Goal: Task Accomplishment & Management: Manage account settings

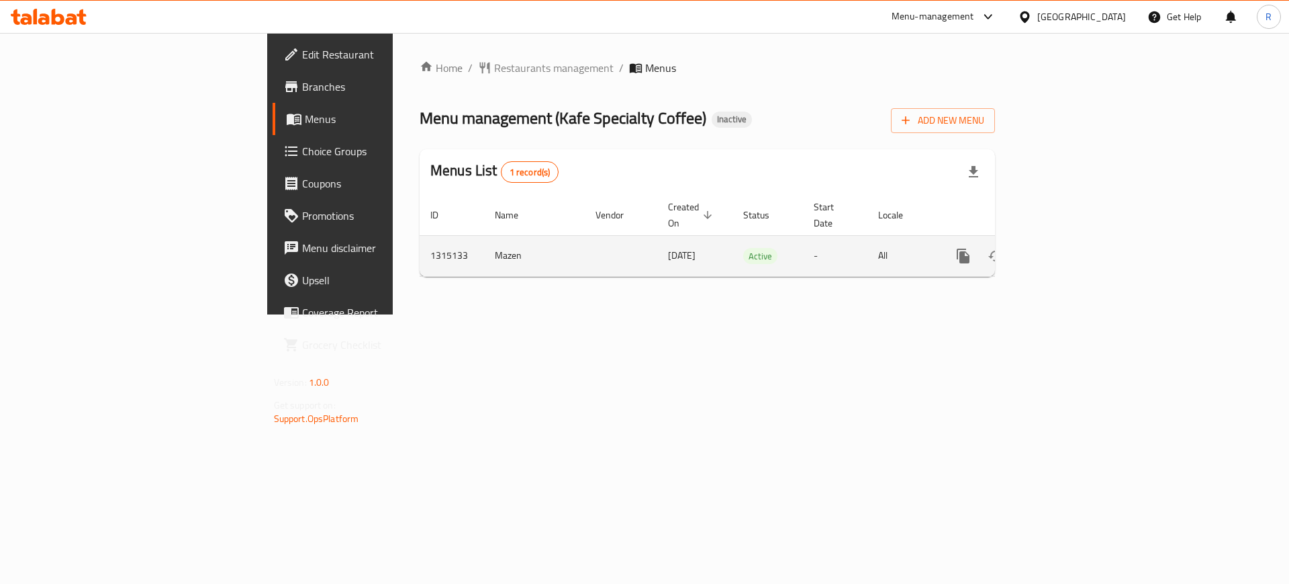
click at [1068, 248] on icon "enhanced table" at bounding box center [1060, 256] width 16 height 16
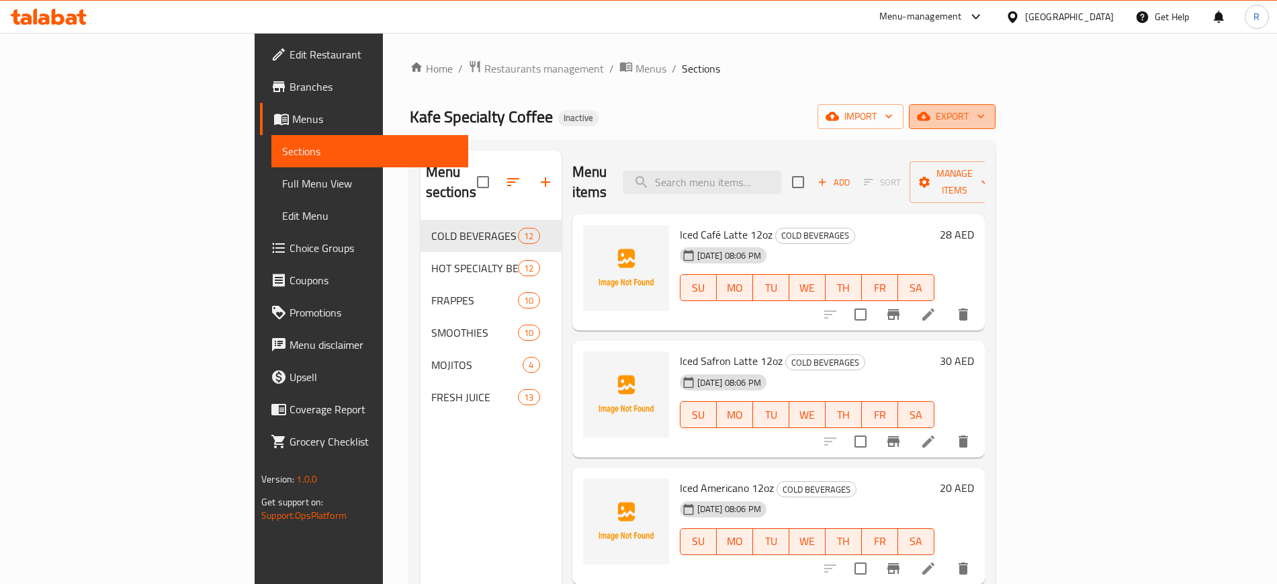
click at [985, 122] on span "export" at bounding box center [951, 116] width 65 height 17
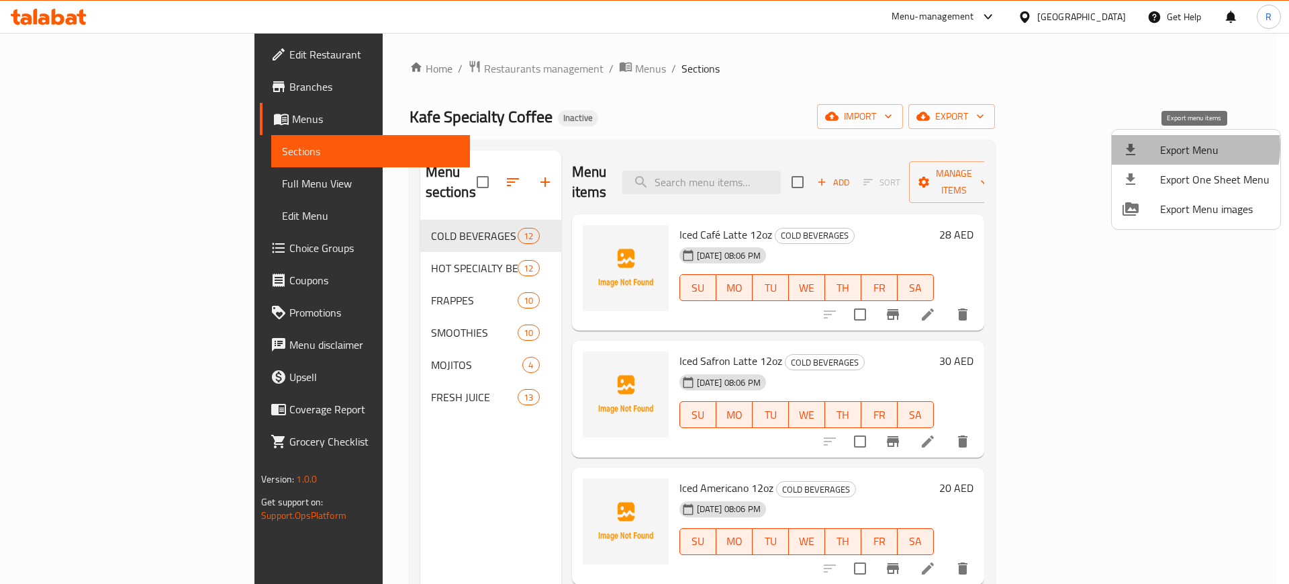
click at [1185, 147] on span "Export Menu" at bounding box center [1215, 150] width 109 height 16
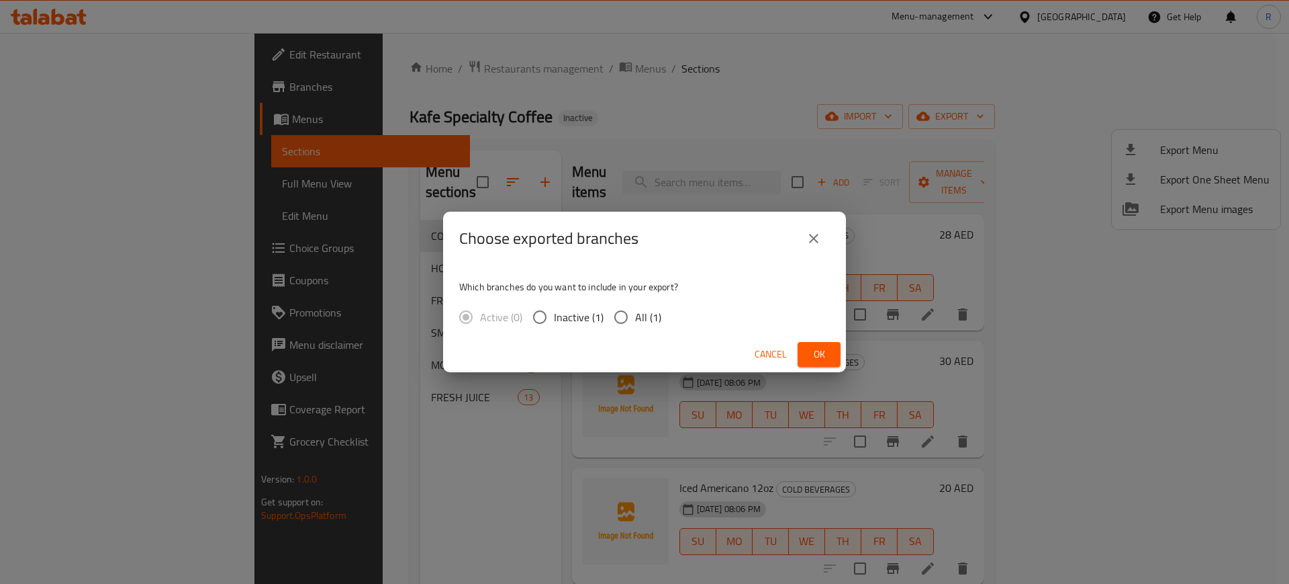
click at [616, 314] on input "All (1)" at bounding box center [621, 317] width 28 height 28
radio input "true"
click at [812, 356] on span "Ok" at bounding box center [819, 354] width 21 height 17
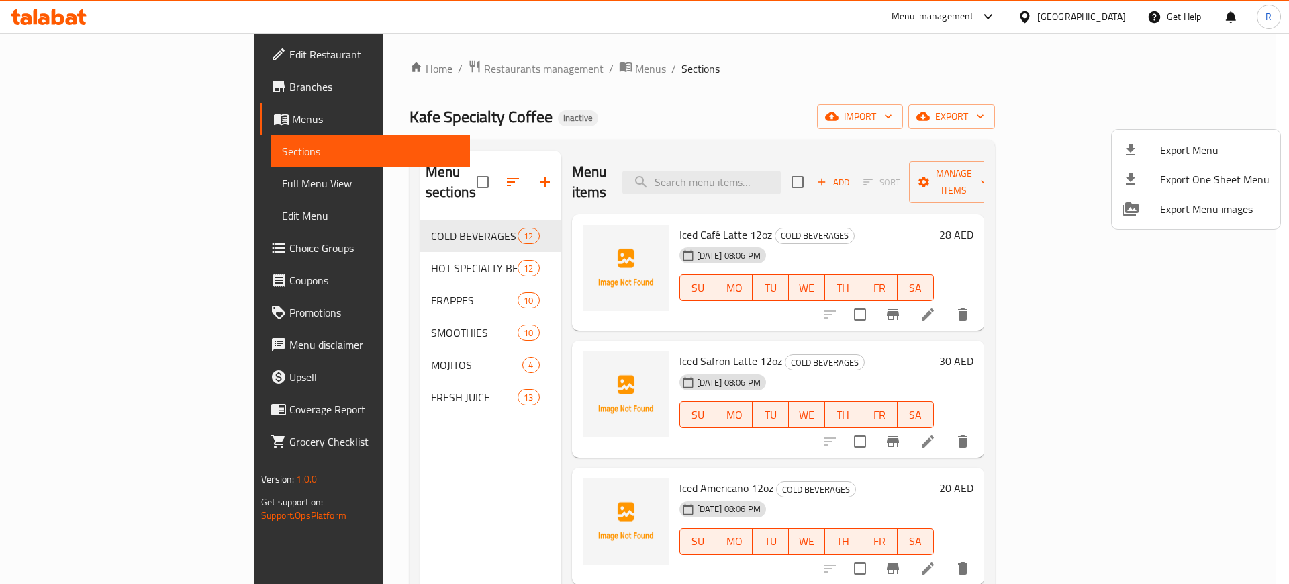
click at [346, 238] on div at bounding box center [644, 292] width 1289 height 584
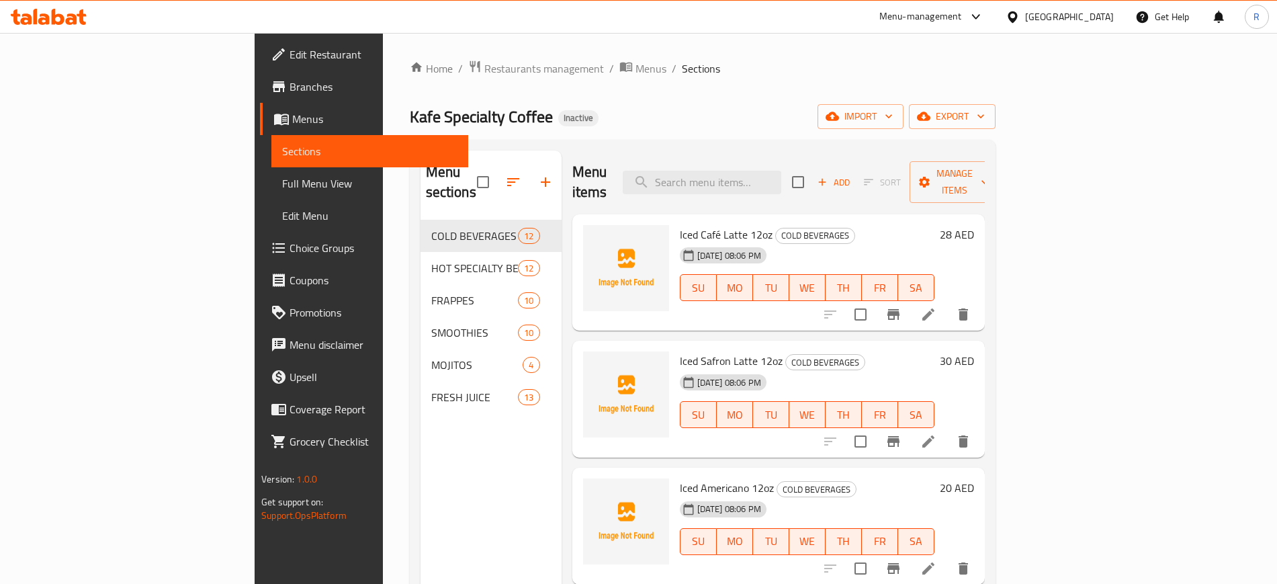
click at [431, 260] on span "HOT SPECIALTY BEVERAGES" at bounding box center [474, 268] width 87 height 16
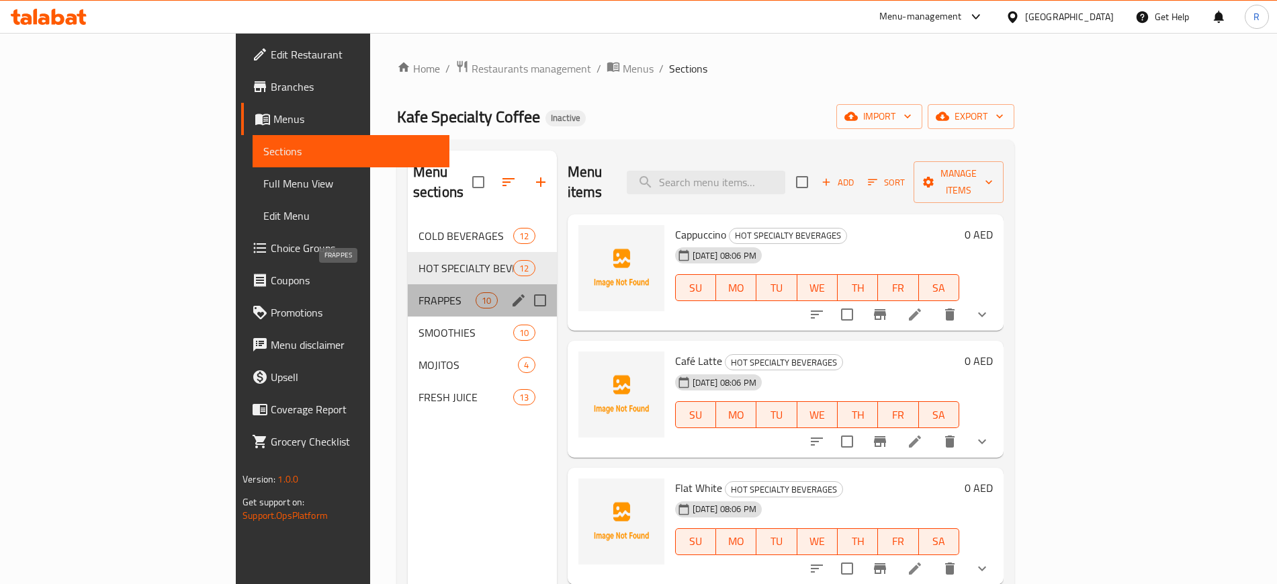
click at [418, 292] on span "FRAPPES" at bounding box center [446, 300] width 57 height 16
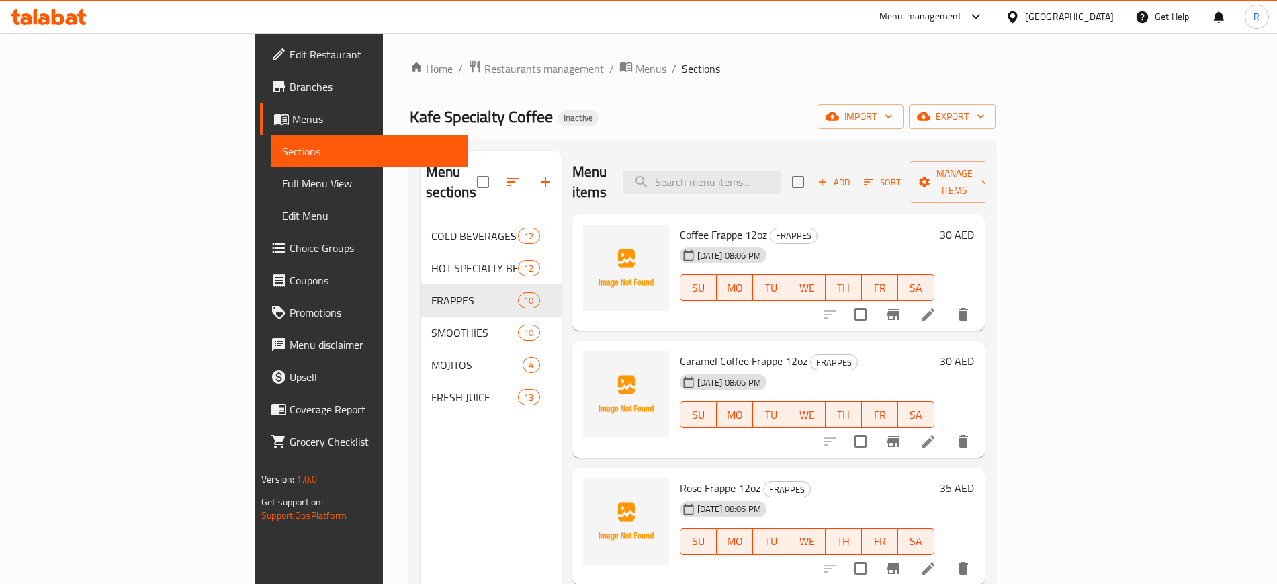
click at [260, 69] on link "Edit Restaurant" at bounding box center [364, 54] width 208 height 32
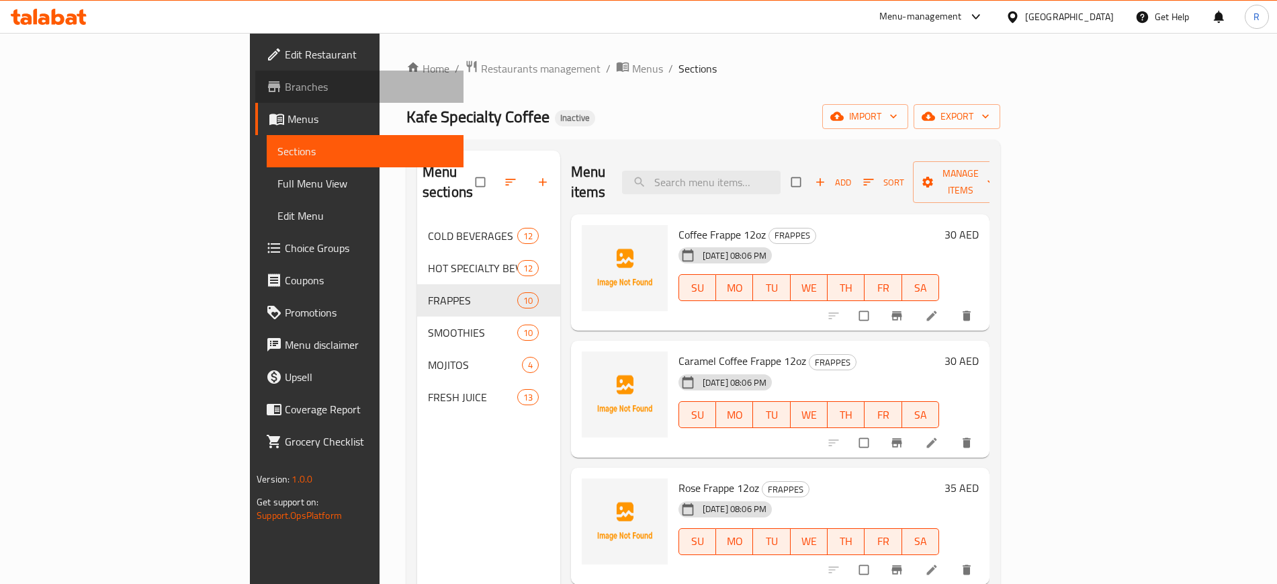
click at [285, 88] on span "Branches" at bounding box center [368, 87] width 167 height 16
click at [277, 183] on span "Full Menu View" at bounding box center [364, 183] width 175 height 16
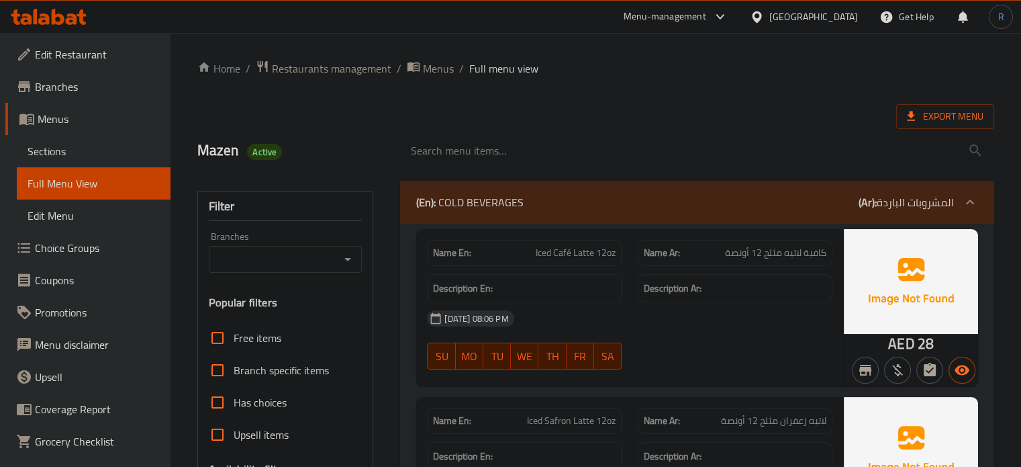
click at [651, 111] on div "Export Menu" at bounding box center [595, 116] width 797 height 25
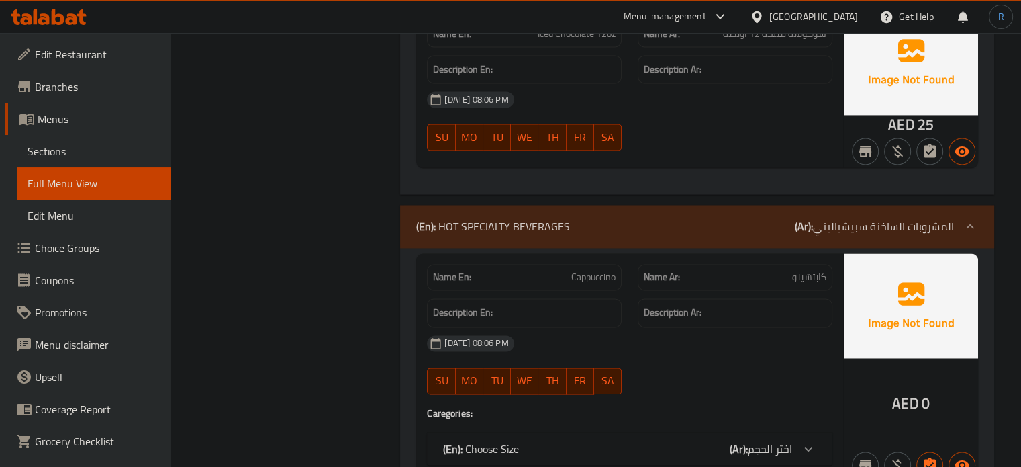
scroll to position [2149, 0]
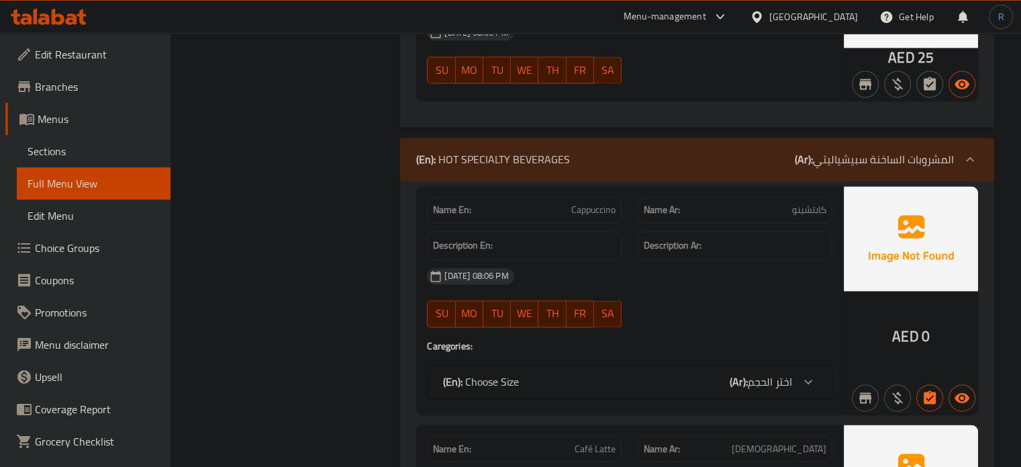
click at [672, 319] on div at bounding box center [735, 327] width 211 height 16
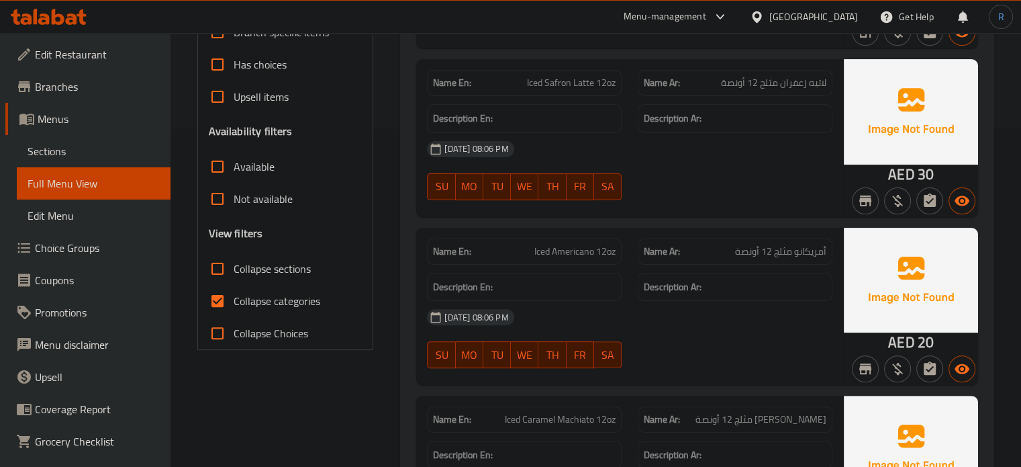
scroll to position [336, 0]
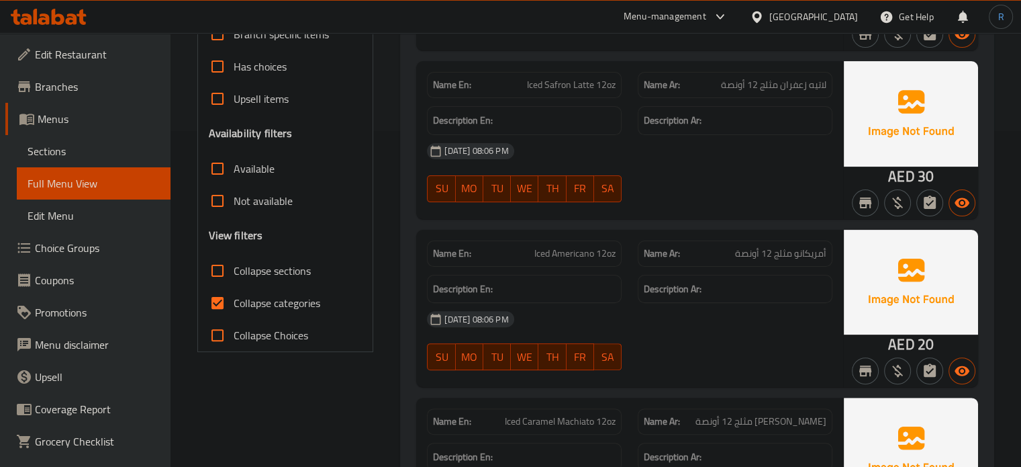
click at [221, 306] on input "Collapse categories" at bounding box center [217, 303] width 32 height 32
checkbox input "false"
click at [567, 310] on div "29-09-2025 08:06 PM" at bounding box center [630, 319] width 422 height 32
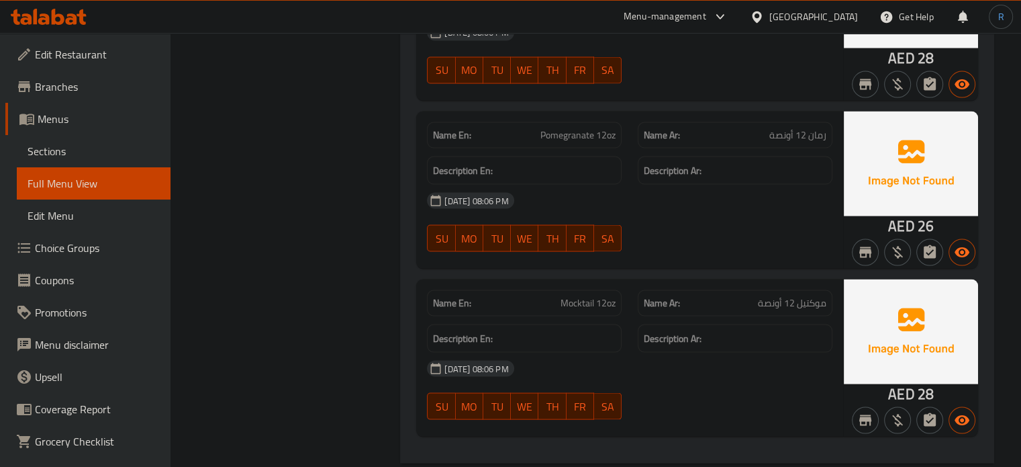
scroll to position [12872, 0]
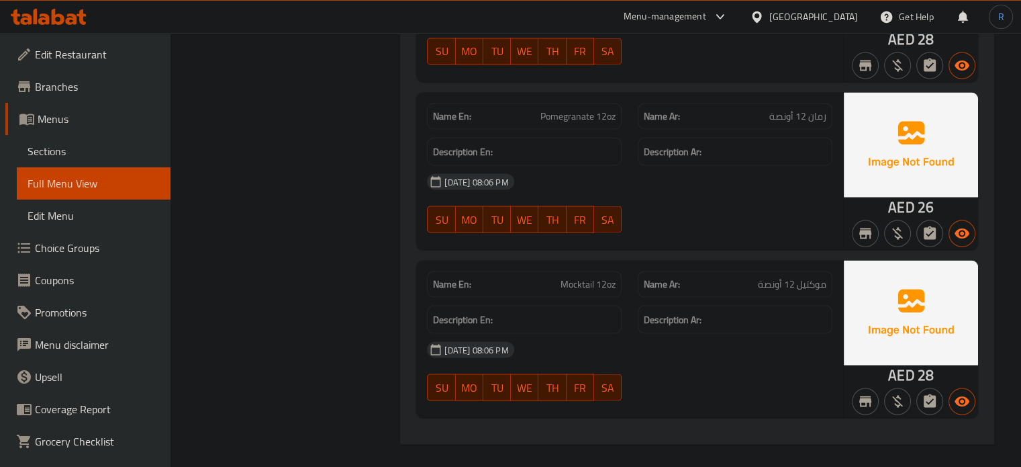
click at [537, 179] on div "29-09-2025 08:06 PM" at bounding box center [630, 182] width 422 height 32
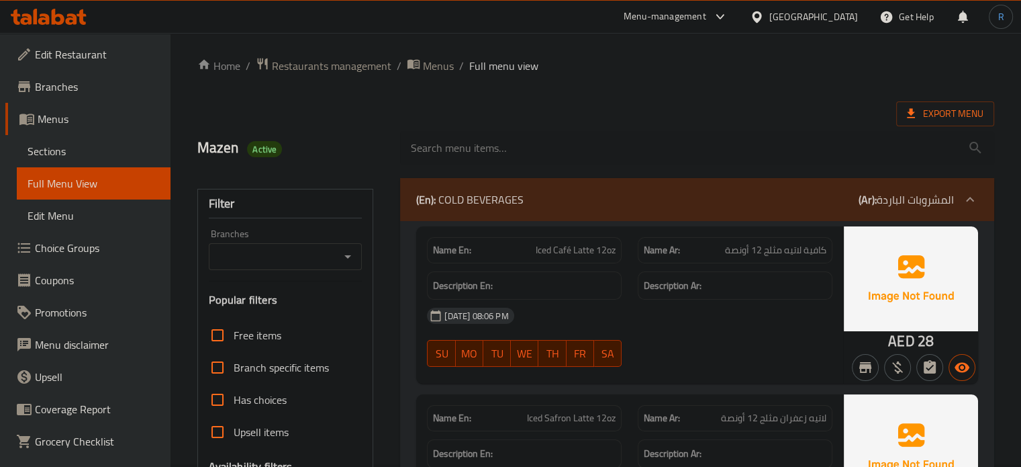
scroll to position [0, 0]
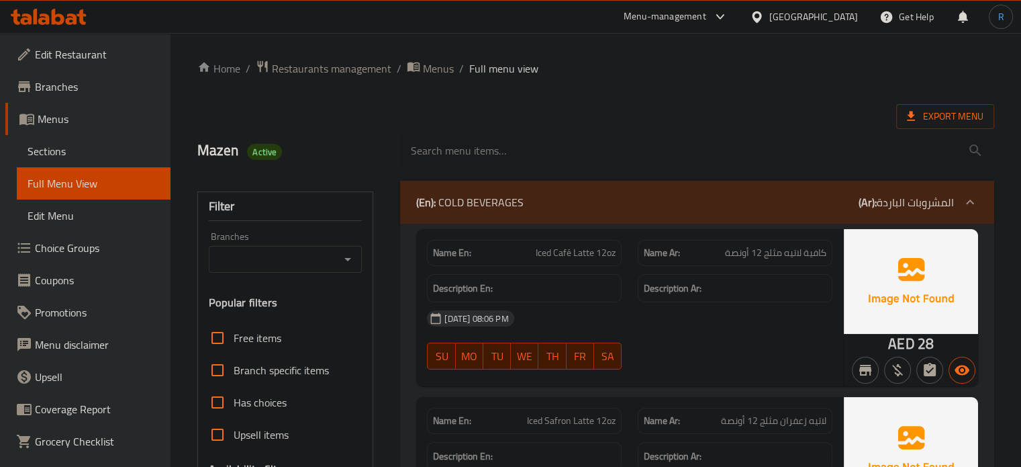
drag, startPoint x: 567, startPoint y: 208, endPoint x: 489, endPoint y: 235, distance: 83.0
click at [567, 208] on div "(En): COLD BEVERAGES (Ar): المشروبات الباردة" at bounding box center [685, 202] width 538 height 16
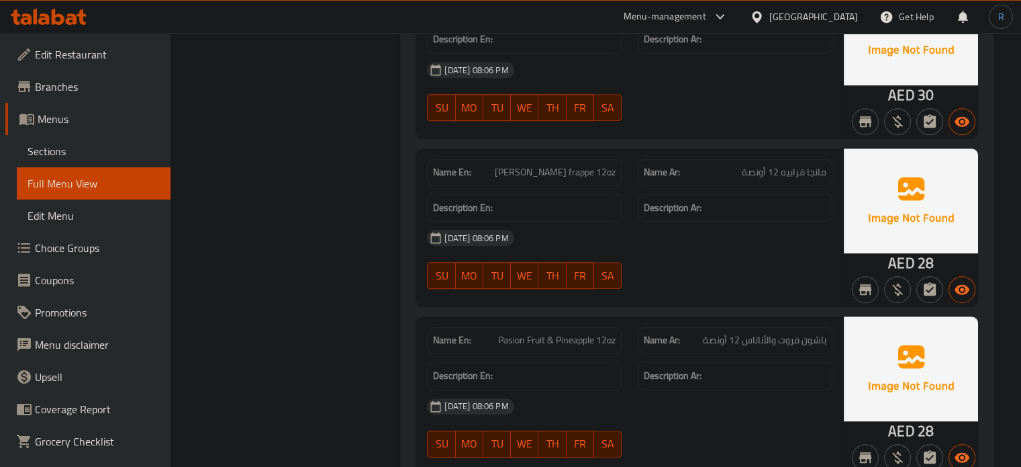
scroll to position [5843, 0]
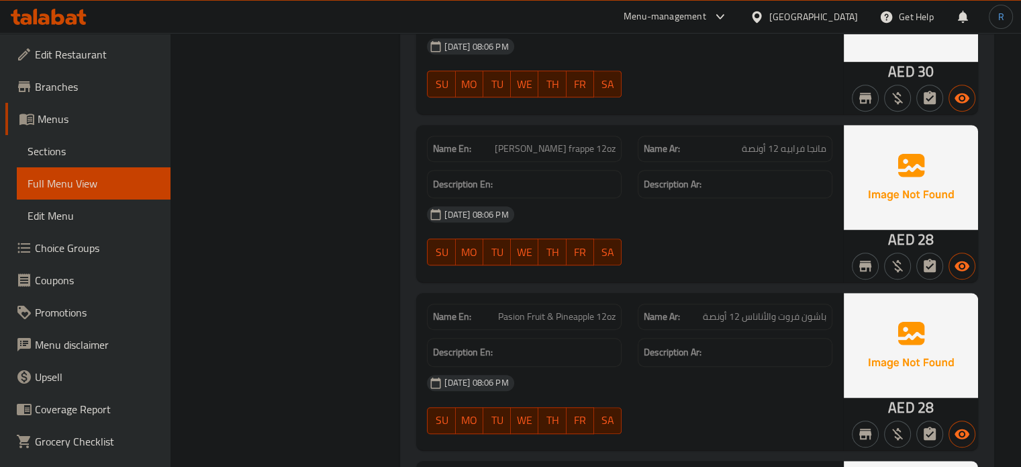
click at [561, 310] on span "Pasion Fruit & Pineapple 12oz" at bounding box center [557, 317] width 118 height 14
copy span "Pasion Fruit & Pineapple 12oz"
click at [579, 144] on span "Mango frappe 12oz" at bounding box center [555, 149] width 121 height 14
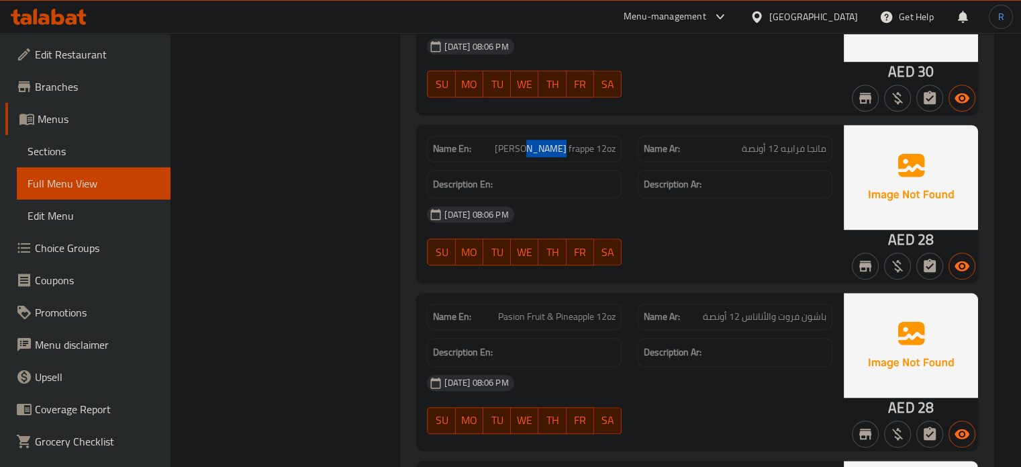
click at [579, 144] on span "Mango frappe 12oz" at bounding box center [555, 149] width 121 height 14
copy span "frappe"
click at [792, 142] on span "مانجا فرابيه 12 أونصة" at bounding box center [784, 149] width 85 height 14
copy span "فرابيه"
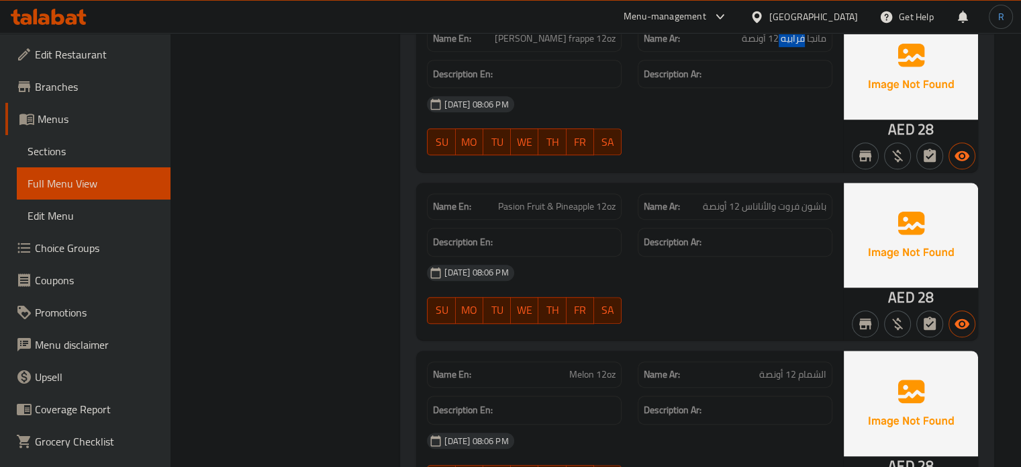
scroll to position [5977, 0]
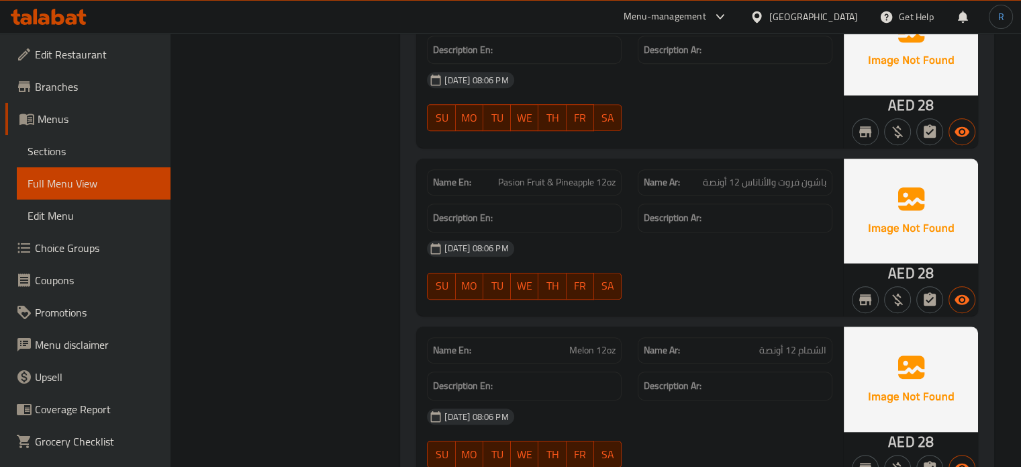
click at [580, 343] on span "Melon 12oz" at bounding box center [593, 350] width 46 height 14
copy span "Melon 12oz"
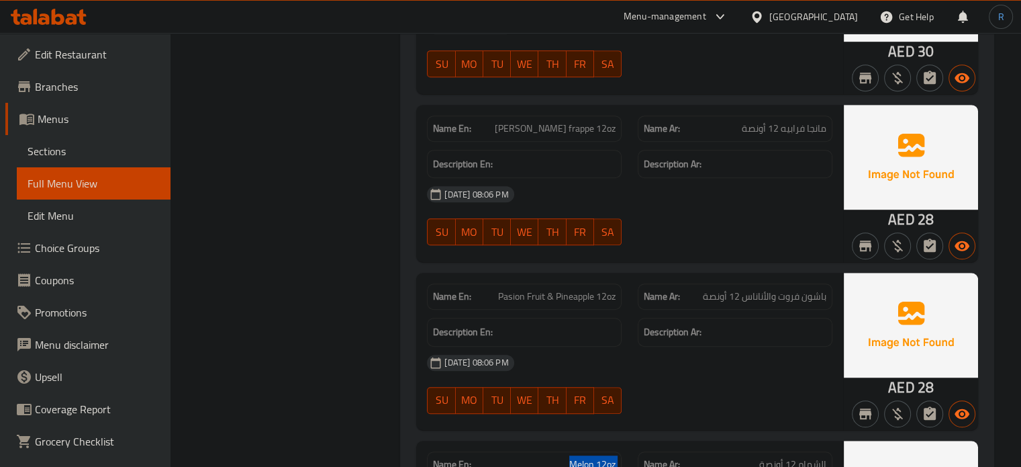
scroll to position [5843, 0]
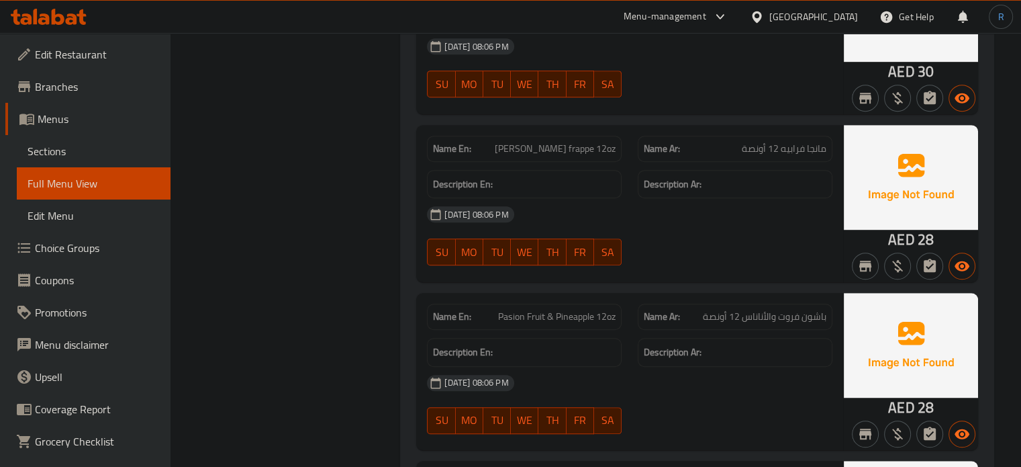
click at [584, 142] on span "Mango frappe 12oz" at bounding box center [555, 149] width 121 height 14
copy span "frappe"
click at [792, 147] on span "مانجا فرابيه 12 أونصة" at bounding box center [784, 149] width 85 height 14
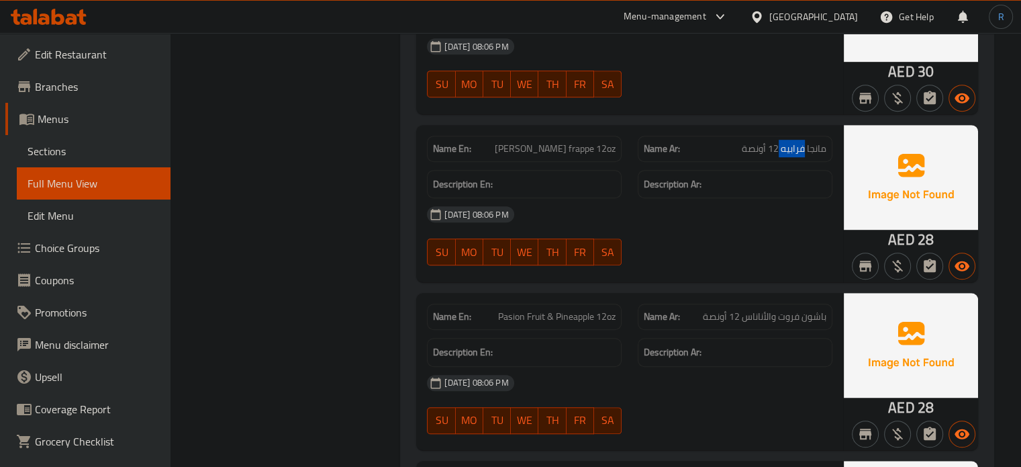
copy span "فرابيه"
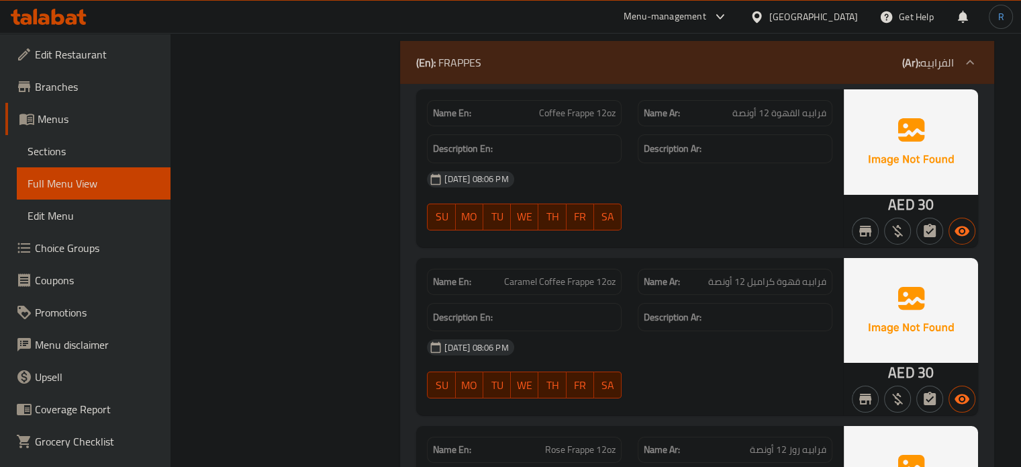
scroll to position [4634, 0]
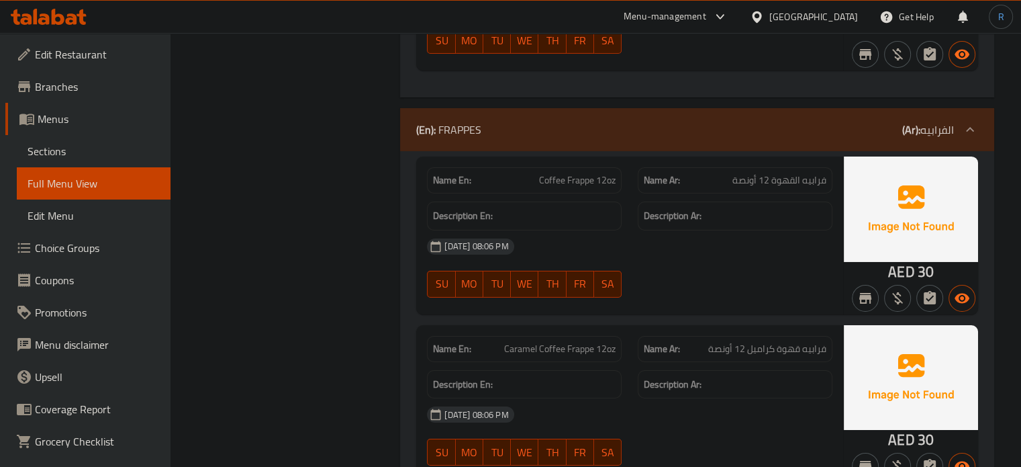
click at [525, 125] on div "(En): FRAPPES (Ar): الفرابيه" at bounding box center [685, 130] width 538 height 16
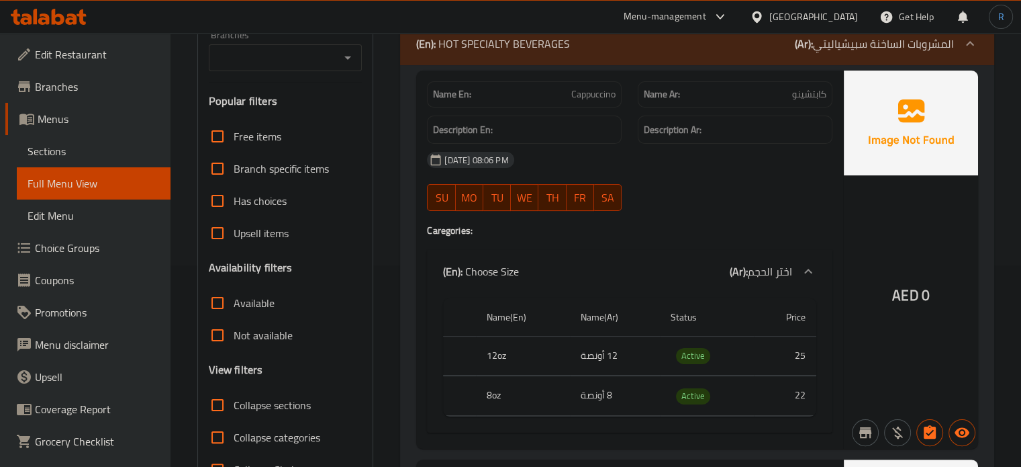
scroll to position [67, 0]
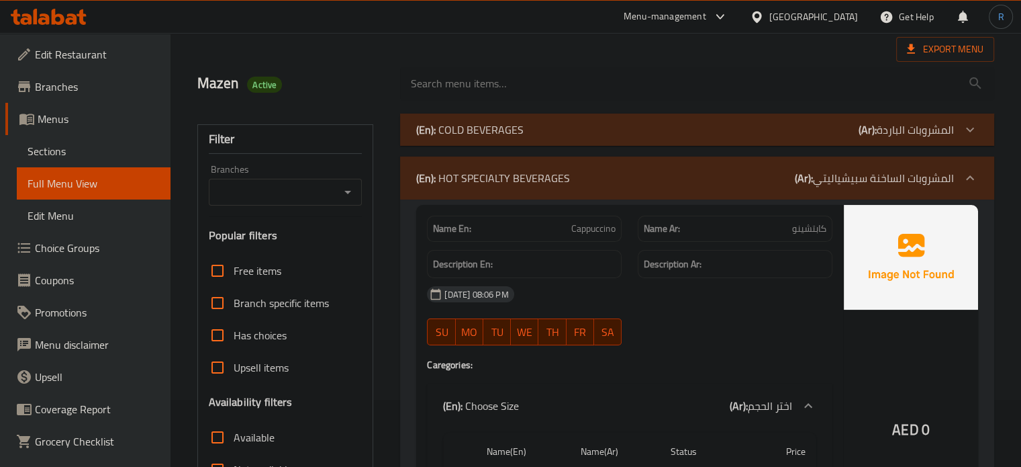
click at [520, 171] on p "(En): HOT SPECIALTY BEVERAGES" at bounding box center [493, 178] width 154 height 16
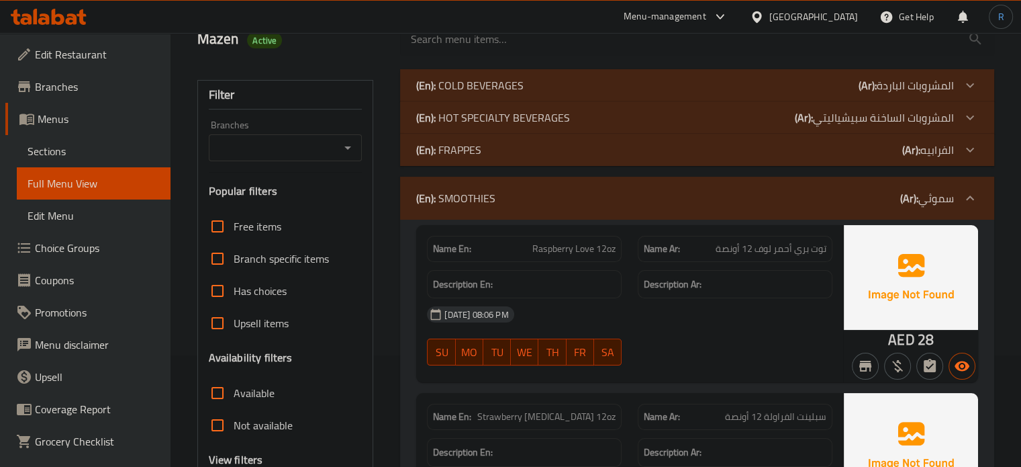
scroll to position [134, 0]
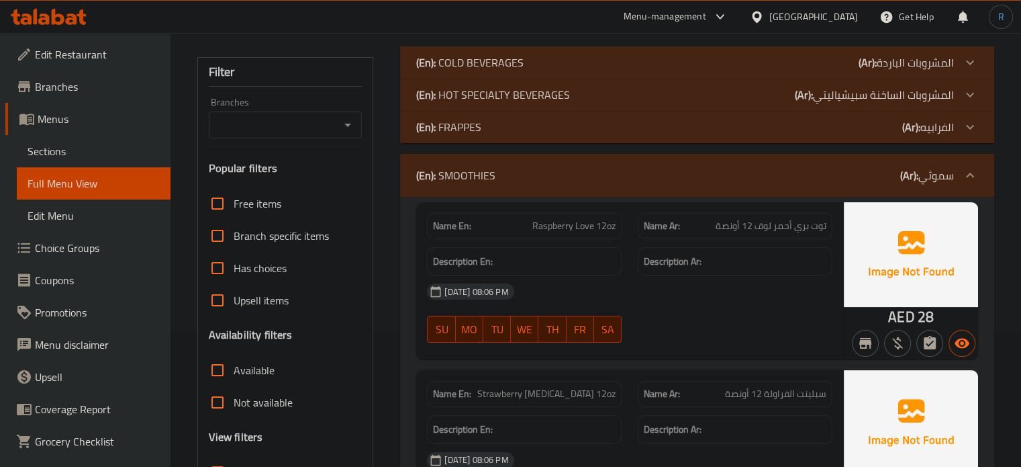
click at [566, 226] on span "Raspberry Love 12oz" at bounding box center [574, 226] width 83 height 14
copy span "Raspberry Love 12oz"
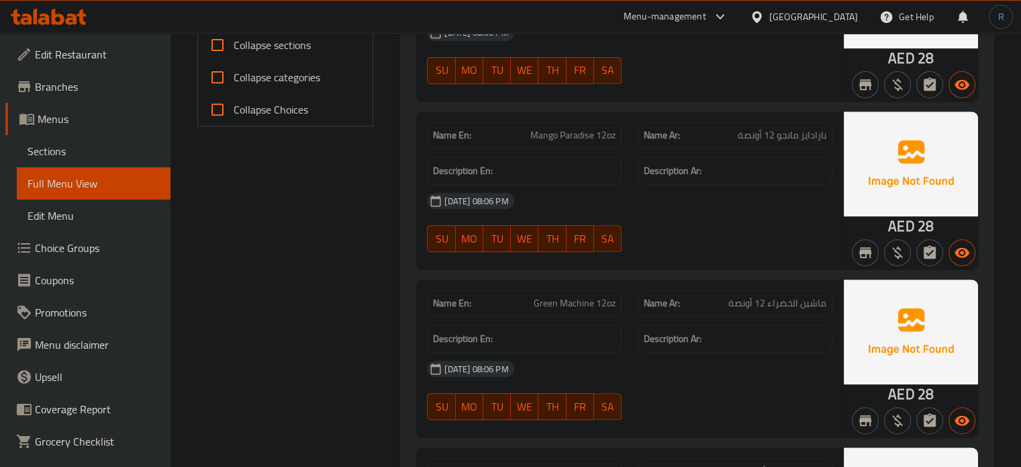
scroll to position [604, 0]
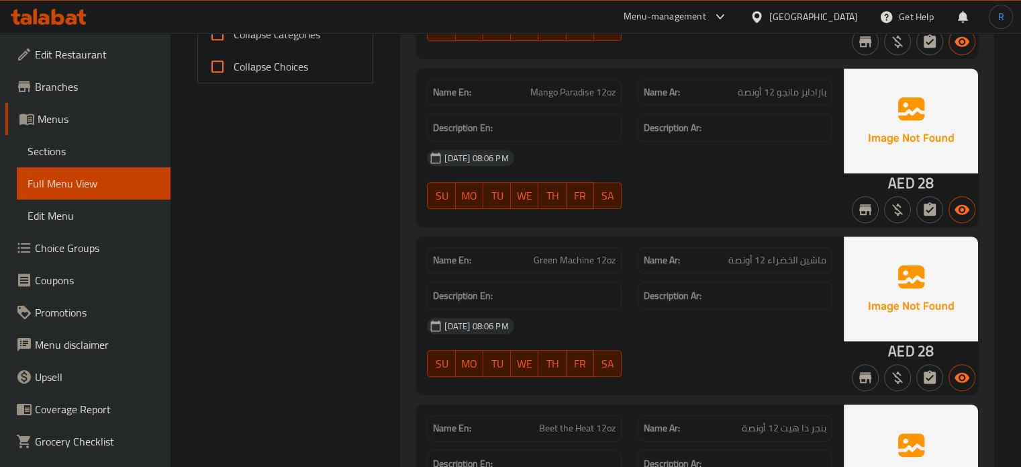
click at [592, 259] on span "Green Machine 12oz" at bounding box center [575, 260] width 82 height 14
copy span "Green Machine 12oz"
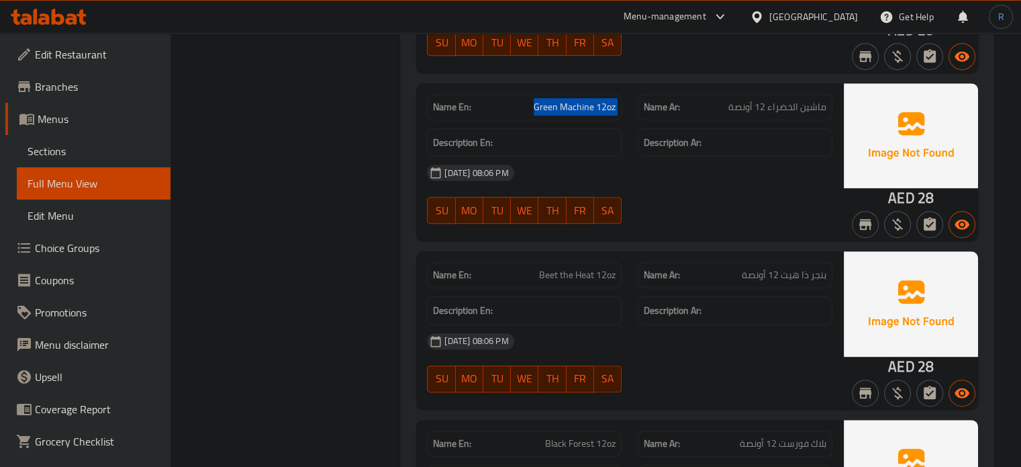
scroll to position [806, 0]
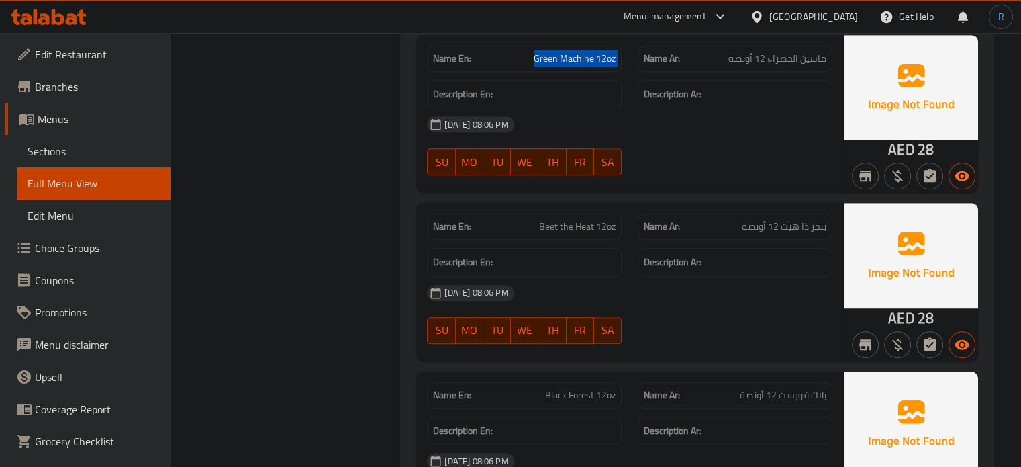
click at [600, 228] on span "Beet the Heat 12oz" at bounding box center [577, 227] width 77 height 14
copy span "Beet the Heat 12oz"
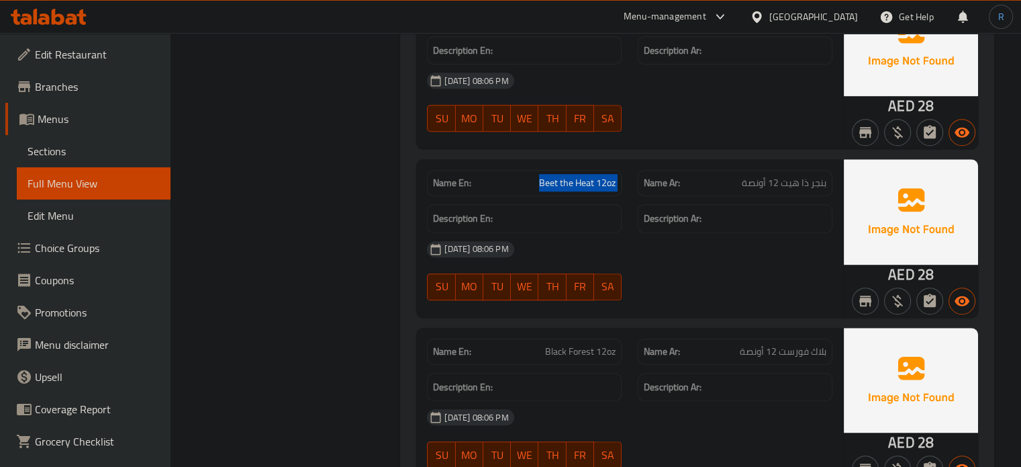
scroll to position [940, 0]
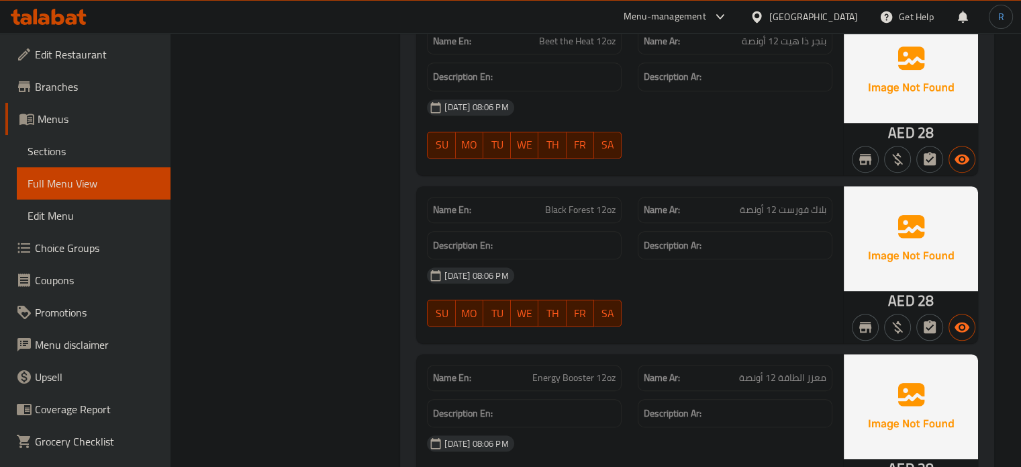
scroll to position [1075, 0]
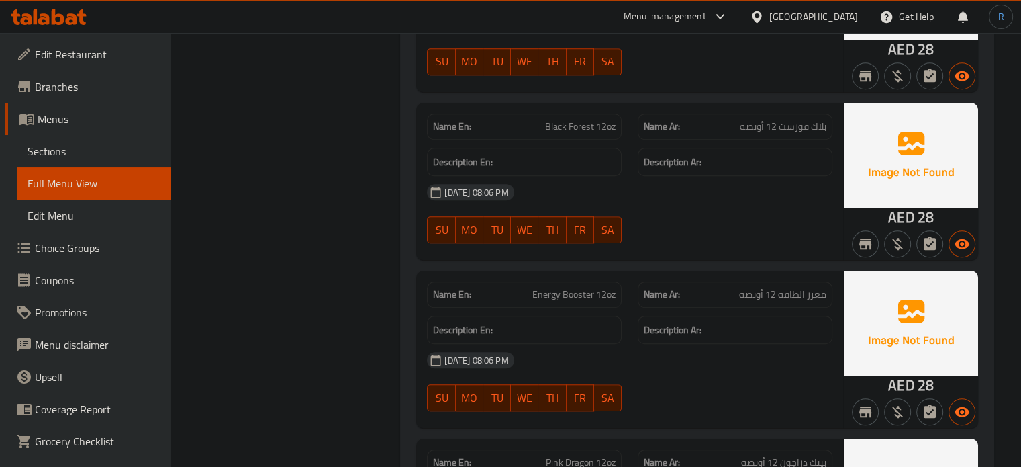
click at [553, 294] on span "Energy Booster 12oz" at bounding box center [574, 294] width 83 height 14
copy span "Energy Booster 12oz"
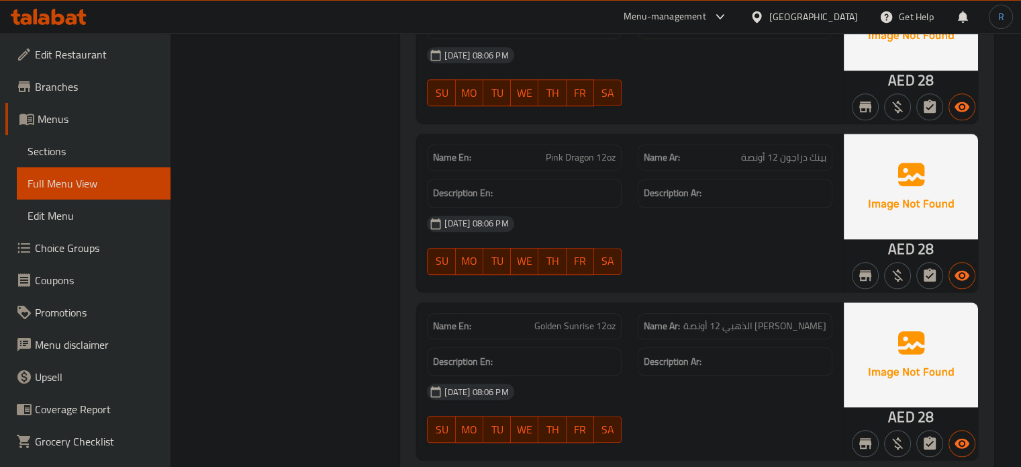
scroll to position [1410, 0]
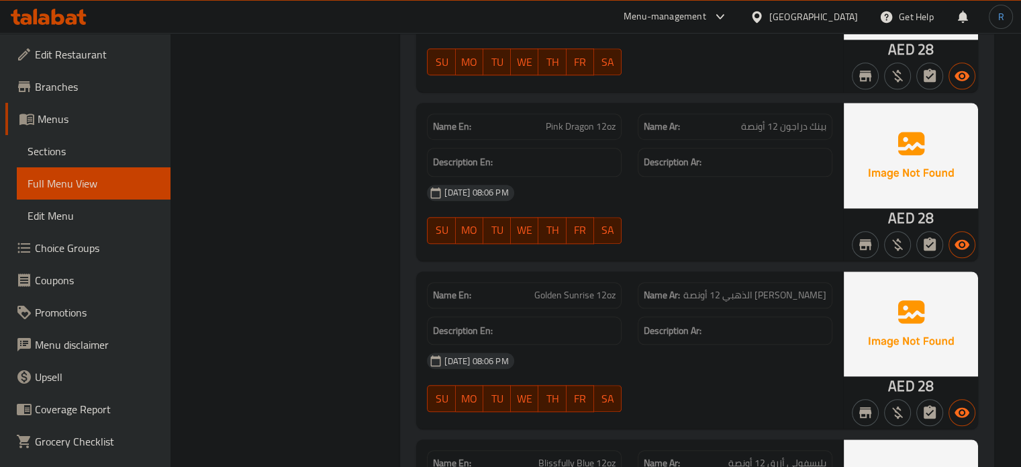
click at [578, 298] on span "Golden Sunrise 12oz" at bounding box center [575, 295] width 81 height 14
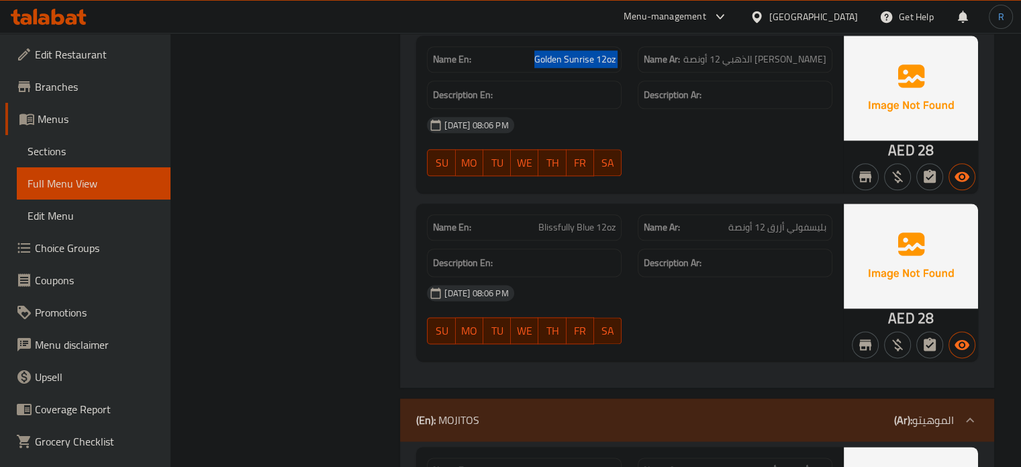
scroll to position [1679, 0]
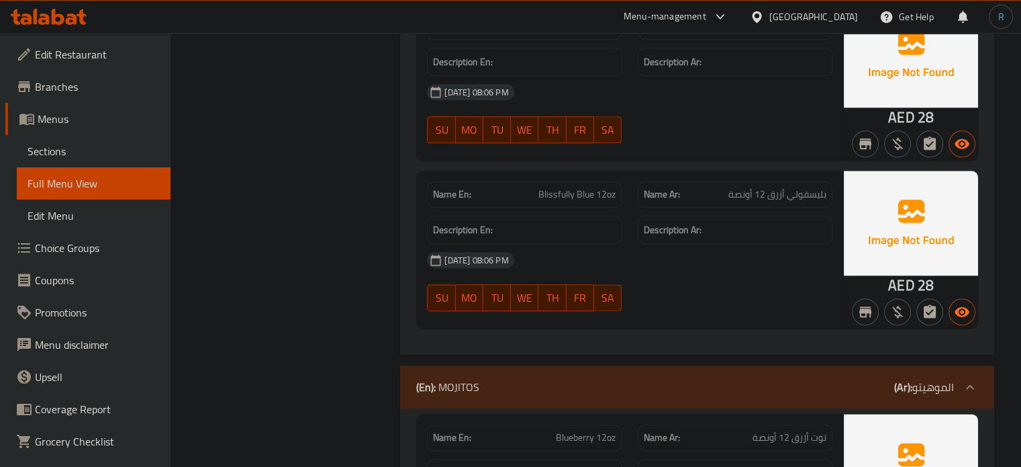
click at [588, 197] on span "Blissfully Blue 12oz" at bounding box center [577, 194] width 77 height 14
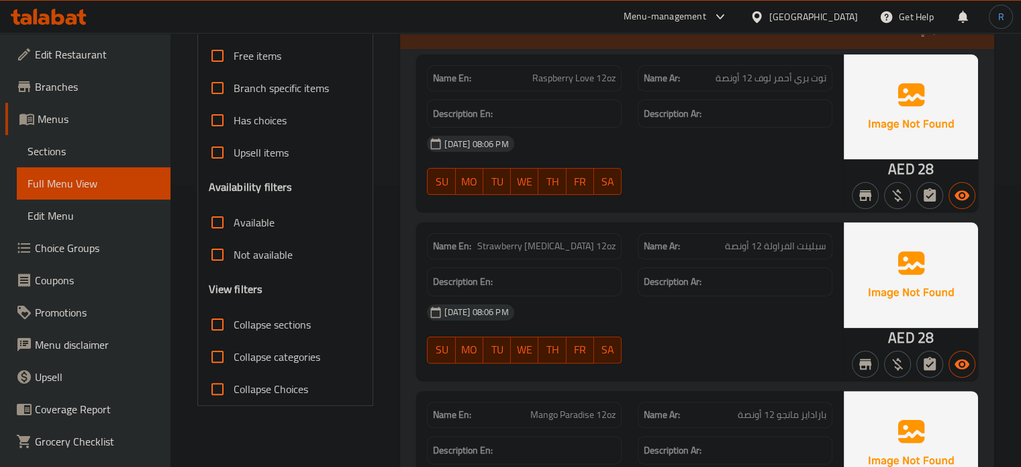
scroll to position [201, 0]
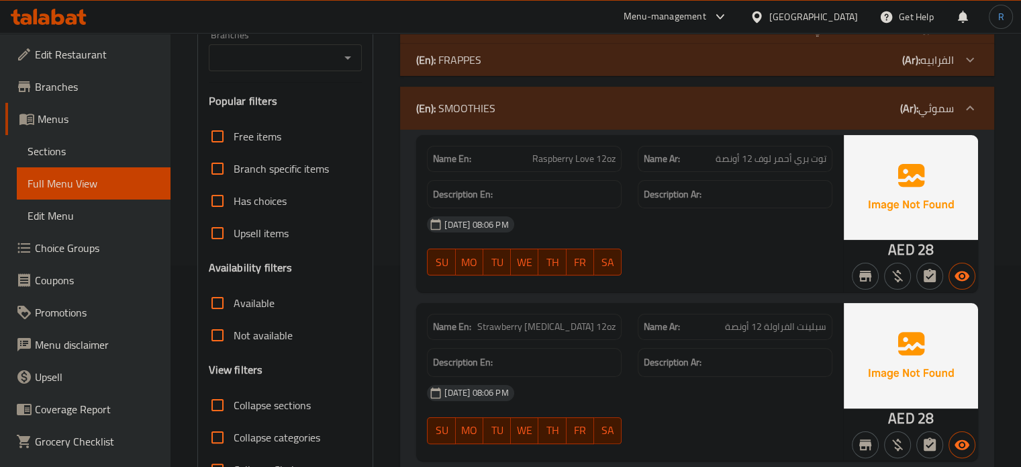
click at [505, 109] on div "(En): SMOOTHIES (Ar): سموثي" at bounding box center [685, 108] width 538 height 16
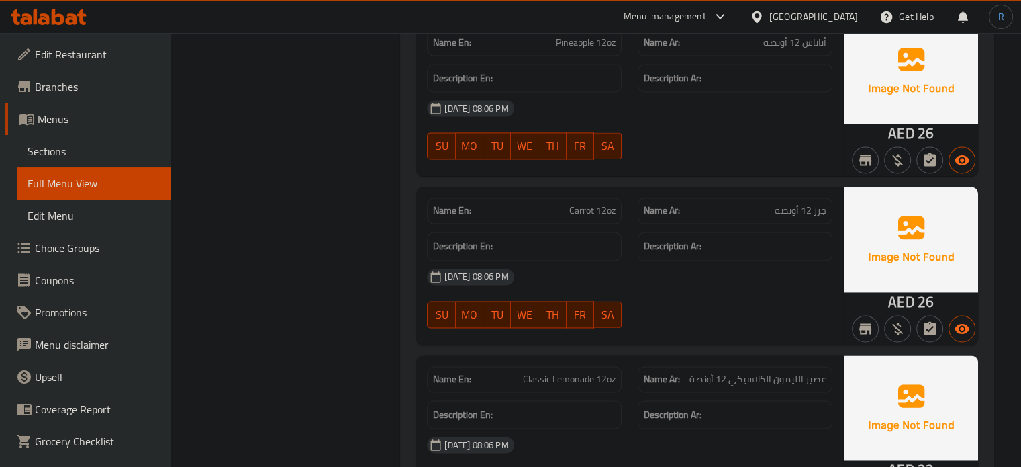
scroll to position [1948, 0]
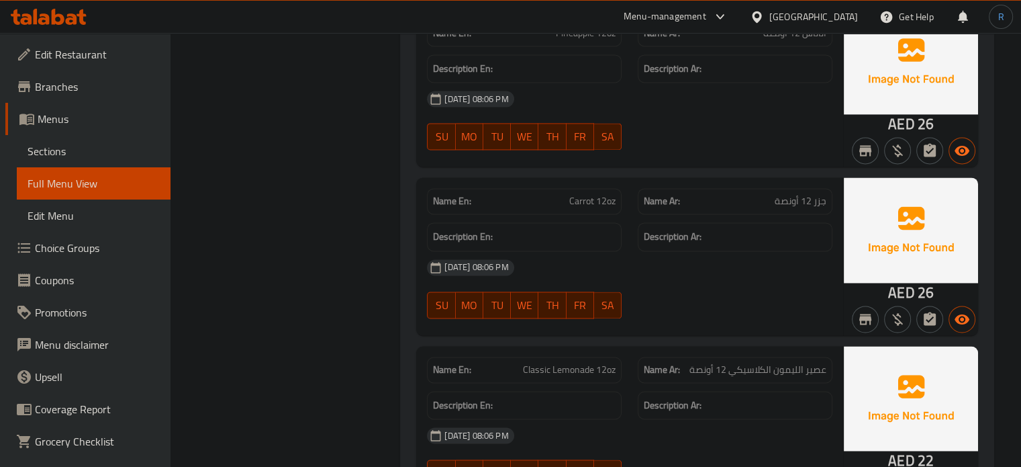
click at [574, 376] on span "Classic Lemonade 12oz" at bounding box center [569, 370] width 93 height 14
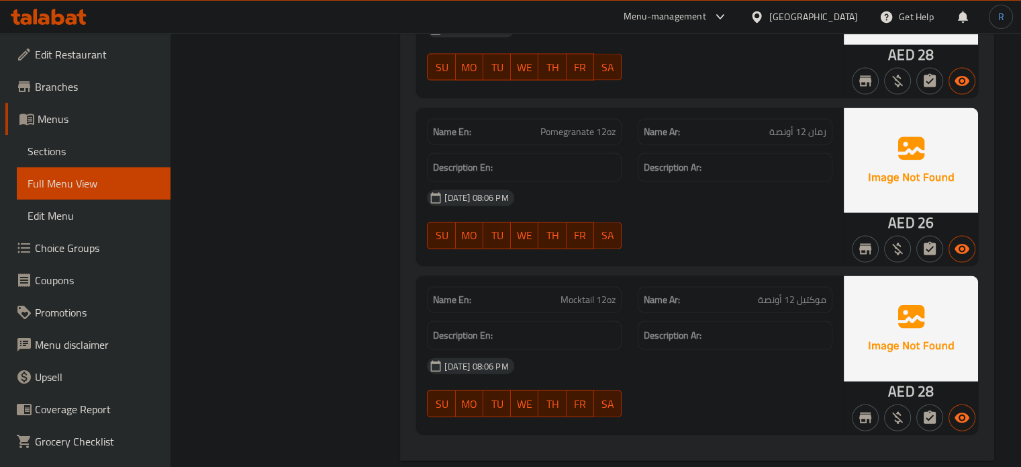
scroll to position [2878, 0]
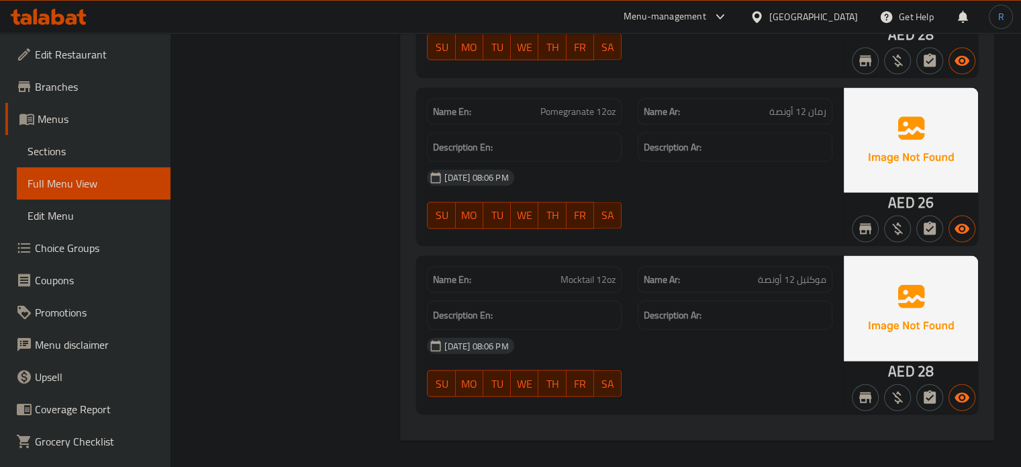
drag, startPoint x: 650, startPoint y: 338, endPoint x: 595, endPoint y: 323, distance: 57.2
click at [650, 338] on div "29-09-2025 08:06 PM" at bounding box center [630, 346] width 422 height 32
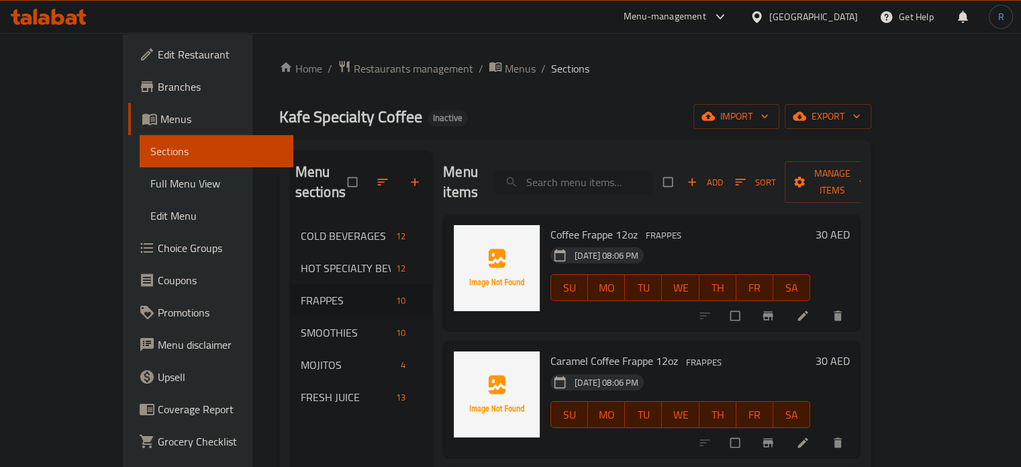
click at [599, 174] on input "search" at bounding box center [573, 183] width 158 height 24
paste input "Pasion Fruit & Pineapple 12oz"
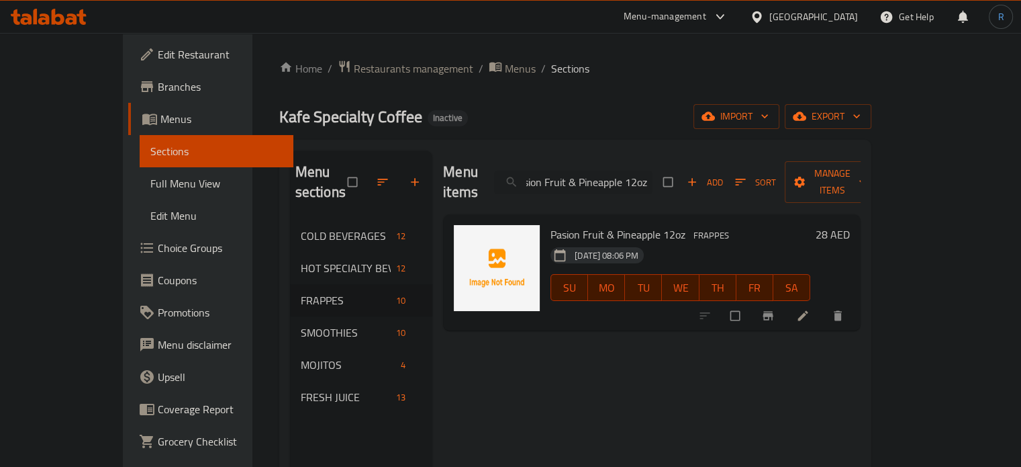
type input "Pasion Fruit & Pineapple 12oz"
click at [810, 309] on icon at bounding box center [803, 315] width 13 height 13
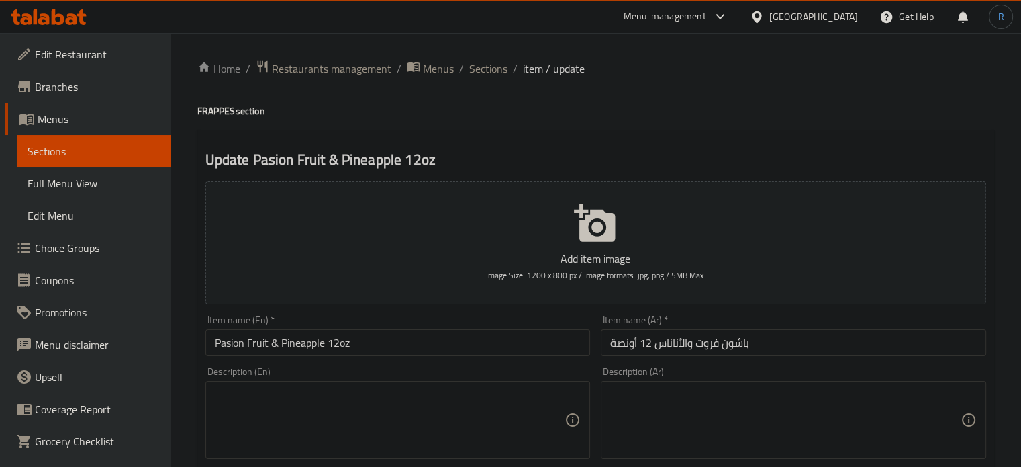
click at [327, 347] on input "Pasion Fruit & Pineapple 12oz" at bounding box center [398, 342] width 385 height 27
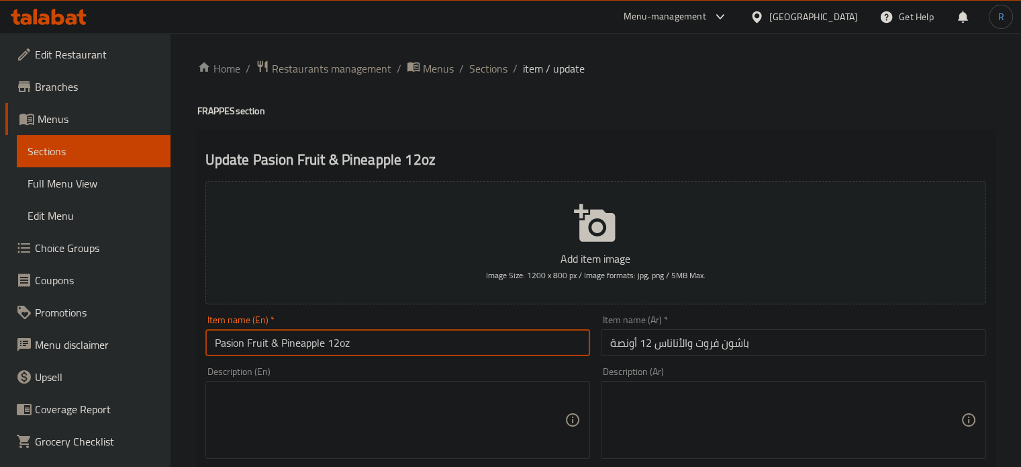
paste input "frappe"
type input "Pasion Fruit & Pineapple frappe 12oz"
click at [604, 341] on input "باشون فروت والأناناس 12 أونصة" at bounding box center [793, 342] width 385 height 27
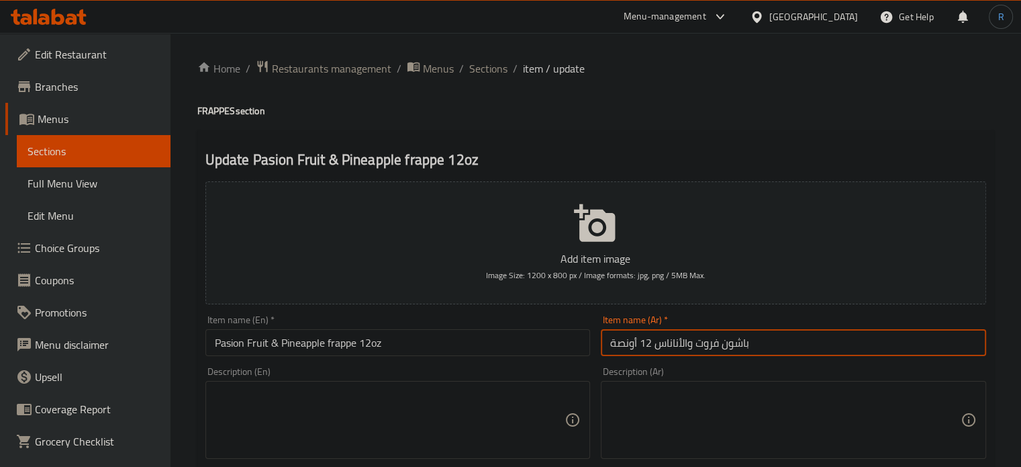
paste input "فرابيه"
type input "فرابيه باشون فروت والأناناس 12 أونصة"
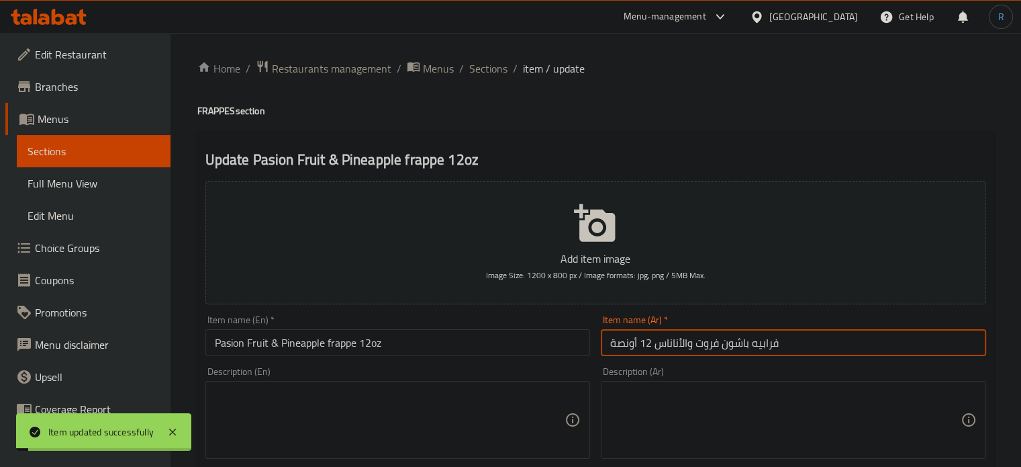
drag, startPoint x: 482, startPoint y: 66, endPoint x: 506, endPoint y: 0, distance: 70.7
click at [482, 66] on span "Sections" at bounding box center [488, 68] width 38 height 16
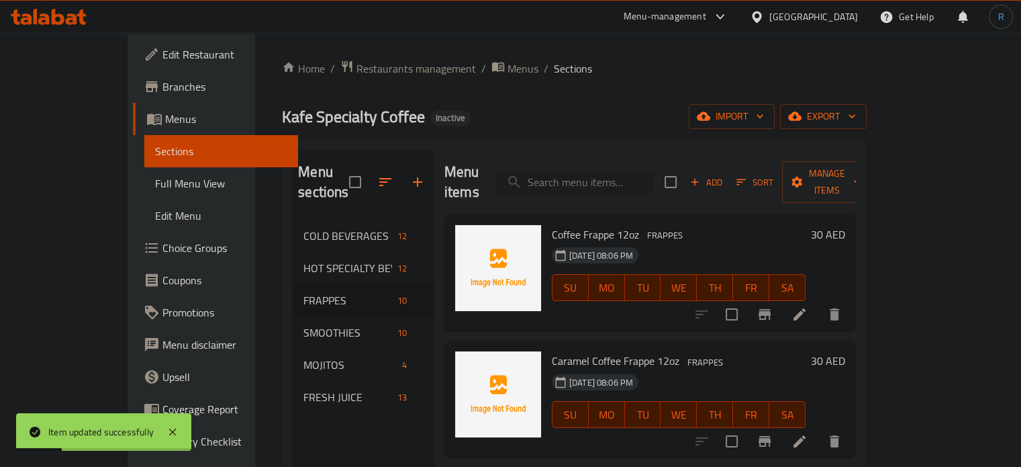
click at [597, 171] on input "search" at bounding box center [575, 183] width 158 height 24
paste input "Melon 12oz"
type input "Melon 12oz"
click at [808, 306] on icon at bounding box center [800, 314] width 16 height 16
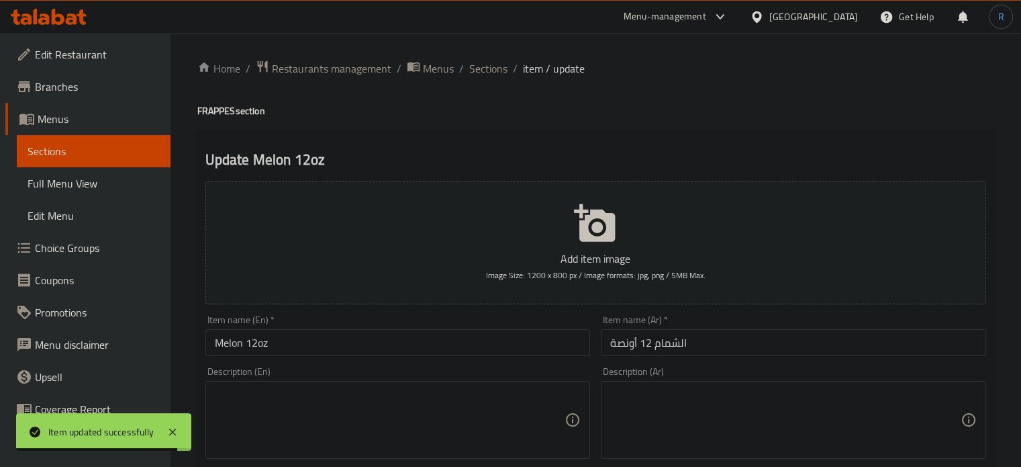
click at [247, 343] on input "Melon 12oz" at bounding box center [398, 342] width 385 height 27
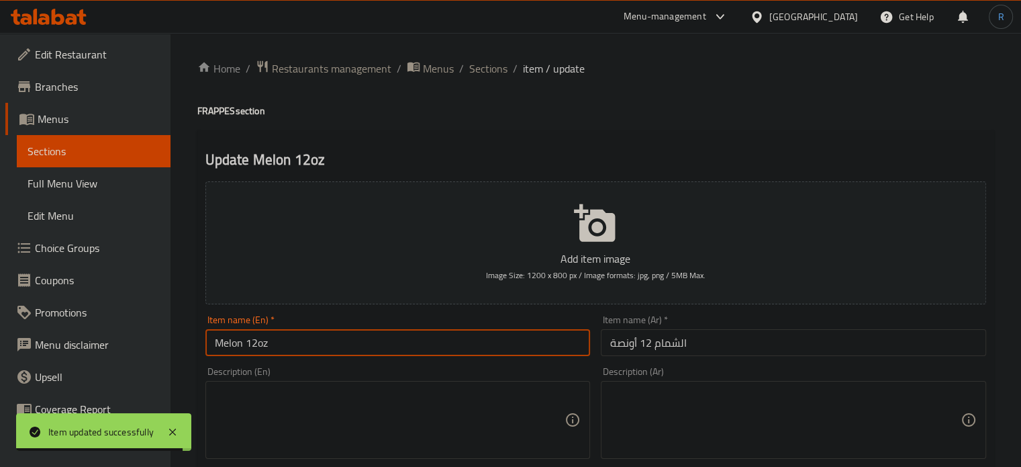
paste input "frappe"
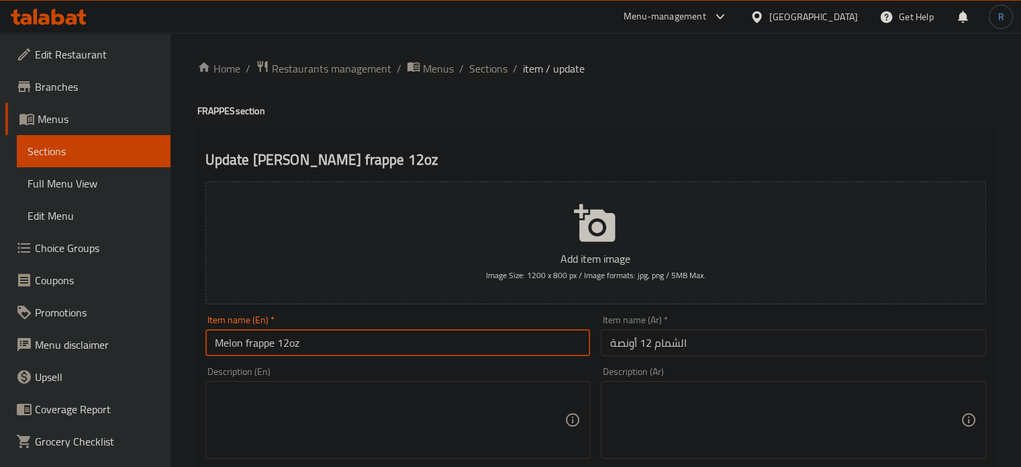
type input "Melon frappe 12oz"
click at [681, 345] on input "الشمام 12 أونصة" at bounding box center [793, 342] width 385 height 27
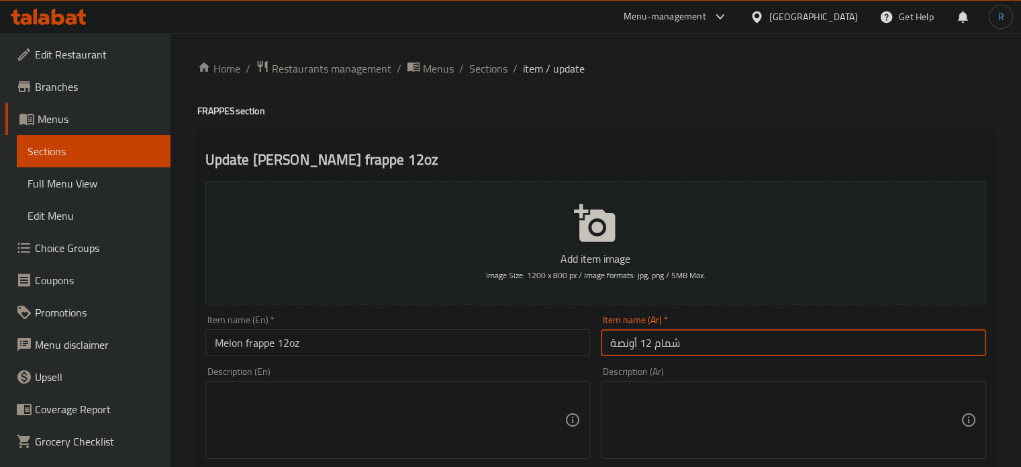
click at [605, 343] on input "شمام 12 أونصة" at bounding box center [793, 342] width 385 height 27
paste input "فرابيه"
type input "فرابيه شمام 12 أونصة"
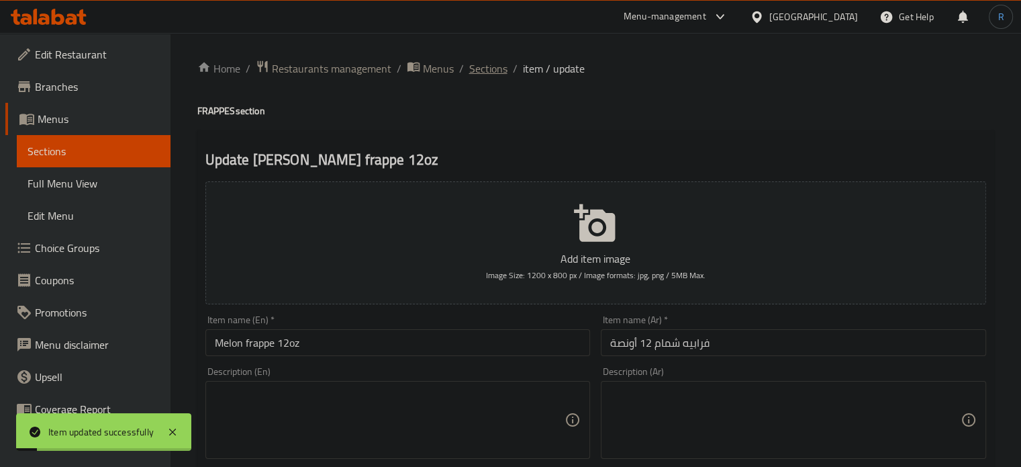
click at [487, 72] on span "Sections" at bounding box center [488, 68] width 38 height 16
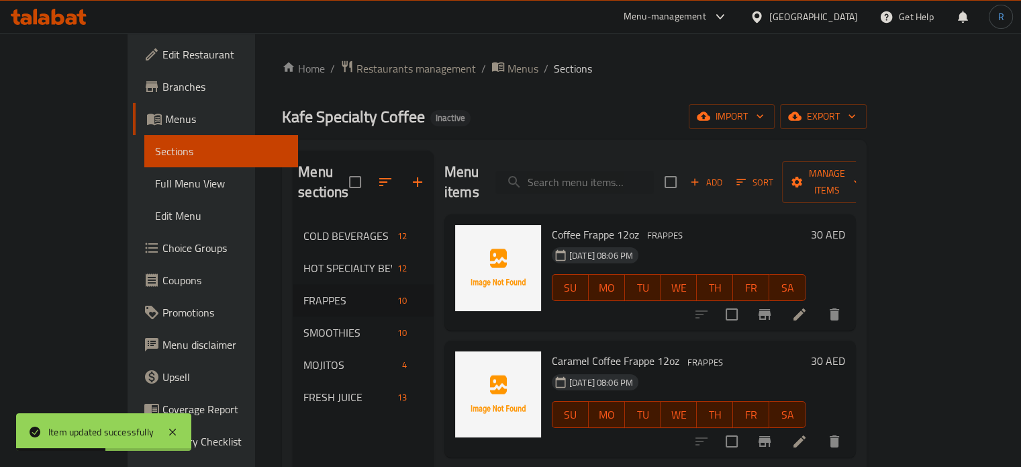
click at [600, 188] on div "Menu items Add Sort Manage items" at bounding box center [651, 182] width 412 height 64
click at [599, 177] on input "search" at bounding box center [575, 183] width 158 height 24
paste input "Raspberry Love 12oz"
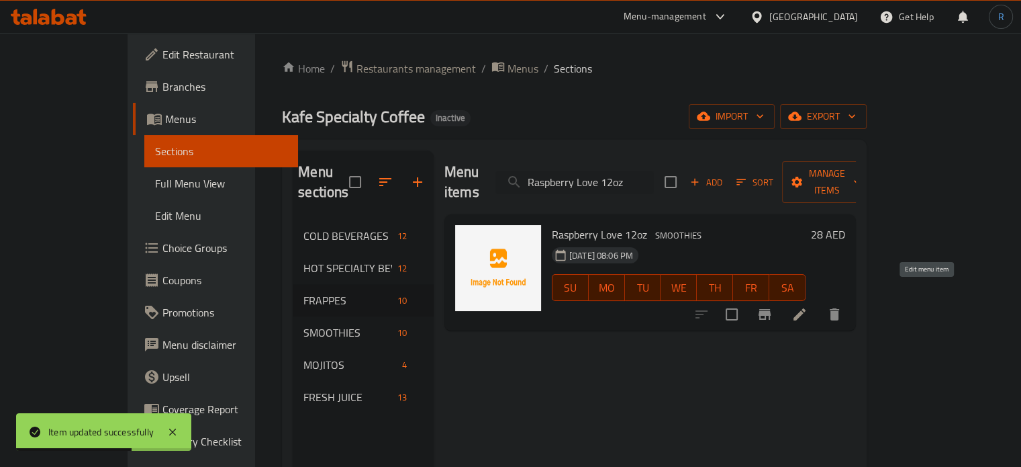
type input "Raspberry Love 12oz"
click at [806, 308] on icon at bounding box center [800, 314] width 12 height 12
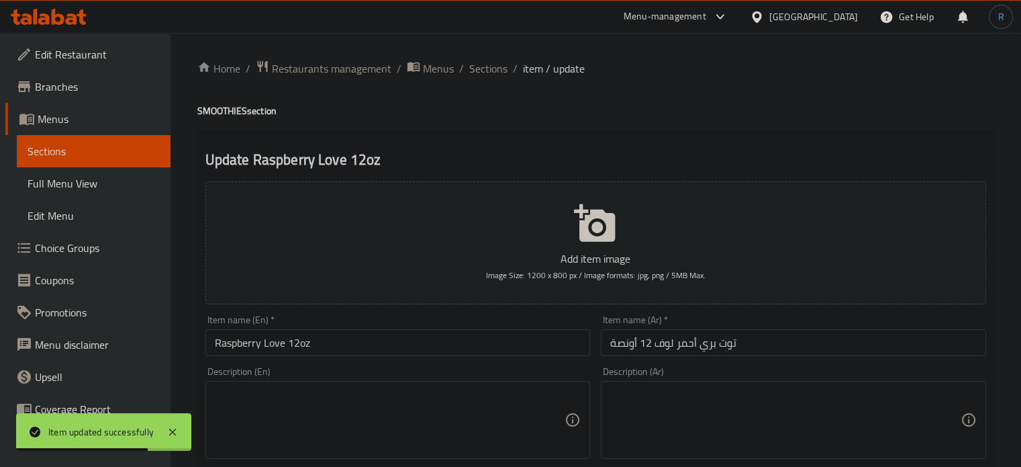
scroll to position [67, 0]
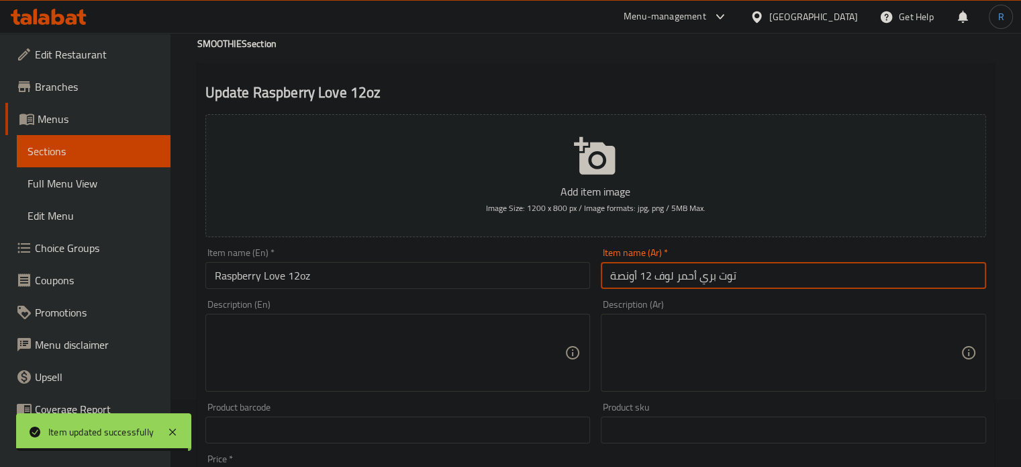
drag, startPoint x: 678, startPoint y: 278, endPoint x: 735, endPoint y: 278, distance: 56.4
click at [735, 278] on input "توت بري أحمر لوف 12 أونصة" at bounding box center [793, 275] width 385 height 27
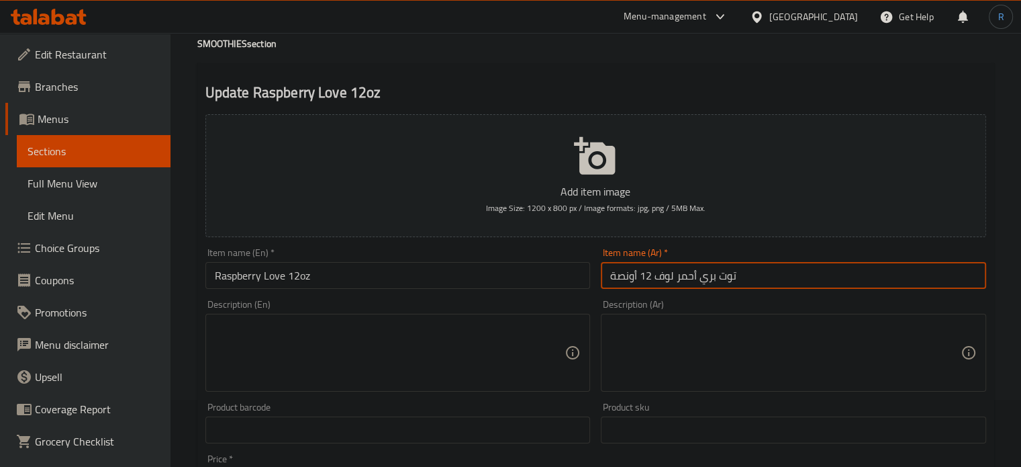
drag, startPoint x: 677, startPoint y: 275, endPoint x: 738, endPoint y: 278, distance: 61.2
click at [738, 278] on input "توت بري أحمر لوف 12 أونصة" at bounding box center [793, 275] width 385 height 27
type input "راسبيري لوف 12 أونصة"
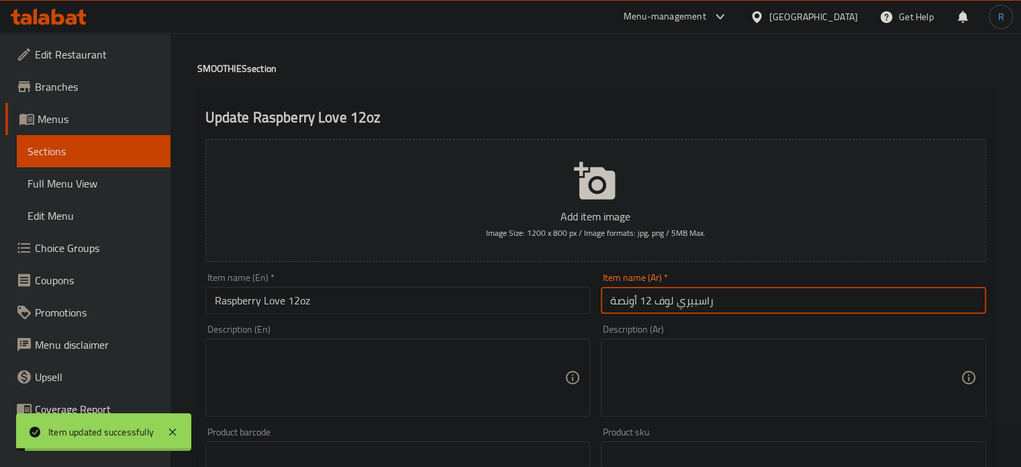
scroll to position [0, 0]
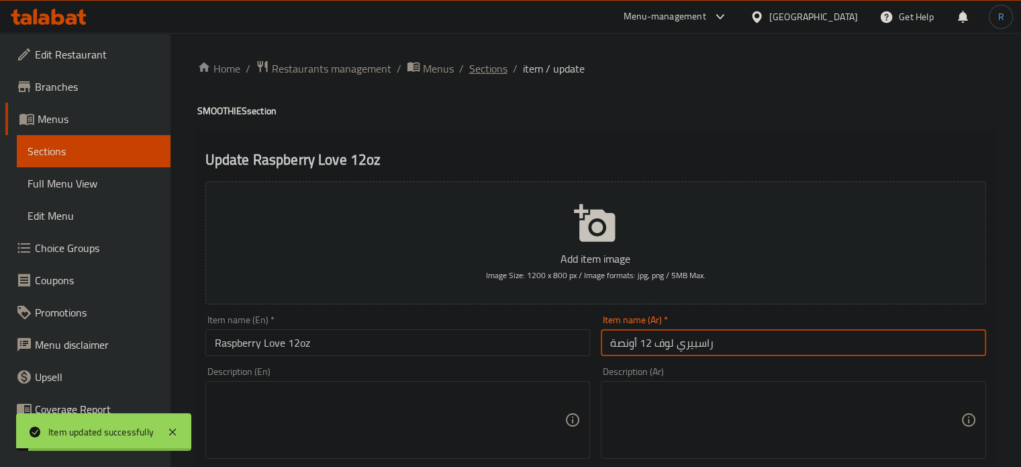
click at [480, 64] on span "Sections" at bounding box center [488, 68] width 38 height 16
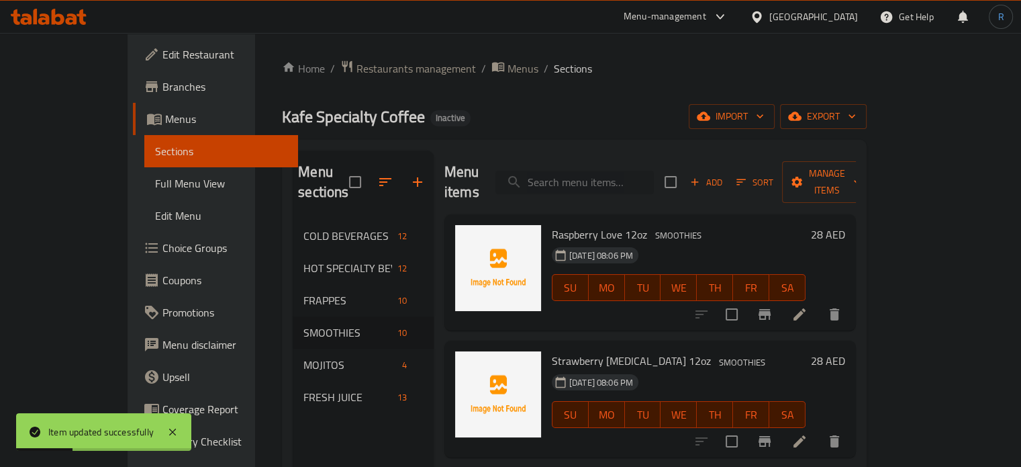
click at [598, 171] on input "search" at bounding box center [575, 183] width 158 height 24
paste input "Green Machine 12oz"
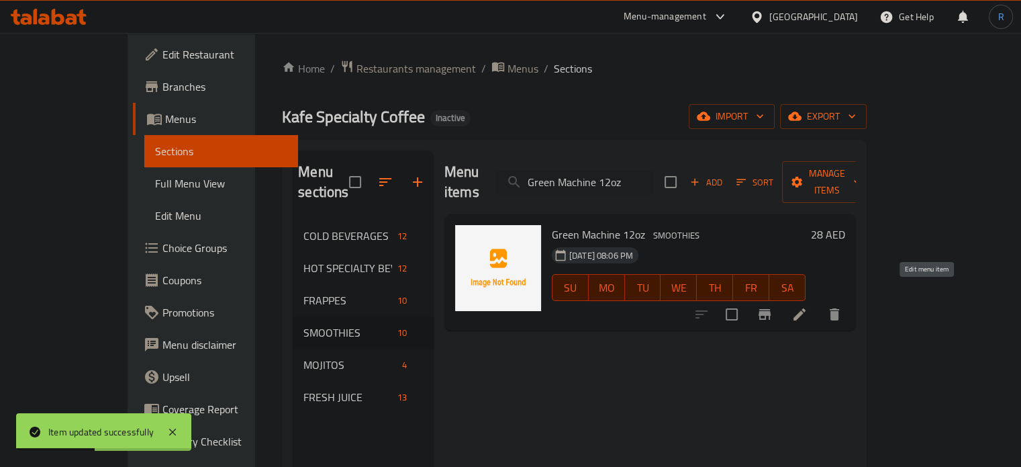
type input "Green Machine 12oz"
click at [806, 308] on icon at bounding box center [800, 314] width 12 height 12
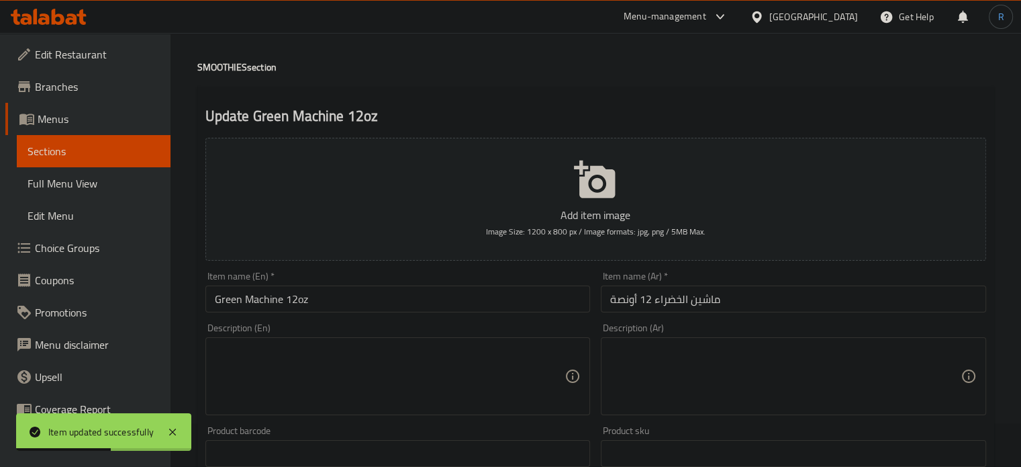
scroll to position [67, 0]
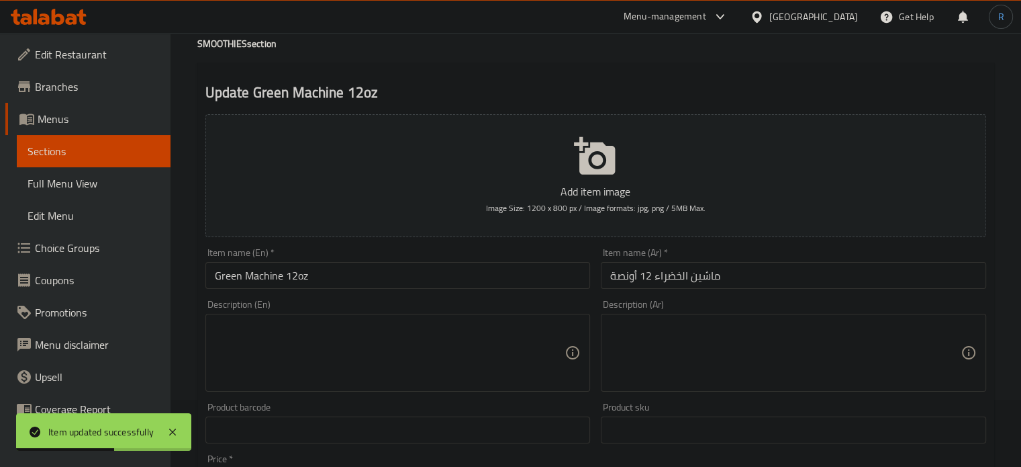
click at [670, 285] on input "ماشين الخضراء 12 أونصة" at bounding box center [793, 275] width 385 height 27
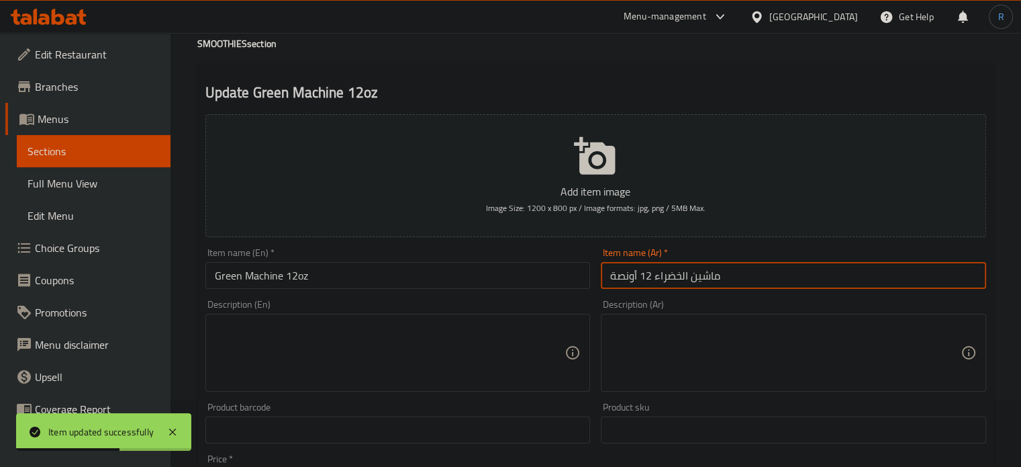
click at [670, 285] on input "ماشين الخضراء 12 أونصة" at bounding box center [793, 275] width 385 height 27
click at [602, 277] on input "ماشين 12 أونصة" at bounding box center [793, 275] width 385 height 27
type input "جرين ماشين 12 أونصة"
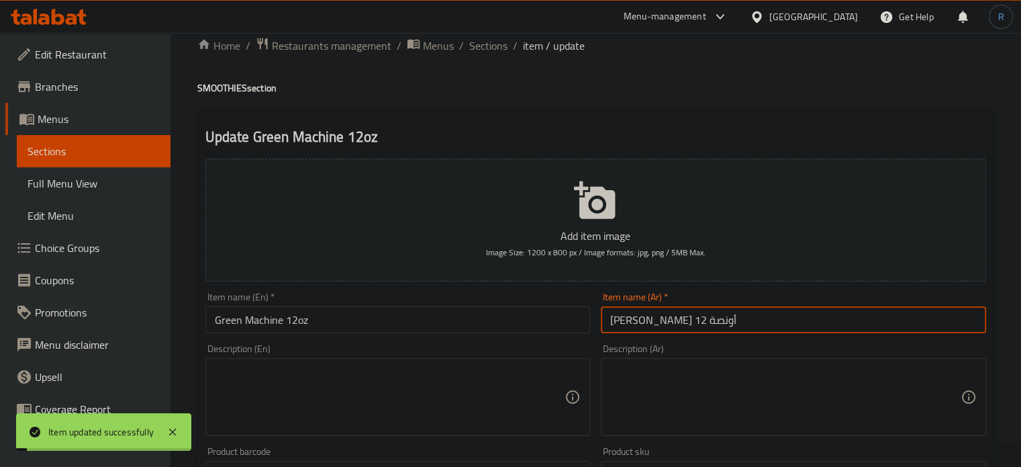
scroll to position [0, 0]
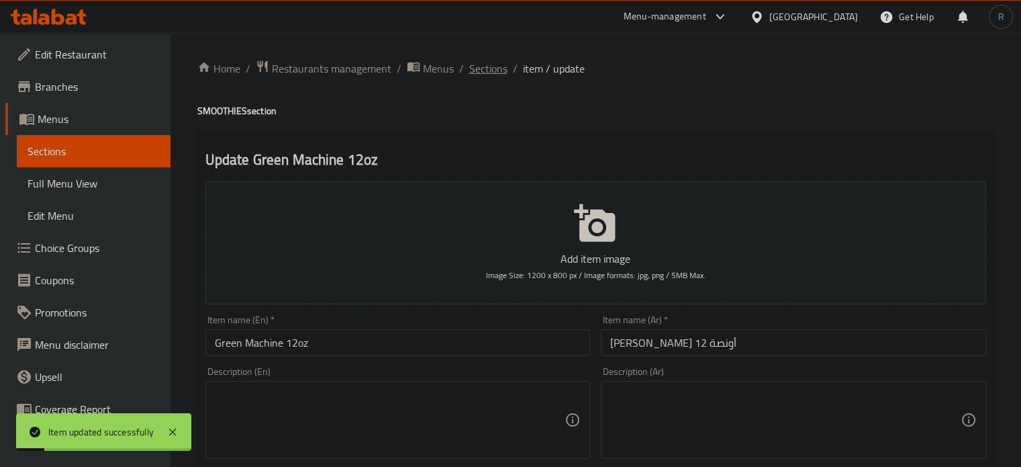
click at [491, 72] on span "Sections" at bounding box center [488, 68] width 38 height 16
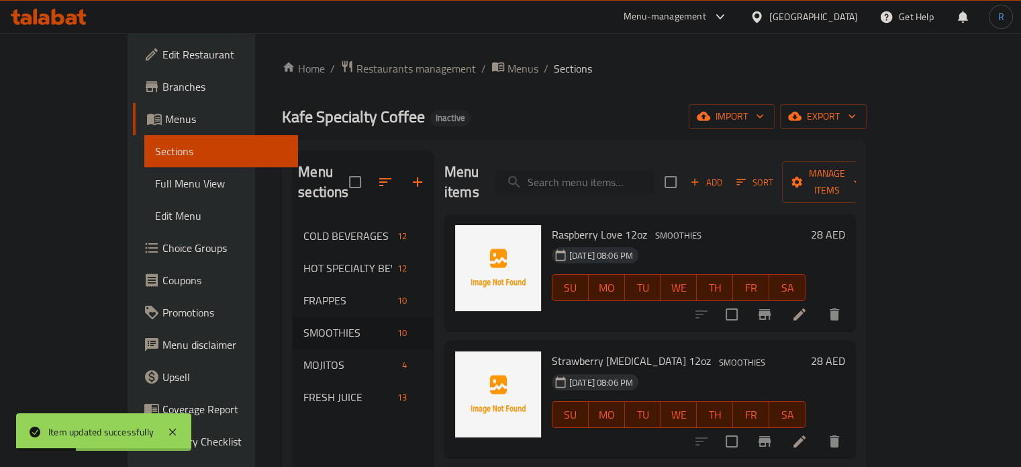
click at [607, 171] on input "search" at bounding box center [575, 183] width 158 height 24
paste input "Beet the Heat 12oz"
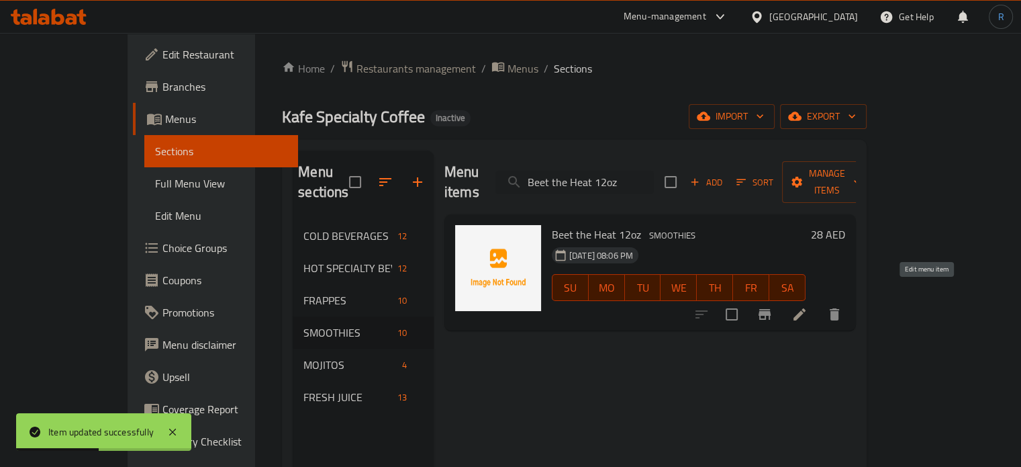
type input "Beet the Heat 12oz"
click at [808, 306] on icon at bounding box center [800, 314] width 16 height 16
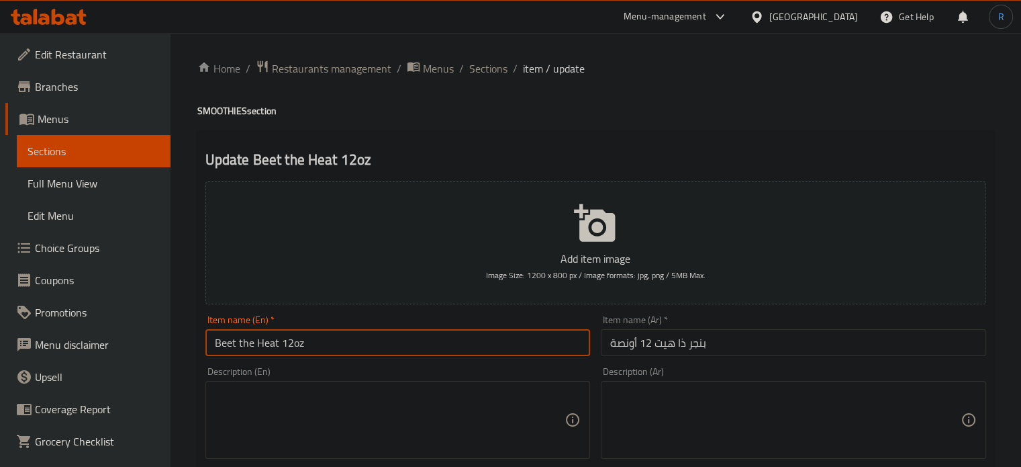
drag, startPoint x: 277, startPoint y: 347, endPoint x: 204, endPoint y: 347, distance: 73.2
click at [204, 347] on div "Item name (En)   * Beet the Heat 12oz Item name (En) *" at bounding box center [398, 336] width 396 height 52
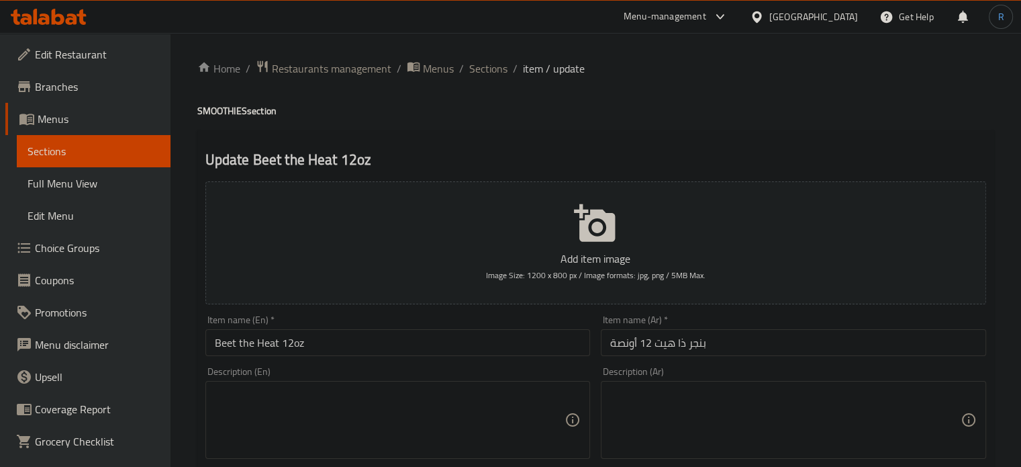
drag, startPoint x: 784, startPoint y: 353, endPoint x: 760, endPoint y: 353, distance: 24.8
click at [784, 353] on input "بنجر ذا هيت 12 أونصة" at bounding box center [793, 342] width 385 height 27
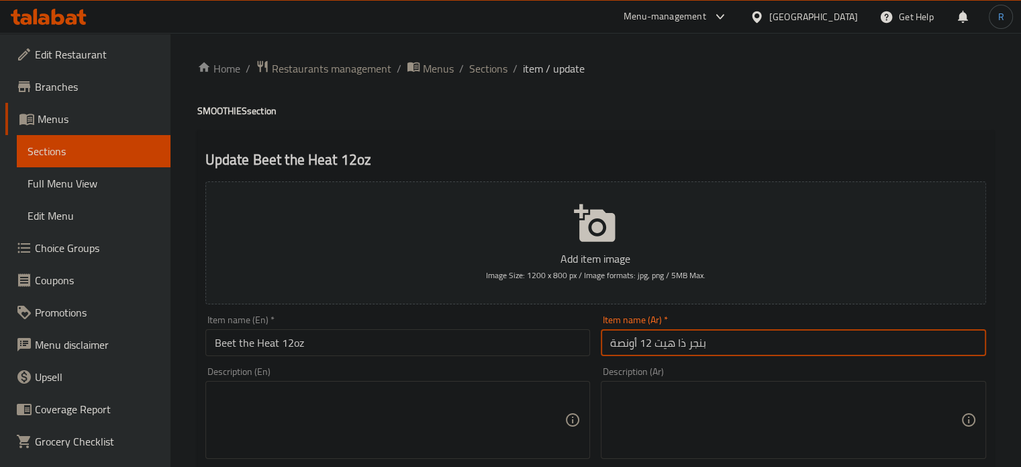
drag, startPoint x: 715, startPoint y: 340, endPoint x: 655, endPoint y: 340, distance: 59.1
click at [655, 340] on input "بنجر ذا هيت 12 أونصة" at bounding box center [793, 342] width 385 height 27
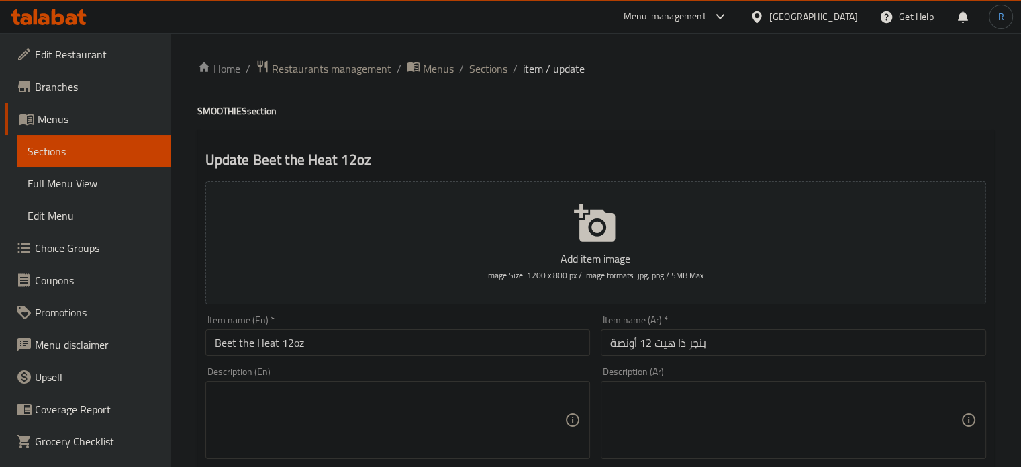
click at [756, 352] on input "بنجر ذا هيت 12 أونصة" at bounding box center [793, 342] width 385 height 27
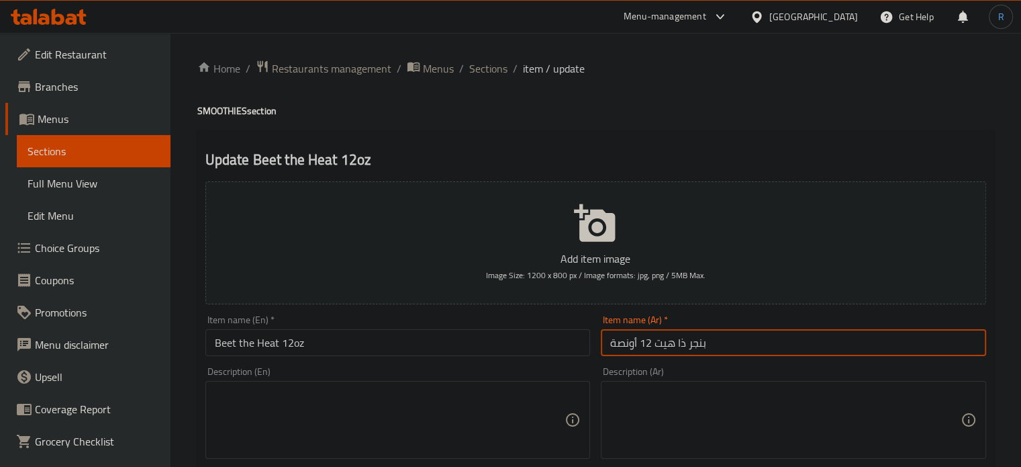
click at [700, 346] on input "بنجر ذا هيت 12 أونصة" at bounding box center [793, 342] width 385 height 27
paste input "ت"
type input "بيت ذا هيت 12 أونصة"
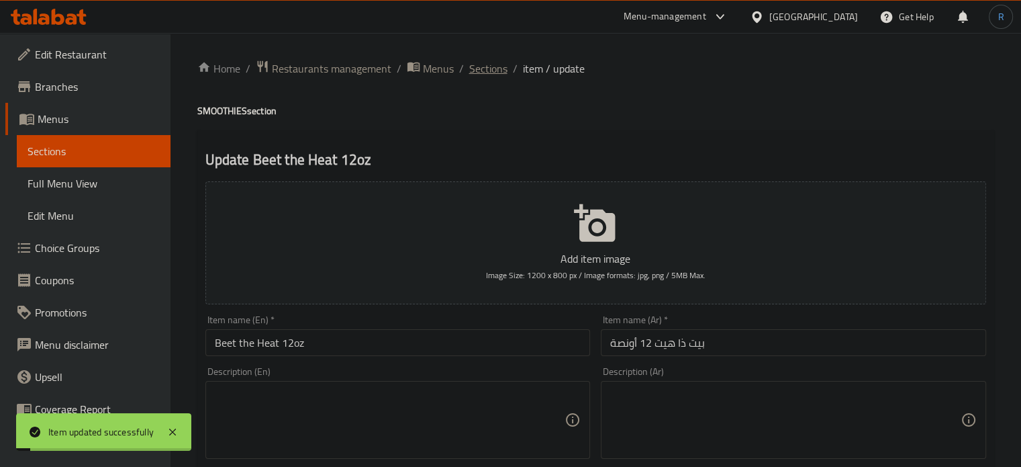
click at [477, 68] on span "Sections" at bounding box center [488, 68] width 38 height 16
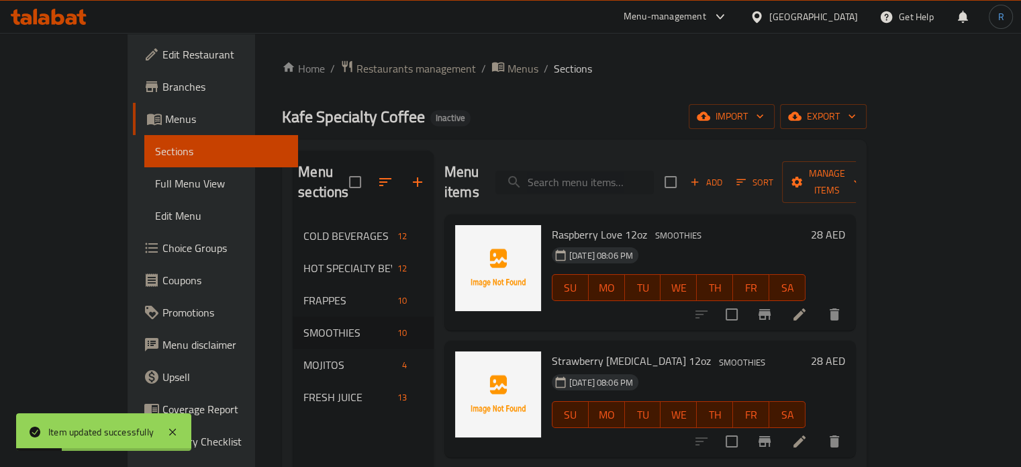
click at [587, 171] on input "search" at bounding box center [575, 183] width 158 height 24
paste input "Energy Booster 12oz"
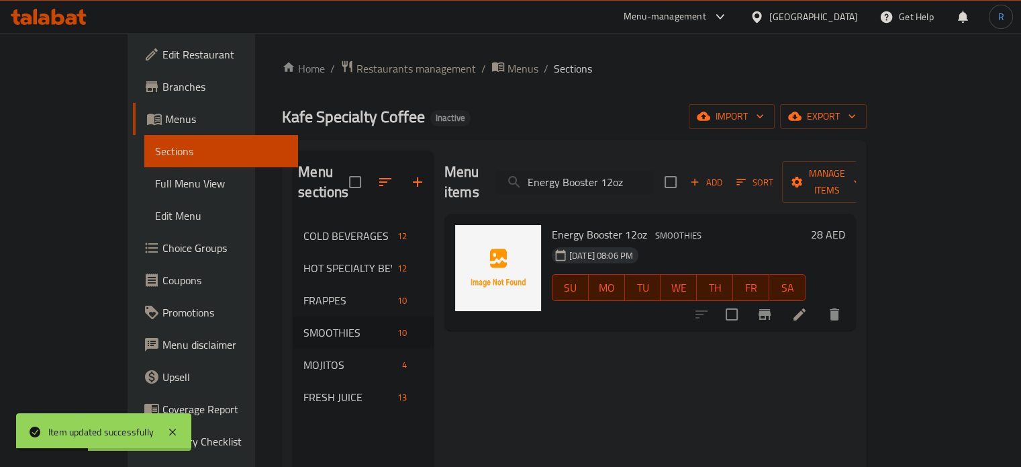
type input "Energy Booster 12oz"
click at [819, 302] on li at bounding box center [800, 314] width 38 height 24
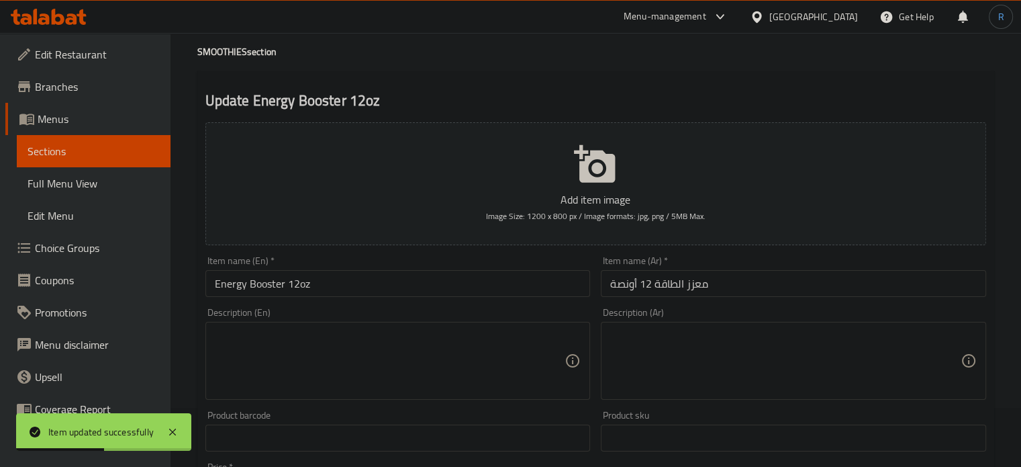
scroll to position [67, 0]
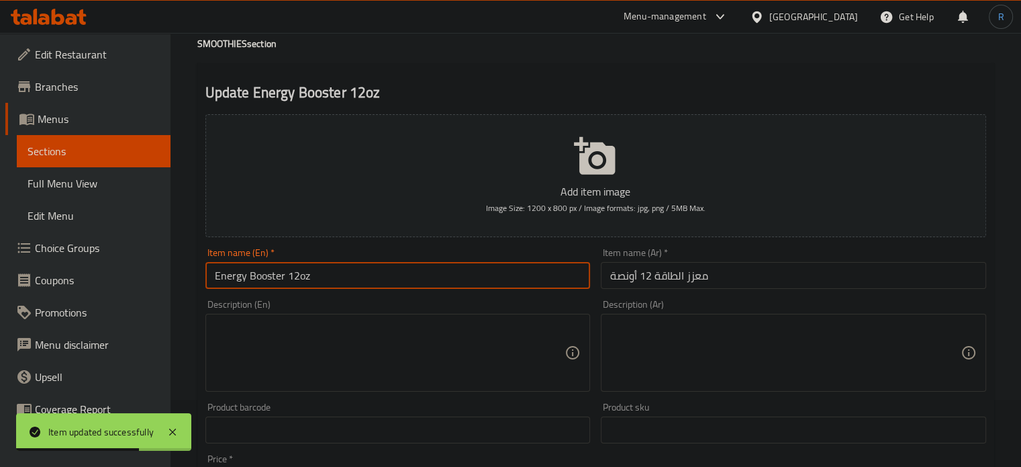
drag, startPoint x: 284, startPoint y: 279, endPoint x: 213, endPoint y: 281, distance: 71.2
click at [213, 281] on input "Energy Booster 12oz" at bounding box center [398, 275] width 385 height 27
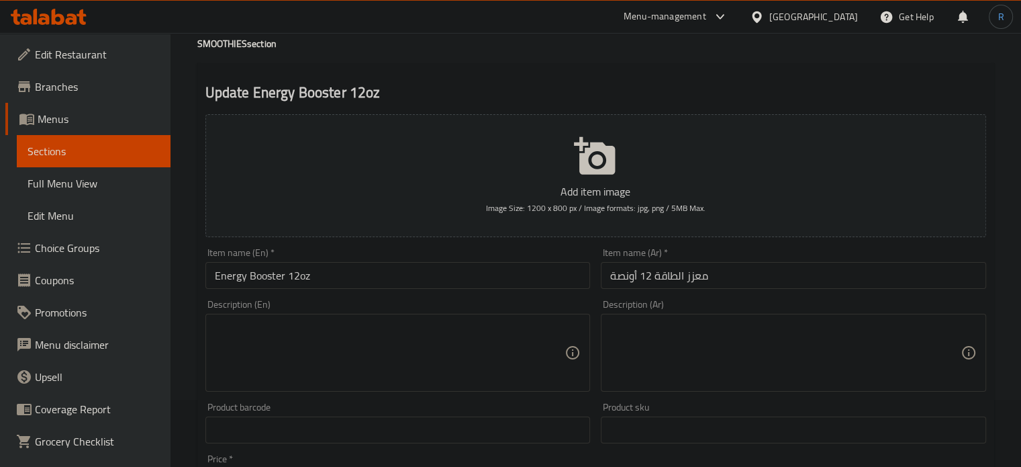
click at [786, 289] on input "معزز الطاقة 12 أونصة" at bounding box center [793, 275] width 385 height 27
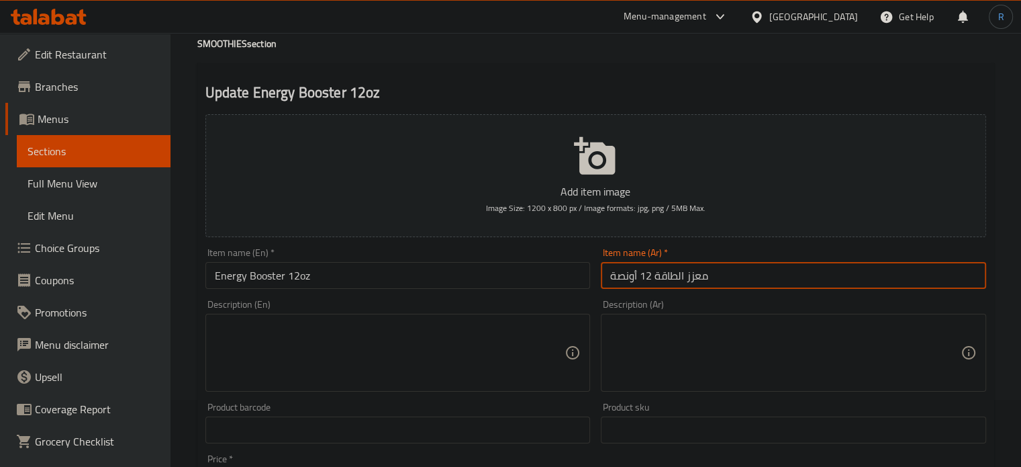
click at [786, 289] on input "معزز الطاقة 12 أونصة" at bounding box center [793, 275] width 385 height 27
click at [744, 289] on input "معزز الطاقة 12 أونصة" at bounding box center [793, 275] width 385 height 27
drag, startPoint x: 724, startPoint y: 278, endPoint x: 655, endPoint y: 276, distance: 69.2
click at [655, 276] on input "معزز الطاقة 12 أونصة" at bounding box center [793, 275] width 385 height 27
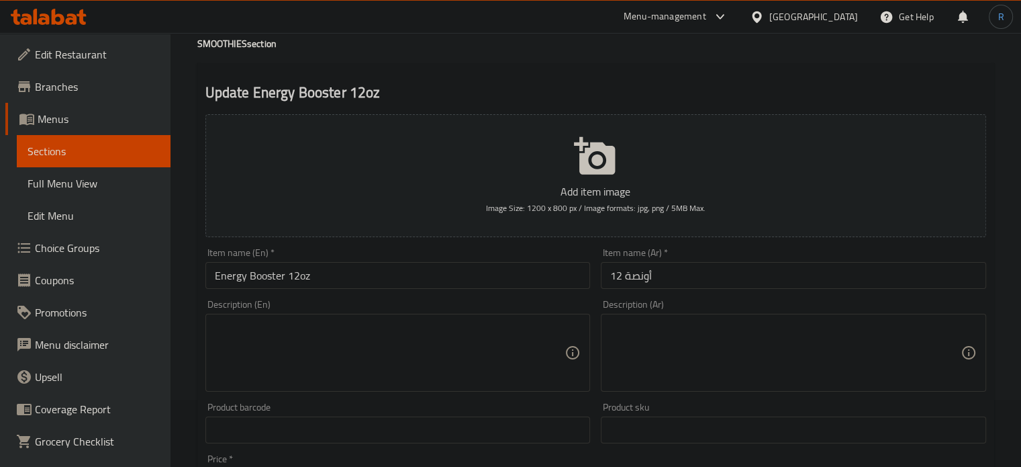
drag, startPoint x: 750, startPoint y: 279, endPoint x: 681, endPoint y: 289, distance: 70.0
click at [750, 279] on input "12 أونصة" at bounding box center [793, 275] width 385 height 27
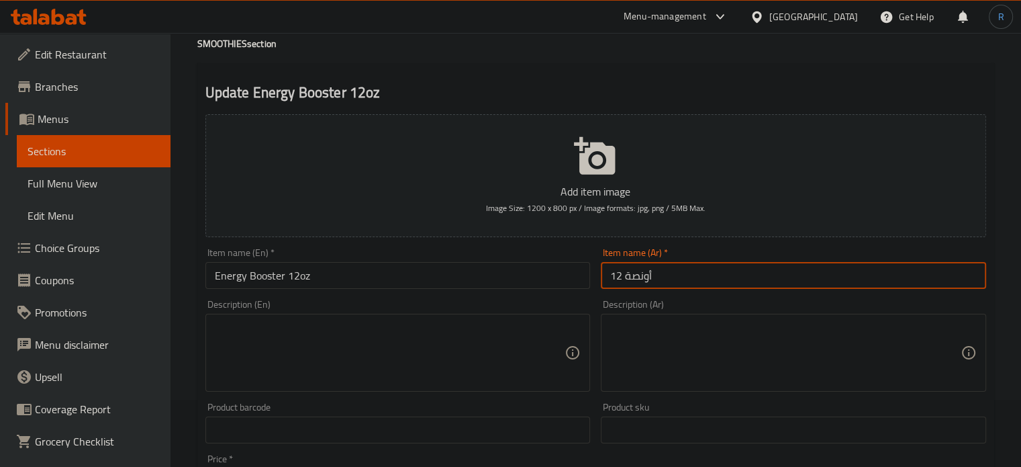
click at [604, 283] on input "12 أونصة" at bounding box center [793, 275] width 385 height 27
paste input "إنيريجي بوستر"
type input "إنيريجي بوستر 12 أونصة"
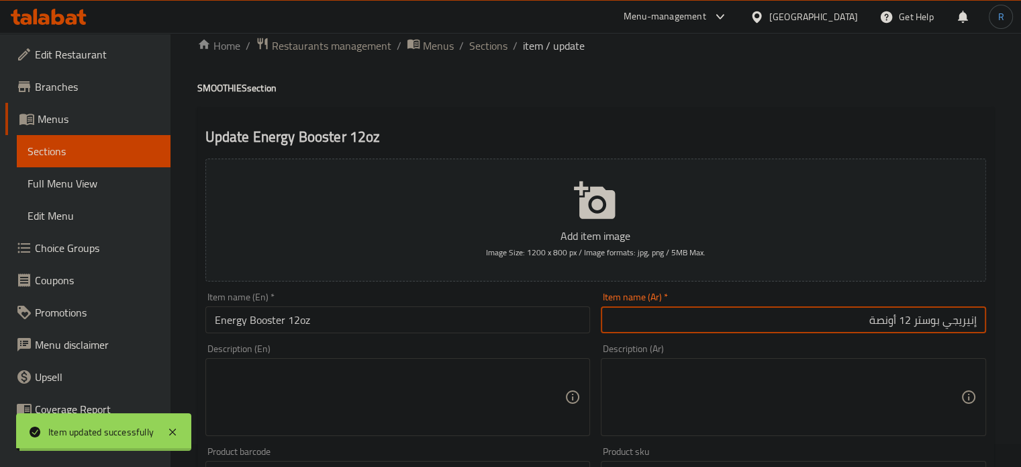
scroll to position [0, 0]
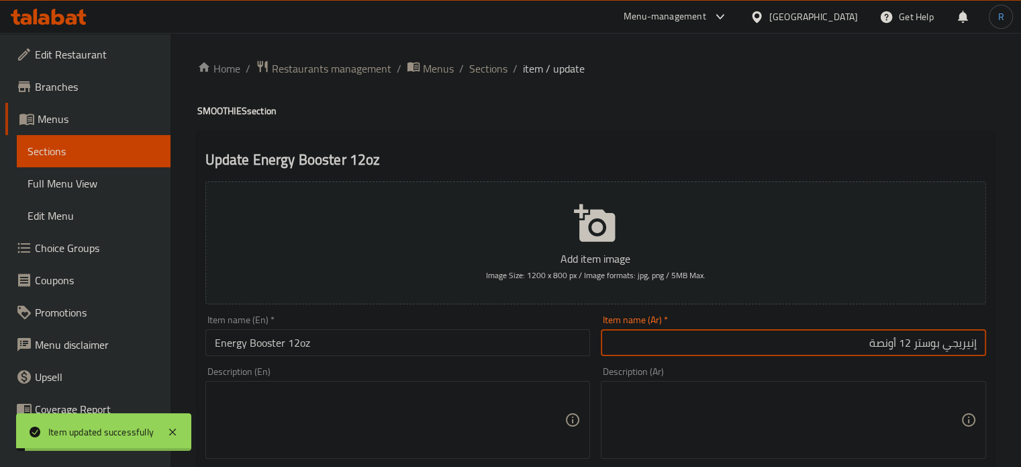
drag, startPoint x: 492, startPoint y: 74, endPoint x: 500, endPoint y: 5, distance: 69.6
click at [492, 74] on span "Sections" at bounding box center [488, 68] width 38 height 16
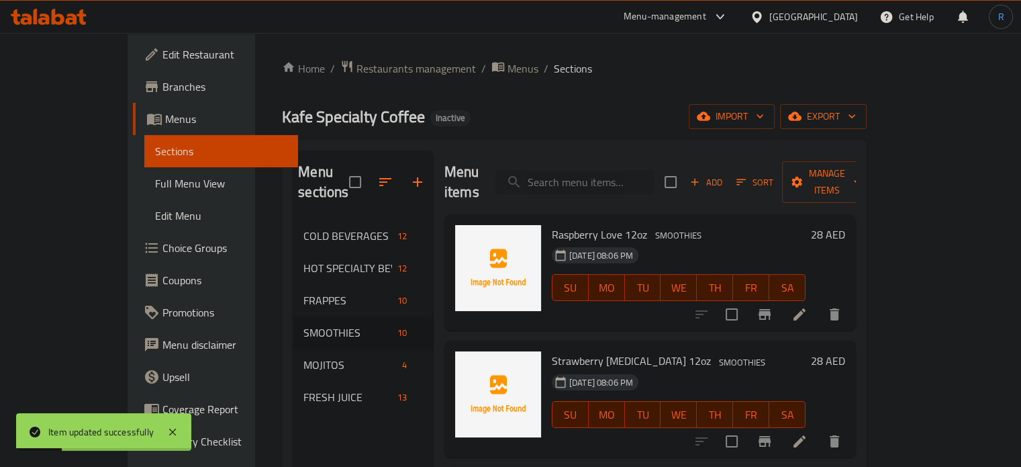
click at [637, 171] on input "search" at bounding box center [575, 183] width 158 height 24
paste input "Golden Sunrise 12oz"
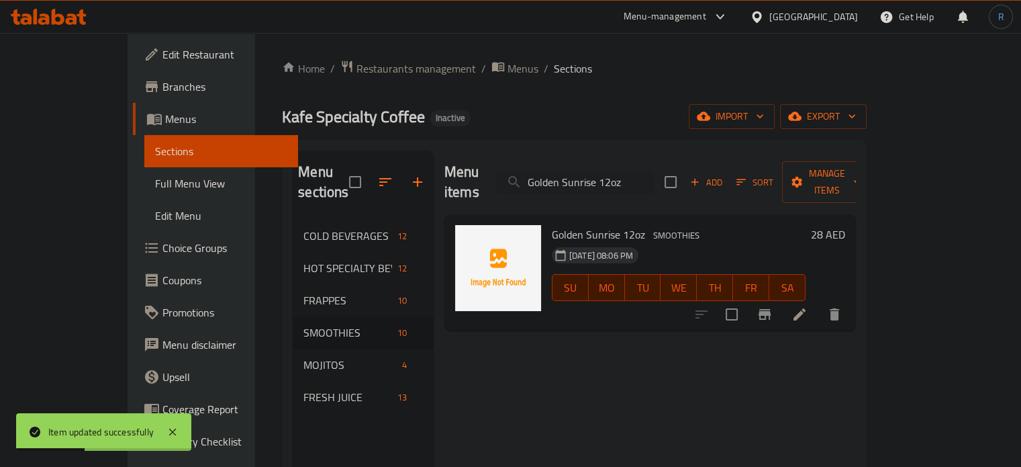
type input "Golden Sunrise 12oz"
click at [819, 304] on li at bounding box center [800, 314] width 38 height 24
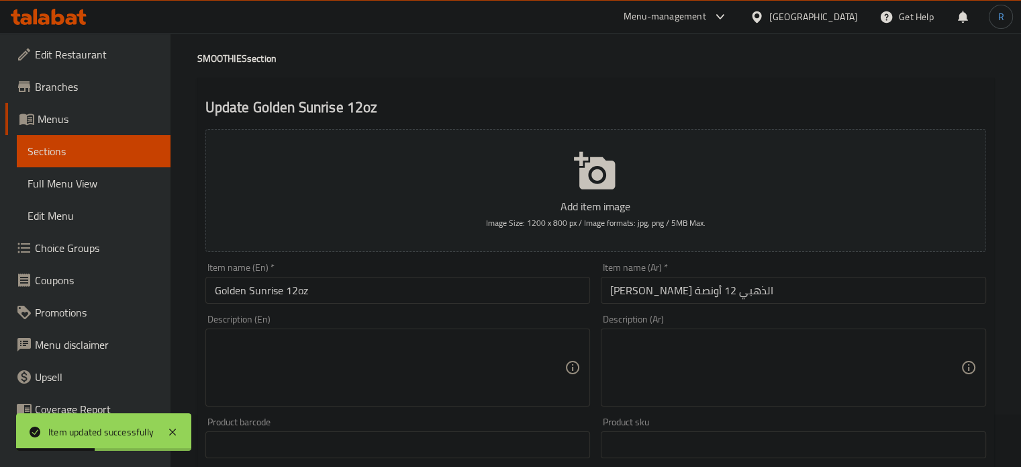
scroll to position [67, 0]
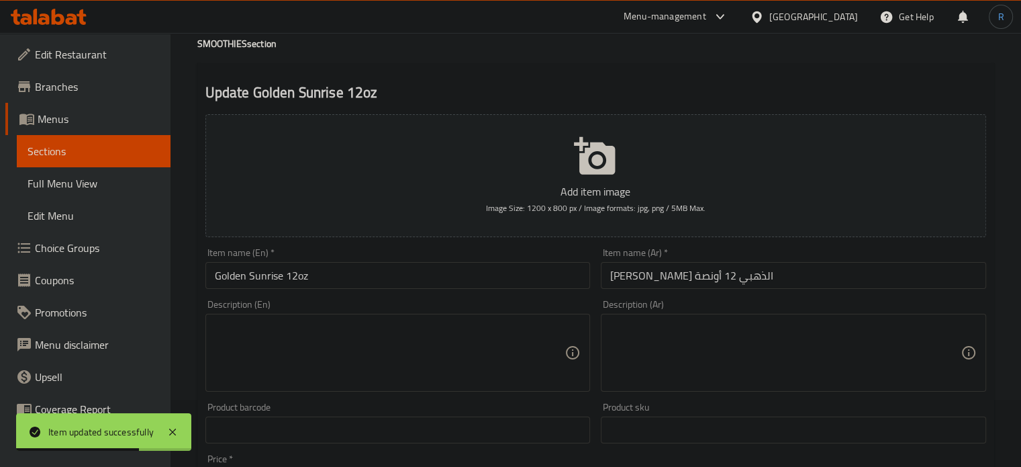
click at [666, 281] on input "صنرايز الذهبي 12 أونصة" at bounding box center [793, 275] width 385 height 27
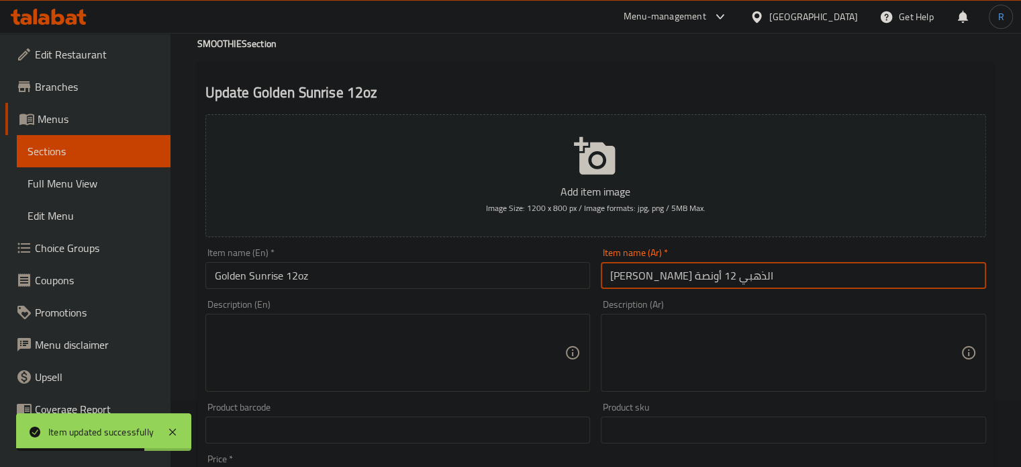
click at [666, 281] on input "صنرايز الذهبي 12 أونصة" at bounding box center [793, 275] width 385 height 27
click at [263, 281] on input "Golden Sunrise 12oz" at bounding box center [398, 275] width 385 height 27
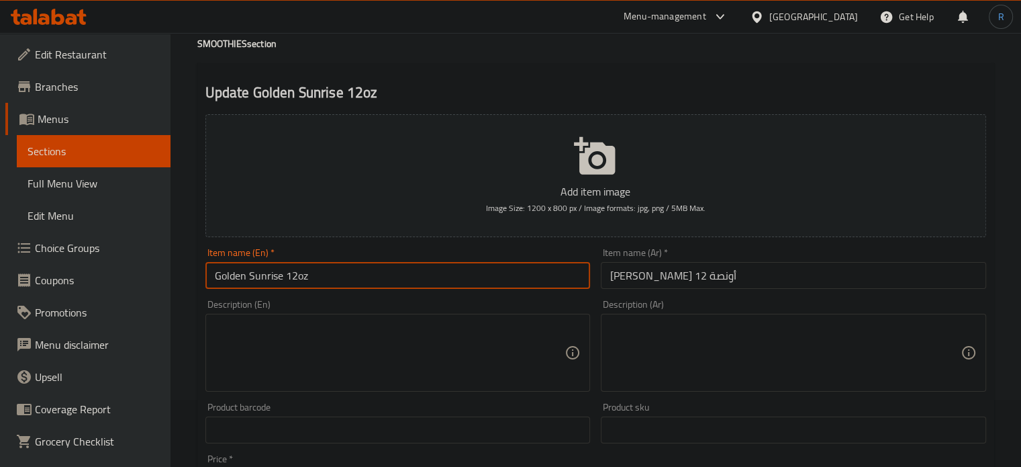
click at [263, 281] on input "Golden Sunrise 12oz" at bounding box center [398, 275] width 385 height 27
click at [672, 279] on input "صنرايز 12 أونصة" at bounding box center [793, 275] width 385 height 27
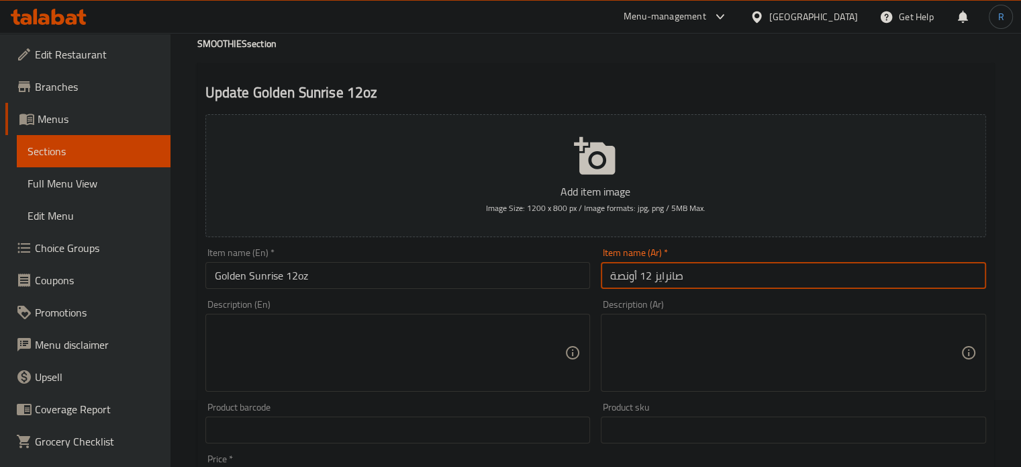
click at [602, 272] on input "صانرايز 12 أونصة" at bounding box center [793, 275] width 385 height 27
type input "جولدين صانرايز 12 أونصة"
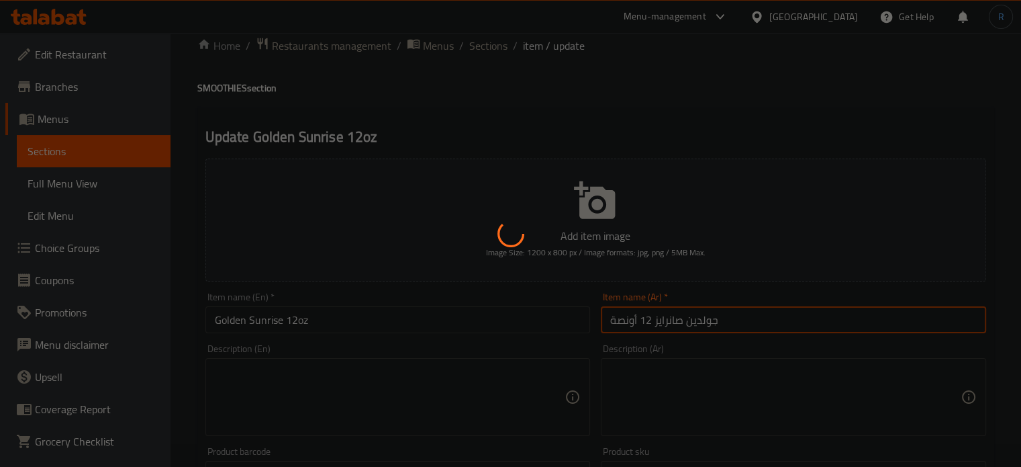
scroll to position [0, 0]
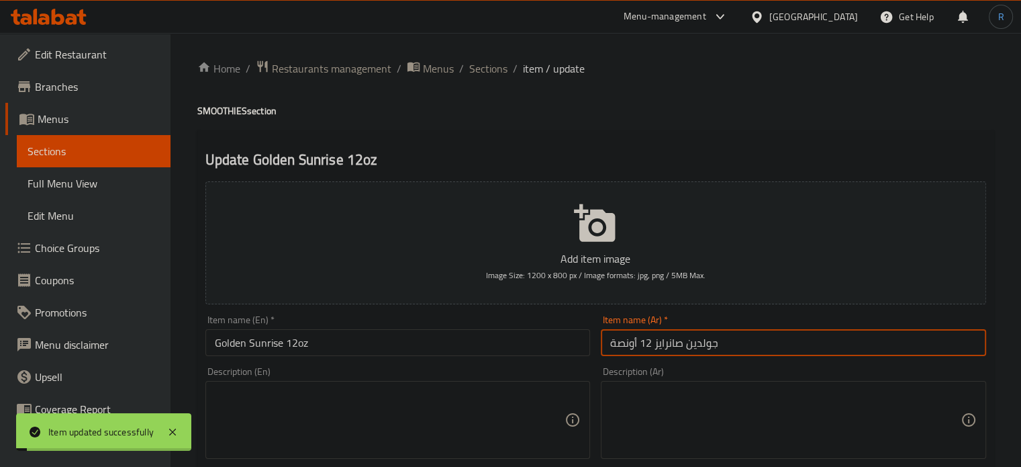
drag, startPoint x: 494, startPoint y: 65, endPoint x: 508, endPoint y: 2, distance: 64.7
click at [494, 65] on span "Sections" at bounding box center [488, 68] width 38 height 16
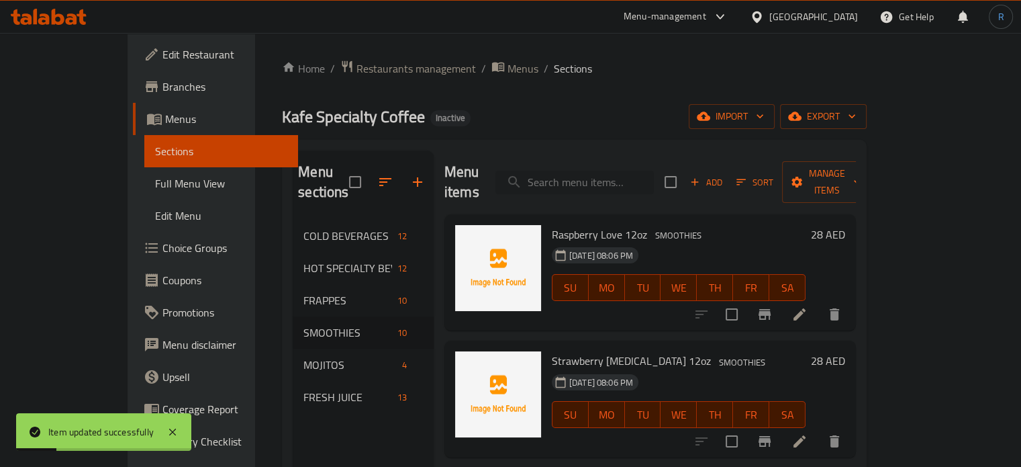
click at [639, 171] on input "search" at bounding box center [575, 183] width 158 height 24
paste input "Blissfully Blue 12oz"
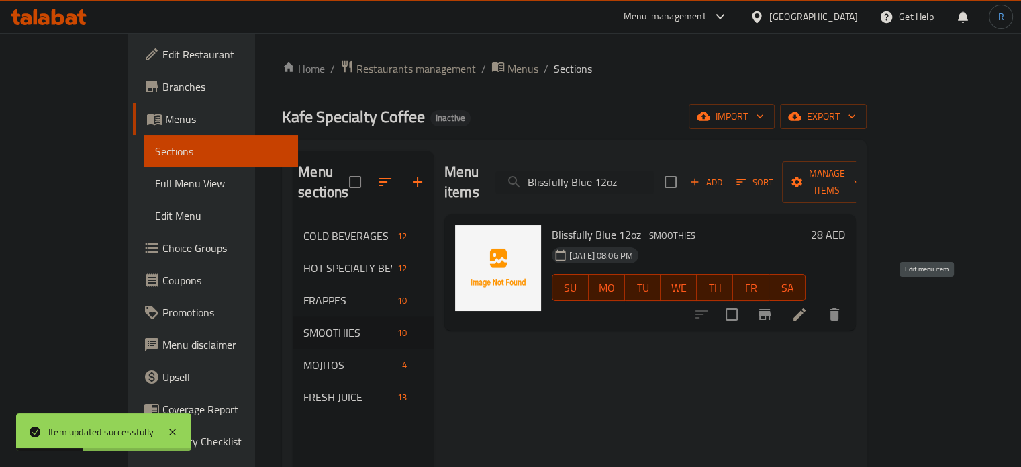
type input "Blissfully Blue 12oz"
click at [806, 308] on icon at bounding box center [800, 314] width 12 height 12
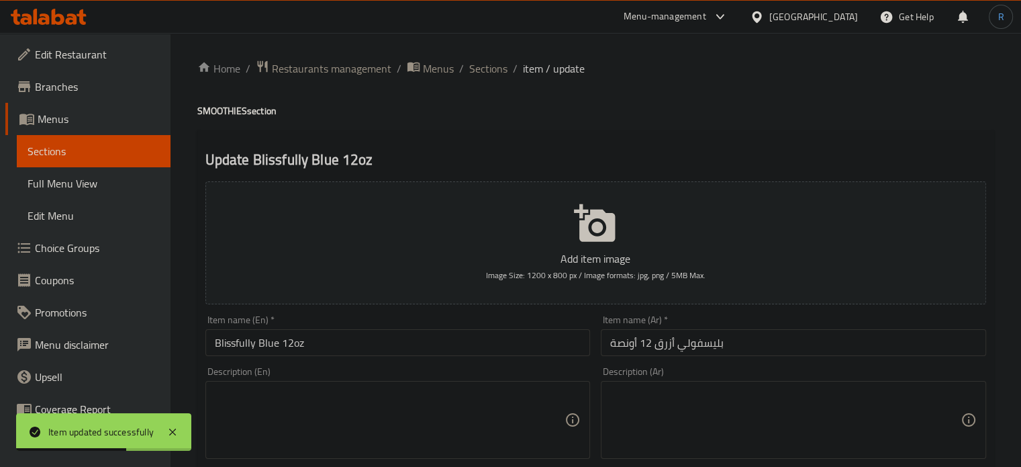
click at [668, 347] on input "بليسفولي أزرق 12 أونصة" at bounding box center [793, 342] width 385 height 27
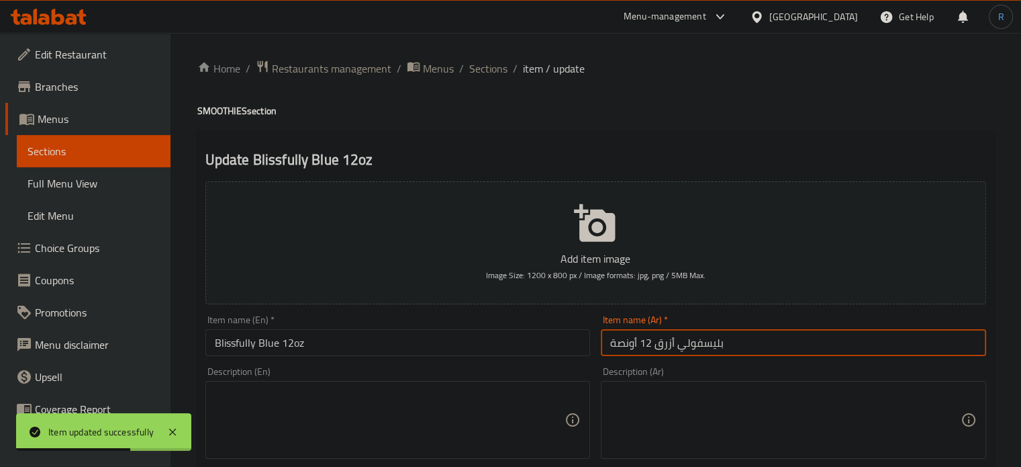
click at [668, 347] on input "بليسفولي أزرق 12 أونصة" at bounding box center [793, 342] width 385 height 27
type input "بليسفولي بلو 12 أونصة"
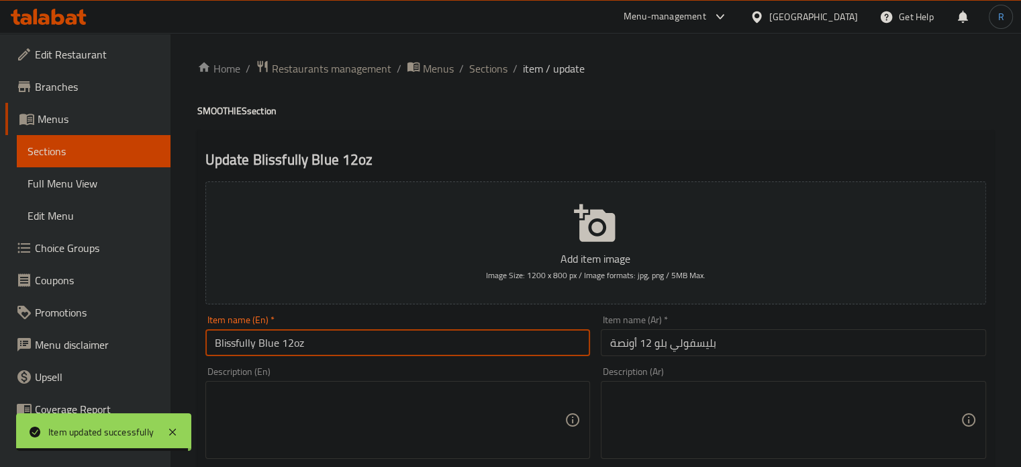
click at [452, 340] on input "Blissfully Blue 12oz" at bounding box center [398, 342] width 385 height 27
click at [234, 350] on input "Blissfully Blue 12oz" at bounding box center [398, 342] width 385 height 27
drag, startPoint x: 277, startPoint y: 350, endPoint x: 201, endPoint y: 351, distance: 75.9
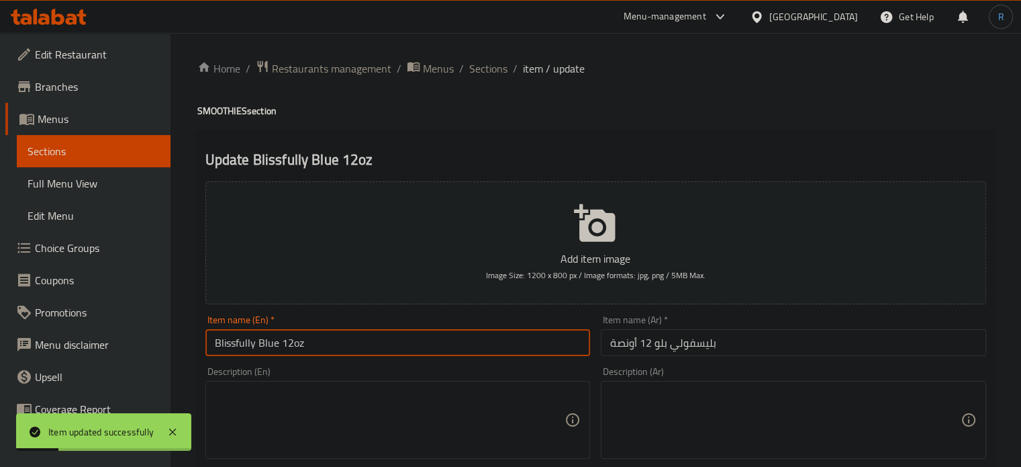
click at [201, 351] on div "Item name (En)   * Blissfully Blue 12oz Item name (En) *" at bounding box center [398, 336] width 396 height 52
drag, startPoint x: 477, startPoint y: 65, endPoint x: 488, endPoint y: 2, distance: 64.0
click at [477, 65] on span "Sections" at bounding box center [488, 68] width 38 height 16
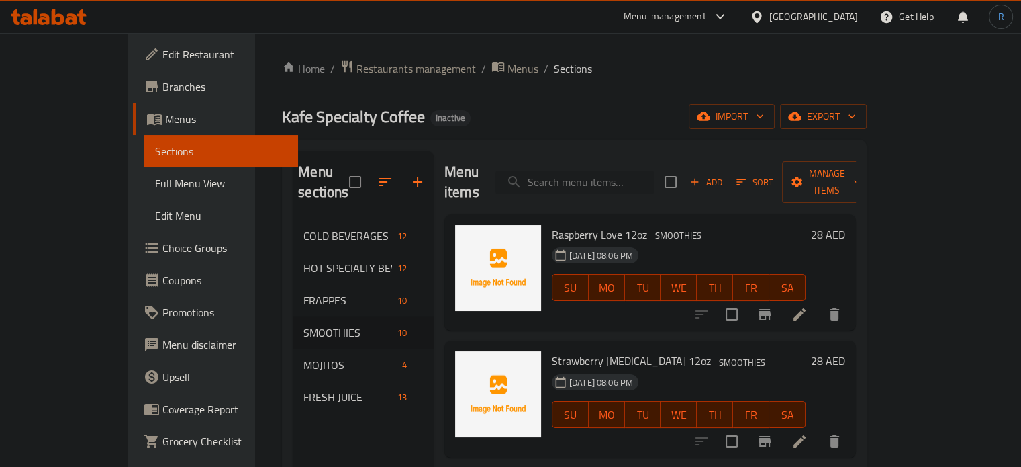
click at [618, 171] on input "search" at bounding box center [575, 183] width 158 height 24
paste input "Classic Lemonade 12oz"
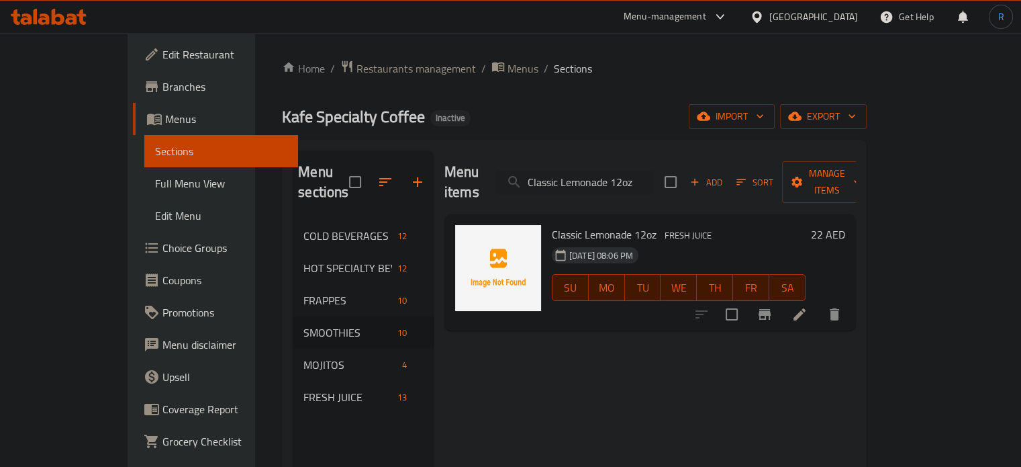
type input "Classic Lemonade 12oz"
click at [808, 306] on icon at bounding box center [800, 314] width 16 height 16
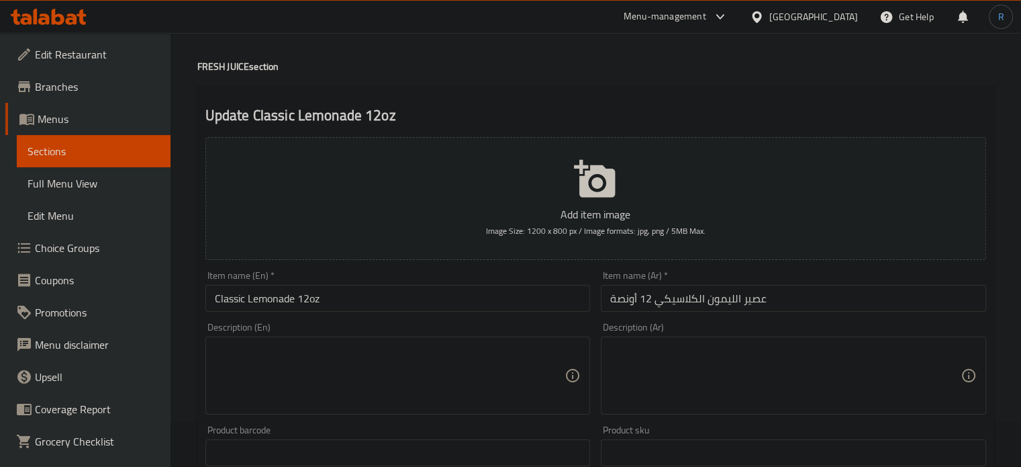
scroll to position [67, 0]
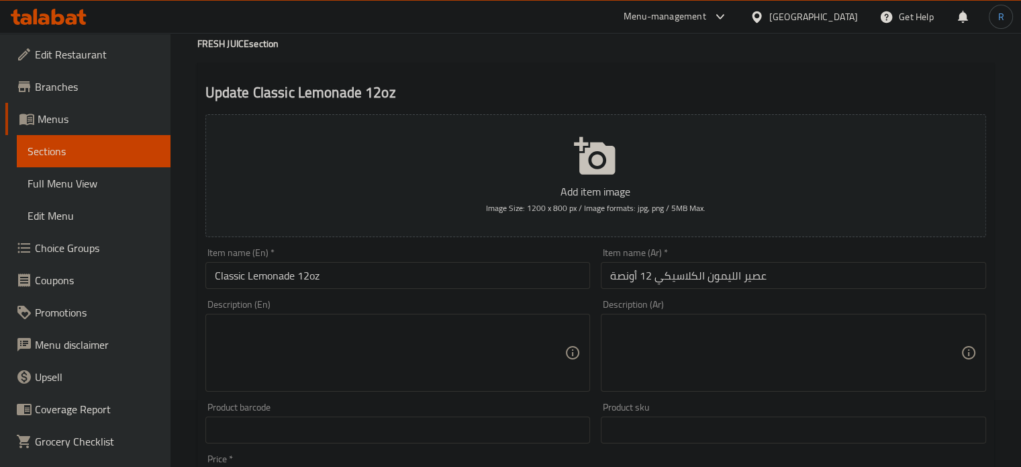
click at [755, 271] on input "عصير الليمون الكلاسيكي 12 أونصة" at bounding box center [793, 275] width 385 height 27
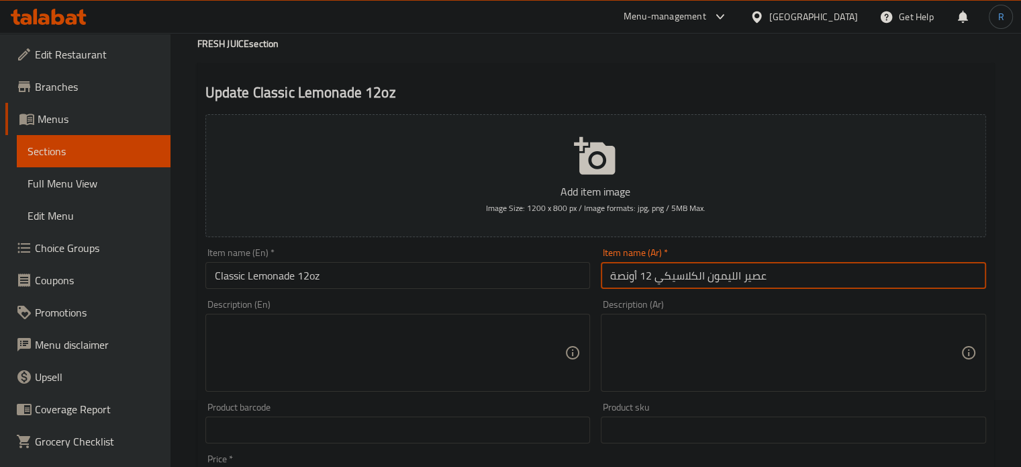
click at [755, 271] on input "عصير الليمون الكلاسيكي 12 أونصة" at bounding box center [793, 275] width 385 height 27
click at [733, 277] on input "الليمون الكلاسيكي 12 أونصة" at bounding box center [793, 275] width 385 height 27
click at [653, 283] on input "ليمون الكلاسيكي 12 أونصة" at bounding box center [793, 275] width 385 height 27
click at [686, 273] on input "ليمون الكلاسيك 12 أونصة" at bounding box center [793, 275] width 385 height 27
click at [272, 277] on input "Classic Lemonade 12oz" at bounding box center [398, 275] width 385 height 27
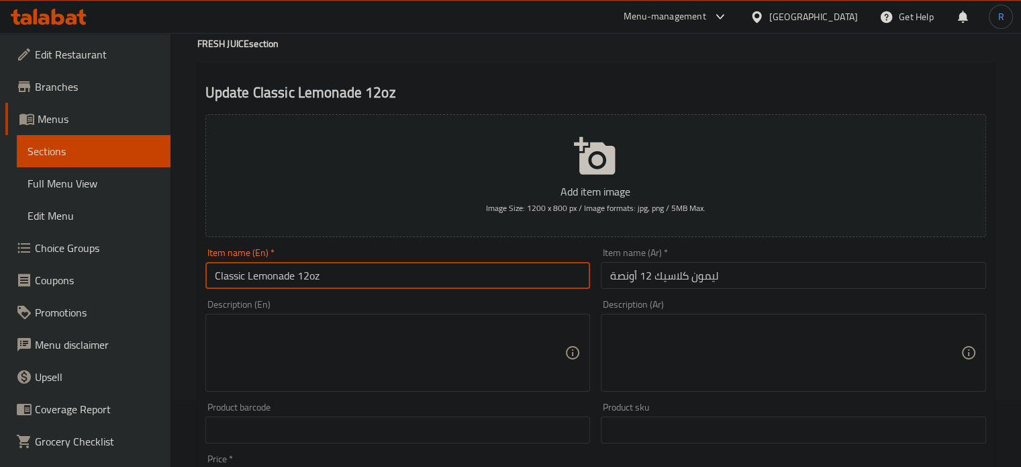
click at [272, 277] on input "Classic Lemonade 12oz" at bounding box center [398, 275] width 385 height 27
click at [710, 273] on input "ليمون كلاسيك 12 أونصة" at bounding box center [793, 275] width 385 height 27
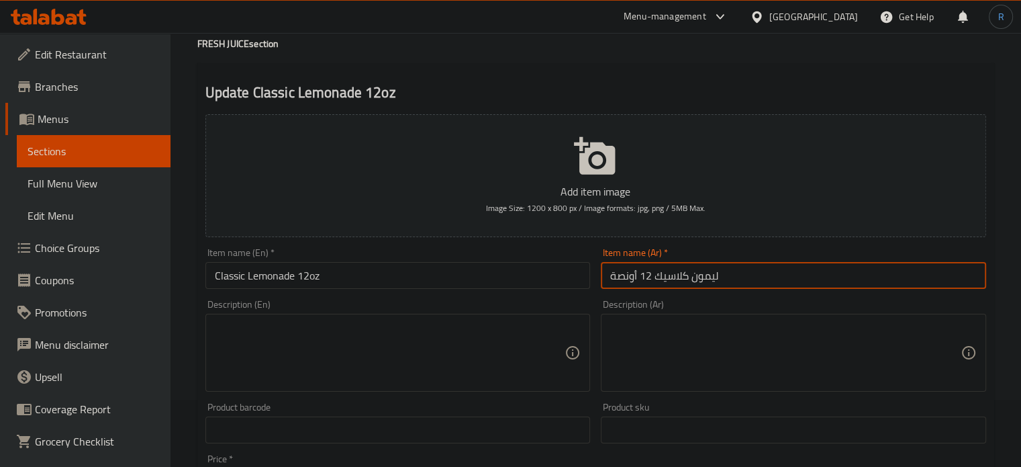
click at [710, 273] on input "ليمون كلاسيك 12 أونصة" at bounding box center [793, 275] width 385 height 27
paste input "ادة"
type input "ليمونادة كلاسيك 12 أونصة"
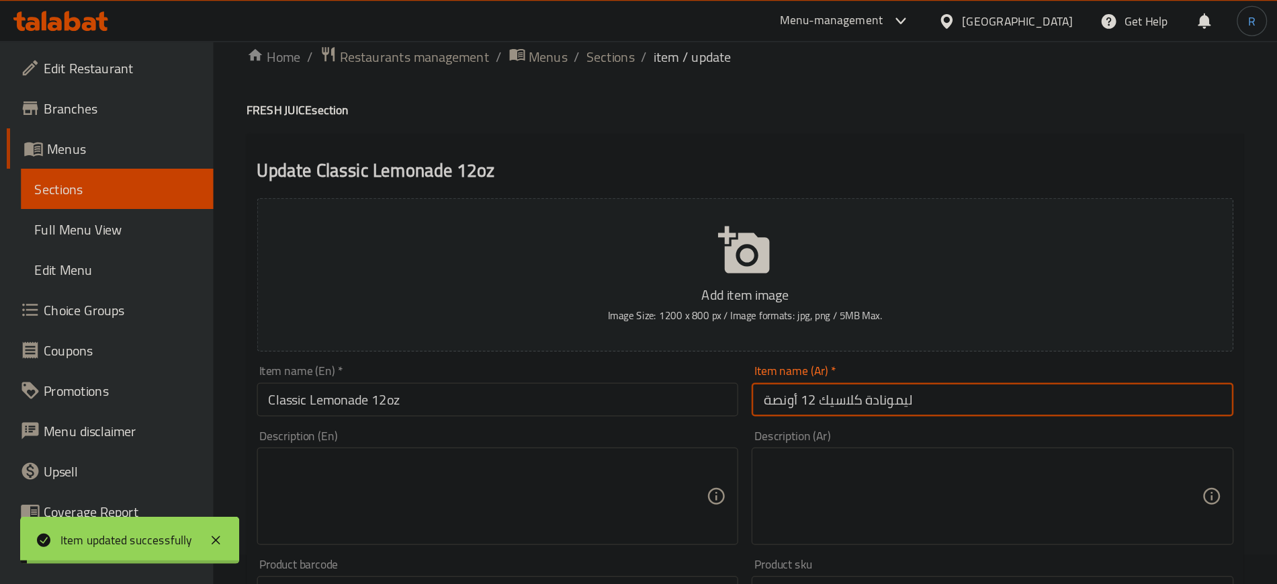
scroll to position [0, 0]
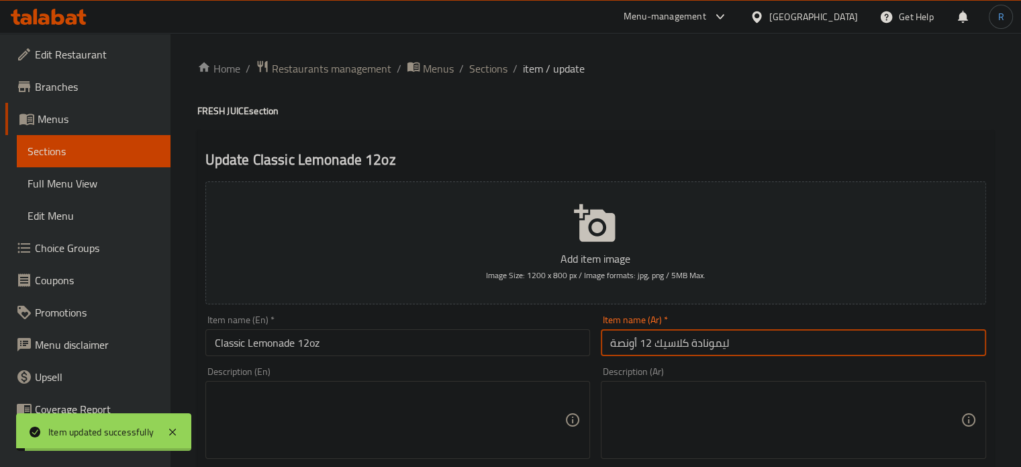
drag, startPoint x: 484, startPoint y: 69, endPoint x: 484, endPoint y: 6, distance: 62.5
click at [484, 69] on span "Sections" at bounding box center [488, 68] width 38 height 16
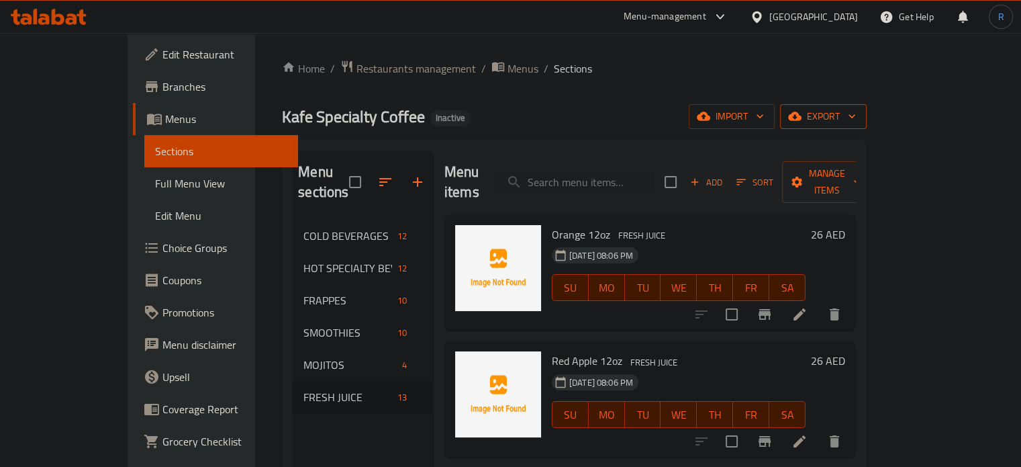
click at [856, 114] on span "export" at bounding box center [823, 116] width 65 height 17
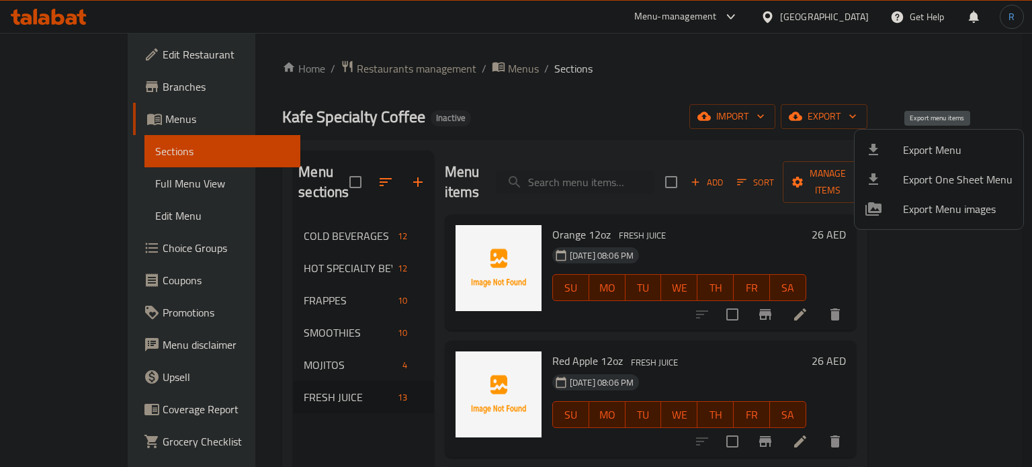
click at [930, 142] on span "Export Menu" at bounding box center [957, 150] width 109 height 16
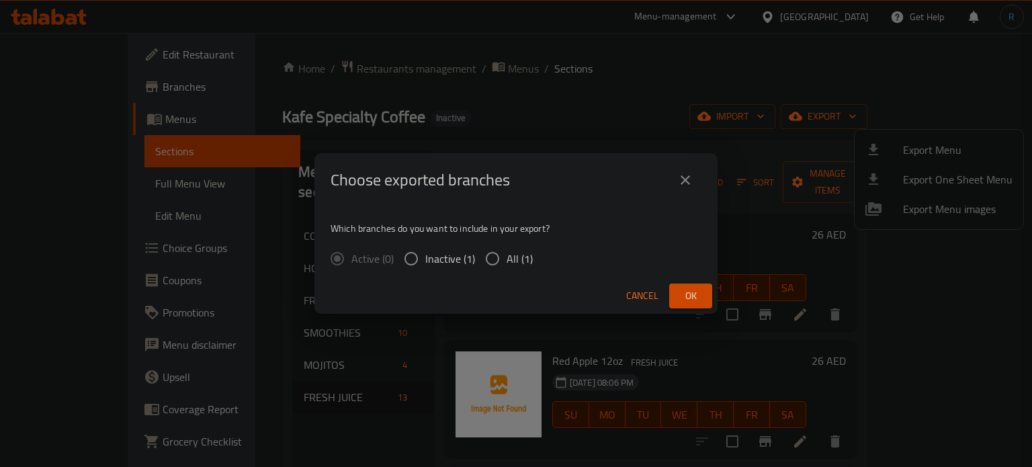
click at [482, 259] on input "All (1)" at bounding box center [492, 258] width 28 height 28
radio input "true"
click at [696, 306] on button "Ok" at bounding box center [690, 295] width 43 height 25
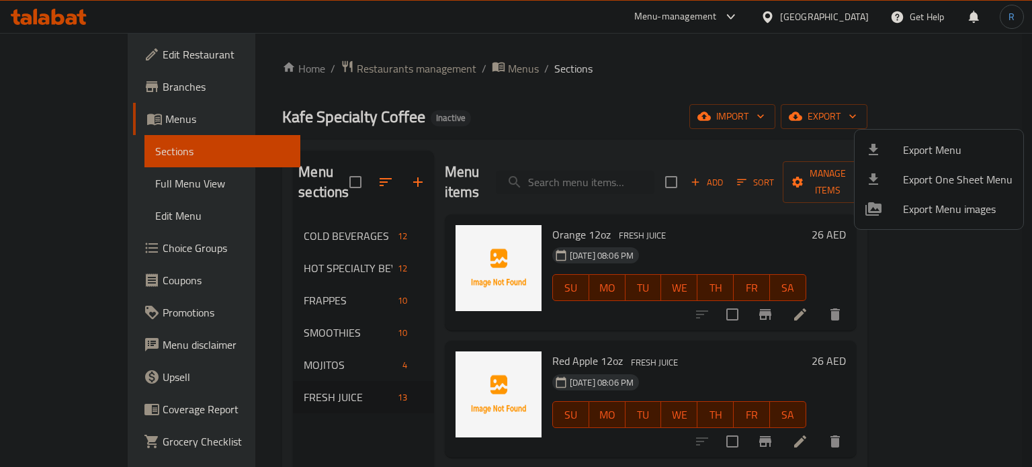
click at [567, 94] on div at bounding box center [516, 233] width 1032 height 467
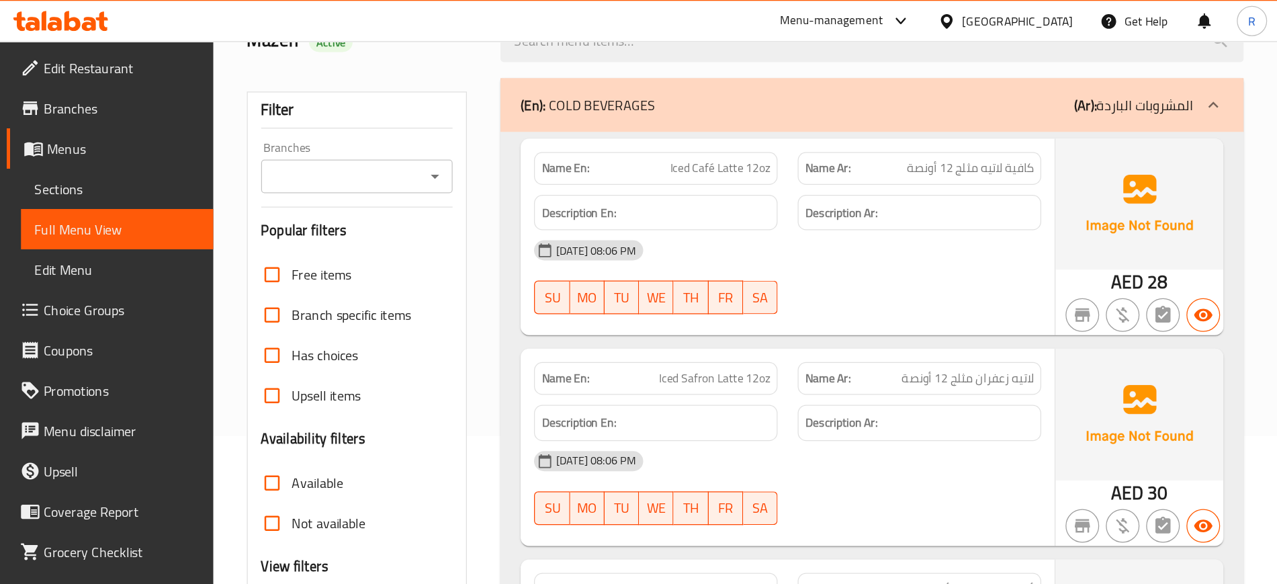
scroll to position [134, 0]
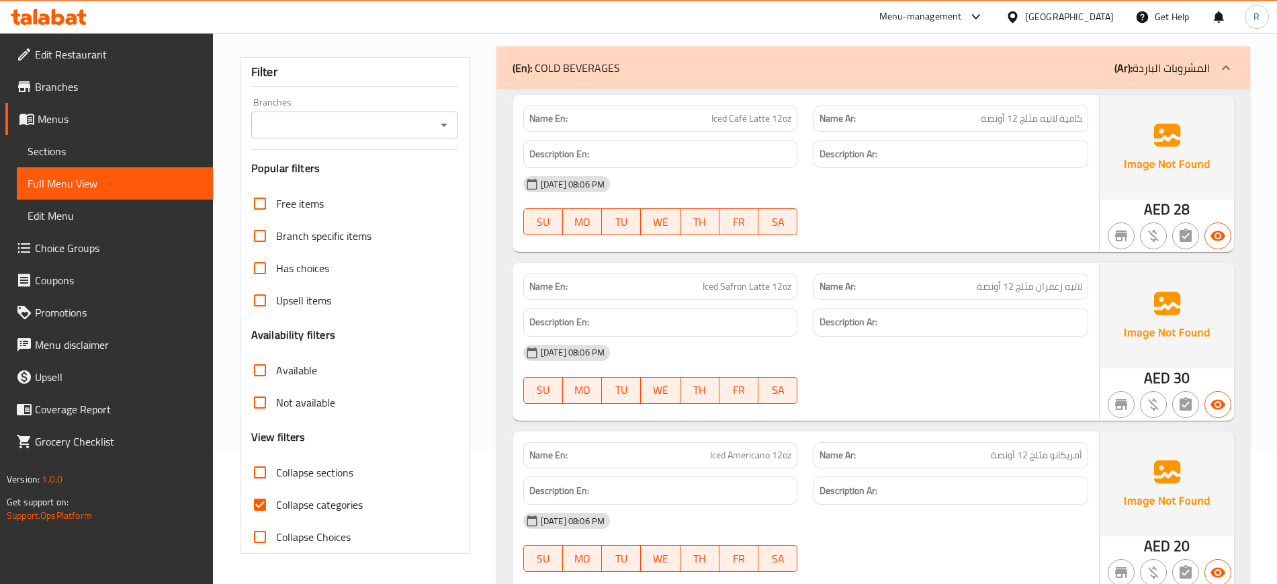
drag, startPoint x: 291, startPoint y: 502, endPoint x: 448, endPoint y: 333, distance: 230.5
click at [291, 466] on span "Collapse categories" at bounding box center [319, 504] width 87 height 16
click at [276, 466] on input "Collapse categories" at bounding box center [260, 504] width 32 height 32
checkbox input "false"
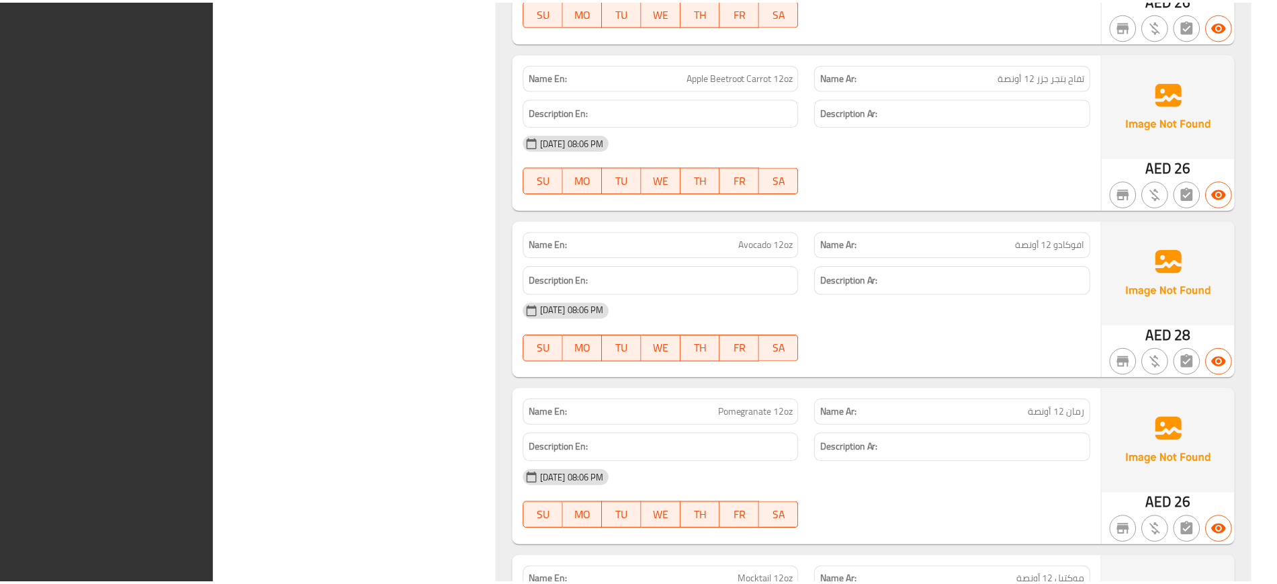
scroll to position [12746, 0]
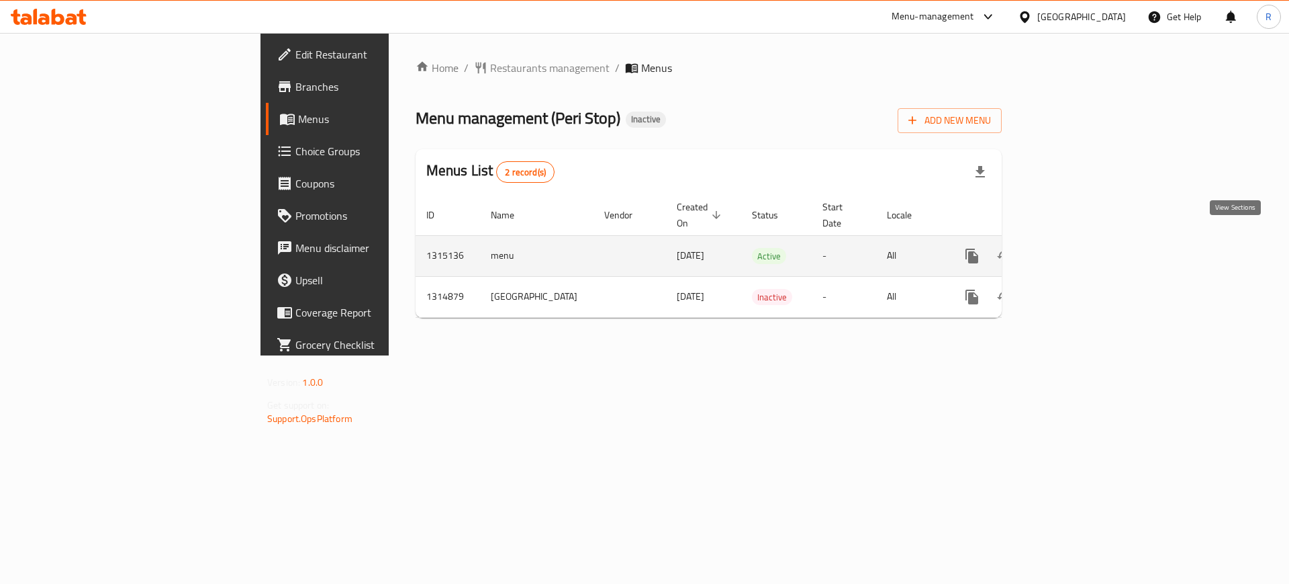
click at [1077, 248] on icon "enhanced table" at bounding box center [1069, 256] width 16 height 16
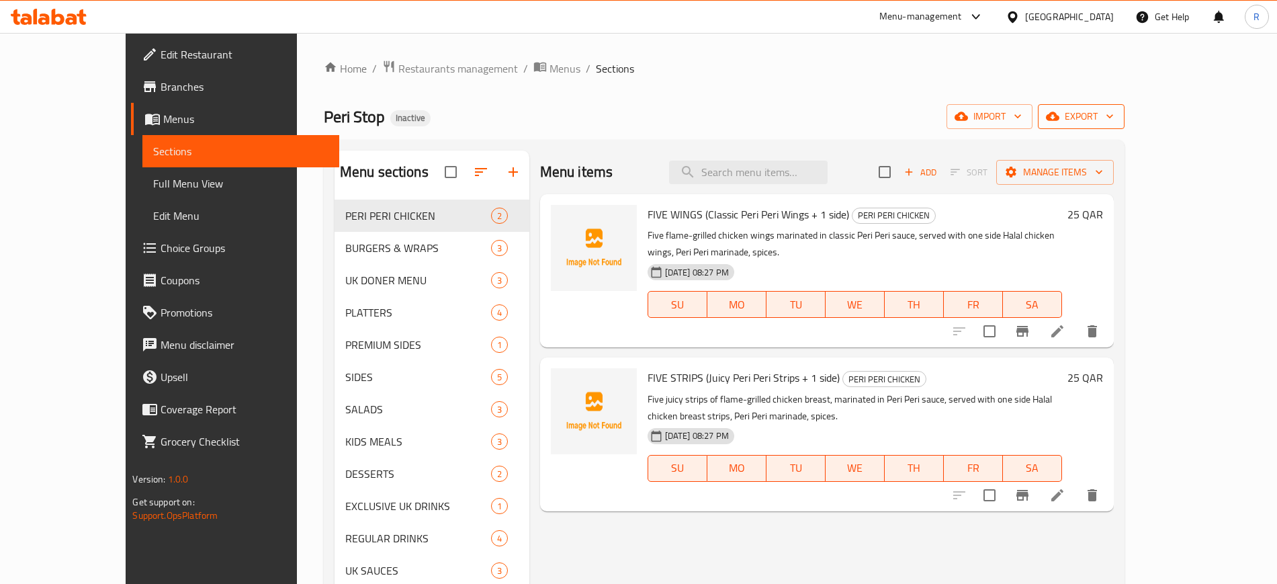
click at [1059, 120] on icon "button" at bounding box center [1052, 116] width 13 height 9
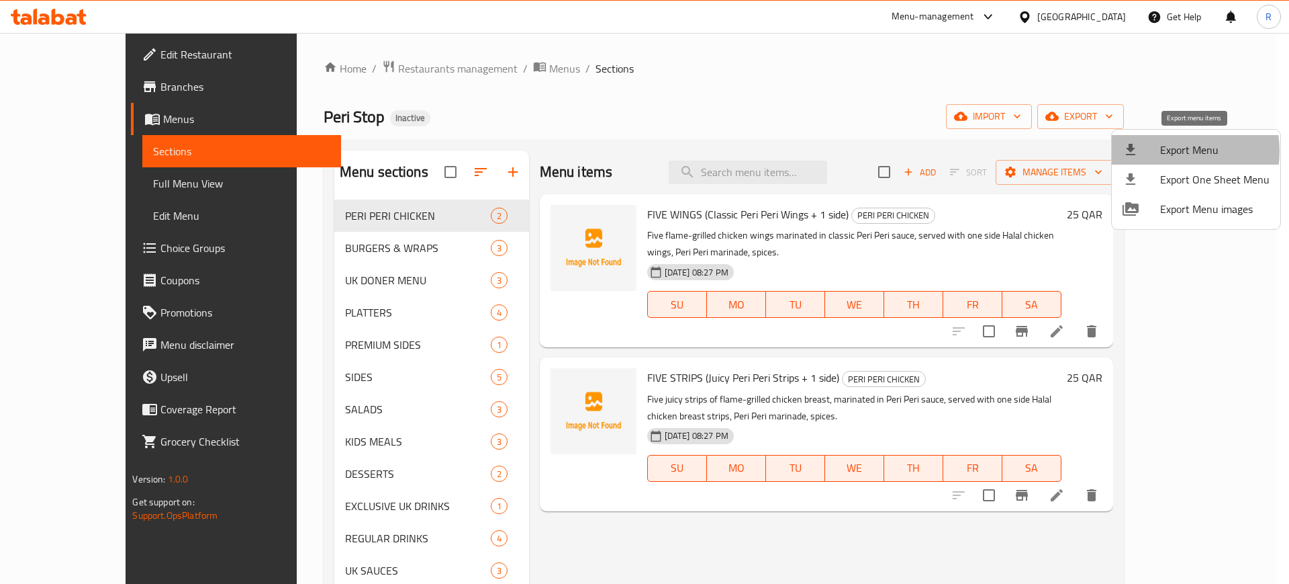
click at [1174, 151] on span "Export Menu" at bounding box center [1215, 150] width 109 height 16
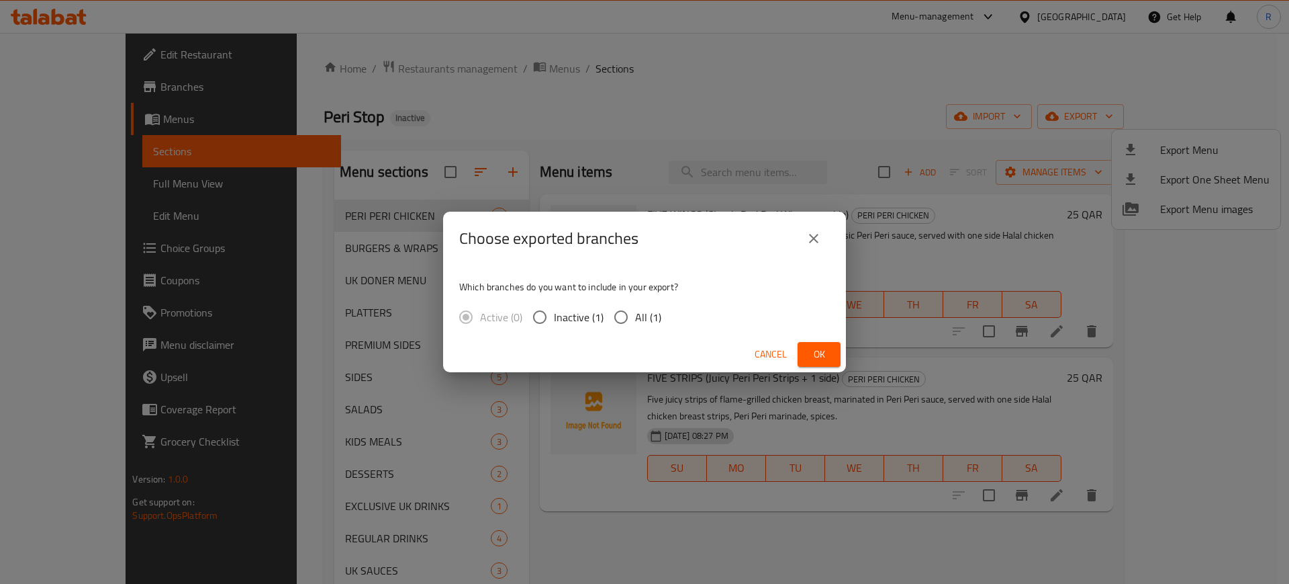
click at [624, 316] on input "All (1)" at bounding box center [621, 317] width 28 height 28
radio input "true"
click at [811, 357] on span "Ok" at bounding box center [819, 354] width 21 height 17
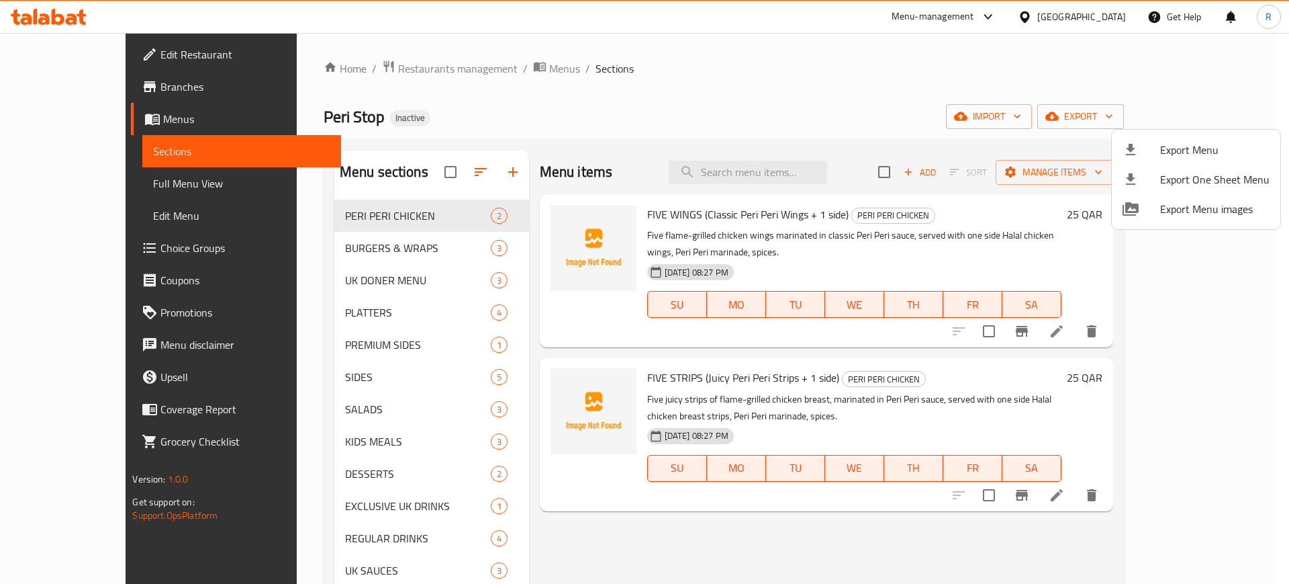
click at [602, 101] on div at bounding box center [644, 292] width 1289 height 584
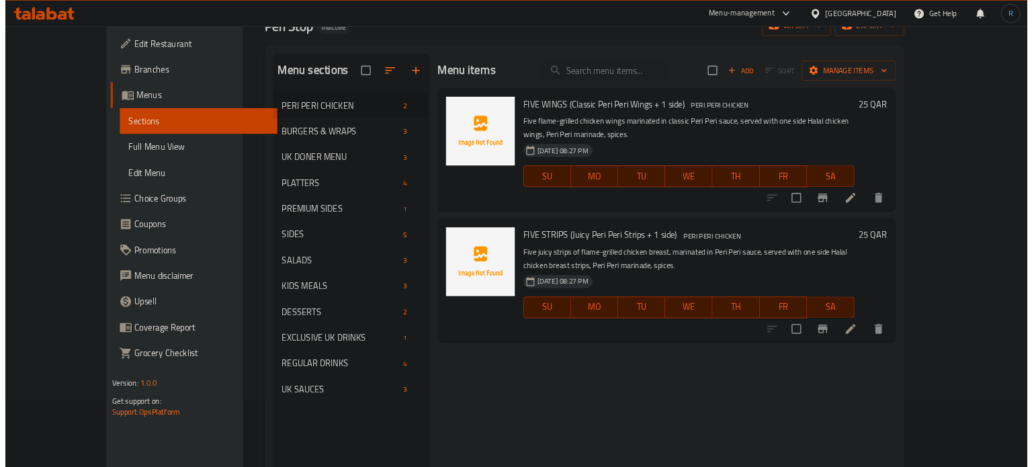
scroll to position [83, 0]
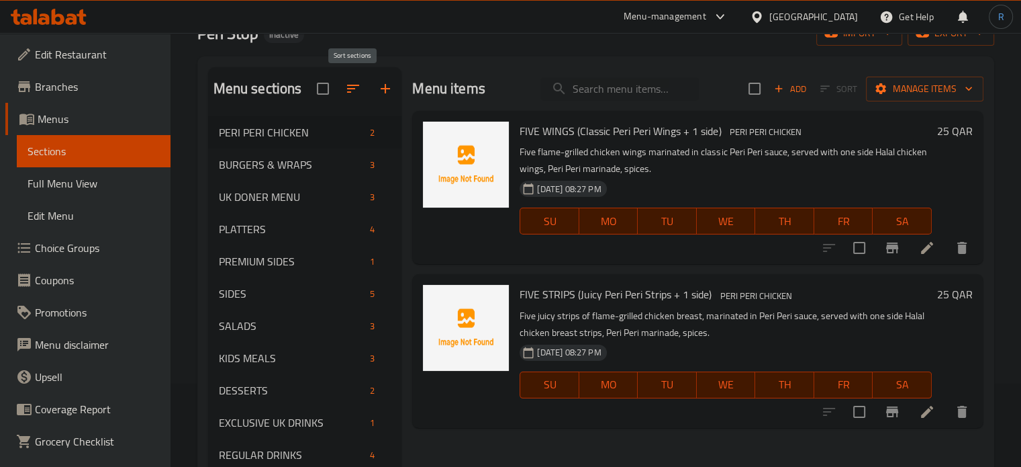
click at [355, 90] on icon "button" at bounding box center [353, 89] width 16 height 16
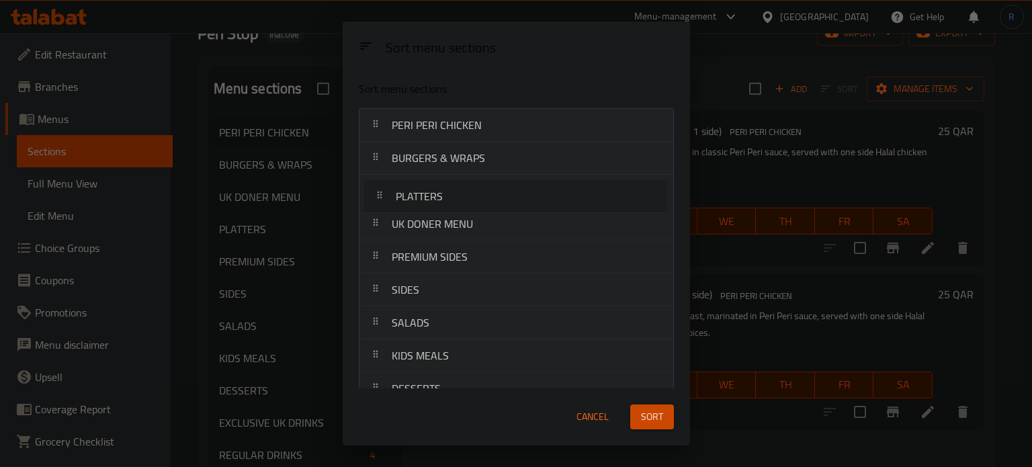
drag, startPoint x: 416, startPoint y: 224, endPoint x: 422, endPoint y: 193, distance: 32.0
click at [422, 193] on nav "PERI PERI CHICKEN BURGERS & WRAPS UK DONER MENU PLATTERS PREMIUM SIDES SIDES SA…" at bounding box center [516, 306] width 315 height 396
drag, startPoint x: 416, startPoint y: 292, endPoint x: 416, endPoint y: 229, distance: 63.1
click at [416, 229] on nav "PERI PERI CHICKEN BURGERS & WRAPS PLATTERS UK DONER MENU PREMIUM SIDES SIDES SA…" at bounding box center [516, 306] width 315 height 396
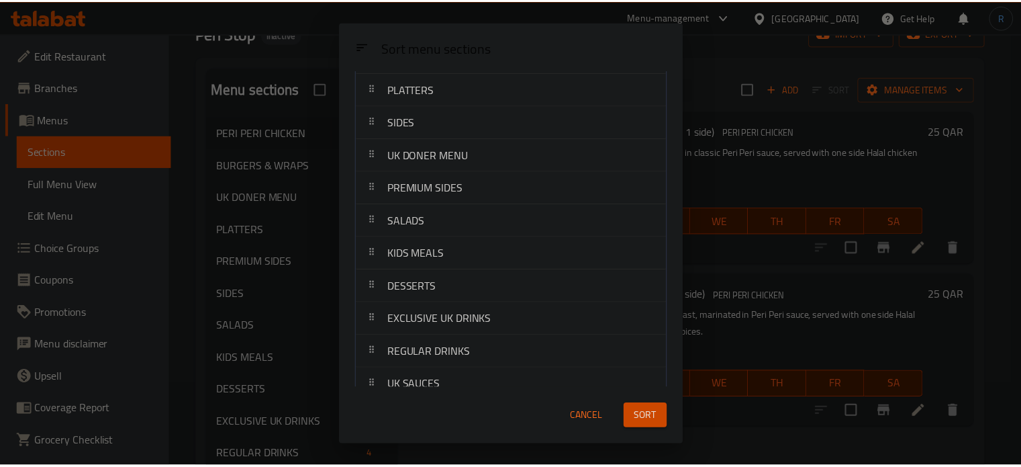
scroll to position [119, 0]
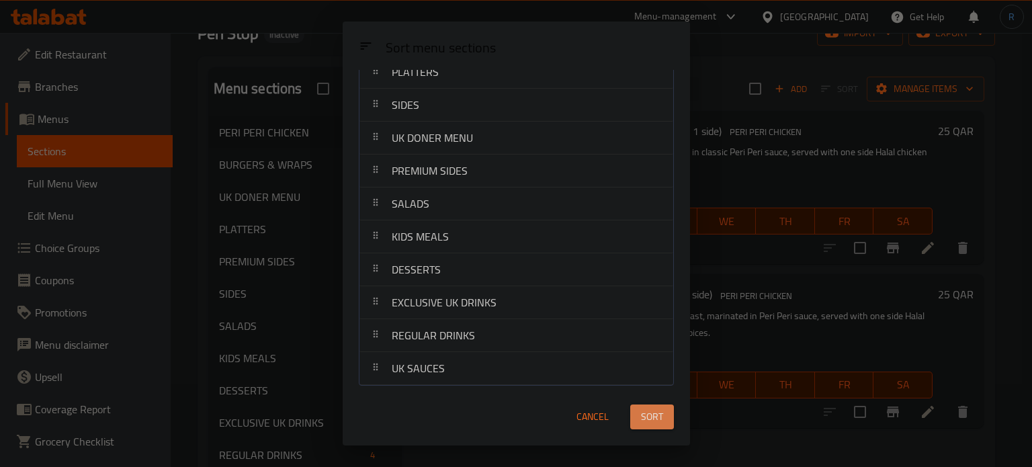
click at [641, 424] on span "Sort" at bounding box center [652, 416] width 22 height 17
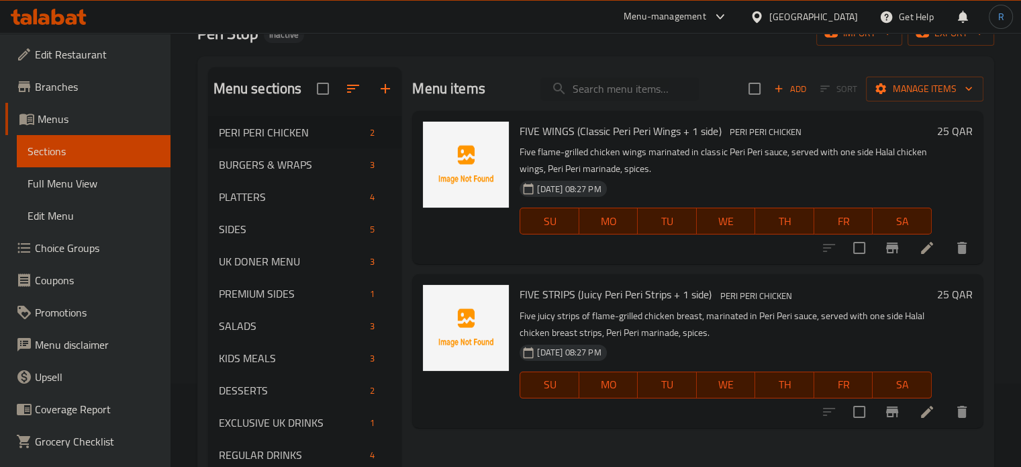
drag, startPoint x: 672, startPoint y: 186, endPoint x: 495, endPoint y: 94, distance: 199.8
click at [672, 186] on div "[DATE] 08:27 PM SU MO TU WE TH FR SA" at bounding box center [725, 211] width 423 height 73
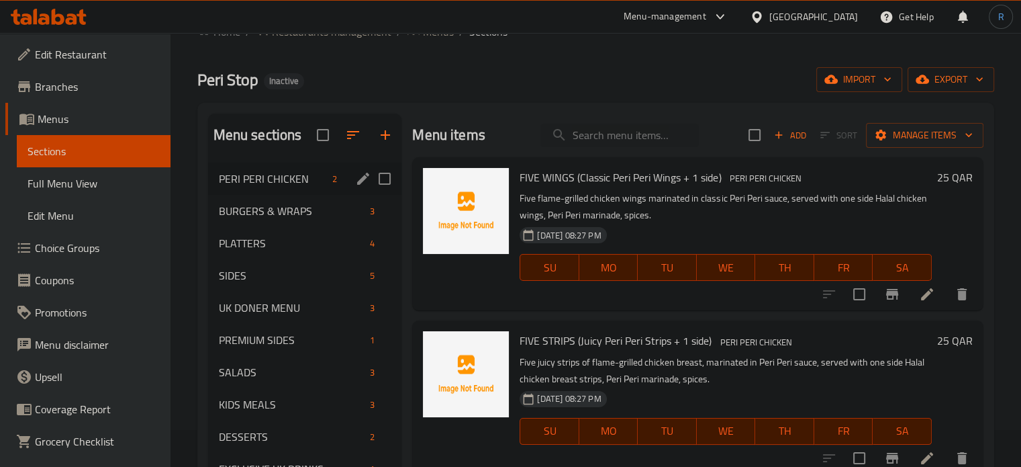
scroll to position [16, 0]
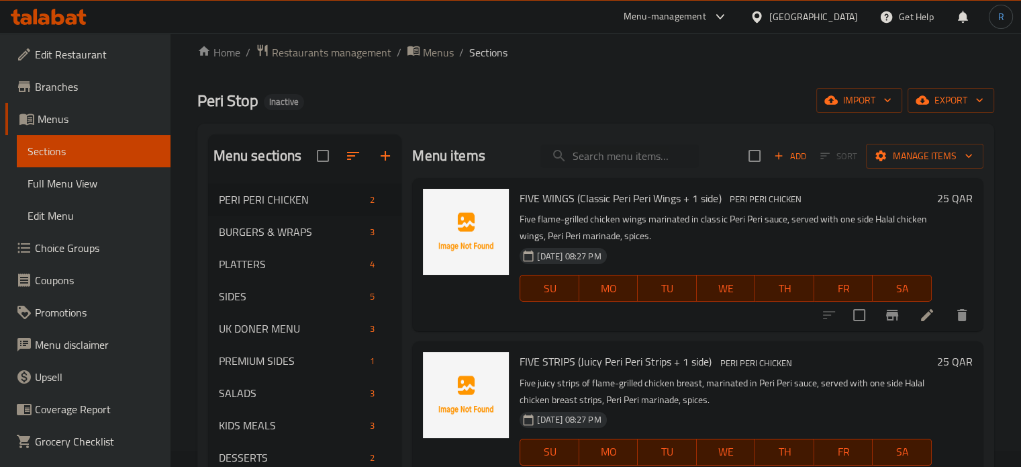
drag, startPoint x: 516, startPoint y: 64, endPoint x: 510, endPoint y: 82, distance: 18.3
click at [516, 64] on div "Home / Restaurants management / Menus / Sections Peri Stop Inactive import expo…" at bounding box center [595, 328] width 797 height 568
click at [387, 154] on icon "button" at bounding box center [385, 156] width 16 height 16
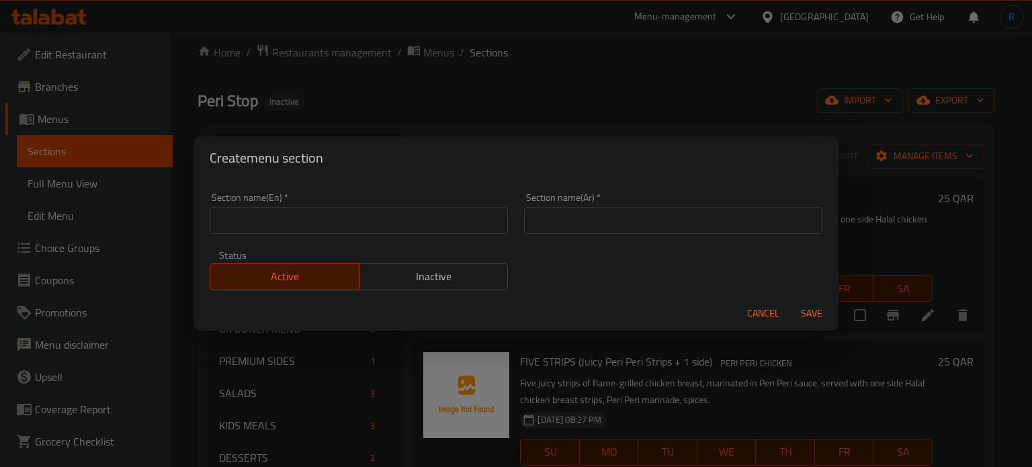
click at [617, 91] on div "Create menu section Section name(En)   * Section name(En) * Section name(Ar)   …" at bounding box center [516, 233] width 1032 height 467
click at [754, 320] on span "Cancel" at bounding box center [763, 313] width 32 height 17
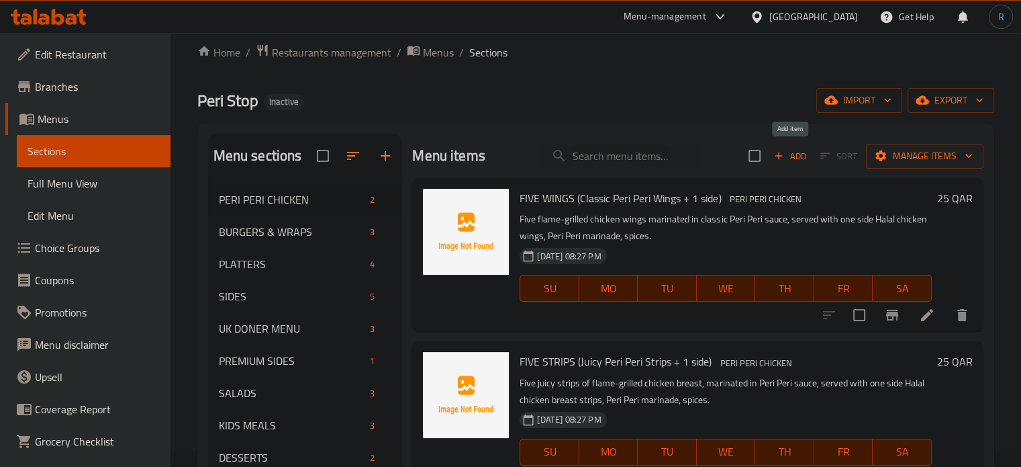
click at [799, 158] on span "Add" at bounding box center [790, 155] width 36 height 15
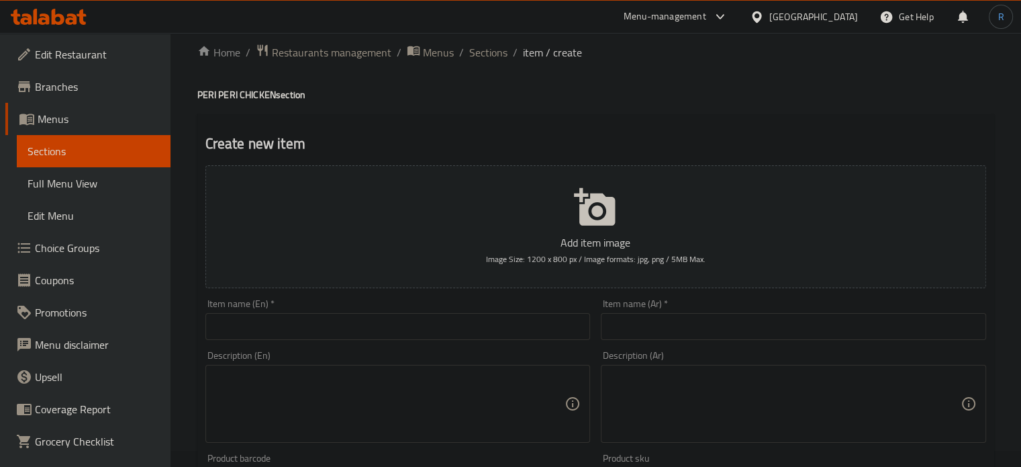
click at [478, 321] on input "text" at bounding box center [398, 326] width 385 height 27
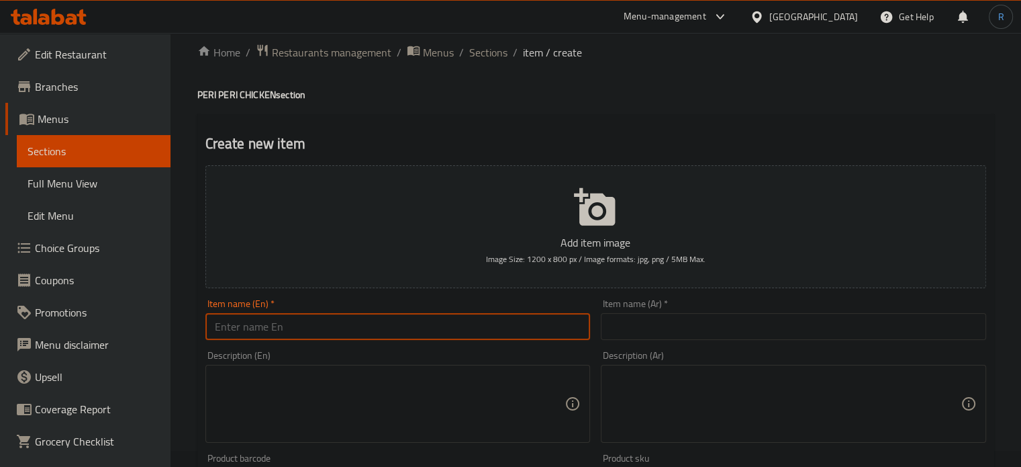
paste input "FLAME-GRILLED QUARTER CHICKEN + 1 side"
type input "FLAME-GRILLED QUARTER CHICKEN + 1 side"
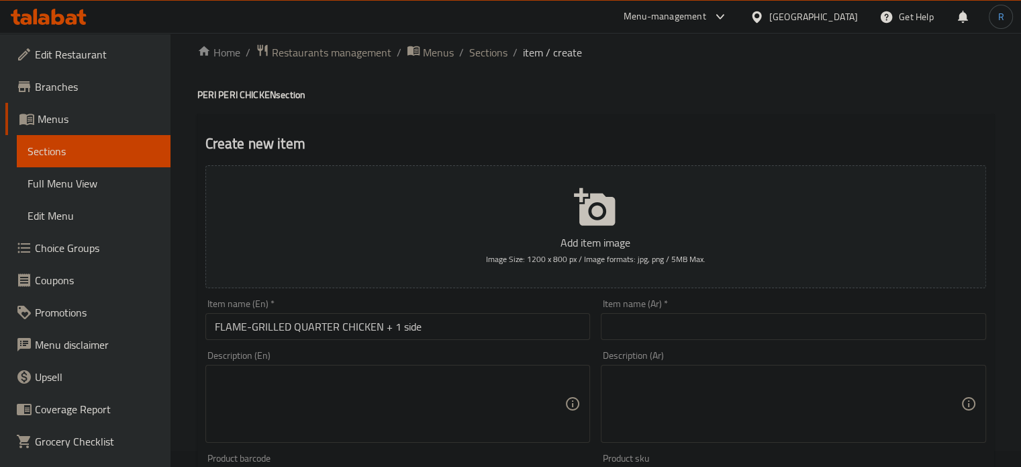
click at [492, 400] on textarea at bounding box center [390, 404] width 351 height 64
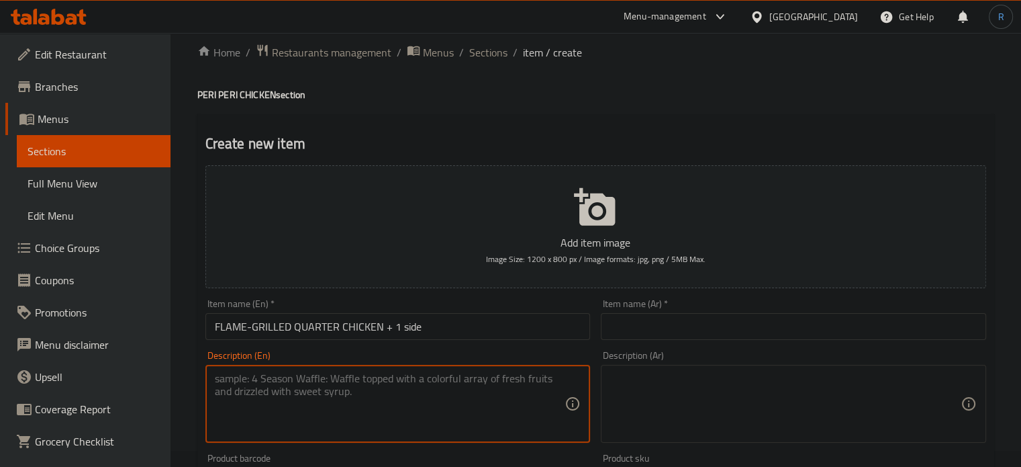
paste textarea "Halal chicken, Peri Peri marinade (chili, garlic, lemon, spices)."
type textarea "Halal chicken, Peri Peri marinade (chili, garlic, lemon, spices)."
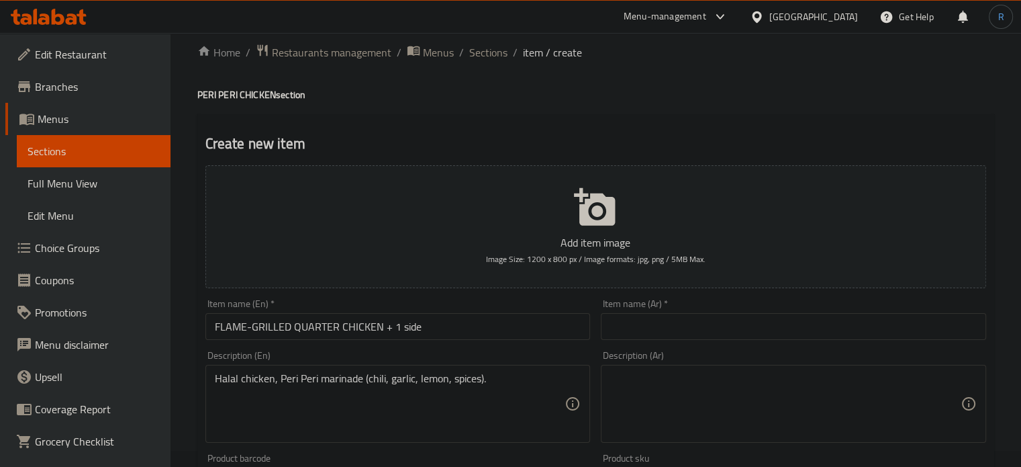
click at [706, 379] on textarea at bounding box center [785, 404] width 351 height 64
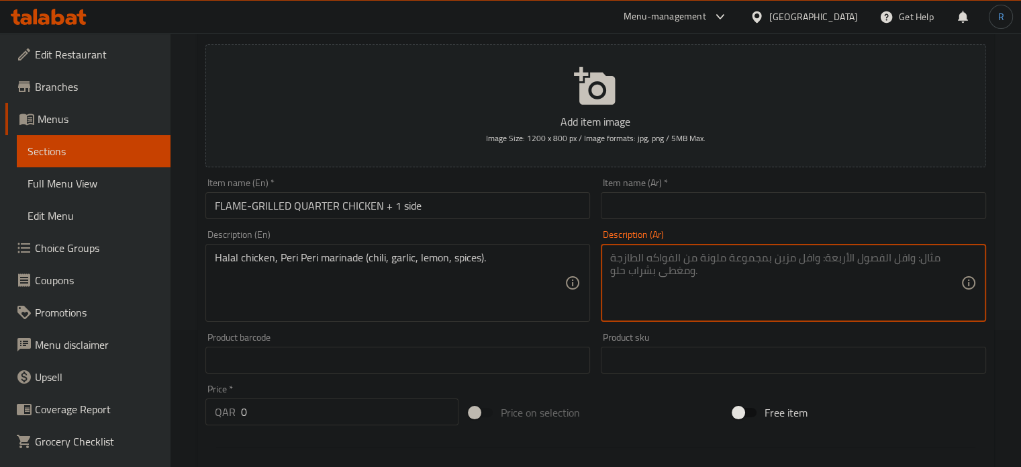
scroll to position [218, 0]
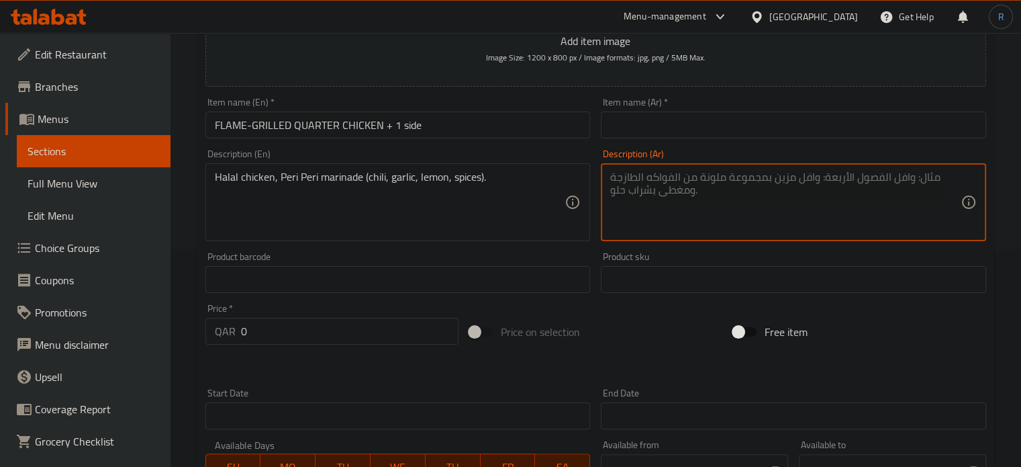
click at [291, 335] on input "0" at bounding box center [350, 331] width 218 height 27
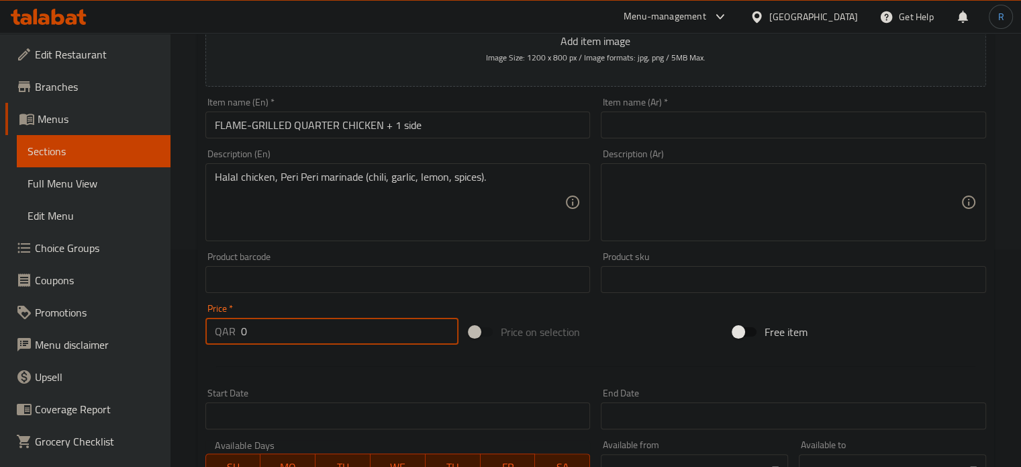
click at [291, 335] on input "0" at bounding box center [350, 331] width 218 height 27
paste input "25"
click at [291, 335] on input "025" at bounding box center [350, 331] width 218 height 27
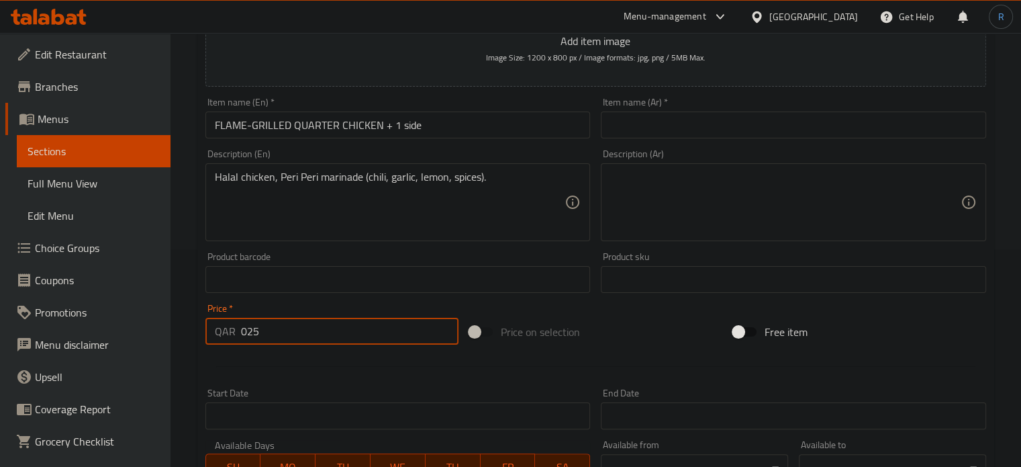
paste input "number"
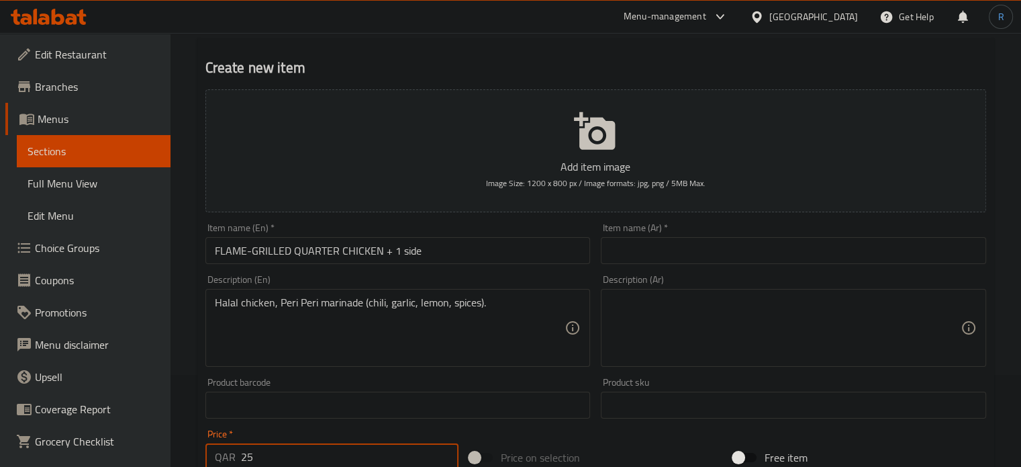
scroll to position [83, 0]
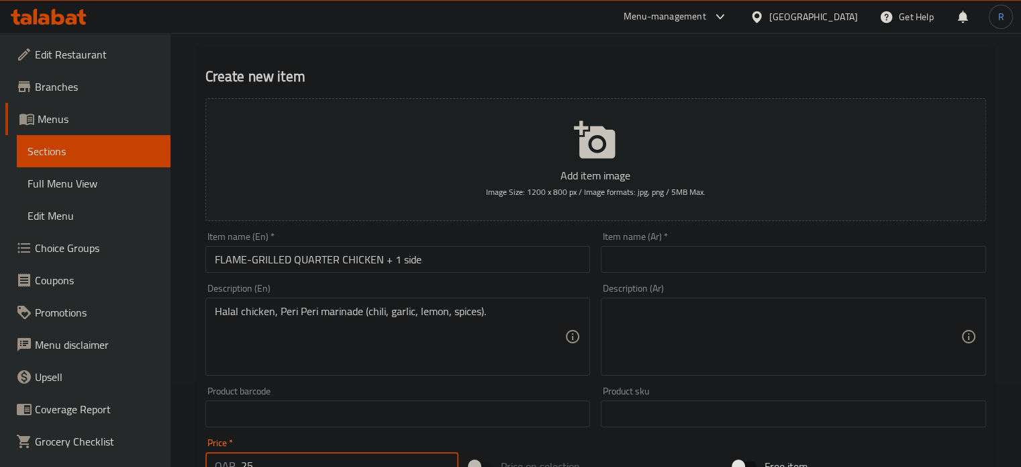
type input "25"
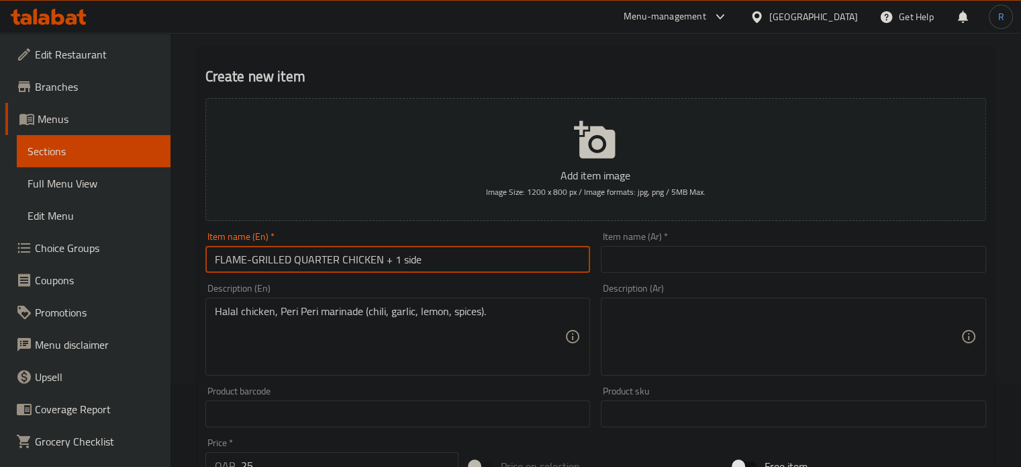
click at [455, 246] on input "FLAME-GRILLED QUARTER CHICKEN + 1 side" at bounding box center [398, 259] width 385 height 27
click at [665, 266] on input "text" at bounding box center [793, 259] width 385 height 27
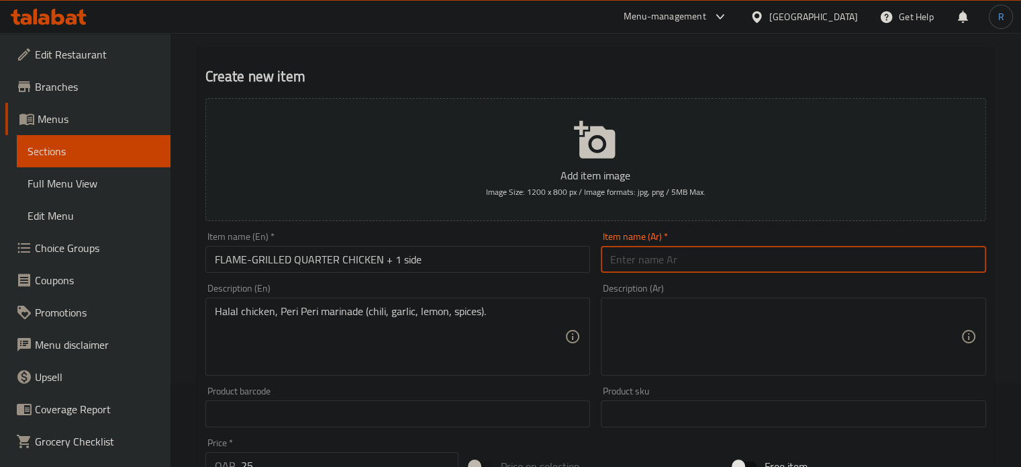
paste input "ربع دجاجة مشوية على اللهب + طبق جانبي واحد"
click at [672, 261] on input "ربع دجاجة مشوية على اللهب + طبق جانبي واحد" at bounding box center [793, 259] width 385 height 27
type input "ربع دجاجة مشوية على اللهب + صنف جانبي واحد"
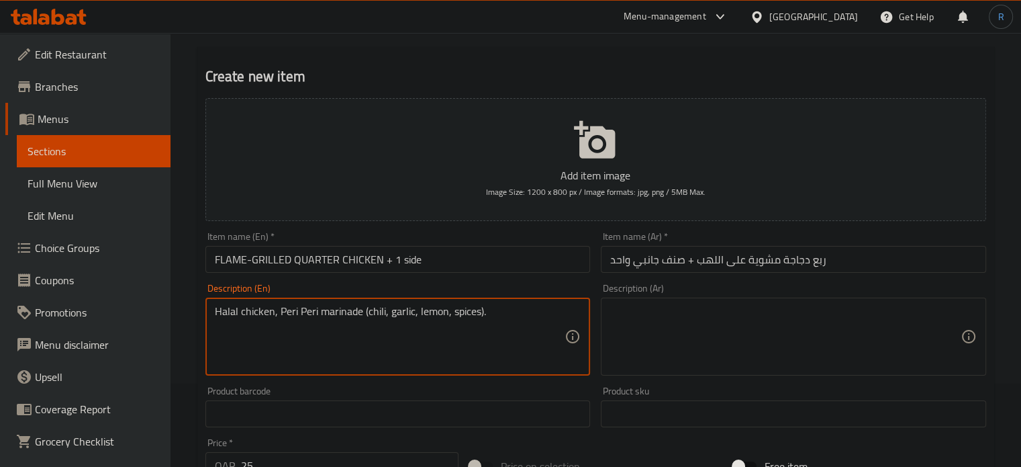
click at [486, 311] on textarea "Halal chicken, Peri Peri marinade (chili, garlic, lemon, spices)." at bounding box center [390, 337] width 351 height 64
click at [690, 338] on textarea at bounding box center [785, 337] width 351 height 64
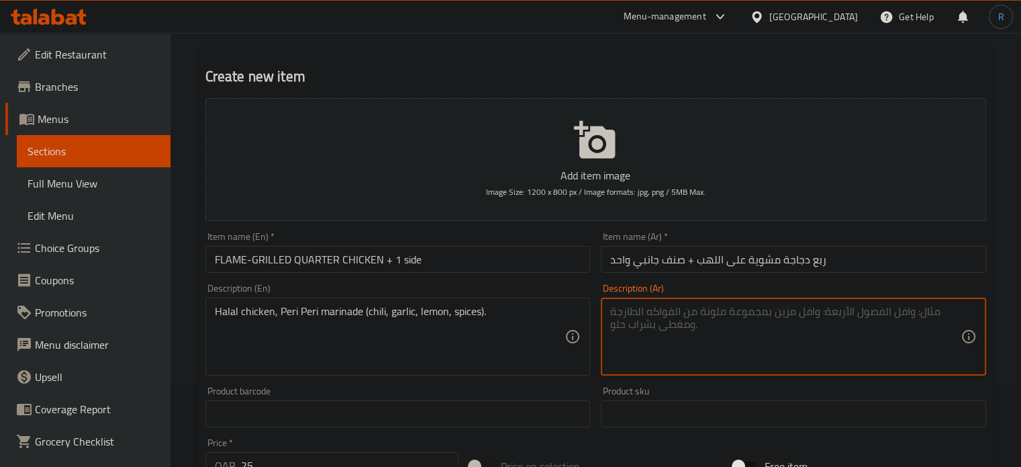
paste textarea "دجاج حلال، تتبيلة بيري بيري (فلفل حار، ثوم، ليمون، بهارات)."
type textarea "دجاج حلال، تتبيلة بيري بيري (فلفل حار، ثوم، ليمون، بهارات)."
click at [511, 257] on input "FLAME-GRILLED QUARTER CHICKEN + 1 side" at bounding box center [398, 259] width 385 height 27
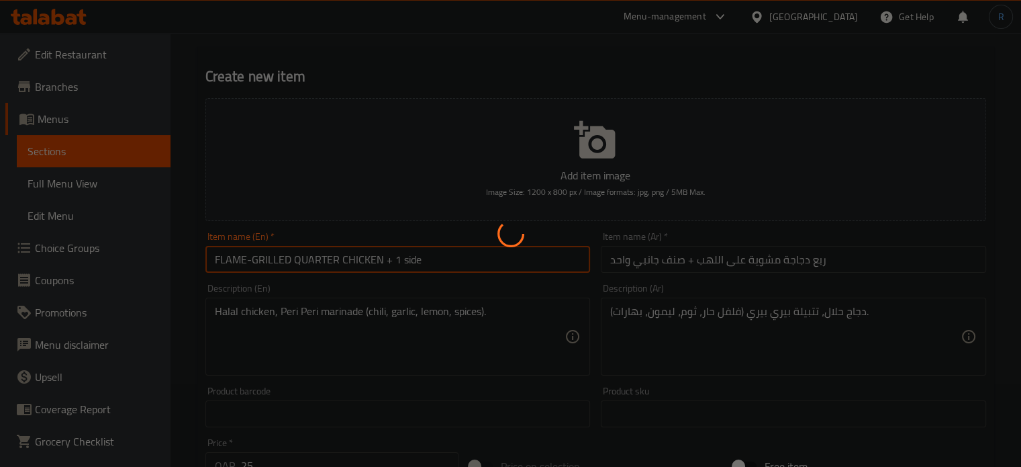
type input "0"
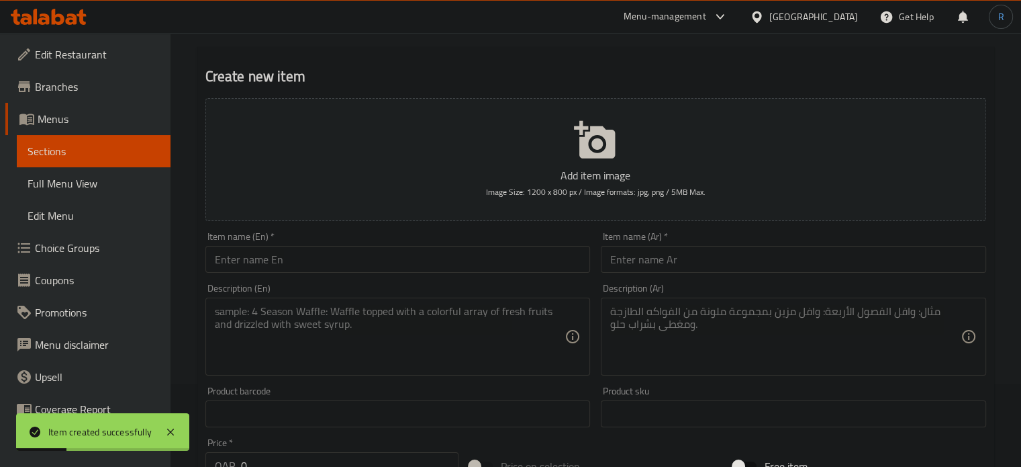
click at [491, 268] on input "text" at bounding box center [398, 259] width 385 height 27
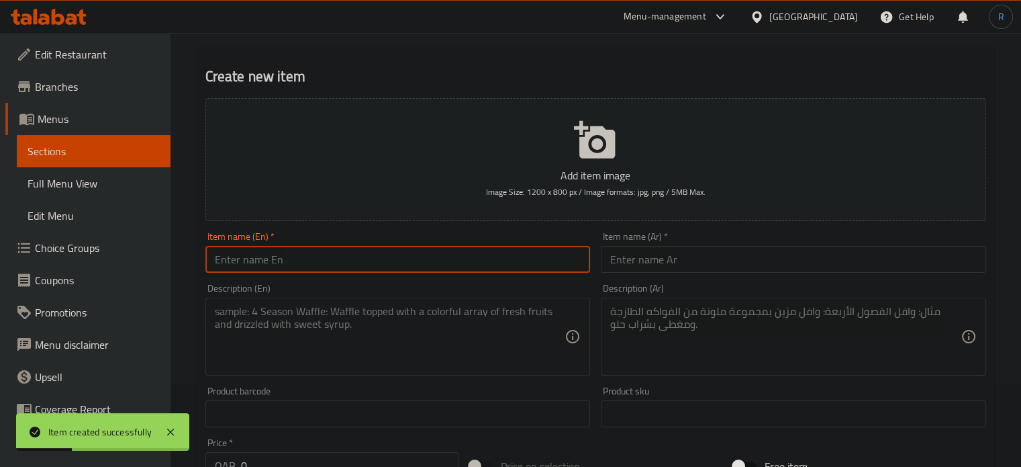
paste input "FLAME-GRILLED HALF CHICKEN + 1 side"
type input "FLAME-GRILLED HALF CHICKEN + 1 side"
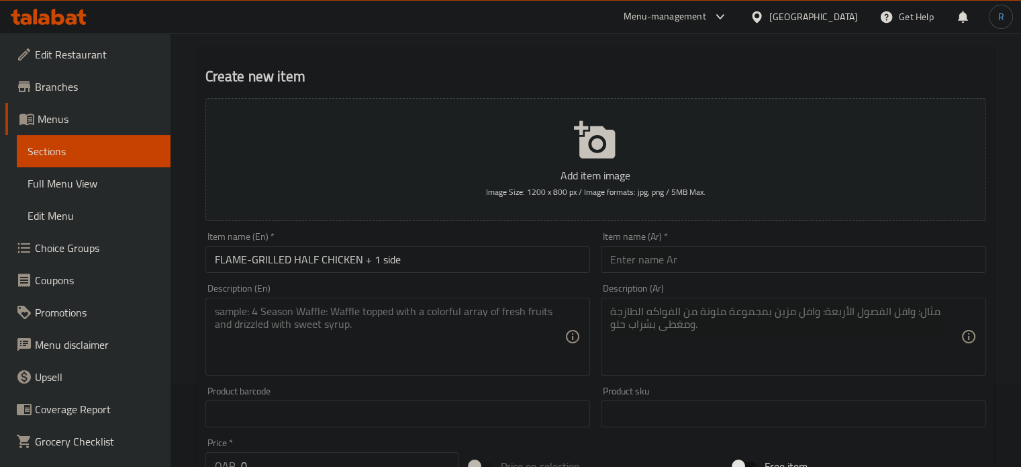
drag, startPoint x: 500, startPoint y: 414, endPoint x: 467, endPoint y: 416, distance: 32.3
click at [500, 414] on input "text" at bounding box center [398, 413] width 385 height 27
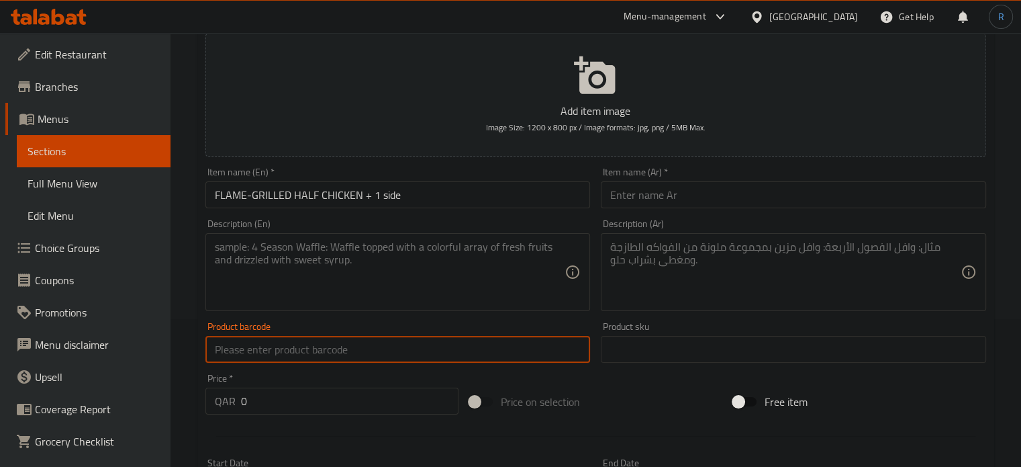
scroll to position [150, 0]
click at [295, 392] on input "0" at bounding box center [350, 398] width 218 height 27
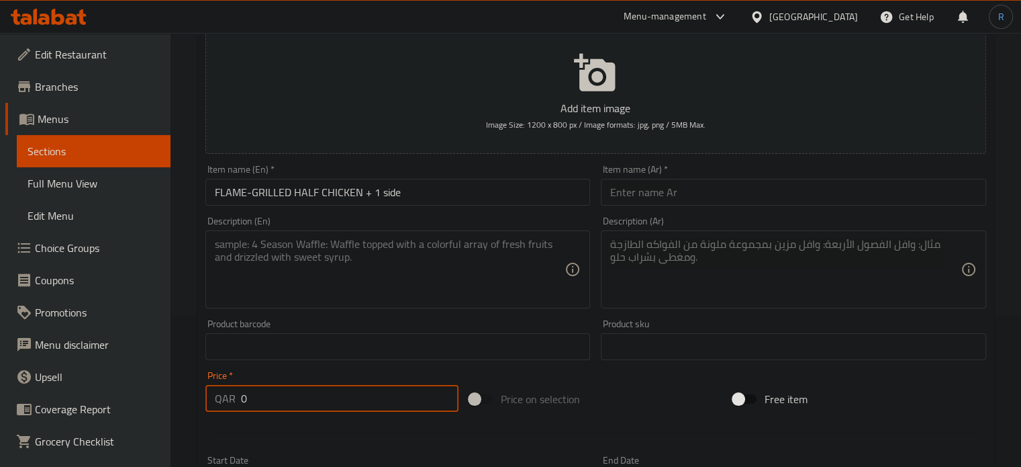
click at [295, 392] on input "0" at bounding box center [350, 398] width 218 height 27
paste input "35"
type input "35"
click at [486, 257] on textarea at bounding box center [390, 270] width 351 height 64
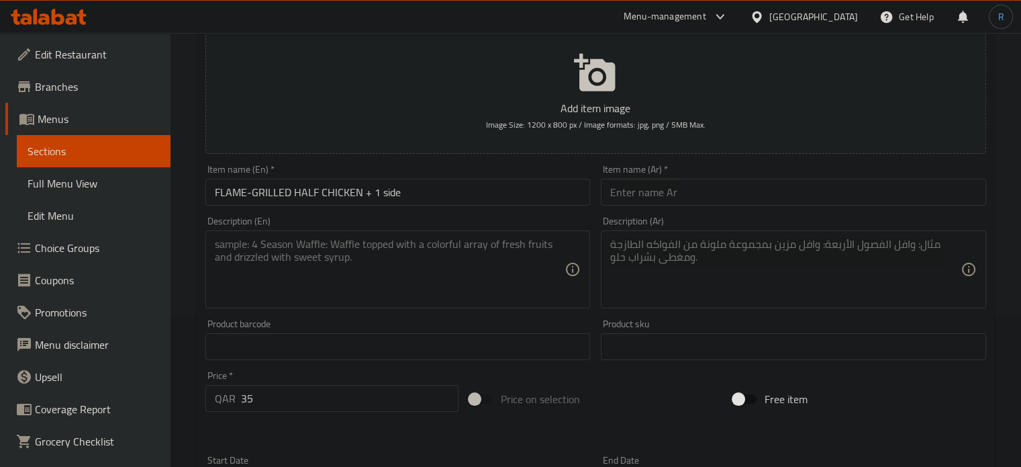
paste textarea "Halal chicken, Peri Peri marinade (chili, garlic, lemon, spices)."
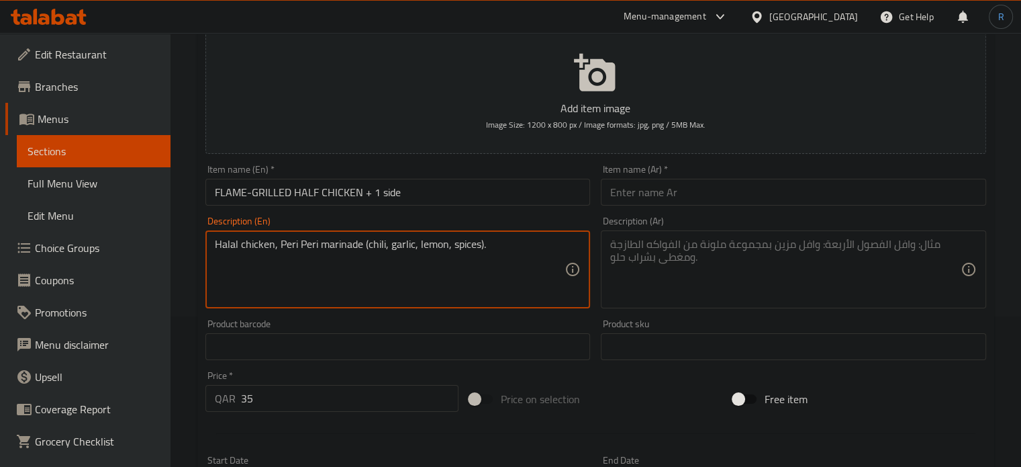
type textarea "Halal chicken, Peri Peri marinade (chili, garlic, lemon, spices)."
click at [712, 290] on textarea at bounding box center [785, 270] width 351 height 64
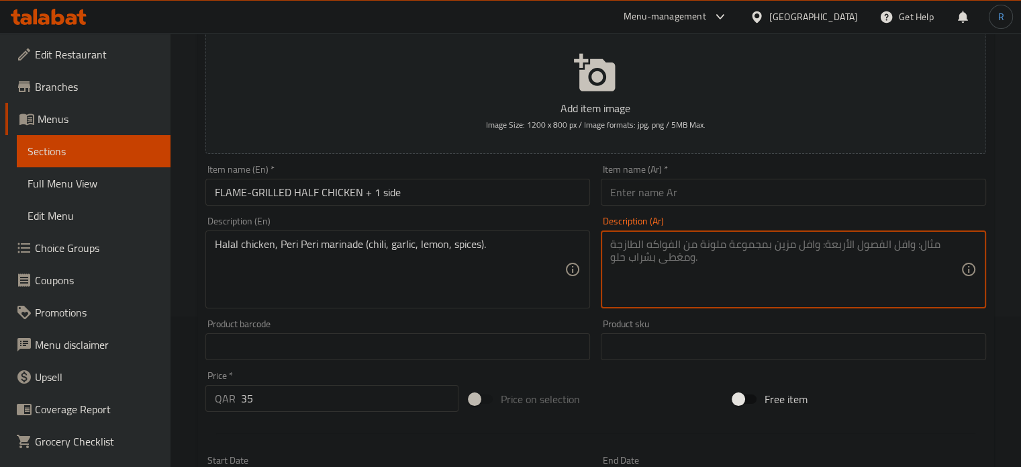
paste textarea "دجاج حلال، تتبيلة بيري بيري (فلفل حار، ثوم، ليمون، بهارات)."
type textarea "دجاج حلال، تتبيلة بيري بيري (فلفل حار، ثوم، ليمون، بهارات)."
click at [443, 185] on input "FLAME-GRILLED HALF CHICKEN + 1 side" at bounding box center [398, 192] width 385 height 27
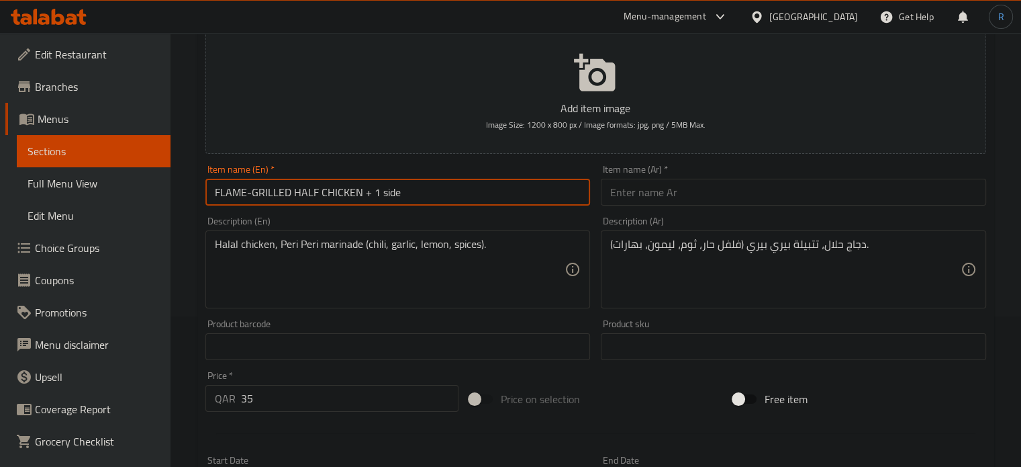
click at [443, 185] on input "FLAME-GRILLED HALF CHICKEN + 1 side" at bounding box center [398, 192] width 385 height 27
click at [695, 194] on input "text" at bounding box center [793, 192] width 385 height 27
paste input "نصف دجاجة مشوية على اللهب + طبق جانبي واحد"
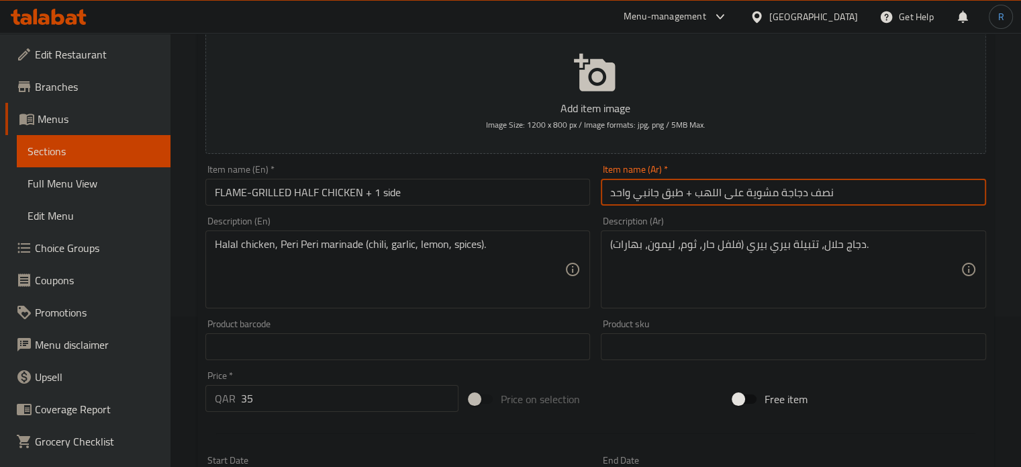
click at [672, 189] on input "نصف دجاجة مشوية على اللهب + طبق جانبي واحد" at bounding box center [793, 192] width 385 height 27
type input "نصف دجاجة مشوية على اللهب + صنف جانبي واحد"
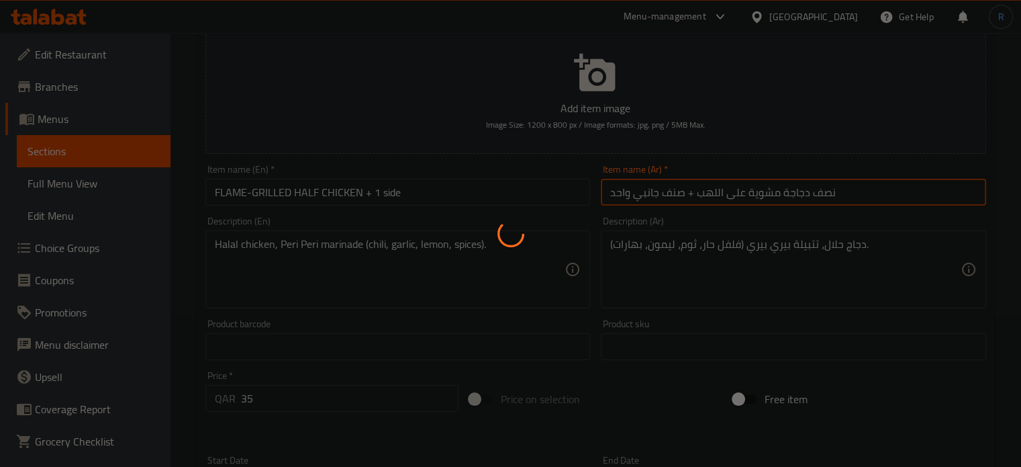
type input "0"
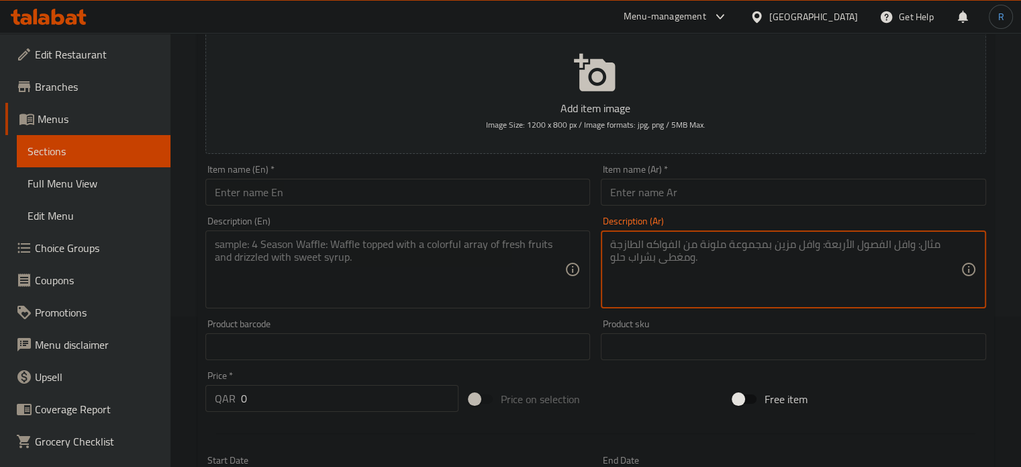
click at [907, 277] on textarea at bounding box center [785, 270] width 351 height 64
click at [362, 201] on input "text" at bounding box center [398, 192] width 385 height 27
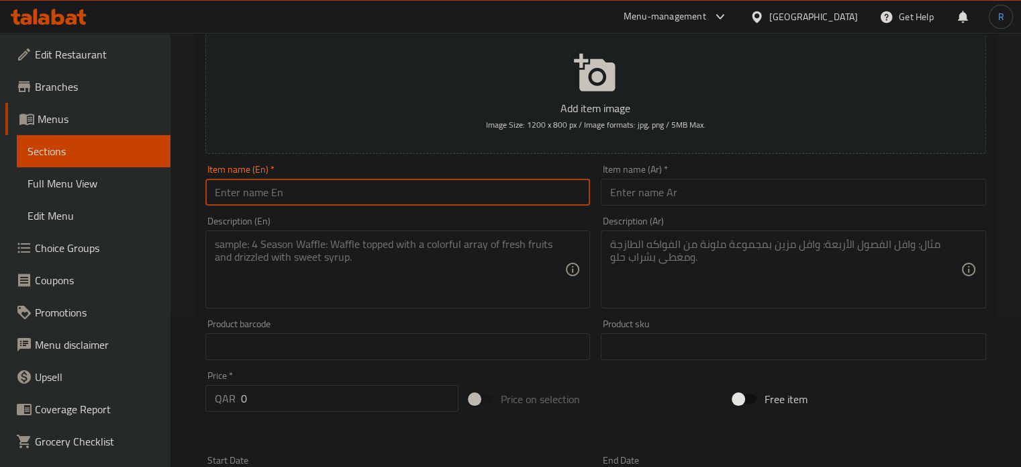
paste input "FLAME-GRILLED WHOLE CHICKEN + 2 sides"
type input "FLAME-GRILLED WHOLE CHICKEN + 2 sides"
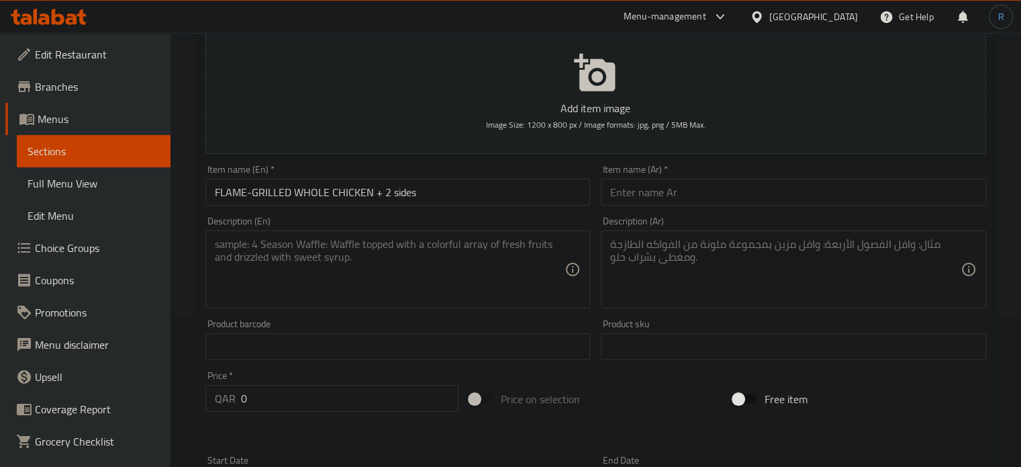
click at [498, 286] on textarea at bounding box center [390, 270] width 351 height 64
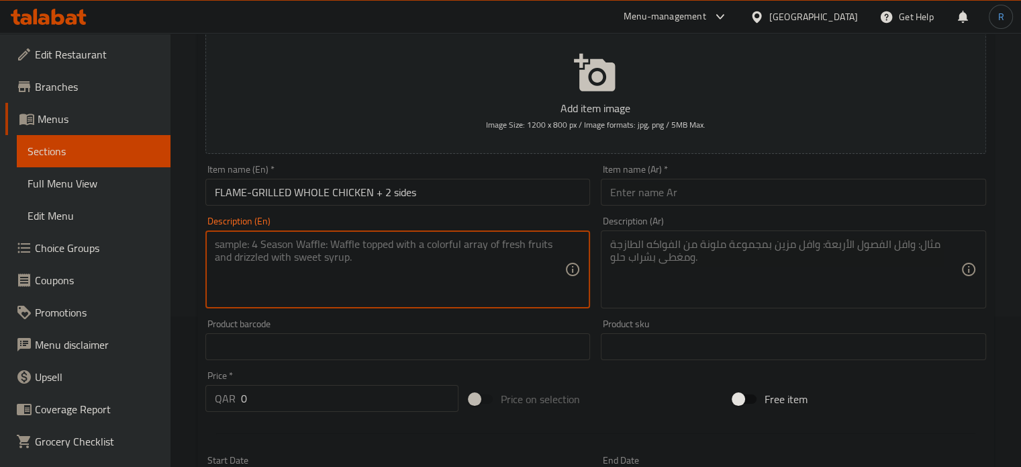
paste textarea "Whole [DEMOGRAPHIC_DATA] chicken, Peri Peri marinade (chili, garlic, lemon, spi…"
type textarea "Whole [DEMOGRAPHIC_DATA] chicken, Peri Peri marinade (chili, garlic, lemon, spi…"
click at [489, 281] on textarea "Whole [DEMOGRAPHIC_DATA] chicken, Peri Peri marinade (chili, garlic, lemon, spi…" at bounding box center [390, 270] width 351 height 64
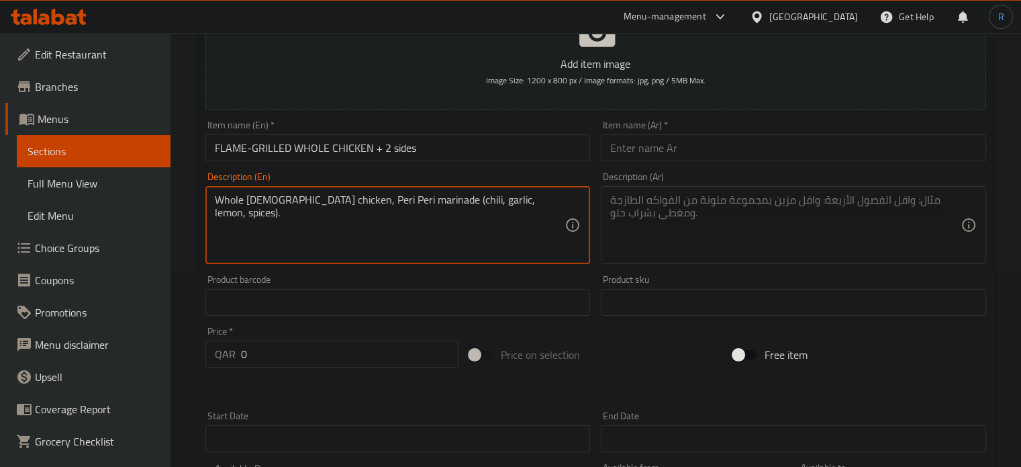
scroll to position [218, 0]
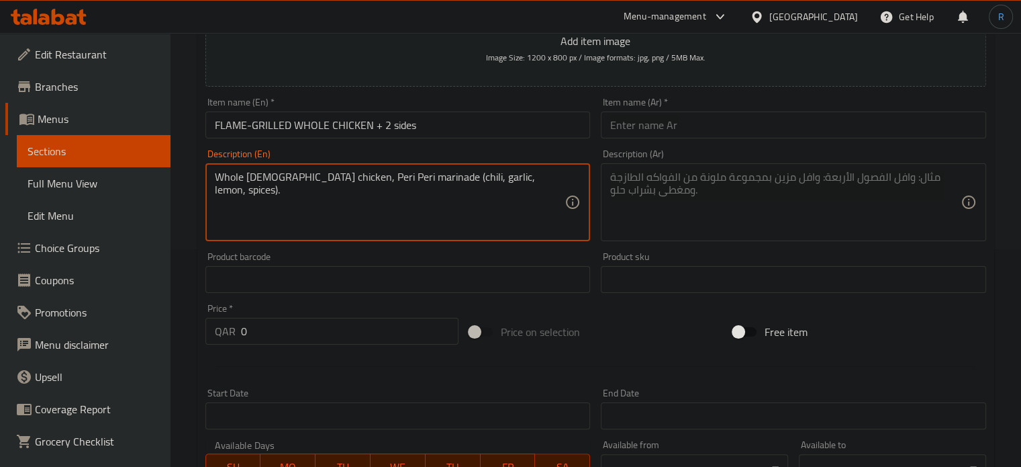
click at [322, 335] on input "0" at bounding box center [350, 331] width 218 height 27
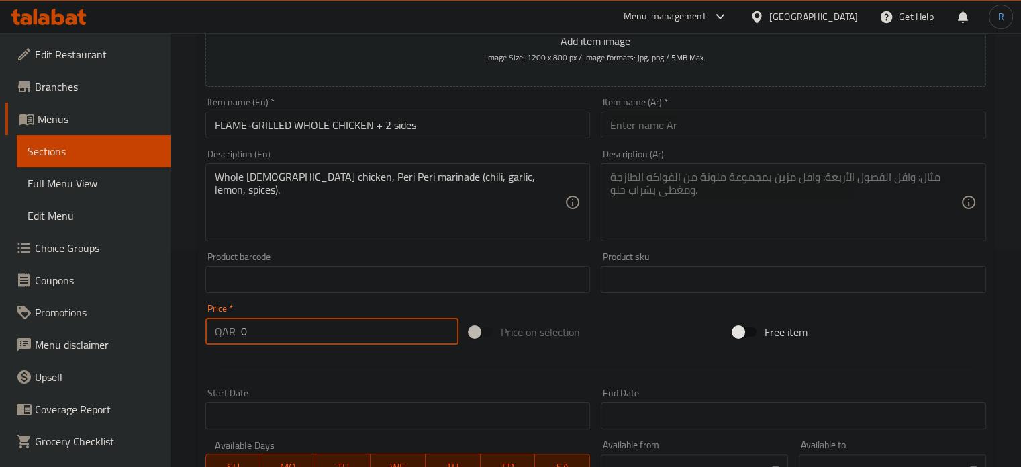
click at [322, 335] on input "0" at bounding box center [350, 331] width 218 height 27
paste input "65"
type input "65"
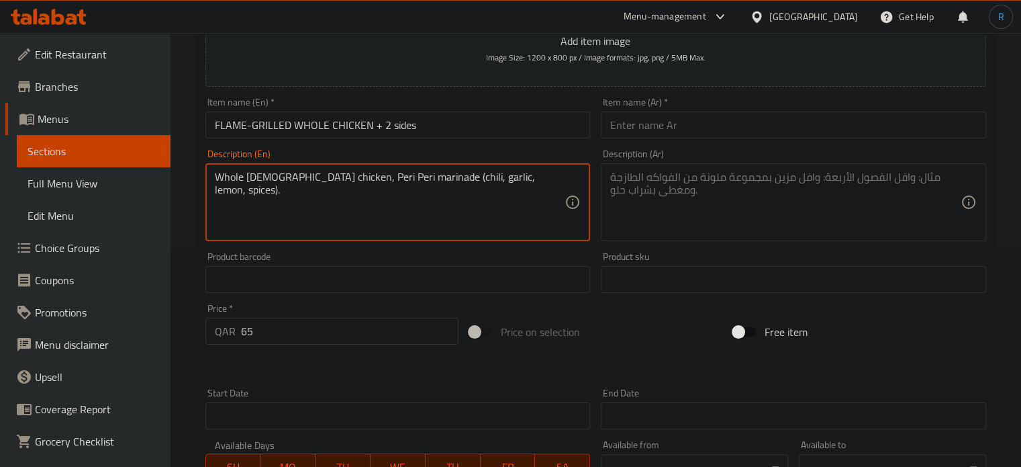
click at [412, 171] on textarea "Whole [DEMOGRAPHIC_DATA] chicken, Peri Peri marinade (chili, garlic, lemon, spi…" at bounding box center [390, 203] width 351 height 64
click at [709, 212] on textarea at bounding box center [785, 203] width 351 height 64
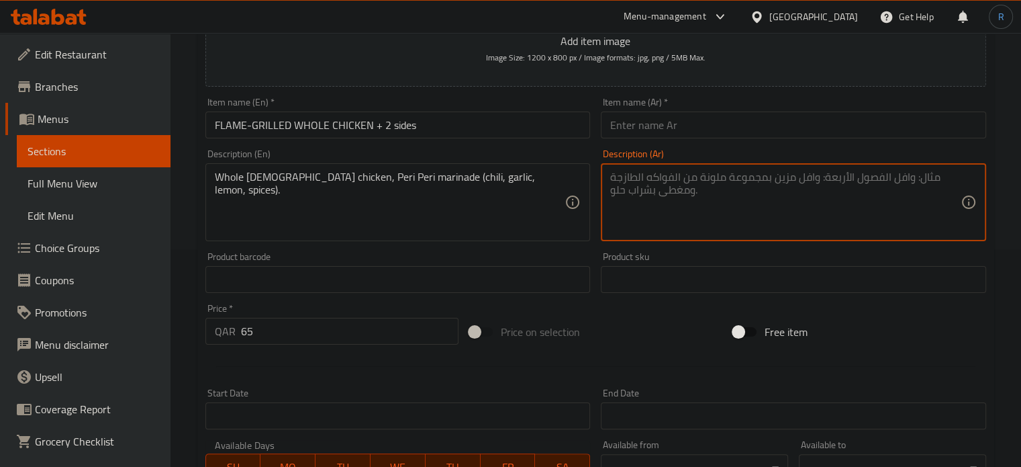
paste textarea "دجاجة حلال كاملة، تتبيلة بيري بيري (فلفل حار، ثوم، ليمون، بهارات)."
type textarea "دجاجة حلال كاملة، تتبيلة بيري بيري (فلفل حار، ثوم، ليمون، بهارات)."
click at [443, 124] on input "FLAME-GRILLED WHOLE CHICKEN + 2 sides" at bounding box center [398, 124] width 385 height 27
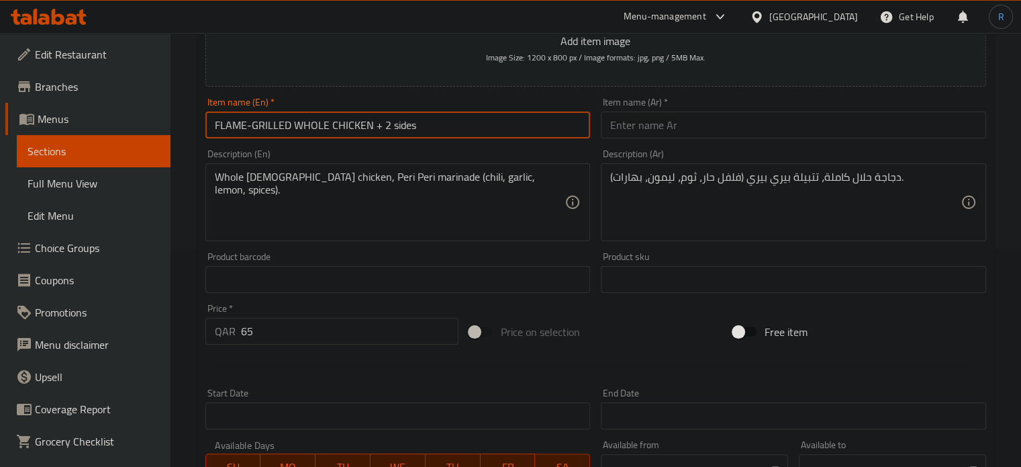
click at [443, 124] on input "FLAME-GRILLED WHOLE CHICKEN + 2 sides" at bounding box center [398, 124] width 385 height 27
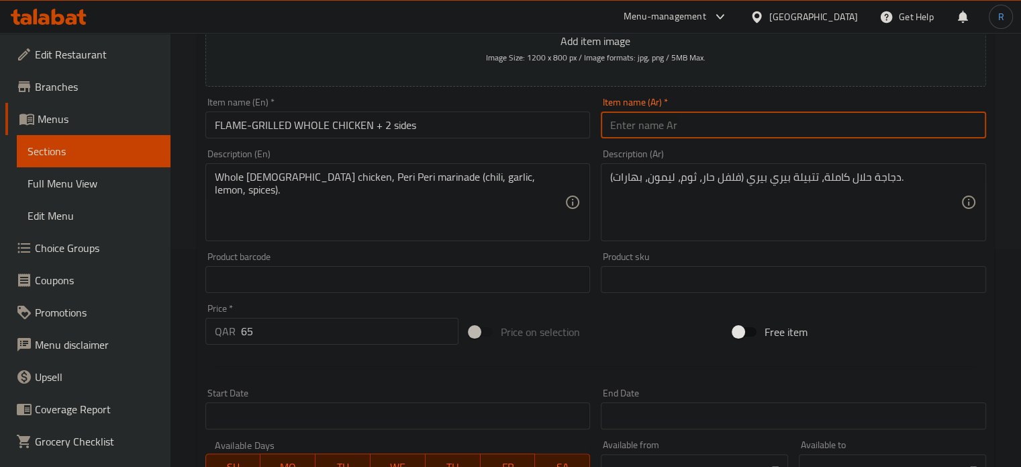
click at [666, 128] on input "text" at bounding box center [793, 124] width 385 height 27
paste input "دجاجة كاملة مشوية على اللهب + طبقين جانبيين"
click at [658, 126] on input "دجاجة كاملة مشوية على اللهب + طبقين جانبيين" at bounding box center [793, 124] width 385 height 27
click at [624, 130] on input "دجاجة كاملة مشوية على اللهب + جانبيين" at bounding box center [793, 124] width 385 height 27
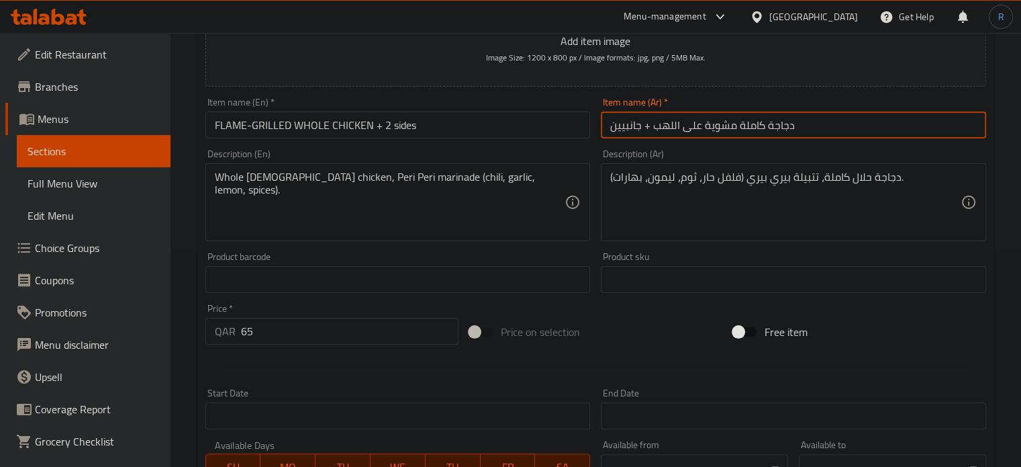
click at [624, 130] on input "دجاجة كاملة مشوية على اللهب + جانبيين" at bounding box center [793, 124] width 385 height 27
type input "دجاجة كاملة مشوية على اللهب + 2 صنف جانبي"
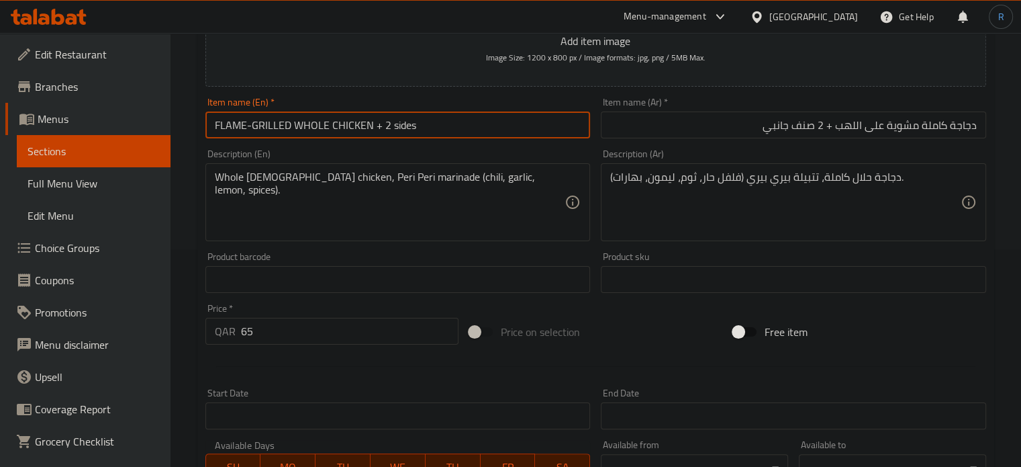
click at [435, 124] on input "FLAME-GRILLED WHOLE CHICKEN + 2 sides" at bounding box center [398, 124] width 385 height 27
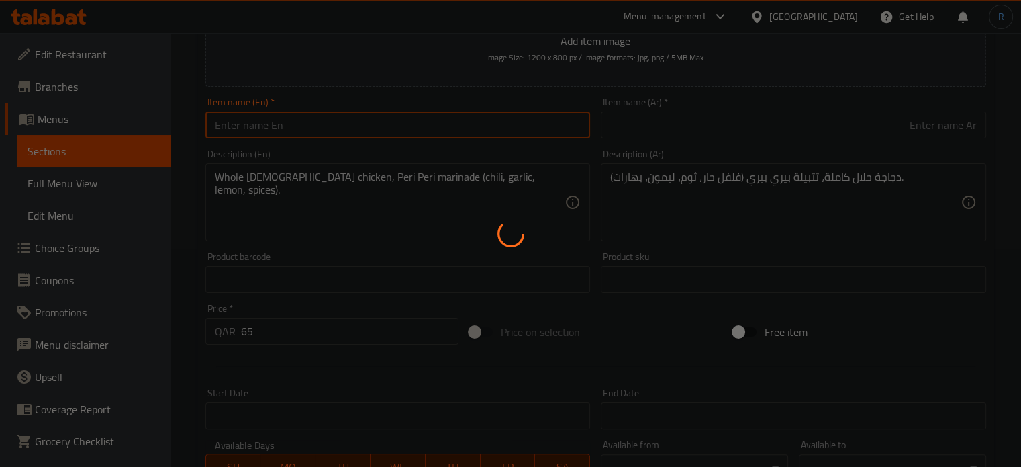
type input "0"
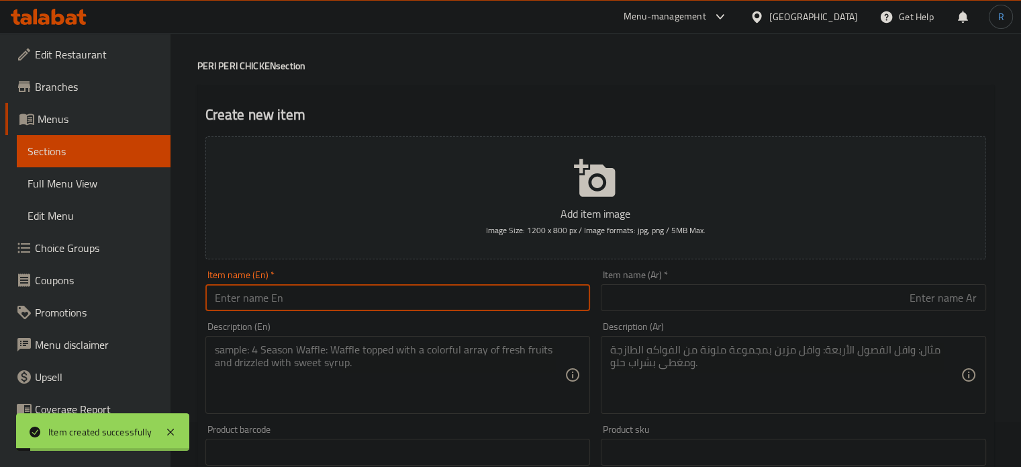
scroll to position [16, 0]
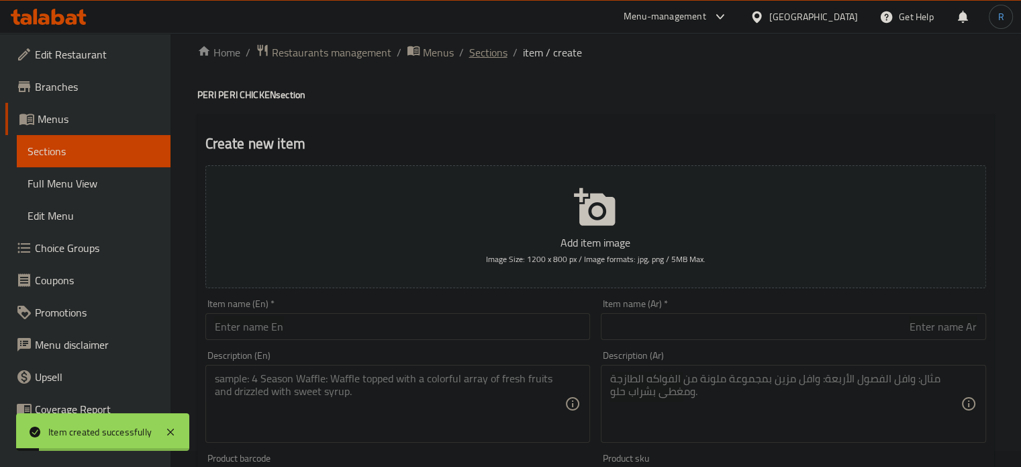
click at [476, 51] on span "Sections" at bounding box center [488, 52] width 38 height 16
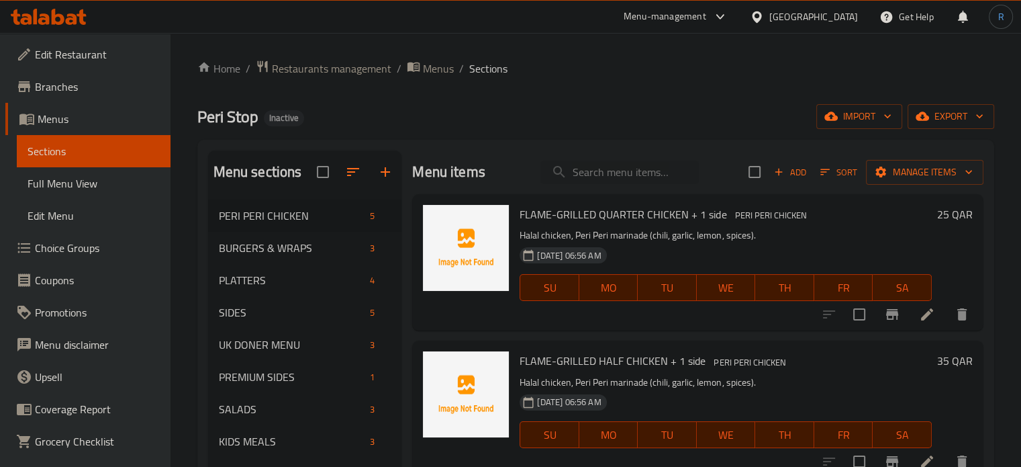
click at [794, 181] on button "Add" at bounding box center [790, 172] width 43 height 21
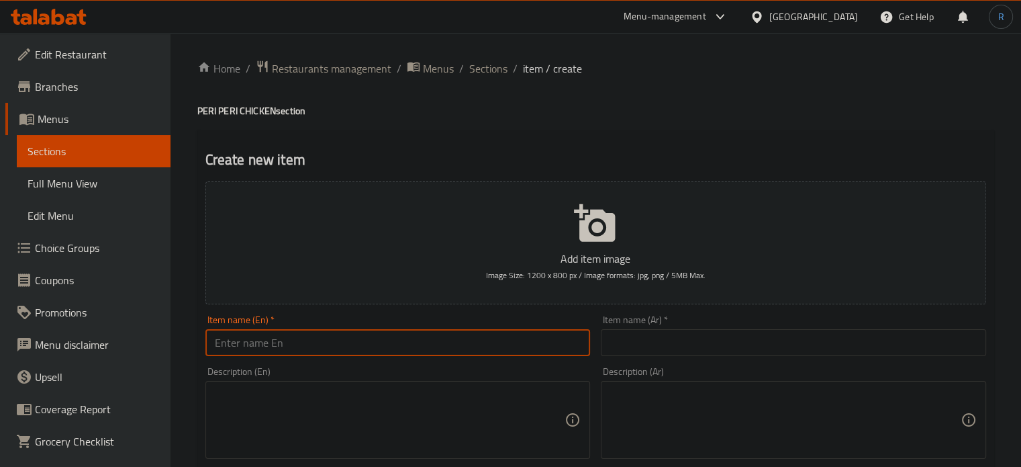
click at [414, 340] on input "text" at bounding box center [398, 342] width 385 height 27
paste input "RICE BOX"
type input "RICE BOX"
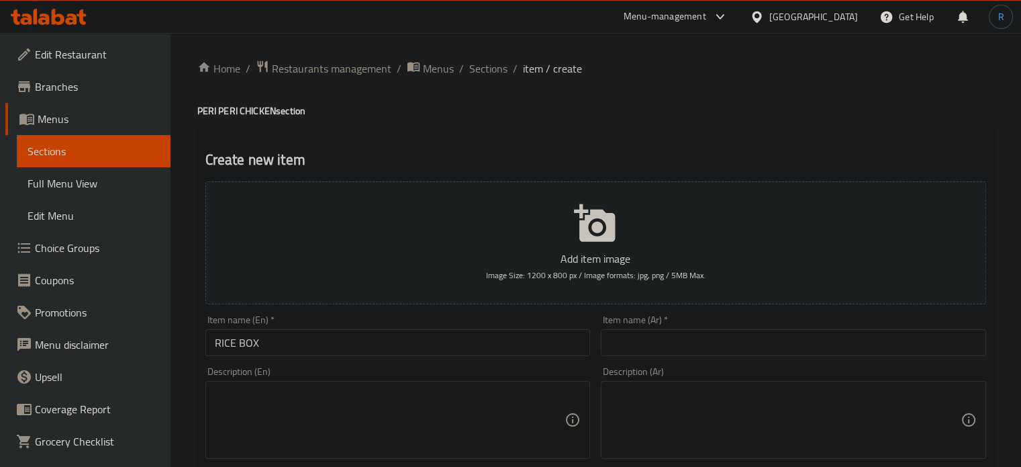
click at [504, 413] on textarea at bounding box center [390, 420] width 351 height 64
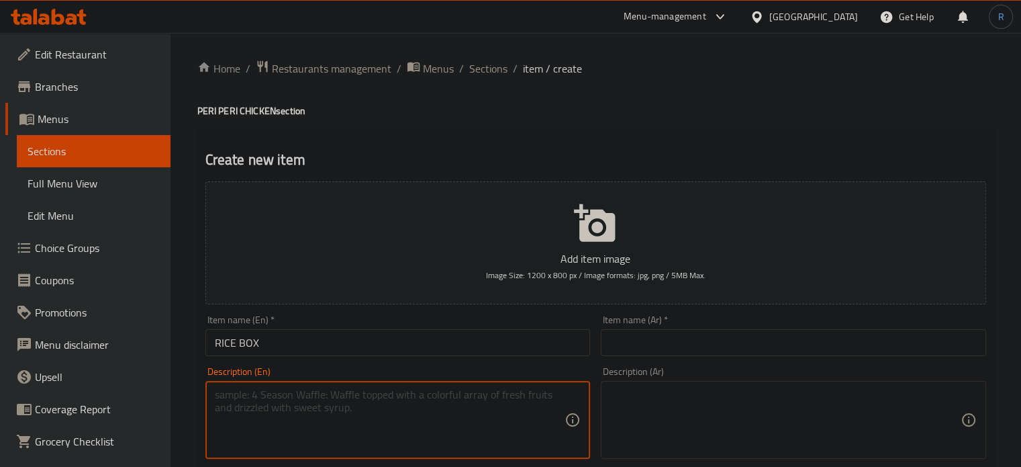
paste textarea "Grilled Peri Peri chicken cubes, seasoned rice, choice of sauce."
type textarea "Grilled Peri Peri chicken cubes, seasoned rice, choice of sauce."
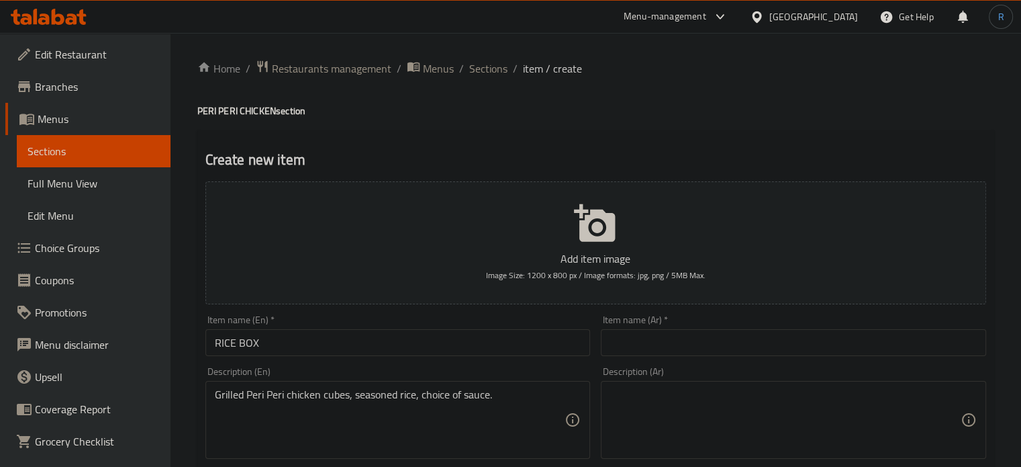
scroll to position [269, 0]
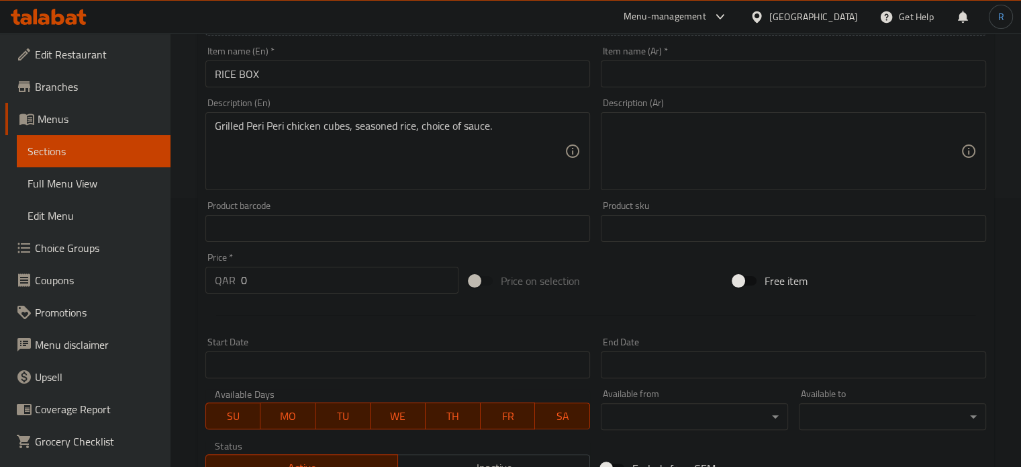
drag, startPoint x: 527, startPoint y: 321, endPoint x: 489, endPoint y: 325, distance: 37.8
click at [527, 321] on div at bounding box center [596, 315] width 792 height 33
click at [347, 287] on input "0" at bounding box center [350, 280] width 218 height 27
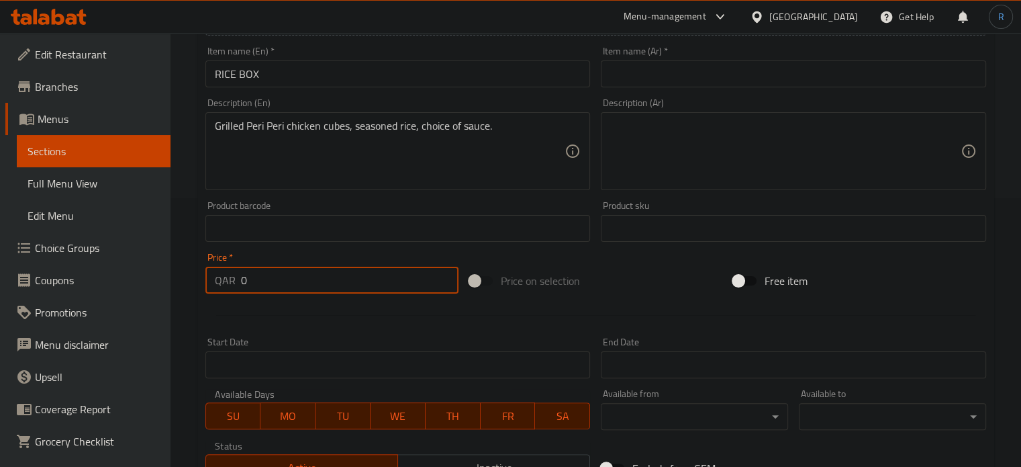
paste input "25"
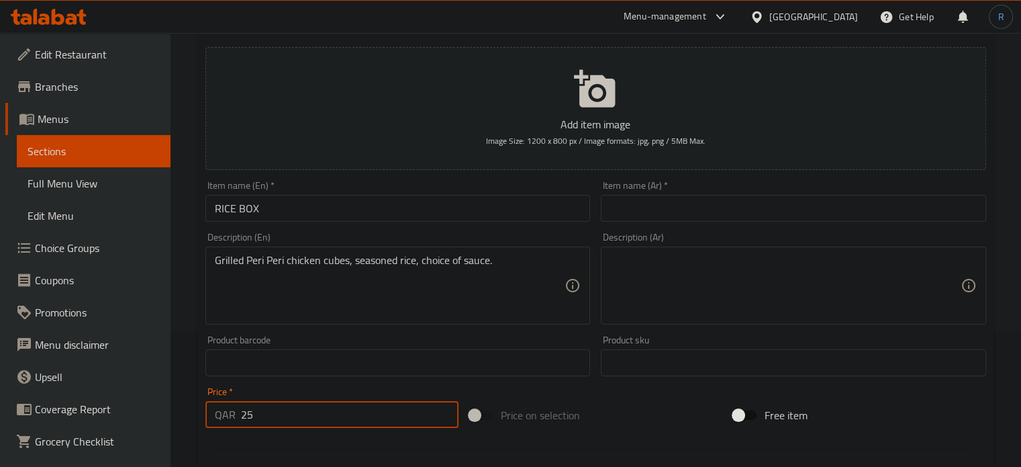
type input "25"
click at [717, 222] on input "text" at bounding box center [793, 208] width 385 height 27
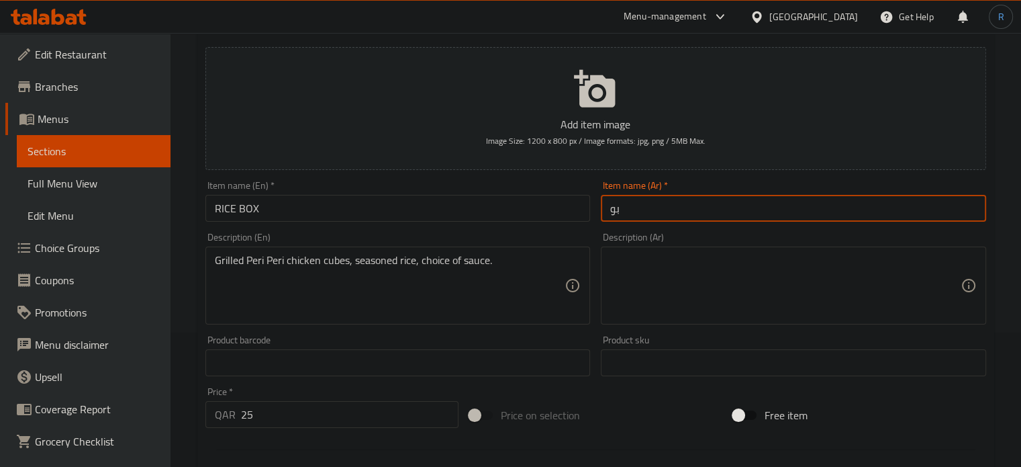
type input "ب"
type input "علبة أرز"
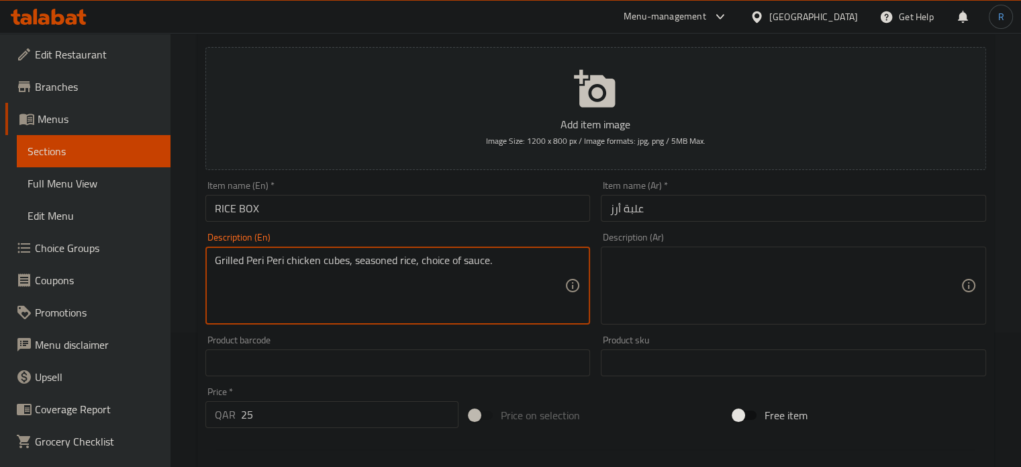
click at [343, 265] on textarea "Grilled Peri Peri chicken cubes, seasoned rice, choice of sauce." at bounding box center [390, 286] width 351 height 64
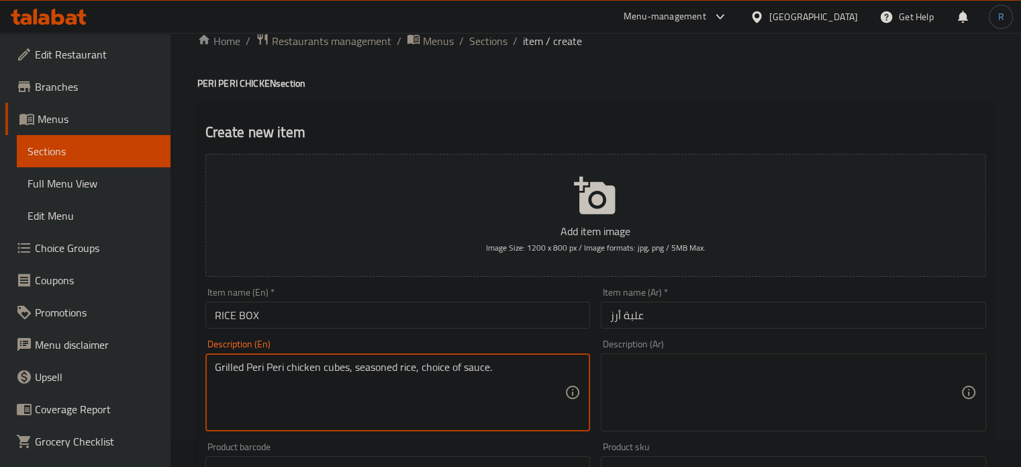
scroll to position [0, 0]
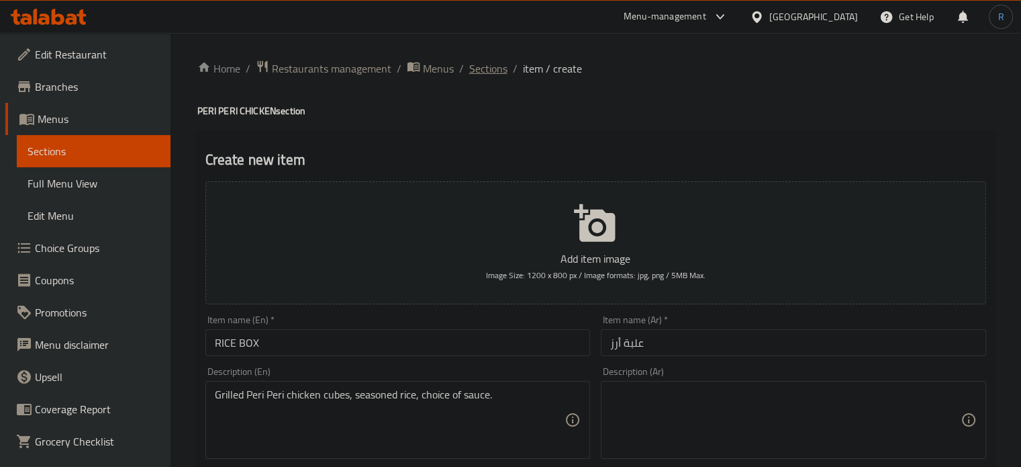
click at [479, 70] on span "Sections" at bounding box center [488, 68] width 38 height 16
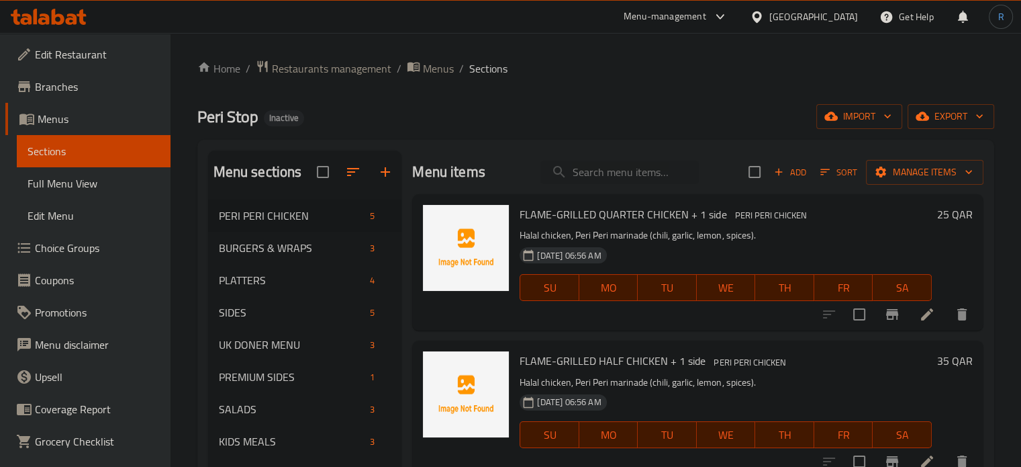
click at [507, 115] on div "Peri Stop Inactive import export" at bounding box center [595, 116] width 797 height 25
drag, startPoint x: 563, startPoint y: 62, endPoint x: 556, endPoint y: 57, distance: 8.8
click at [564, 61] on ol "Home / Restaurants management / Menus / Sections" at bounding box center [595, 68] width 797 height 17
click at [599, 173] on input "search" at bounding box center [620, 173] width 158 height 24
paste input "FIVE WINGS (Classic Peri Peri Wings + 1 side)"
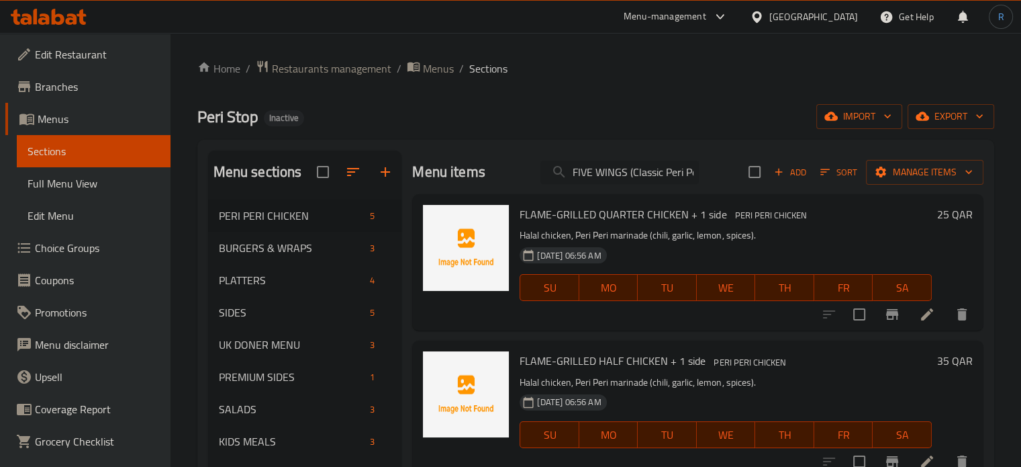
scroll to position [0, 81]
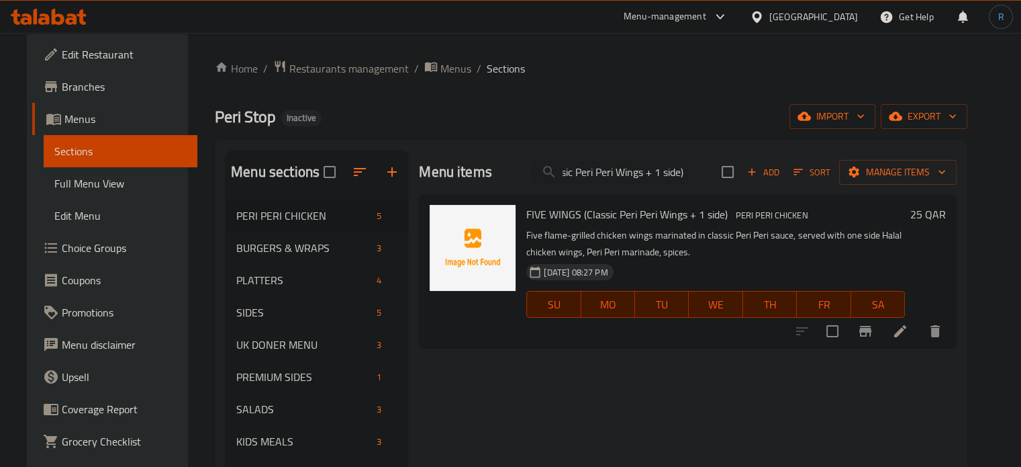
type input "FIVE WINGS (Classic Peri Peri Wings + 1 side)"
click at [907, 330] on icon at bounding box center [901, 331] width 12 height 12
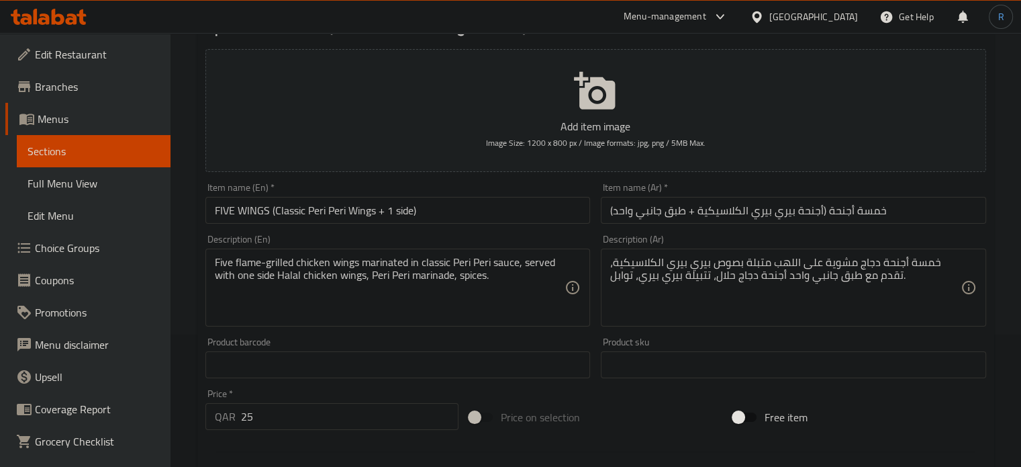
scroll to position [134, 0]
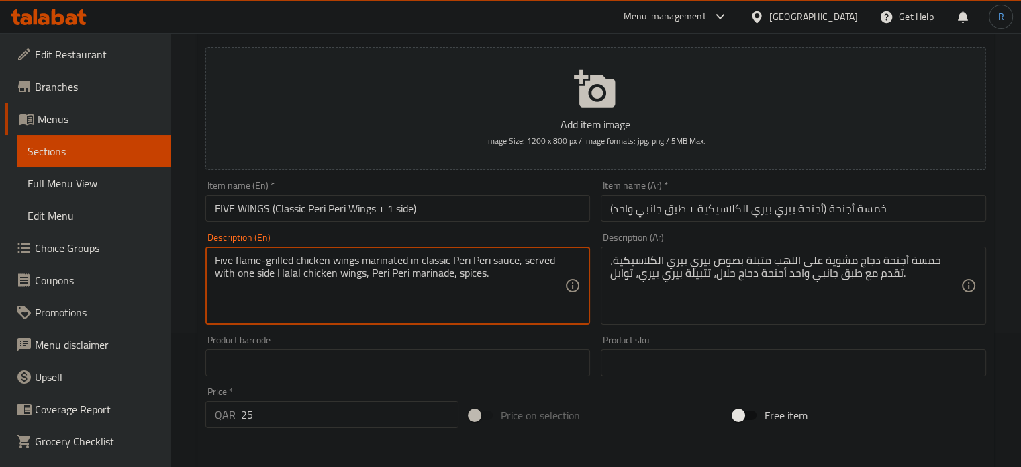
drag, startPoint x: 273, startPoint y: 275, endPoint x: 204, endPoint y: 253, distance: 72.6
type textarea "Halal chicken wings, Peri Peri marinade, spices."
click at [673, 212] on input "خمسة أجنحة (أجنحة بيري بيري الكلاسيكية + طبق جانبي واحد)" at bounding box center [793, 208] width 385 height 27
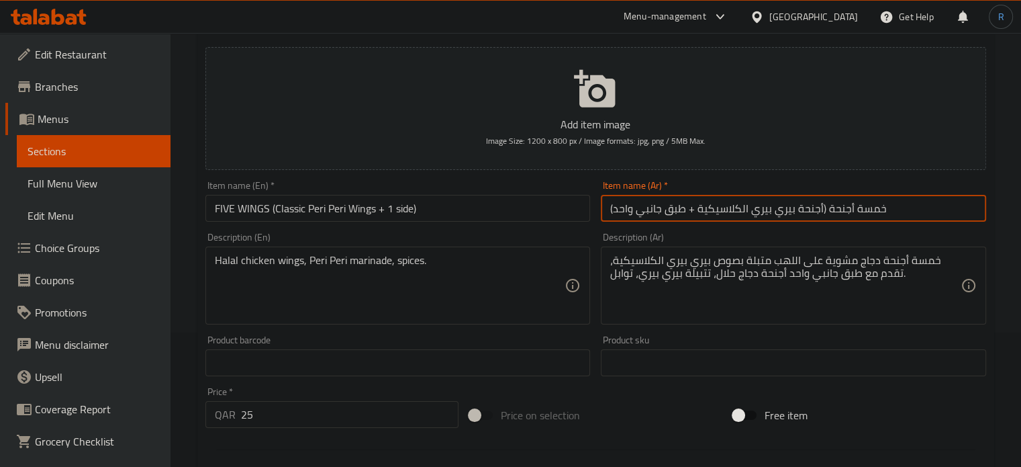
click at [673, 212] on input "خمسة أجنحة (أجنحة بيري بيري الكلاسيكية + طبق جانبي واحد)" at bounding box center [793, 208] width 385 height 27
type input "خمسة أجنحة (أجنحة بيري بيري الكلاسيكية + صنف جانبي واحد)"
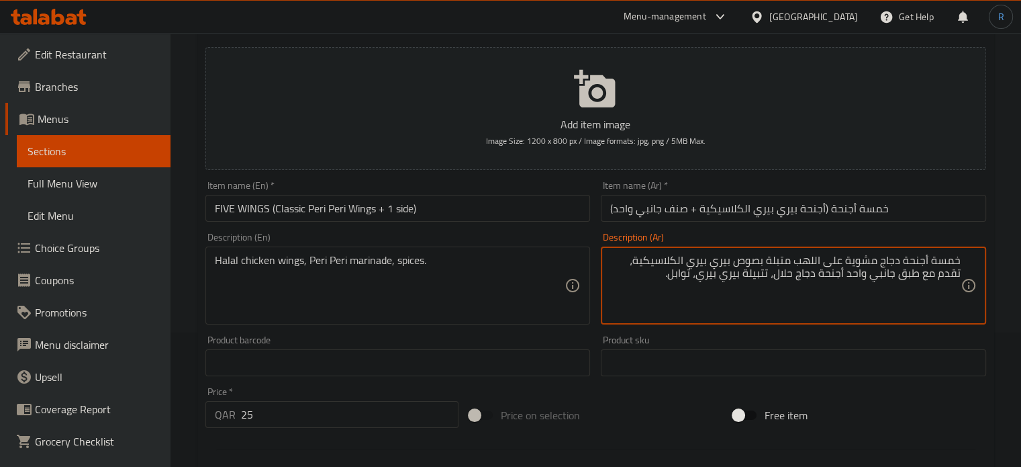
drag, startPoint x: 873, startPoint y: 279, endPoint x: 964, endPoint y: 258, distance: 93.2
click at [964, 258] on div "خمسة أجنحة دجاج مشوية على اللهب متبلة بصوص بيري بيري الكلاسيكية، تقدم مع طبق جا…" at bounding box center [793, 285] width 385 height 78
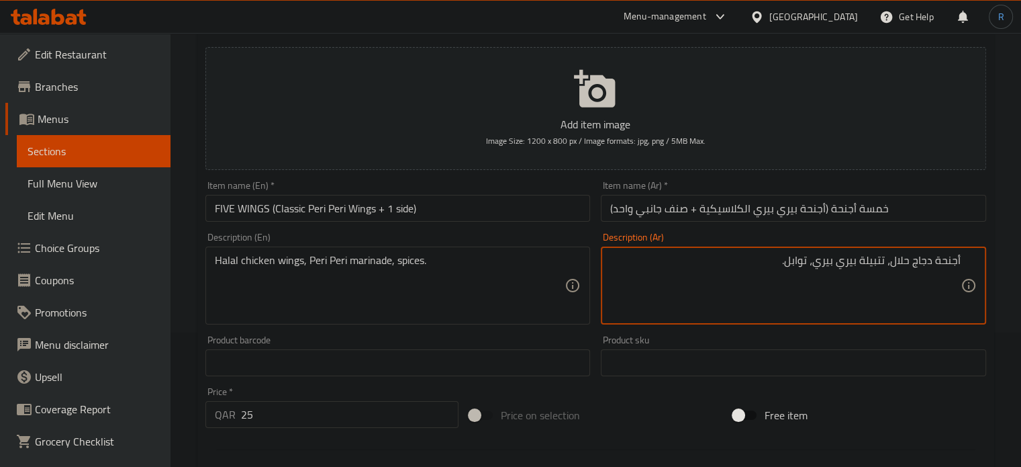
type textarea "أجنحة دجاج حلال، تتبيلة بيري بيري، توابل."
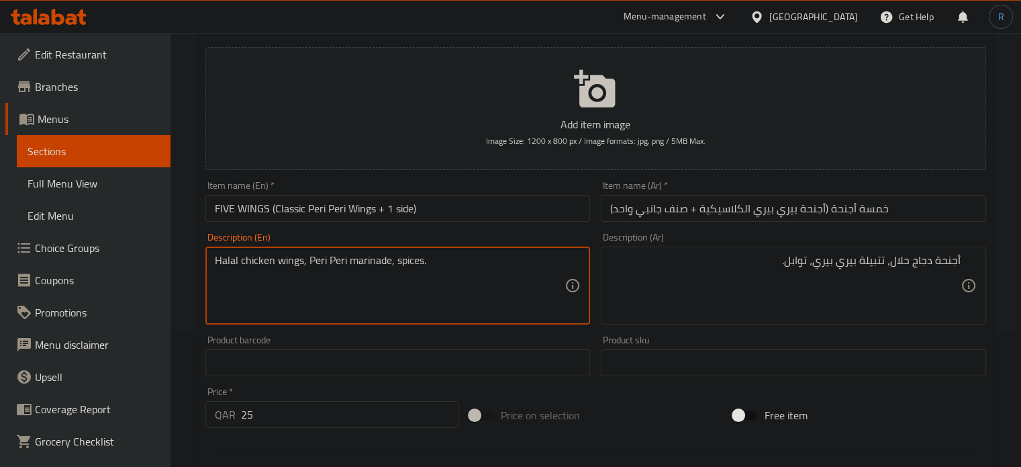
click at [435, 209] on input "FIVE WINGS (Classic Peri Peri Wings + 1 side)" at bounding box center [398, 208] width 385 height 27
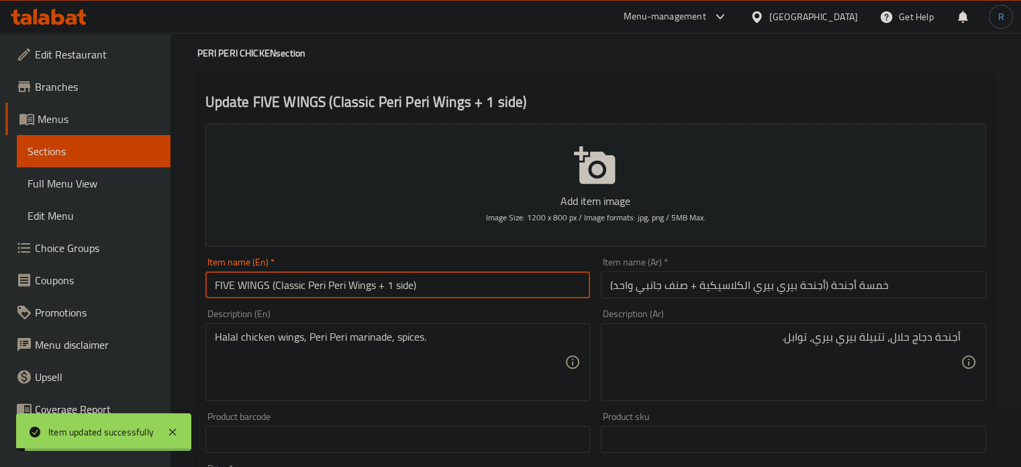
scroll to position [0, 0]
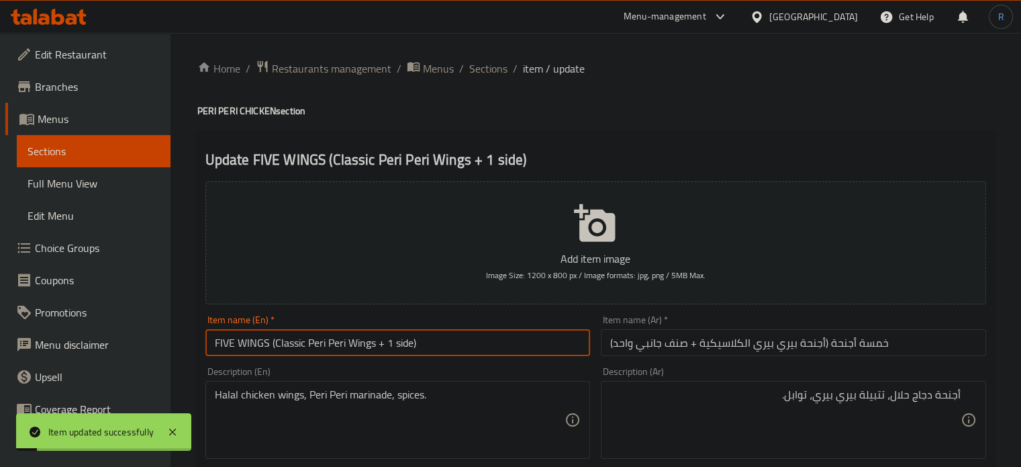
drag, startPoint x: 477, startPoint y: 64, endPoint x: 442, endPoint y: 1, distance: 72.1
click at [477, 64] on span "Sections" at bounding box center [488, 68] width 38 height 16
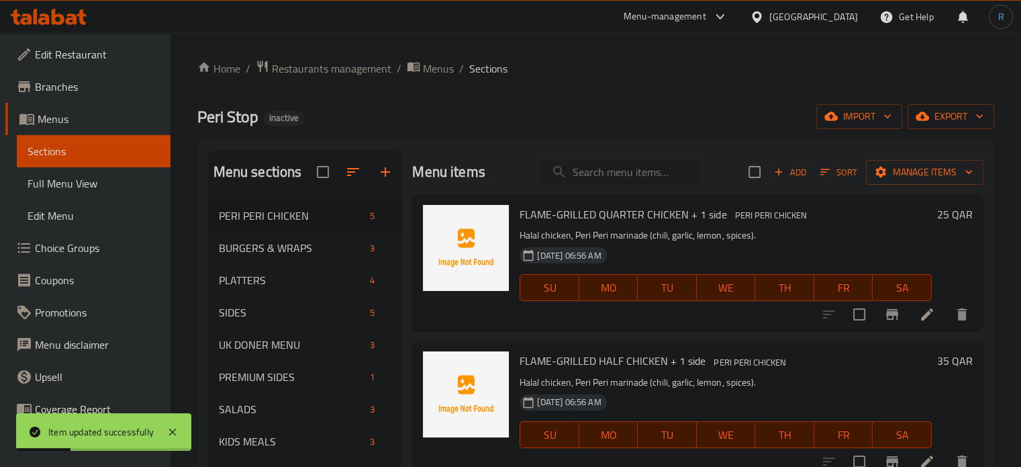
click at [582, 169] on input "search" at bounding box center [620, 173] width 158 height 24
paste input "FIVE STRIPS (Juicy Peri Peri Strips + 1 side)"
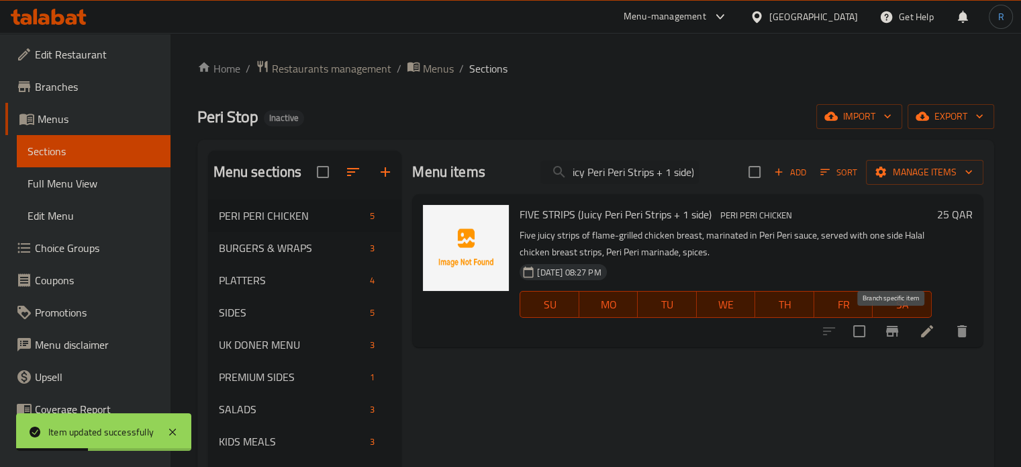
type input "FIVE STRIPS (Juicy Peri Peri Strips + 1 side)"
click at [923, 335] on icon at bounding box center [927, 331] width 12 height 12
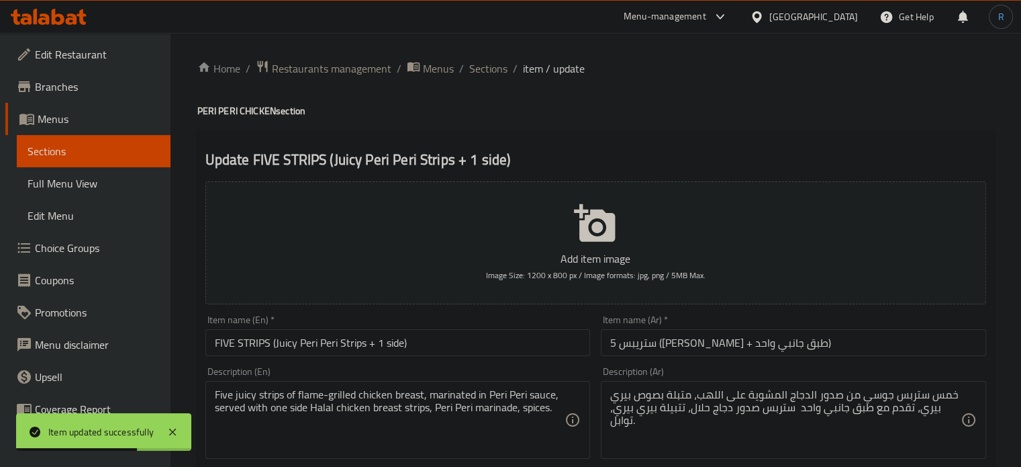
click at [929, 355] on input "5 ستريبس (ستربس بيري بيري جوسي + طبق جانبي واحد)" at bounding box center [793, 342] width 385 height 27
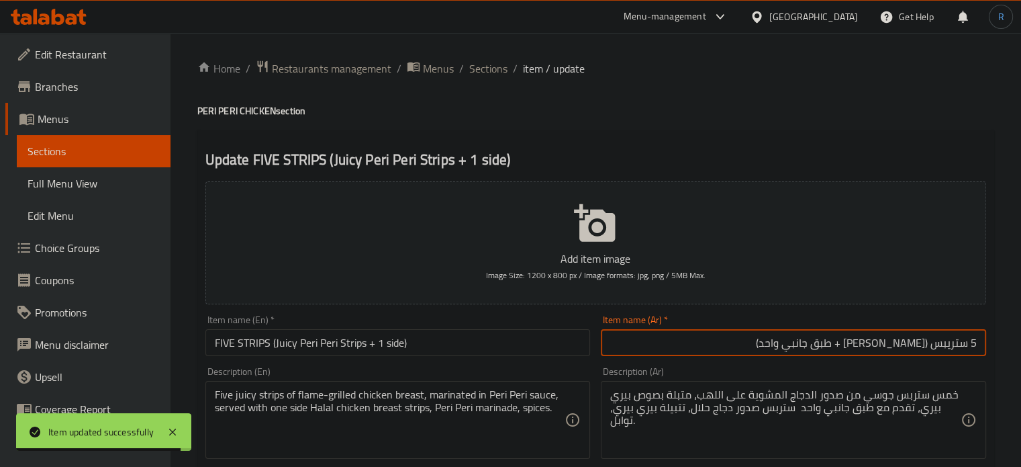
click at [354, 349] on input "FIVE STRIPS (Juicy Peri Peri Strips + 1 side)" at bounding box center [398, 342] width 385 height 27
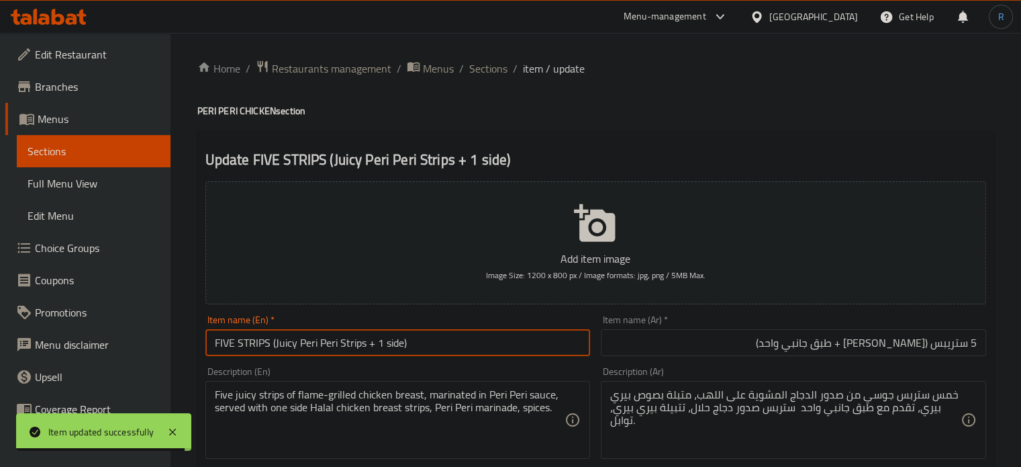
click at [354, 349] on input "FIVE STRIPS (Juicy Peri Peri Strips + 1 side)" at bounding box center [398, 342] width 385 height 27
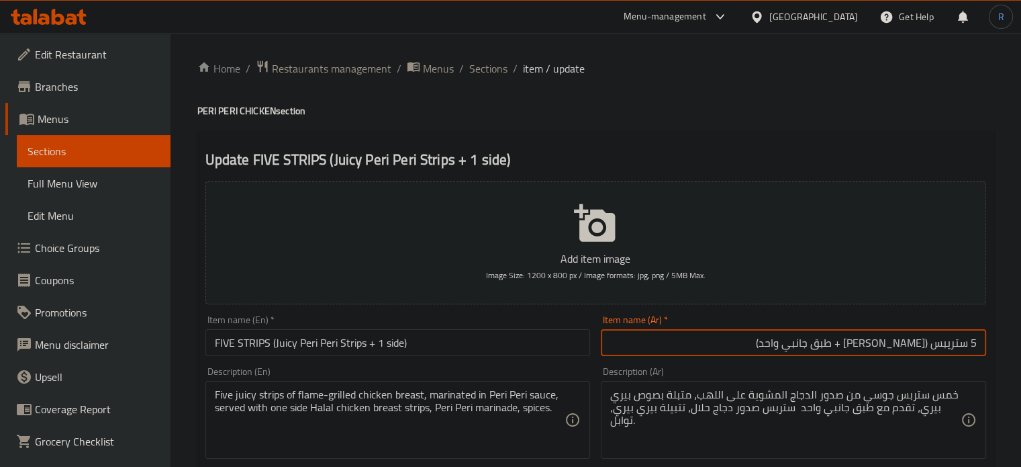
click at [962, 340] on input "5 ستريبس (ستربس بيري بيري جوسي + طبق جانبي واحد)" at bounding box center [793, 342] width 385 height 27
click at [949, 344] on input "5 إستربس (ستربس بيري بيري جوسي + طبق جانبي واحد)" at bounding box center [793, 342] width 385 height 27
click at [907, 344] on input "5 إستربس (ستربس بيري بيري جوسي + طبق جانبي واحد)" at bounding box center [793, 342] width 385 height 27
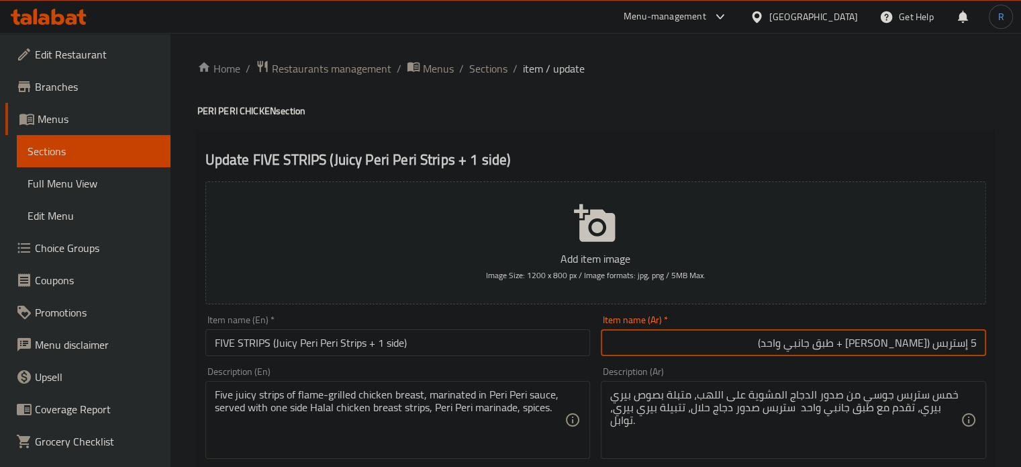
click at [907, 344] on input "5 إستربس (ستربس بيري بيري جوسي + طبق جانبي واحد)" at bounding box center [793, 342] width 385 height 27
paste input "text"
click at [788, 346] on input "5 إستربس (إستربس بيري بيري جوسي + طبق جانبي واحد)" at bounding box center [793, 342] width 385 height 27
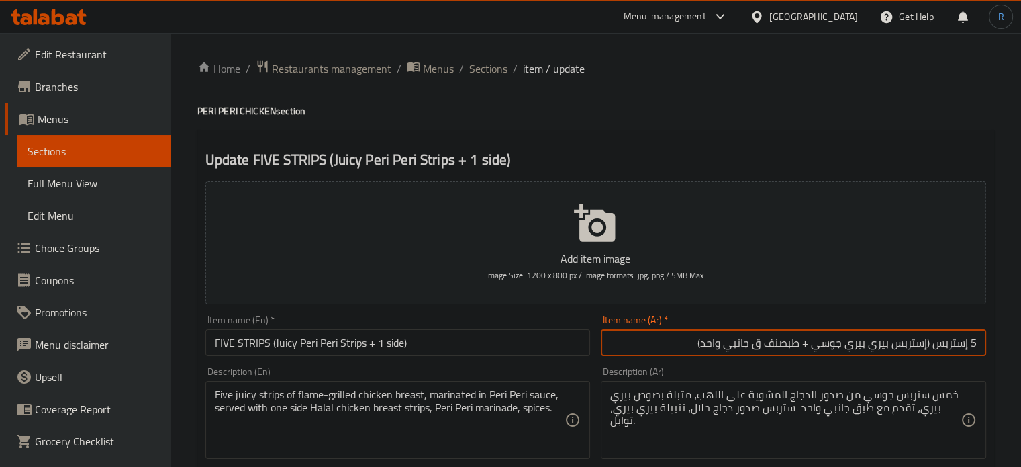
click at [787, 349] on input "5 إستربس (إستربس بيري بيري جوسي + طبصنف ق جانبي واحد)" at bounding box center [793, 342] width 385 height 27
type input "5 إستربس (إستربس بيري بيري جوسي + صنف ق جانبي واحد)"
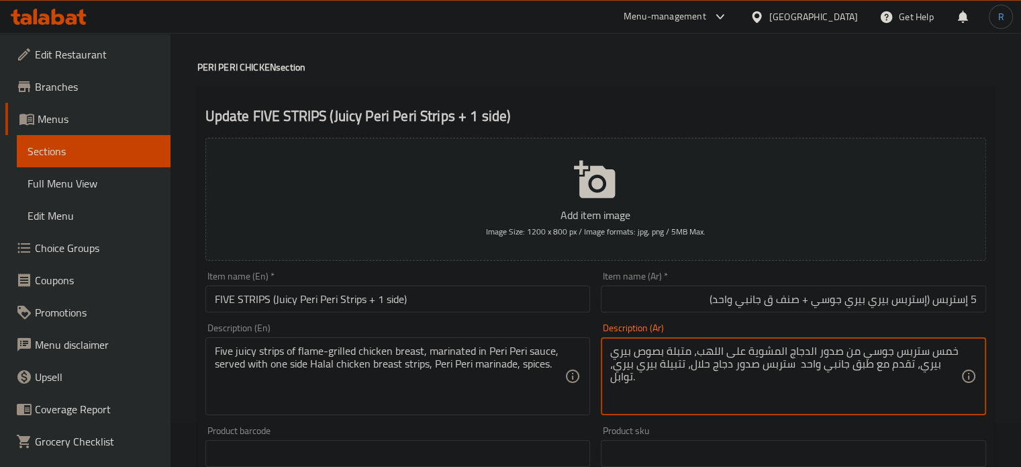
scroll to position [67, 0]
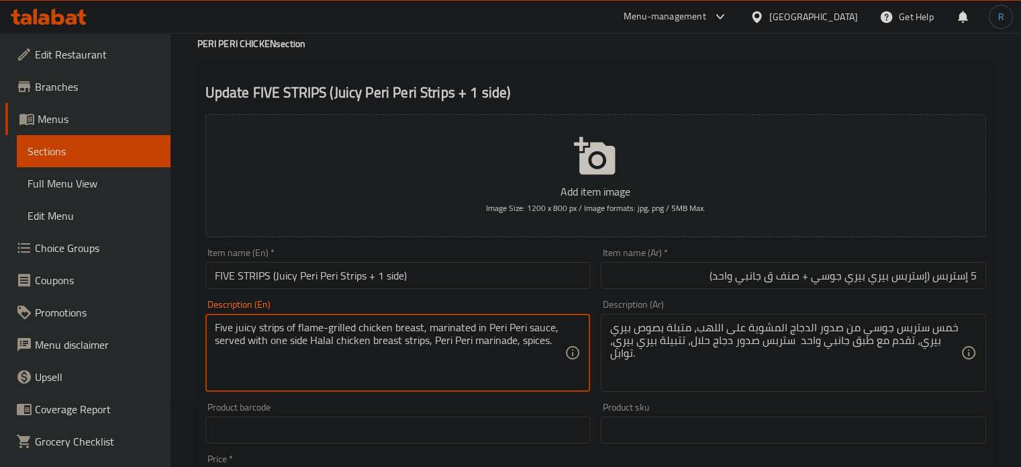
drag, startPoint x: 309, startPoint y: 344, endPoint x: 207, endPoint y: 326, distance: 103.6
click at [207, 326] on div "Five juicy strips of flame-grilled chicken breast, marinated in Peri Peri sauce…" at bounding box center [398, 353] width 385 height 78
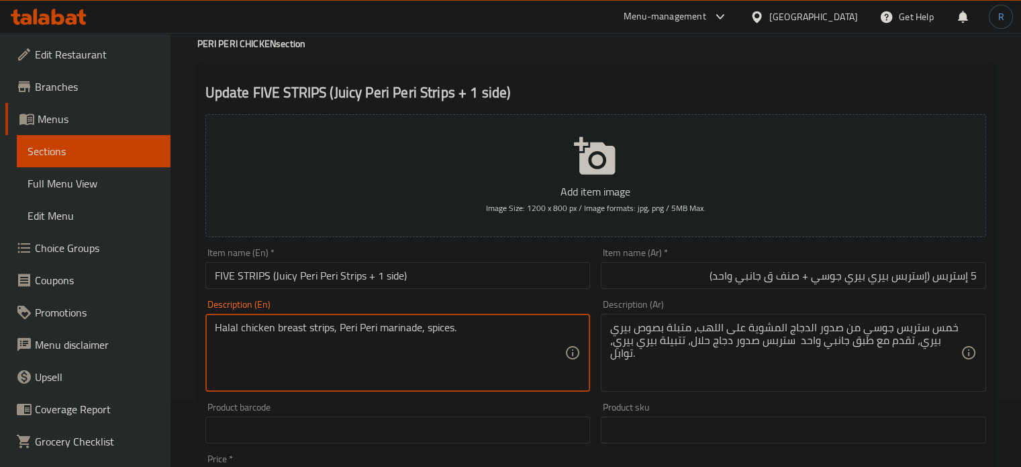
type textarea "Halal chicken breast strips, Peri Peri marinade, spices."
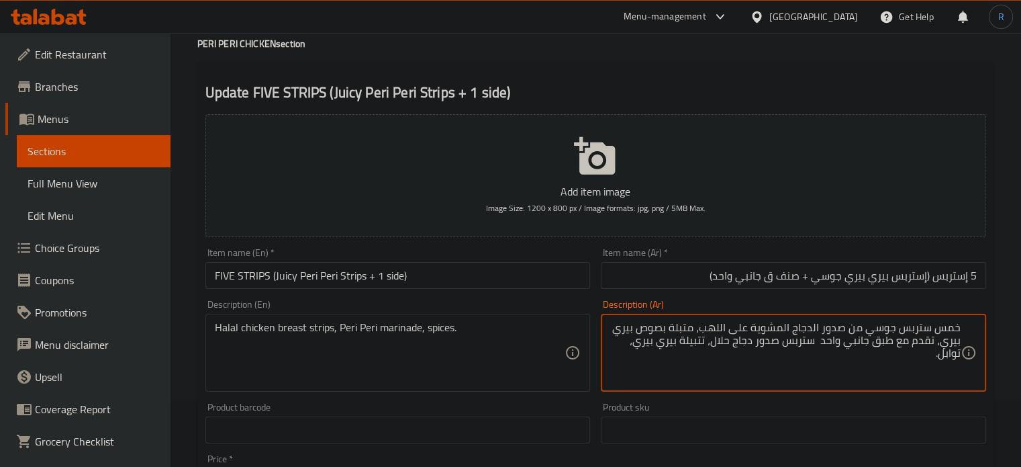
drag, startPoint x: 817, startPoint y: 345, endPoint x: 969, endPoint y: 335, distance: 152.1
click at [969, 335] on div "خمس ستربس جوسي من صدور الدجاج المشوية على اللهب، متبلة بصوص بيري بيري، تقدم مع …" at bounding box center [793, 353] width 385 height 78
click at [916, 324] on textarea "خمس ستربس جوسي من صدور الدجاج المشوية على اللهب، متبلة بصوص بيري ستربس صدور دجا…" at bounding box center [785, 353] width 351 height 64
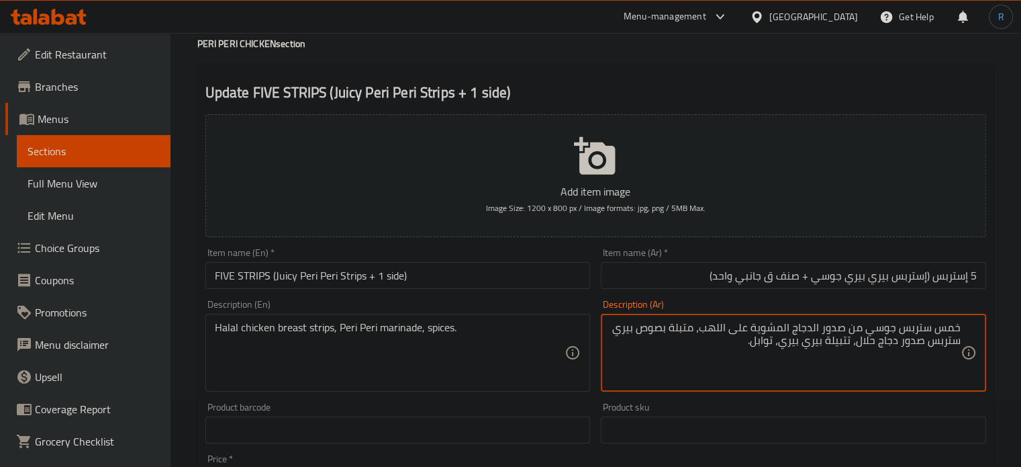
click at [916, 324] on textarea "خمس ستربس جوسي من صدور الدجاج المشوية على اللهب، متبلة بصوص بيري ستربس صدور دجا…" at bounding box center [785, 353] width 351 height 64
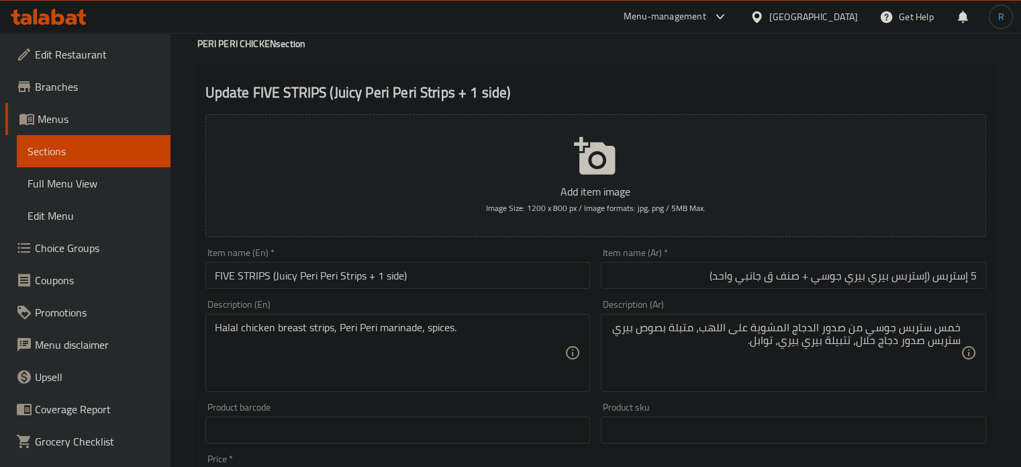
drag, startPoint x: 964, startPoint y: 327, endPoint x: 669, endPoint y: 327, distance: 295.5
click at [674, 327] on div "خمس ستربس جوسي من صدور الدجاج المشوية على اللهب، متبلة بصوص بيري ستربس صدور دجا…" at bounding box center [793, 353] width 385 height 78
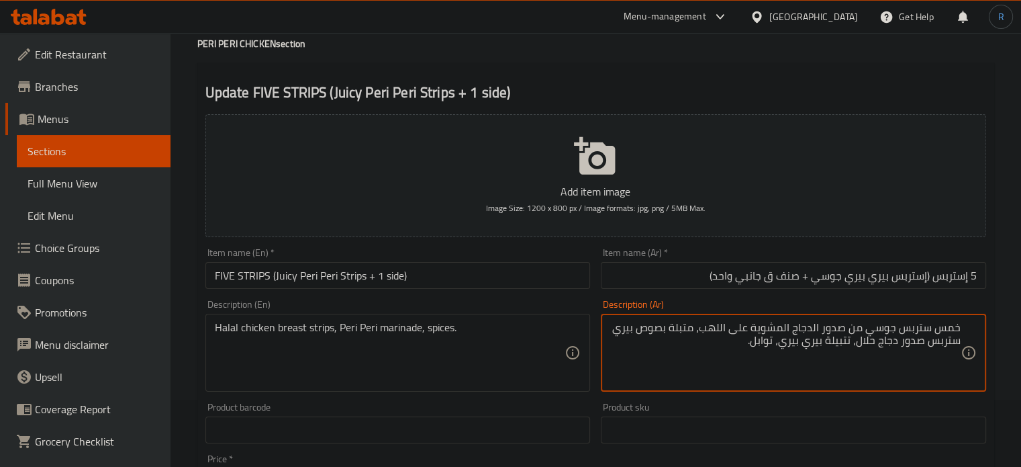
drag, startPoint x: 621, startPoint y: 330, endPoint x: 959, endPoint y: 330, distance: 338.5
click at [959, 330] on textarea "خمس ستربس جوسي من صدور الدجاج المشوية على اللهب، متبلة بصوص بيري ستربس صدور دجا…" at bounding box center [785, 353] width 351 height 64
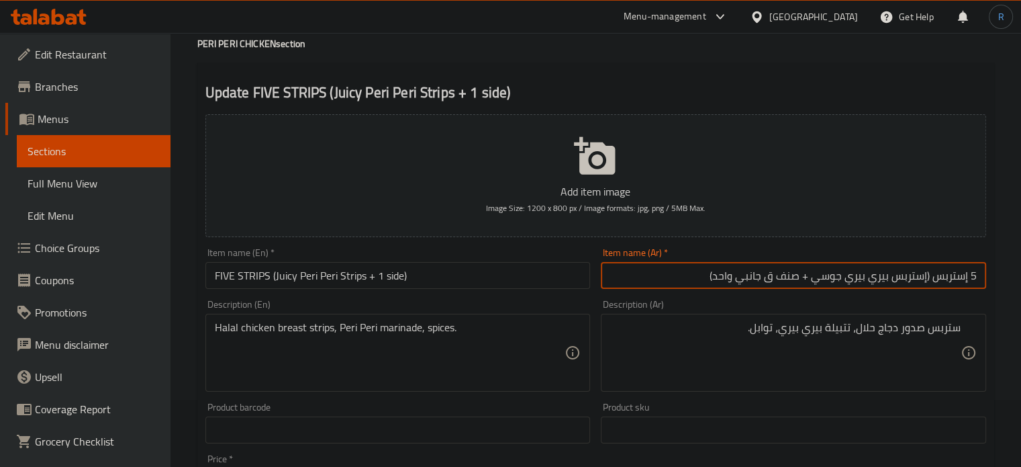
click at [948, 285] on input "5 إستربس (إستربس بيري بيري جوسي + صنف ق جانبي واحد)" at bounding box center [793, 275] width 385 height 27
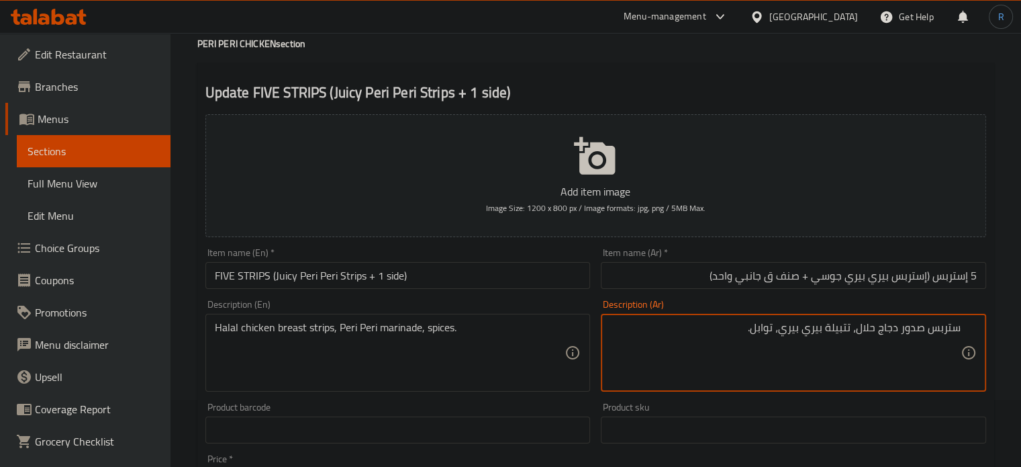
click at [945, 332] on textarea "ستربس صدور دجاج حلال، تتبيلة بيري بيري، توابل." at bounding box center [785, 353] width 351 height 64
paste textarea
type textarea "إستربس صدور دجاج حلال، تتبيلة بيري بيري، توابل."
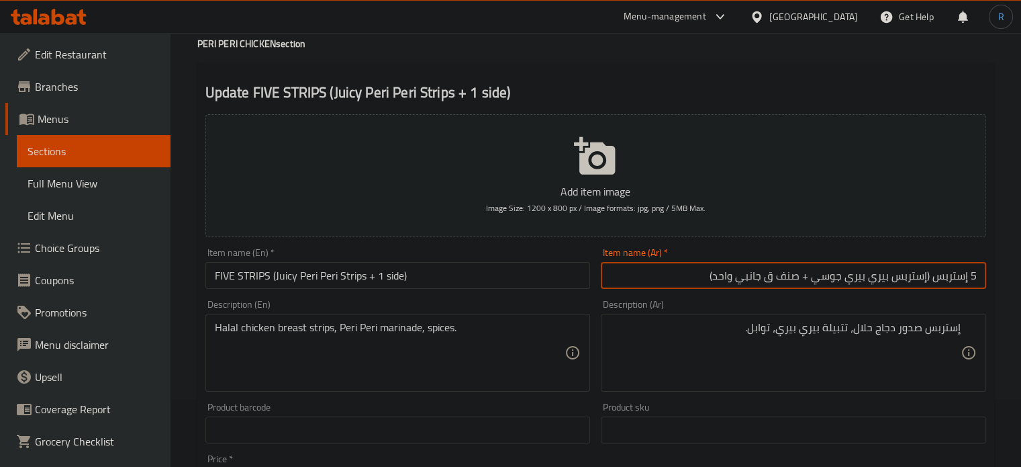
click at [684, 283] on input "5 إستربس (إستربس بيري بيري جوسي + صنف ق جانبي واحد)" at bounding box center [793, 275] width 385 height 27
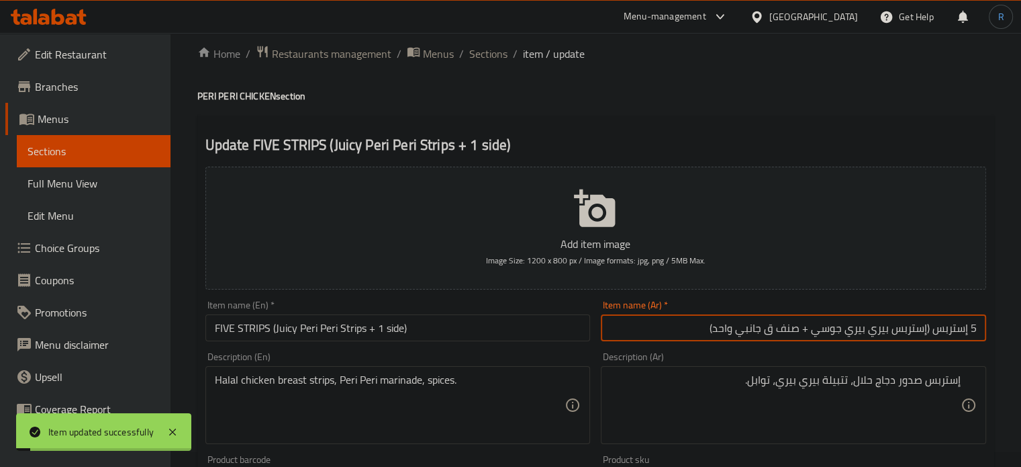
scroll to position [0, 0]
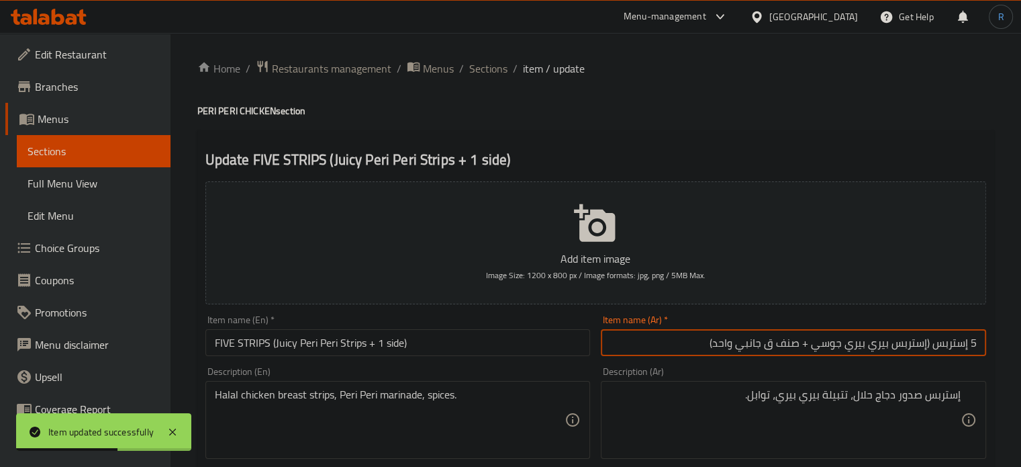
click at [771, 343] on input "5 إستربس (إستربس بيري بيري جوسي + صنف ق جانبي واحد)" at bounding box center [793, 342] width 385 height 27
type input "5 إستربس (إستربس بيري بيري جوسي + صنف جانبي واحد)"
click at [490, 77] on span "Sections" at bounding box center [488, 68] width 38 height 16
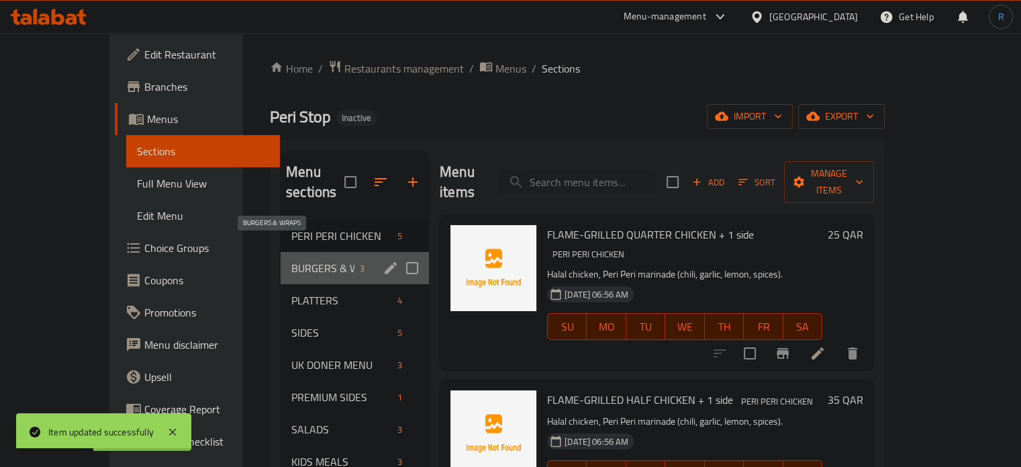
click at [308, 260] on span "BURGERS & WRAPS" at bounding box center [322, 268] width 63 height 16
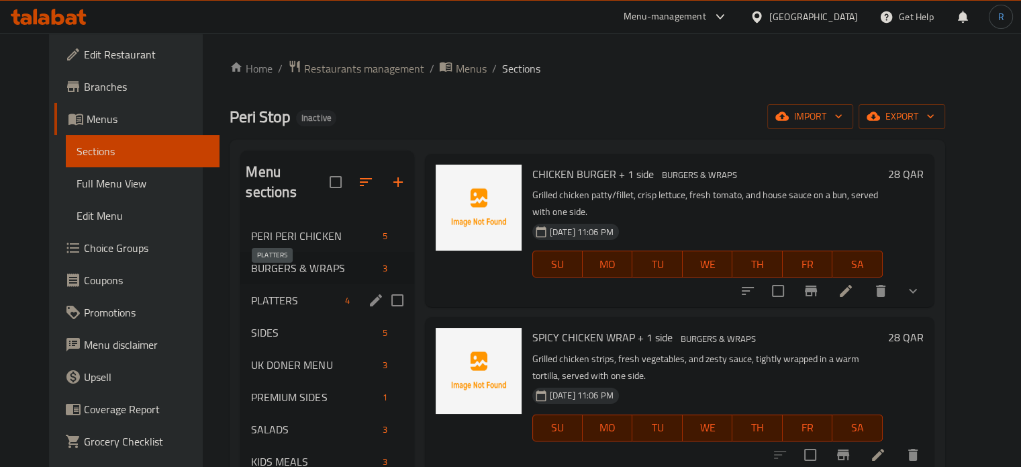
click at [251, 292] on span "PLATTERS" at bounding box center [295, 300] width 88 height 16
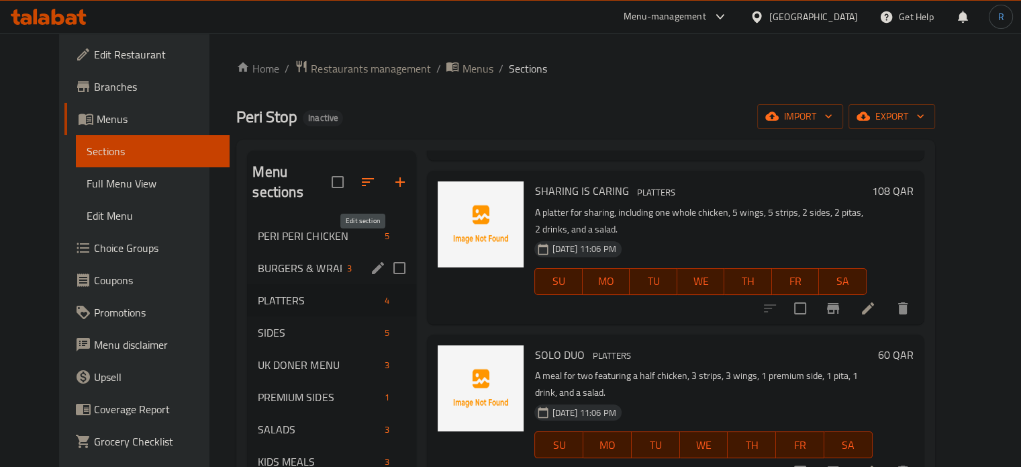
click at [370, 260] on icon "edit" at bounding box center [378, 268] width 16 height 16
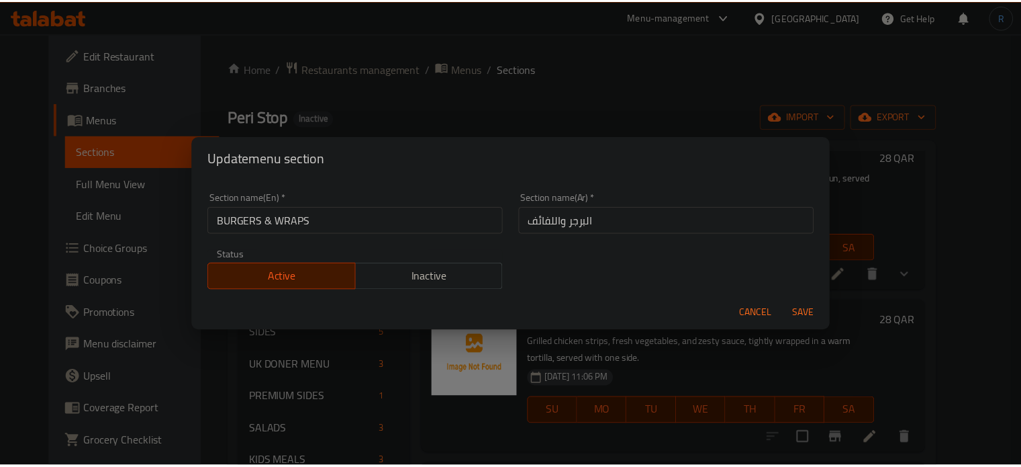
scroll to position [40, 0]
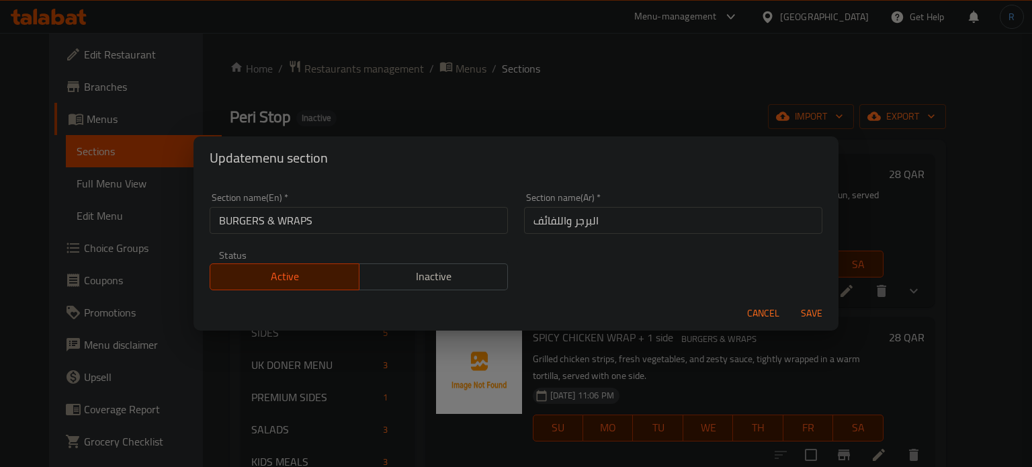
click at [542, 215] on input "البرجر واللفائف" at bounding box center [673, 220] width 298 height 27
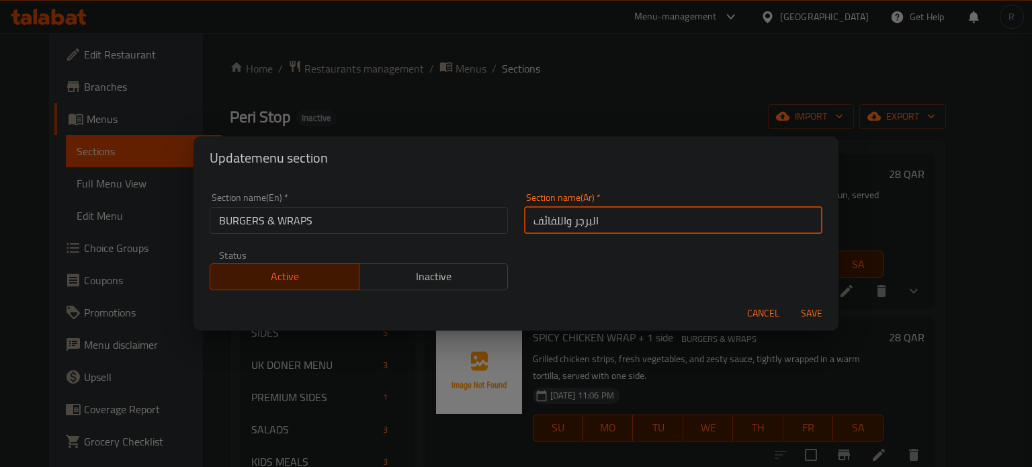
click at [542, 215] on input "البرجر واللفائف" at bounding box center [673, 220] width 298 height 27
type input "البرجر والراب"
click at [790, 301] on button "Save" at bounding box center [811, 313] width 43 height 25
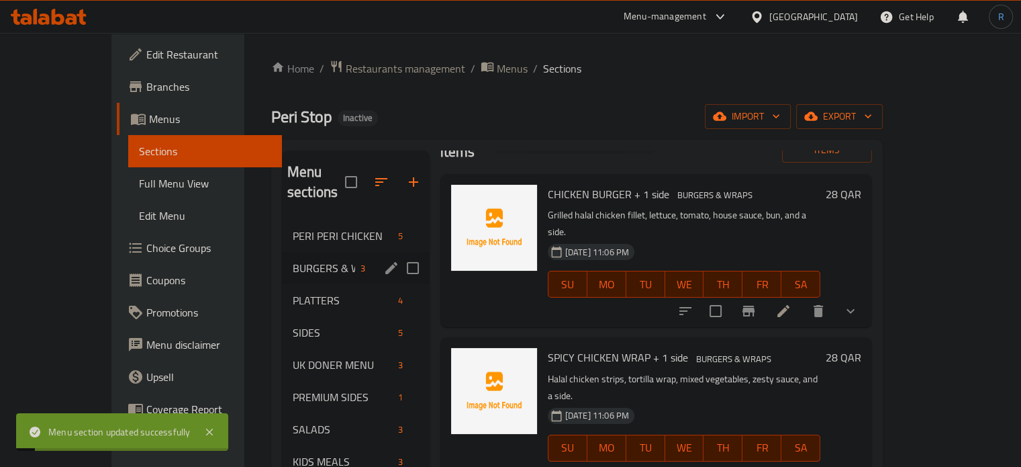
scroll to position [7, 0]
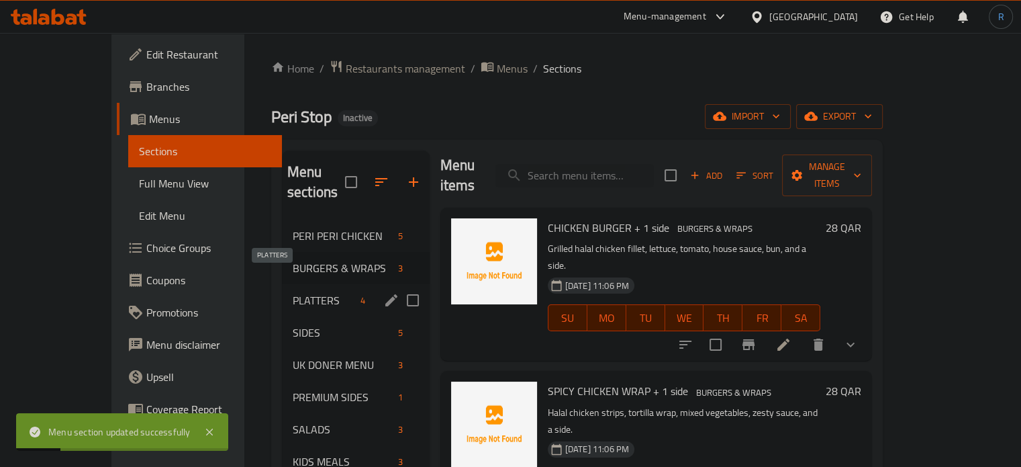
click at [293, 292] on span "PLATTERS" at bounding box center [324, 300] width 62 height 16
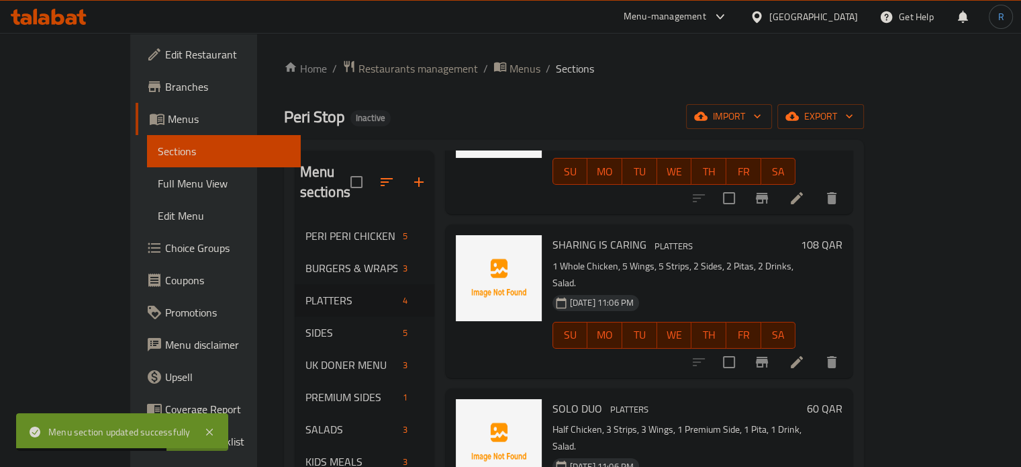
scroll to position [153, 0]
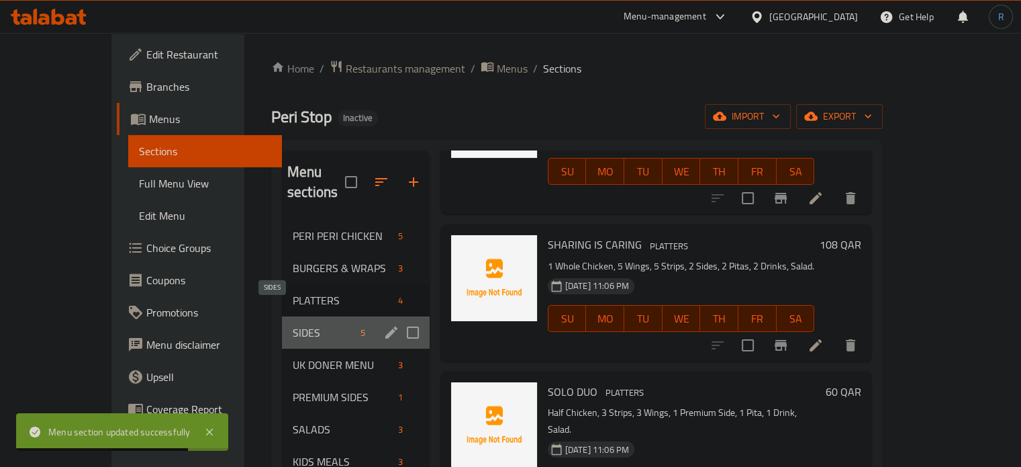
click at [293, 324] on span "SIDES" at bounding box center [324, 332] width 62 height 16
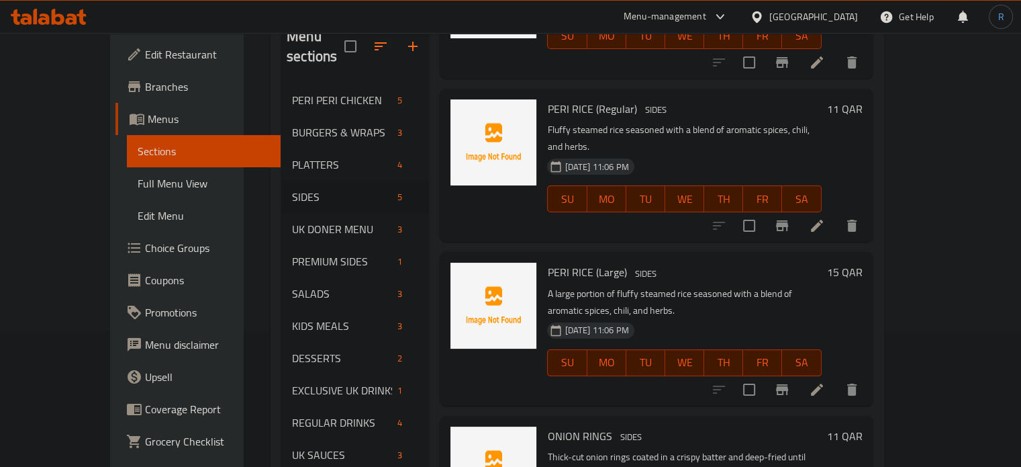
scroll to position [188, 0]
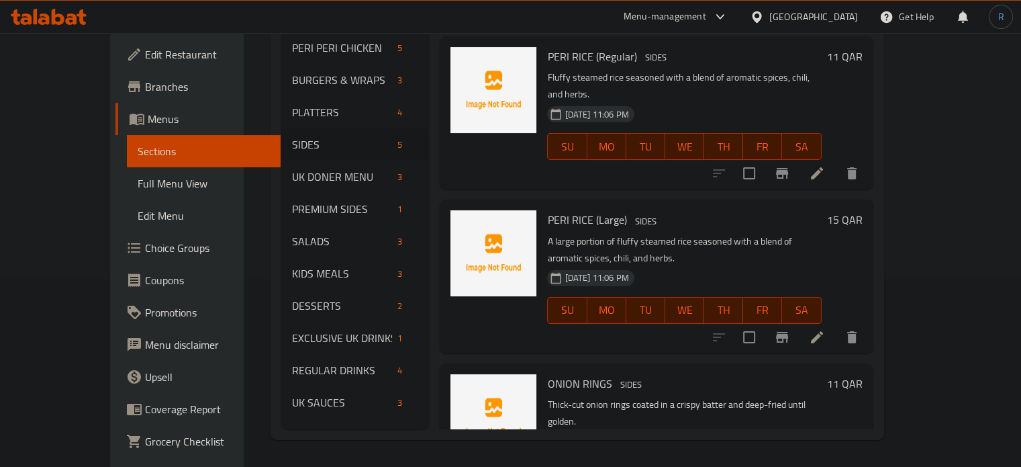
click at [145, 247] on span "Choice Groups" at bounding box center [207, 248] width 125 height 16
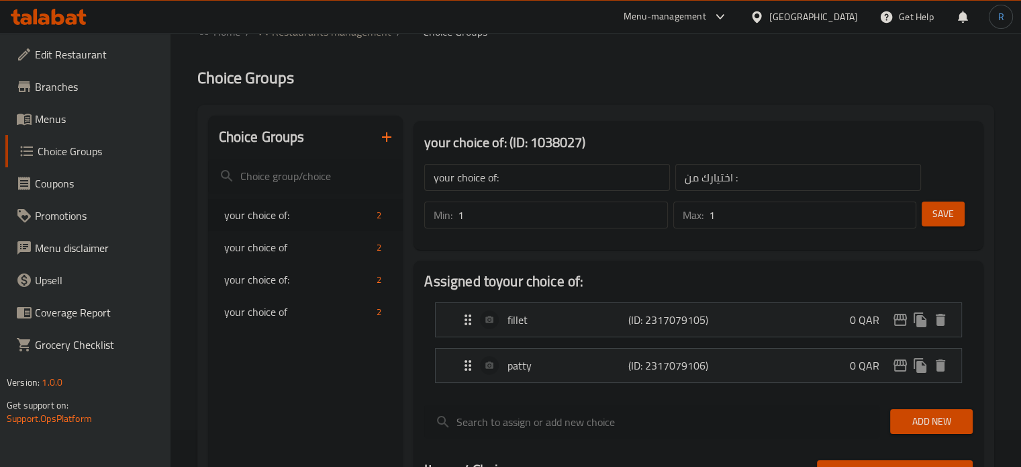
scroll to position [67, 0]
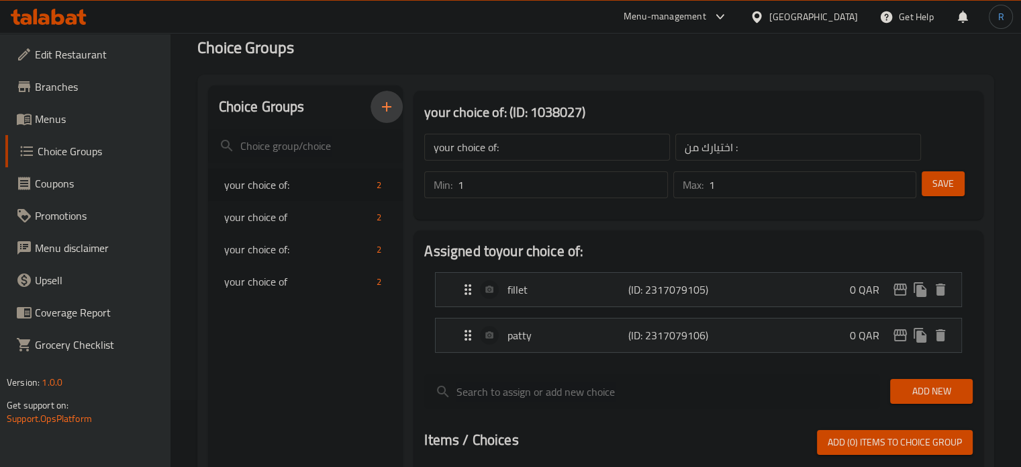
click at [387, 106] on icon "button" at bounding box center [386, 106] width 9 height 9
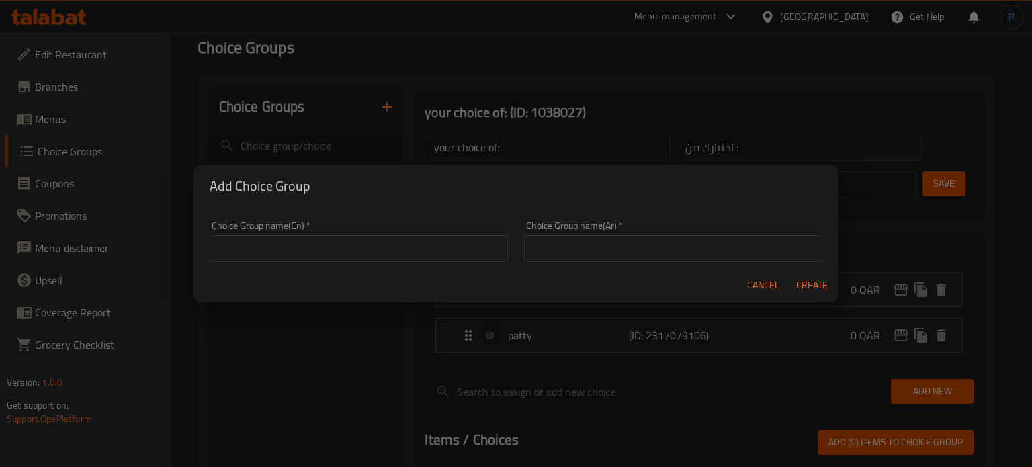
click at [366, 251] on input "text" at bounding box center [359, 248] width 298 height 27
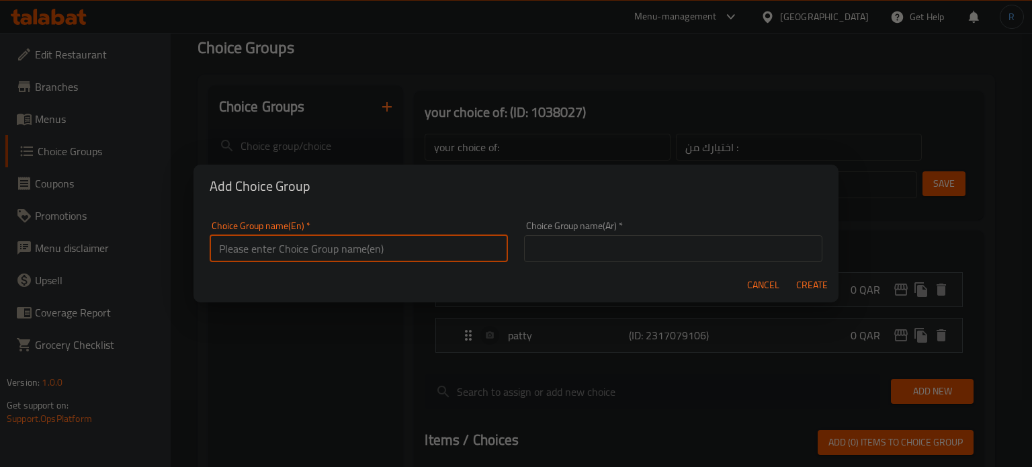
type input "test"
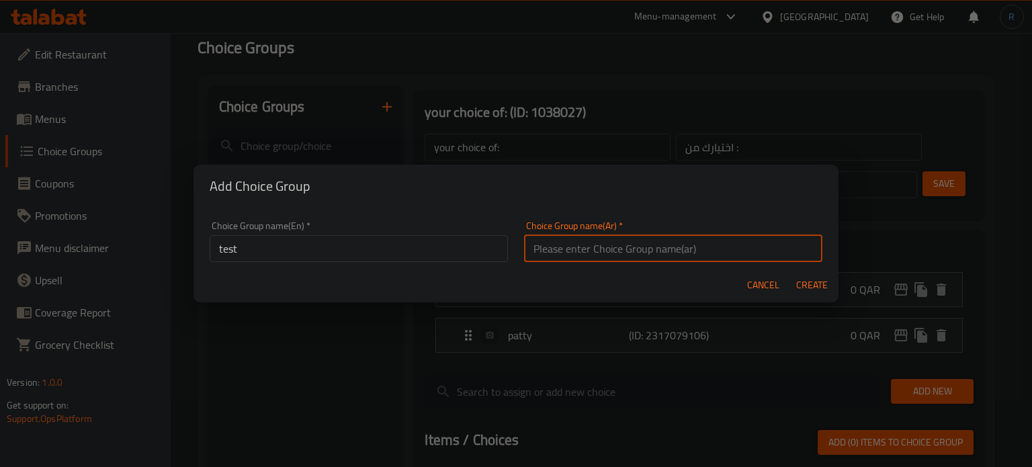
click at [631, 236] on input "text" at bounding box center [673, 248] width 298 height 27
type input "إختيارك من:"
click at [817, 277] on span "Create" at bounding box center [811, 285] width 32 height 17
type input "test"
type input "إختيارك من:"
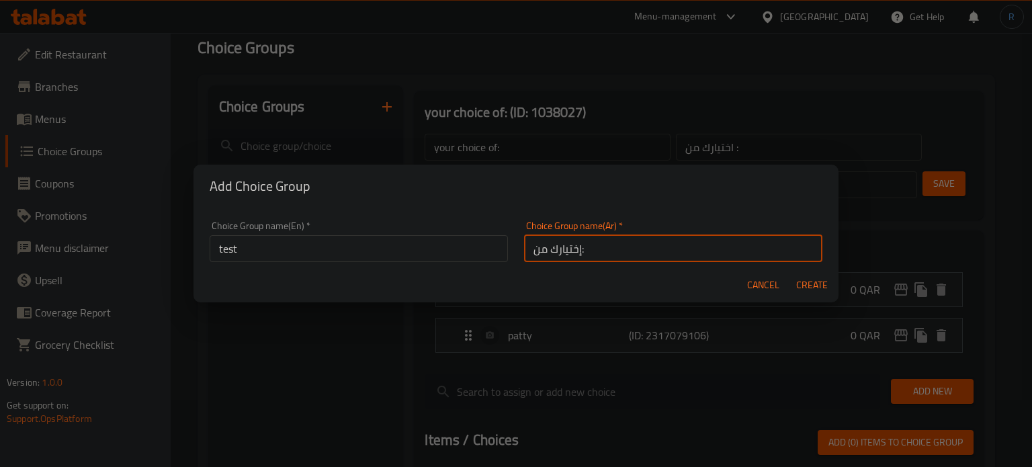
type input "0"
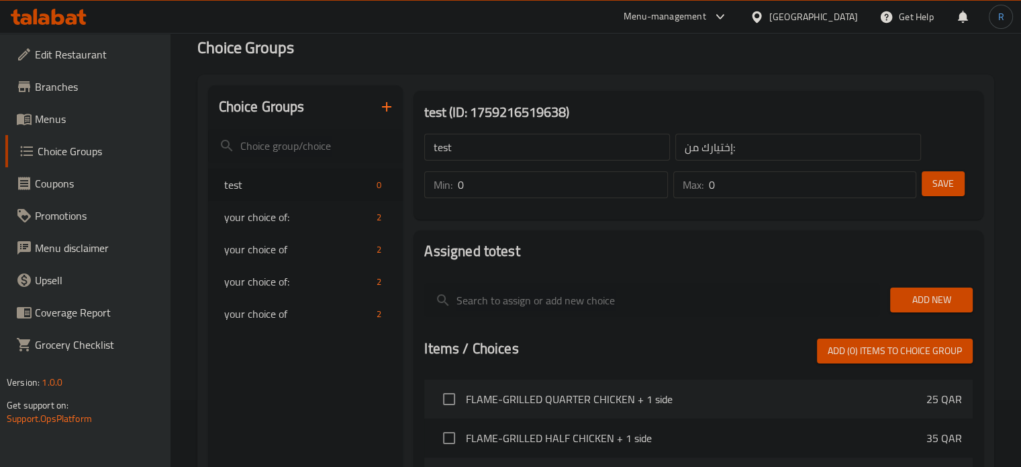
click at [540, 155] on input "test" at bounding box center [547, 147] width 246 height 27
click at [540, 155] on input "text" at bounding box center [547, 147] width 246 height 27
type input "Your Choice Of:"
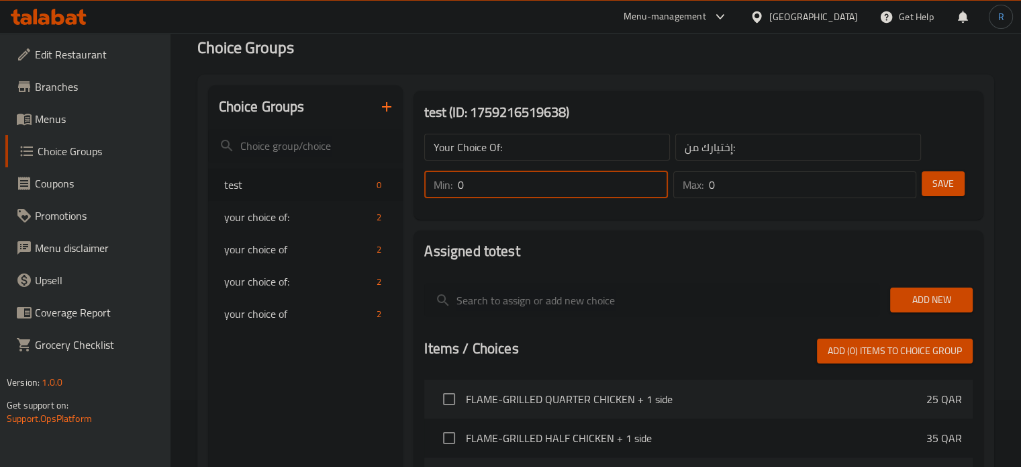
click at [529, 185] on input "0" at bounding box center [563, 184] width 210 height 27
type input "1"
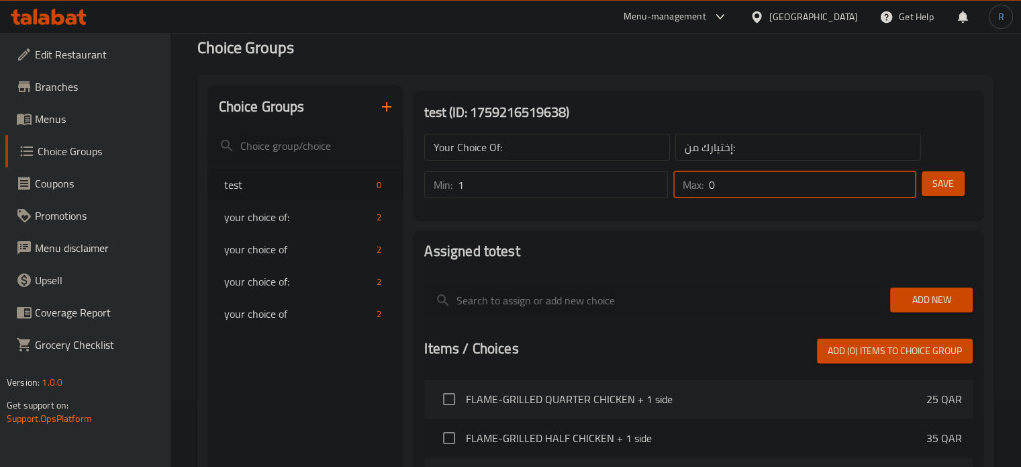
click at [753, 191] on input "0" at bounding box center [813, 184] width 208 height 27
type input "1"
click at [948, 189] on span "Save" at bounding box center [943, 183] width 21 height 17
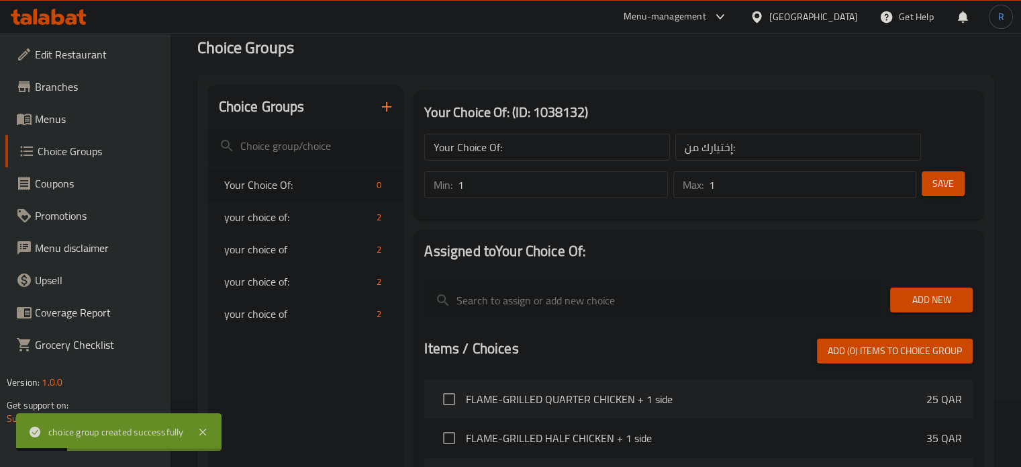
click at [924, 298] on span "Add New" at bounding box center [931, 299] width 61 height 17
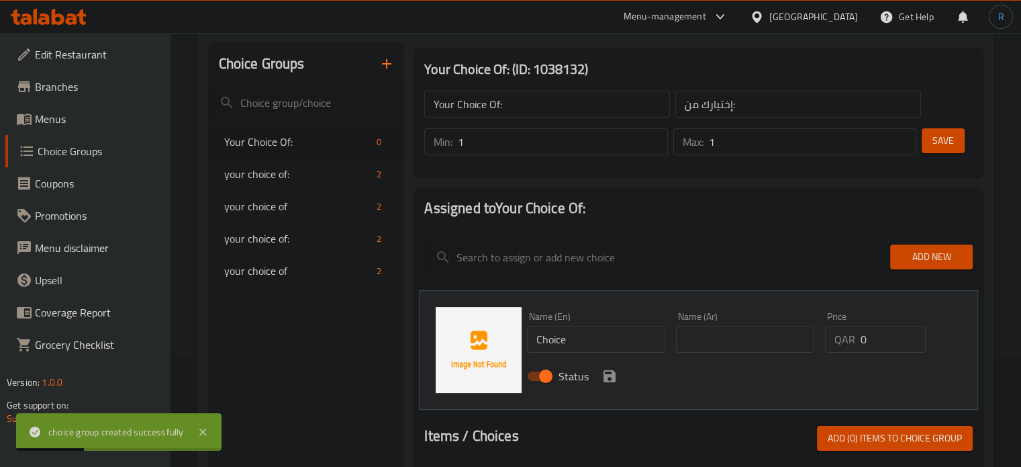
scroll to position [134, 0]
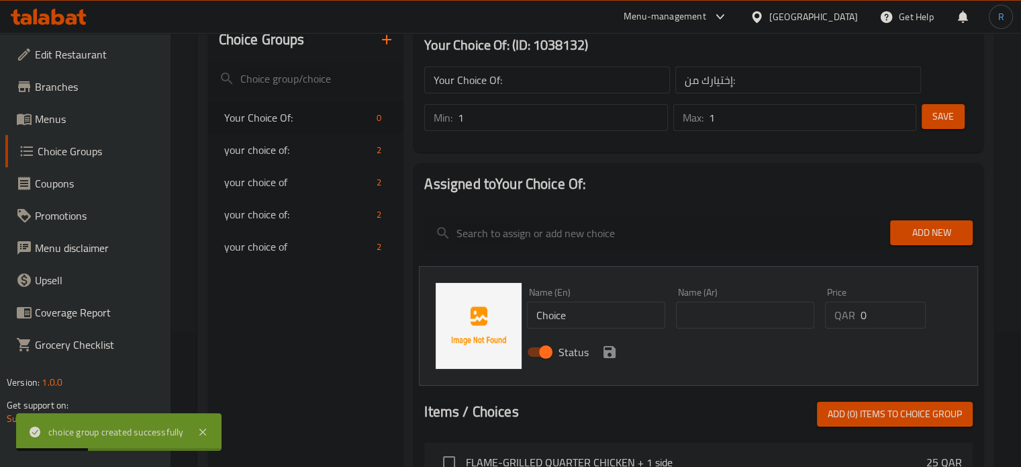
click at [608, 321] on input "Choice" at bounding box center [596, 315] width 138 height 27
paste input "house seasoning"
click at [543, 315] on input "house seasoning" at bounding box center [596, 315] width 138 height 27
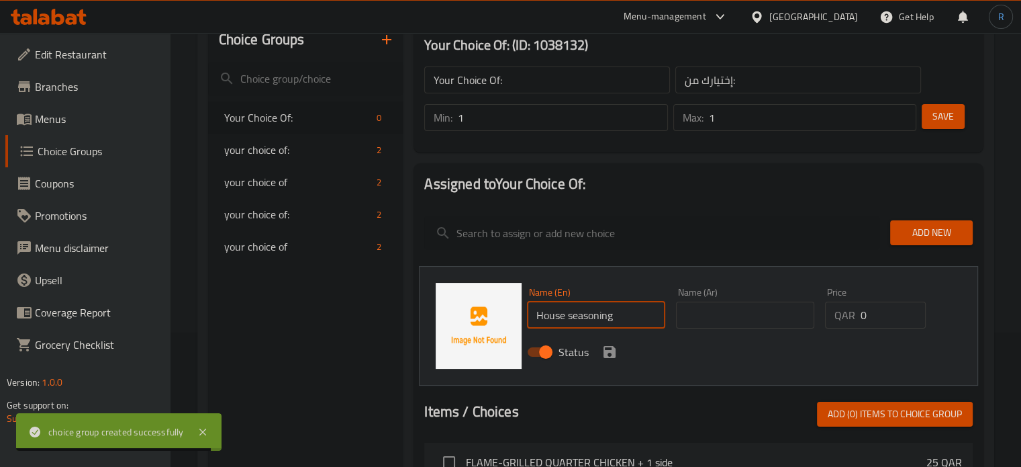
click at [572, 316] on input "House seasoning" at bounding box center [596, 315] width 138 height 27
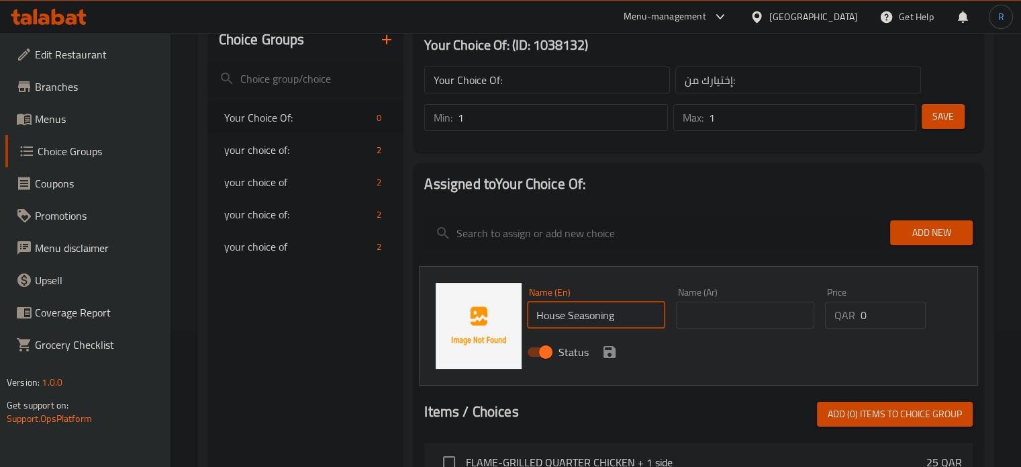
type input "House Seasoning"
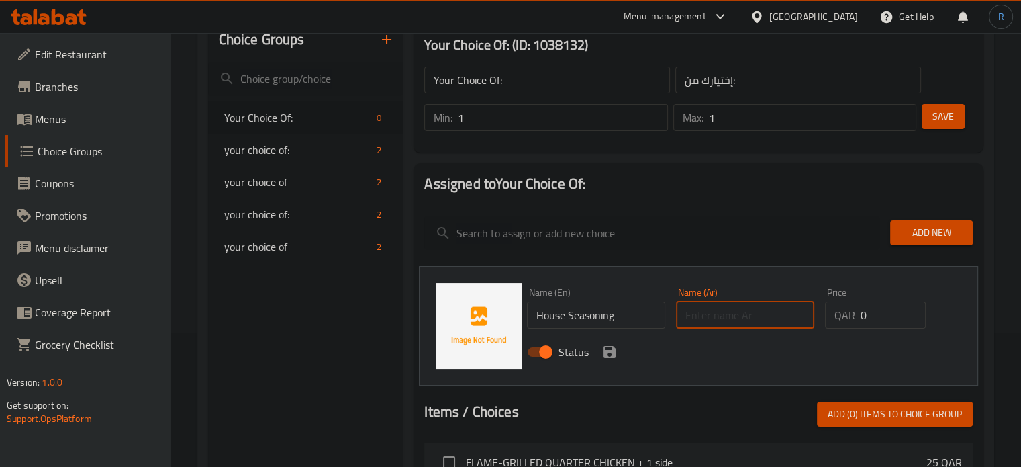
click at [693, 318] on input "text" at bounding box center [745, 315] width 138 height 27
type input "توابل بيتي"
click at [604, 358] on icon "save" at bounding box center [610, 352] width 16 height 16
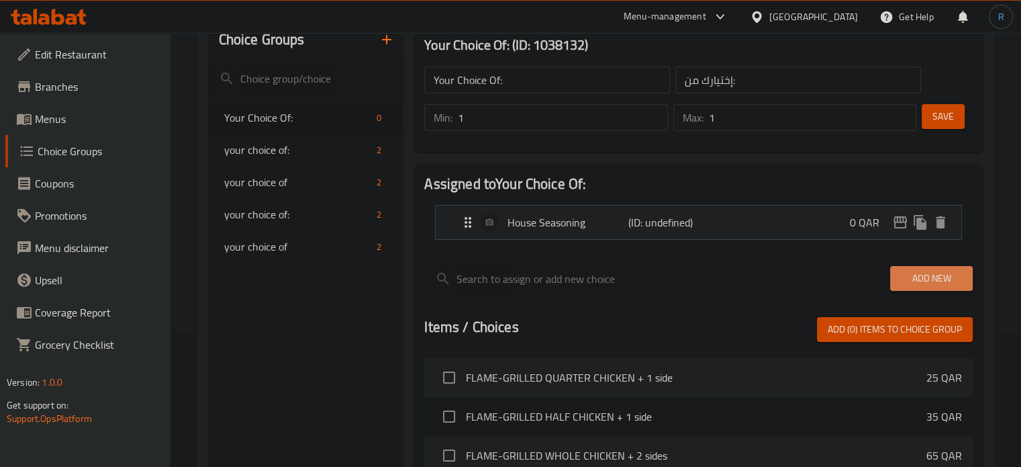
click at [905, 283] on span "Add New" at bounding box center [931, 278] width 61 height 17
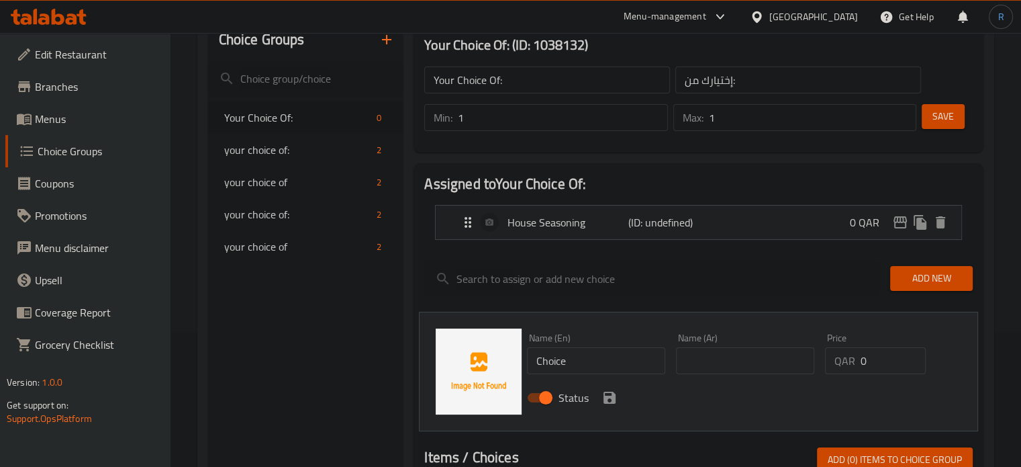
click at [688, 359] on input "text" at bounding box center [745, 360] width 138 height 27
type input "ملخ"
click at [624, 366] on input "Choice" at bounding box center [596, 360] width 138 height 27
type input "Salt"
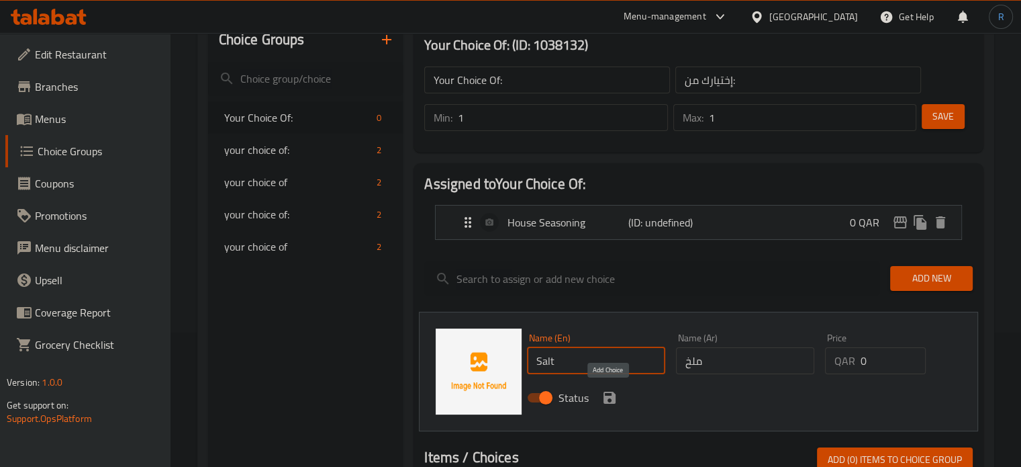
click at [612, 398] on icon "save" at bounding box center [610, 398] width 12 height 12
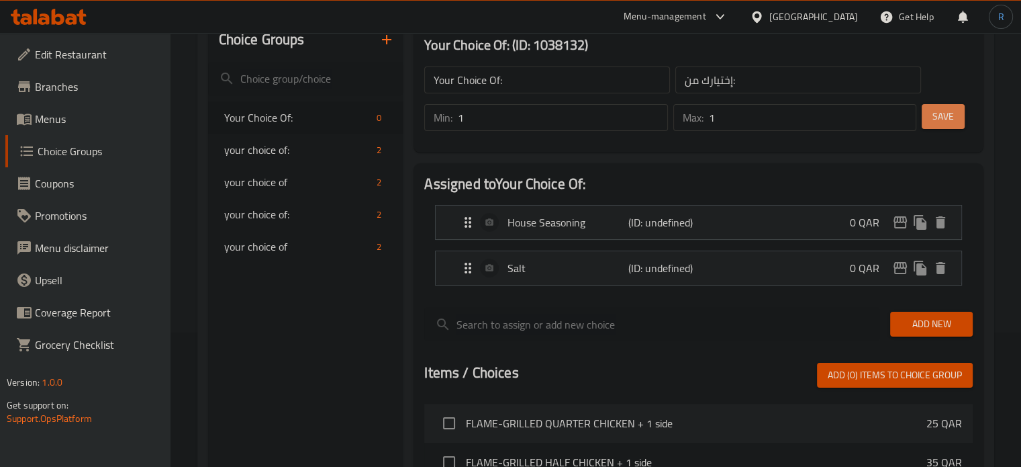
click at [940, 118] on span "Save" at bounding box center [943, 116] width 21 height 17
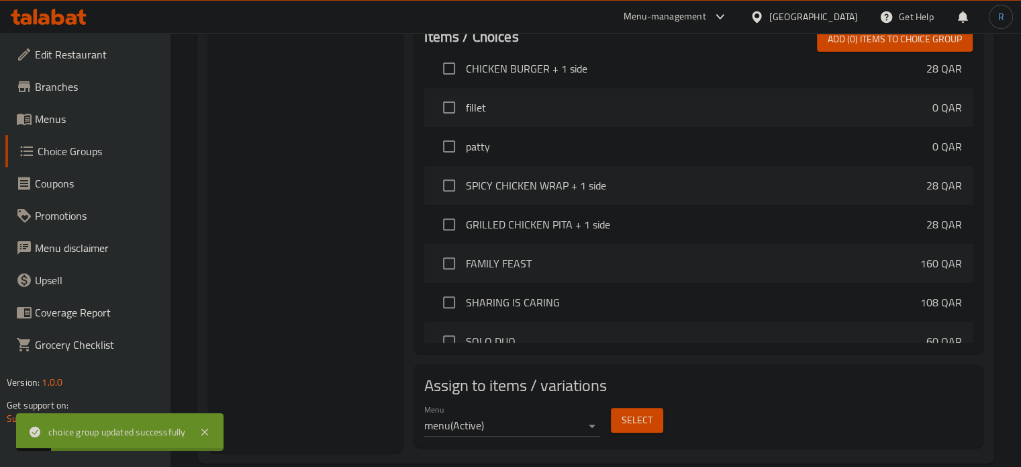
scroll to position [336, 0]
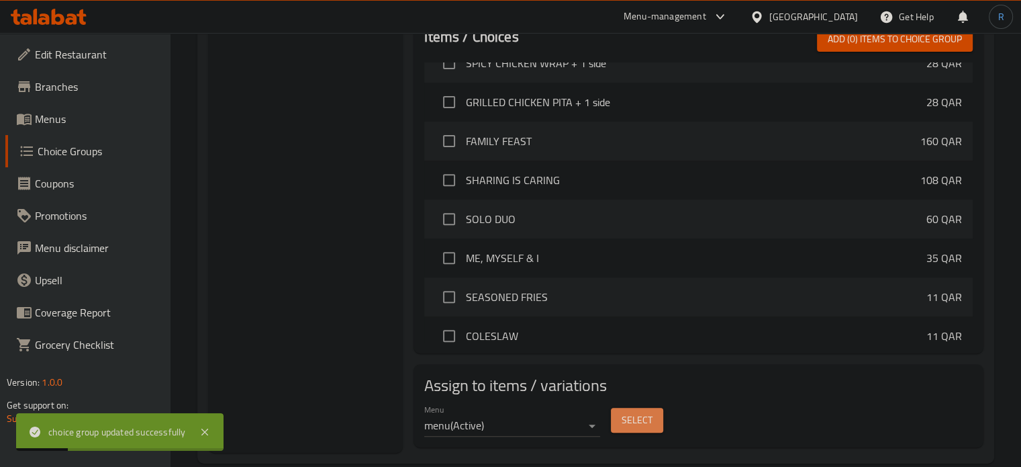
click at [619, 420] on button "Select" at bounding box center [637, 420] width 52 height 25
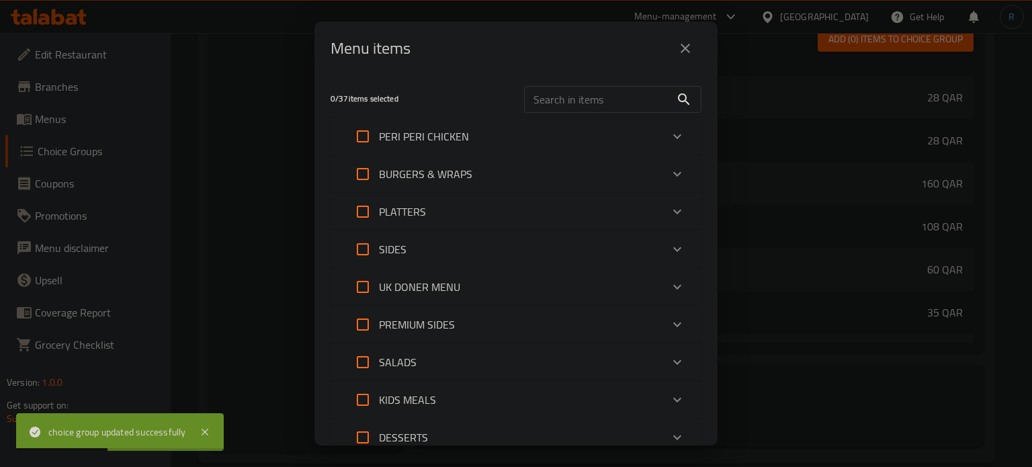
click at [557, 105] on input "text" at bounding box center [597, 99] width 146 height 27
paste input "SEASONED FRIES"
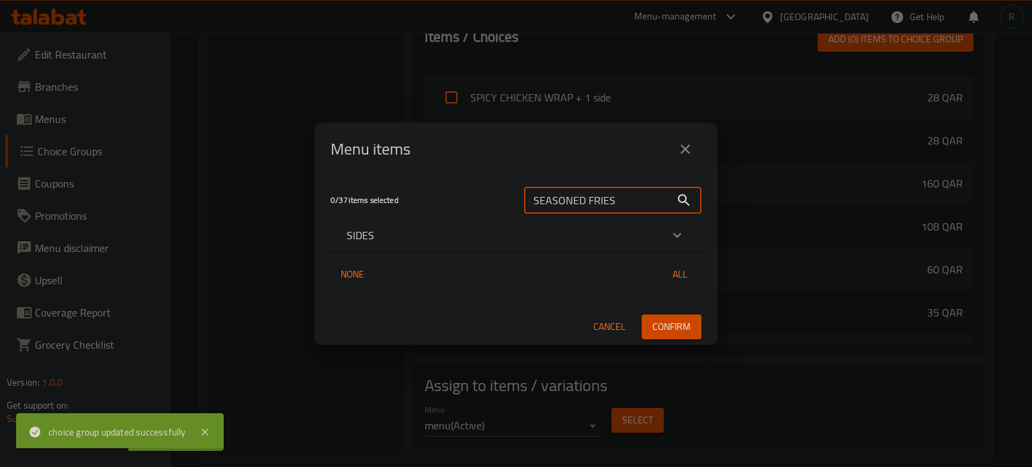
type input "SEASONED FRIES"
click at [405, 232] on div "SIDES" at bounding box center [504, 235] width 314 height 16
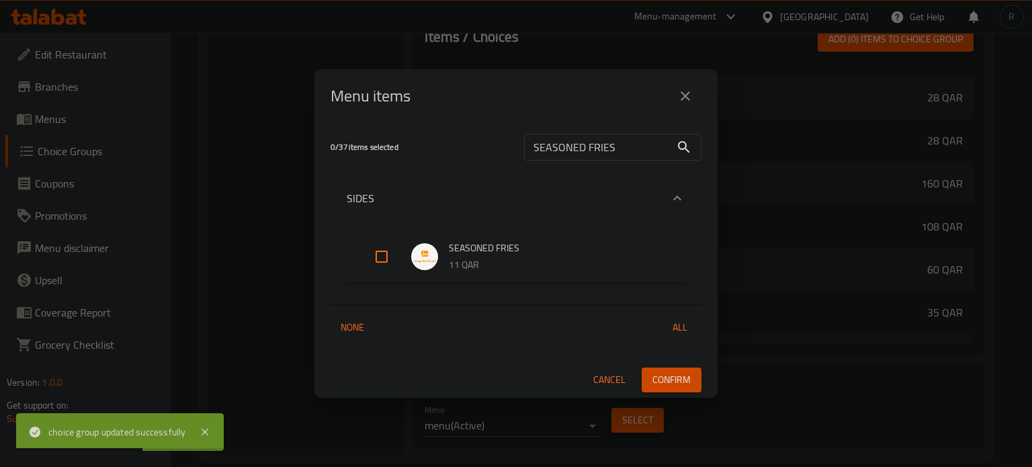
click at [376, 256] on input "Expand" at bounding box center [381, 256] width 32 height 32
checkbox input "true"
click at [662, 375] on span "Confirm" at bounding box center [671, 379] width 38 height 17
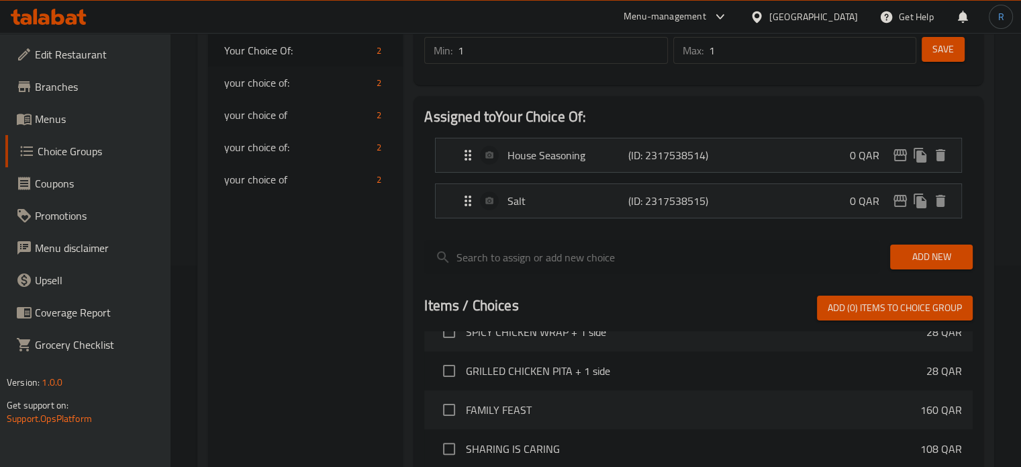
scroll to position [67, 0]
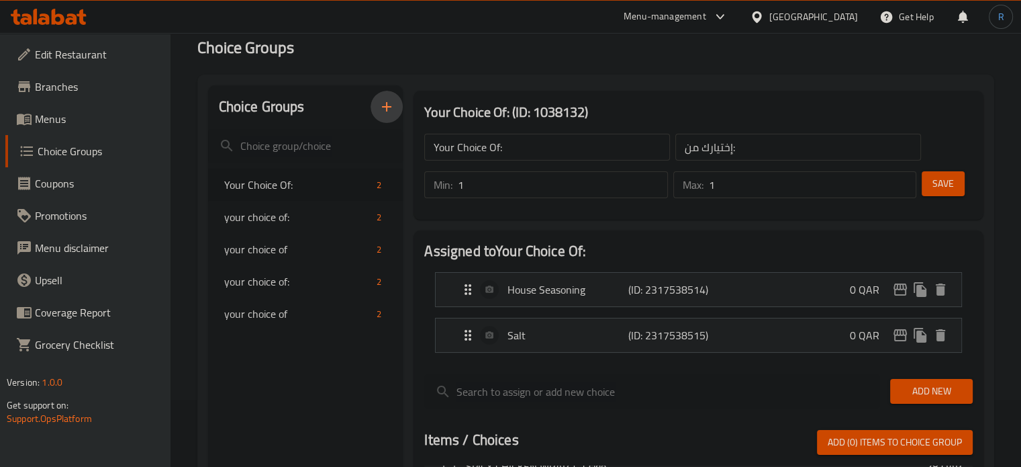
click at [388, 104] on icon "button" at bounding box center [387, 107] width 16 height 16
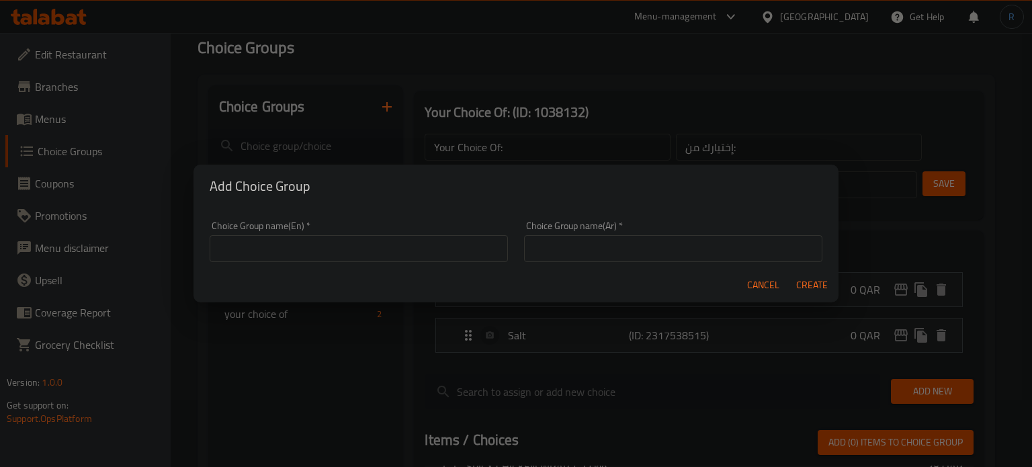
click at [447, 253] on input "text" at bounding box center [359, 248] width 298 height 27
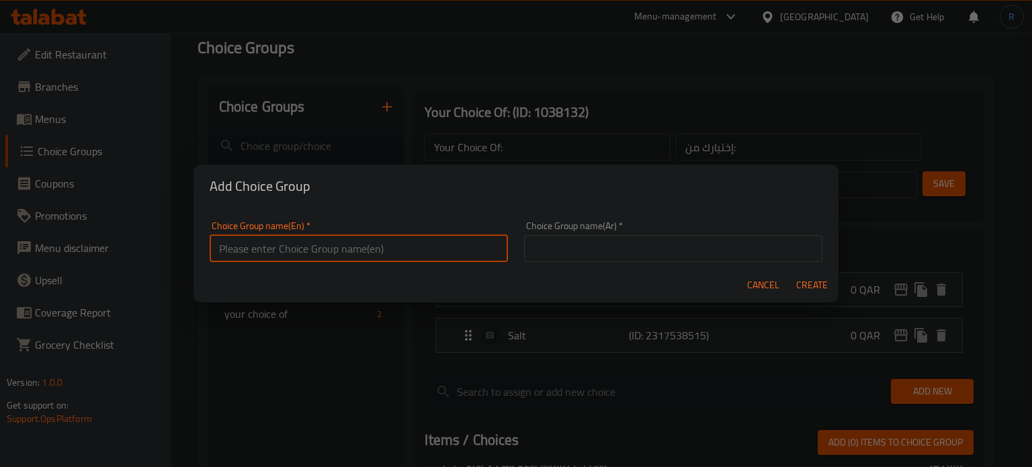
type input "test"
click at [553, 251] on input "text" at bounding box center [673, 248] width 298 height 27
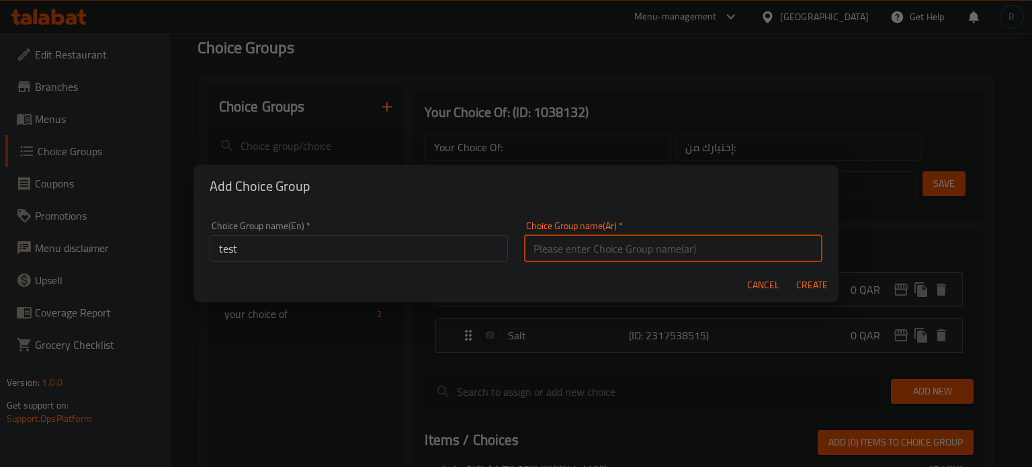
type input "إختيارك من:"
click at [803, 287] on span "Create" at bounding box center [811, 285] width 32 height 17
type input "test"
type input "0"
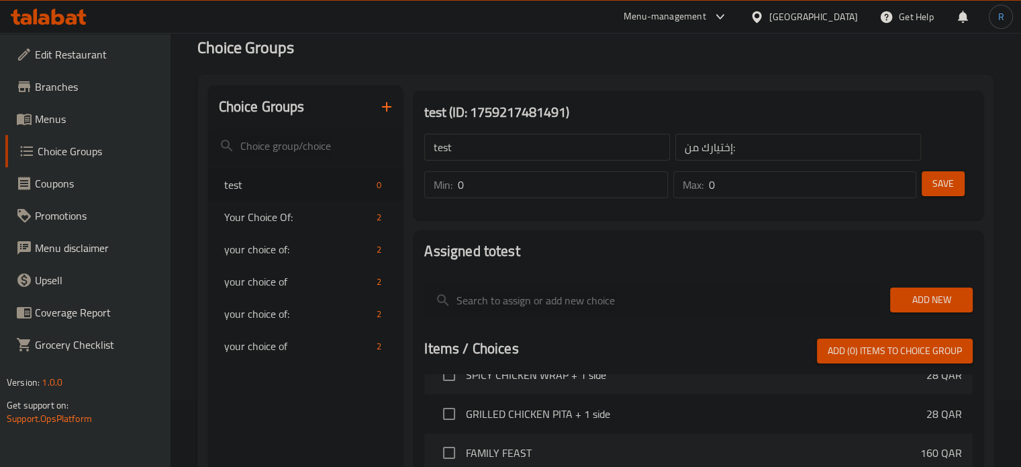
click at [492, 147] on input "test" at bounding box center [547, 147] width 246 height 27
click at [492, 147] on input "text" at bounding box center [547, 147] width 246 height 27
type input "Your Choice Of:"
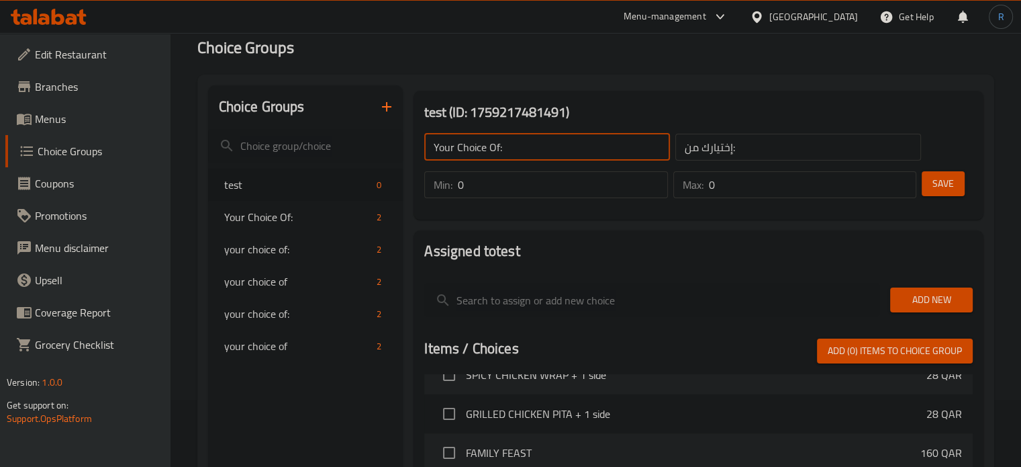
click at [502, 181] on input "0" at bounding box center [563, 184] width 210 height 27
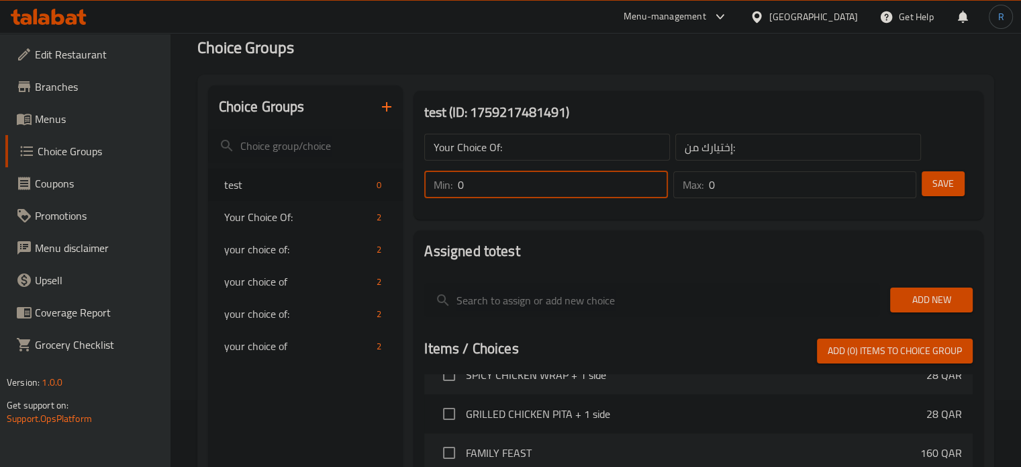
click at [502, 181] on input "0" at bounding box center [563, 184] width 210 height 27
type input "1"
click at [737, 199] on div "Max: 0 ​" at bounding box center [795, 185] width 248 height 32
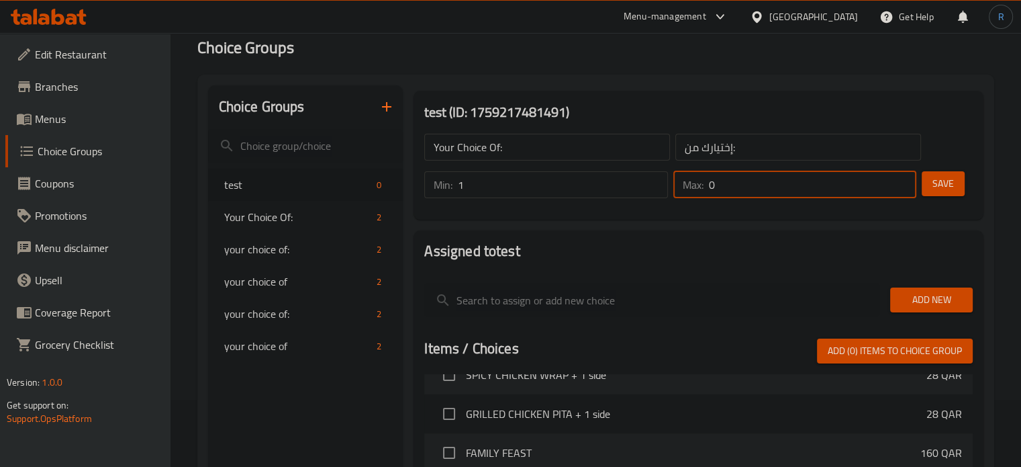
click at [737, 185] on input "0" at bounding box center [813, 184] width 208 height 27
type input "1"
click at [940, 184] on span "Save" at bounding box center [943, 183] width 21 height 17
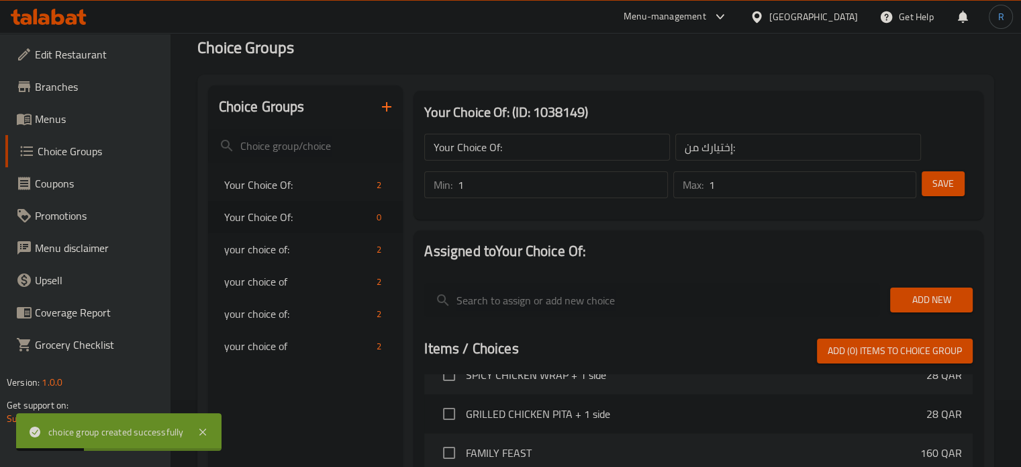
click at [492, 58] on h2 "Choice Groups" at bounding box center [595, 47] width 797 height 21
click at [921, 304] on span "Add New" at bounding box center [931, 299] width 61 height 17
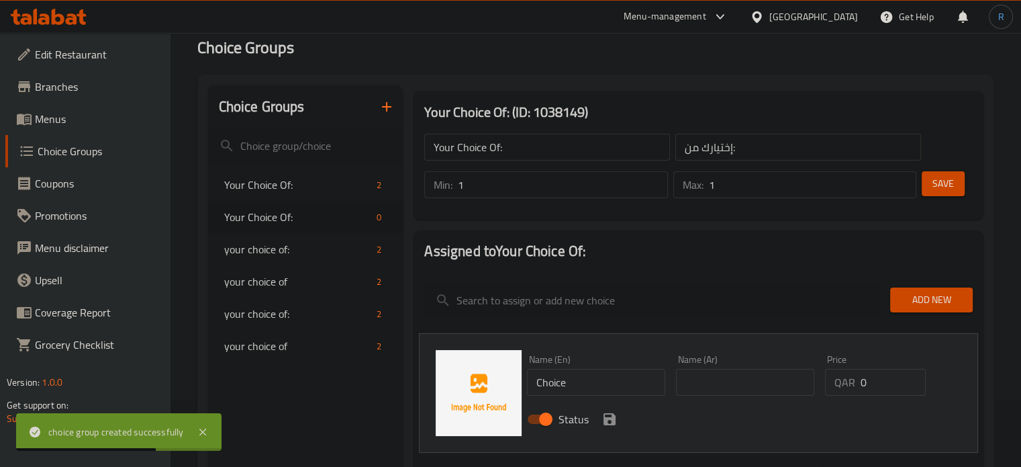
scroll to position [134, 0]
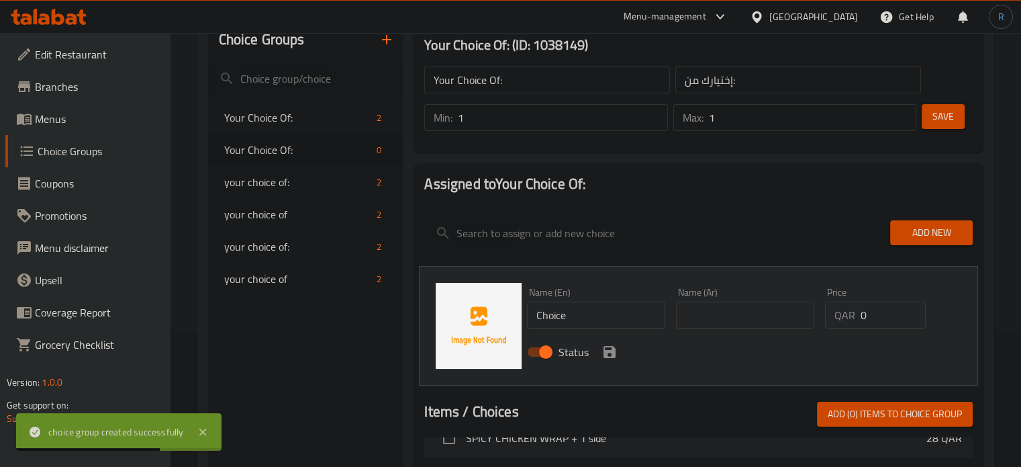
click at [574, 314] on input "Choice" at bounding box center [596, 315] width 138 height 27
paste input "Peri Peri"
type input "Peri Peri"
click at [702, 312] on input "text" at bounding box center [745, 315] width 138 height 27
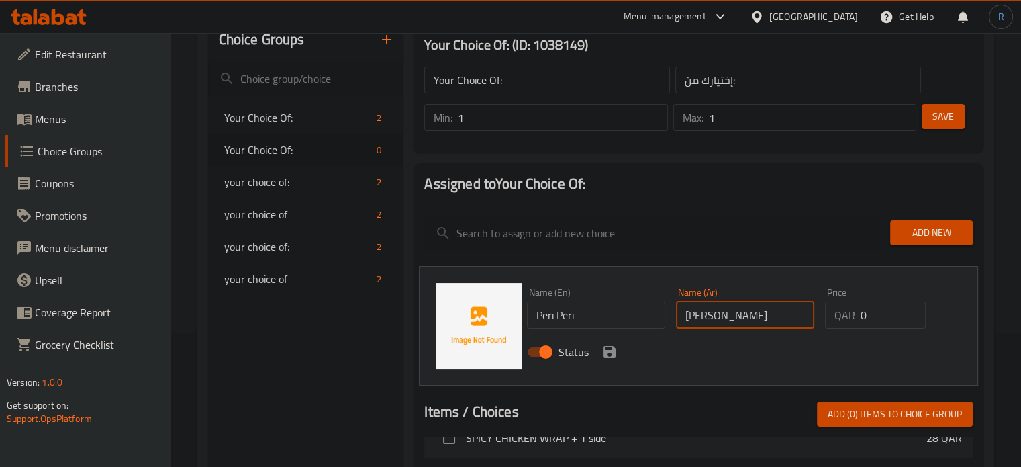
type input "بيري بيري"
click at [615, 353] on icon "save" at bounding box center [610, 352] width 16 height 16
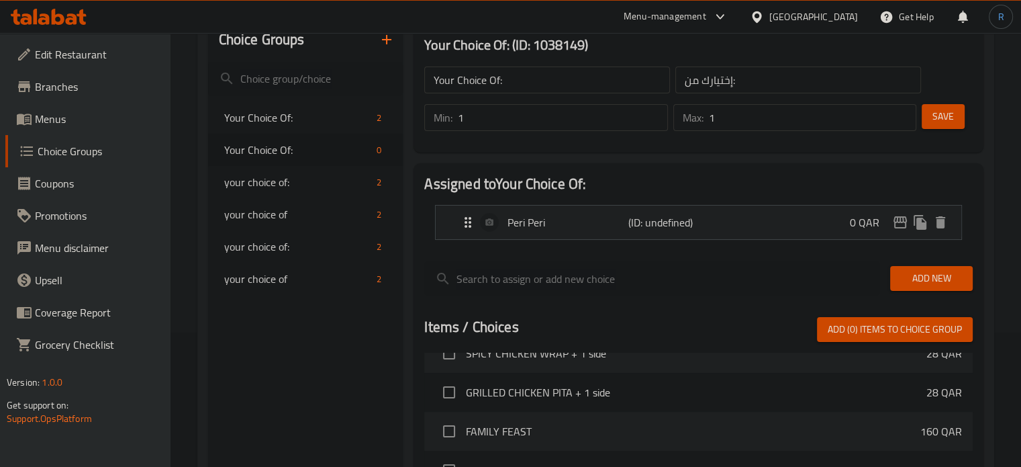
click at [921, 277] on span "Add New" at bounding box center [931, 278] width 61 height 17
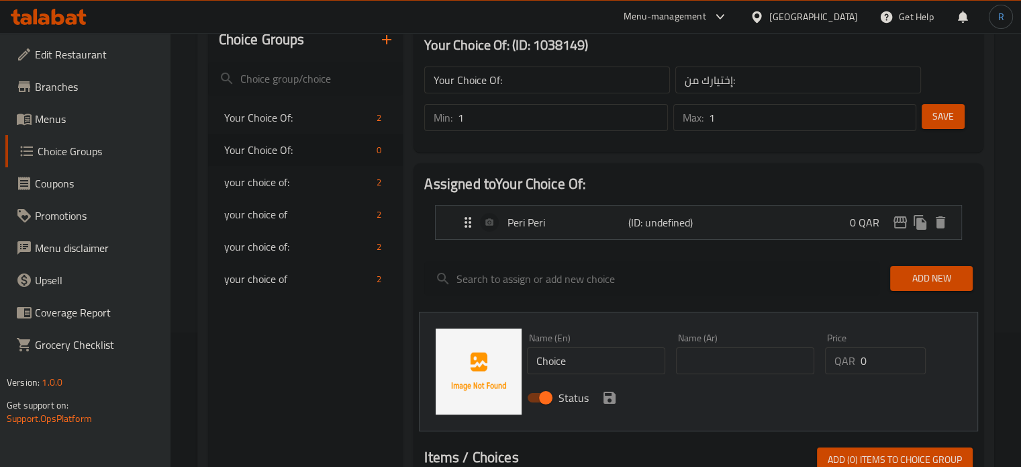
scroll to position [269, 0]
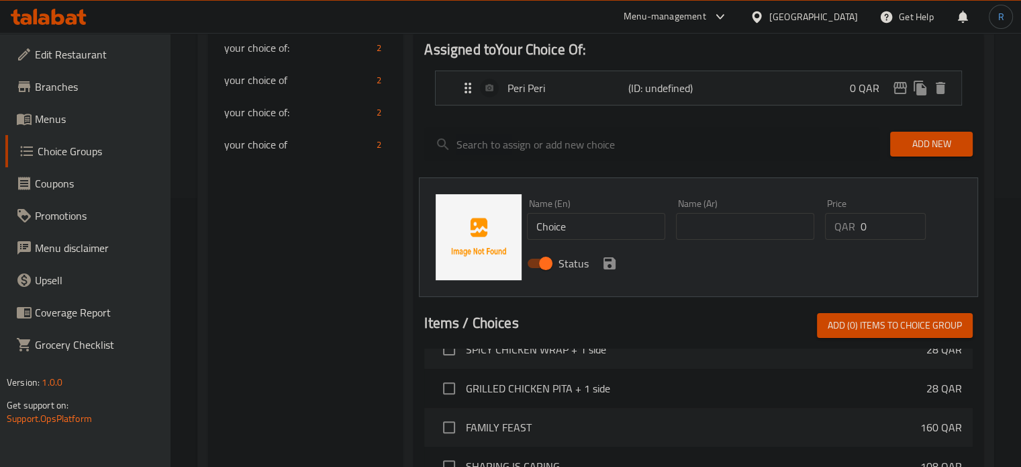
click at [584, 225] on input "Choice" at bounding box center [596, 226] width 138 height 27
paste input "signature marinad"
type input "signature marinade"
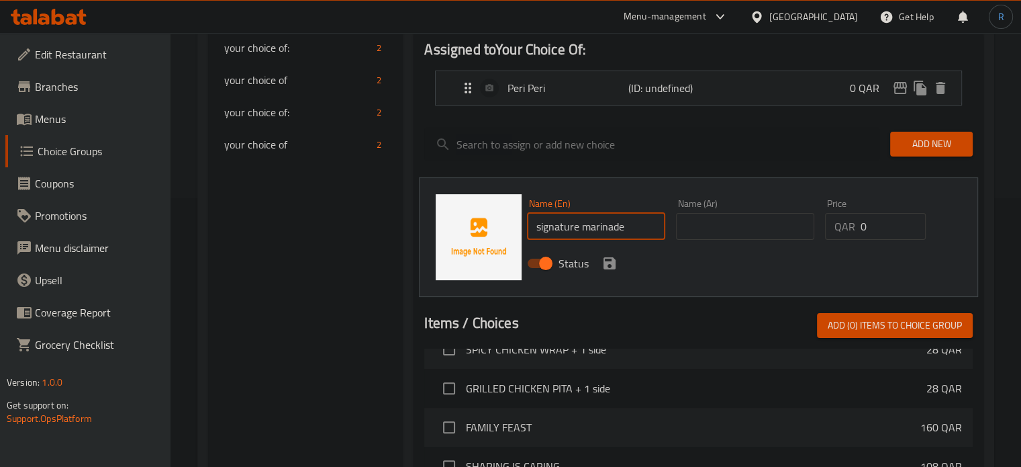
click at [730, 225] on input "text" at bounding box center [745, 226] width 138 height 27
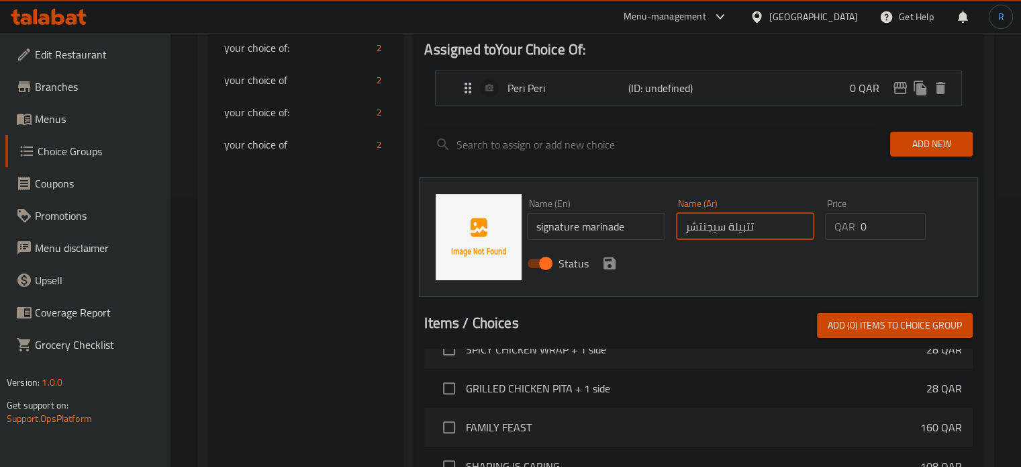
type input "تتبيلة سيجنتشر"
click at [542, 224] on input "signature marinade" at bounding box center [596, 226] width 138 height 27
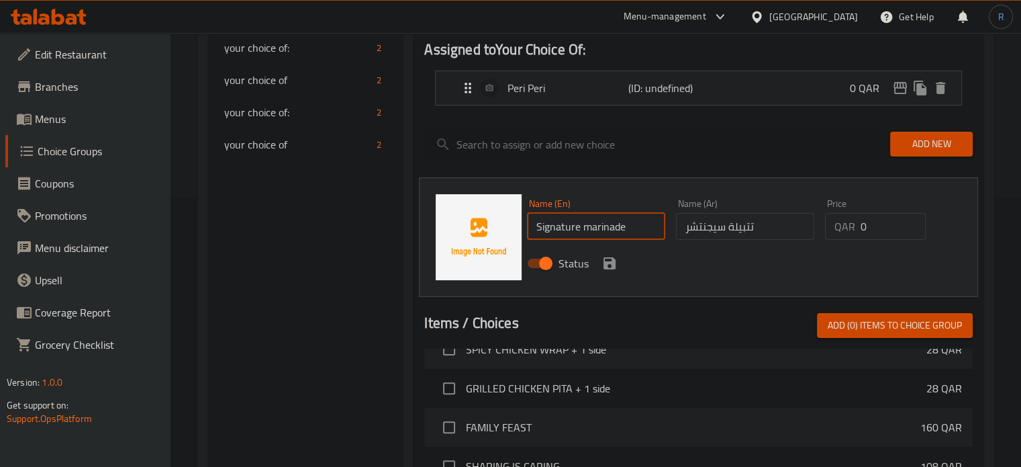
click at [591, 229] on input "Signature marinade" at bounding box center [596, 226] width 138 height 27
type input "Signature Marinade"
click at [612, 257] on icon "save" at bounding box center [610, 263] width 12 height 12
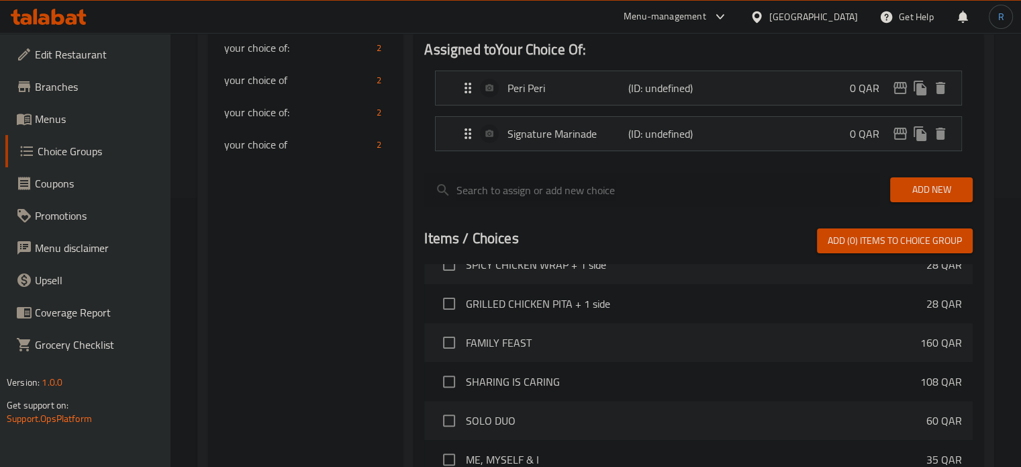
click at [933, 193] on span "Add New" at bounding box center [931, 189] width 61 height 17
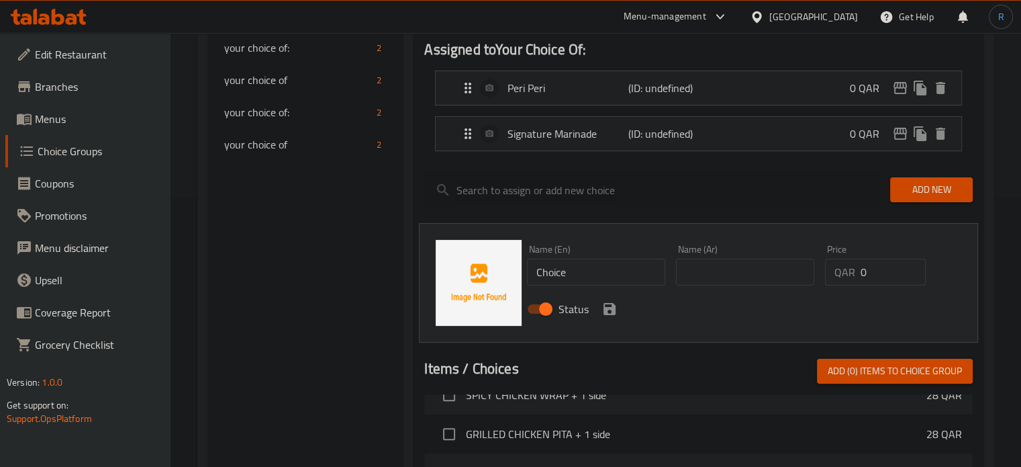
click at [588, 273] on input "Choice" at bounding box center [596, 272] width 138 height 27
paste input "signature marinad"
click at [540, 271] on input "signature marinade" at bounding box center [596, 272] width 138 height 27
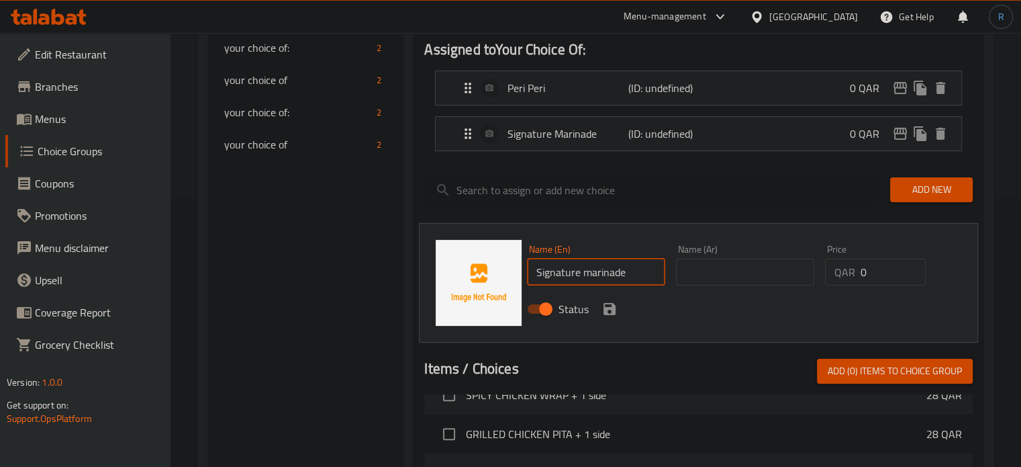
click at [590, 273] on input "Signature marinade" at bounding box center [596, 272] width 138 height 27
click at [596, 273] on input "Signature Sarinade" at bounding box center [596, 272] width 138 height 27
type input "Signature Sauce"
click at [687, 268] on input "text" at bounding box center [745, 272] width 138 height 27
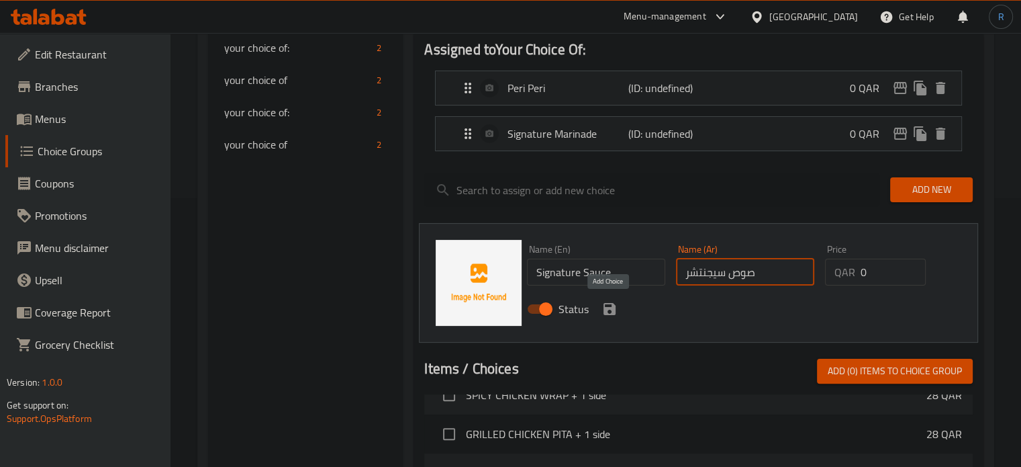
type input "صوص سيجنتشر"
click at [607, 301] on icon "save" at bounding box center [610, 309] width 16 height 16
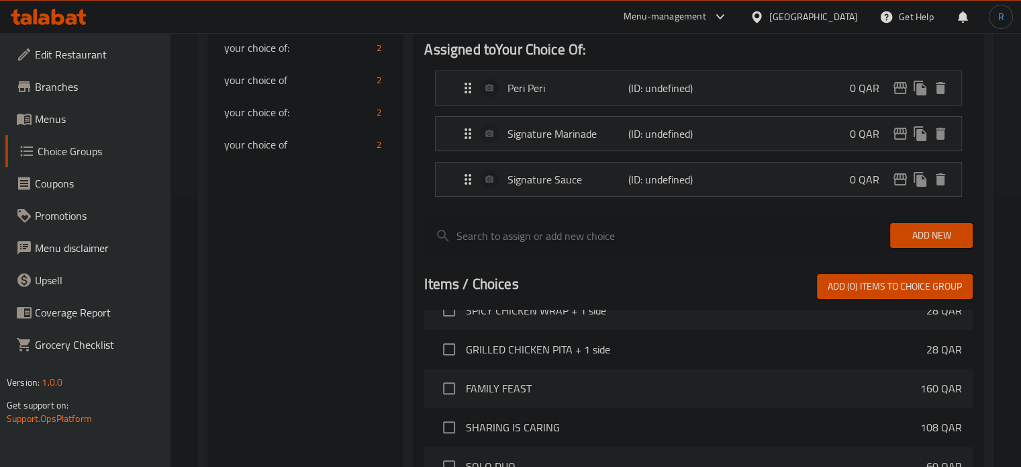
scroll to position [0, 0]
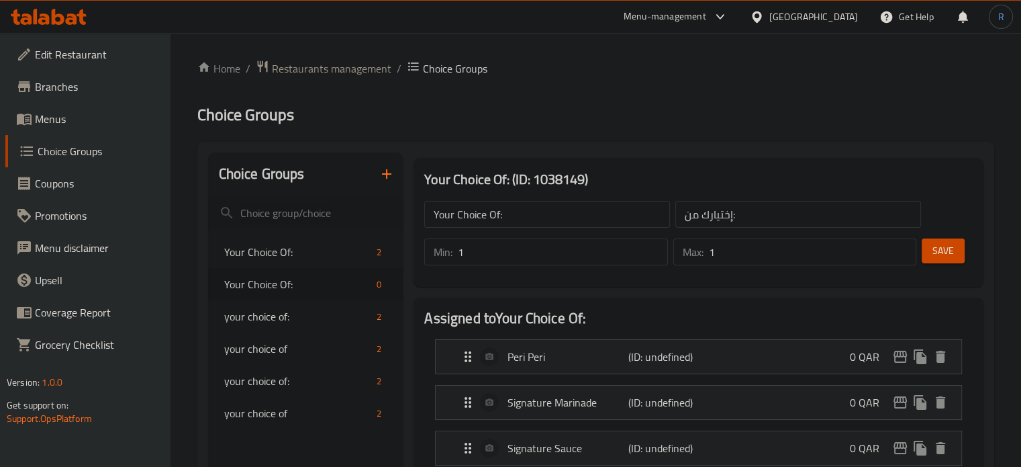
click at [931, 249] on button "Save" at bounding box center [943, 250] width 43 height 25
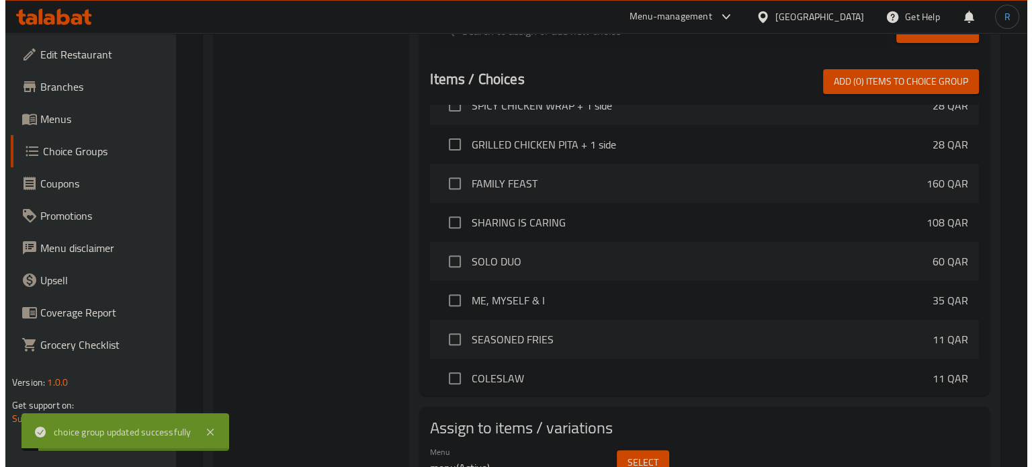
scroll to position [539, 0]
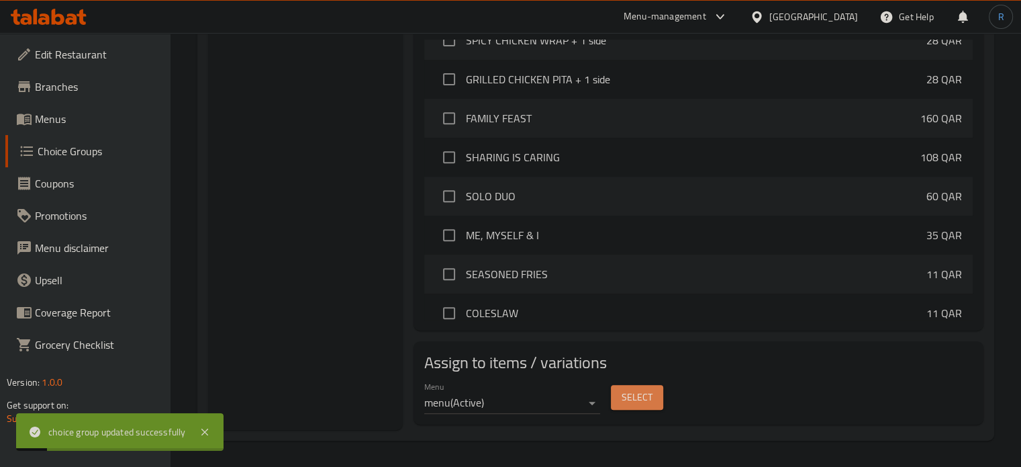
click at [630, 404] on span "Select" at bounding box center [637, 397] width 31 height 17
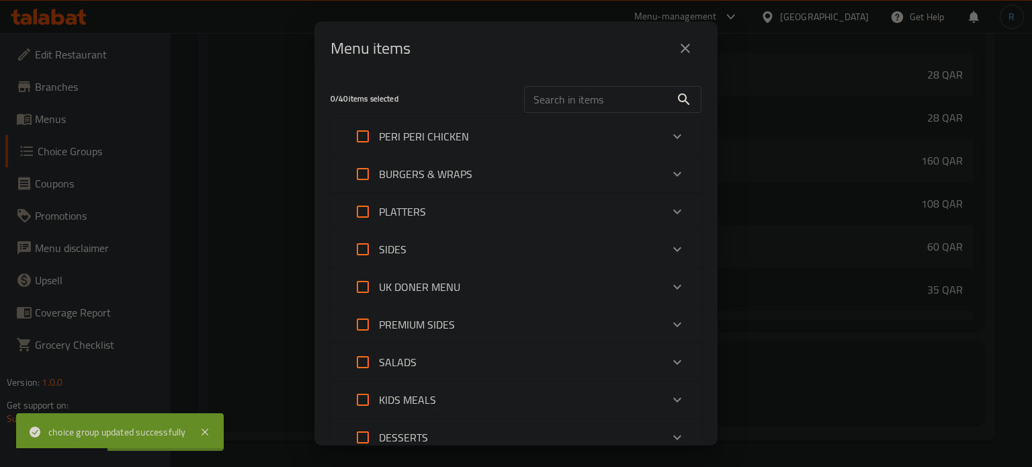
scroll to position [67, 0]
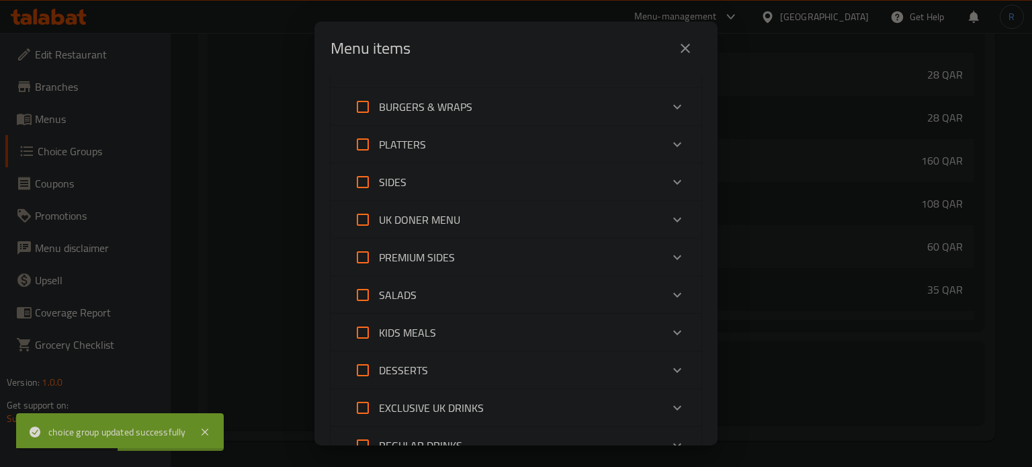
click at [639, 249] on div "PREMIUM SIDES" at bounding box center [504, 257] width 314 height 32
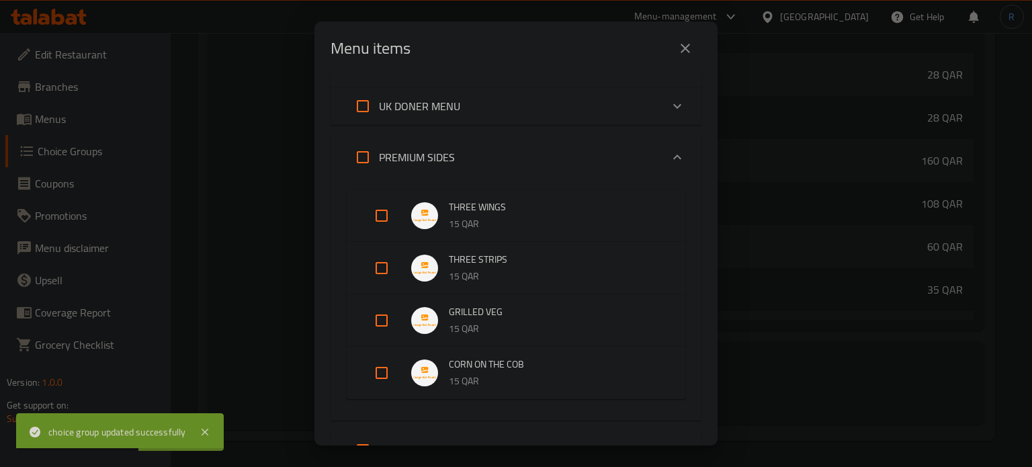
scroll to position [201, 0]
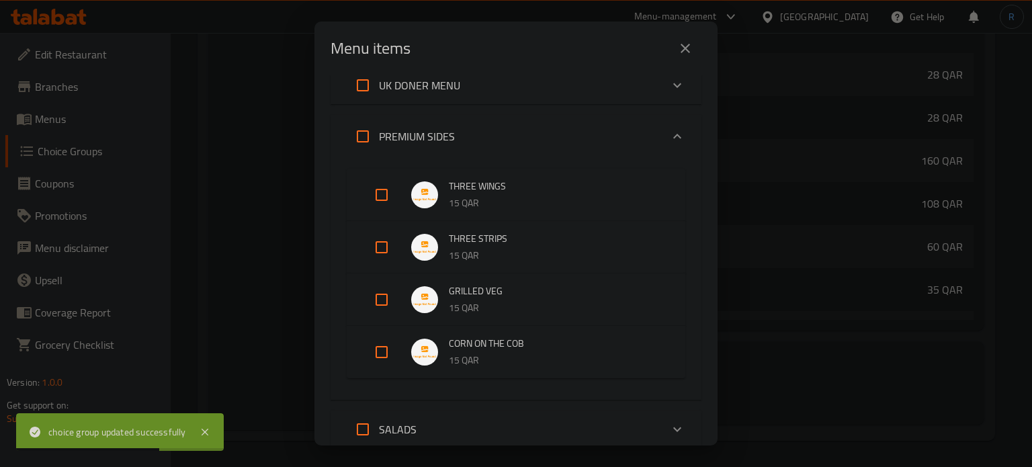
click at [385, 193] on input "Expand" at bounding box center [381, 195] width 32 height 32
checkbox input "true"
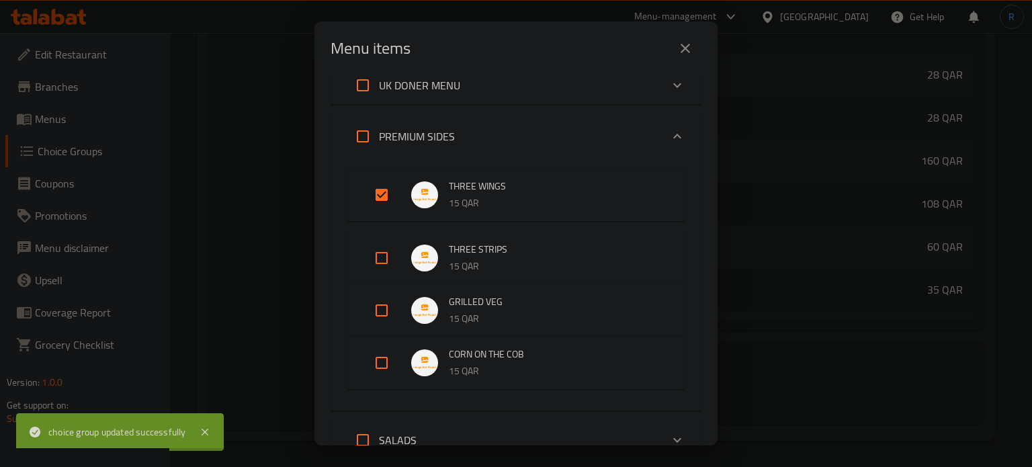
click at [382, 257] on input "Expand" at bounding box center [381, 258] width 32 height 32
checkbox input "true"
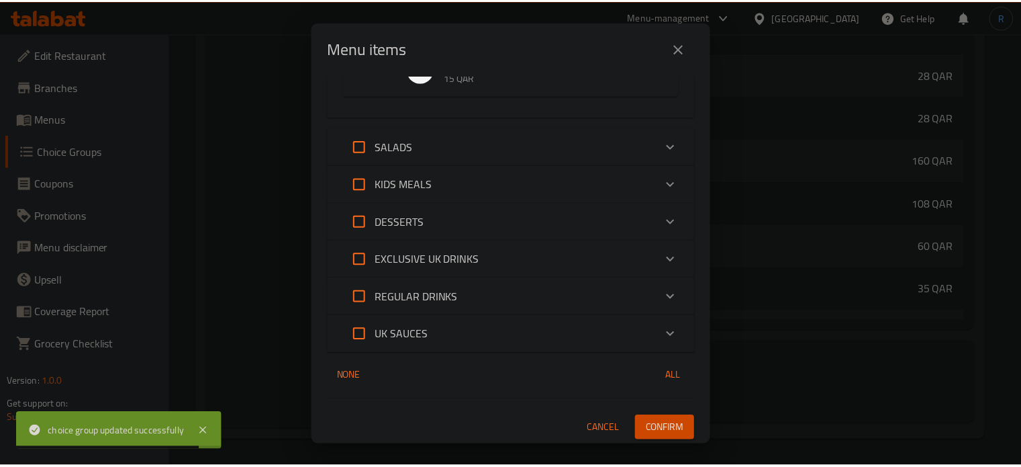
scroll to position [507, 0]
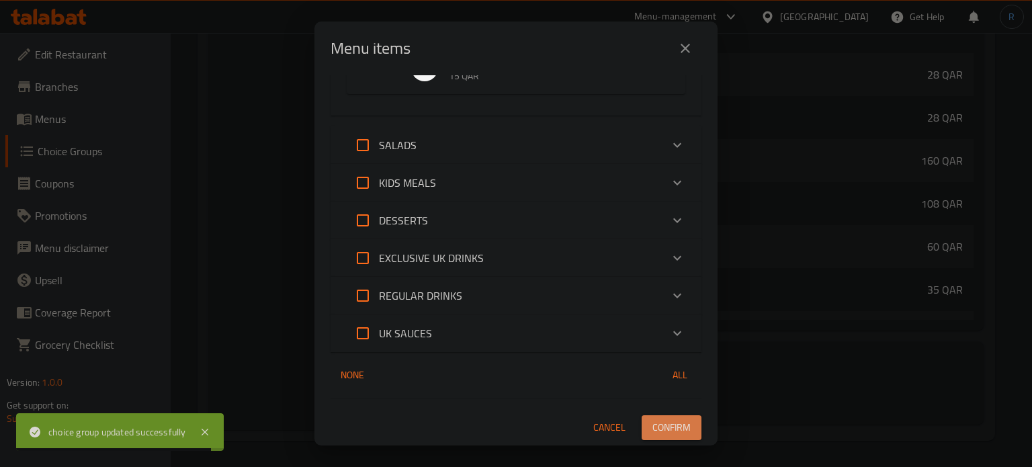
click at [666, 425] on span "Confirm" at bounding box center [671, 427] width 38 height 17
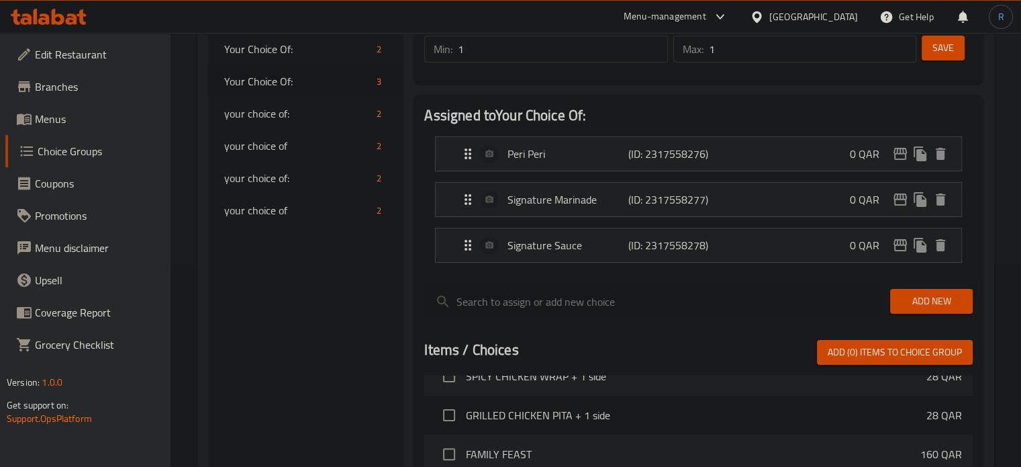
click at [328, 286] on div "Choice Groups Your Choice Of: 2 Your Choice Of: 3 your choice of: 2 your choice…" at bounding box center [305, 358] width 195 height 816
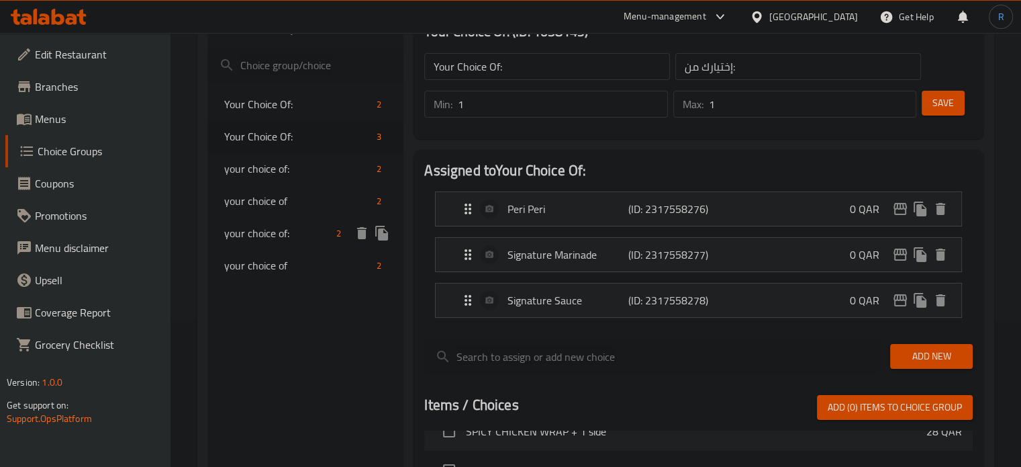
scroll to position [69, 0]
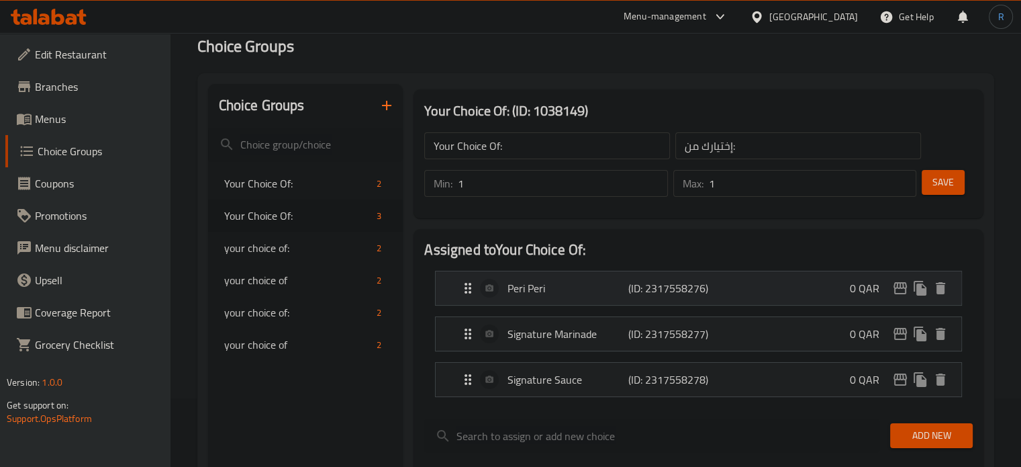
click at [557, 293] on p "Peri Peri" at bounding box center [568, 288] width 120 height 16
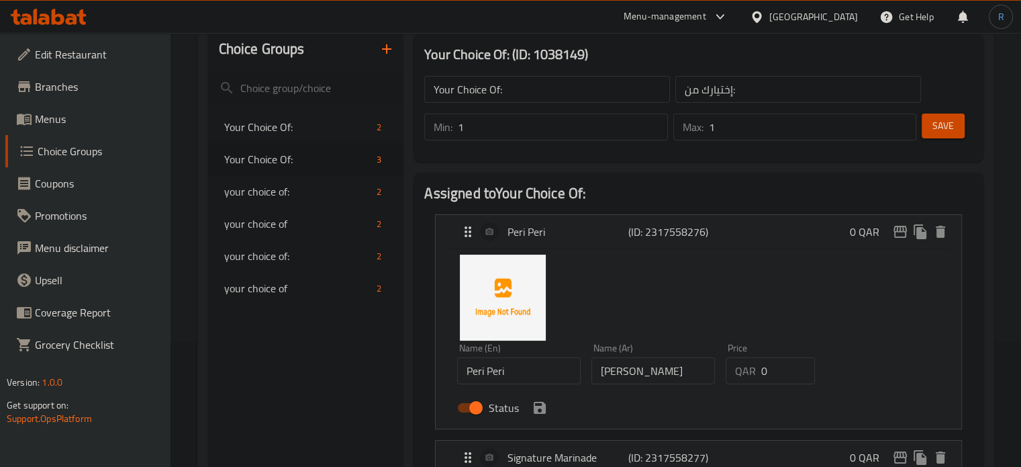
scroll to position [203, 0]
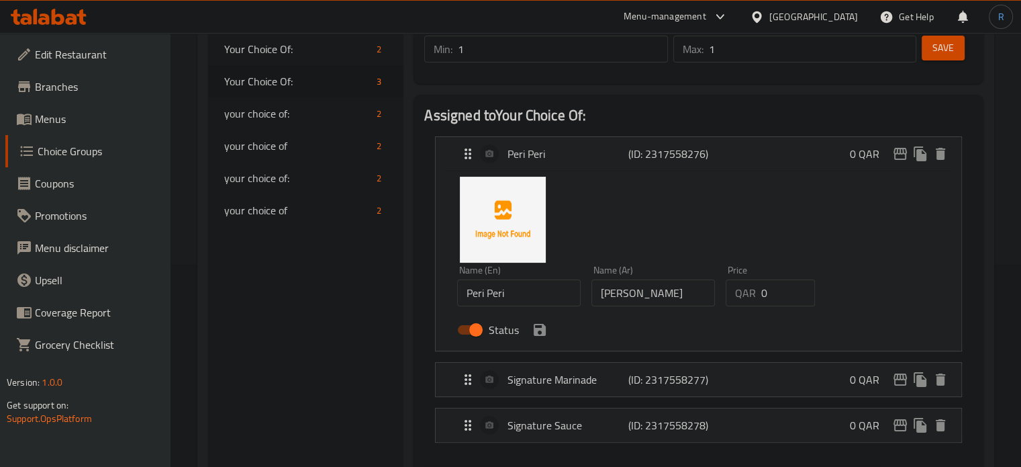
click at [537, 297] on input "Peri Peri" at bounding box center [519, 292] width 124 height 27
click at [810, 251] on div "Name (En) Peri Peri Name (En) Name (Ar) بيري بيري Name (Ar) Price QAR 0 Price S…" at bounding box center [698, 258] width 483 height 169
click at [538, 377] on p "Signature Marinade" at bounding box center [568, 379] width 120 height 16
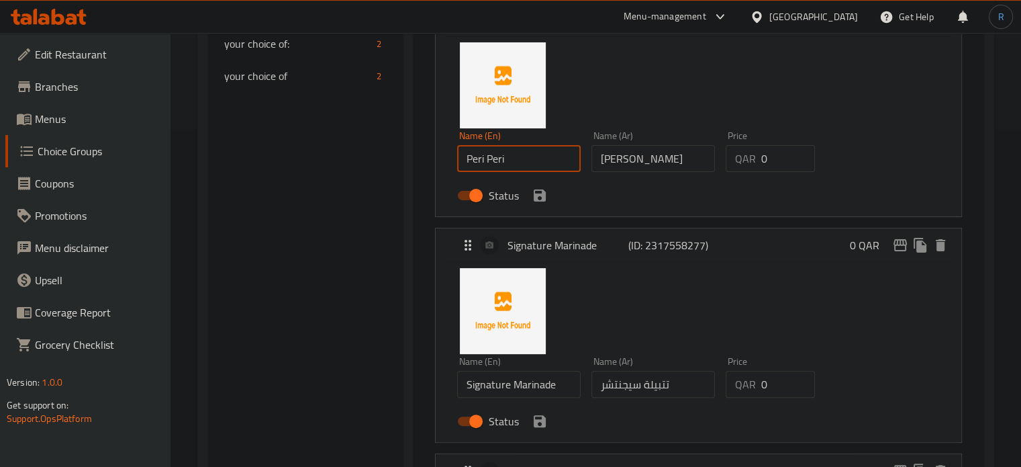
scroll to position [539, 0]
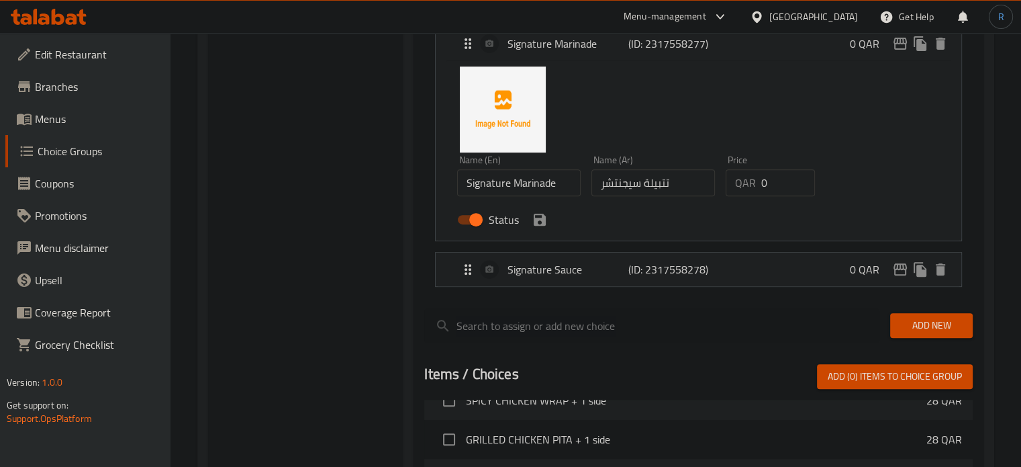
click at [521, 182] on input "Signature Marinade" at bounding box center [519, 182] width 124 height 27
click at [792, 270] on div "Signature Sauce (ID: 2317558278) 0 QAR" at bounding box center [703, 270] width 486 height 34
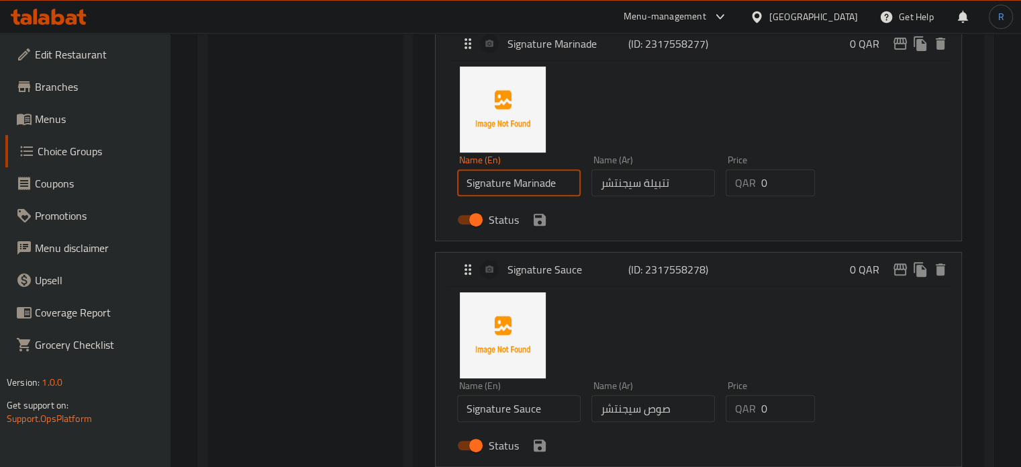
click at [520, 418] on input "Signature Sauce" at bounding box center [519, 408] width 124 height 27
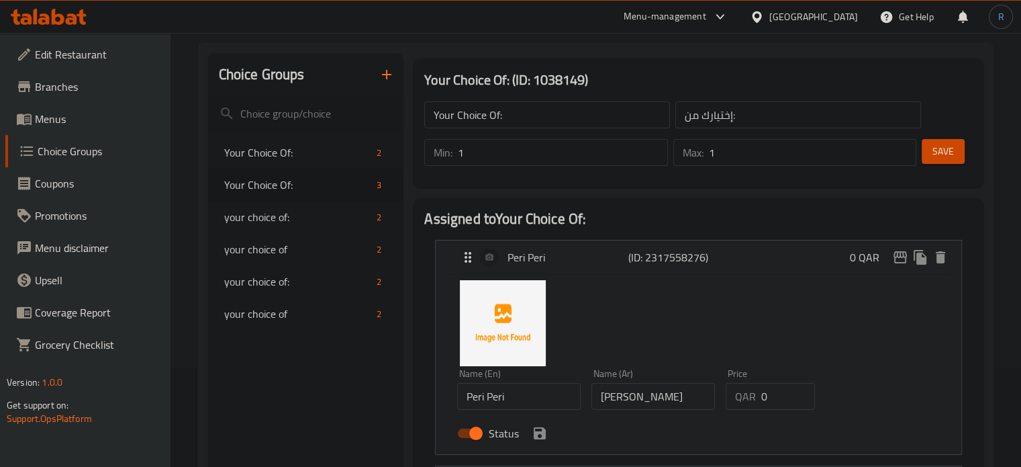
scroll to position [69, 0]
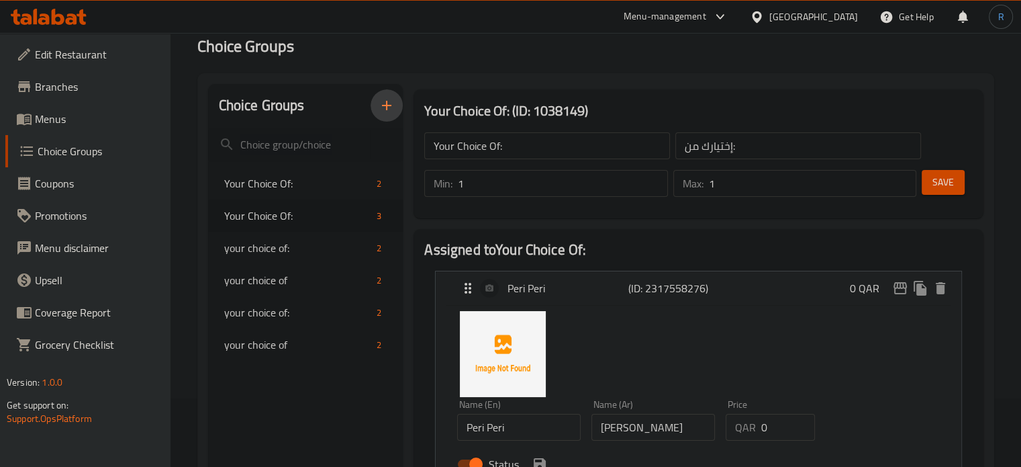
click at [385, 112] on icon "button" at bounding box center [387, 105] width 16 height 16
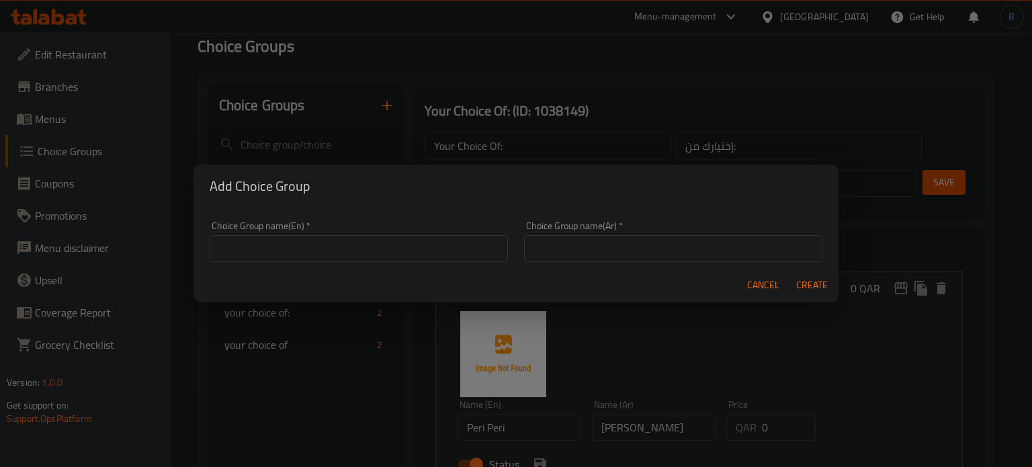
click at [433, 253] on input "text" at bounding box center [359, 248] width 298 height 27
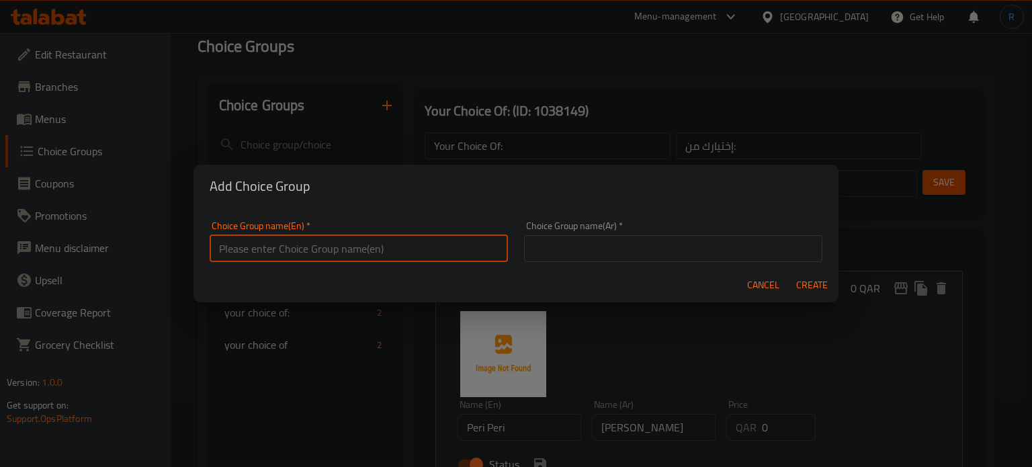
type input "test"
click at [622, 228] on div "Choice Group name(Ar)   * Choice Group name(Ar) *" at bounding box center [673, 241] width 298 height 41
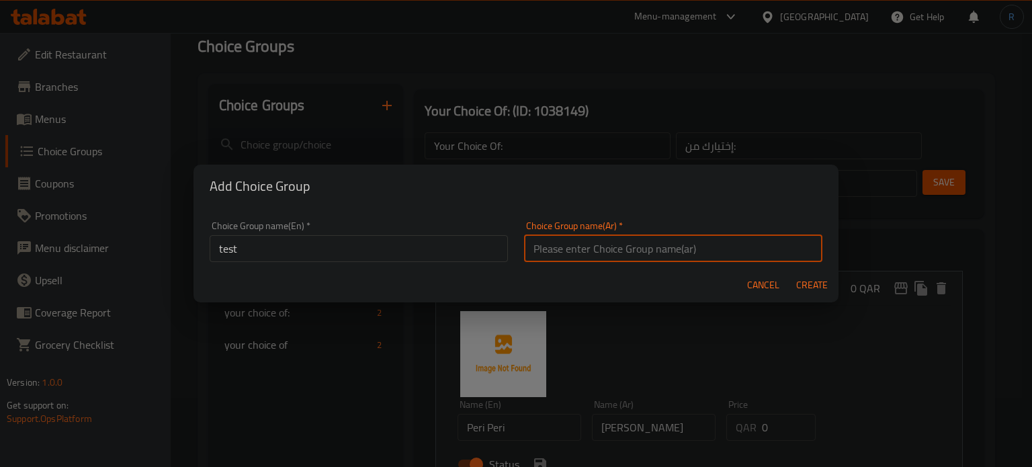
click at [626, 249] on input "text" at bounding box center [673, 248] width 298 height 27
type input "إختيارك من:"
click at [807, 287] on span "Create" at bounding box center [811, 285] width 32 height 17
type input "test"
type input "0"
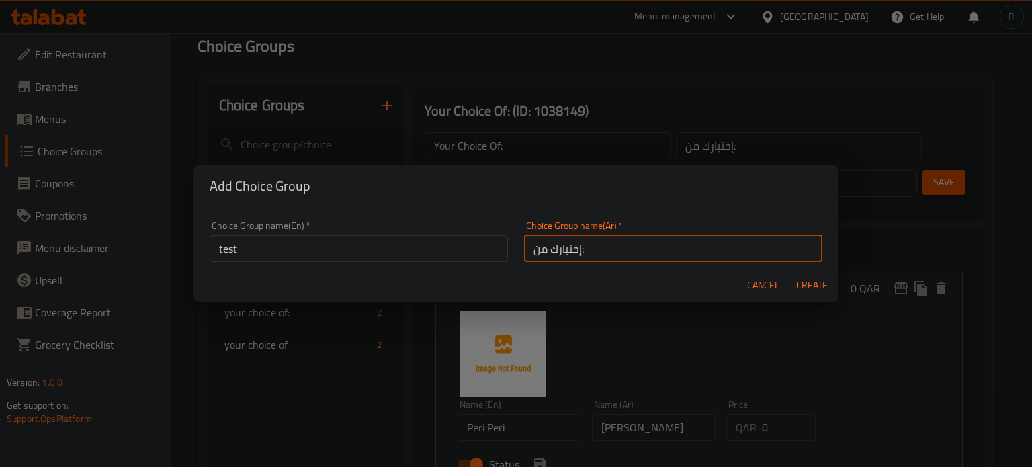
type input "0"
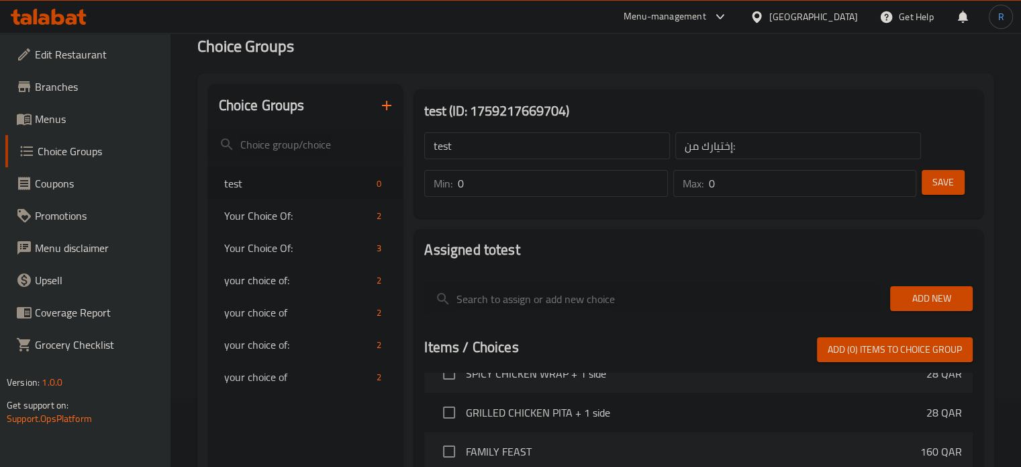
click at [506, 154] on input "test" at bounding box center [547, 145] width 246 height 27
click at [506, 154] on input "text" at bounding box center [547, 145] width 246 height 27
type input "Your Choice Of:"
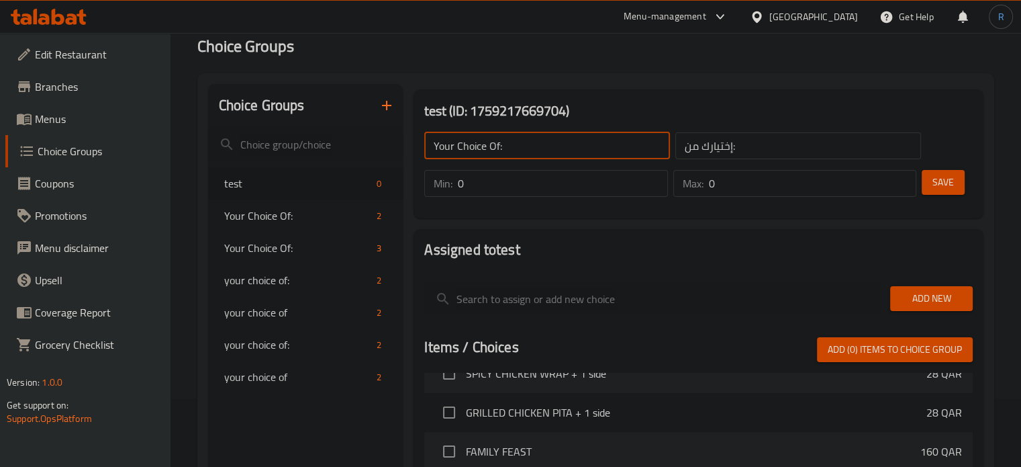
click at [481, 185] on input "0" at bounding box center [563, 183] width 210 height 27
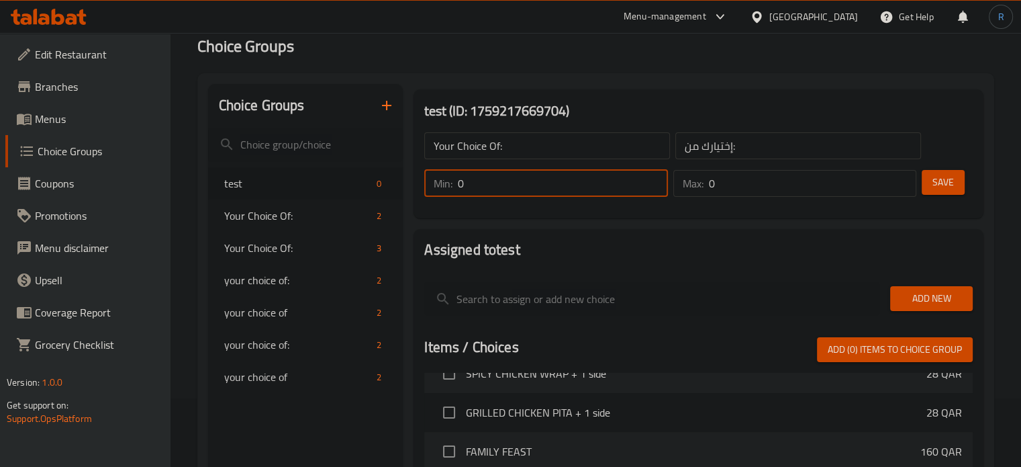
click at [481, 185] on input "0" at bounding box center [563, 183] width 210 height 27
type input "1"
click at [739, 186] on input "0" at bounding box center [813, 183] width 208 height 27
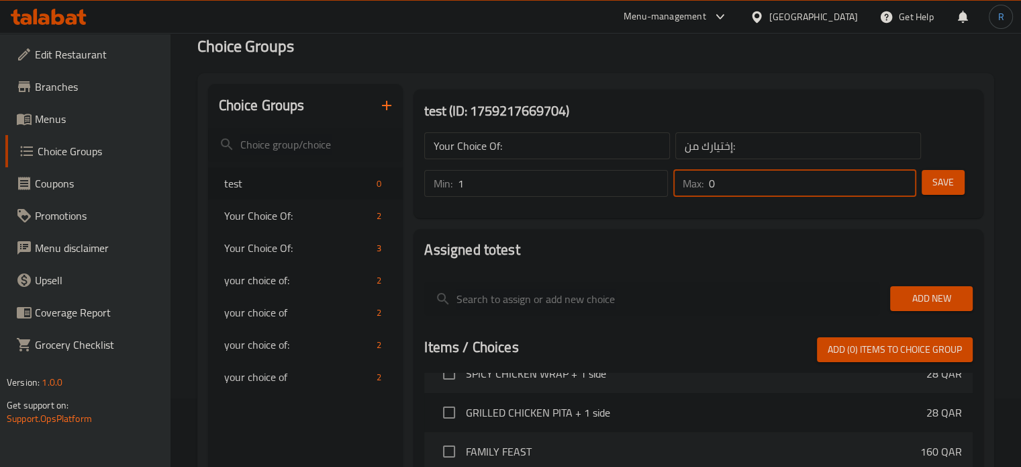
click at [739, 186] on input "0" at bounding box center [813, 183] width 208 height 27
type input "1"
click at [930, 181] on button "Save" at bounding box center [943, 182] width 43 height 25
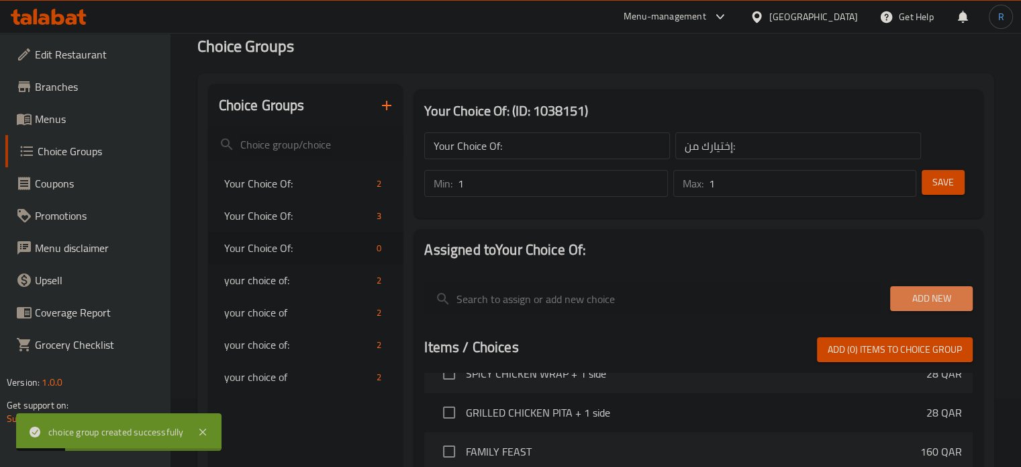
click at [927, 304] on span "Add New" at bounding box center [931, 298] width 61 height 17
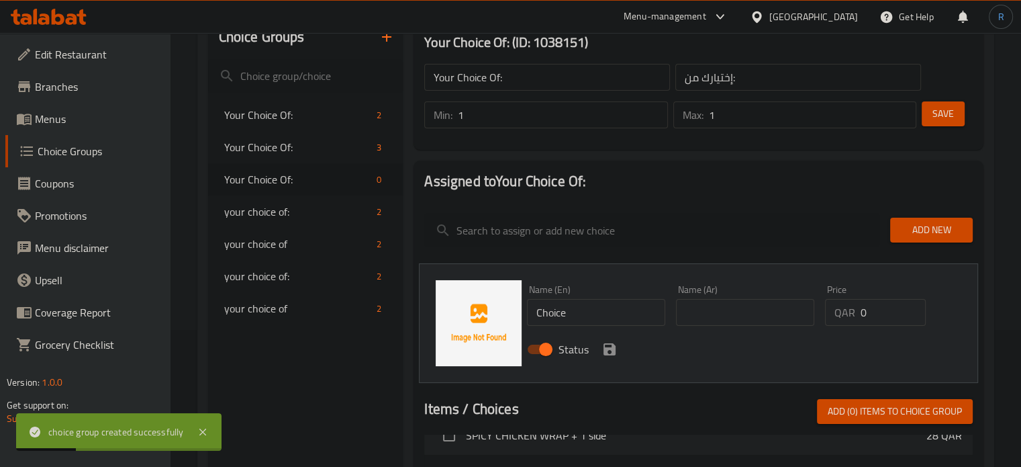
scroll to position [203, 0]
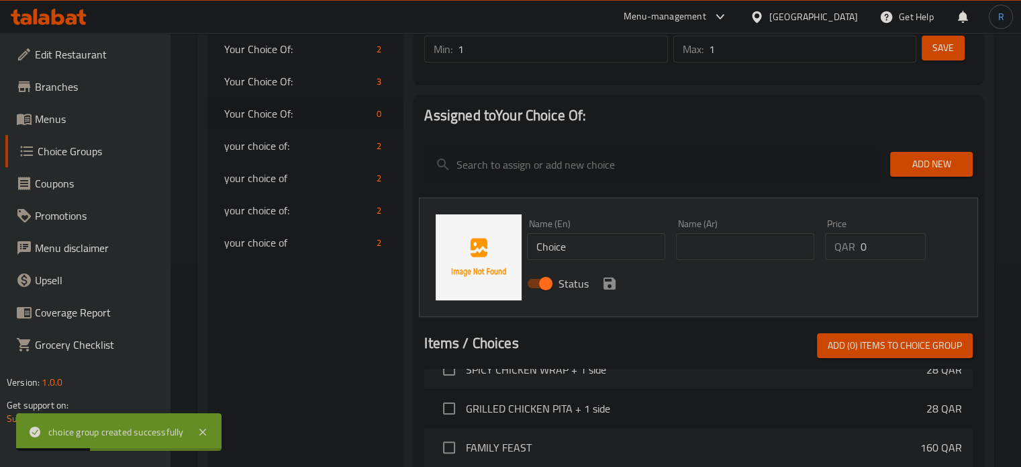
click at [604, 259] on input "Choice" at bounding box center [596, 246] width 138 height 27
type input "Butter"
click at [703, 256] on input "text" at bounding box center [745, 246] width 138 height 27
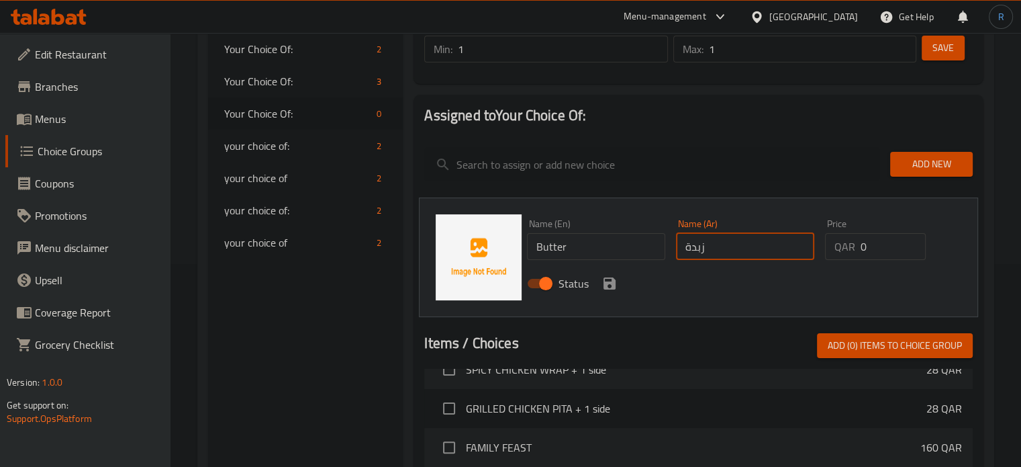
type input "زبدة"
drag, startPoint x: 606, startPoint y: 285, endPoint x: 633, endPoint y: 287, distance: 26.9
click at [606, 285] on icon "save" at bounding box center [610, 283] width 12 height 12
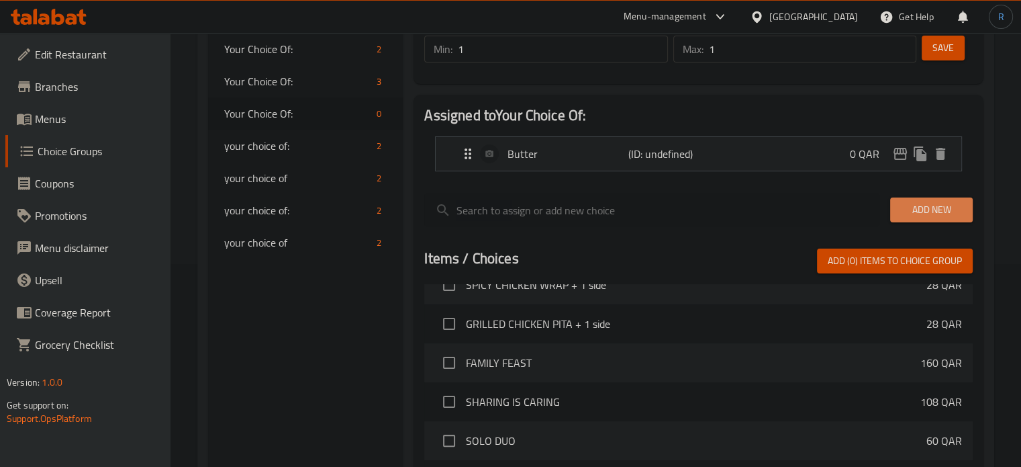
click at [918, 214] on span "Add New" at bounding box center [931, 209] width 61 height 17
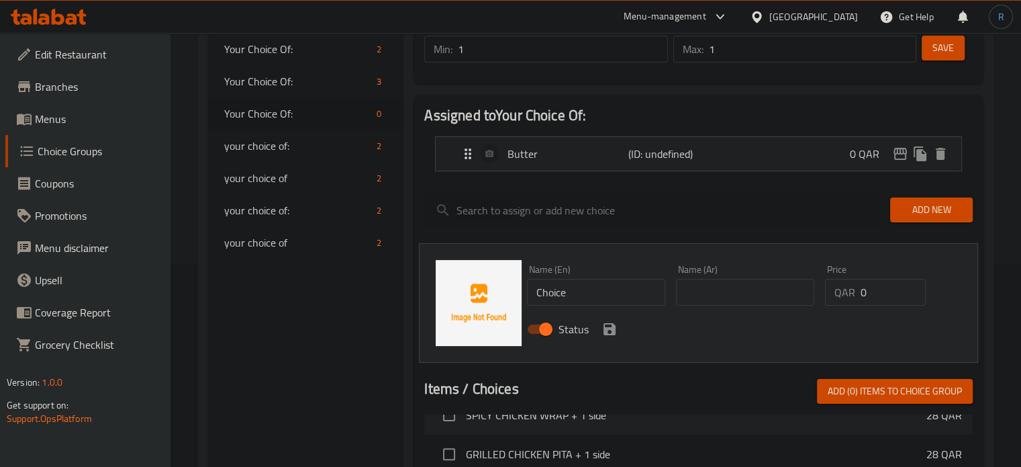
click at [718, 289] on input "text" at bounding box center [745, 292] width 138 height 27
type input "زيت"
click at [586, 300] on input "Choice" at bounding box center [596, 292] width 138 height 27
type input "Oil"
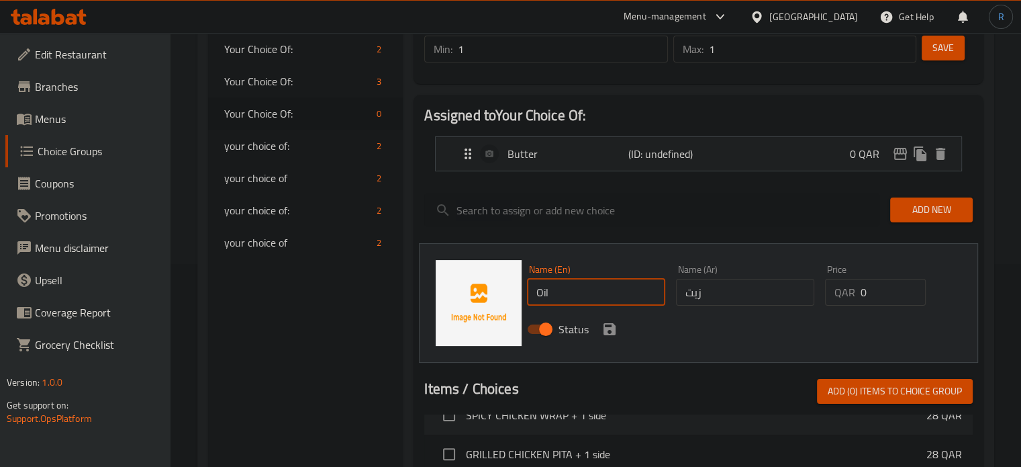
click at [813, 343] on div "Status" at bounding box center [745, 329] width 447 height 36
click at [610, 327] on icon "save" at bounding box center [610, 329] width 12 height 12
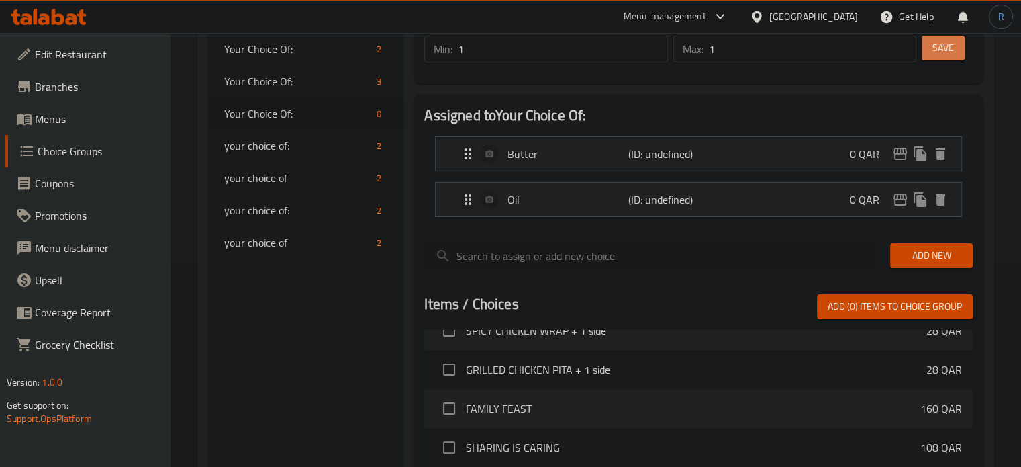
click at [945, 58] on button "Save" at bounding box center [943, 48] width 43 height 25
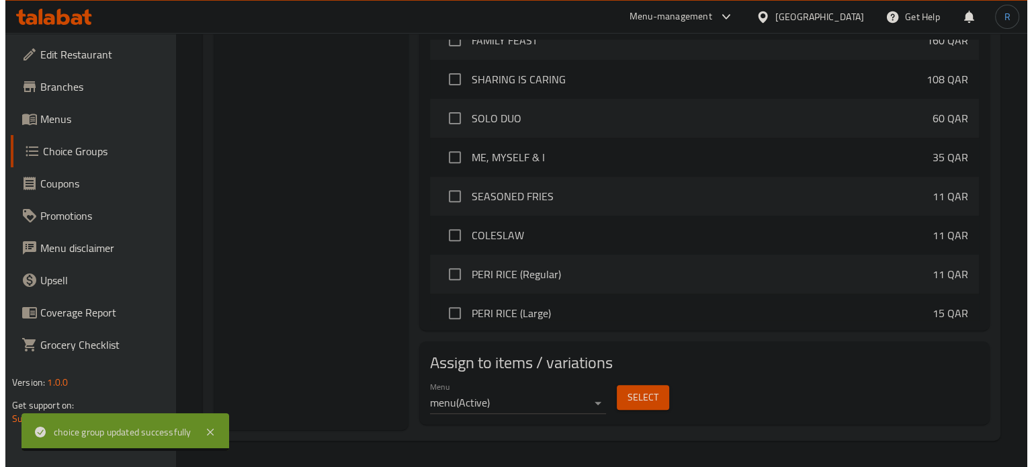
scroll to position [470, 0]
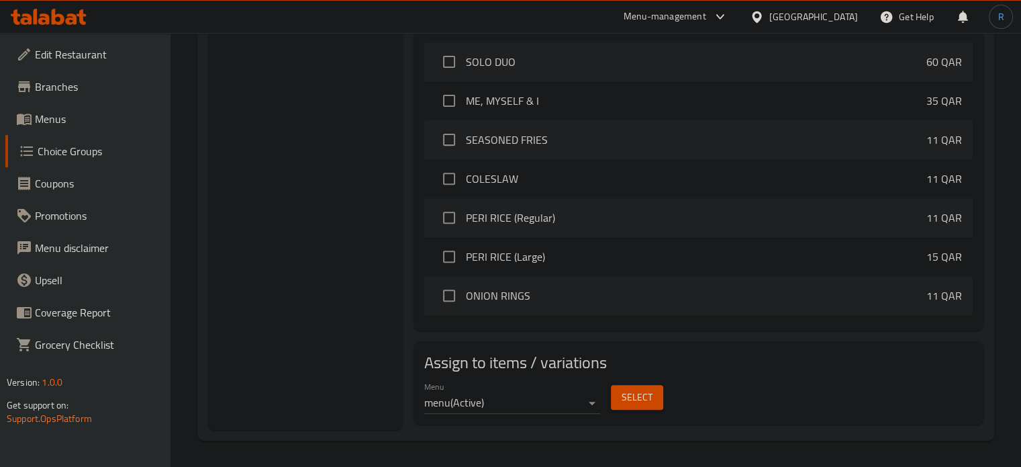
click at [641, 402] on span "Select" at bounding box center [637, 397] width 31 height 17
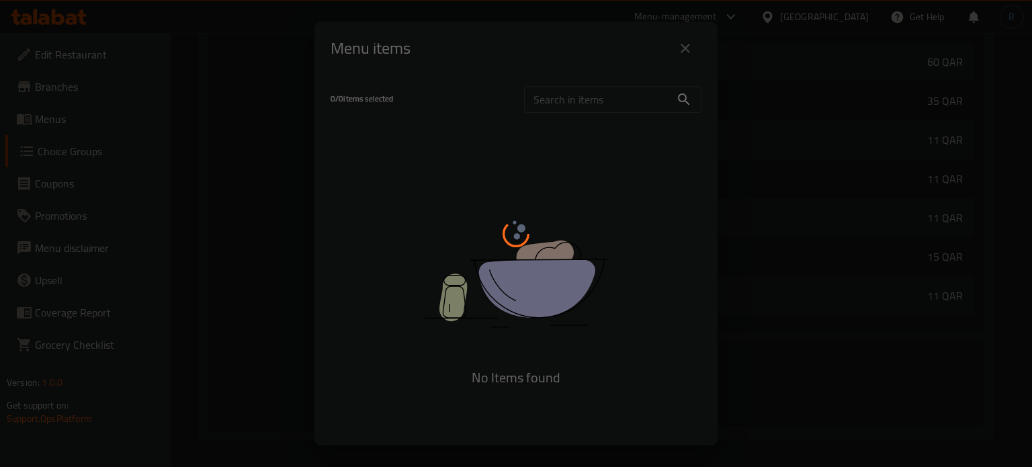
scroll to position [514, 0]
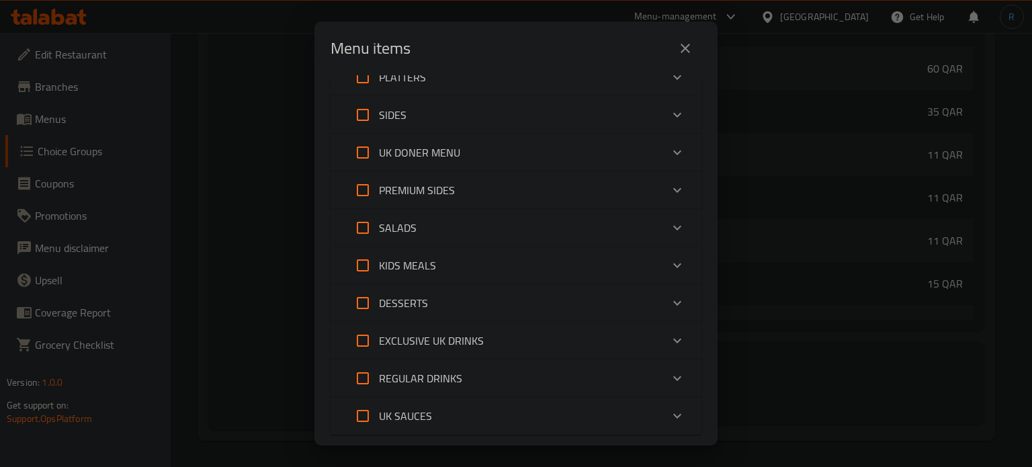
click at [485, 195] on div "PREMIUM SIDES" at bounding box center [504, 190] width 314 height 32
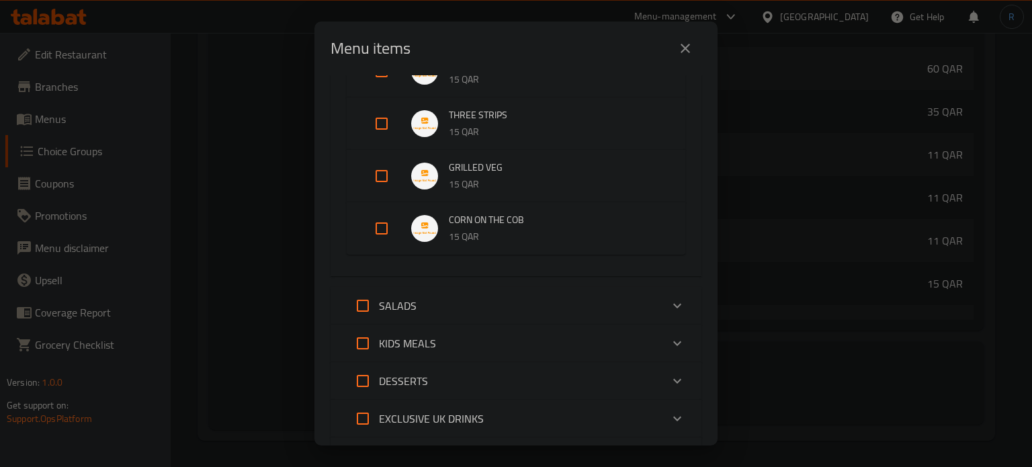
scroll to position [336, 0]
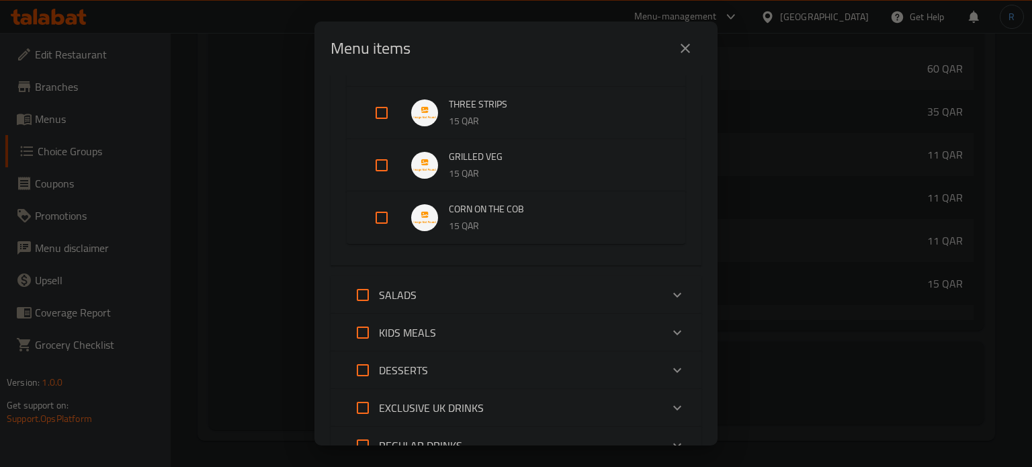
click at [465, 211] on span "CORN ON THE COB" at bounding box center [554, 209] width 210 height 17
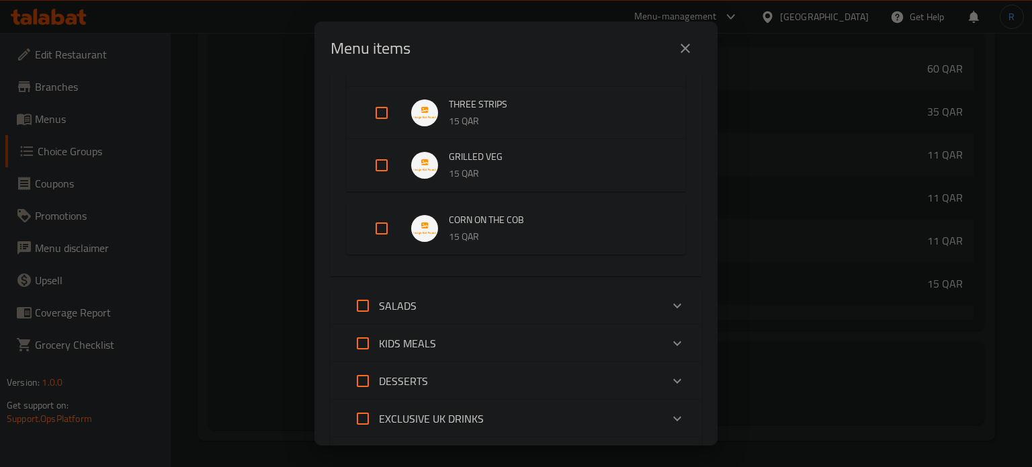
click at [381, 224] on input "Expand" at bounding box center [381, 228] width 32 height 32
checkbox input "true"
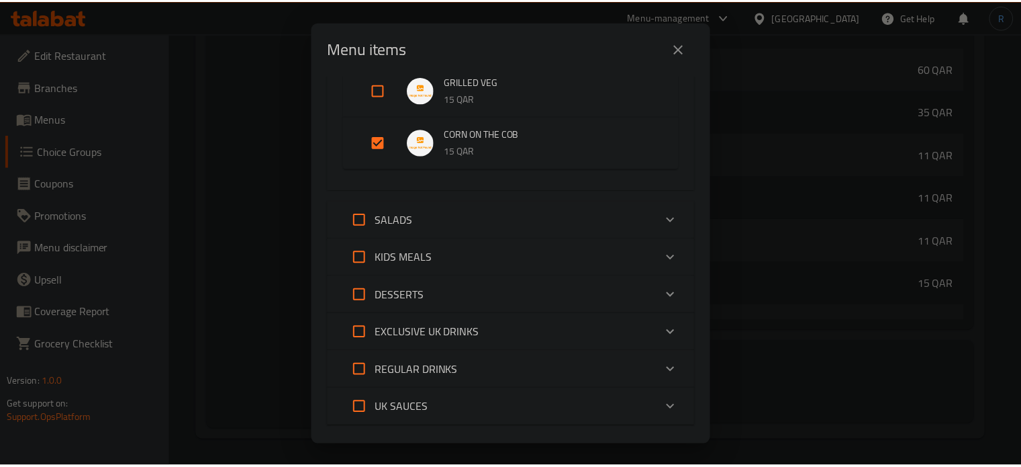
scroll to position [486, 0]
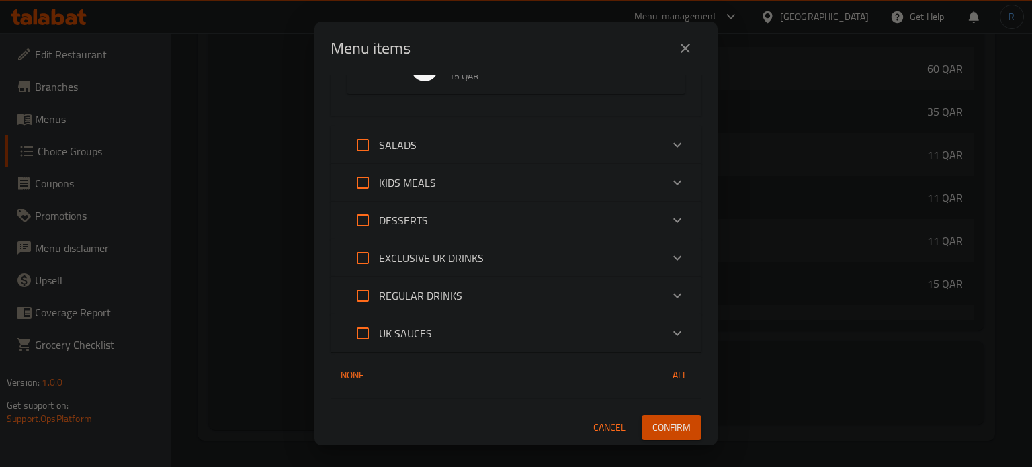
click at [668, 422] on span "Confirm" at bounding box center [671, 427] width 38 height 17
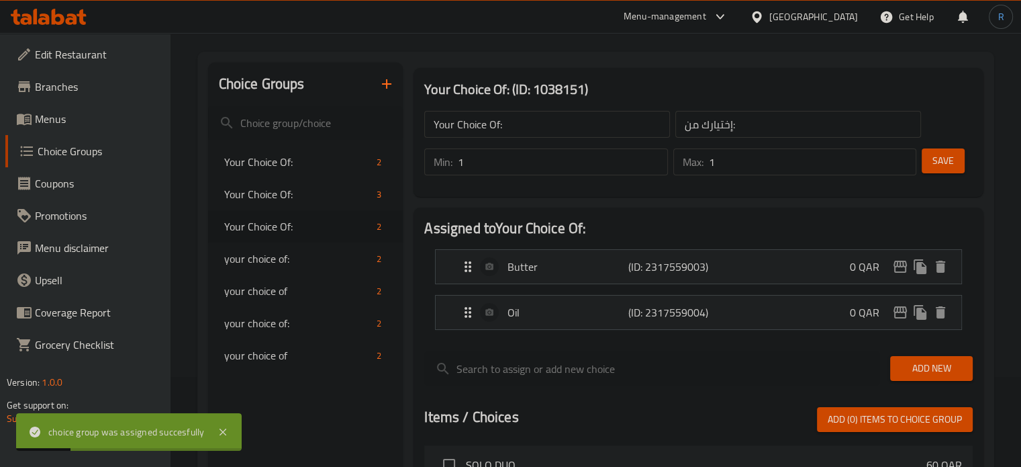
scroll to position [0, 0]
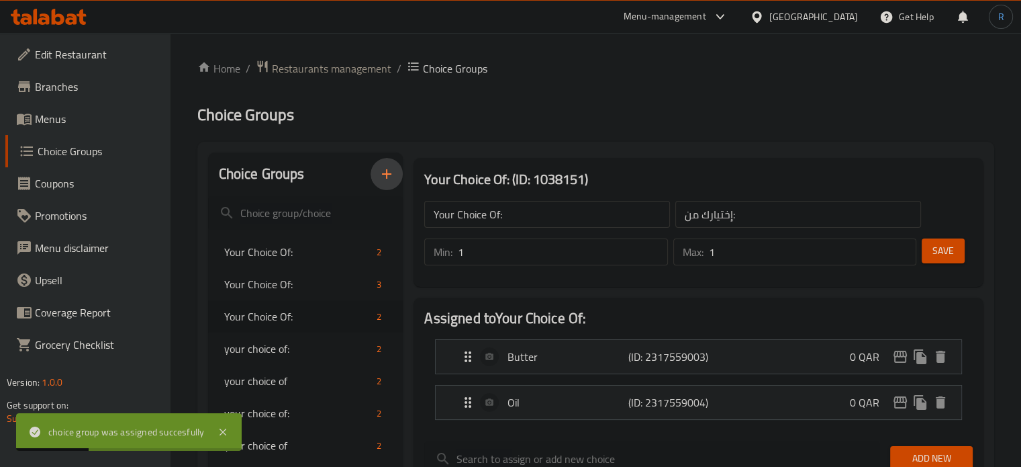
click at [388, 178] on icon "button" at bounding box center [387, 174] width 16 height 16
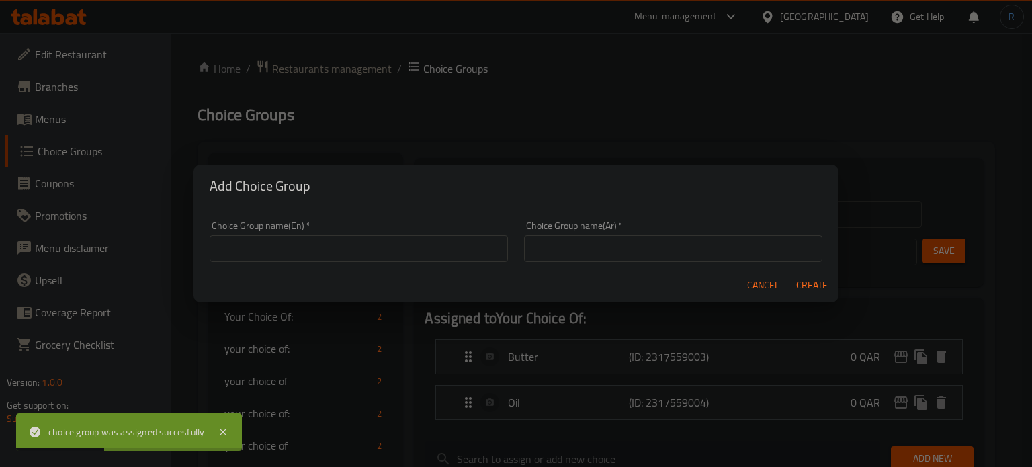
click at [381, 249] on input "text" at bounding box center [359, 248] width 298 height 27
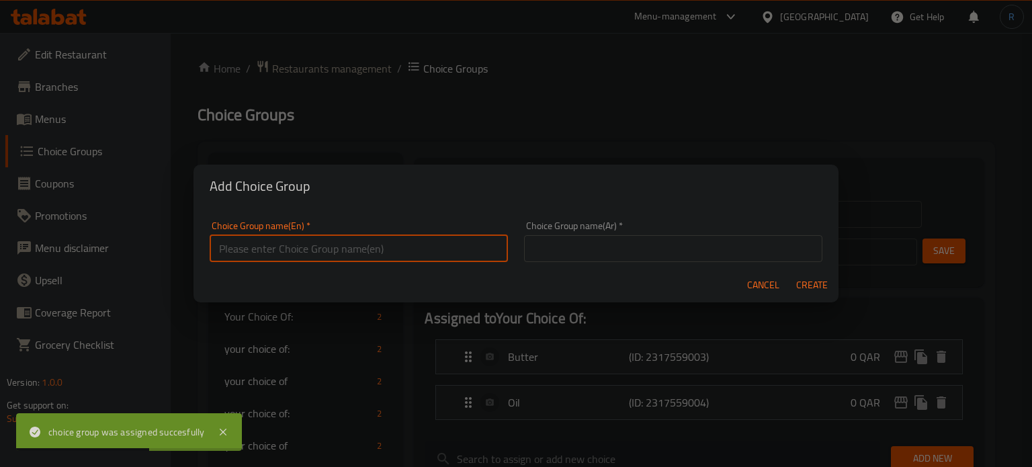
type input "test"
click at [602, 256] on input "text" at bounding box center [673, 248] width 298 height 27
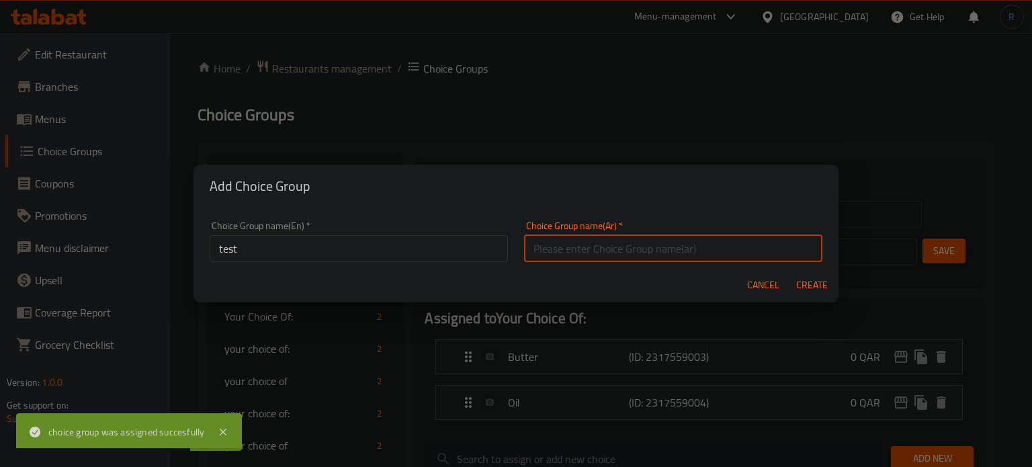
type input "إختيارك من:"
click at [809, 277] on span "Create" at bounding box center [811, 285] width 32 height 17
type input "test"
type input "0"
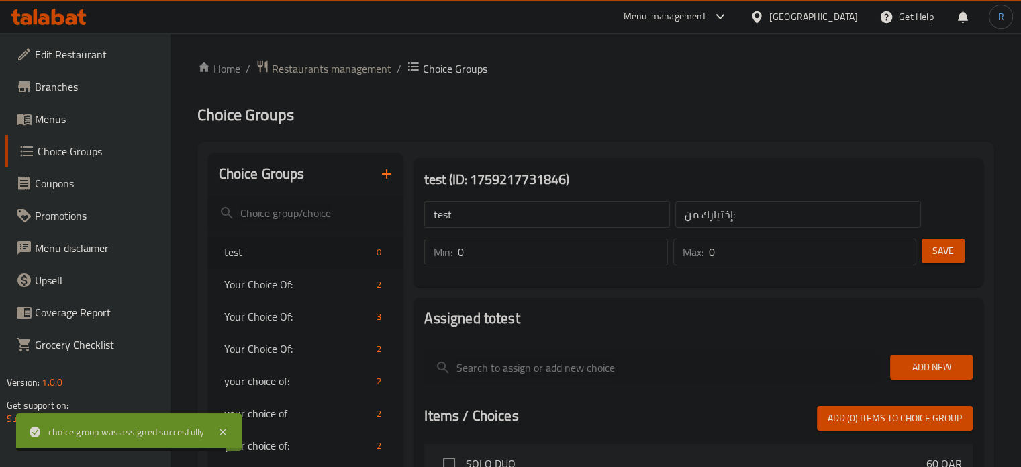
click at [527, 217] on input "test" at bounding box center [547, 214] width 246 height 27
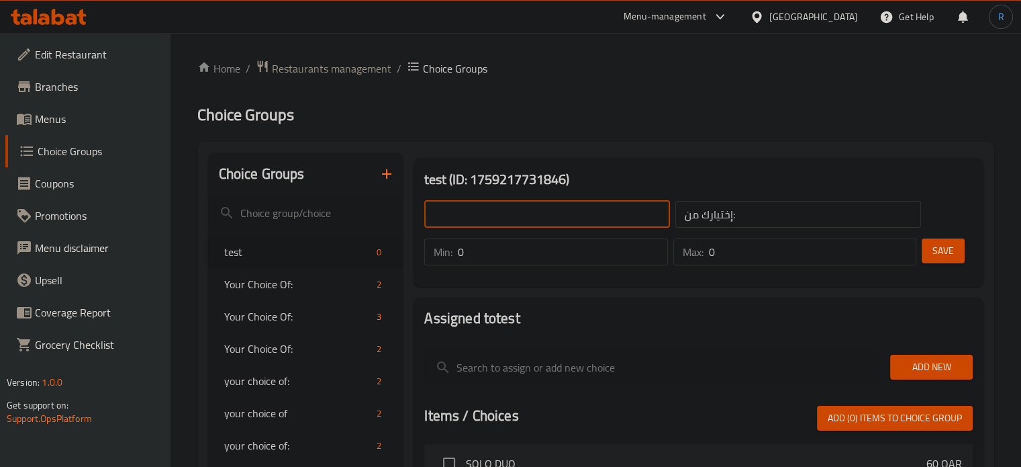
click at [527, 217] on input "text" at bounding box center [547, 214] width 246 height 27
type input "Your Choice Of:"
click at [506, 257] on input "0" at bounding box center [563, 251] width 210 height 27
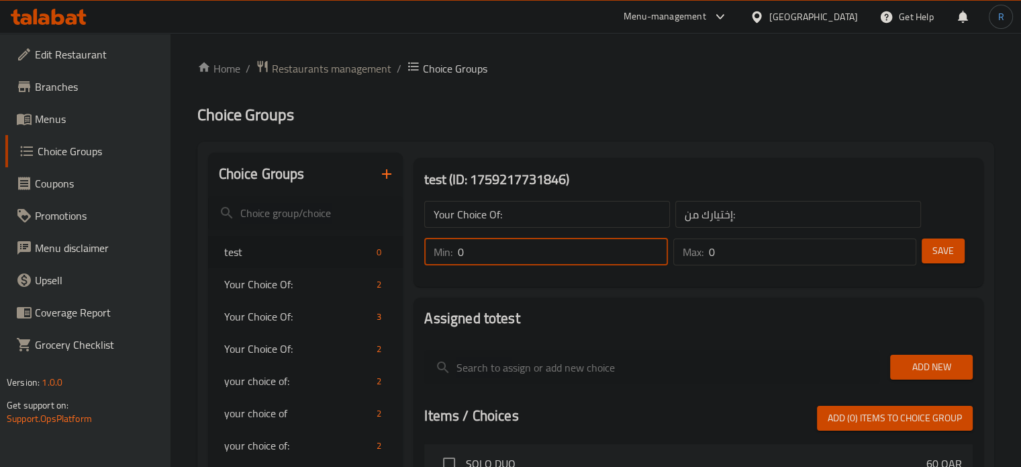
click at [506, 257] on input "0" at bounding box center [563, 251] width 210 height 27
type input "1"
click at [739, 257] on input "0" at bounding box center [813, 251] width 208 height 27
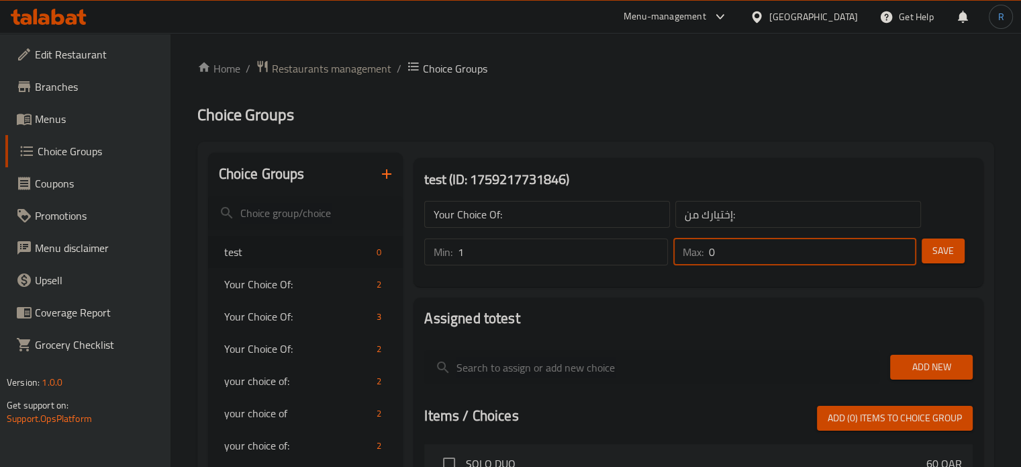
click at [739, 257] on input "0" at bounding box center [813, 251] width 208 height 27
click at [739, 257] on input "01" at bounding box center [813, 251] width 208 height 27
type input "1"
click at [946, 244] on span "Save" at bounding box center [943, 250] width 21 height 17
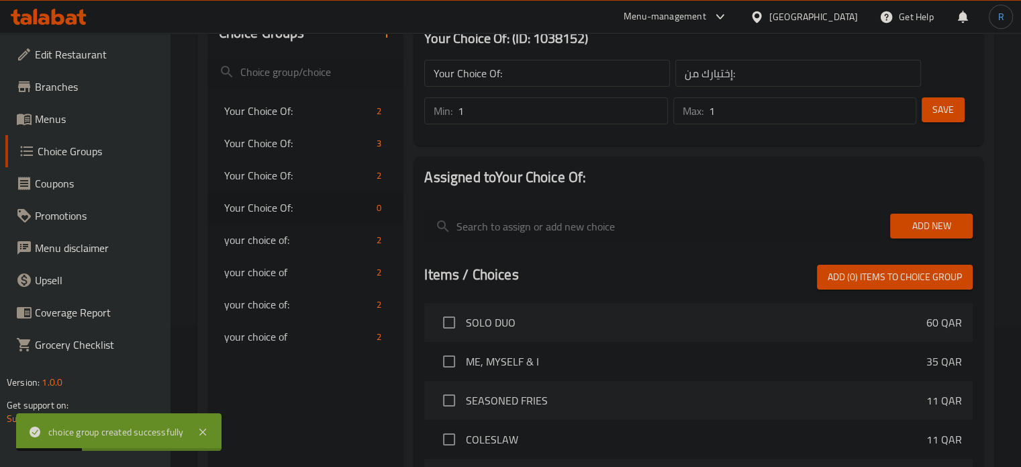
scroll to position [201, 0]
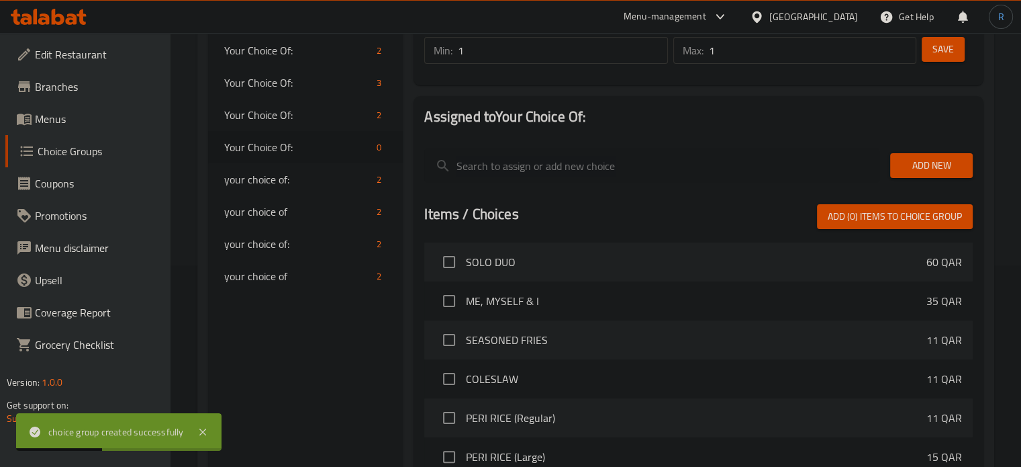
click at [909, 168] on span "Add New" at bounding box center [931, 165] width 61 height 17
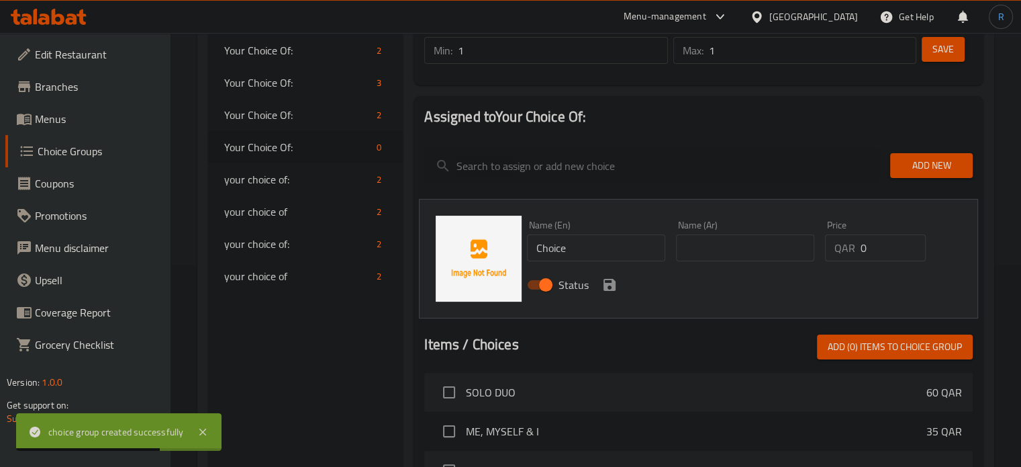
click at [586, 246] on input "Choice" at bounding box center [596, 247] width 138 height 27
paste input "Peri Peri marinad"
type input "Peri Peri marinade"
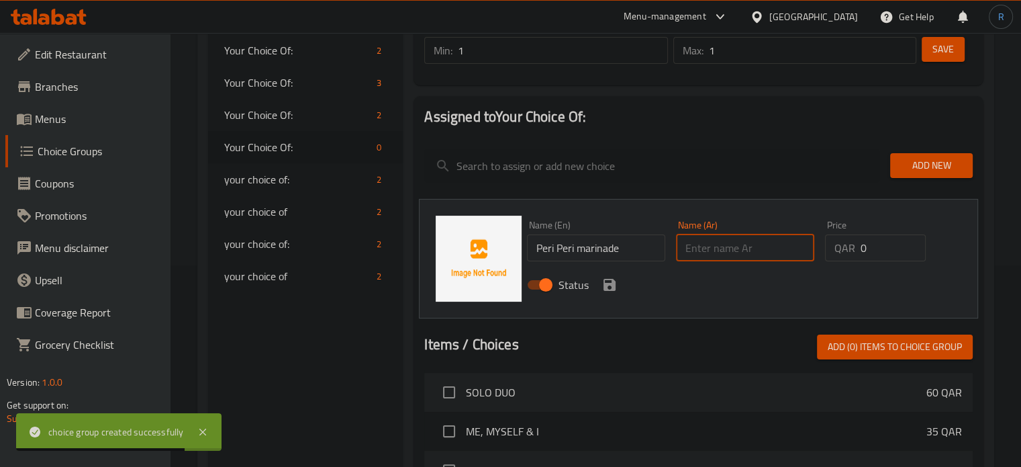
click at [727, 251] on input "text" at bounding box center [745, 247] width 138 height 27
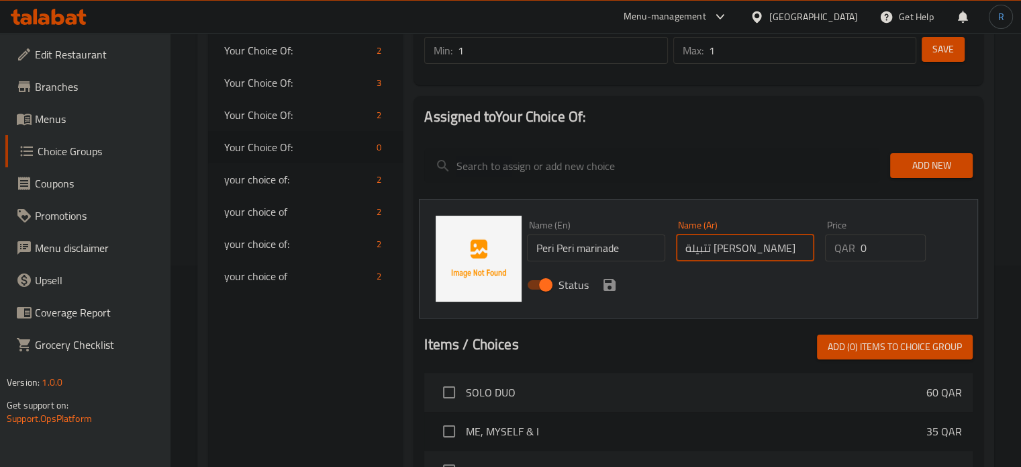
click at [537, 246] on input "Peri Peri marinade" at bounding box center [596, 247] width 138 height 27
click at [711, 250] on input "تتبيلة بيري بيري" at bounding box center [745, 247] width 138 height 27
click at [812, 248] on input "تتبيلة بيري بيري" at bounding box center [745, 247] width 138 height 27
type input "مع تتبيلة بيري بيري"
click at [537, 253] on input "Peri Peri marinade" at bounding box center [596, 247] width 138 height 27
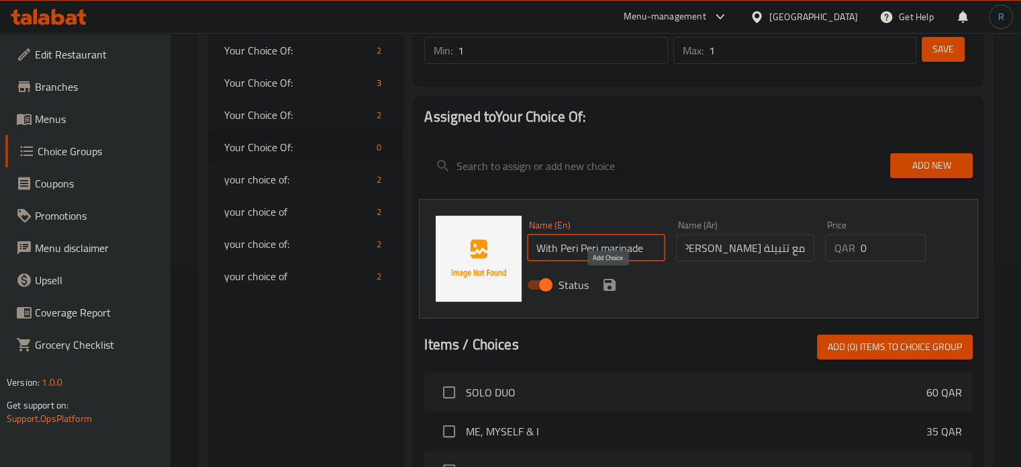
type input "With Peri Peri marinade"
click at [612, 283] on icon "save" at bounding box center [610, 285] width 12 height 12
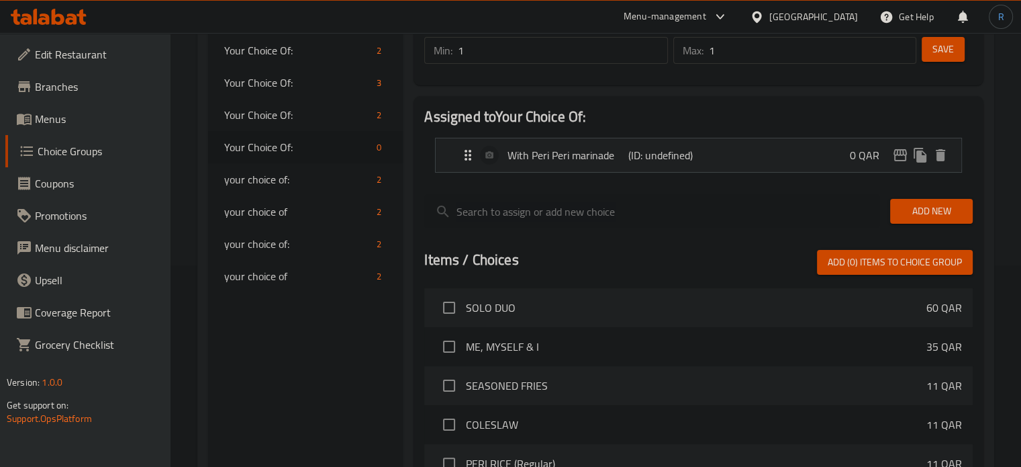
click at [920, 218] on span "Add New" at bounding box center [931, 211] width 61 height 17
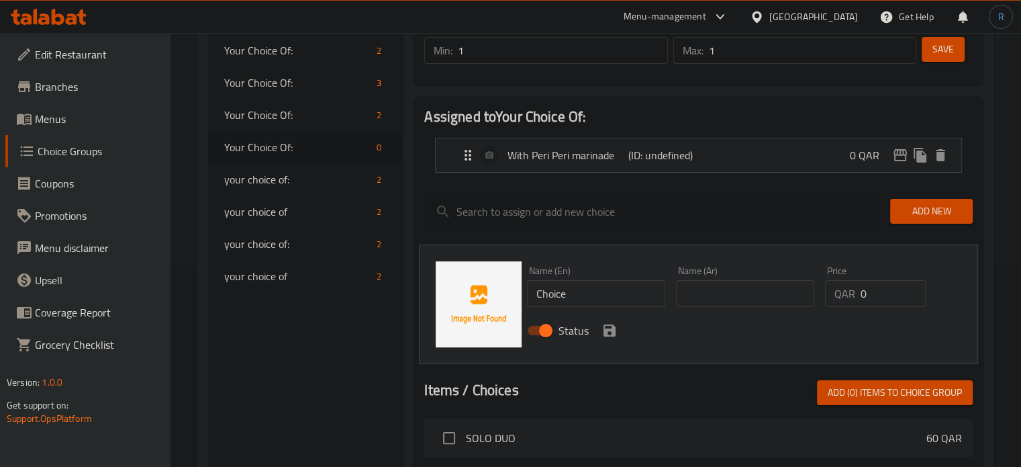
click at [604, 304] on input "Choice" at bounding box center [596, 293] width 138 height 27
paste input "Peri Peri marinad"
click at [534, 295] on input "Peri Peri marinade" at bounding box center [596, 293] width 138 height 27
type input "Without Peri Peri marinade"
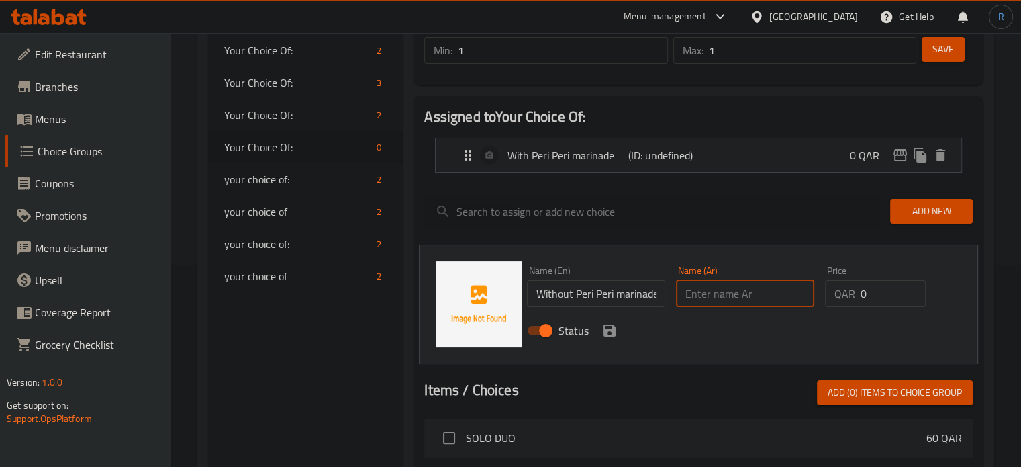
click at [711, 298] on input "text" at bounding box center [745, 293] width 138 height 27
type input "بدون تتبيلة بيري بيري"
click at [609, 330] on icon "save" at bounding box center [610, 330] width 16 height 16
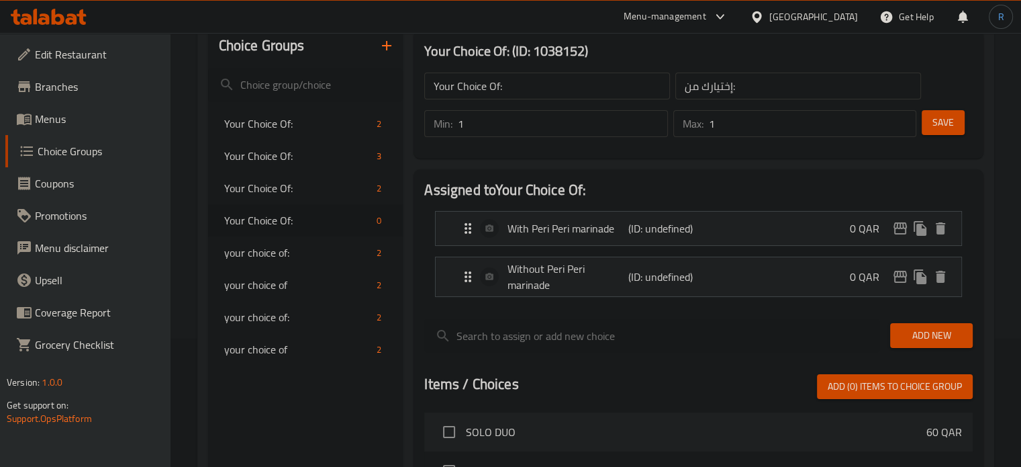
scroll to position [67, 0]
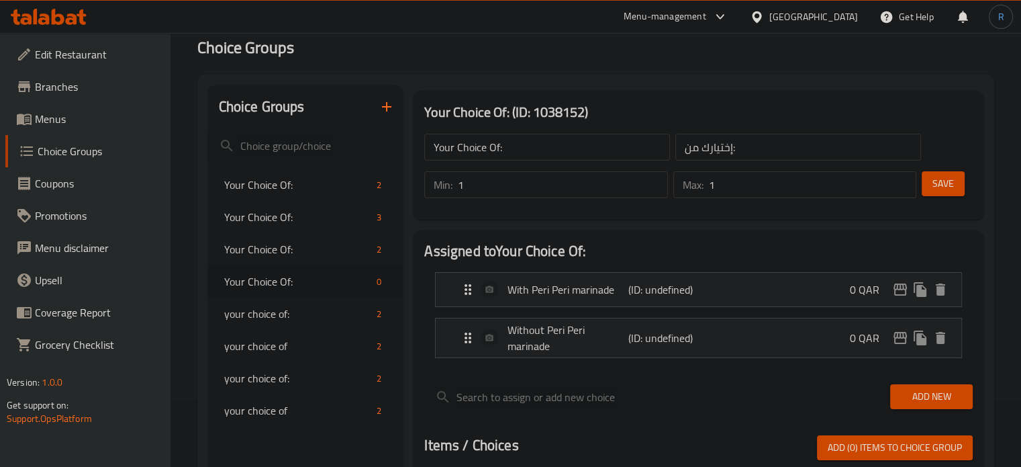
click at [944, 193] on button "Save" at bounding box center [943, 183] width 43 height 25
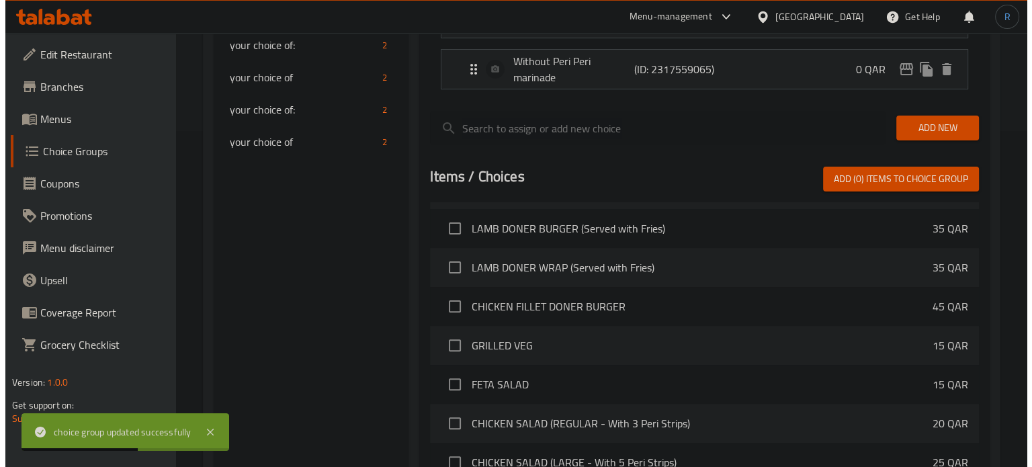
scroll to position [498, 0]
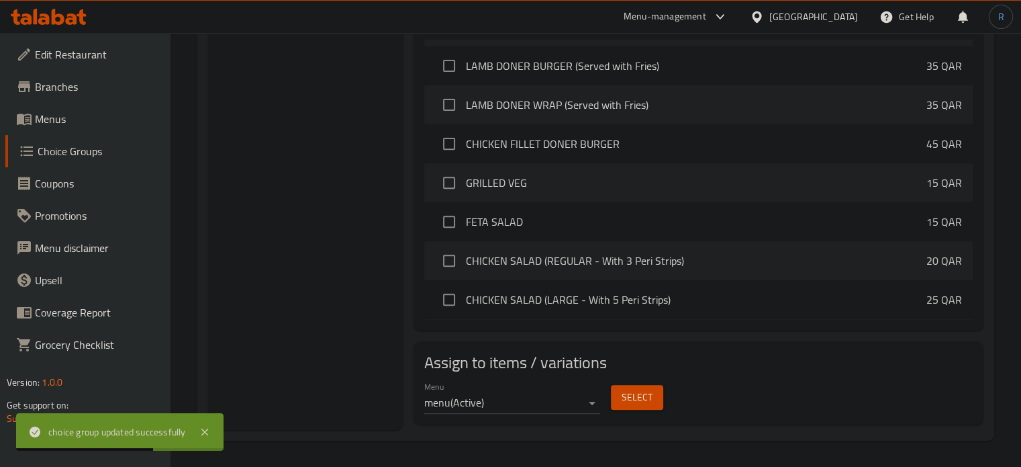
click at [646, 392] on span "Select" at bounding box center [637, 397] width 31 height 17
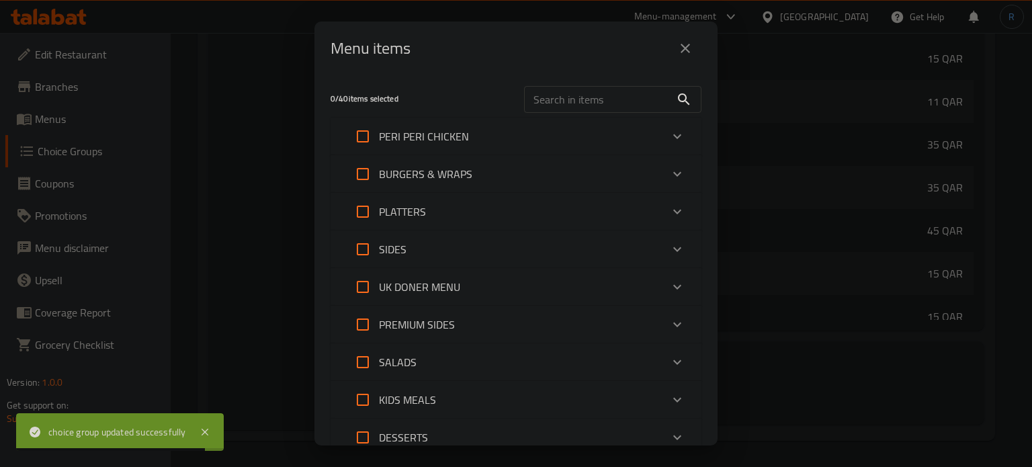
scroll to position [67, 0]
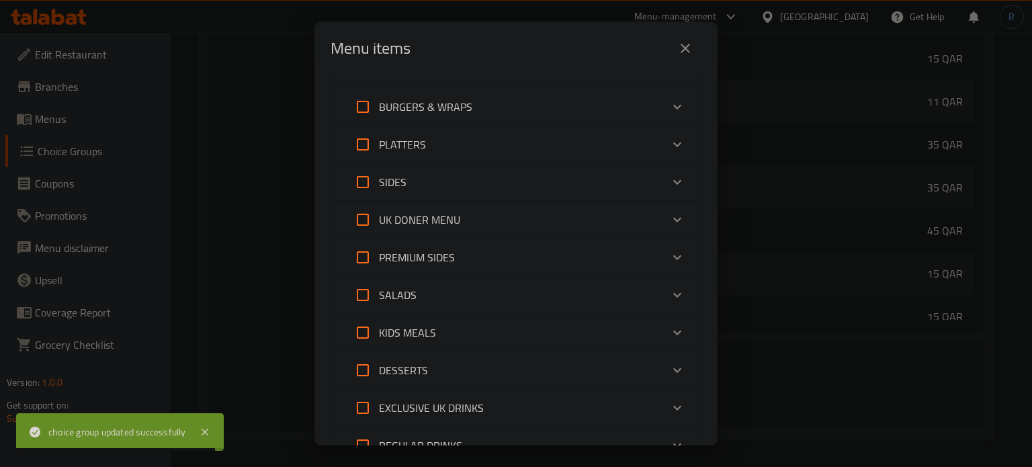
click at [484, 254] on div "PREMIUM SIDES" at bounding box center [504, 257] width 314 height 32
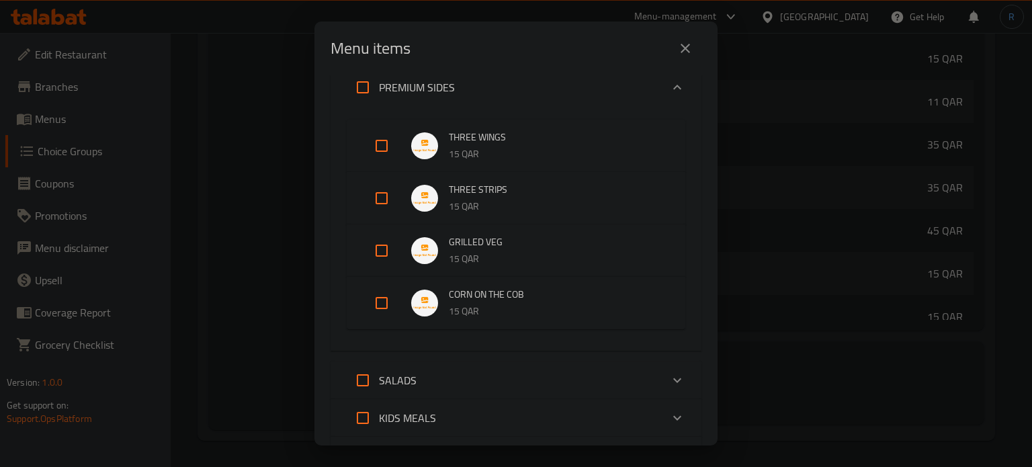
scroll to position [336, 0]
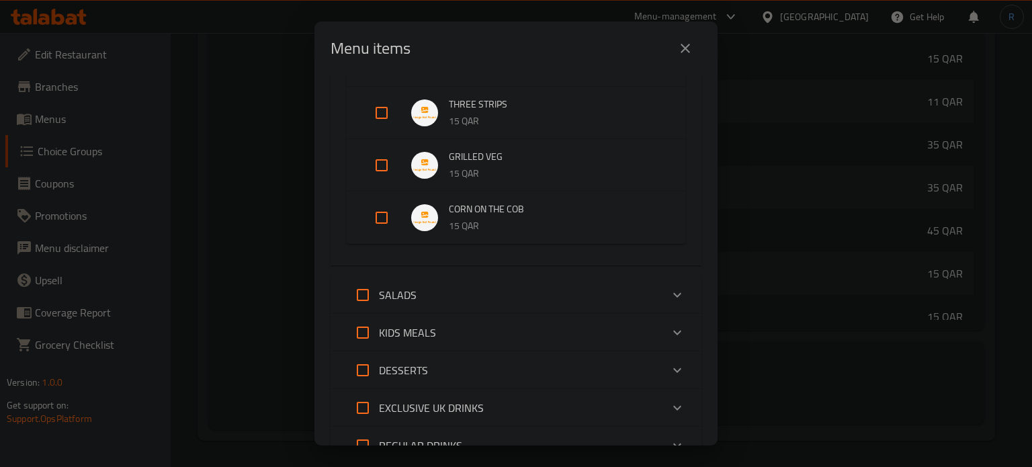
click at [384, 214] on input "Expand" at bounding box center [381, 217] width 32 height 32
checkbox input "true"
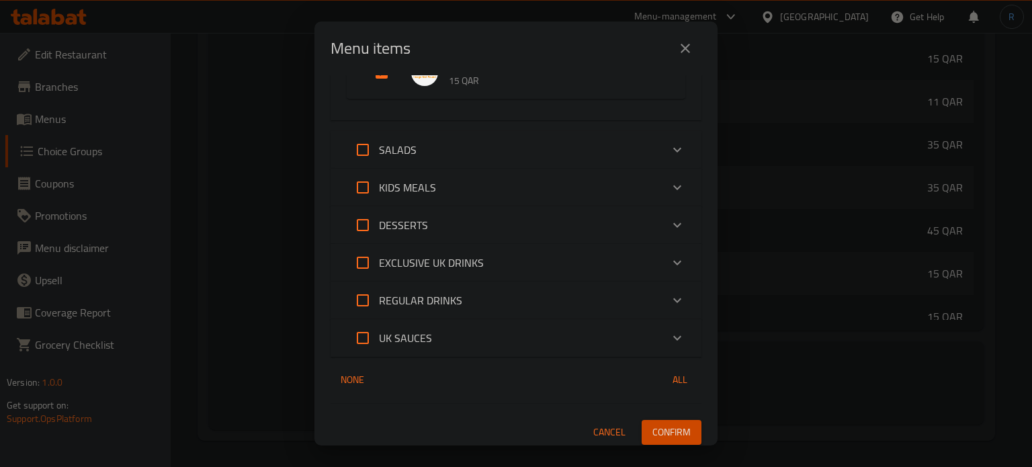
scroll to position [496, 0]
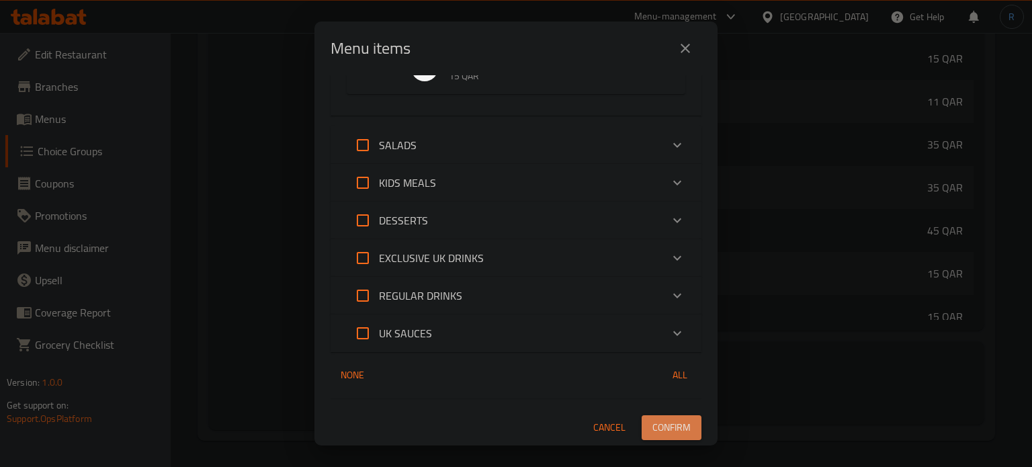
click at [666, 421] on span "Confirm" at bounding box center [671, 427] width 38 height 17
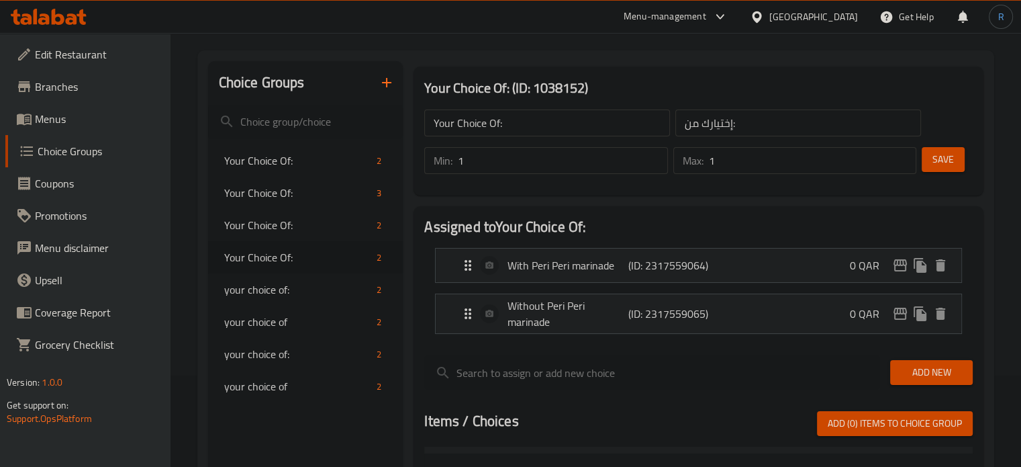
scroll to position [23, 0]
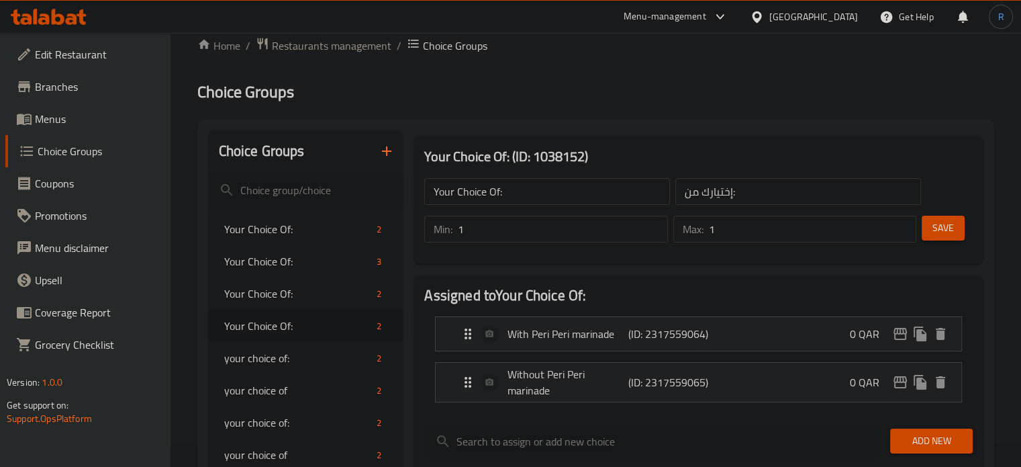
click at [392, 158] on icon "button" at bounding box center [387, 151] width 16 height 16
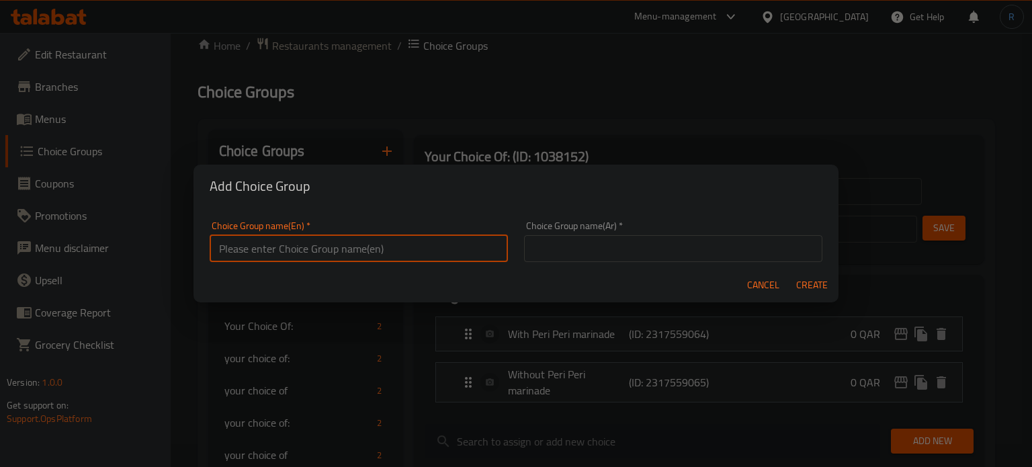
click at [428, 255] on input "text" at bounding box center [359, 248] width 298 height 27
type input "test"
click at [576, 256] on input "text" at bounding box center [673, 248] width 298 height 27
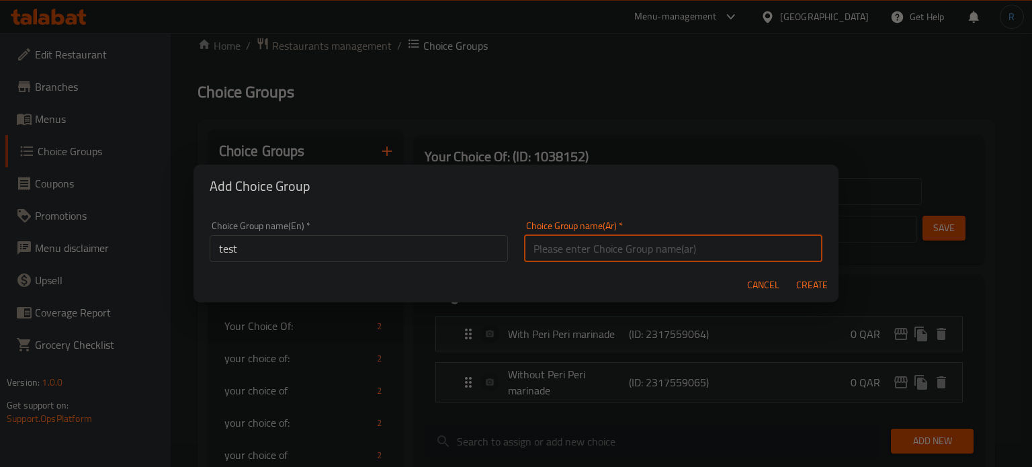
type input "إختيارك من:"
click at [814, 287] on span "Create" at bounding box center [811, 285] width 32 height 17
type input "test"
type input "0"
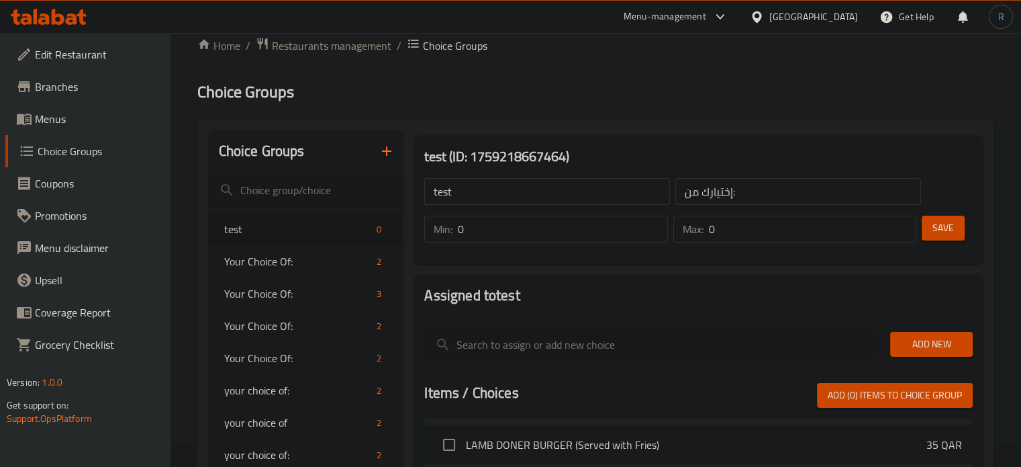
click at [537, 196] on input "test" at bounding box center [547, 191] width 246 height 27
click at [537, 196] on input "text" at bounding box center [547, 191] width 246 height 27
type input "Your Choice Of:"
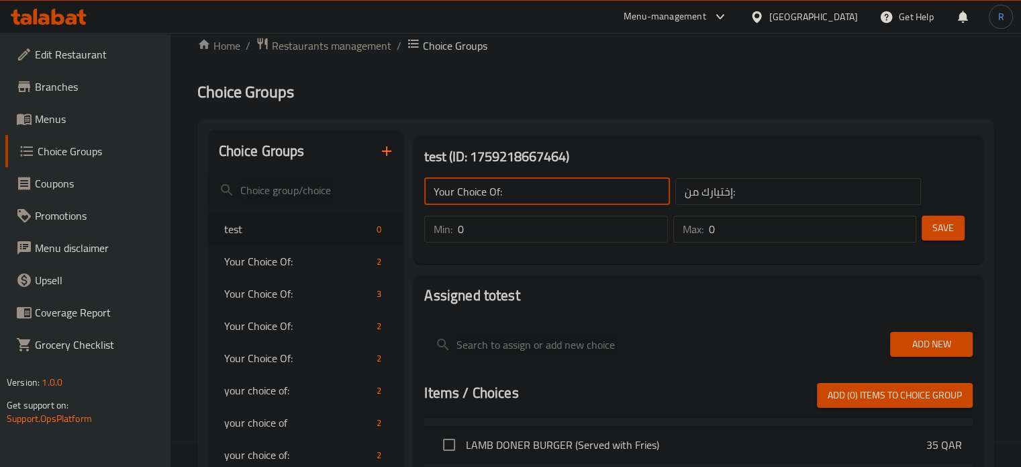
click at [500, 232] on input "0" at bounding box center [563, 229] width 210 height 27
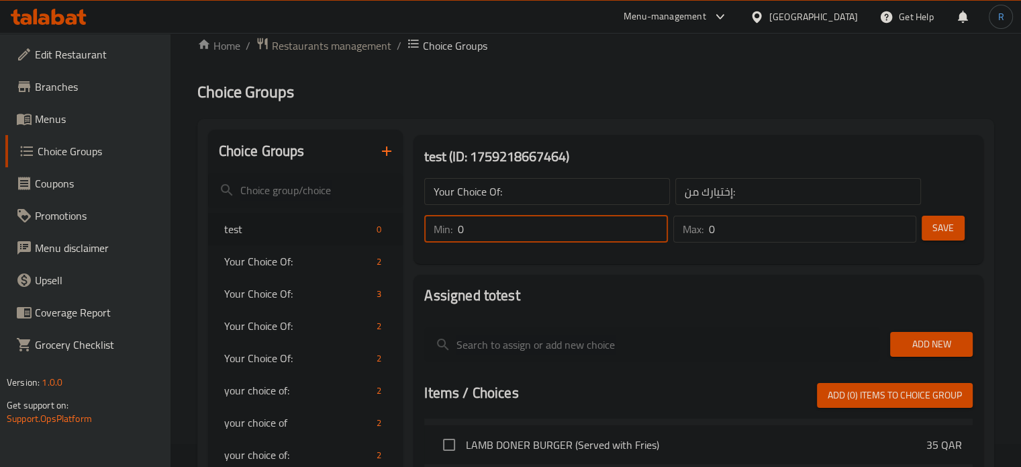
click at [500, 232] on input "0" at bounding box center [563, 229] width 210 height 27
type input "1"
click at [755, 236] on input "0" at bounding box center [813, 229] width 208 height 27
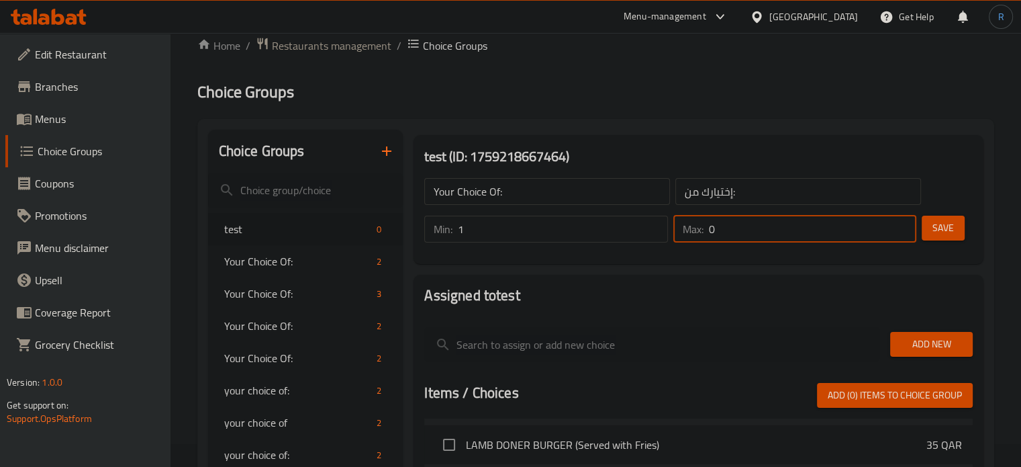
click at [755, 236] on input "0" at bounding box center [813, 229] width 208 height 27
type input "1"
click at [929, 227] on button "Save" at bounding box center [943, 228] width 43 height 25
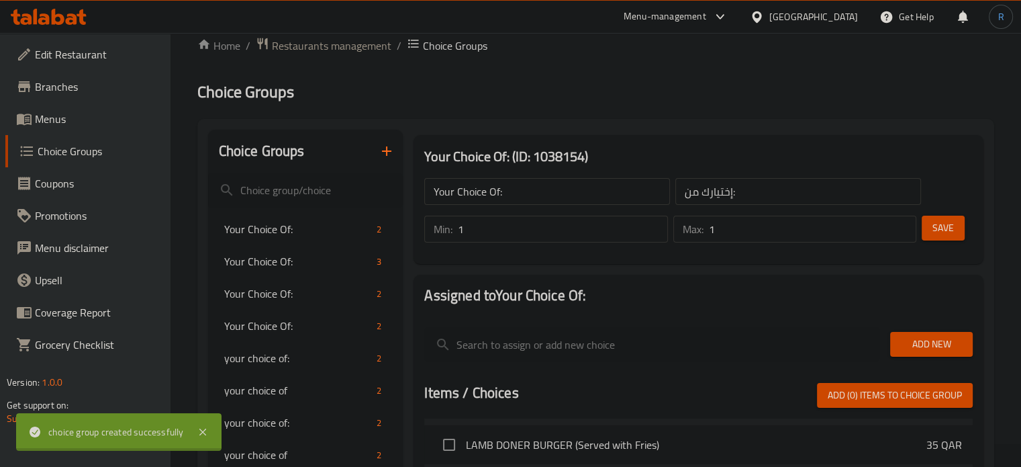
scroll to position [224, 0]
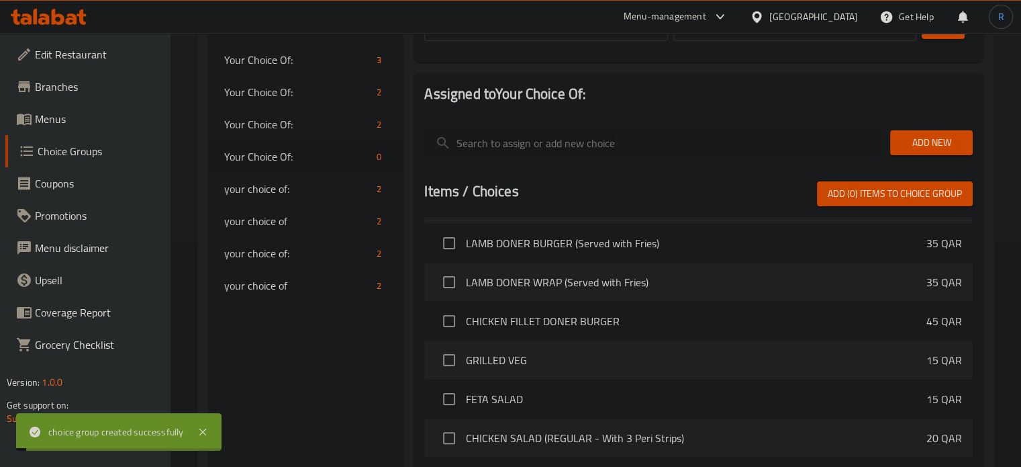
click at [937, 131] on button "Add New" at bounding box center [932, 142] width 83 height 25
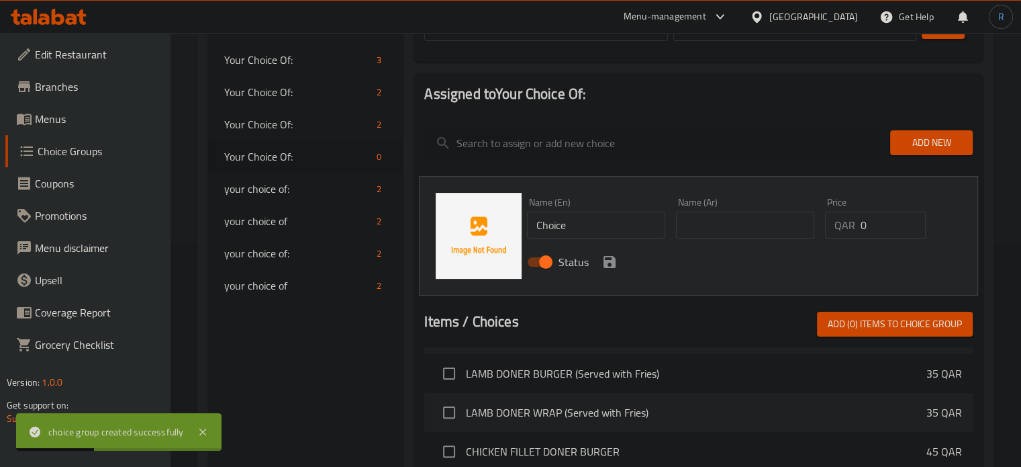
click at [717, 230] on input "text" at bounding box center [745, 225] width 138 height 27
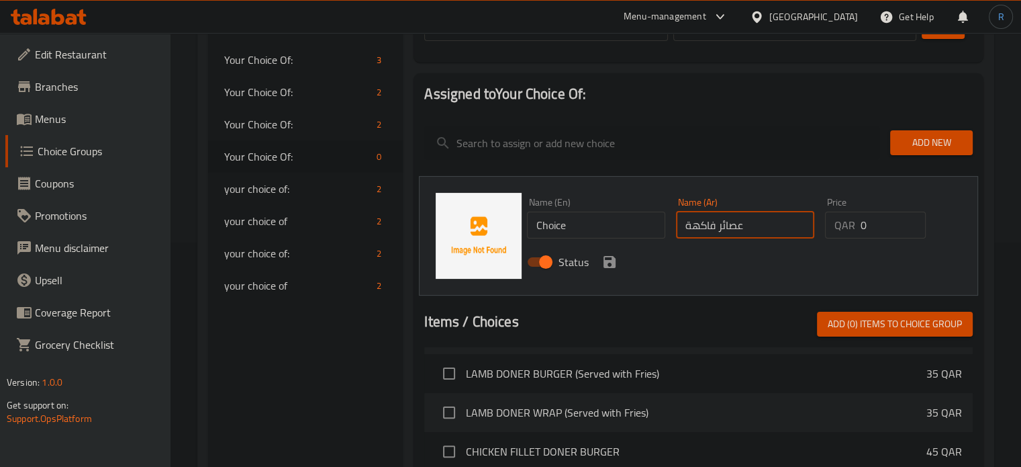
click at [698, 225] on input "عصائر فاكهة" at bounding box center [745, 225] width 138 height 27
paste input "واكه"
type input "عصائر فواكه"
click at [582, 220] on input "Choice" at bounding box center [596, 225] width 138 height 27
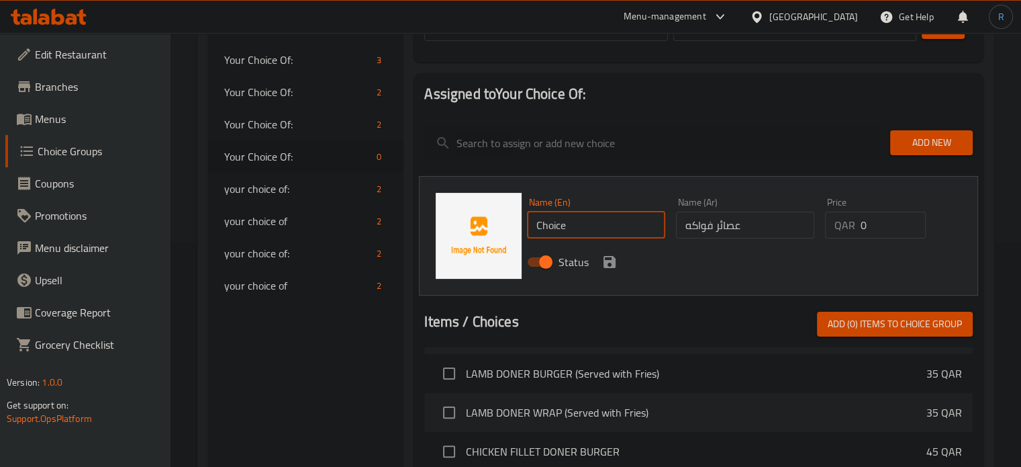
click at [582, 220] on input "Choice" at bounding box center [596, 225] width 138 height 27
paste input "fruit juices"
click at [541, 228] on input "fruit juices" at bounding box center [596, 225] width 138 height 27
click at [562, 228] on input "Fruit juices" at bounding box center [596, 225] width 138 height 27
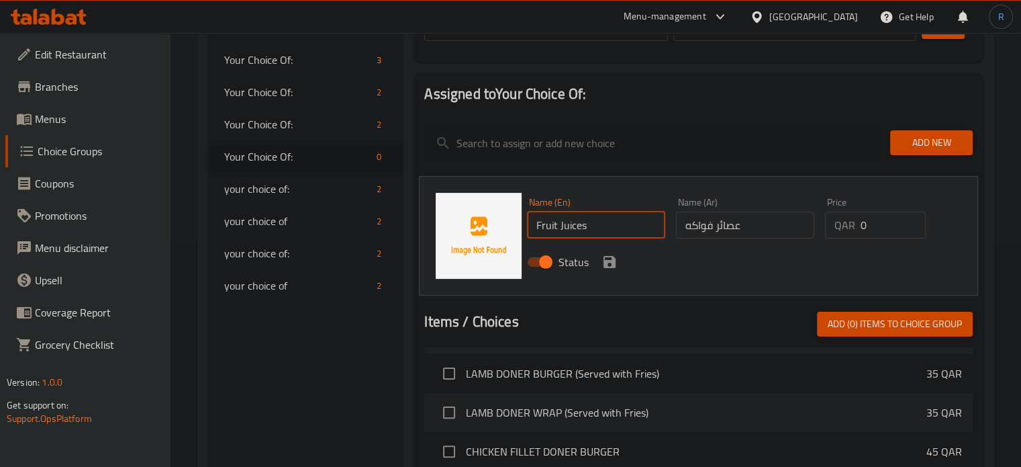
type input "Fruit Juices"
click at [607, 263] on icon "save" at bounding box center [610, 262] width 16 height 16
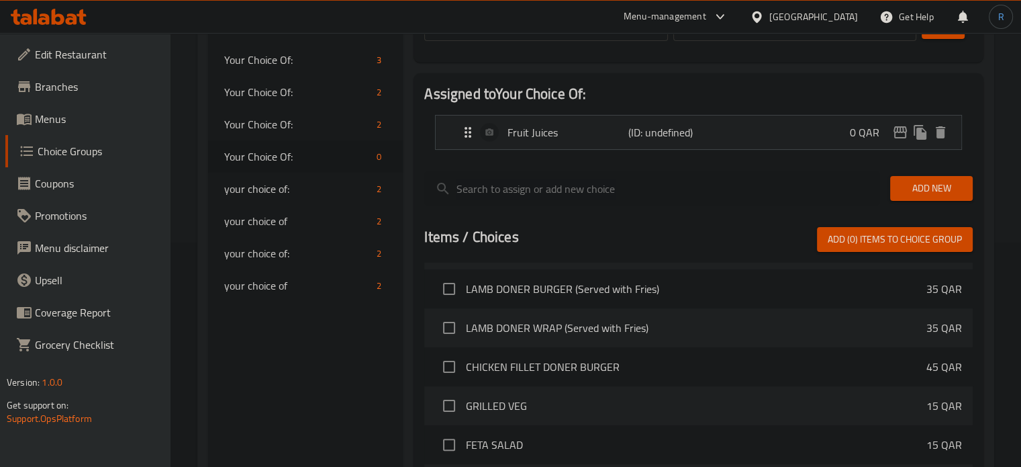
click at [929, 189] on span "Add New" at bounding box center [931, 188] width 61 height 17
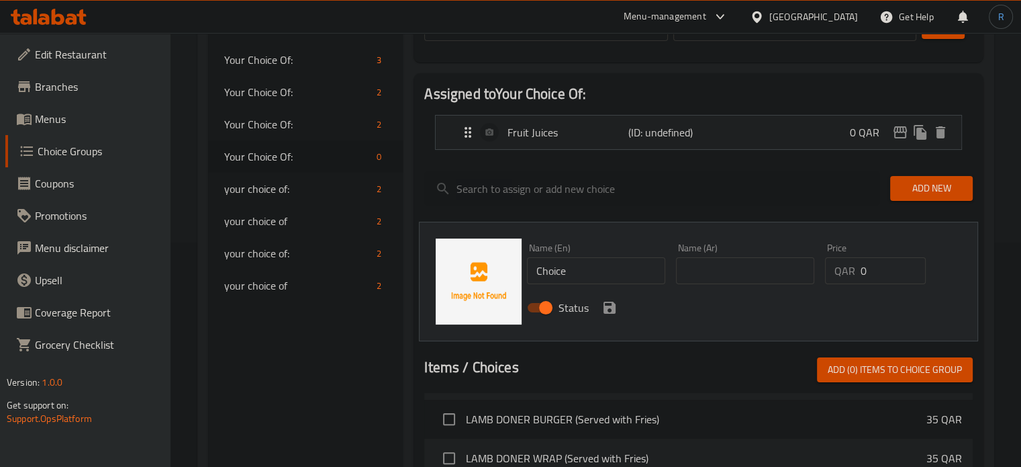
click at [581, 271] on input "Choice" at bounding box center [596, 270] width 138 height 27
paste input "fruit juices"
click at [570, 130] on p "Fruit Juices" at bounding box center [568, 132] width 120 height 16
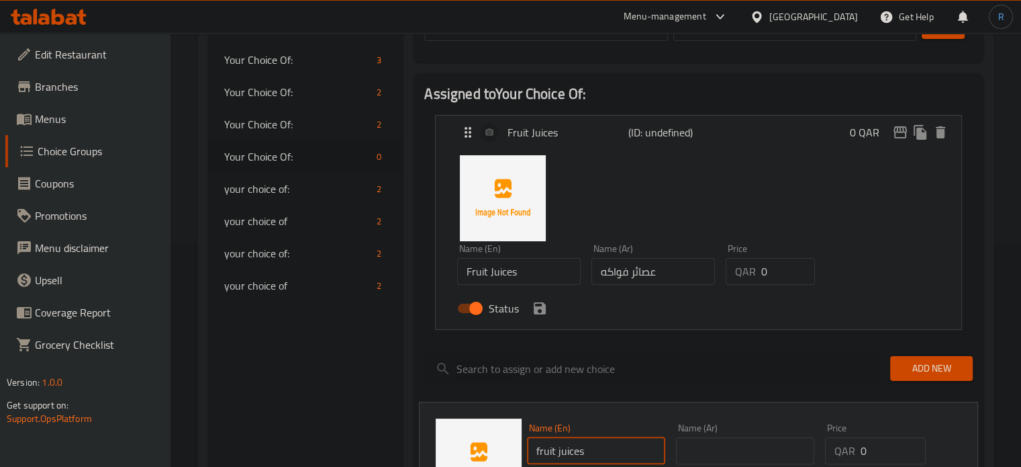
click at [521, 279] on input "Fruit Juices" at bounding box center [519, 271] width 124 height 27
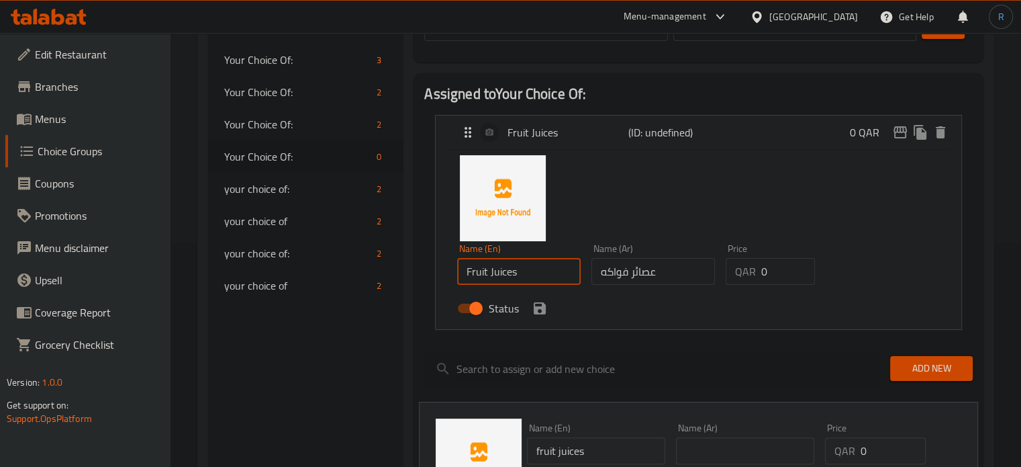
click at [521, 279] on input "Fruit Juices" at bounding box center [519, 271] width 124 height 27
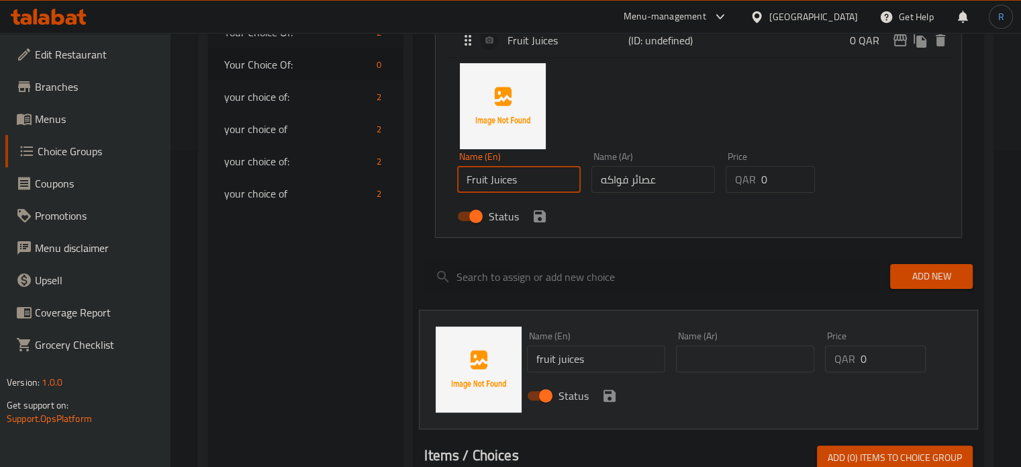
scroll to position [426, 0]
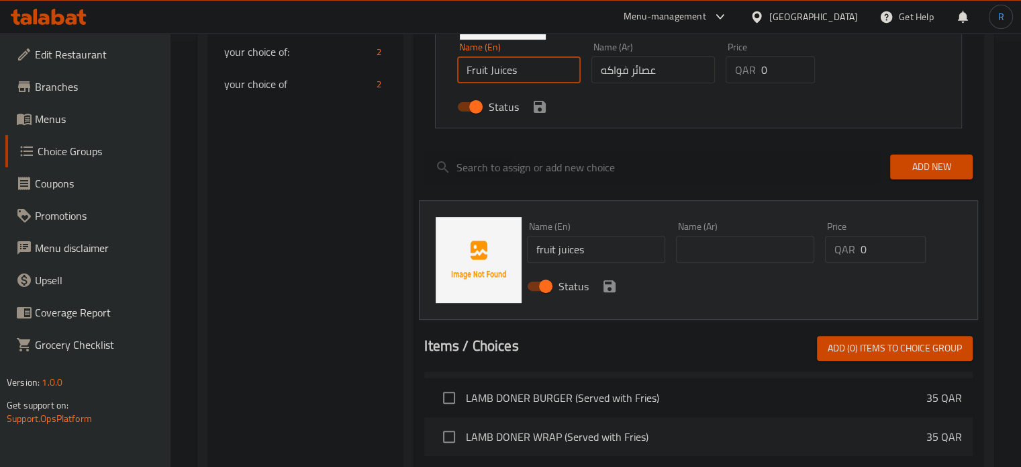
click at [593, 251] on input "fruit juices" at bounding box center [596, 249] width 138 height 27
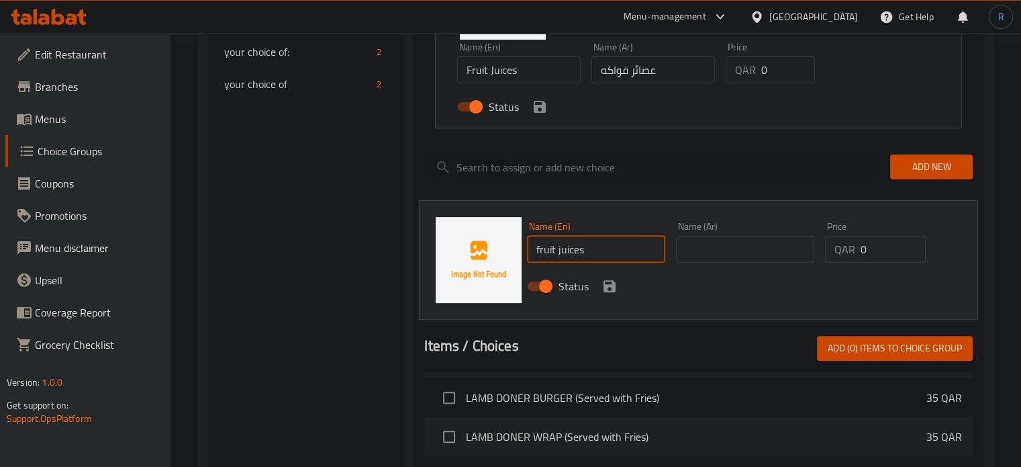
click at [593, 251] on input "fruit juices" at bounding box center [596, 249] width 138 height 27
paste input "Fruit J"
click at [575, 254] on input "Fruit Juices" at bounding box center [596, 249] width 138 height 27
paste input "flavoring"
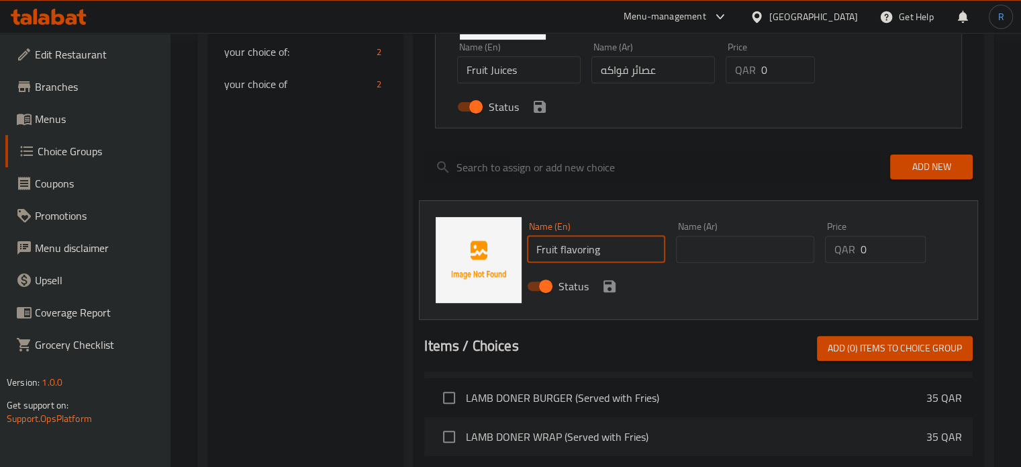
type input "Fruit flavoring"
click at [747, 249] on input "text" at bounding box center [745, 249] width 138 height 27
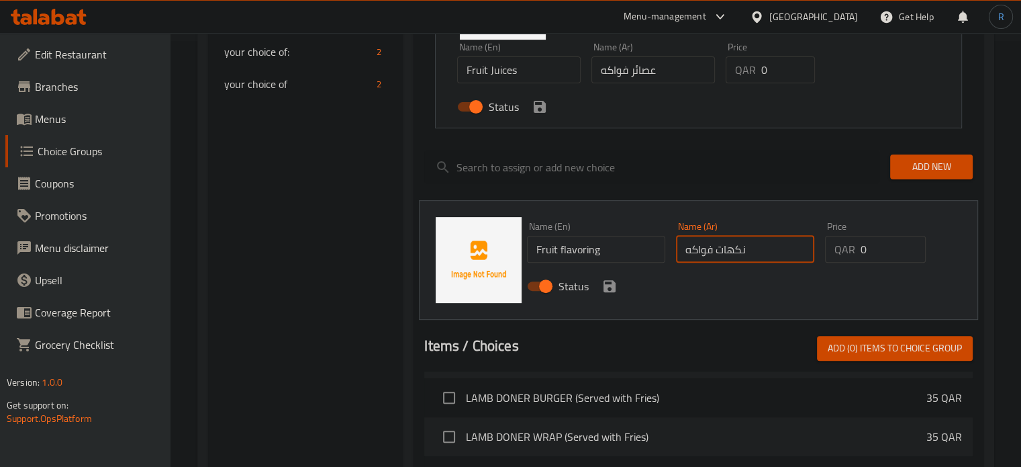
type input "نكهات فواكه"
click at [607, 287] on icon "save" at bounding box center [610, 286] width 16 height 16
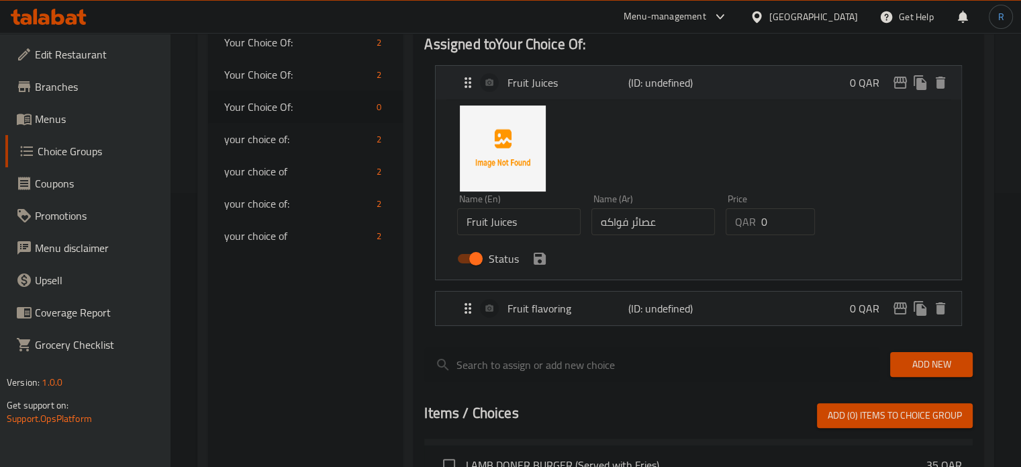
scroll to position [157, 0]
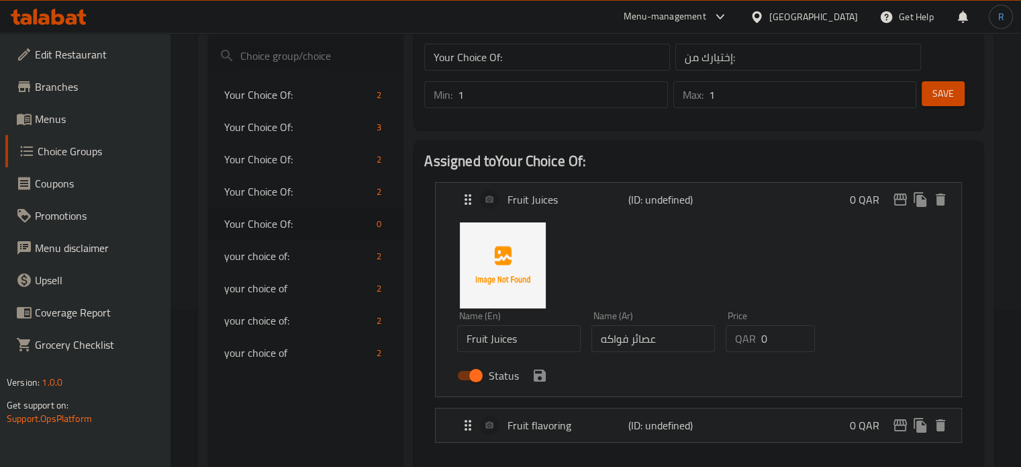
click at [941, 79] on div "Save" at bounding box center [942, 95] width 46 height 32
click at [931, 90] on button "Save" at bounding box center [943, 93] width 43 height 25
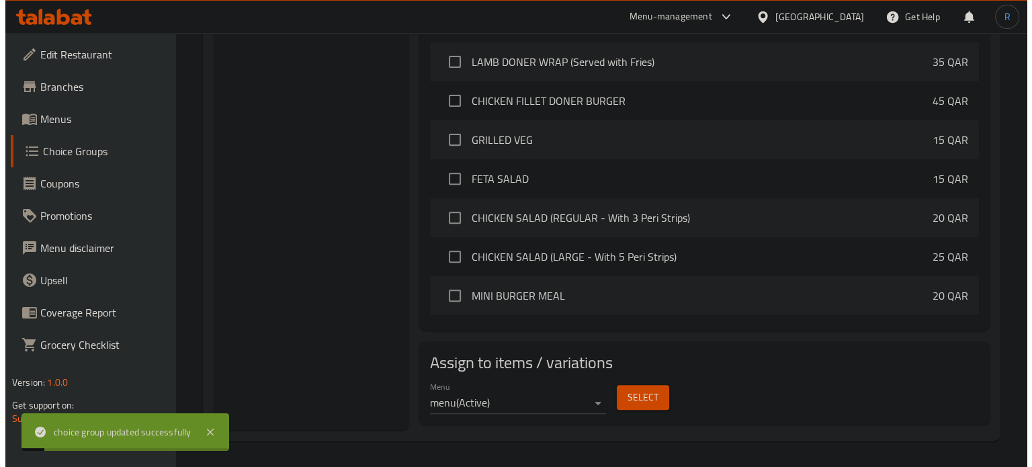
scroll to position [806, 0]
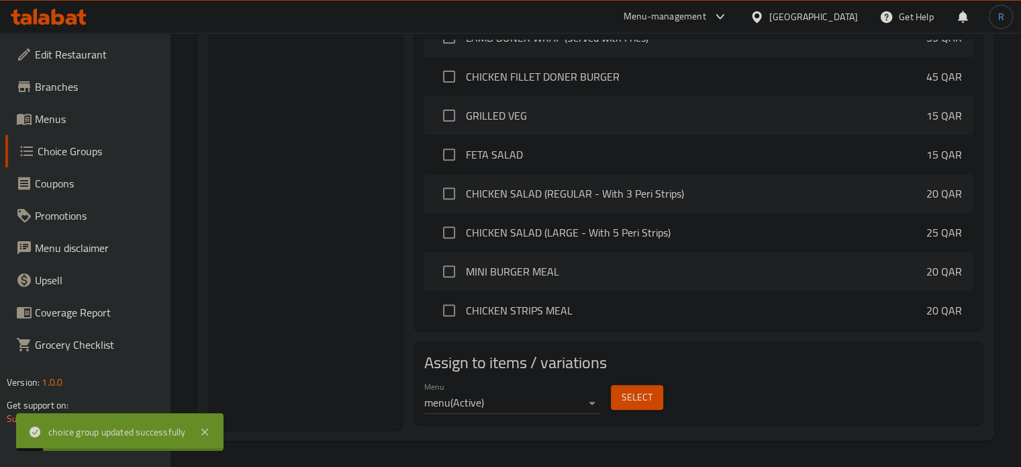
click at [627, 394] on span "Select" at bounding box center [637, 397] width 31 height 17
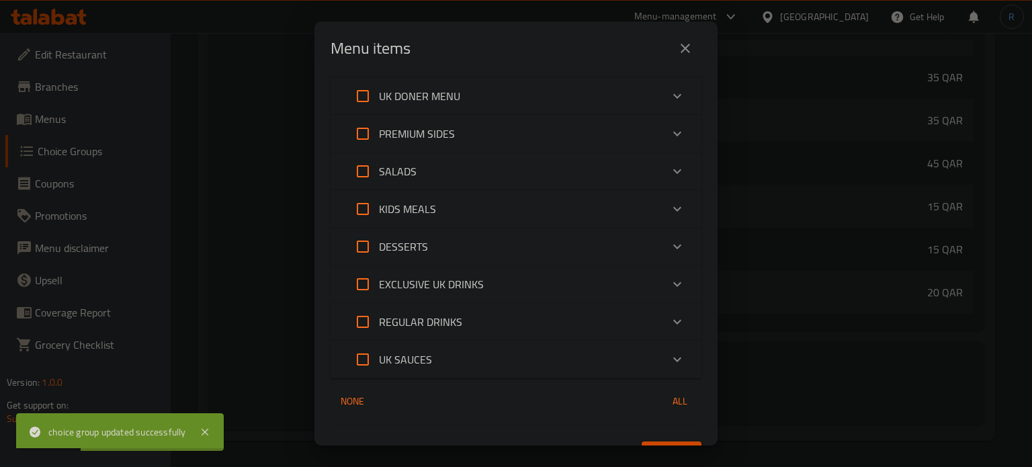
scroll to position [201, 0]
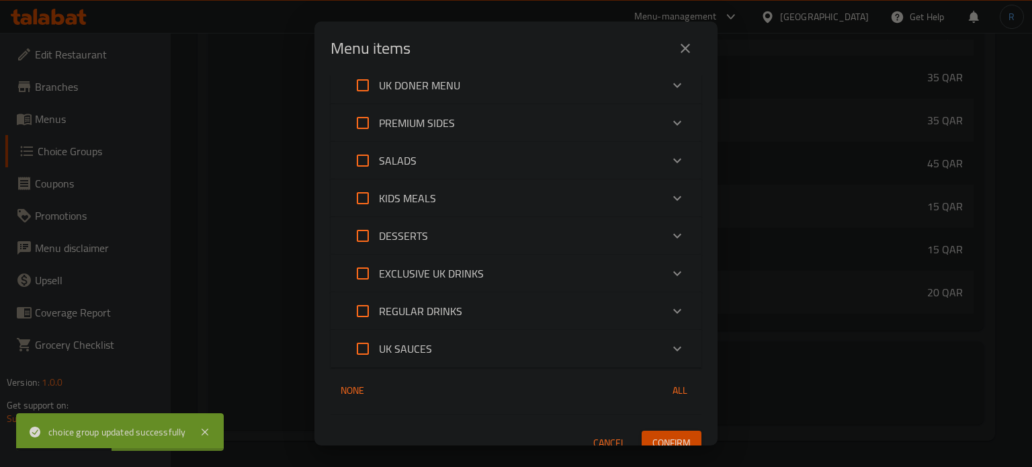
click at [529, 276] on div "EXCLUSIVE UK DRINKS" at bounding box center [504, 273] width 314 height 32
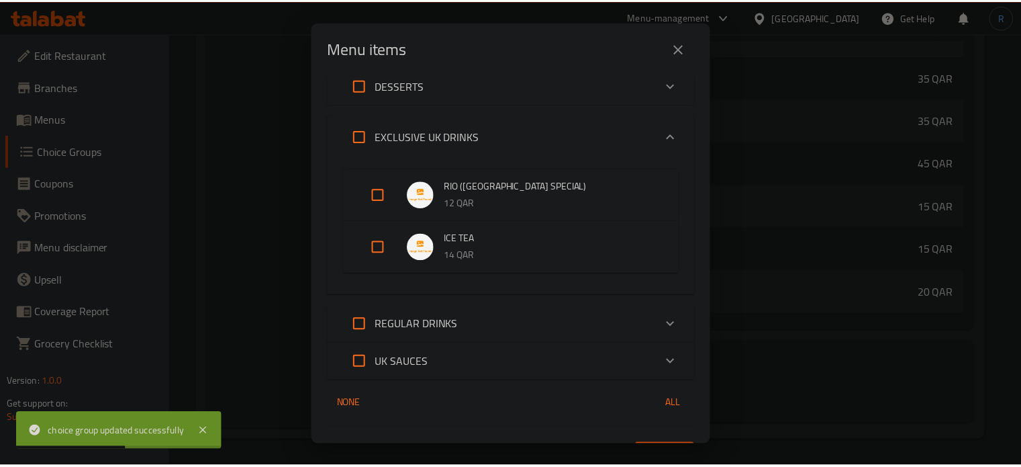
scroll to position [381, 0]
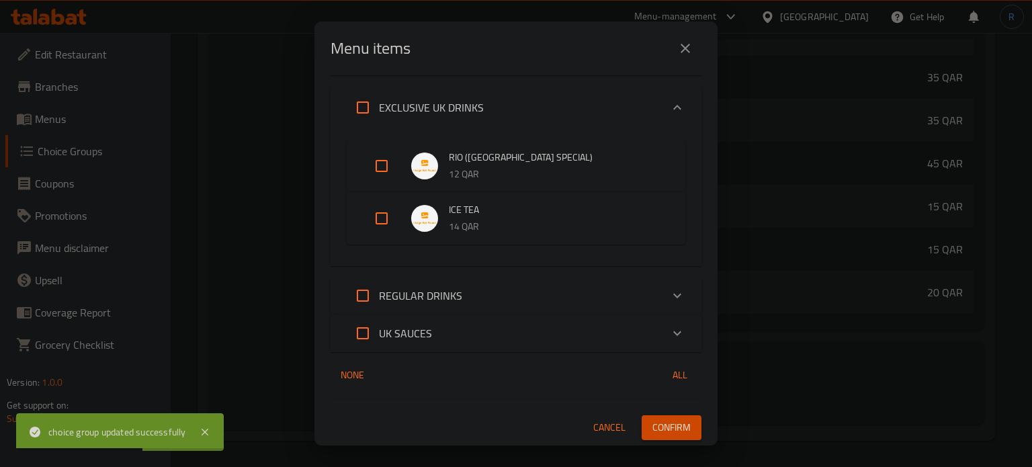
click at [376, 166] on input "Expand" at bounding box center [381, 166] width 32 height 32
checkbox input "true"
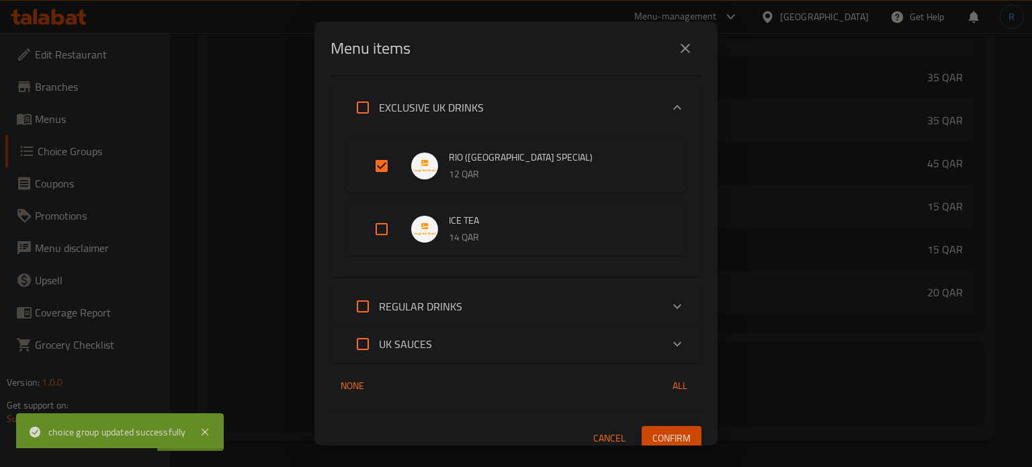
click at [656, 443] on span "Confirm" at bounding box center [671, 438] width 38 height 17
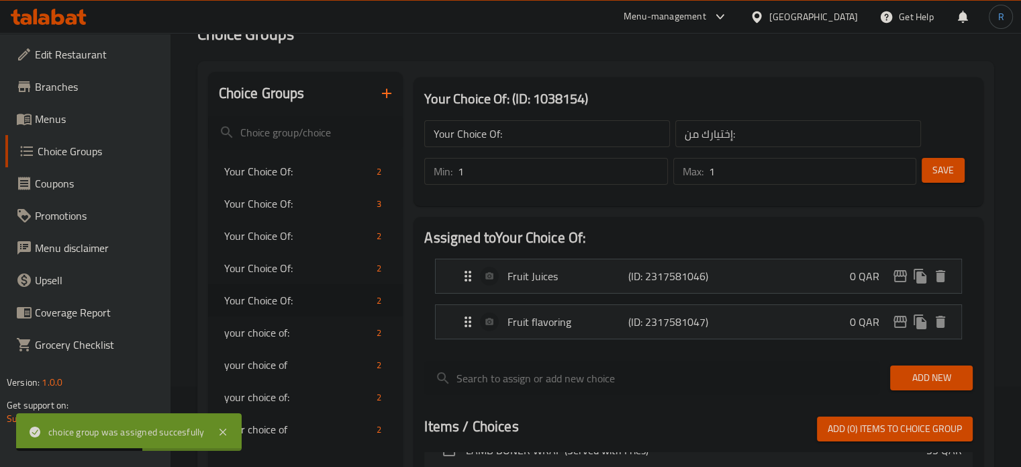
scroll to position [23, 0]
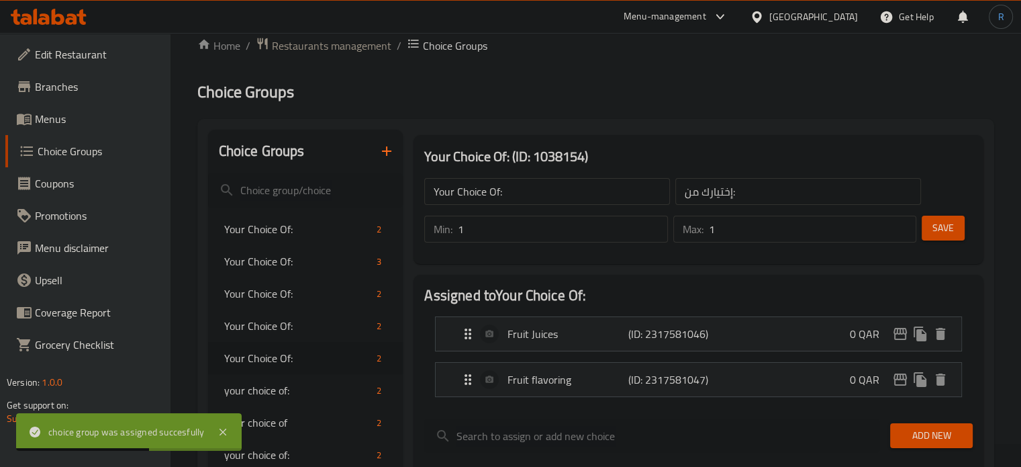
click at [381, 146] on icon "button" at bounding box center [387, 151] width 16 height 16
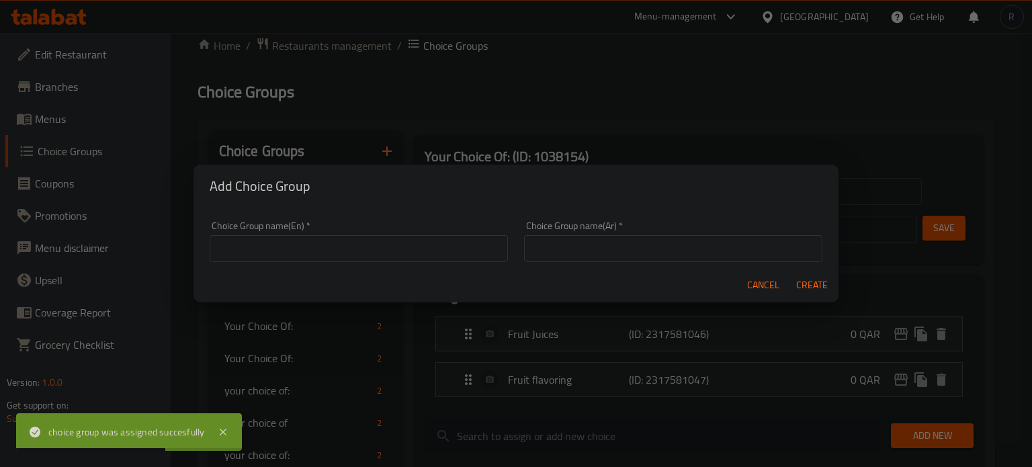
click at [295, 252] on input "text" at bounding box center [359, 248] width 298 height 27
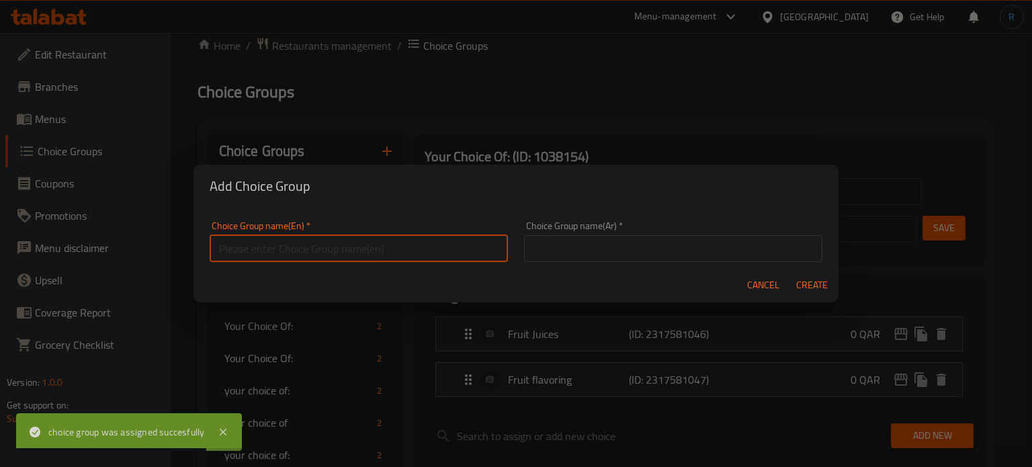
type input "Your Choice Of Flavor:"
click at [615, 247] on input "text" at bounding box center [673, 248] width 298 height 27
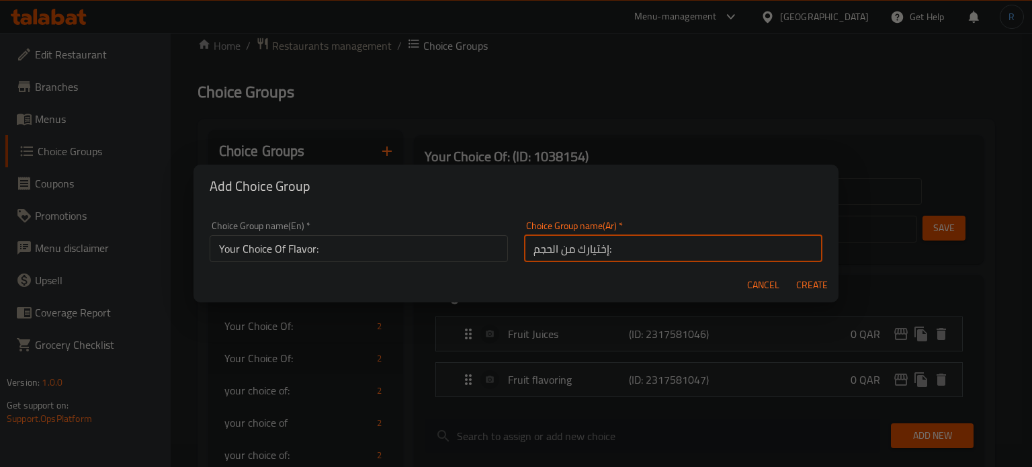
click at [547, 244] on input "إختيارك من الحجم:" at bounding box center [673, 248] width 298 height 27
type input "إختيارك من النكهة:"
click at [818, 285] on span "Create" at bounding box center [811, 285] width 32 height 17
type input "Your Choice Of Flavor:"
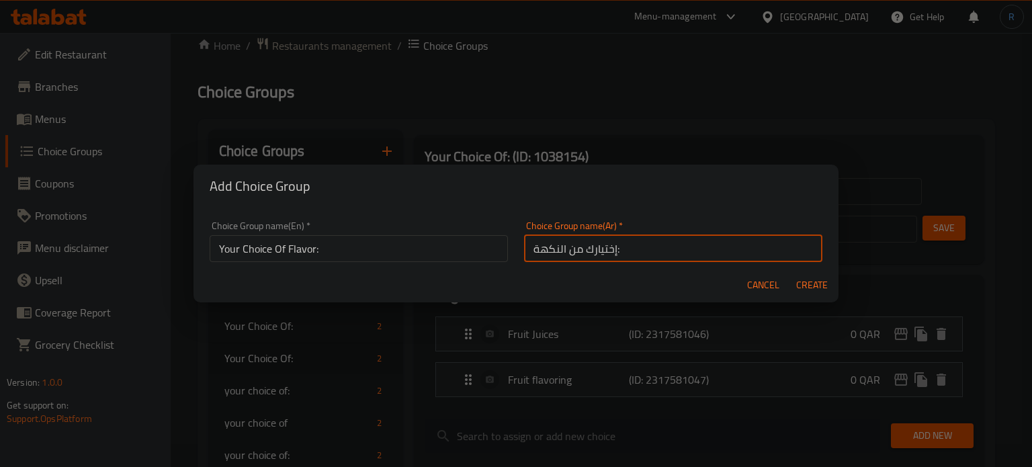
type input "إختيارك من النكهة:"
type input "0"
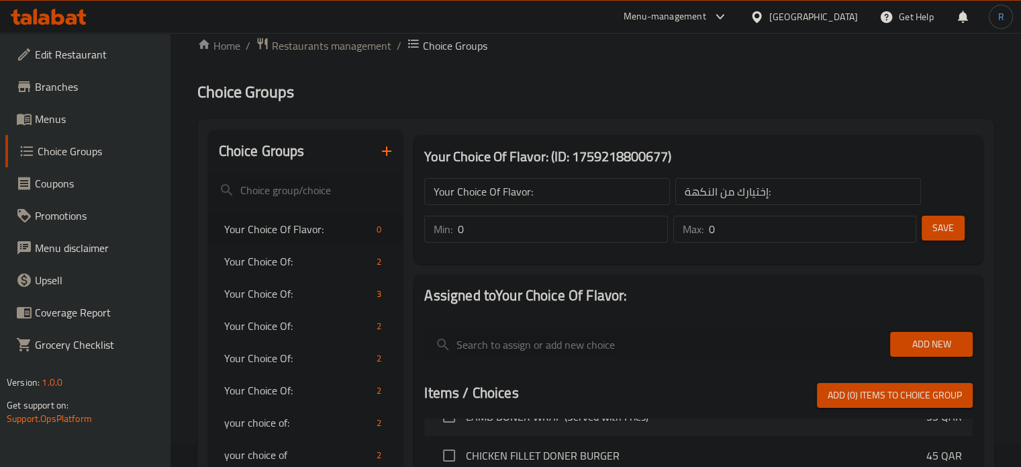
click at [559, 220] on input "0" at bounding box center [563, 229] width 210 height 27
type input "1"
click at [749, 233] on input "0" at bounding box center [813, 229] width 208 height 27
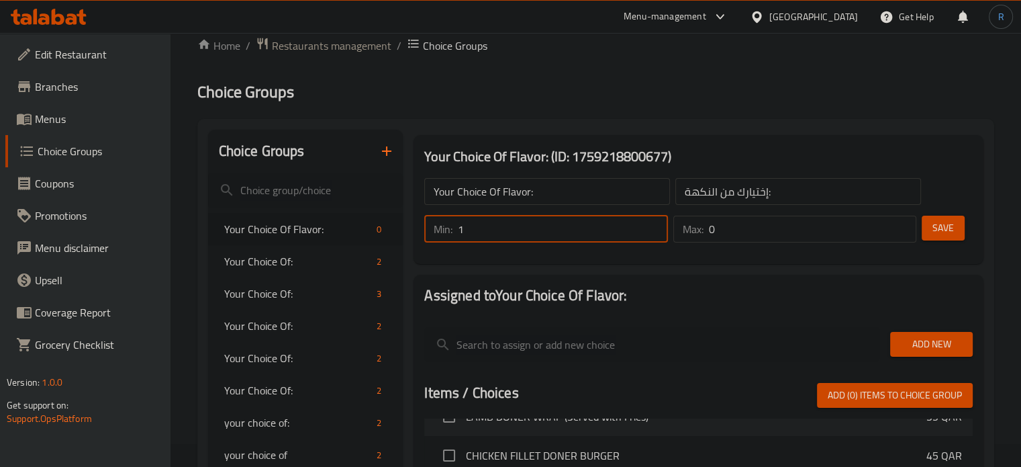
click at [749, 233] on input "0" at bounding box center [813, 229] width 208 height 27
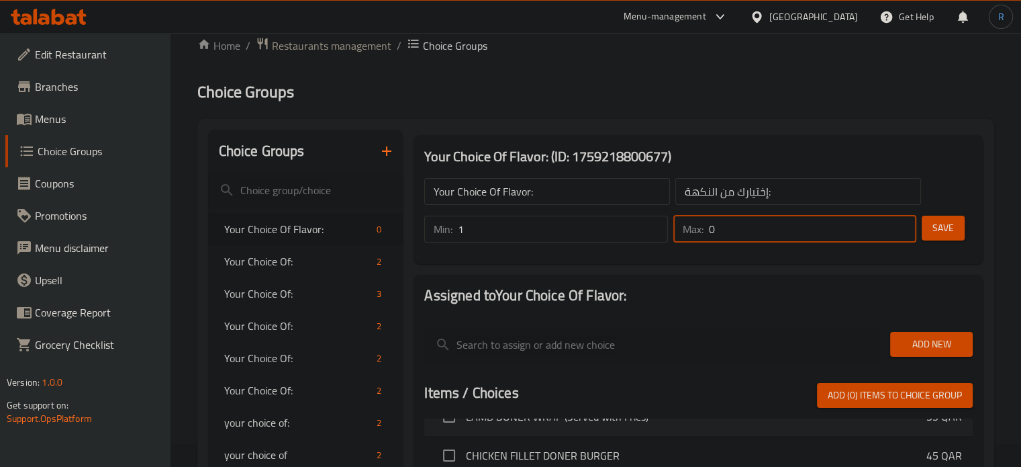
click at [749, 233] on input "0" at bounding box center [813, 229] width 208 height 27
type input "1"
click at [934, 225] on span "Save" at bounding box center [943, 228] width 21 height 17
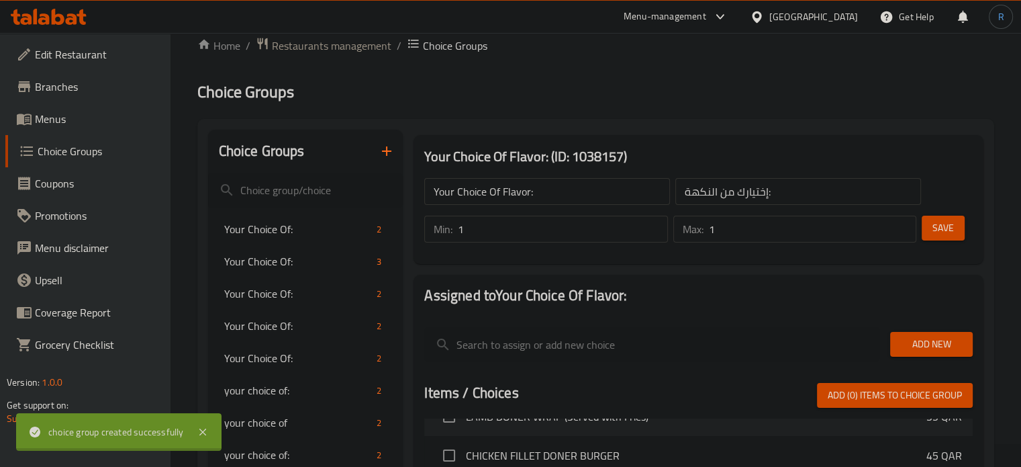
scroll to position [157, 0]
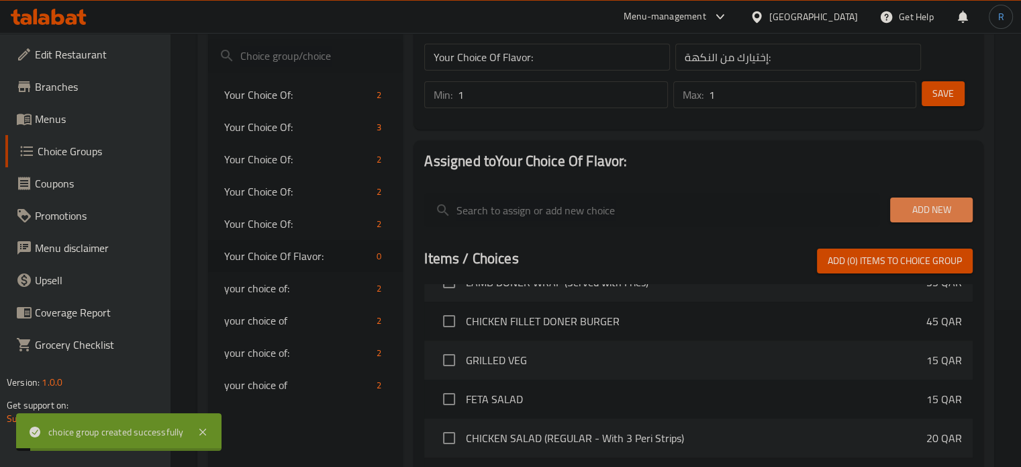
click at [918, 212] on span "Add New" at bounding box center [931, 209] width 61 height 17
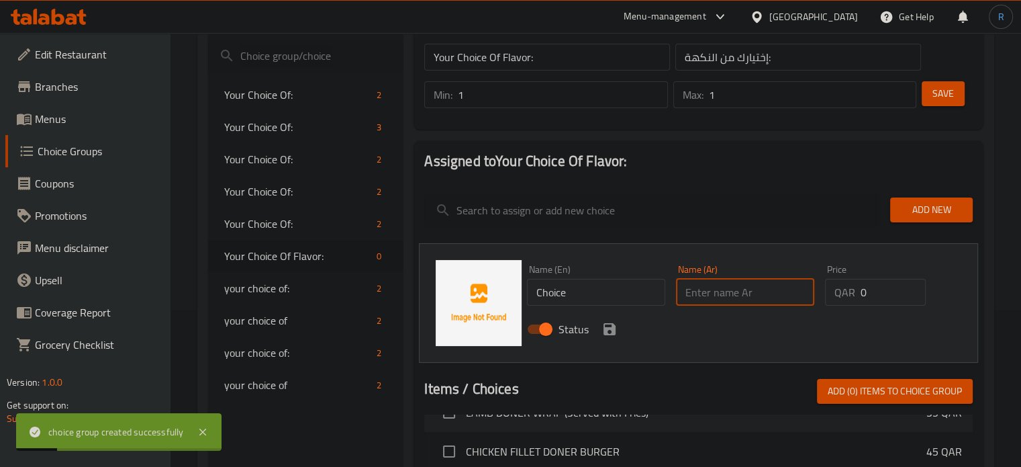
click at [766, 299] on input "text" at bounding box center [745, 292] width 138 height 27
type input "ليمون"
click at [598, 308] on div "Name (En) Choice Name (En)" at bounding box center [596, 285] width 149 height 52
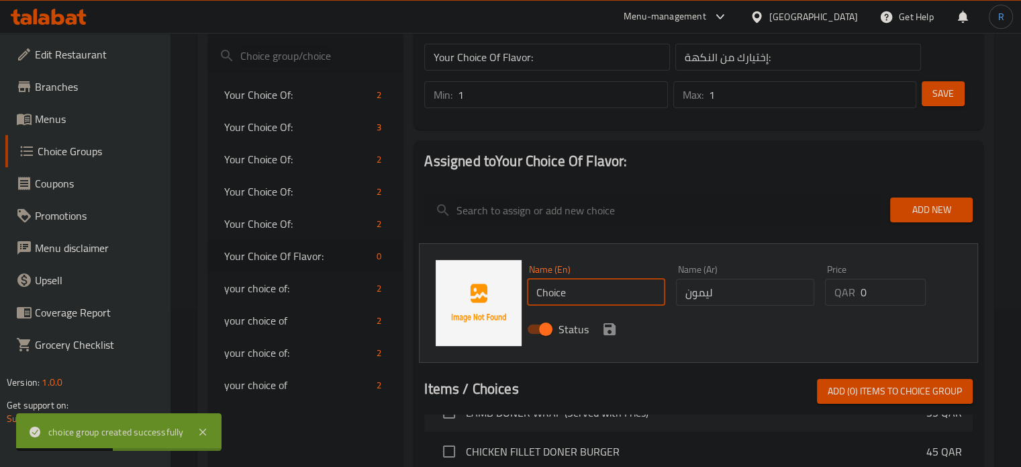
click at [597, 291] on input "Choice" at bounding box center [596, 292] width 138 height 27
type input "Lemon"
click at [612, 325] on icon "save" at bounding box center [610, 329] width 12 height 12
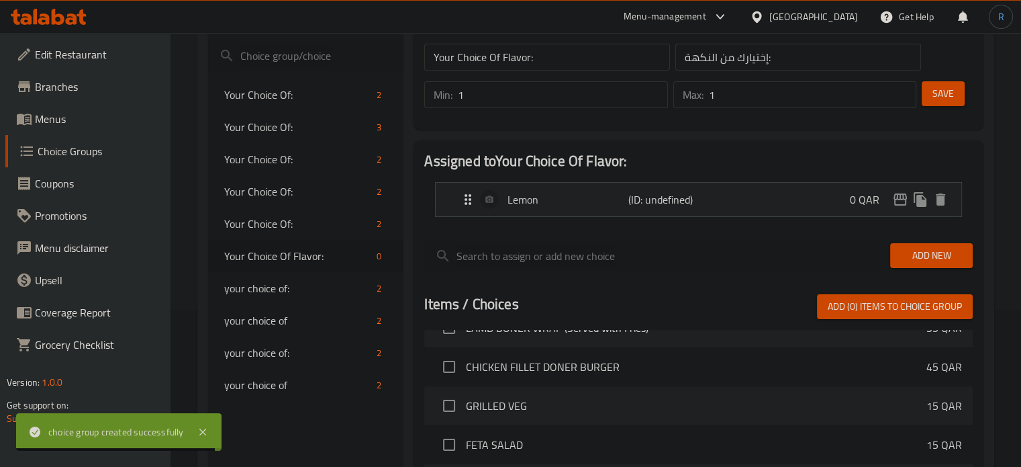
click at [915, 255] on span "Add New" at bounding box center [931, 255] width 61 height 17
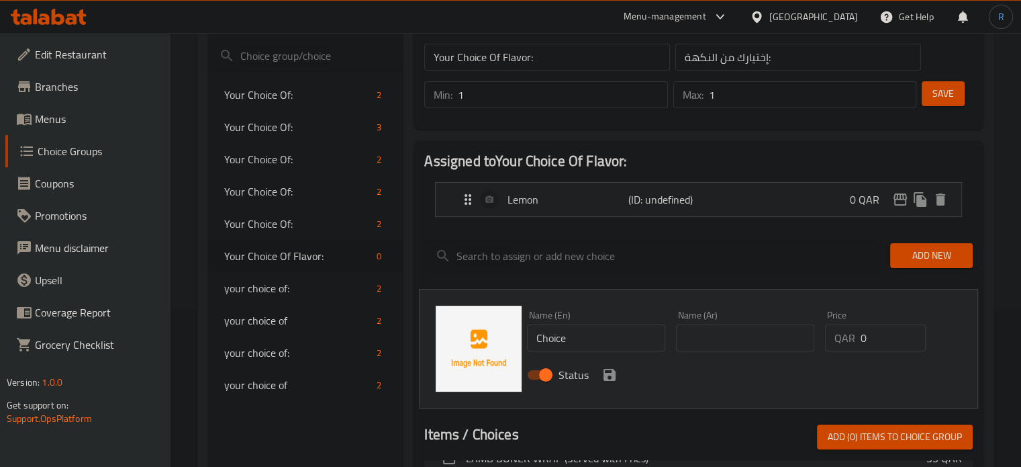
click at [598, 338] on input "Choice" at bounding box center [596, 337] width 138 height 27
type input "Peach"
click at [703, 340] on input "text" at bounding box center [745, 337] width 138 height 27
type input "خوخ"
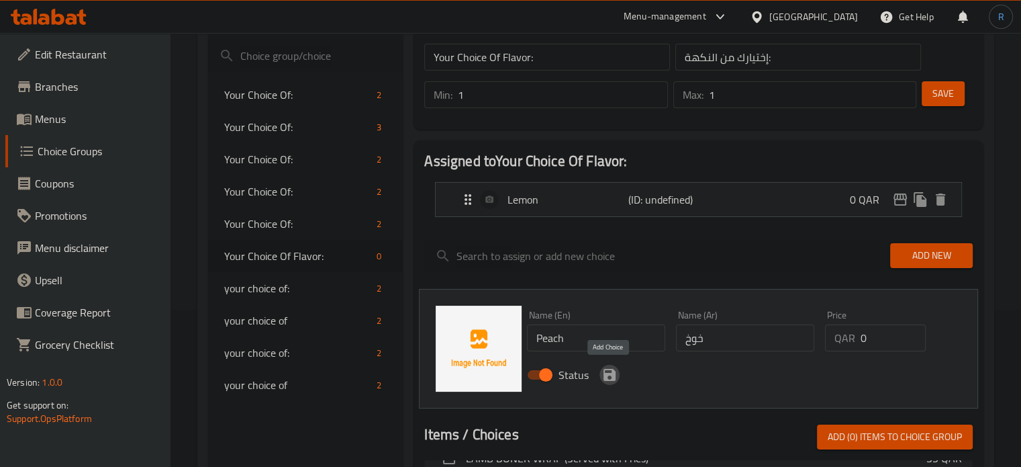
click at [604, 380] on icon "save" at bounding box center [610, 375] width 16 height 16
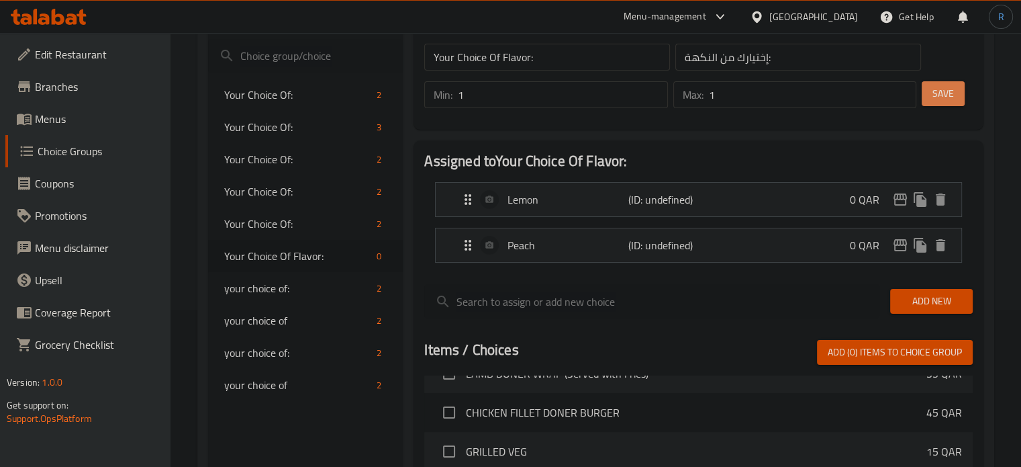
click at [936, 86] on span "Save" at bounding box center [943, 93] width 21 height 17
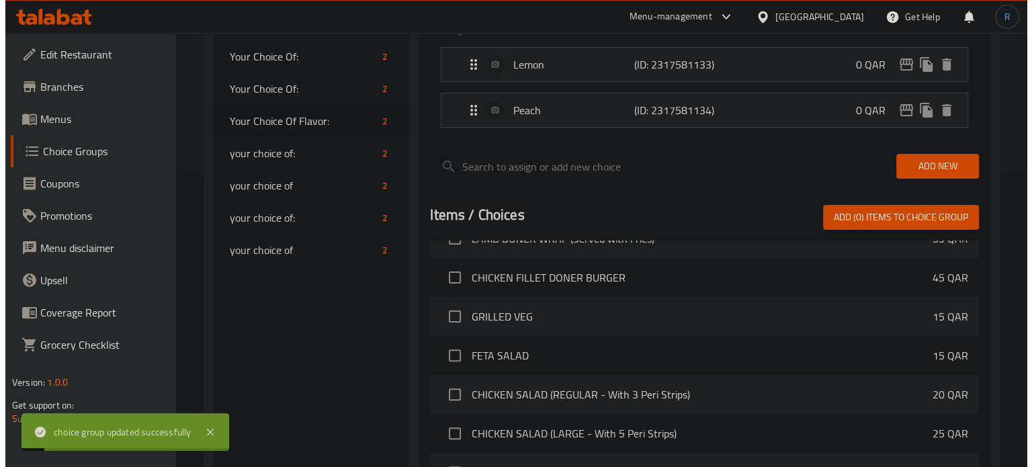
scroll to position [493, 0]
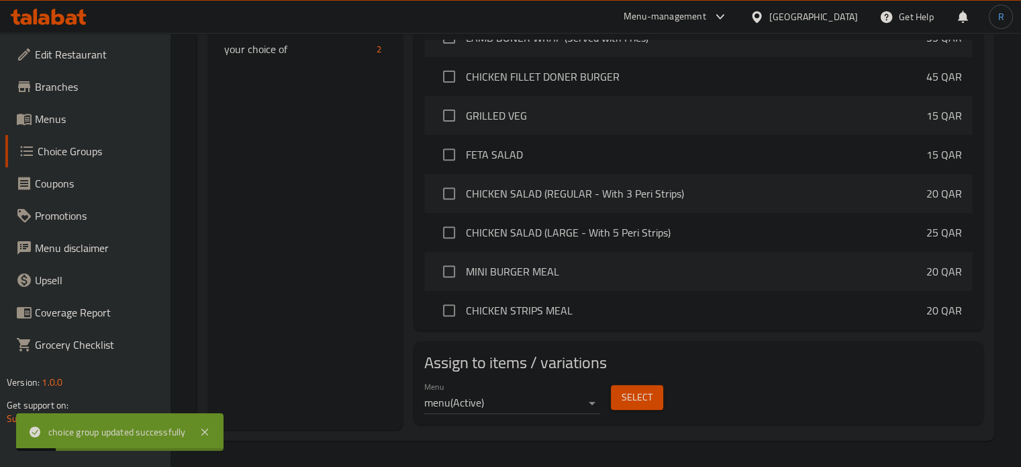
click at [618, 392] on button "Select" at bounding box center [637, 397] width 52 height 25
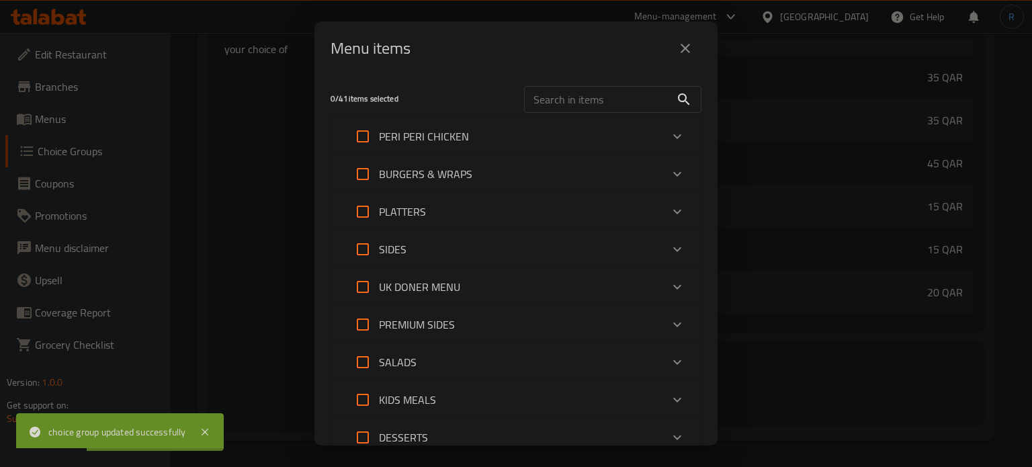
scroll to position [217, 0]
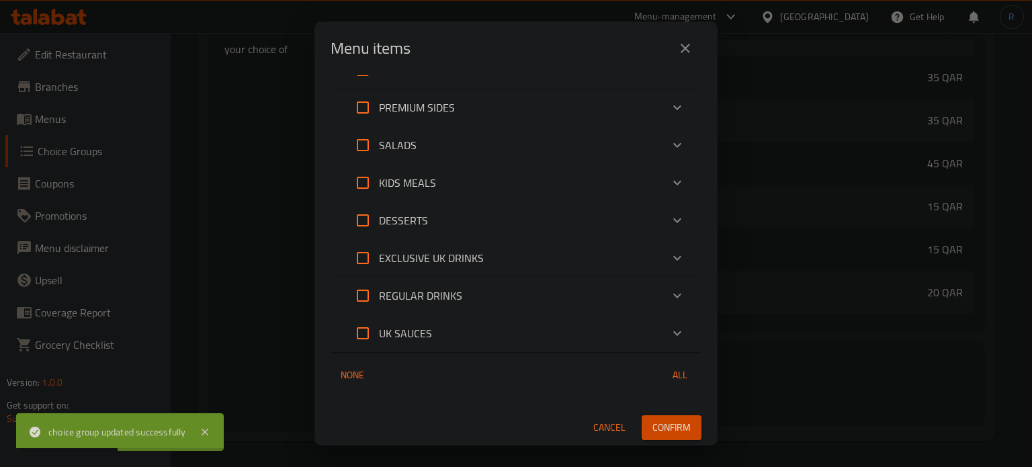
click at [451, 265] on p "EXCLUSIVE UK DRINKS" at bounding box center [431, 258] width 105 height 16
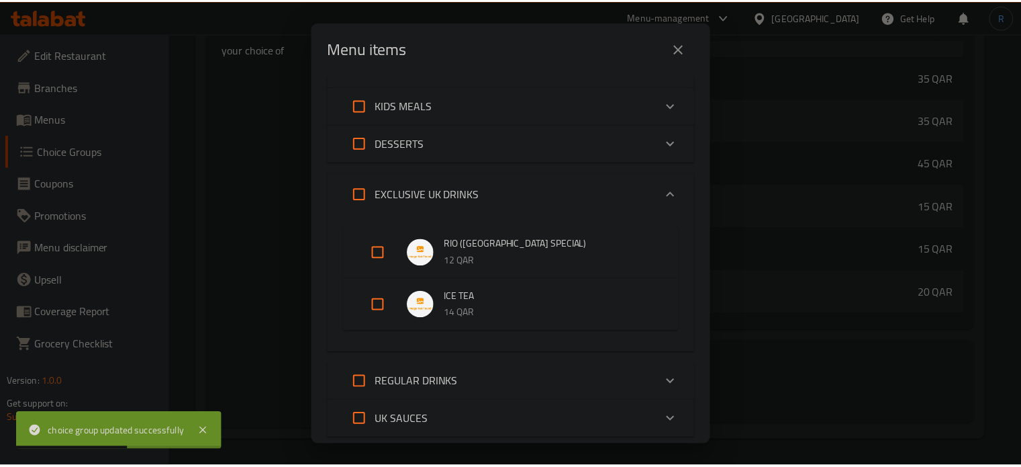
scroll to position [381, 0]
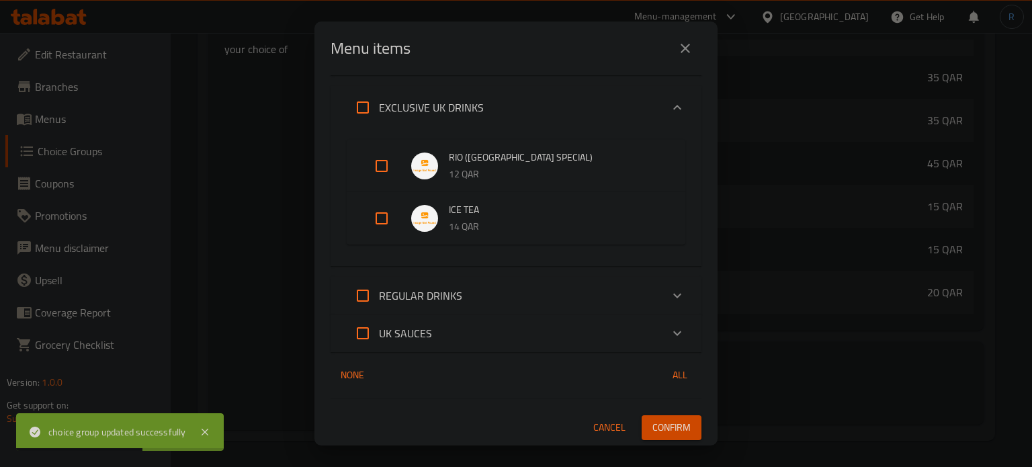
click at [377, 226] on input "Expand" at bounding box center [381, 218] width 32 height 32
checkbox input "true"
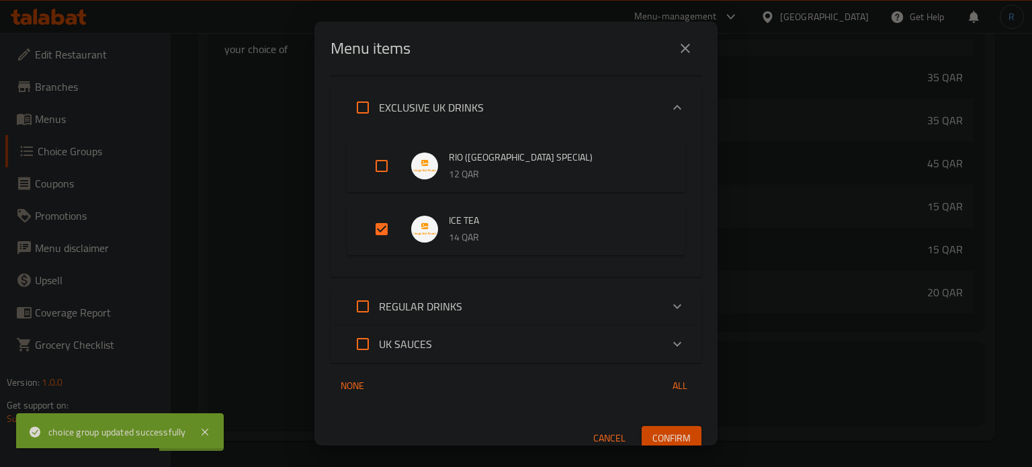
click at [668, 445] on span "Confirm" at bounding box center [671, 438] width 38 height 17
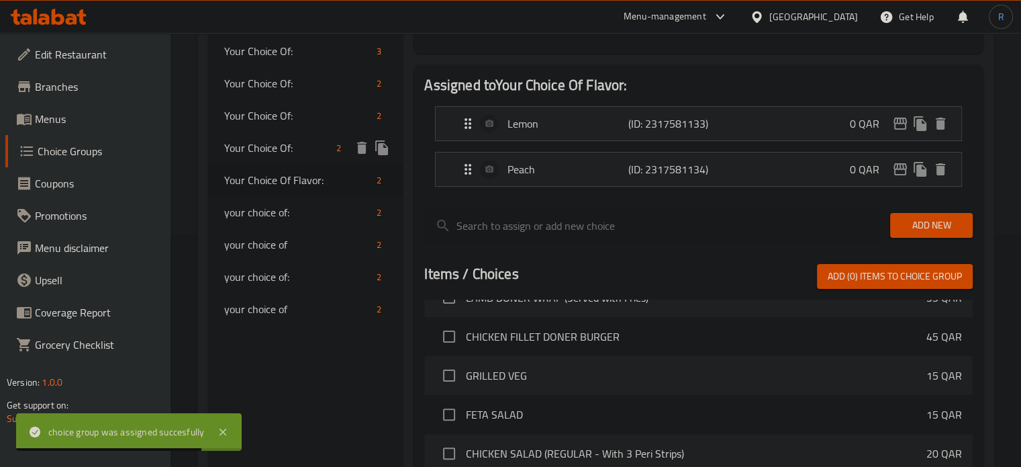
scroll to position [224, 0]
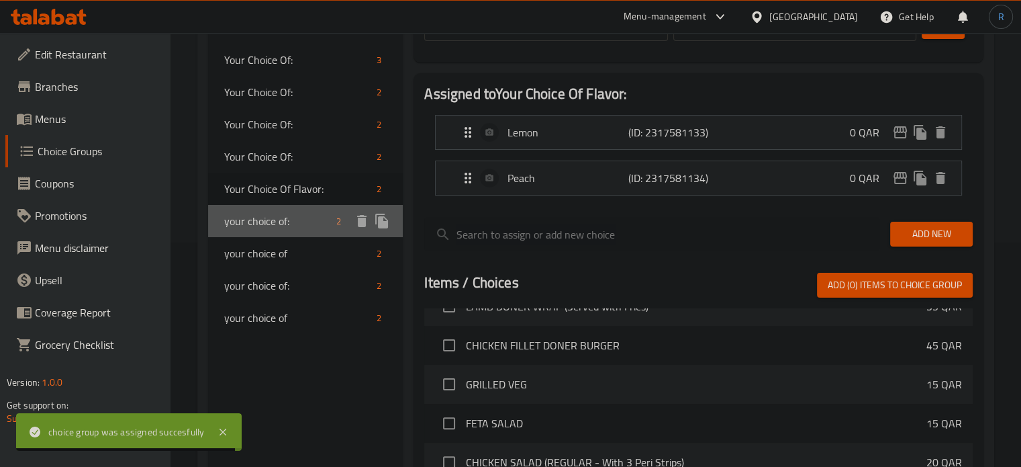
click at [265, 217] on span "your choice of:" at bounding box center [277, 221] width 107 height 16
type input "your choice of:"
type input "اختيارك من :"
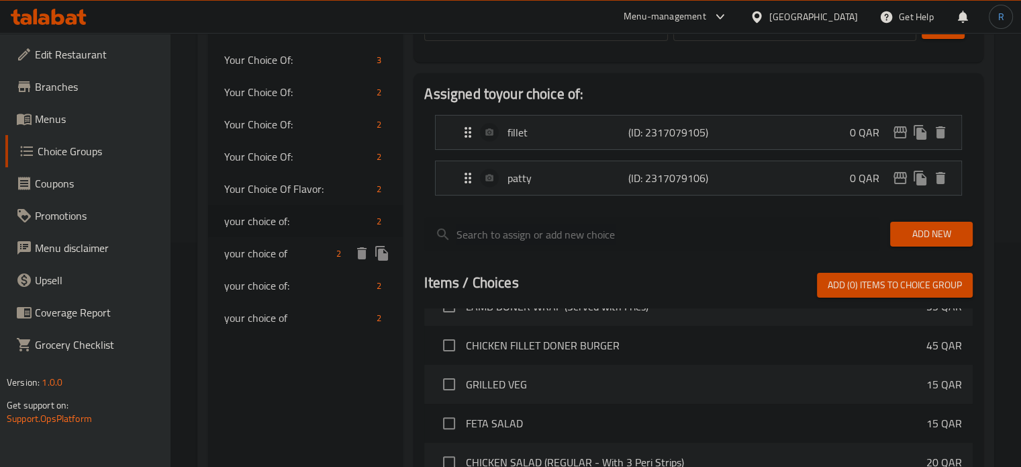
click at [264, 250] on span "your choice of" at bounding box center [277, 253] width 107 height 16
type input "your choice of"
type input "اختيارك من"
type input "0"
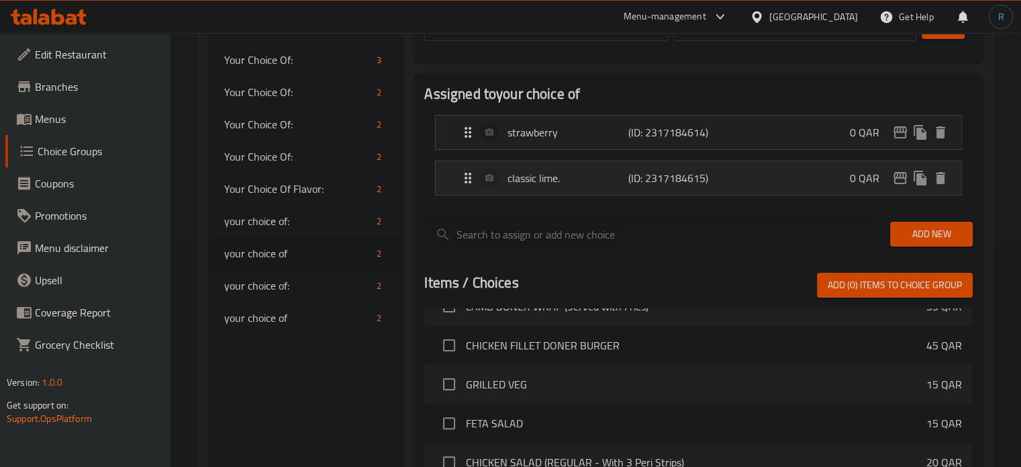
click at [564, 187] on div "classic lime. (ID: 2317184615) 0 QAR" at bounding box center [703, 178] width 486 height 34
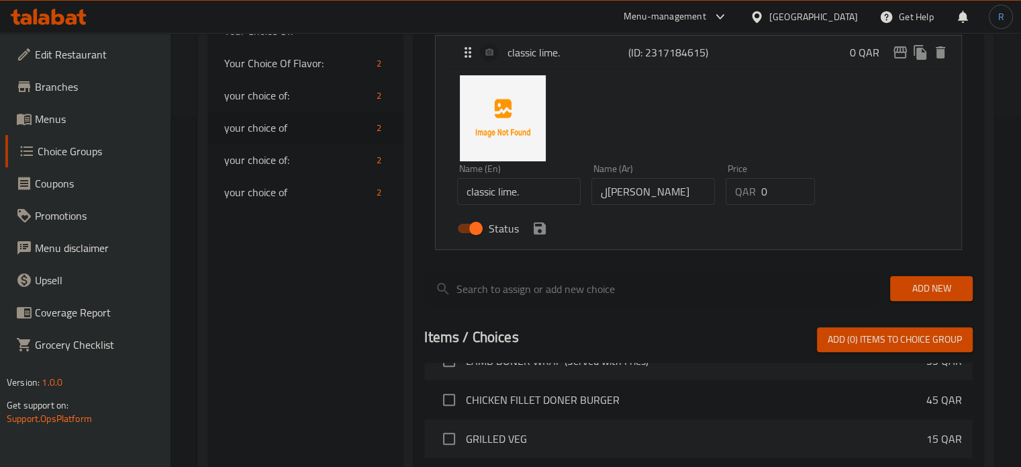
scroll to position [359, 0]
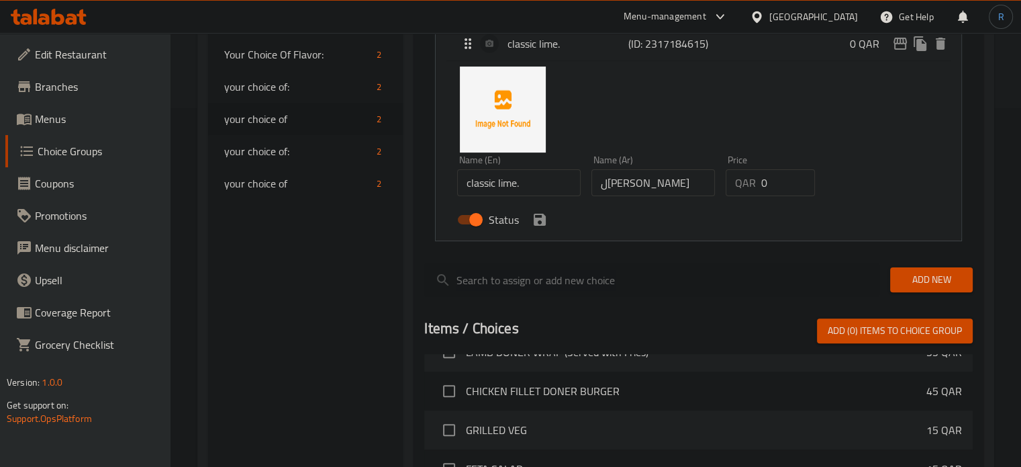
click at [502, 189] on input "classic lime." at bounding box center [519, 182] width 124 height 27
click at [486, 187] on input "classic lime." at bounding box center [519, 182] width 124 height 27
click at [514, 189] on input "lime." at bounding box center [519, 182] width 124 height 27
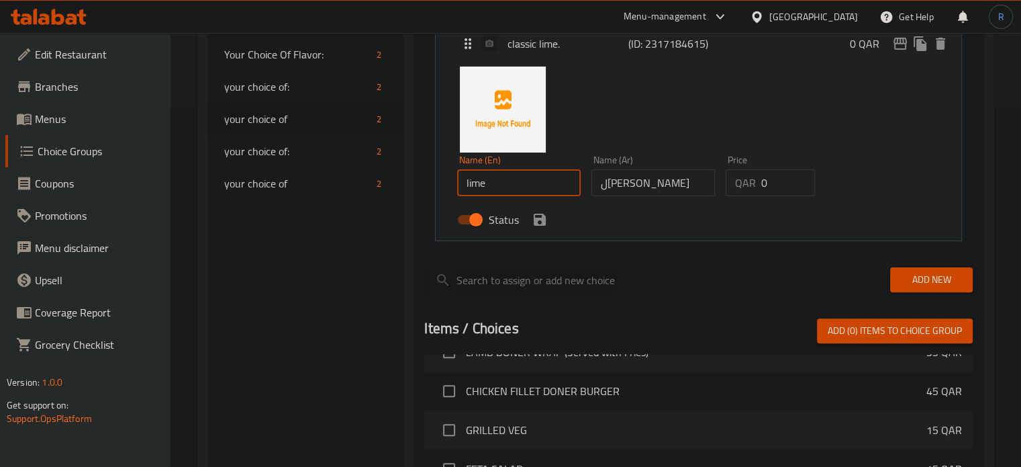
click at [470, 187] on input "lime" at bounding box center [519, 182] width 124 height 27
type input "Lime"
click at [666, 185] on input "ليمون كلاسيك" at bounding box center [654, 182] width 124 height 27
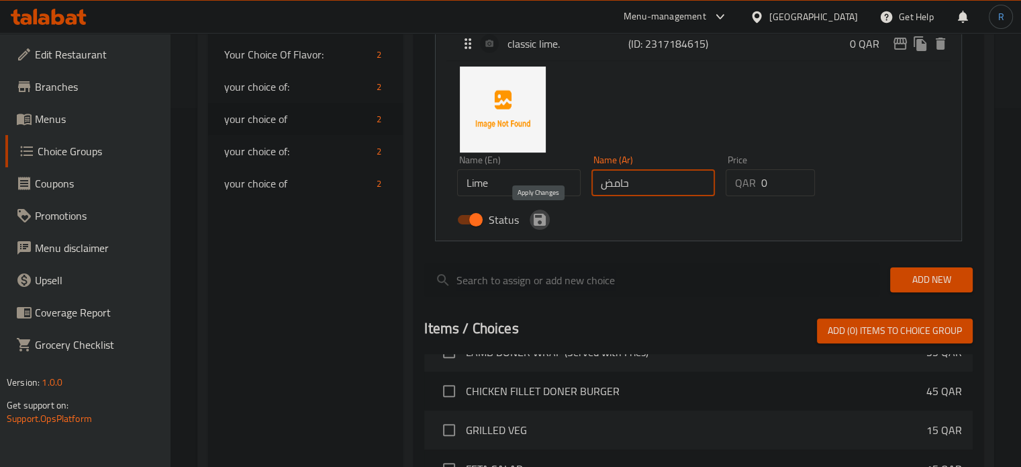
click at [532, 225] on icon "save" at bounding box center [540, 220] width 16 height 16
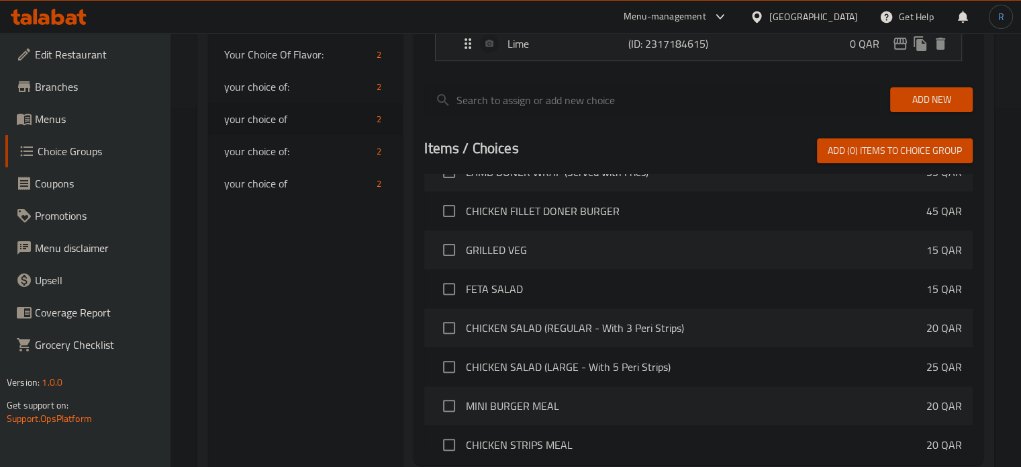
type input "حامض"
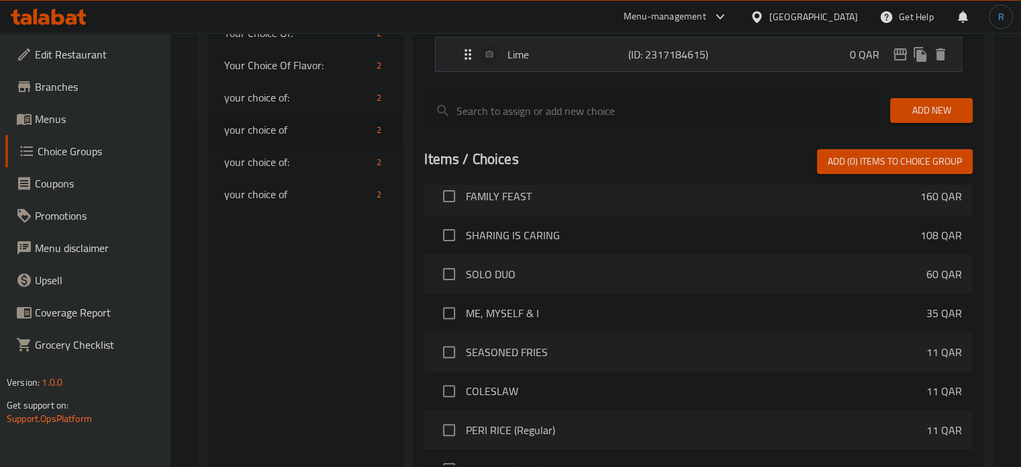
scroll to position [90, 0]
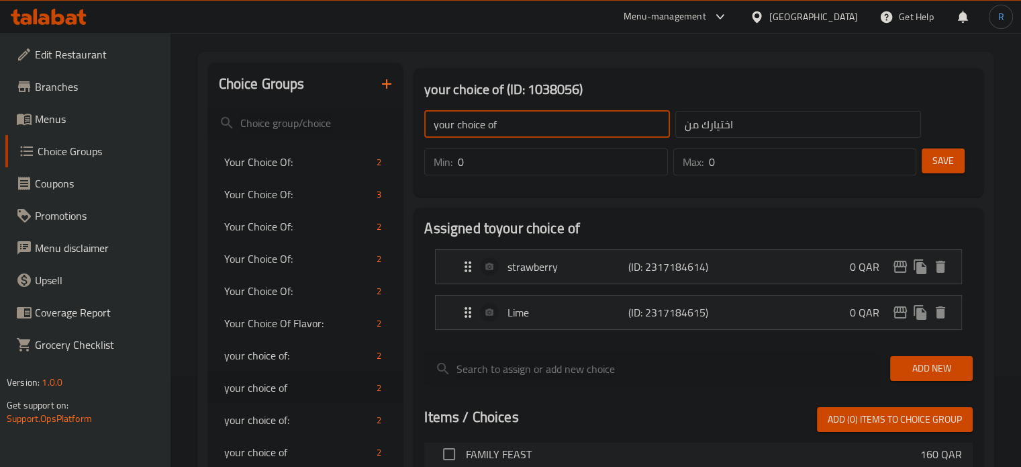
click at [547, 134] on input "your choice of" at bounding box center [547, 124] width 246 height 27
type input "Your Choice Of :"
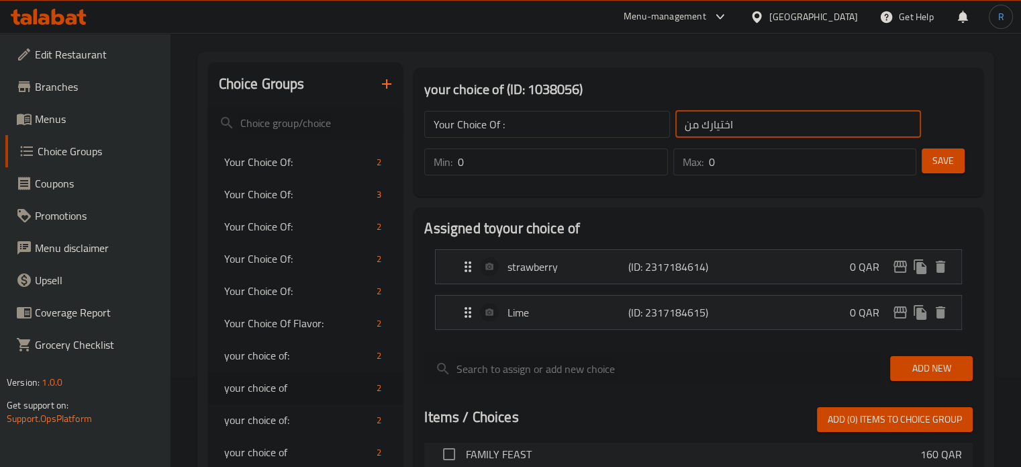
click at [739, 119] on input "اختيارك من" at bounding box center [799, 124] width 246 height 27
click at [739, 119] on input "text" at bounding box center [799, 124] width 246 height 27
type input "إختيارك من:"
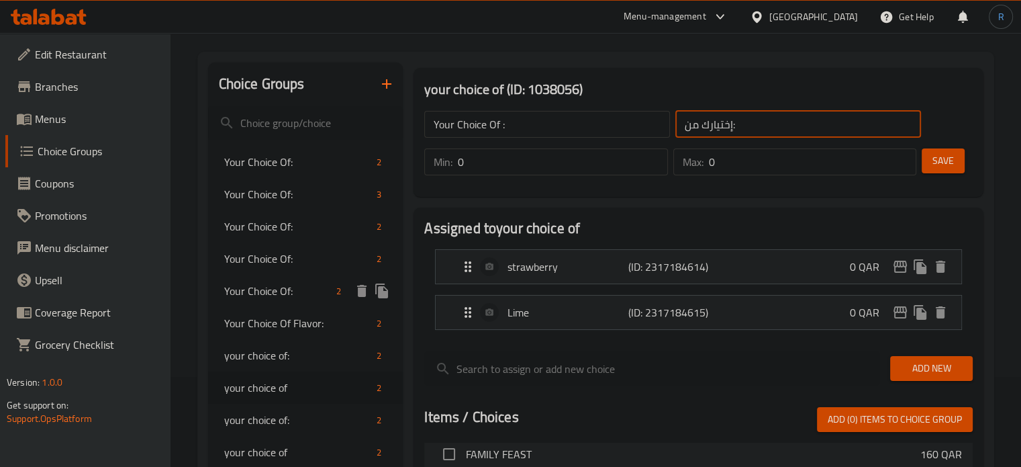
scroll to position [157, 0]
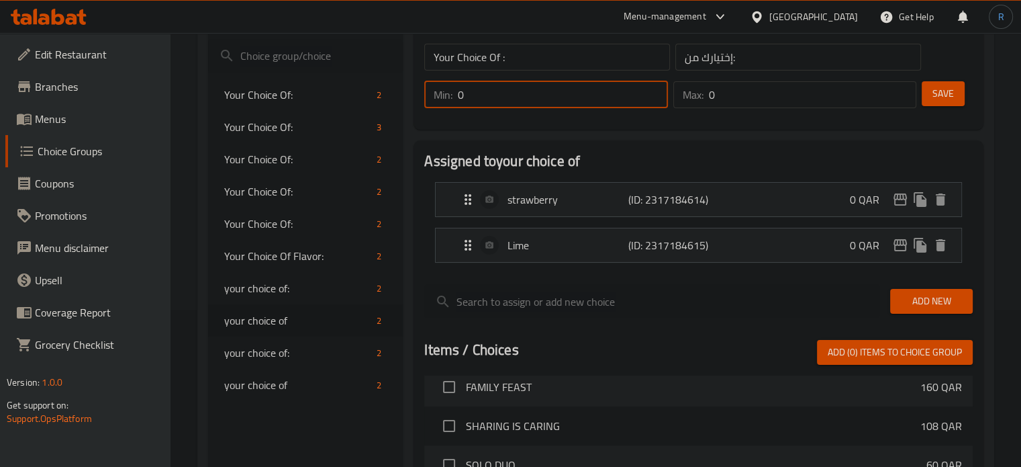
click at [502, 97] on input "0" at bounding box center [563, 94] width 210 height 27
type input "1"
click at [756, 93] on input "0" at bounding box center [813, 94] width 208 height 27
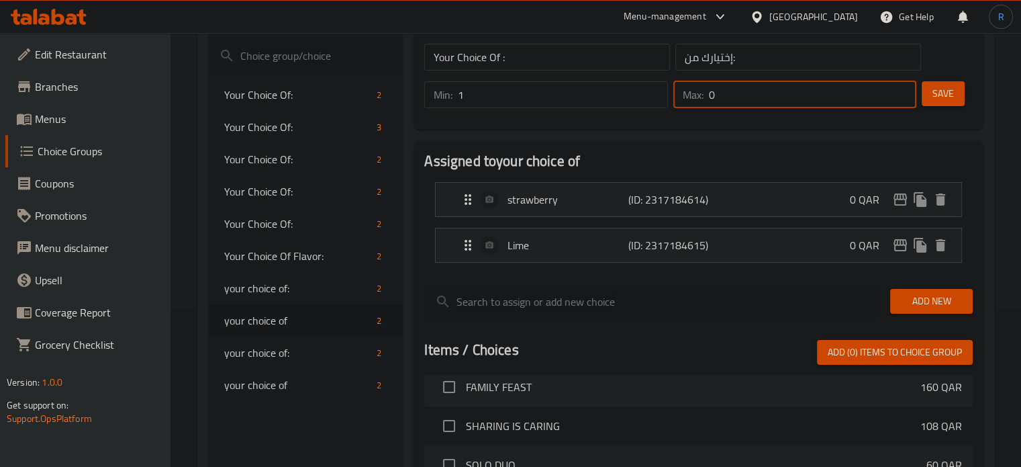
click at [756, 93] on input "0" at bounding box center [813, 94] width 208 height 27
type input "1"
click at [940, 99] on span "Save" at bounding box center [943, 93] width 21 height 17
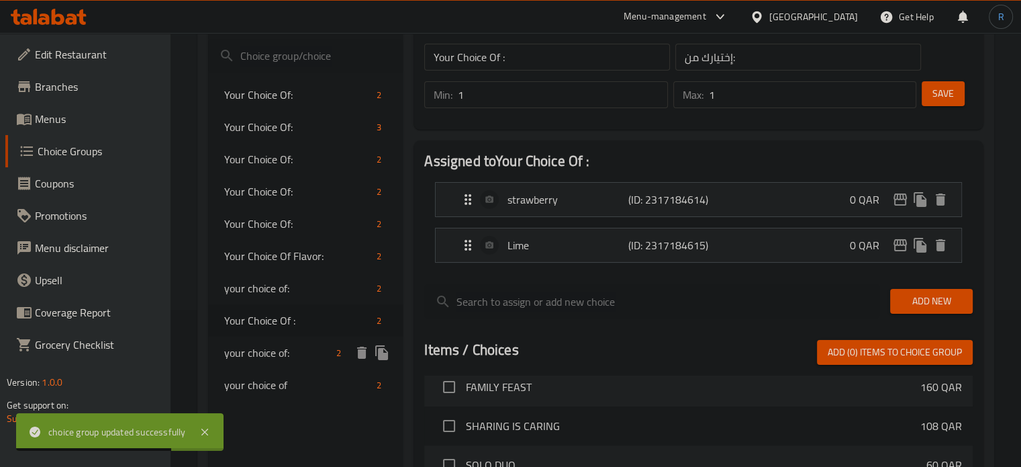
click at [289, 350] on span "your choice of:" at bounding box center [277, 353] width 107 height 16
type input "your choice of:"
type input "اختيارك من :"
click at [284, 383] on span "your choice of" at bounding box center [277, 385] width 107 height 16
type input "your choice of"
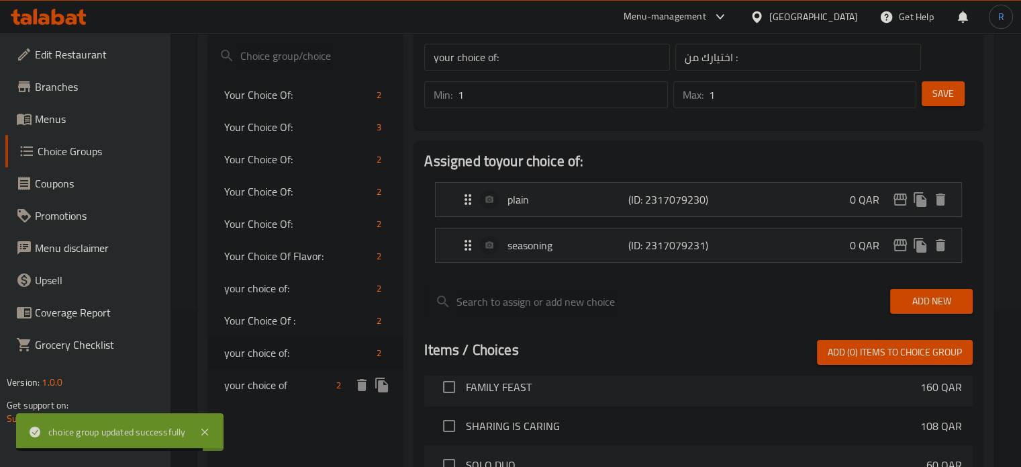
type input "اختيارك من"
type input "0"
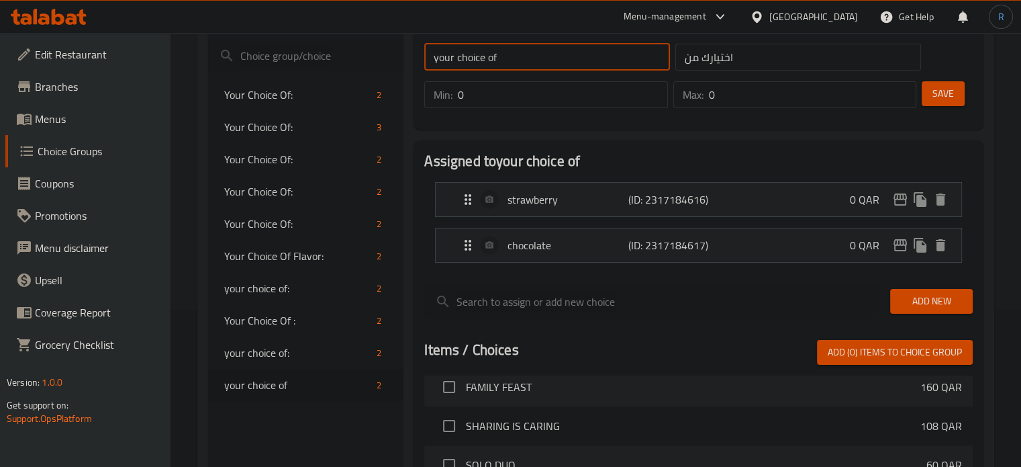
click at [568, 57] on input "your choice of" at bounding box center [547, 57] width 246 height 27
click at [568, 57] on input "text" at bounding box center [547, 57] width 246 height 27
type input "Your Choice Of:"
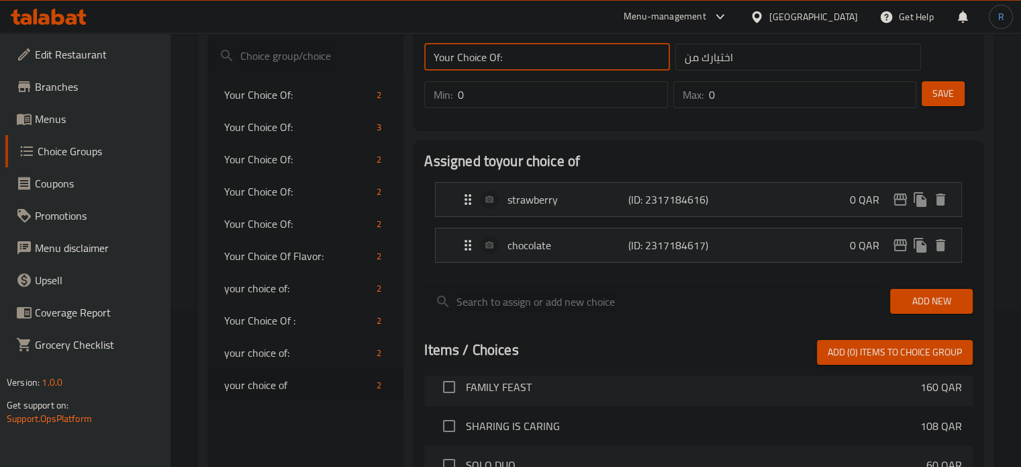
click at [739, 62] on input "اختيارك من" at bounding box center [799, 57] width 246 height 27
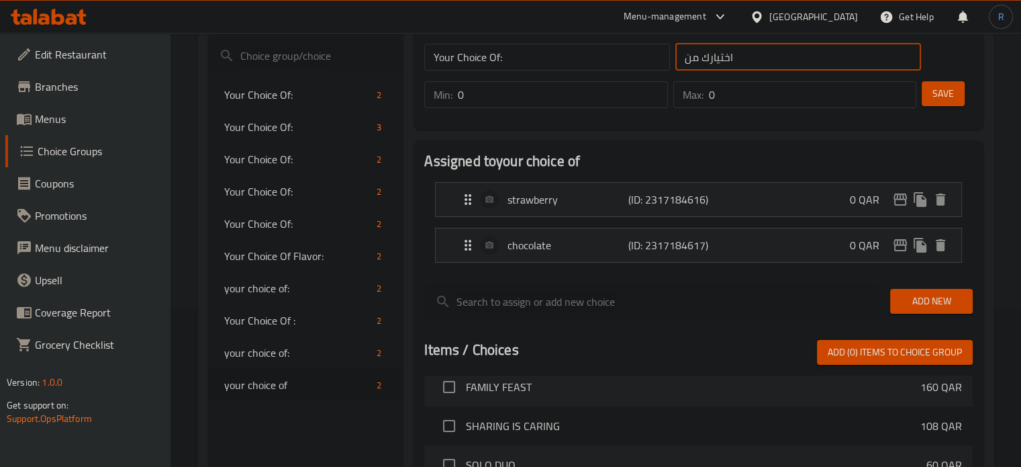
click at [739, 62] on input "اختيارك من" at bounding box center [799, 57] width 246 height 27
click at [739, 62] on input "text" at bounding box center [799, 57] width 246 height 27
type input "إختيارك من:"
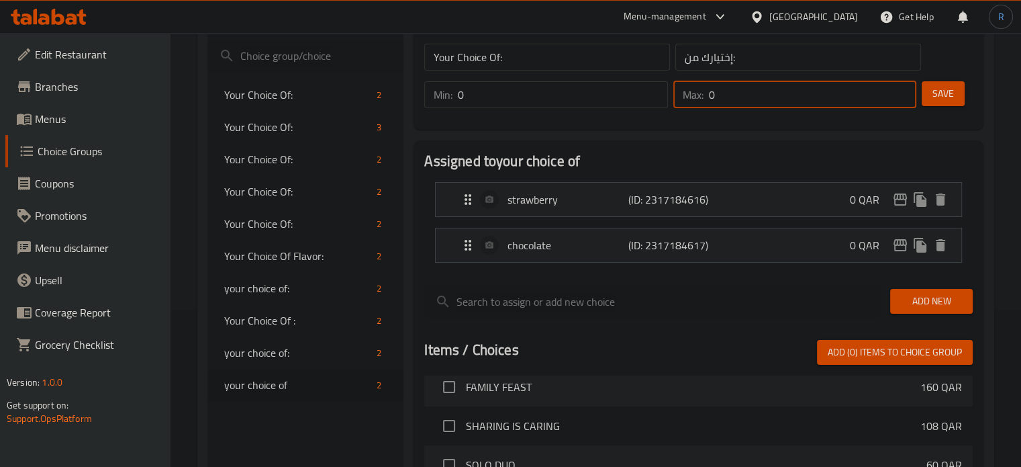
click at [727, 95] on input "0" at bounding box center [813, 94] width 208 height 27
type input "1"
click at [576, 96] on input "0" at bounding box center [563, 94] width 210 height 27
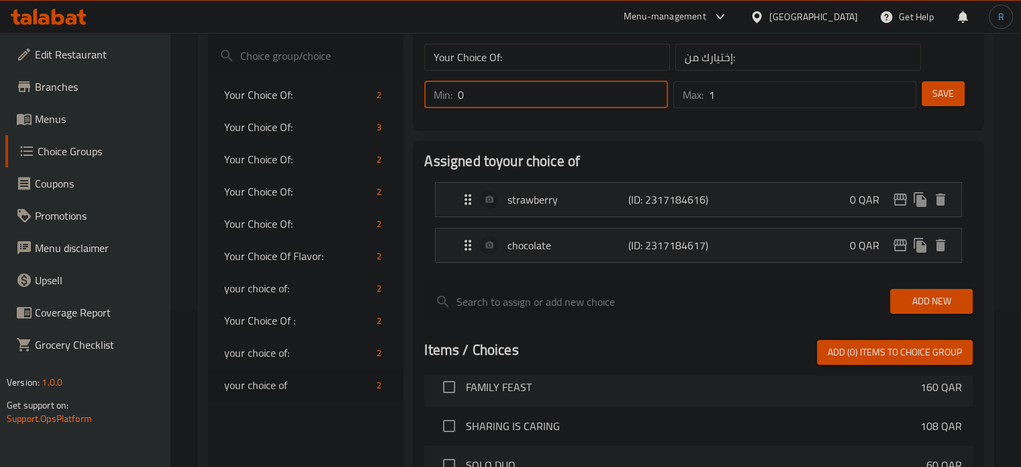
click at [576, 96] on input "0" at bounding box center [563, 94] width 210 height 27
click at [696, 208] on p "(ID: 2317184616)" at bounding box center [669, 199] width 81 height 16
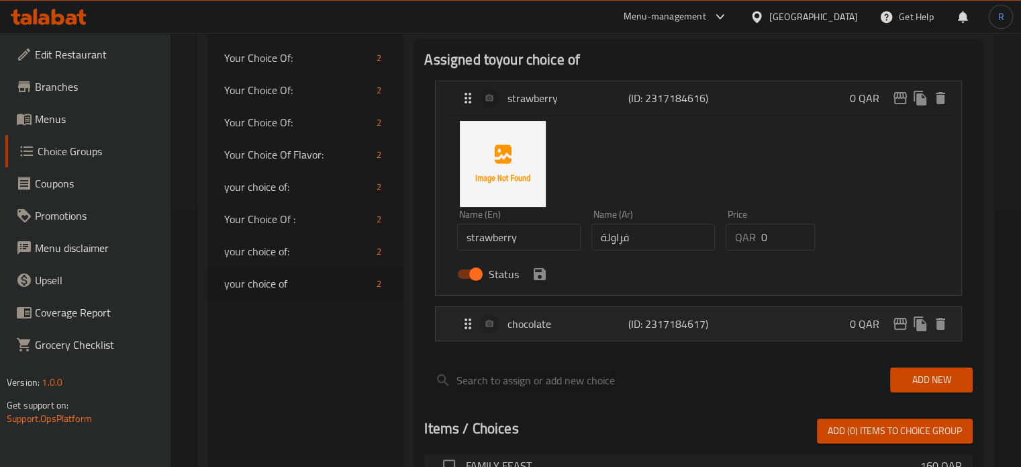
scroll to position [359, 0]
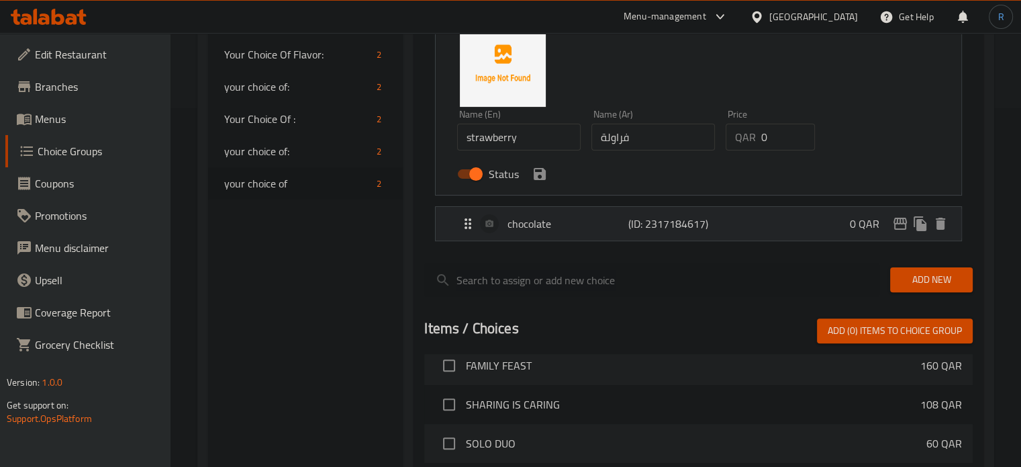
click at [606, 239] on div "chocolate (ID: 2317184617) 0 QAR" at bounding box center [703, 224] width 486 height 34
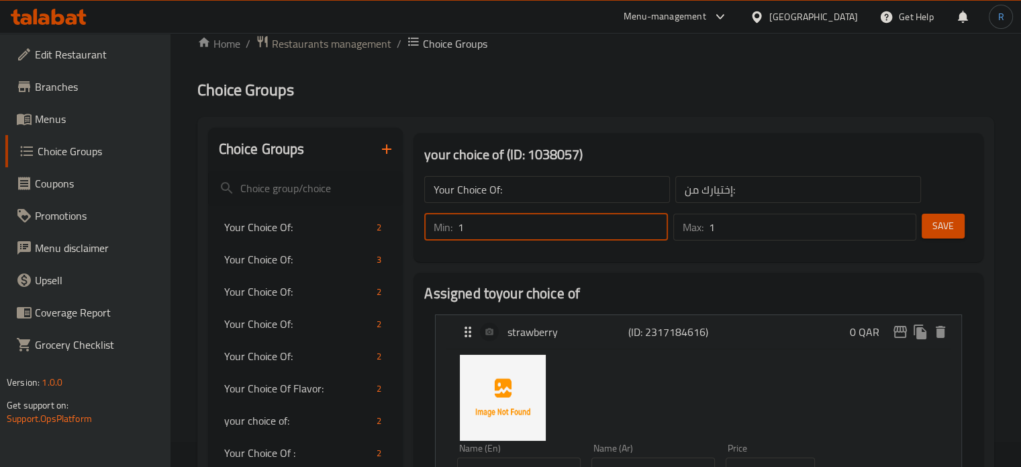
scroll to position [23, 0]
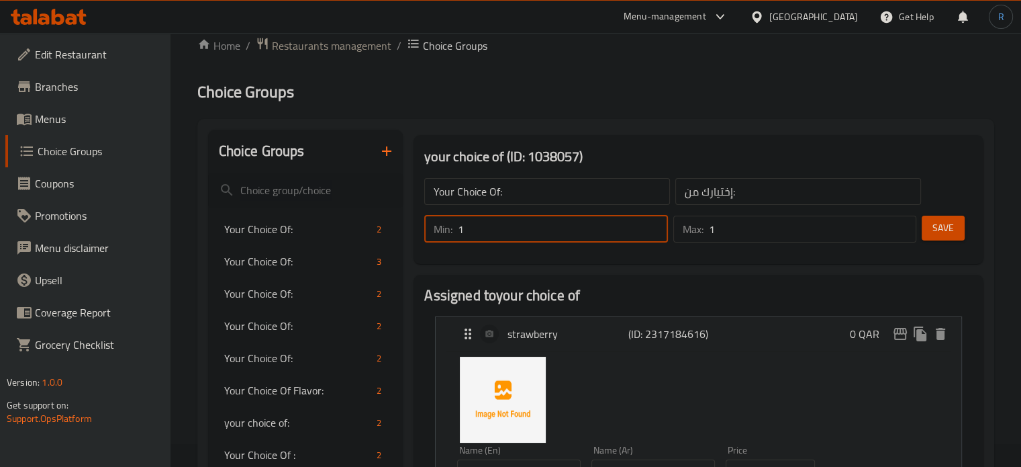
type input "1"
click at [942, 220] on span "Save" at bounding box center [943, 228] width 21 height 17
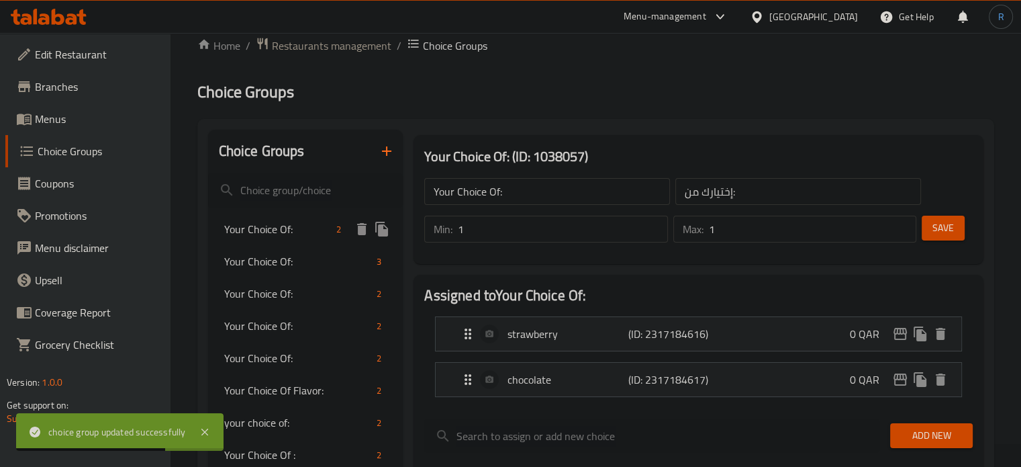
click at [273, 233] on span "Your Choice Of:" at bounding box center [277, 229] width 107 height 16
click at [608, 378] on p "Salt" at bounding box center [568, 379] width 120 height 16
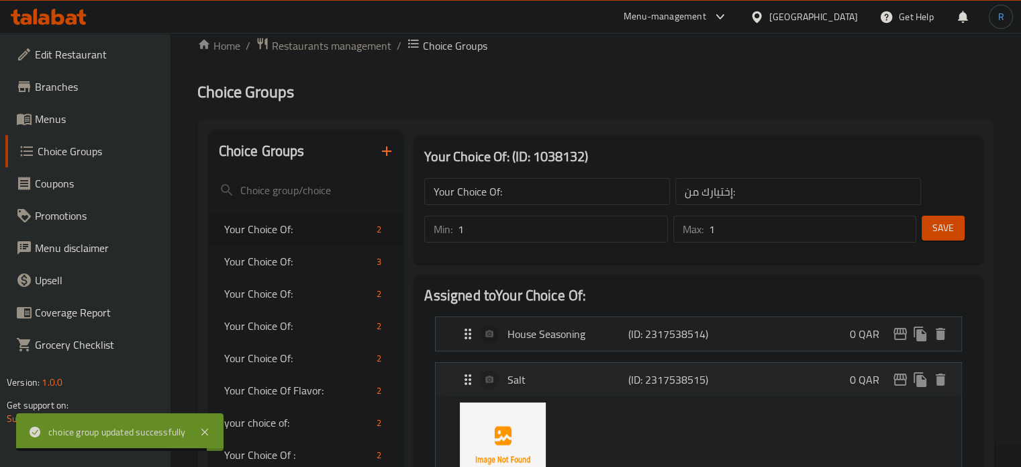
scroll to position [157, 0]
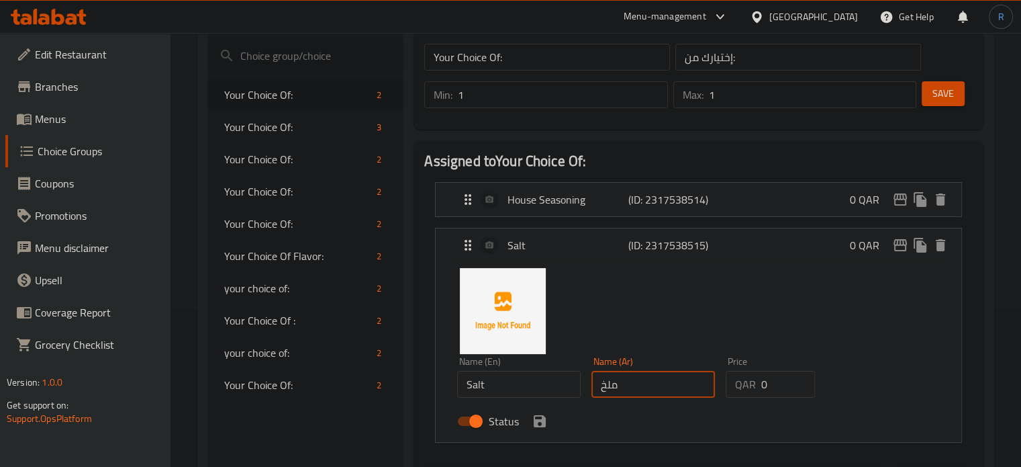
drag, startPoint x: 606, startPoint y: 386, endPoint x: 591, endPoint y: 392, distance: 16.4
click at [592, 392] on input "ملخ" at bounding box center [654, 384] width 124 height 27
click at [537, 425] on icon "save" at bounding box center [540, 421] width 12 height 12
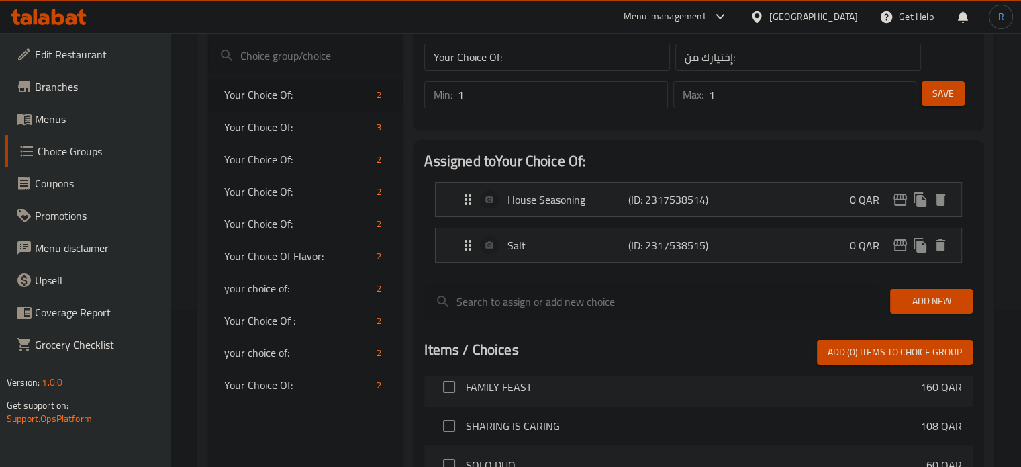
type input "ملح"
click at [943, 91] on span "Save" at bounding box center [943, 93] width 21 height 17
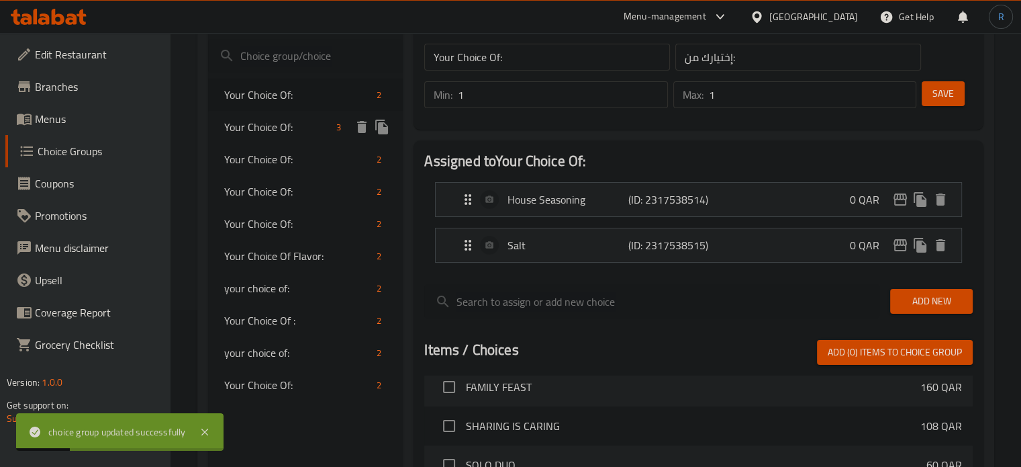
click at [277, 135] on span "Your Choice Of:" at bounding box center [277, 127] width 107 height 16
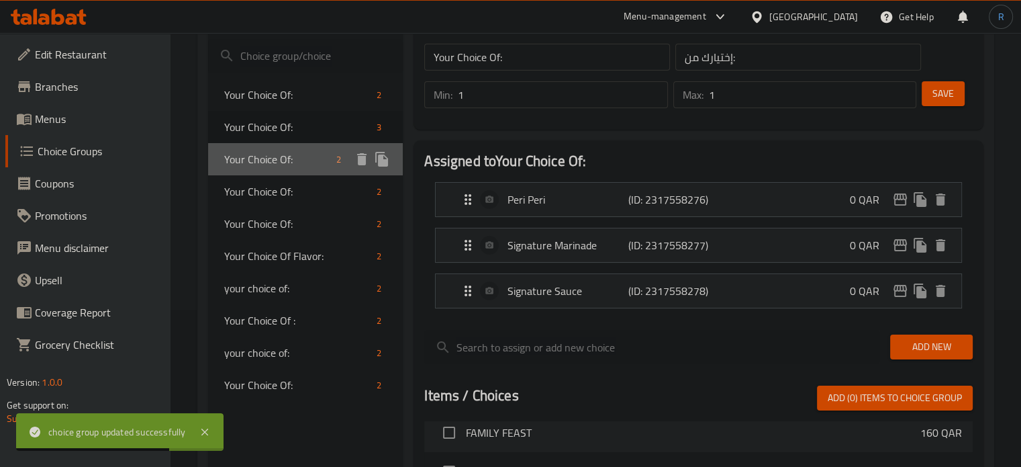
click at [281, 154] on span "Your Choice Of:" at bounding box center [277, 159] width 107 height 16
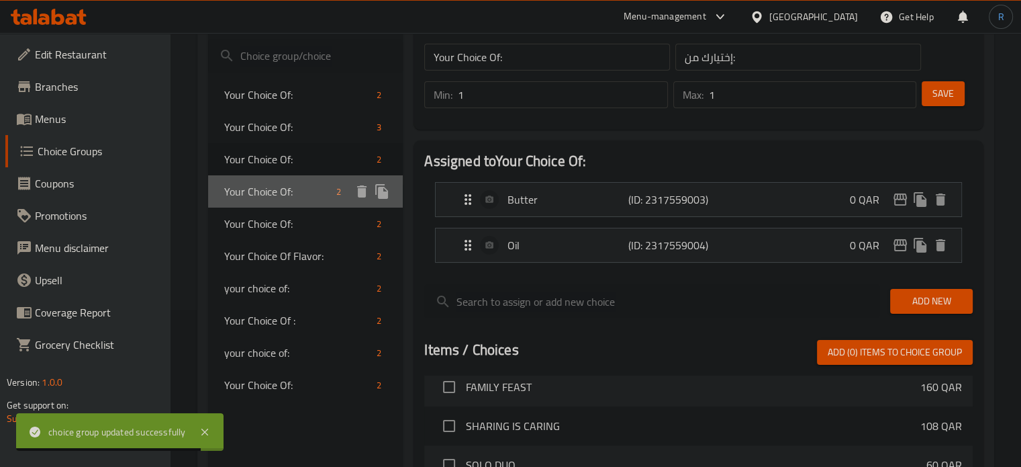
click at [280, 193] on span "Your Choice Of:" at bounding box center [277, 191] width 107 height 16
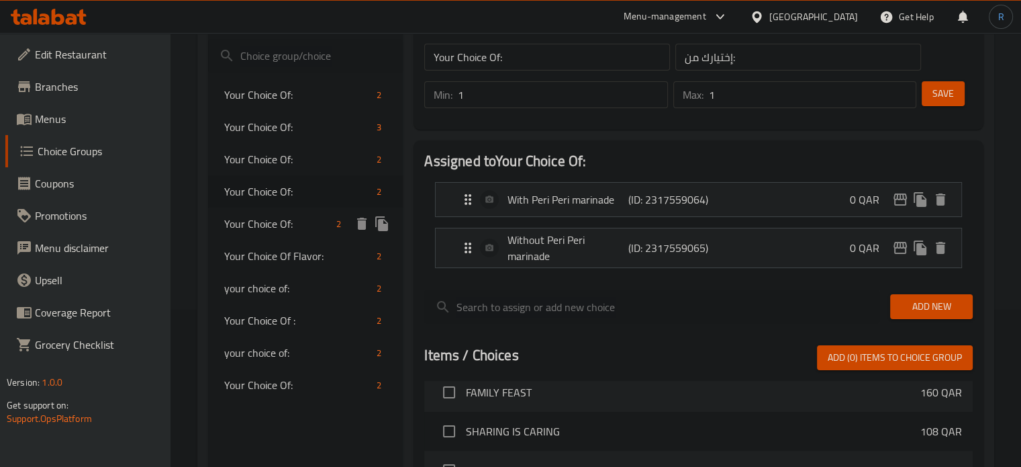
click at [293, 223] on span "Your Choice Of:" at bounding box center [277, 224] width 107 height 16
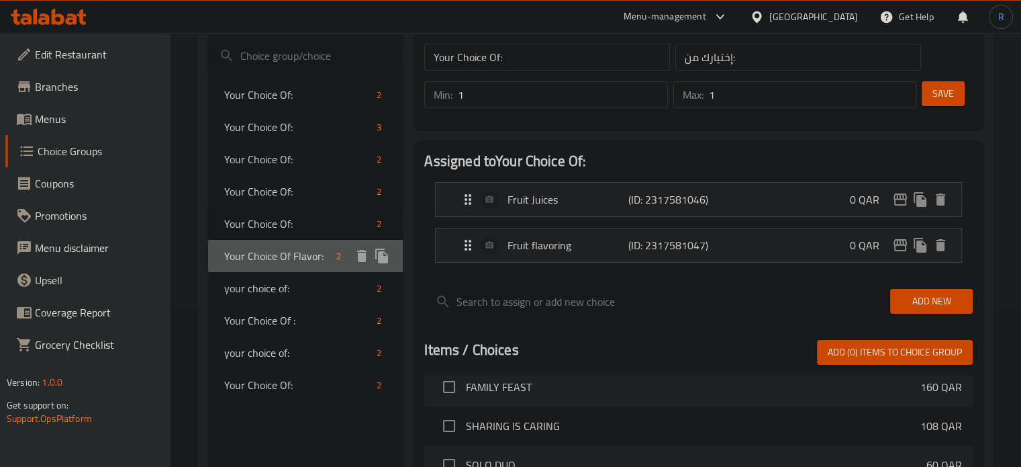
click at [287, 257] on span "Your Choice Of Flavor:" at bounding box center [277, 256] width 107 height 16
type input "Your Choice Of Flavor:"
type input "إختيارك من النكهة:"
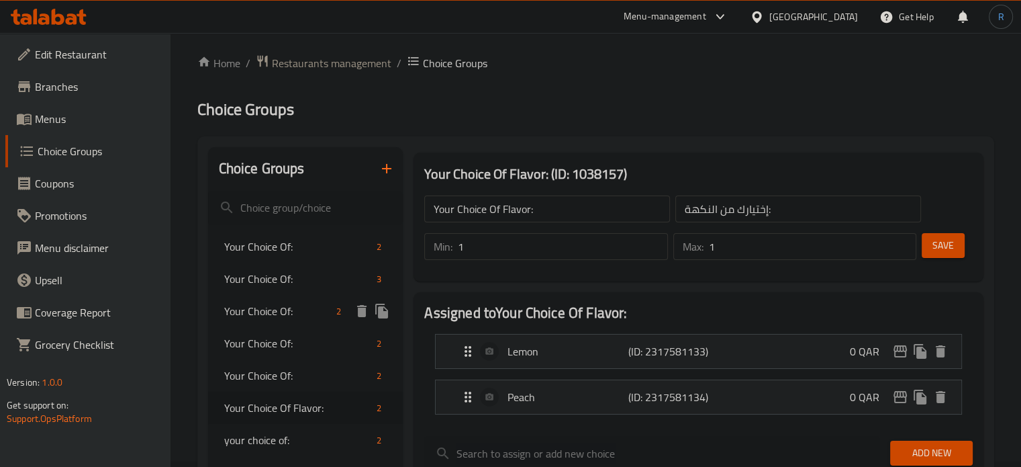
scroll to position [0, 0]
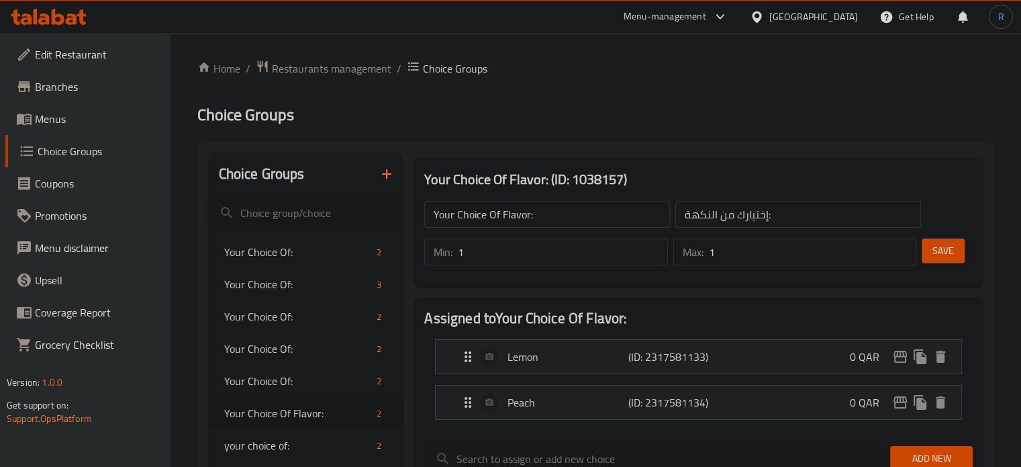
click at [380, 179] on icon "button" at bounding box center [387, 174] width 16 height 16
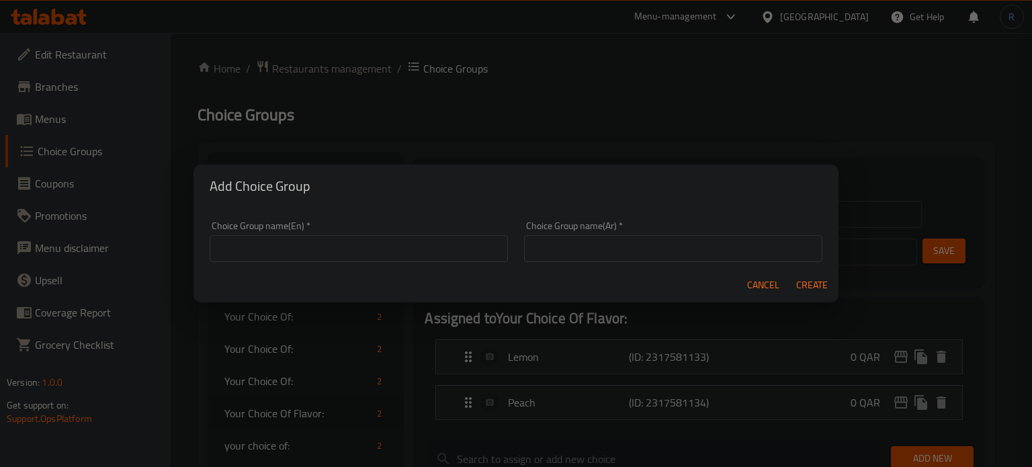
click at [402, 249] on input "text" at bounding box center [359, 248] width 298 height 27
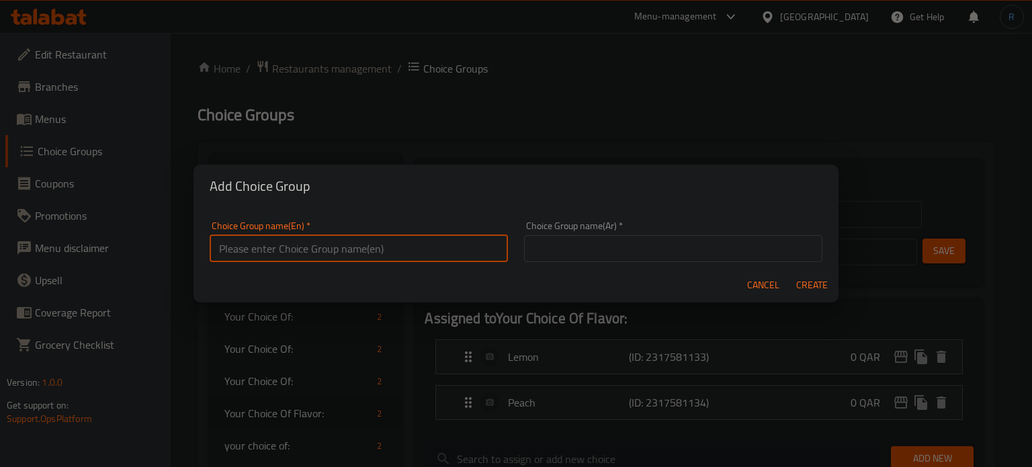
type input "test"
click at [641, 244] on input "text" at bounding box center [673, 248] width 298 height 27
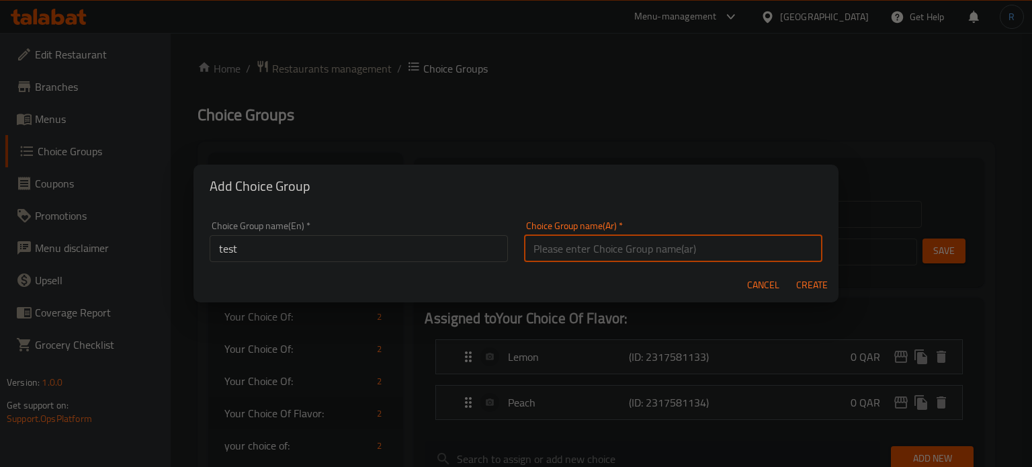
type input "إختيارك من:"
click at [817, 289] on span "Create" at bounding box center [811, 285] width 32 height 17
type input "test"
type input "إختيارك من:"
type input "0"
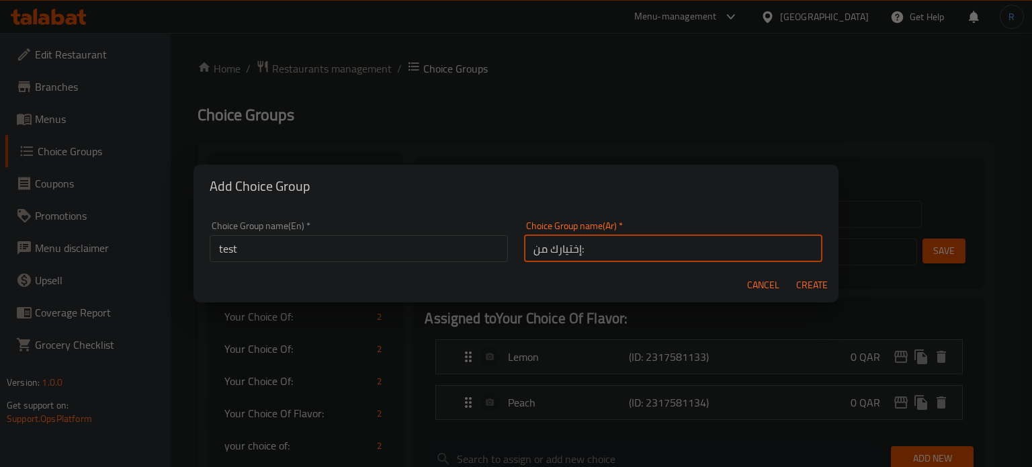
type input "0"
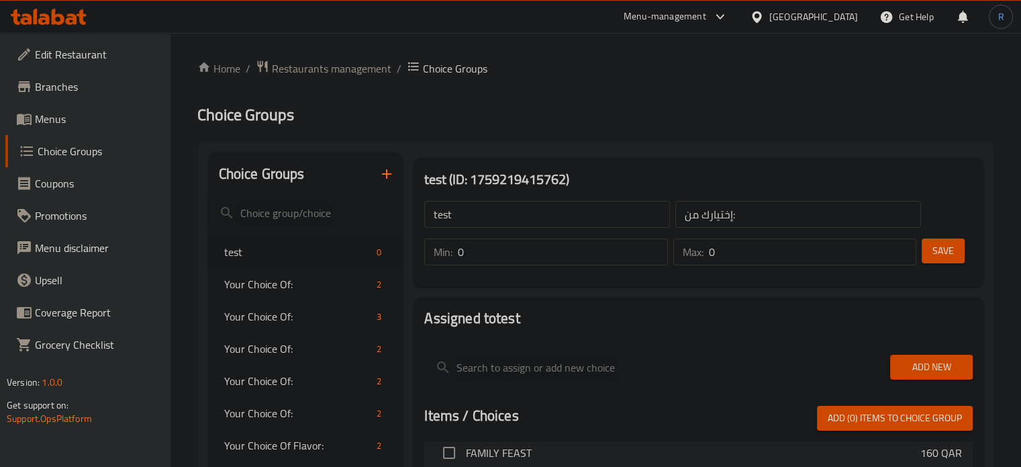
click at [592, 218] on input "test" at bounding box center [547, 214] width 246 height 27
click at [592, 218] on input "text" at bounding box center [547, 214] width 246 height 27
type input "Your Choice Of:"
click at [527, 265] on input "0" at bounding box center [563, 251] width 210 height 27
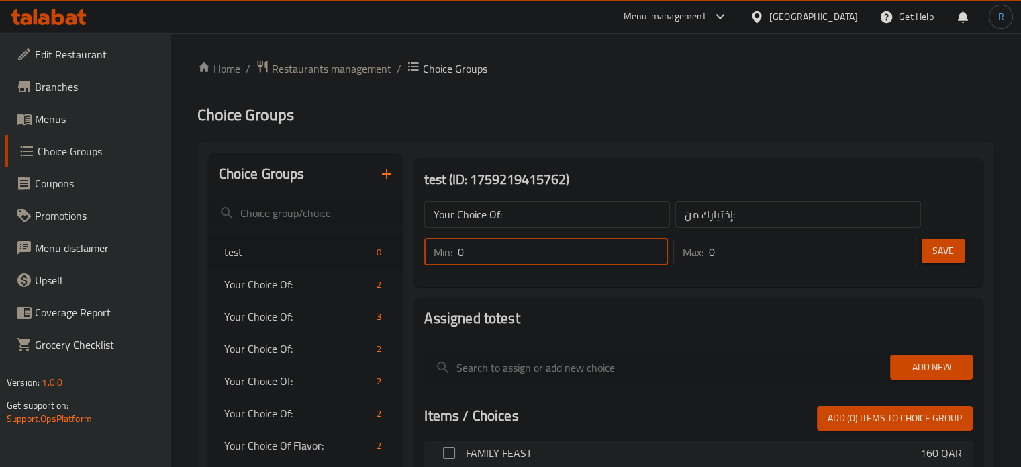
click at [527, 265] on input "0" at bounding box center [563, 251] width 210 height 27
type input "1"
click at [780, 251] on input "0" at bounding box center [813, 251] width 208 height 27
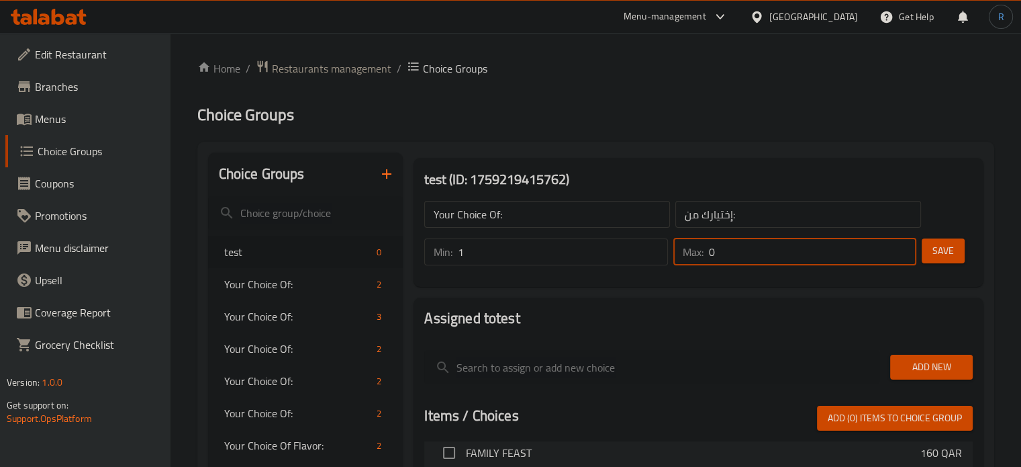
click at [780, 251] on input "0" at bounding box center [813, 251] width 208 height 27
type input "1"
click at [936, 252] on span "Save" at bounding box center [943, 250] width 21 height 17
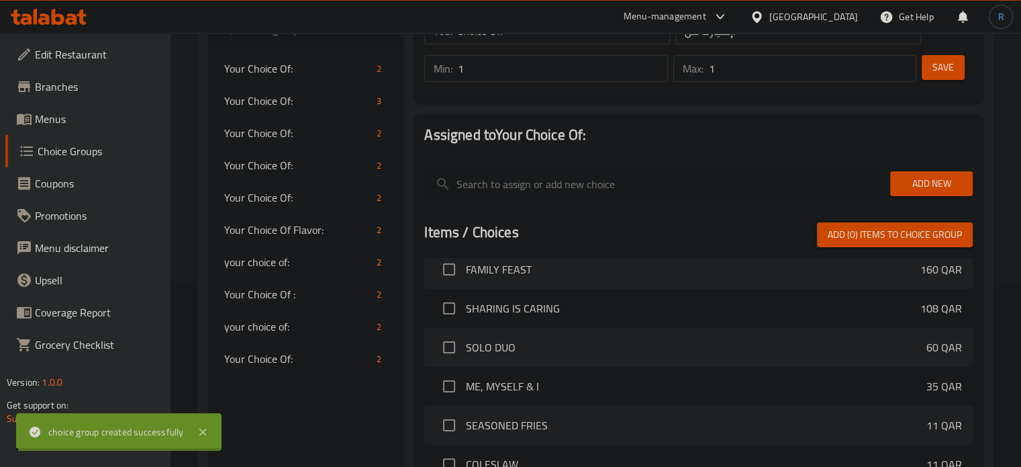
scroll to position [201, 0]
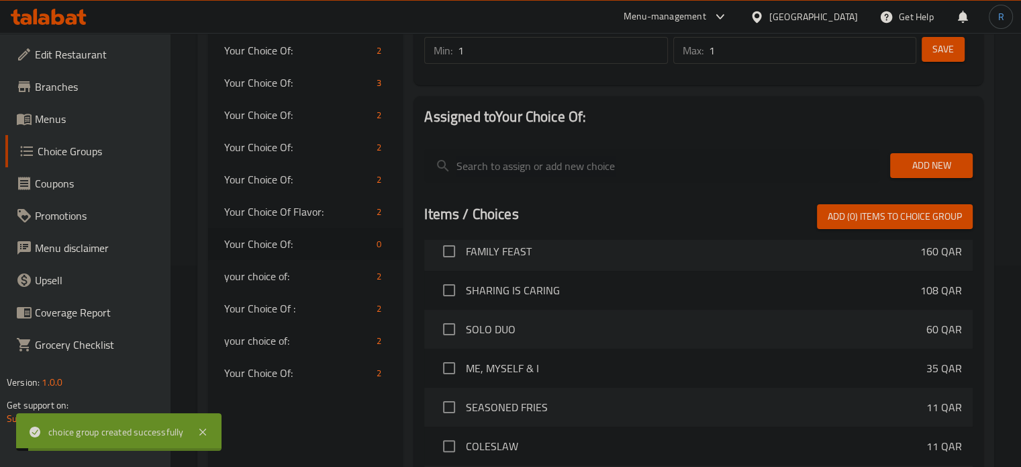
click at [907, 168] on span "Add New" at bounding box center [931, 165] width 61 height 17
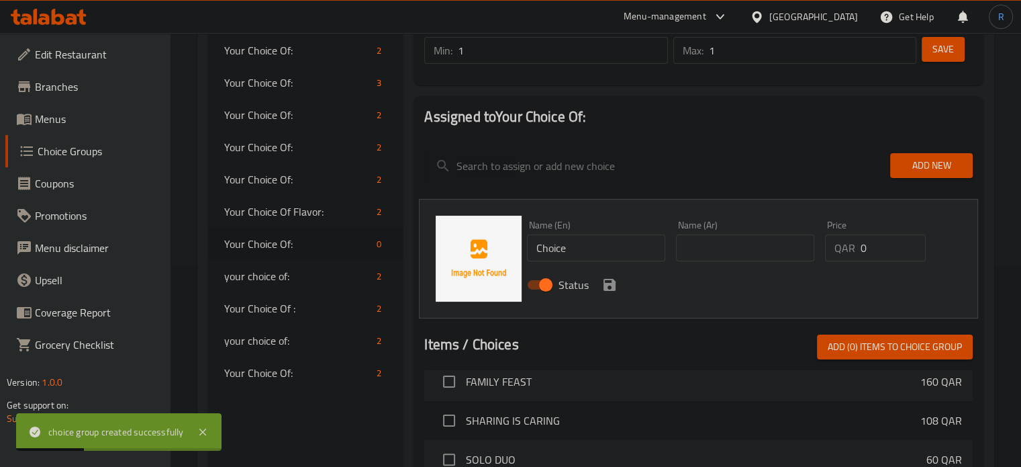
click at [585, 249] on input "Choice" at bounding box center [596, 247] width 138 height 27
paste input "Mayonnais"
type input "Mayonnaise"
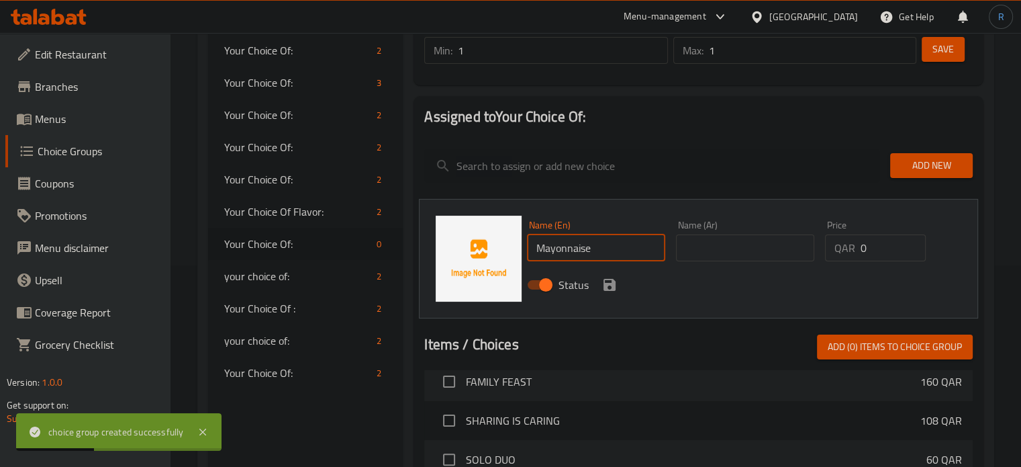
click at [690, 246] on input "text" at bounding box center [745, 247] width 138 height 27
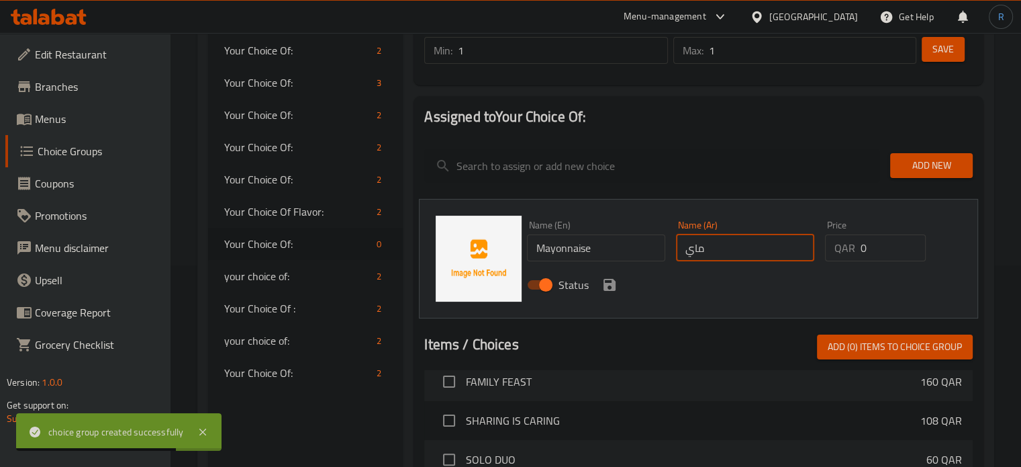
type input "مايونيز"
click at [610, 285] on icon "save" at bounding box center [610, 285] width 12 height 12
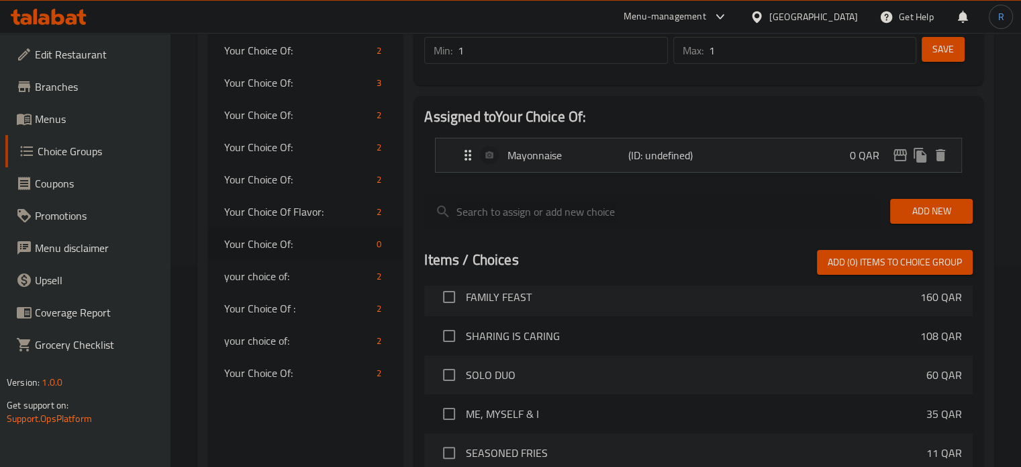
click at [927, 214] on span "Add New" at bounding box center [931, 211] width 61 height 17
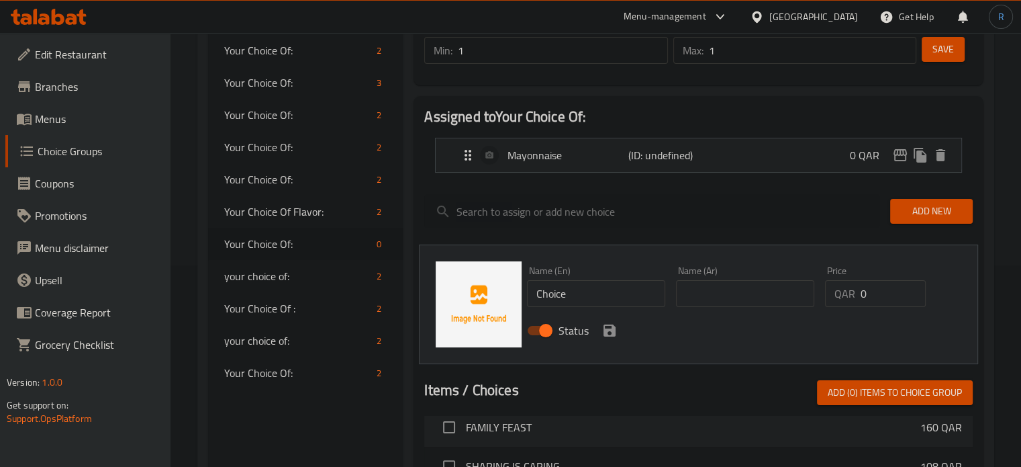
click at [579, 302] on input "Choice" at bounding box center [596, 293] width 138 height 27
paste input "yogurt"
drag, startPoint x: 641, startPoint y: 295, endPoint x: 567, endPoint y: 292, distance: 74.6
click at [567, 292] on input "Yogurt With Cucumber" at bounding box center [596, 293] width 138 height 27
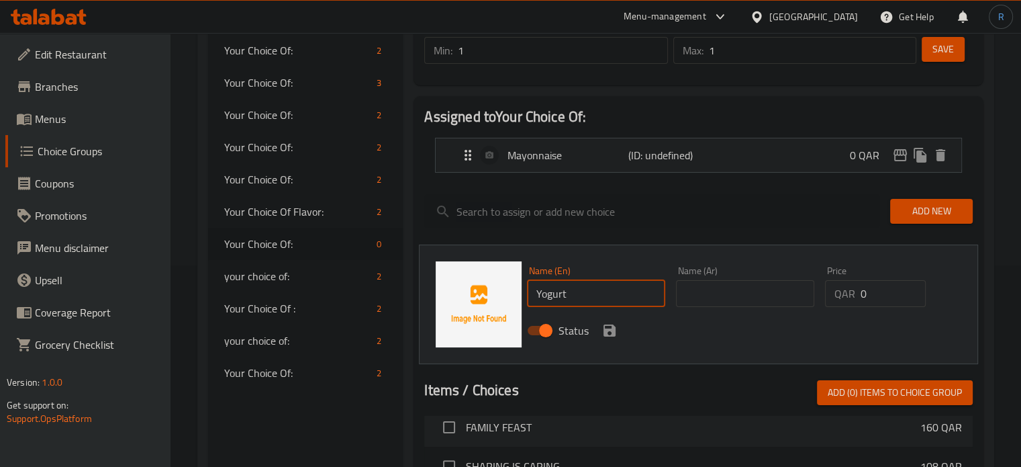
type input "Yogurt"
click at [741, 300] on input "text" at bounding box center [745, 293] width 138 height 27
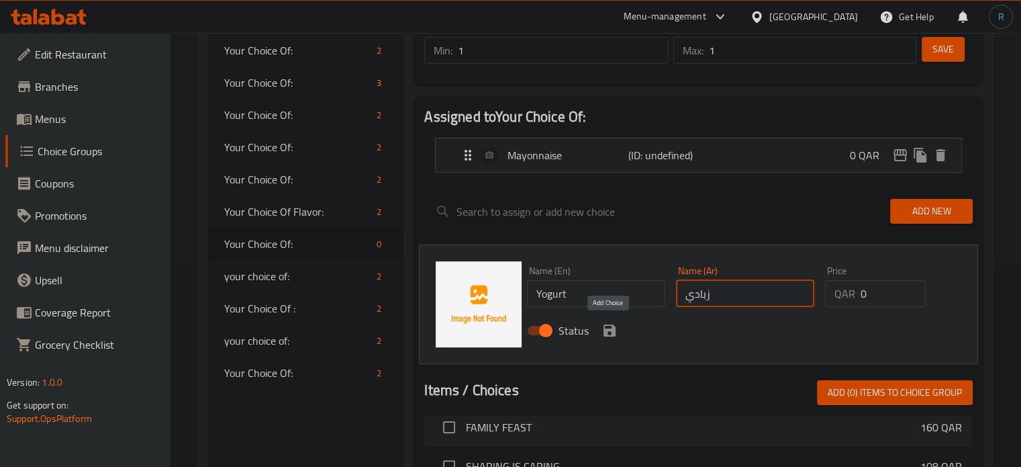
type input "زبادي"
click at [607, 332] on icon "save" at bounding box center [610, 330] width 16 height 16
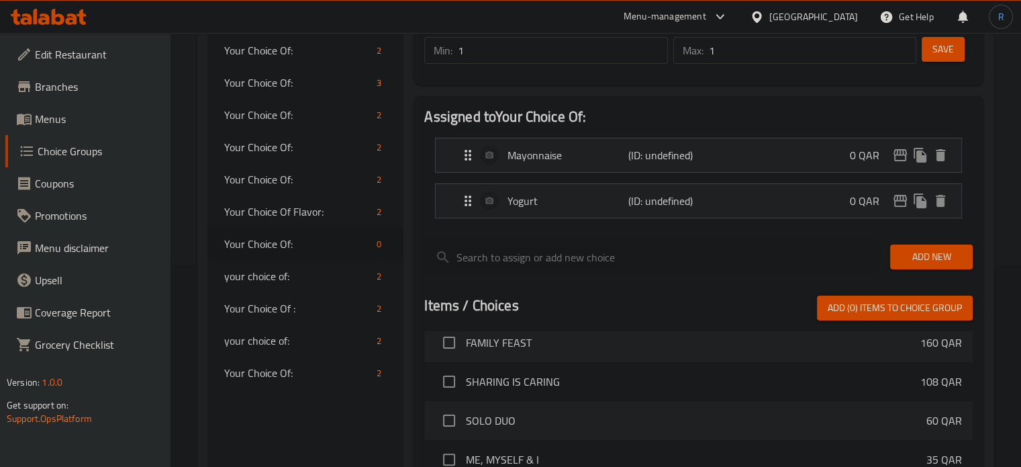
click at [933, 50] on span "Save" at bounding box center [943, 49] width 21 height 17
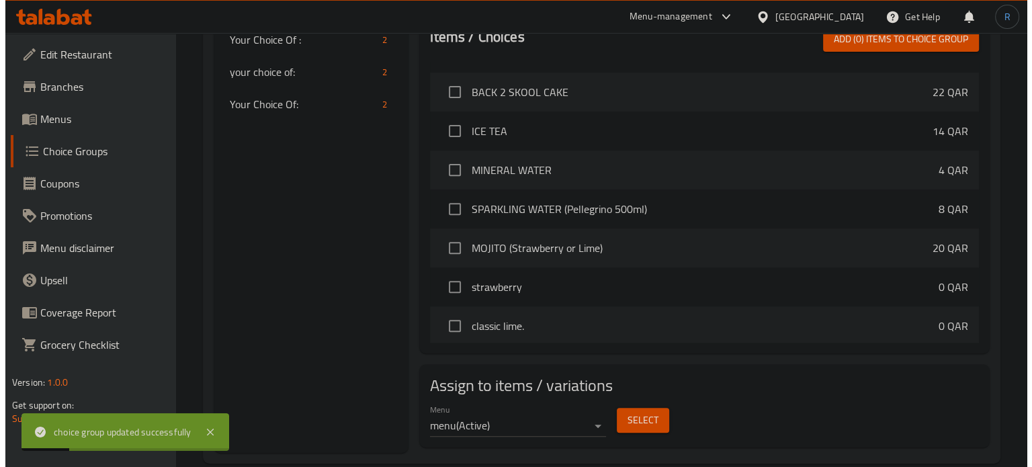
scroll to position [1405, 0]
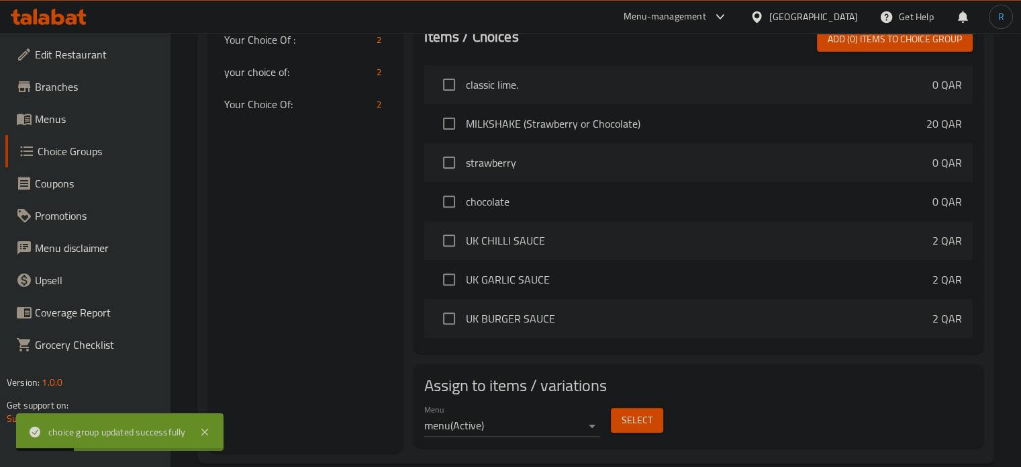
click at [631, 424] on span "Select" at bounding box center [637, 420] width 31 height 17
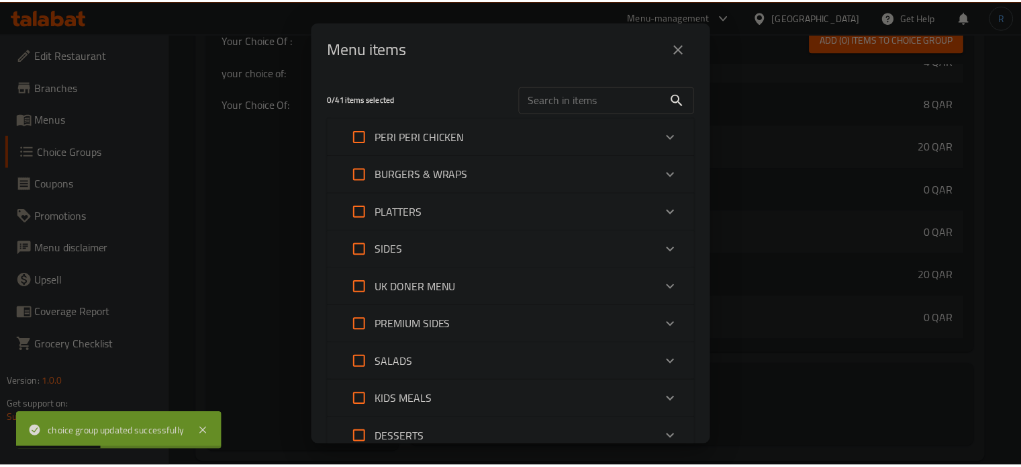
scroll to position [1546, 0]
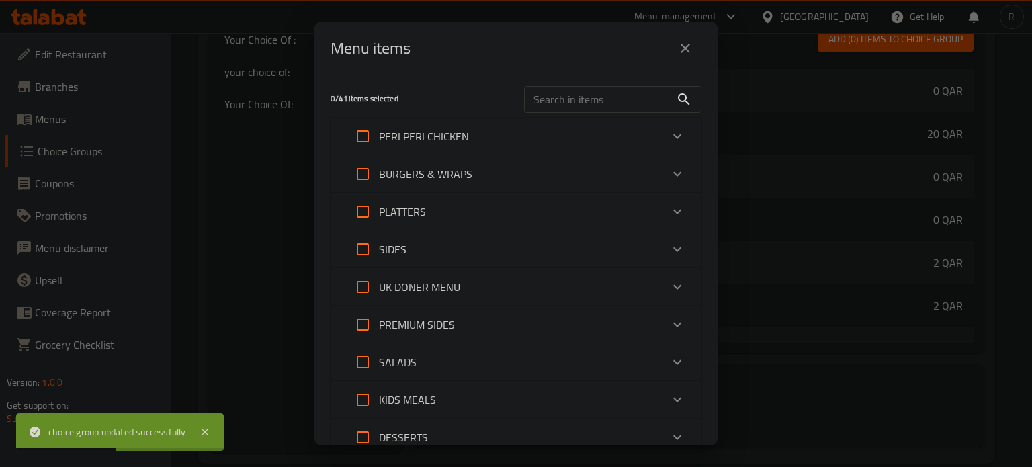
click at [566, 99] on input "text" at bounding box center [597, 99] width 146 height 27
paste input "UK GARLIC SAUCE"
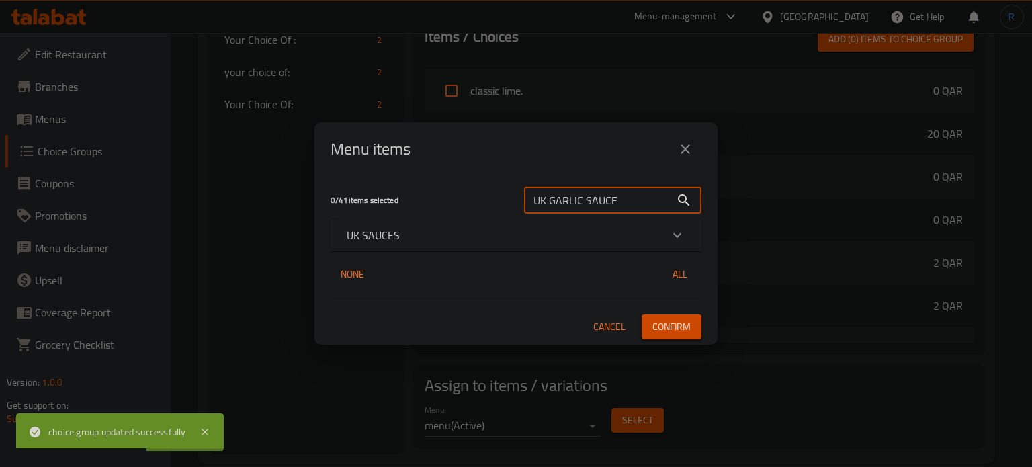
type input "UK GARLIC SAUCE"
click at [406, 244] on div "UK SAUCES" at bounding box center [515, 235] width 371 height 32
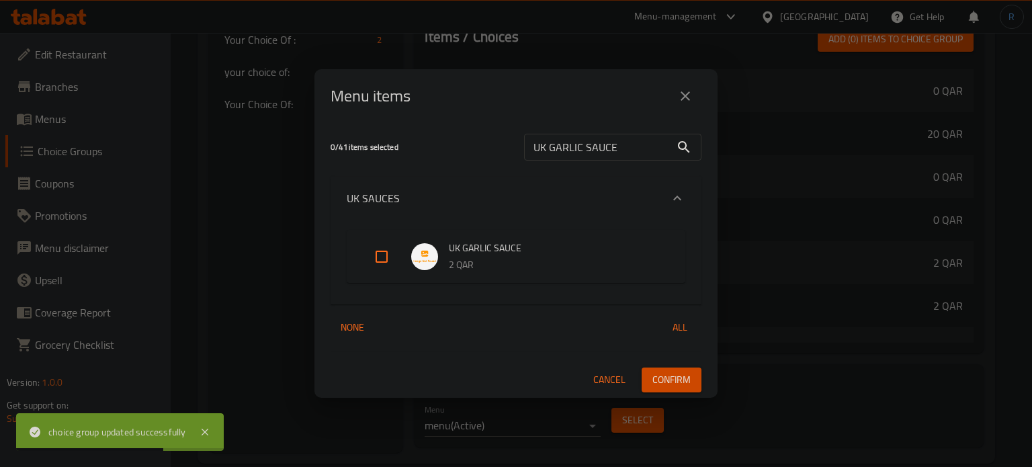
click at [379, 271] on input "Expand" at bounding box center [381, 256] width 32 height 32
checkbox input "true"
click at [675, 379] on span "Confirm" at bounding box center [671, 379] width 38 height 17
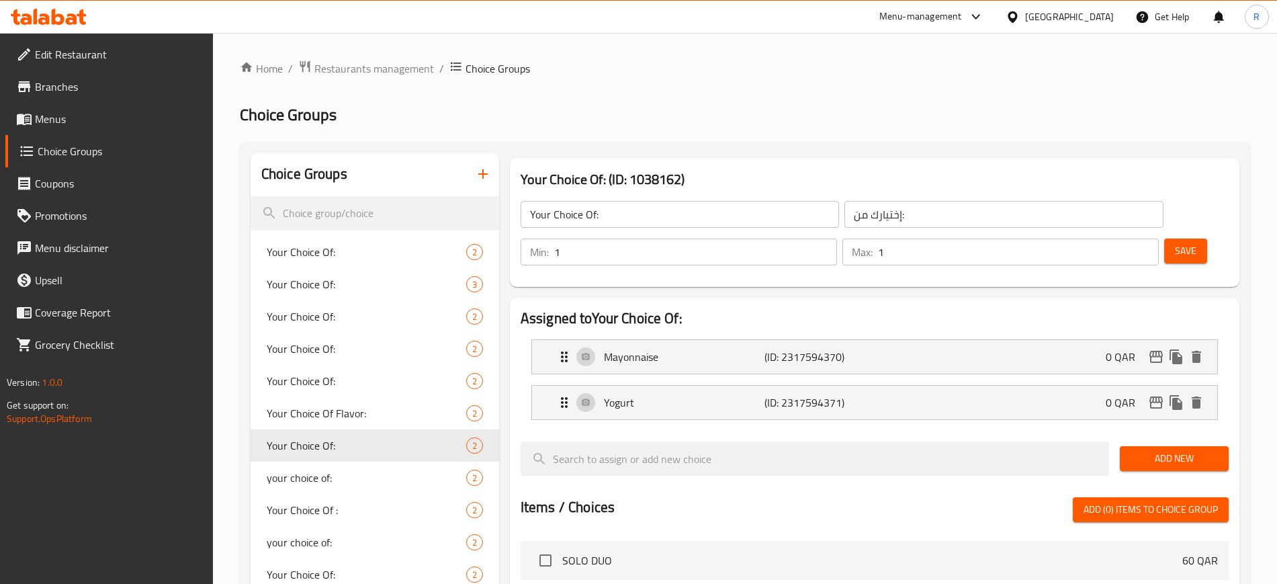
scroll to position [465, 0]
click at [56, 13] on icon at bounding box center [49, 17] width 76 height 16
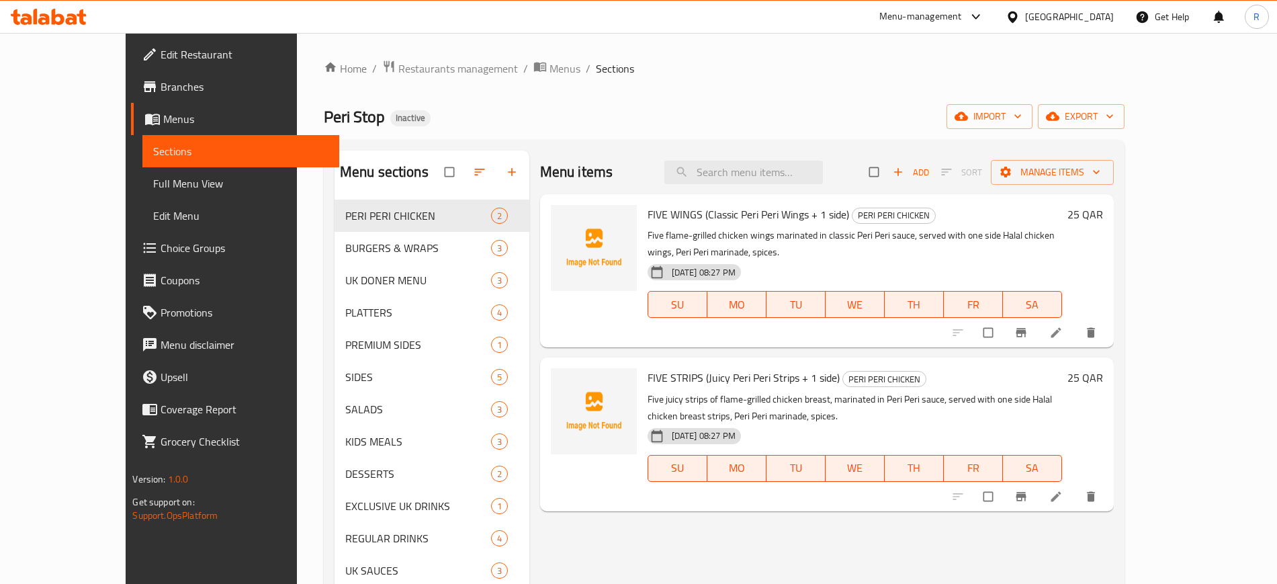
drag, startPoint x: 74, startPoint y: 181, endPoint x: 588, endPoint y: 1, distance: 544.8
click at [153, 180] on span "Full Menu View" at bounding box center [240, 183] width 175 height 16
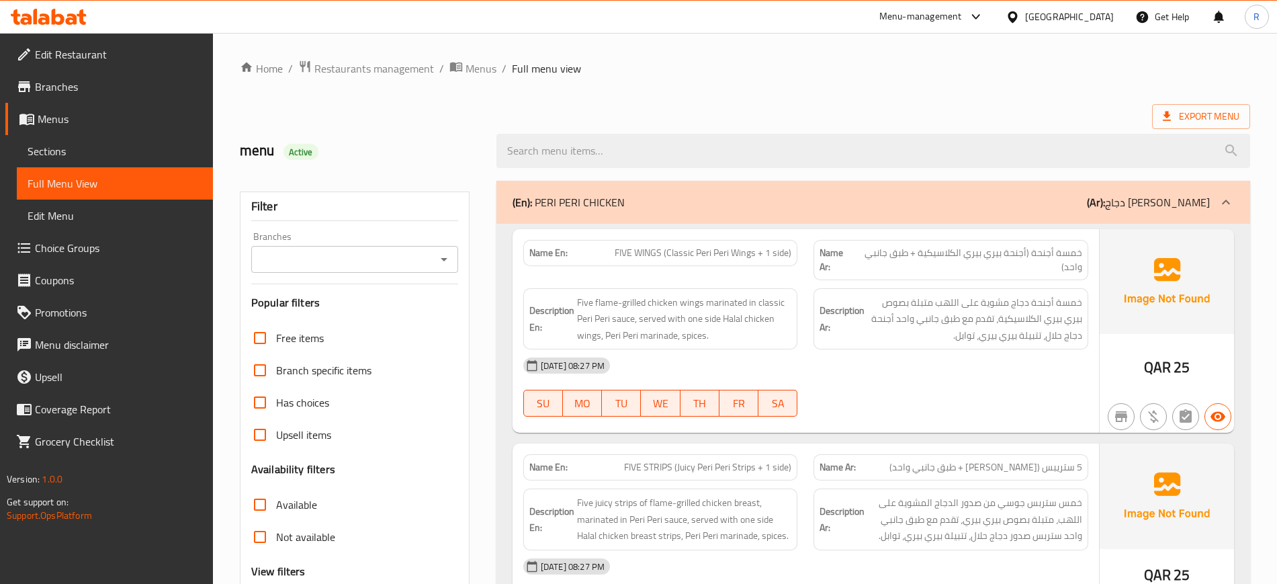
click at [459, 243] on div "Filter Branches Branches Popular filters Free items Branch specific items Has c…" at bounding box center [355, 439] width 230 height 496
click at [425, 150] on h2 "menu Active" at bounding box center [360, 150] width 240 height 20
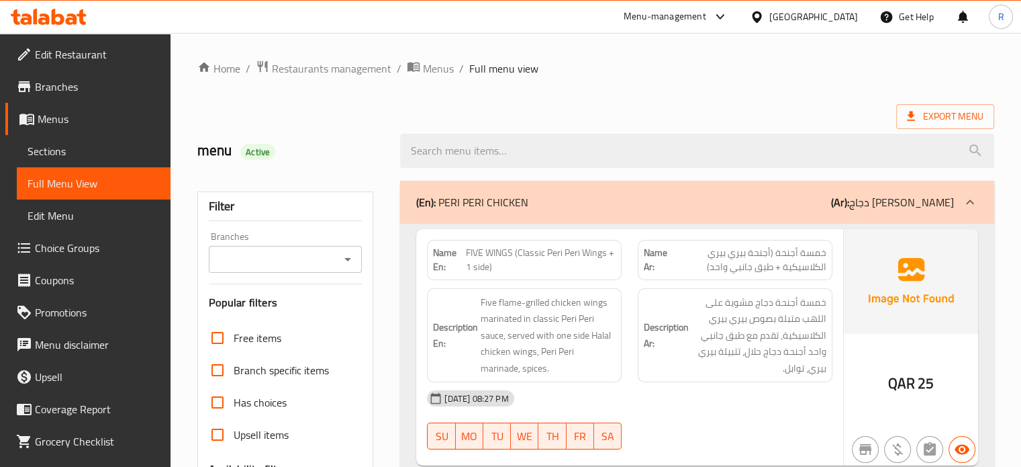
click at [380, 30] on div "Menu-management Qatar Get Help R" at bounding box center [510, 17] width 1021 height 32
click at [630, 68] on ol "Home / Restaurants management / Menus / Full menu view" at bounding box center [595, 68] width 797 height 17
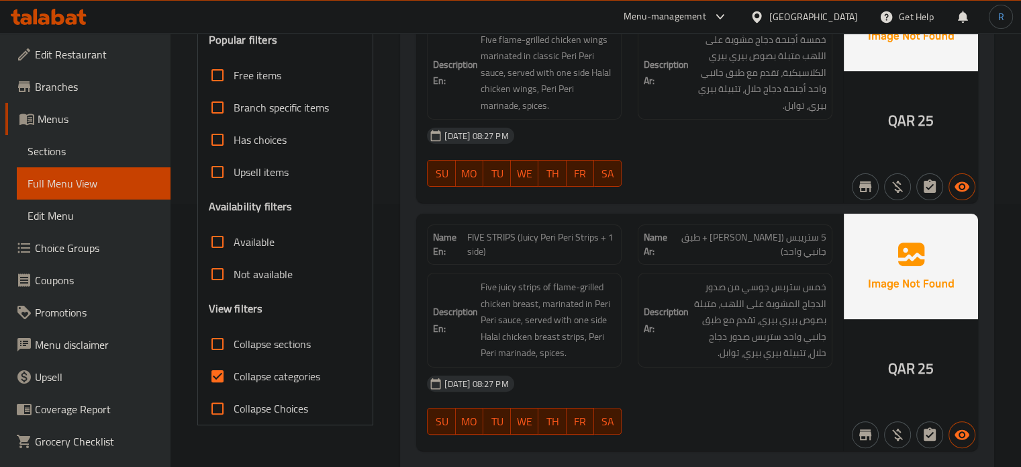
scroll to position [336, 0]
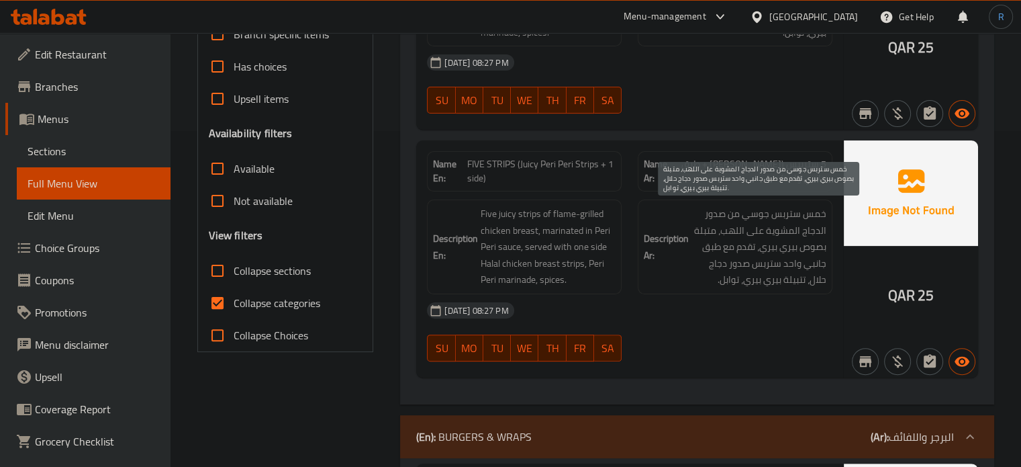
drag, startPoint x: 806, startPoint y: 239, endPoint x: 688, endPoint y: 171, distance: 135.7
click at [806, 240] on span "خمس ستربس جوسي من صدور الدجاج المشوية على اللهب، متبلة بصوص بيري بيري، تقدم مع …" at bounding box center [759, 247] width 135 height 83
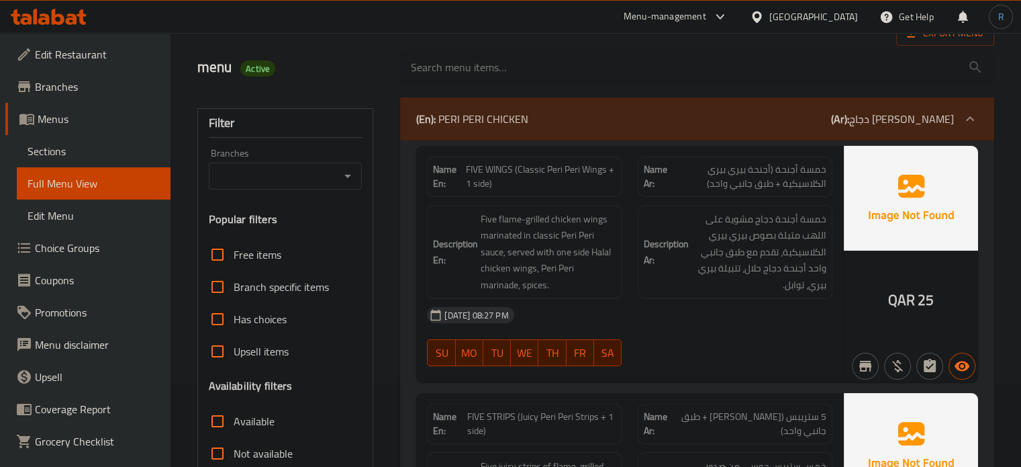
scroll to position [67, 0]
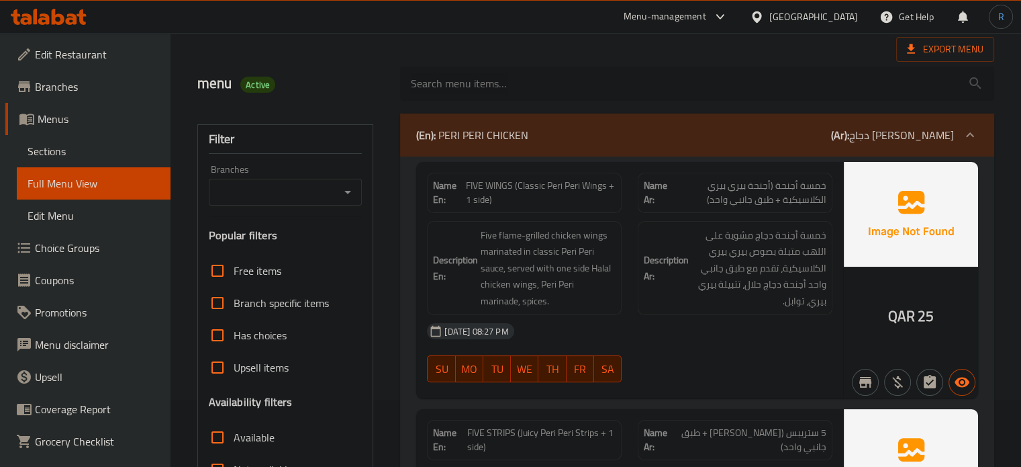
drag, startPoint x: 518, startPoint y: 75, endPoint x: 498, endPoint y: 70, distance: 20.9
click at [518, 75] on input "search" at bounding box center [697, 83] width 594 height 34
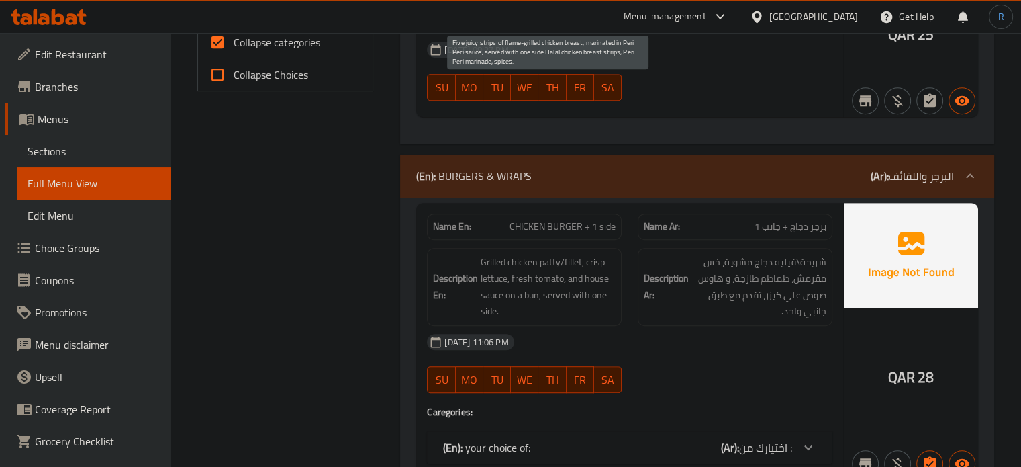
scroll to position [604, 0]
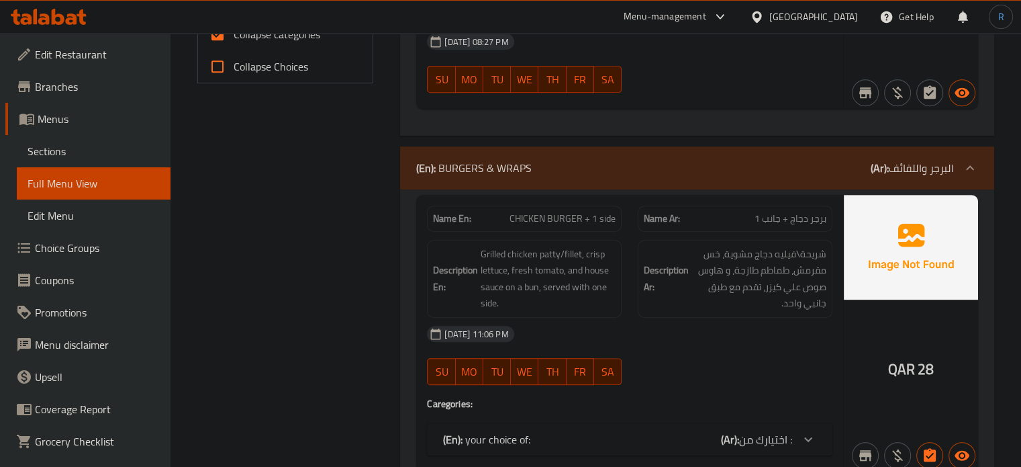
drag, startPoint x: 619, startPoint y: 308, endPoint x: 610, endPoint y: 300, distance: 12.8
click at [619, 308] on div "Description En: Grilled chicken patty/fillet, crisp lettuce, fresh tomato, and …" at bounding box center [524, 279] width 195 height 78
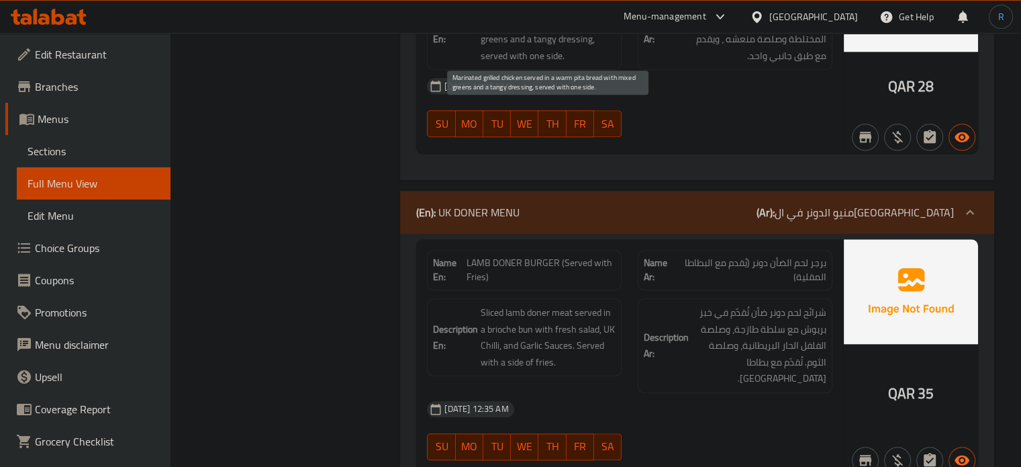
scroll to position [1410, 0]
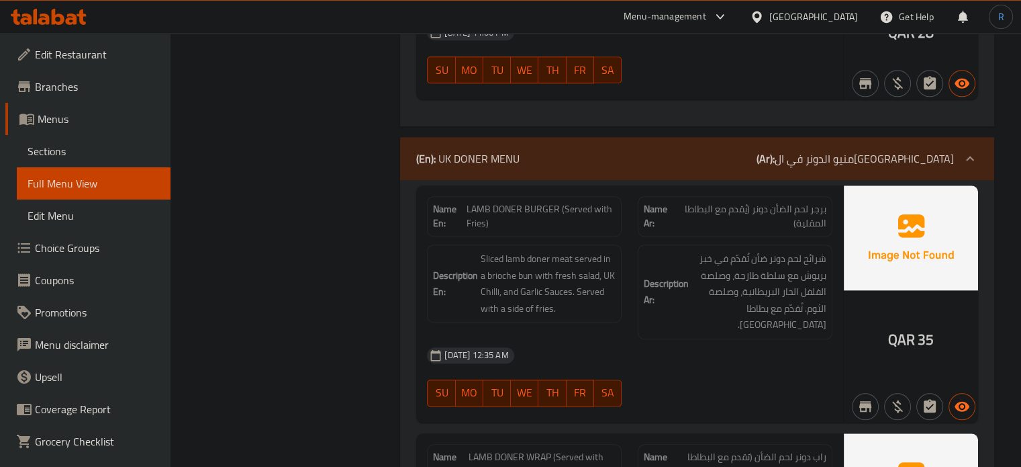
click at [580, 343] on div "30-09-2025 12:35 AM" at bounding box center [630, 355] width 422 height 32
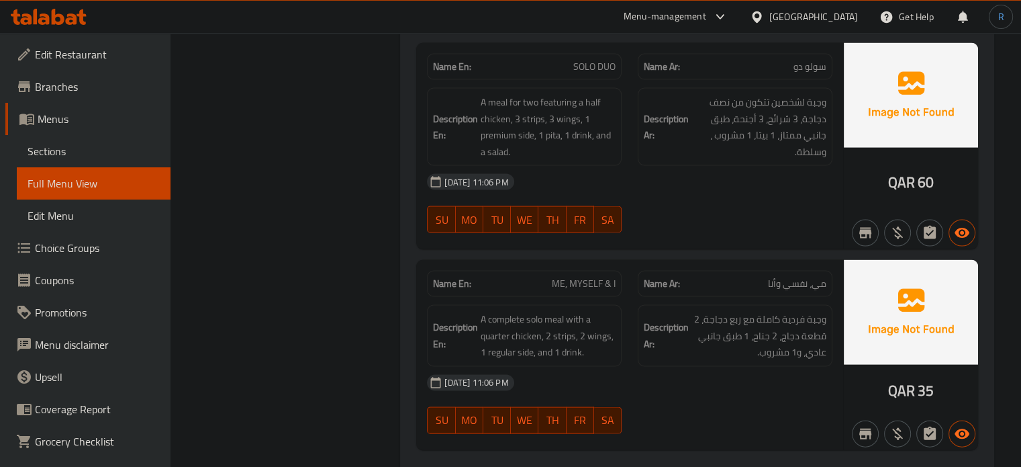
scroll to position [2840, 0]
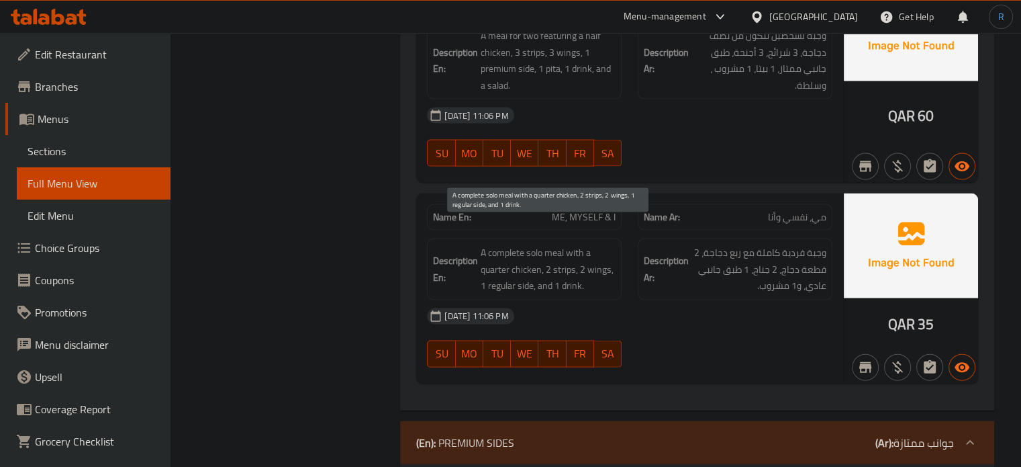
click at [583, 271] on span "A complete solo meal with a quarter chicken, 2 strips, 2 wings, 1 regular side,…" at bounding box center [548, 269] width 135 height 50
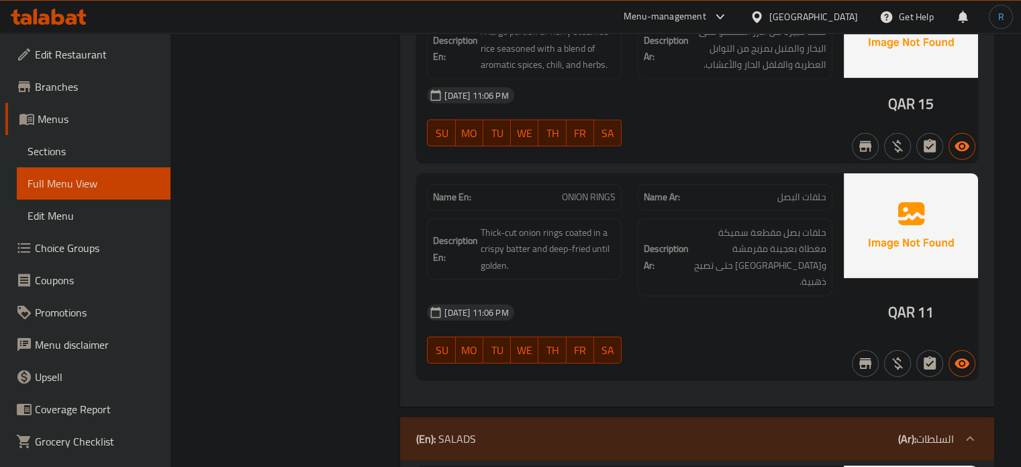
scroll to position [4325, 0]
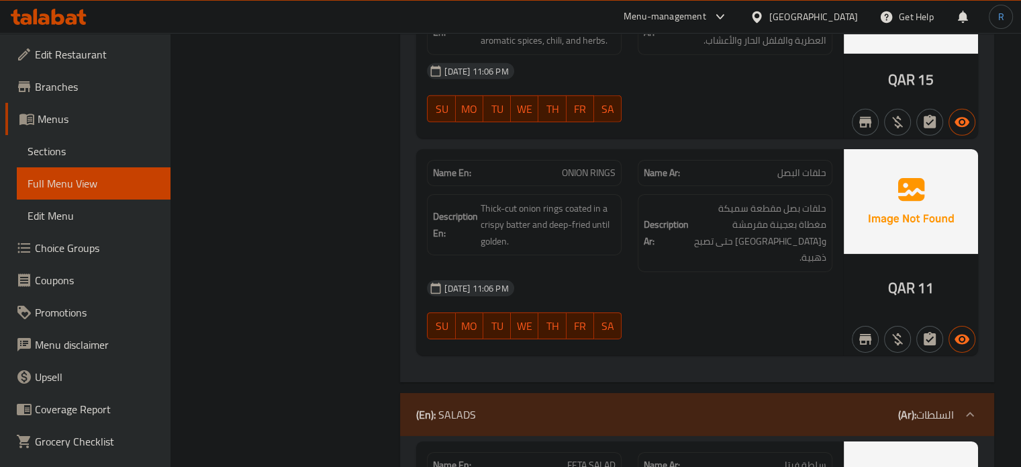
click at [629, 272] on div "[DATE] 11:06 PM" at bounding box center [630, 288] width 422 height 32
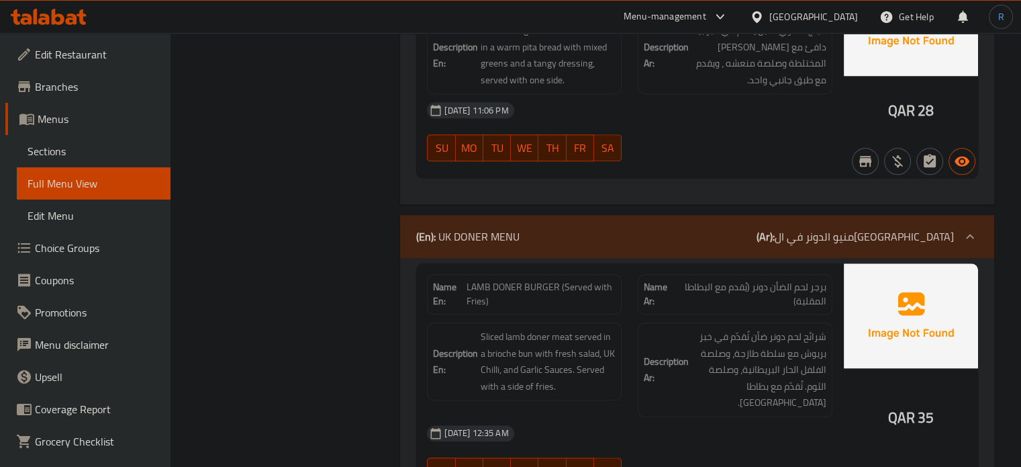
click at [572, 328] on span "Sliced lamb doner meat served in a brioche bun with fresh salad, UK Chilli, and…" at bounding box center [548, 361] width 135 height 66
drag, startPoint x: 792, startPoint y: 126, endPoint x: 720, endPoint y: 118, distance: 72.3
click at [791, 126] on div "29-09-2025 11:06 PM SU MO TU WE TH FR SA" at bounding box center [630, 131] width 422 height 75
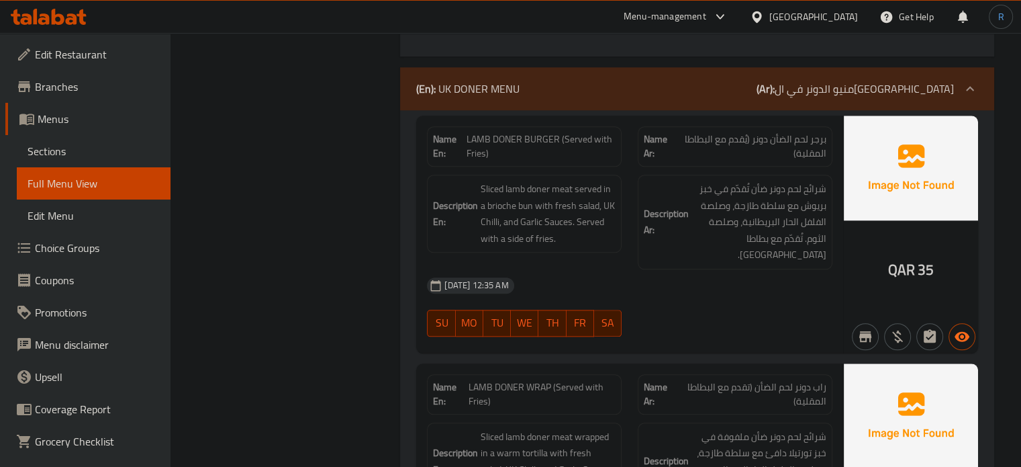
type button "0"
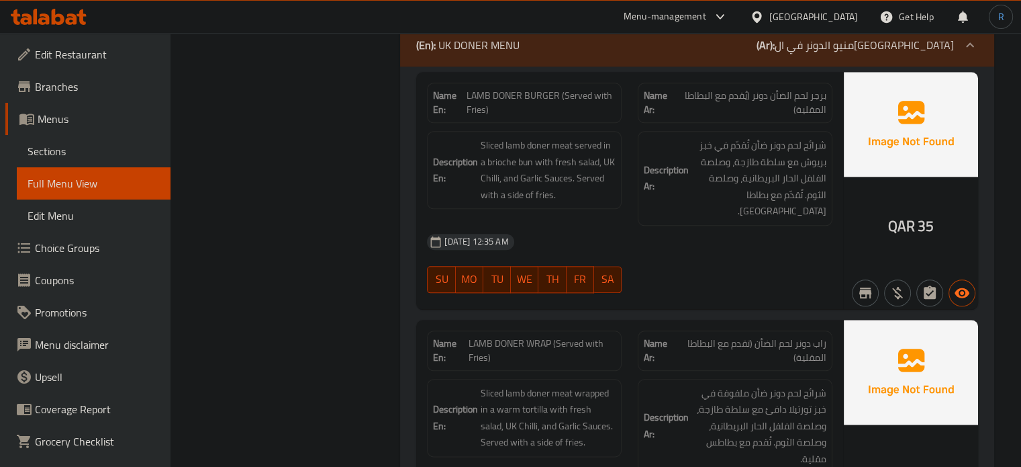
scroll to position [1547, 0]
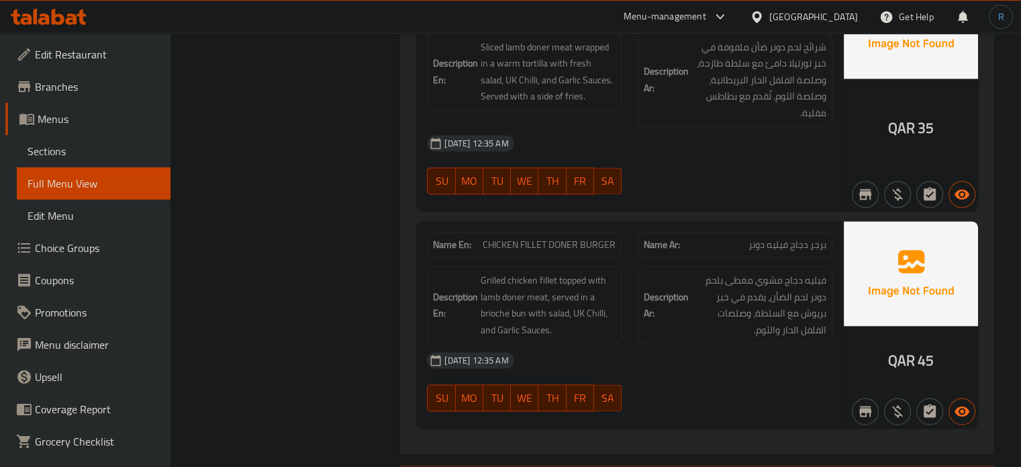
scroll to position [1883, 0]
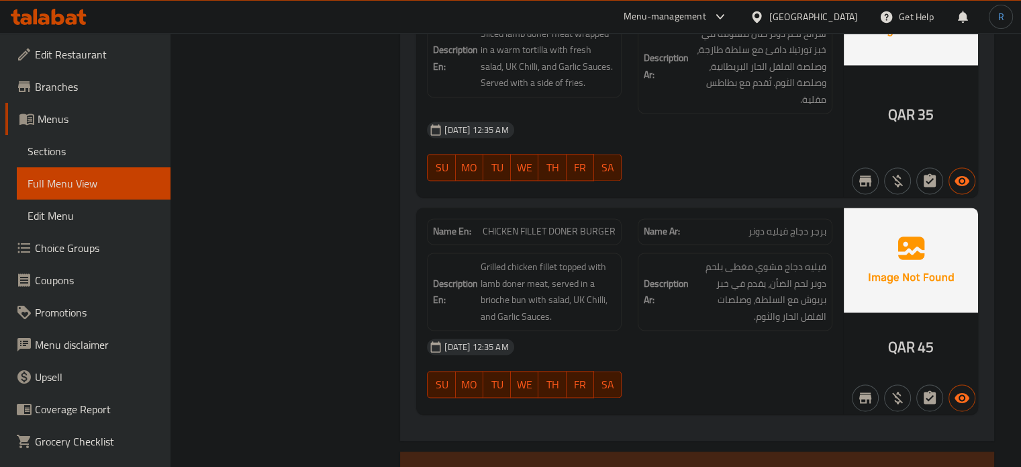
click at [649, 296] on h6 "Description Ar: فيليه دجاج مشوي مغطى بلحم دونر لحم الضأن، يقدم في خبز بريوش مع …" at bounding box center [735, 292] width 183 height 66
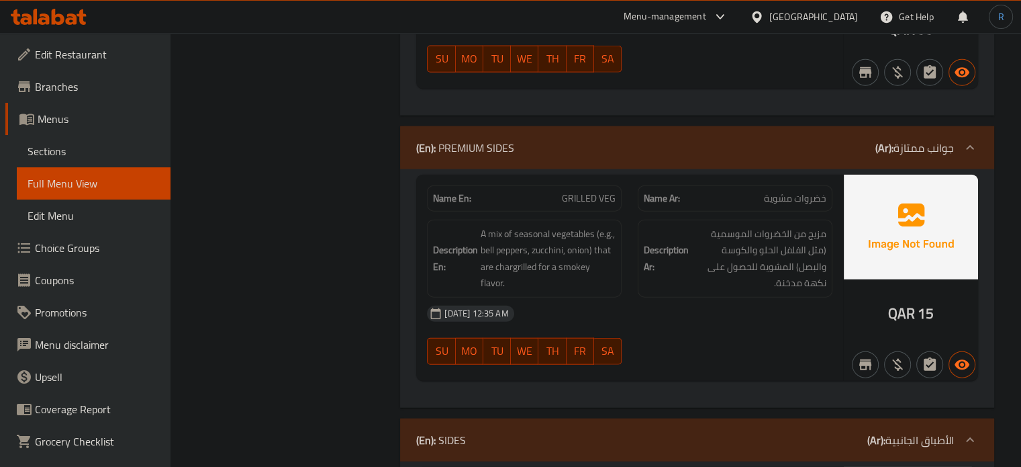
scroll to position [3160, 0]
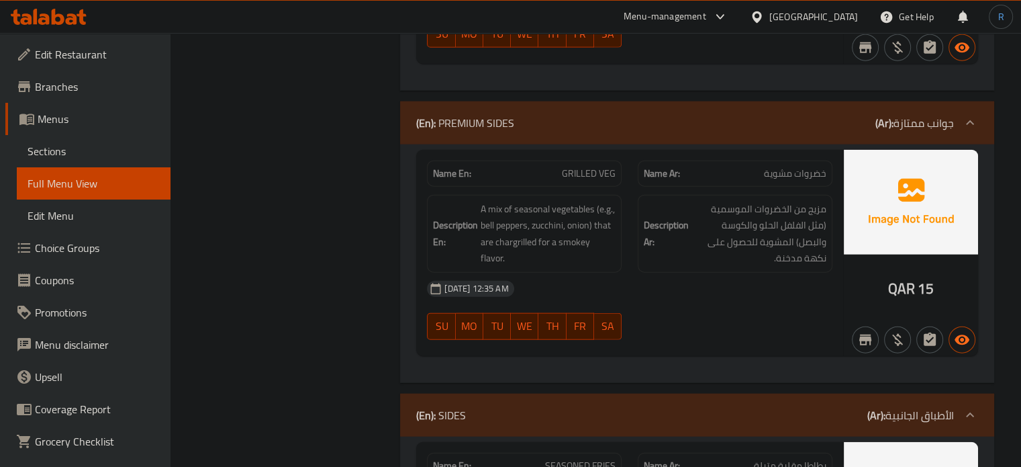
drag, startPoint x: 755, startPoint y: 281, endPoint x: 722, endPoint y: 265, distance: 36.9
click at [755, 281] on div "30-09-2025 12:35 AM SU MO TU WE TH FR SA" at bounding box center [630, 310] width 422 height 75
drag, startPoint x: 816, startPoint y: 285, endPoint x: 783, endPoint y: 285, distance: 32.9
click at [816, 285] on div "30-09-2025 12:35 AM SU MO TU WE TH FR SA" at bounding box center [630, 310] width 422 height 75
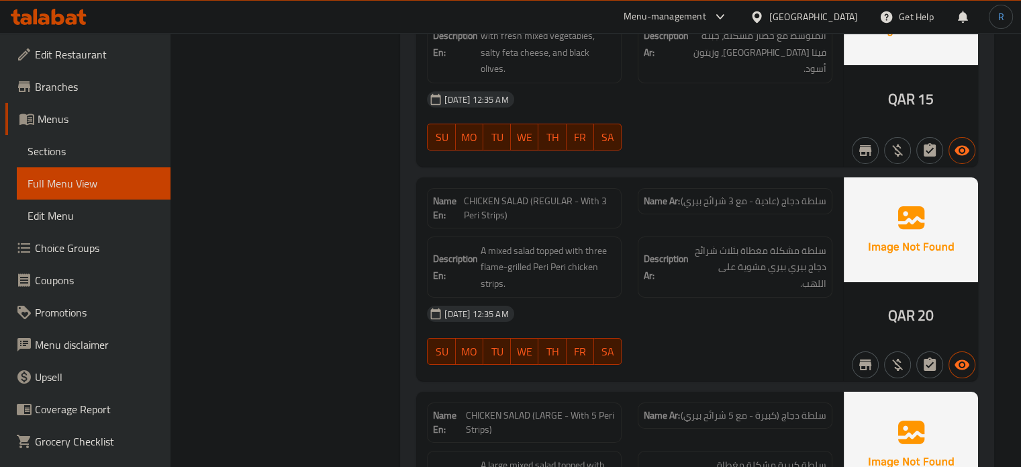
scroll to position [4866, 0]
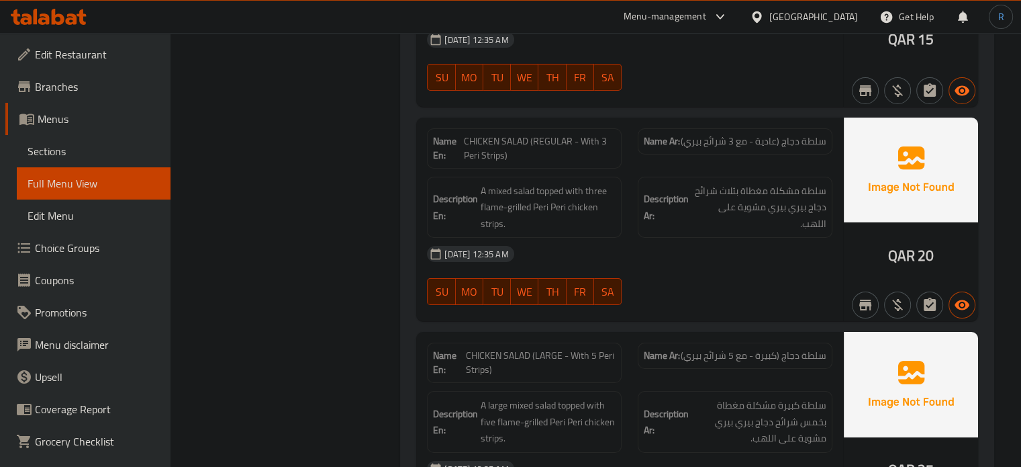
click at [643, 297] on div at bounding box center [735, 305] width 211 height 16
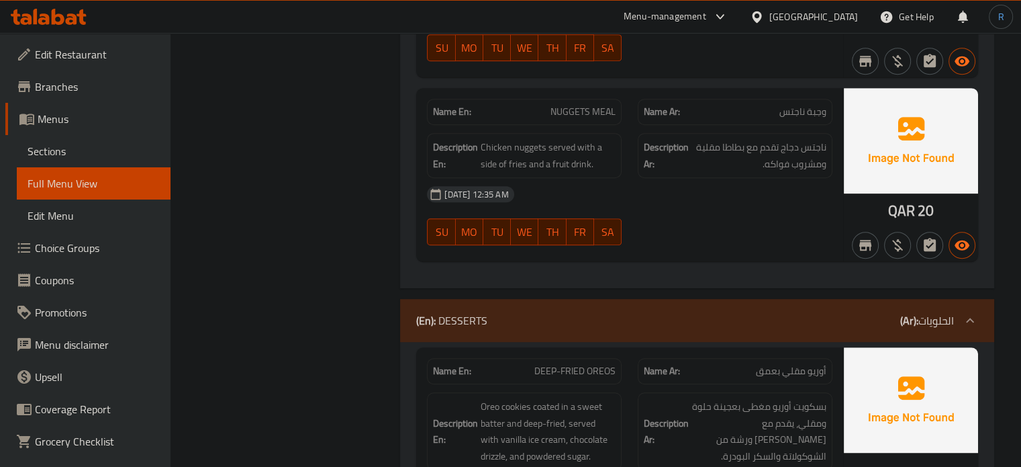
scroll to position [5837, 0]
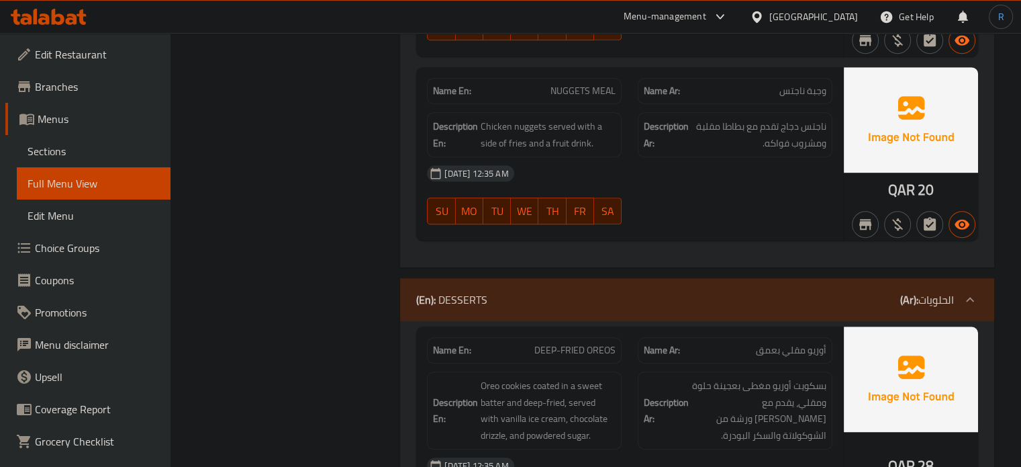
click at [621, 371] on div "Description En: Oreo cookies coated in a sweet batter and deep-fried, served wi…" at bounding box center [524, 410] width 195 height 78
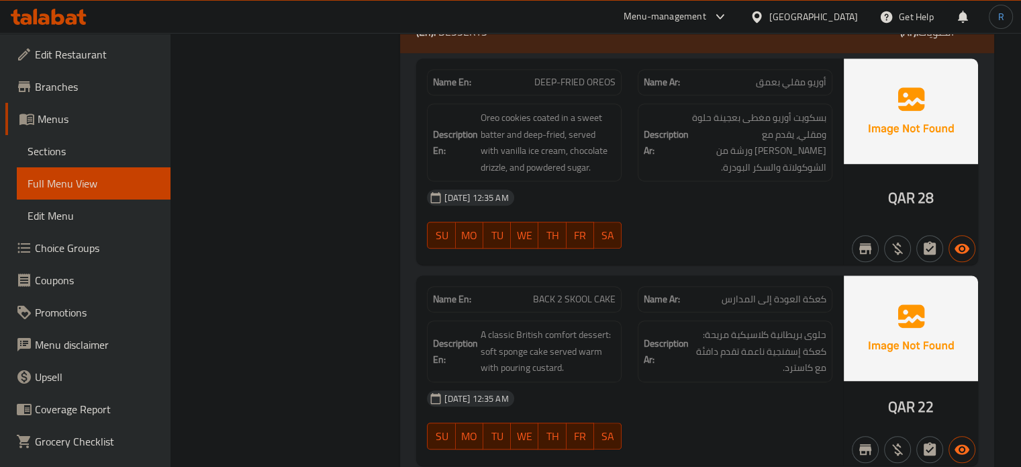
scroll to position [6106, 0]
click at [630, 312] on div "Description Ar: حلوى بريطانية كلاسيكية مريحة: كعكة إسفنجية ناعمة تقدم دافئة مع …" at bounding box center [735, 351] width 211 height 78
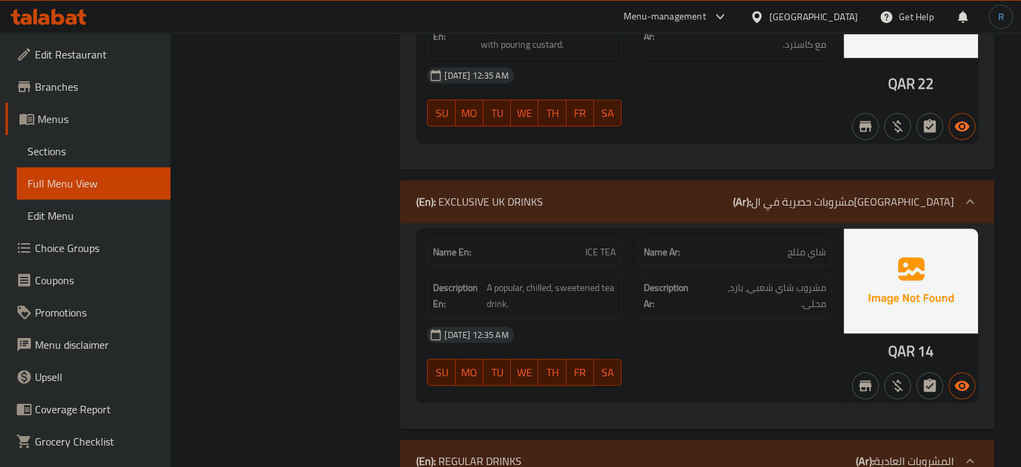
scroll to position [6442, 0]
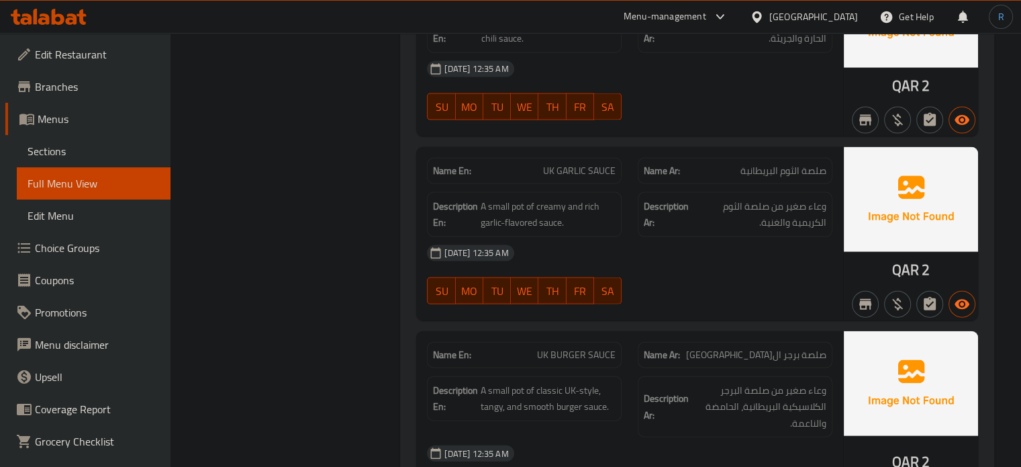
scroll to position [8023, 0]
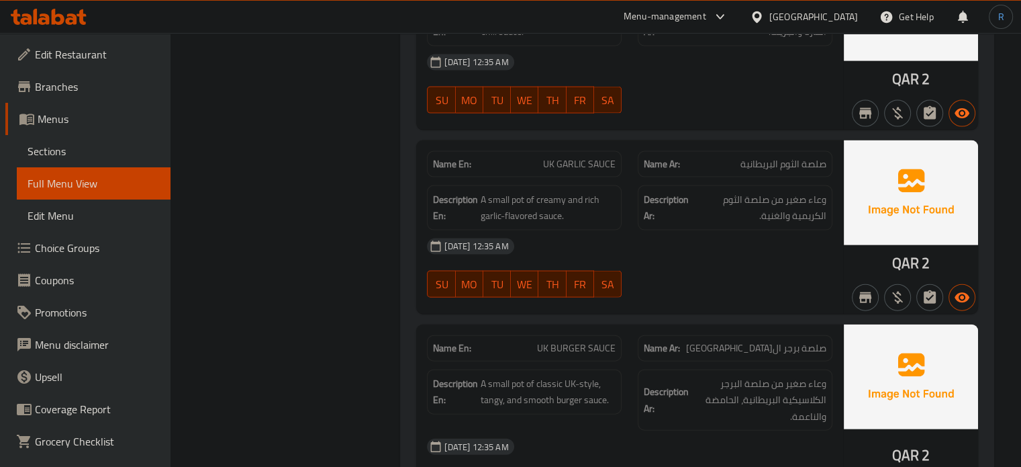
click at [803, 430] on div "30-09-2025 12:35 AM" at bounding box center [630, 446] width 422 height 32
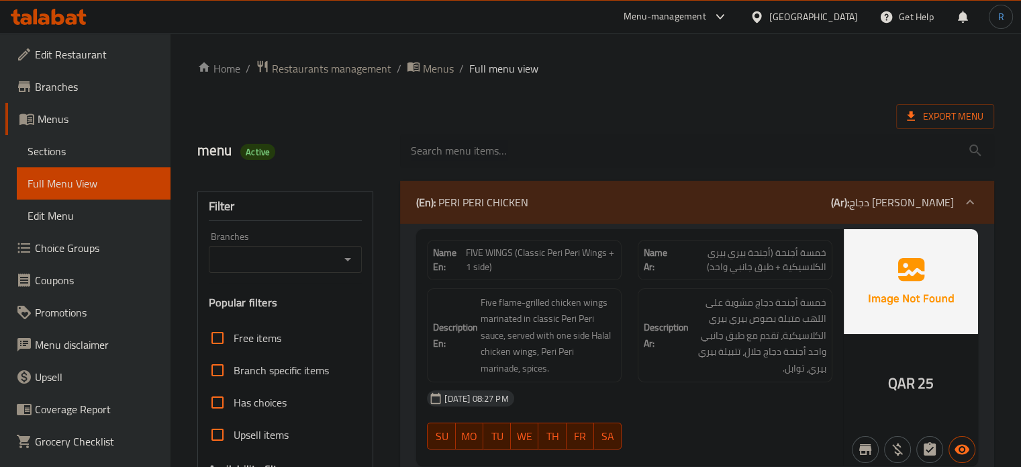
drag, startPoint x: 585, startPoint y: 62, endPoint x: 494, endPoint y: 20, distance: 100.1
click at [585, 62] on ol "Home / Restaurants management / Menus / Full menu view" at bounding box center [595, 68] width 797 height 17
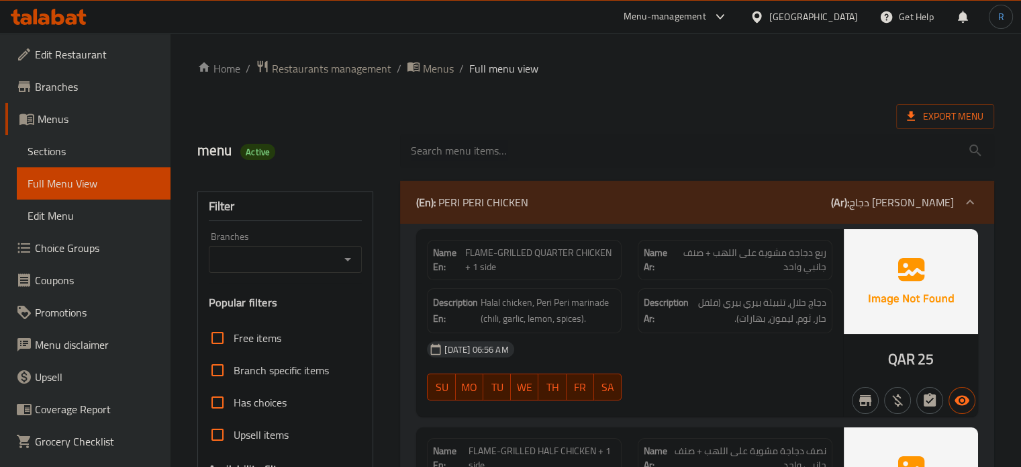
click at [625, 108] on div "Export Menu" at bounding box center [595, 116] width 797 height 25
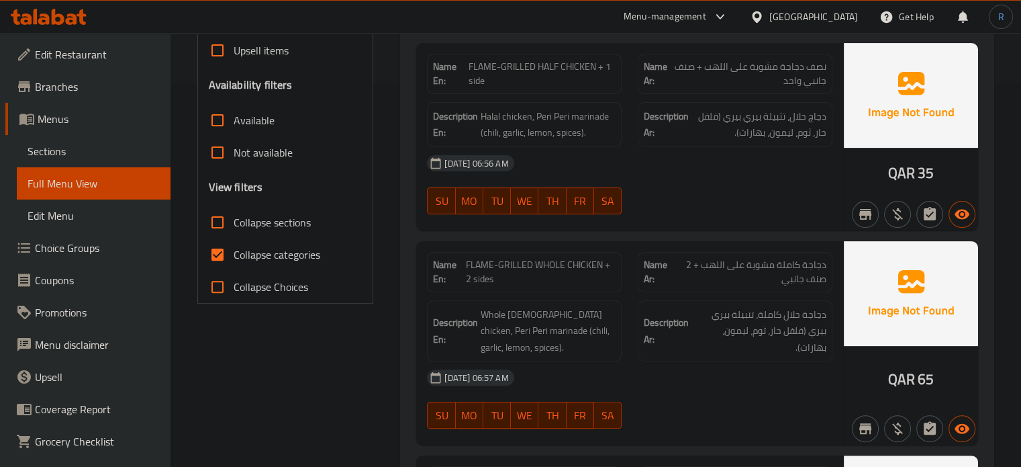
scroll to position [403, 0]
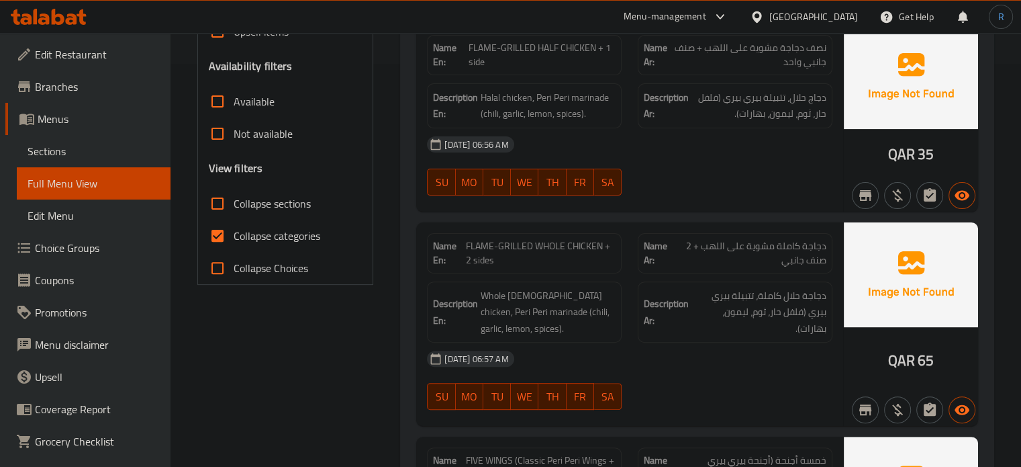
click at [497, 229] on div "Name En: FLAME-GRILLED WHOLE CHICKEN + 2 sides" at bounding box center [524, 253] width 211 height 56
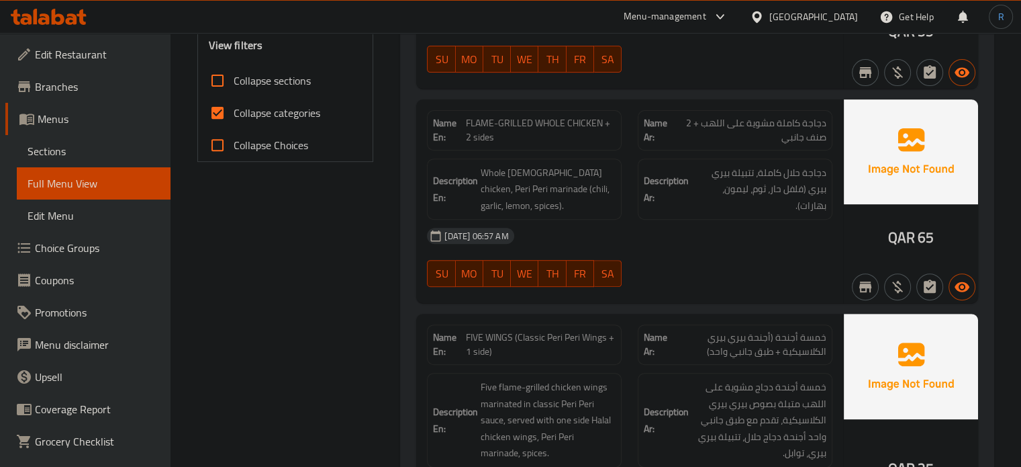
scroll to position [619, 0]
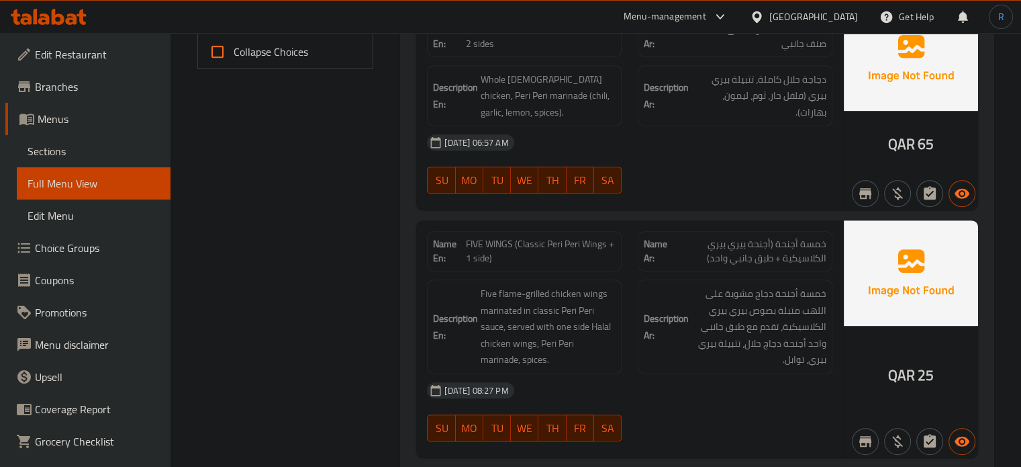
click at [580, 238] on span "FIVE WINGS (Classic Peri Peri Wings + 1 side)" at bounding box center [541, 251] width 150 height 28
copy span "FIVE WINGS (Classic Peri Peri Wings + 1 side)"
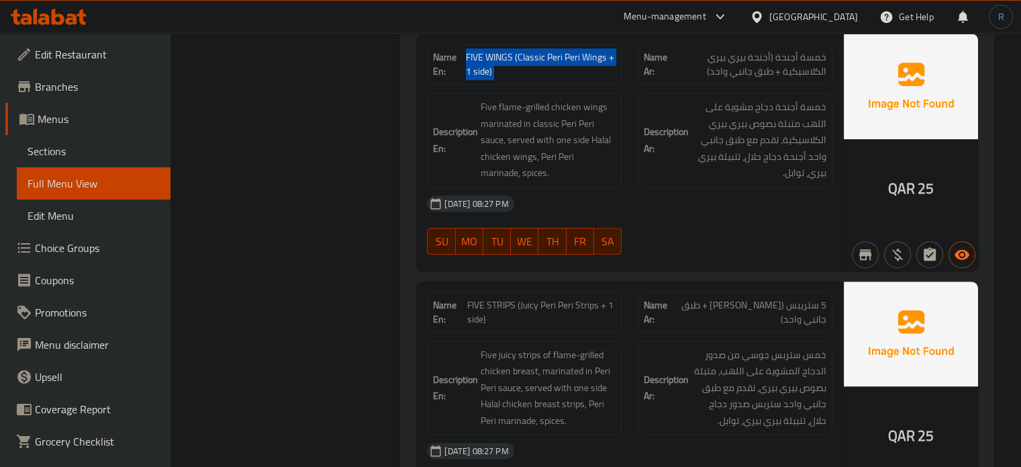
scroll to position [888, 0]
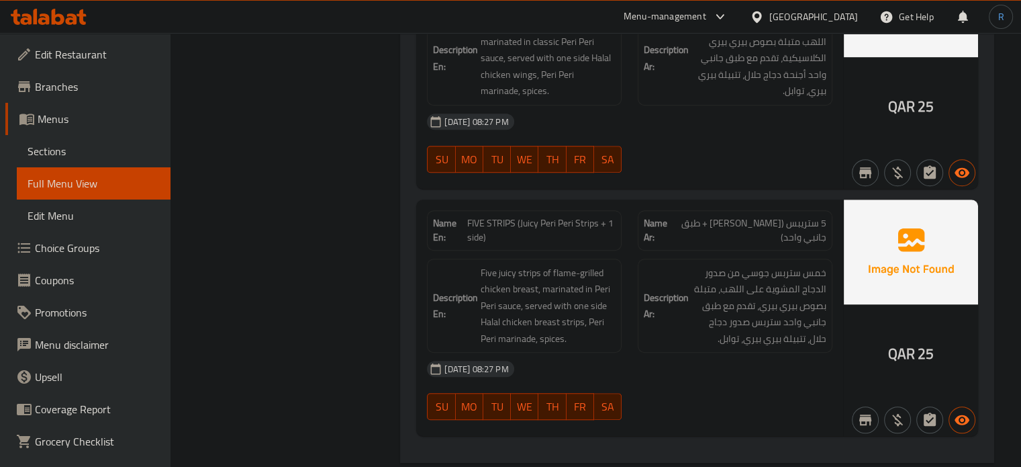
click at [596, 300] on span "Five juicy strips of flame-grilled chicken breast, marinated in Peri Peri sauce…" at bounding box center [548, 306] width 135 height 83
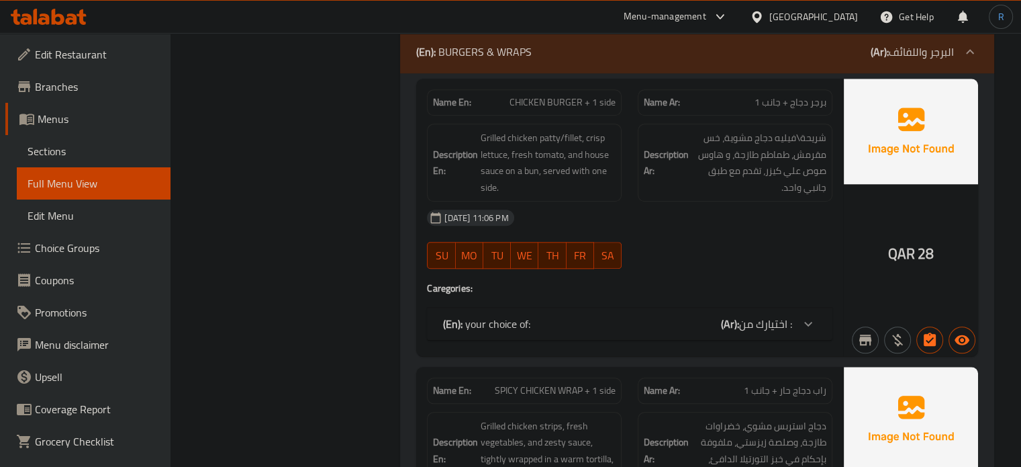
scroll to position [1291, 0]
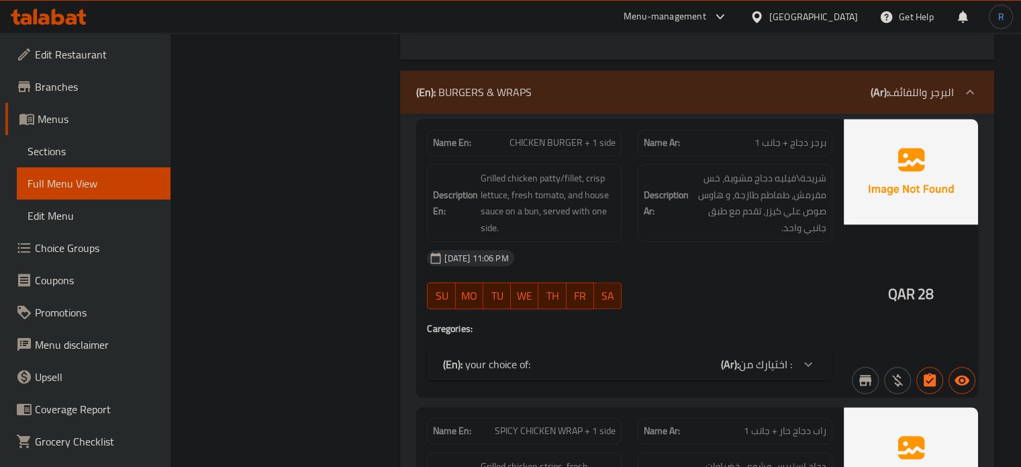
click at [598, 238] on div "Description En: Grilled chicken patty/fillet, crisp lettuce, fresh tomato, and …" at bounding box center [524, 203] width 195 height 78
click at [520, 93] on p "(En): BURGERS & WRAPS" at bounding box center [474, 92] width 116 height 16
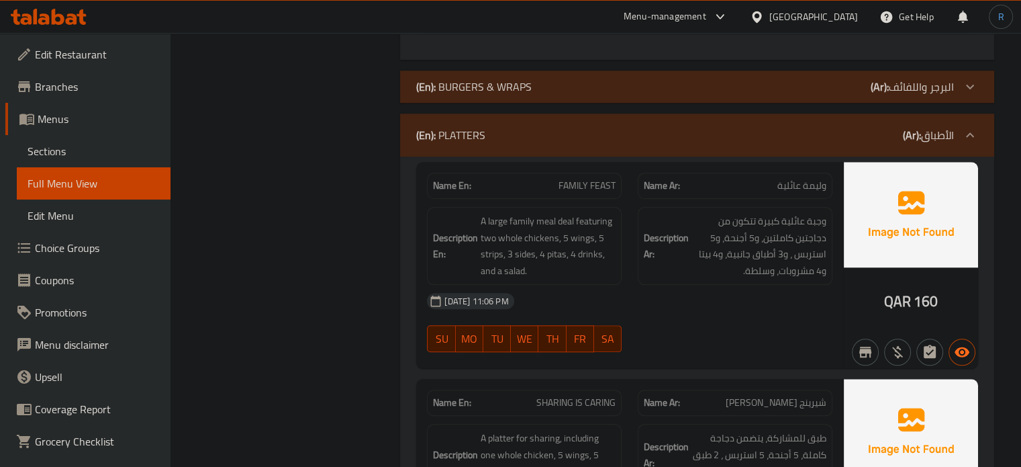
click at [495, 131] on div "(En): PLATTERS (Ar): الأطباق" at bounding box center [685, 135] width 538 height 16
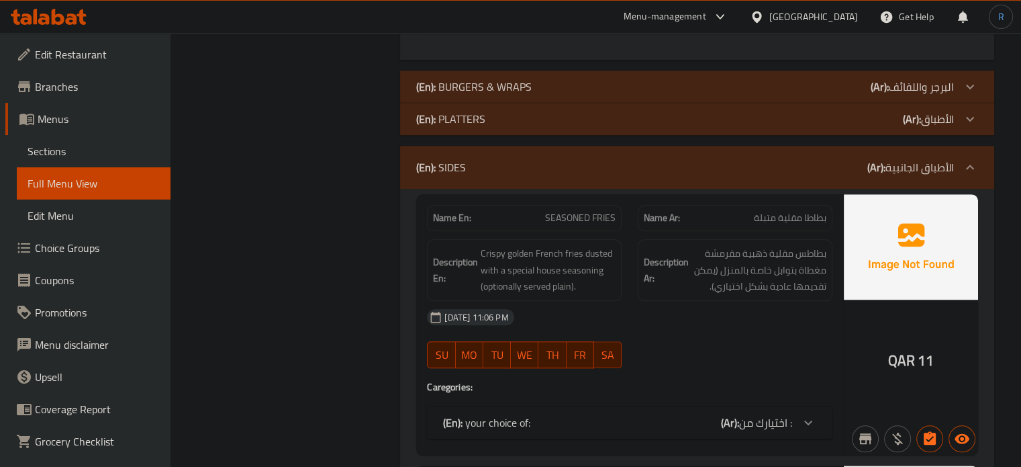
click at [514, 294] on div "Description En: Crispy golden French fries dusted with a special house seasonin…" at bounding box center [524, 270] width 195 height 62
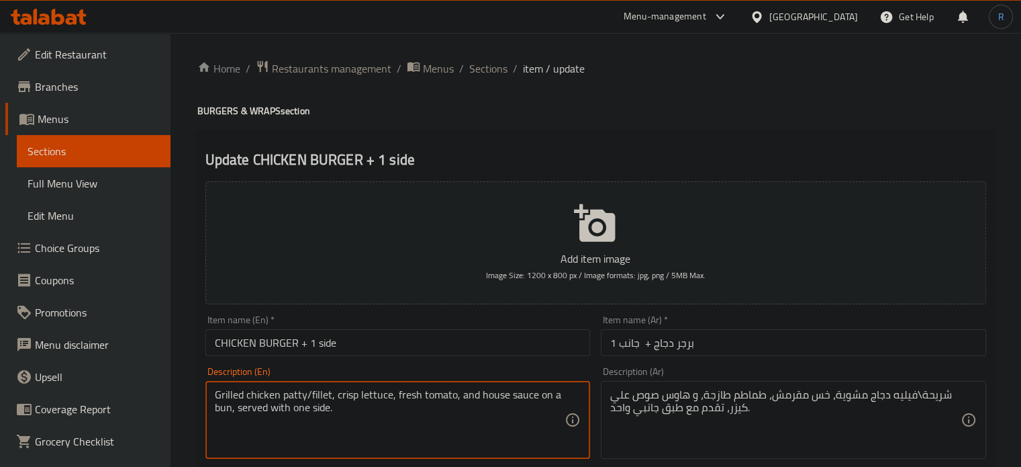
paste textarea "Grilled halal chicken fillet, lettuce, tomato, house sauce, bun, and a side."
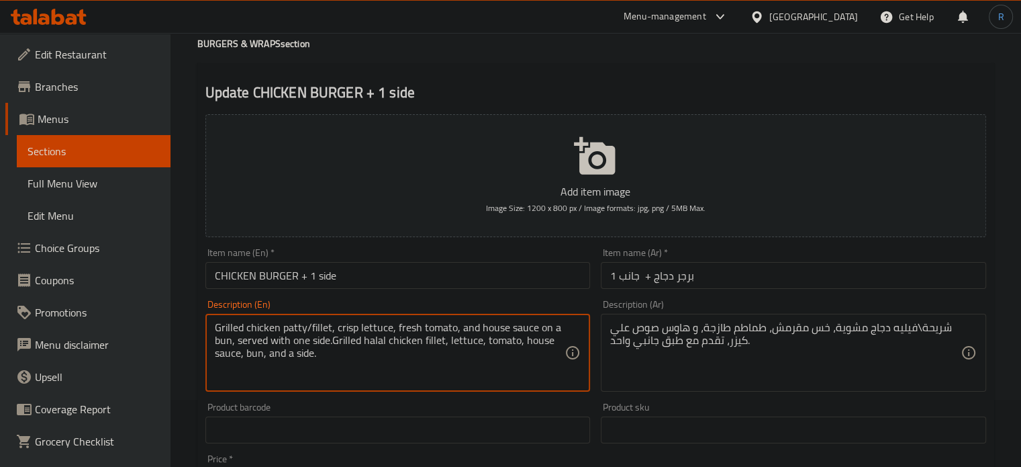
type textarea "Grilled chicken patty/fillet, crisp lettuce, fresh tomato, and house sauce on a…"
click at [493, 347] on textarea "Grilled chicken patty/fillet, crisp lettuce, fresh tomato, and house sauce on a…" at bounding box center [390, 353] width 351 height 64
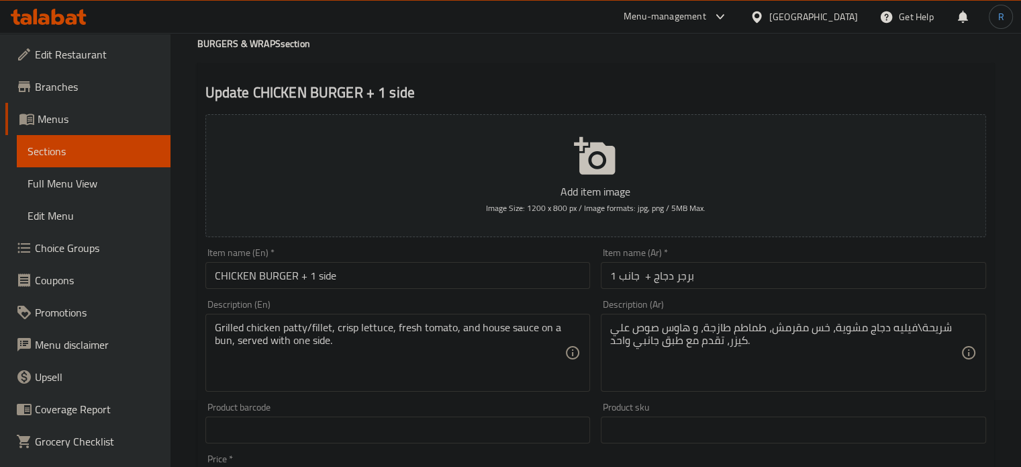
click at [487, 327] on textarea "Grilled chicken patty/fillet, crisp lettuce, fresh tomato, and house sauce on a…" at bounding box center [390, 353] width 351 height 64
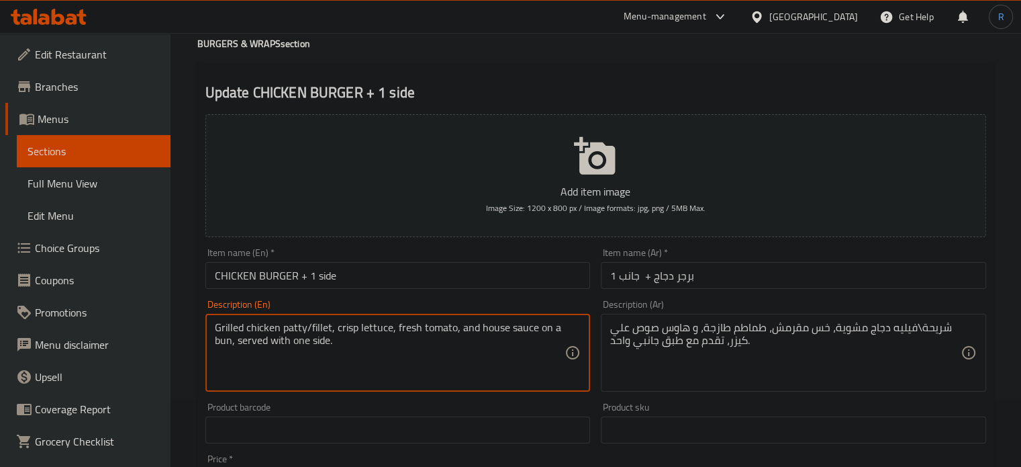
click at [487, 327] on textarea "Grilled chicken patty/fillet, crisp lettuce, fresh tomato, and house sauce on a…" at bounding box center [390, 353] width 351 height 64
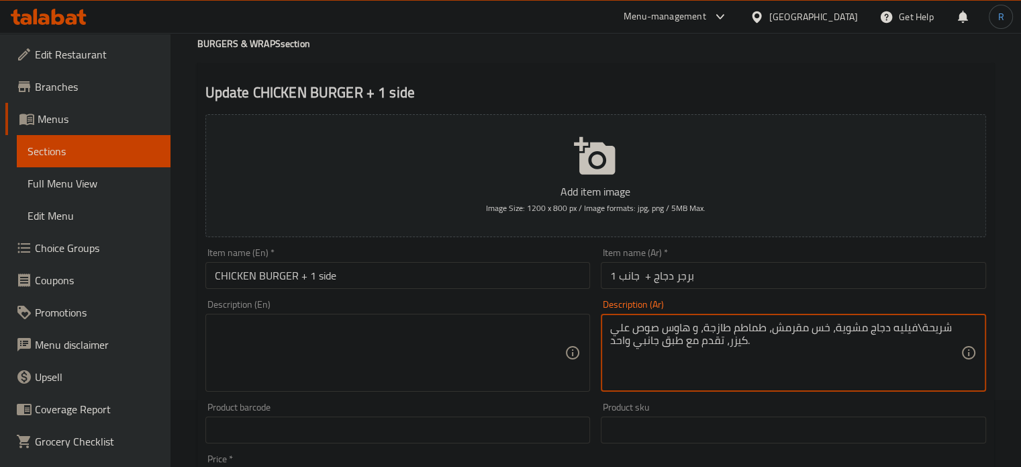
click at [779, 324] on textarea "شريحة\فيليه دجاج مشوية، خس مقرمش، طماطم طازجة، و هاوس صوص علي كيزر، تقدم مع طبق…" at bounding box center [785, 353] width 351 height 64
click at [726, 280] on input "برجر دجاج + جانب 1" at bounding box center [793, 275] width 385 height 27
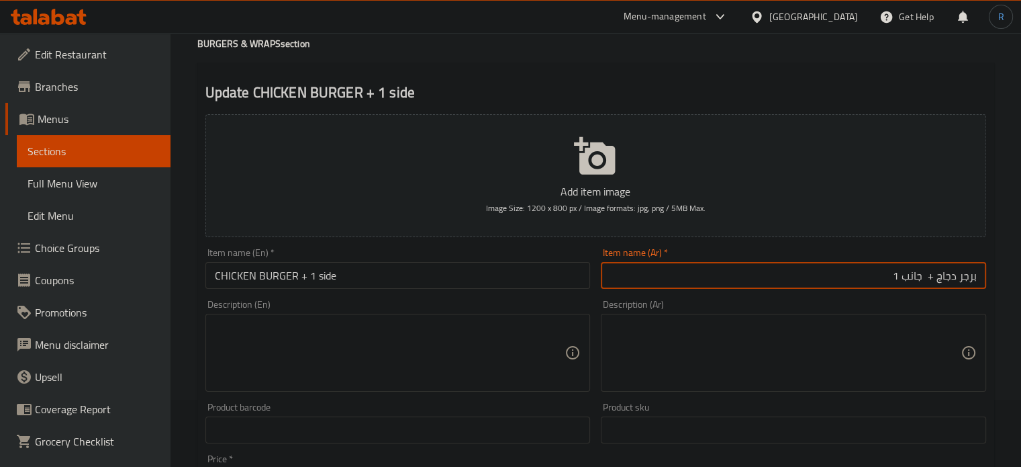
click at [913, 280] on input "برجر دجاج + جانب 1" at bounding box center [793, 275] width 385 height 27
click at [881, 276] on input "برجر دجاج + 1" at bounding box center [793, 275] width 385 height 27
type input "برجر دجاج + 1 سايد"
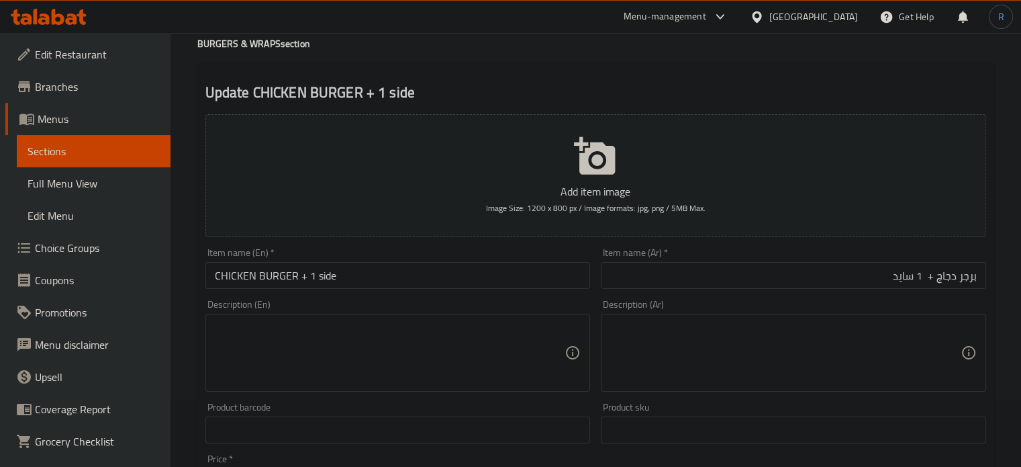
click at [500, 372] on textarea at bounding box center [390, 353] width 351 height 64
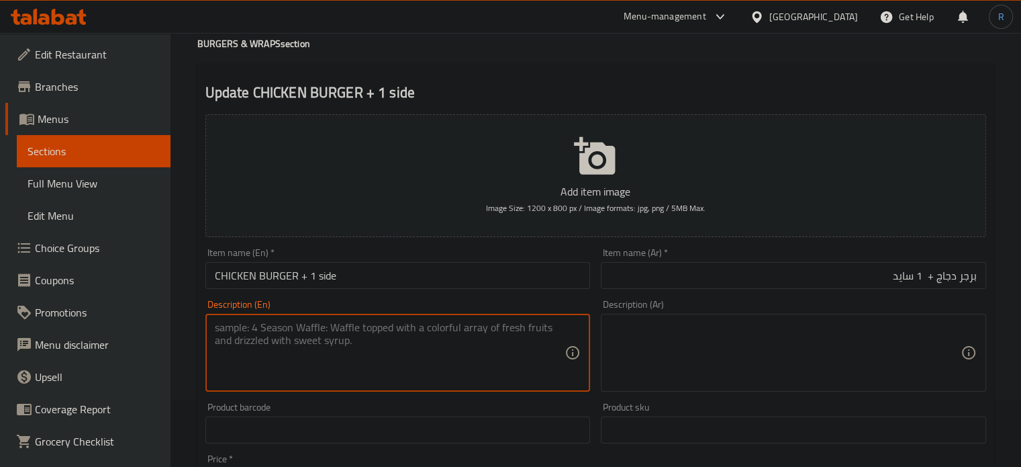
paste textarea "Grilled halal chicken fillet, lettuce, tomato, house sauce, bun, and a side."
type textarea "Grilled halal chicken fillet, lettuce, tomato, house sauce, bun, and a side."
click at [708, 370] on textarea at bounding box center [785, 353] width 351 height 64
paste textarea "فيليه دجاج حلال مشوي، خس، طماطم، صلصة خاصة، خبز، وطبق جانبي."
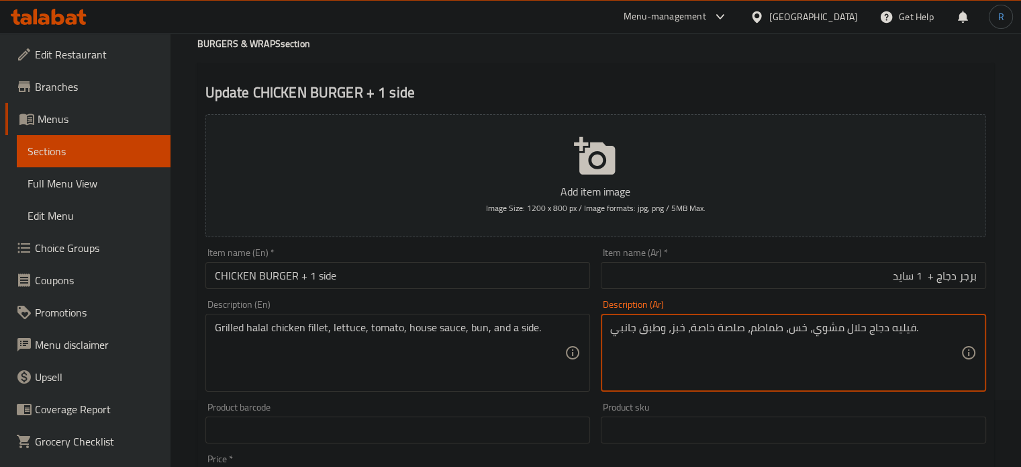
click at [698, 328] on textarea "فيليه دجاج حلال مشوي، خس، طماطم، صلصة خاصة، خبز، وطبق جانبي." at bounding box center [785, 353] width 351 height 64
click at [733, 330] on textarea "فيليه دجاج حلال مشوي، خس، طماطم، صلصة بيتي، خبز، وطبق جانبي." at bounding box center [785, 353] width 351 height 64
click at [678, 330] on textarea "فيليه دجاج حلال مشوي، خس، طماطم، صوص بيتي، خبز، وطبق جانبي." at bounding box center [785, 353] width 351 height 64
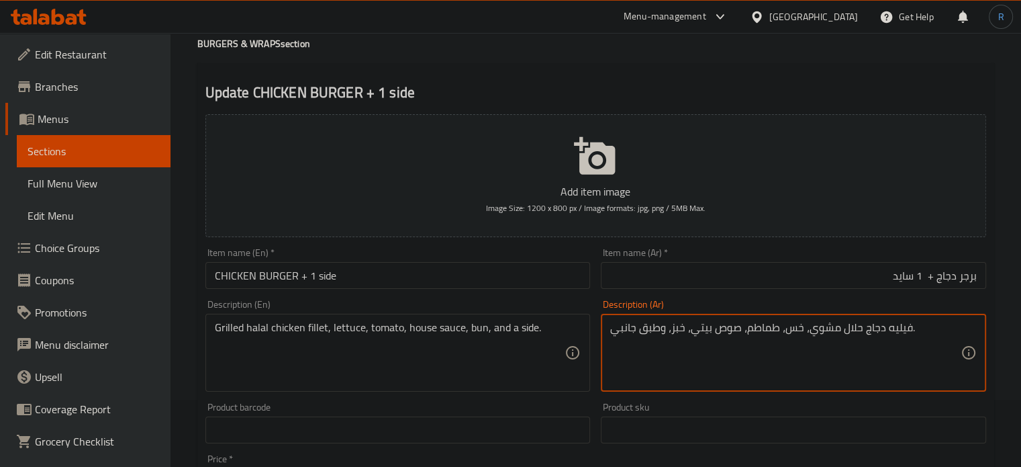
click at [678, 330] on textarea "فيليه دجاج حلال مشوي، خس، طماطم، صوص بيتي، خبز، وطبق جانبي." at bounding box center [785, 353] width 351 height 64
click at [649, 334] on textarea "فيليه دجاج حلال مشوي، خس، طماطم، صوص بيتي، كيزر، وطبق جانبي." at bounding box center [785, 353] width 351 height 64
type textarea "فيليه دجاج حلال مشوي، خس، طماطم، صوص بيتي، كيزر، وصنف جانبي."
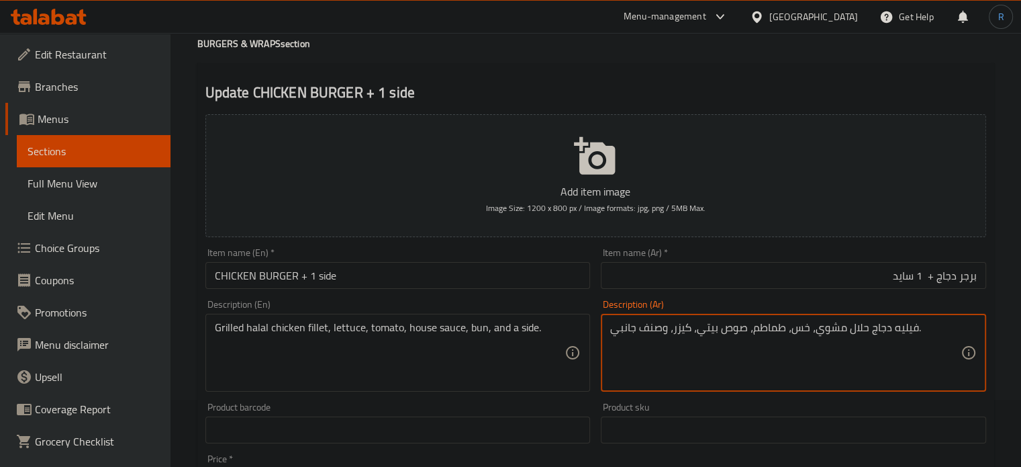
click at [497, 283] on input "CHICKEN BURGER + 1 side" at bounding box center [398, 275] width 385 height 27
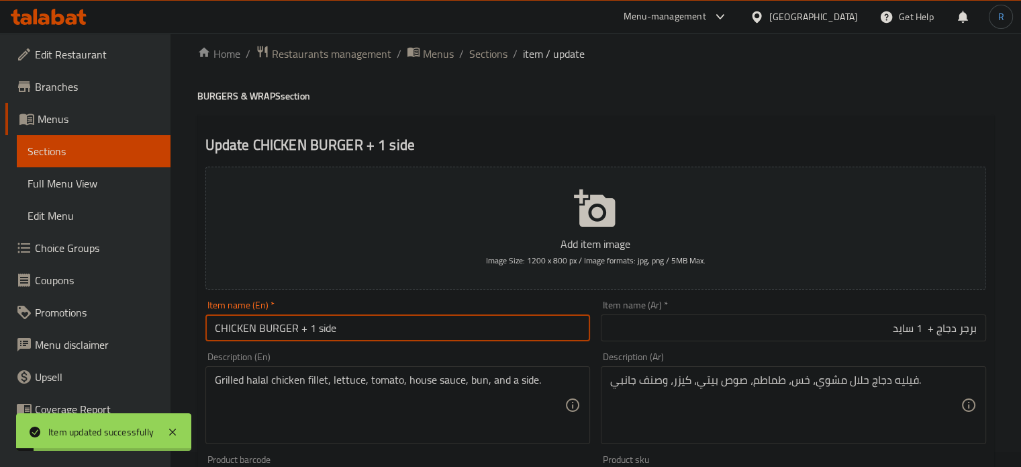
scroll to position [0, 0]
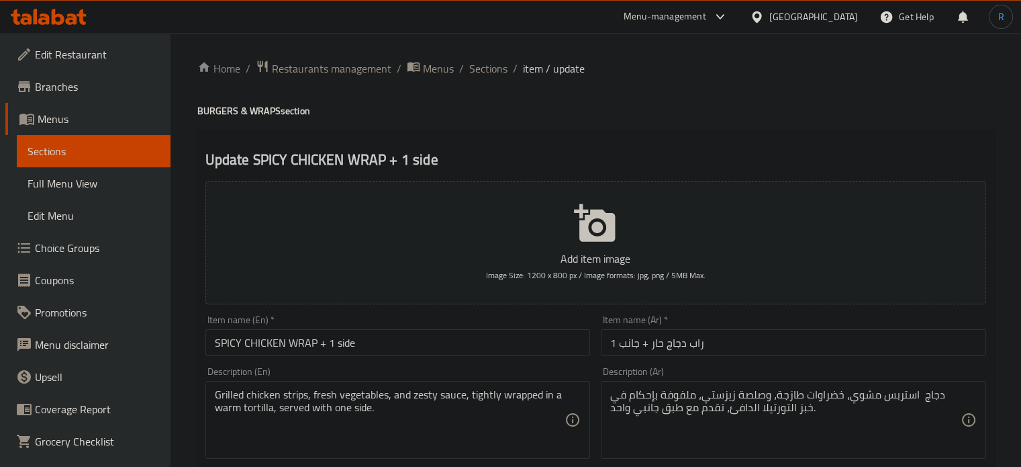
click at [739, 348] on input "راب دجاج حار + جانب 1" at bounding box center [793, 342] width 385 height 27
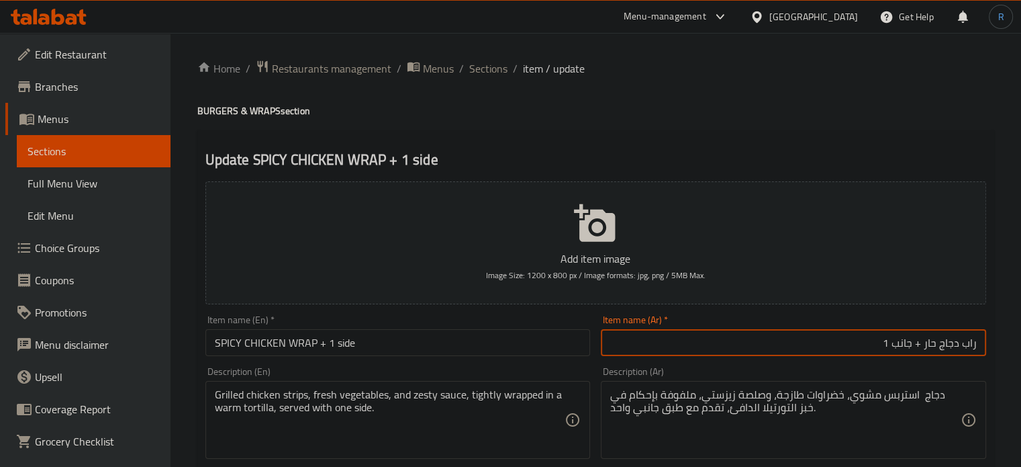
click at [903, 349] on input "راب دجاج حار + جانب 1" at bounding box center [793, 342] width 385 height 27
click at [903, 349] on input "راب دجاج حار + 1" at bounding box center [793, 342] width 385 height 27
type input "راب دجاج حار + 1سايد"
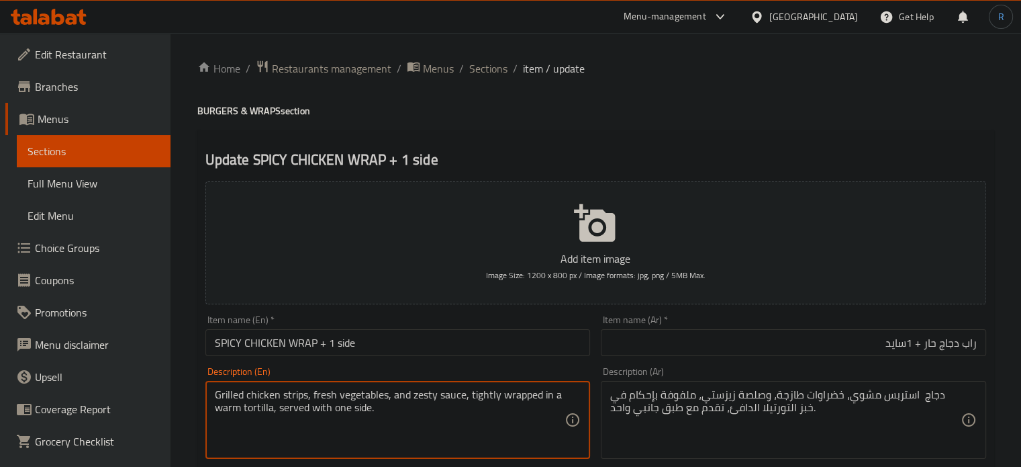
click at [485, 396] on textarea "Grilled chicken strips, fresh vegetables, and zesty sauce, tightly wrapped in a…" at bounding box center [390, 420] width 351 height 64
paste textarea "Halal chicken strips, tortilla wrap, mixed vegetables, zesty sauce, and a"
type textarea "Halal chicken strips, tortilla wrap, mixed vegetables, zesty sauce, and a side."
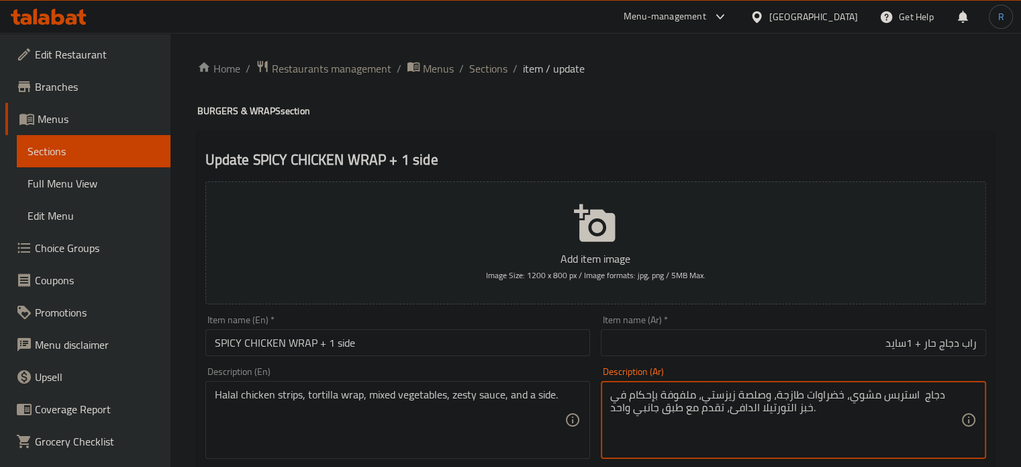
click at [674, 390] on textarea "دجاج استربس مشوي، خضراوات طازجة، وصلصة زيزستي، ملفوفة بإحكام في خبز التورتيلا ا…" at bounding box center [785, 420] width 351 height 64
paste textarea "رائح دجاج حلال، لفائف تورتيلا، خضراوات مشكلة، صلصة لذيذة، وطبق جانبي"
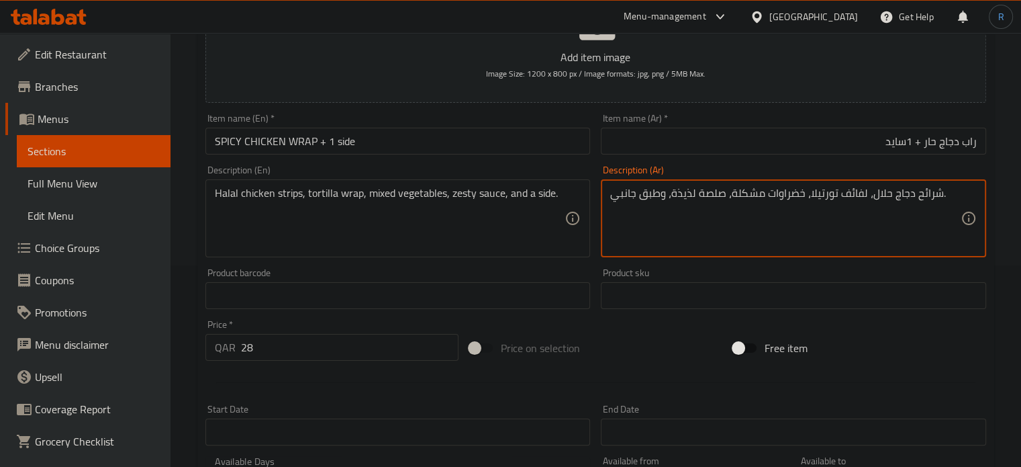
click at [922, 201] on textarea "شرائح دجاج حلال، لفائف تورتيلا، خضراوات مشكلة، صلصة لذيذة، وطبق جانبي." at bounding box center [785, 219] width 351 height 64
click at [847, 190] on textarea "إستربس دجاج حلال، لفائف تورتيلا، خضراوات مشكلة، صلصة لذيذة، وطبق جانبي." at bounding box center [785, 219] width 351 height 64
click at [690, 196] on textarea "إستربس دجاج حلال، راب تورتيلا، خضراوات مشكلة، صلصة لذيذة، وطبق جانبي." at bounding box center [785, 219] width 351 height 64
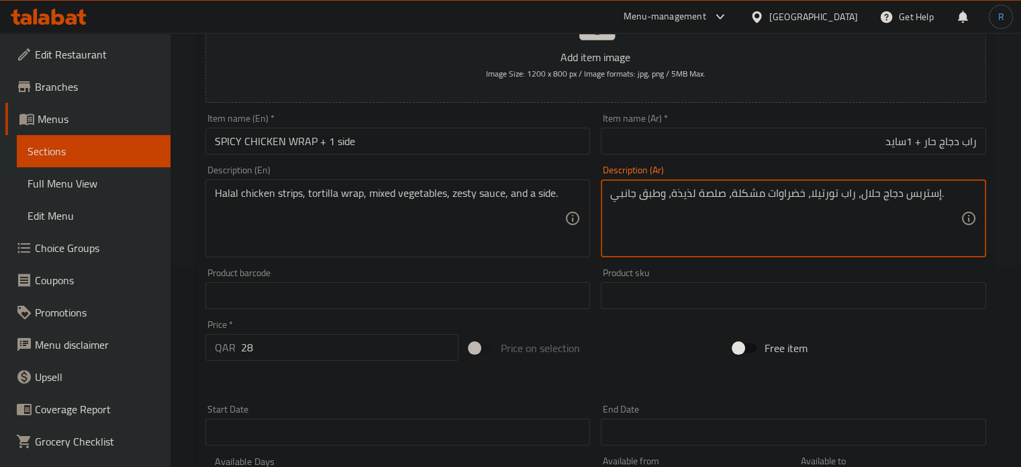
click at [690, 196] on textarea "إستربس دجاج حلال، راب تورتيلا، خضراوات مشكلة، صلصة لذيذة، وطبق جانبي." at bounding box center [785, 219] width 351 height 64
click at [646, 195] on textarea "إستربس دجاج حلال، راب تورتيلا، خضراوات مشكلة، صوص زيستي، وطبق جانبي." at bounding box center [785, 219] width 351 height 64
type textarea "إستربس دجاج حلال، راب تورتيلا، خضراوات مشكلة، صوص زيستي، وصنف جانبي."
click at [512, 147] on input "SPICY CHICKEN WRAP + 1 side" at bounding box center [398, 141] width 385 height 27
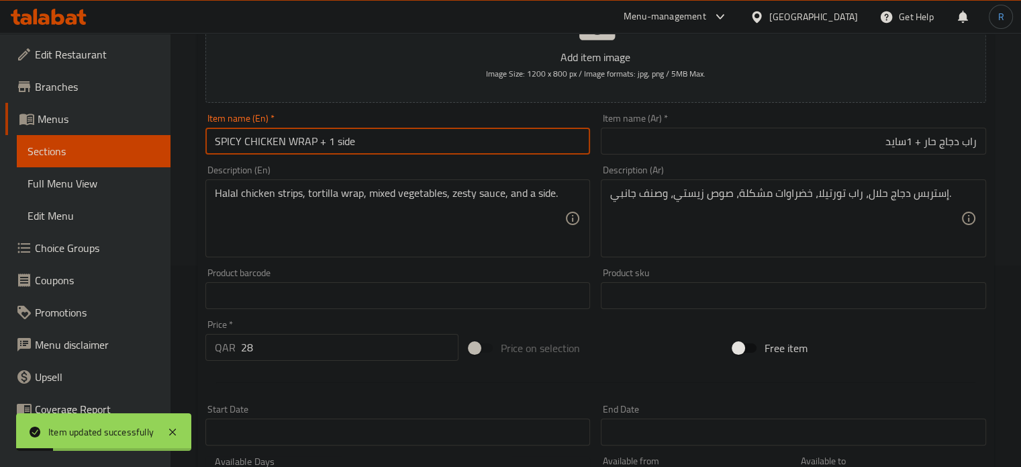
scroll to position [0, 0]
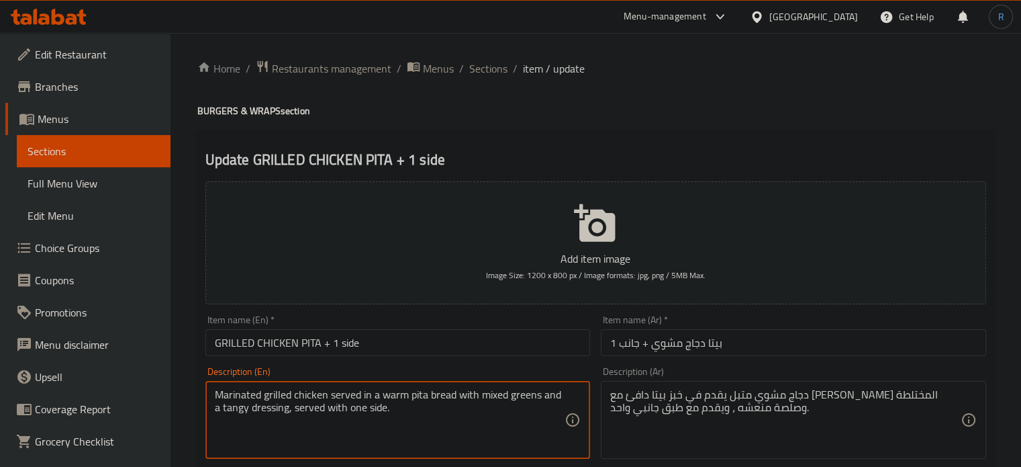
click at [480, 404] on textarea "Marinated grilled chicken served in a warm pita bread with mixed greens and a t…" at bounding box center [390, 420] width 351 height 64
paste textarea "Grilled halal chicken, pita bread, mixed greens, tangy dressing, and a"
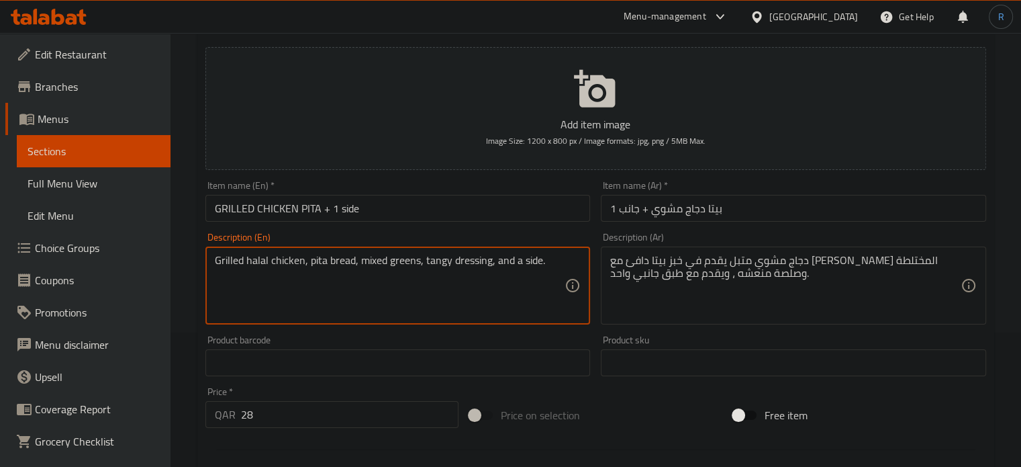
type textarea "Grilled halal chicken, pita bread, mixed greens, tangy dressing, and a side."
click at [764, 225] on div "Item name (Ar)   * بيتا دجاج مشوي + جانب 1 Item name (Ar) *" at bounding box center [794, 201] width 396 height 52
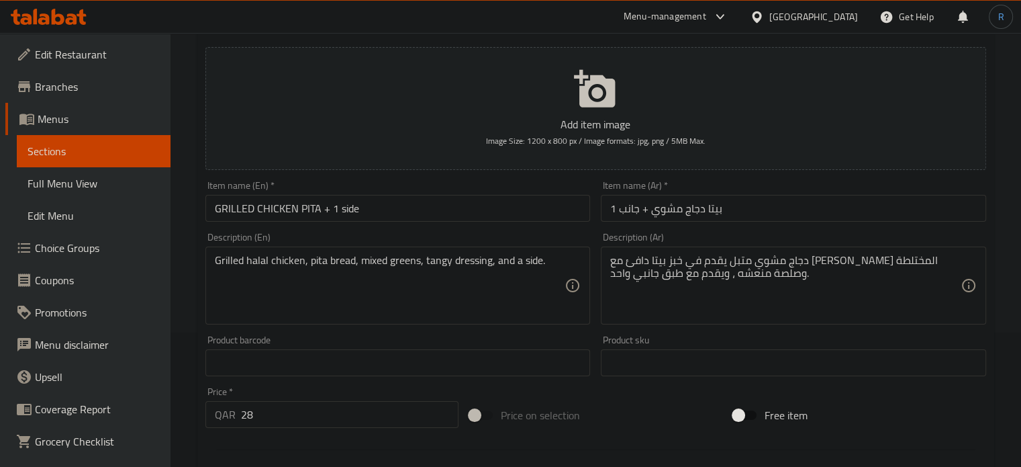
click at [764, 210] on input "بيتا دجاج مشوي + جانب 1" at bounding box center [793, 208] width 385 height 27
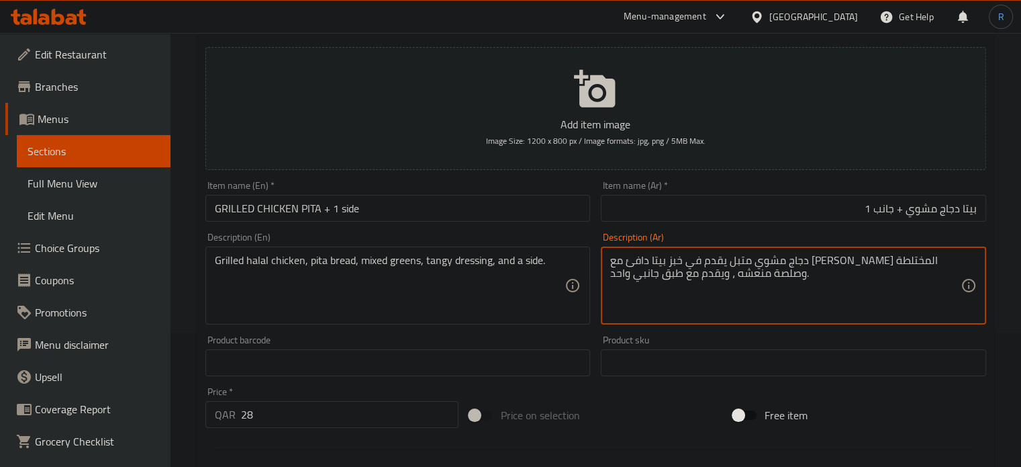
click at [764, 263] on textarea "دجاج مشوي متبل يقدم في خبز بيتا دافئ مع [PERSON_NAME] المختلطة وصلصة منعشه ، وي…" at bounding box center [785, 286] width 351 height 64
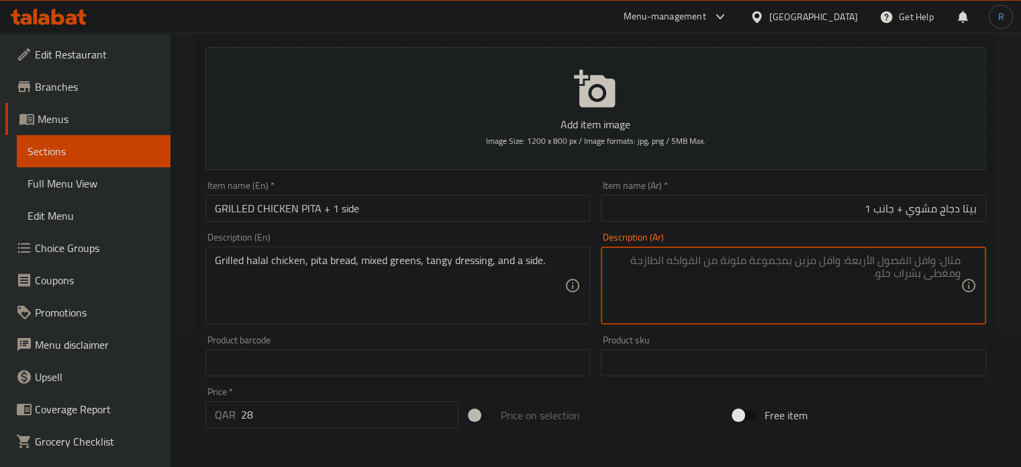
click at [893, 205] on input "بيتا دجاج مشوي + جانب 1" at bounding box center [793, 208] width 385 height 27
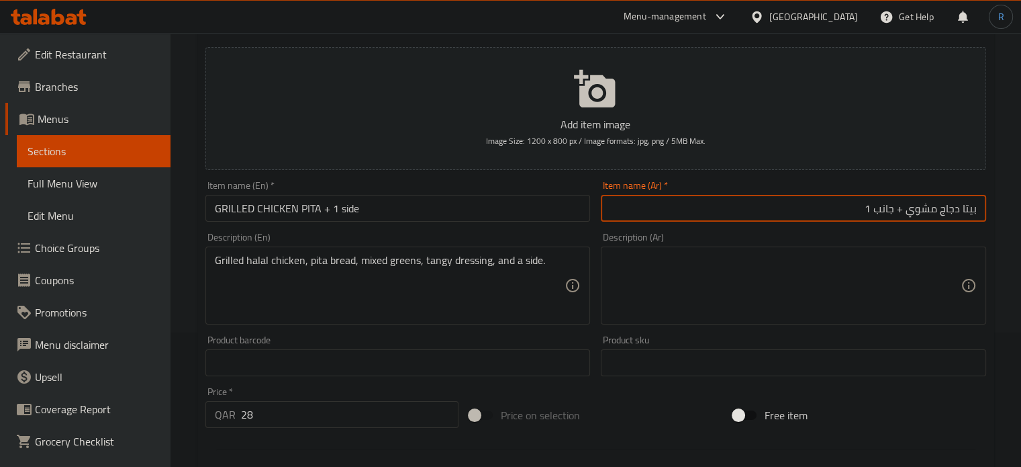
click at [893, 205] on input "بيتا دجاج مشوي + جانب 1" at bounding box center [793, 208] width 385 height 27
click at [866, 210] on input "بيتا دجاج مشوي + 1" at bounding box center [793, 208] width 385 height 27
type input "بيتا دجاج مشوي + 1سايد"
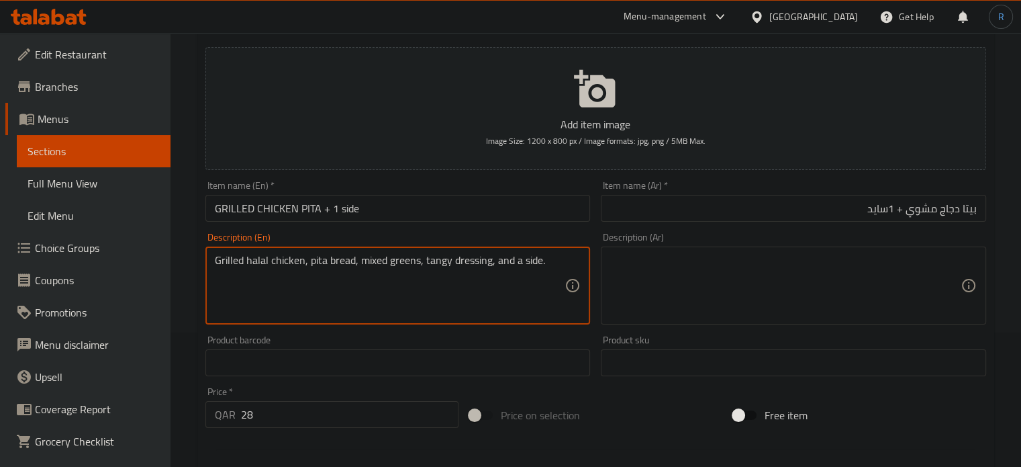
click at [490, 265] on textarea "Grilled halal chicken, pita bread, mixed greens, tangy dressing, and a side." at bounding box center [390, 286] width 351 height 64
click at [715, 313] on textarea at bounding box center [785, 286] width 351 height 64
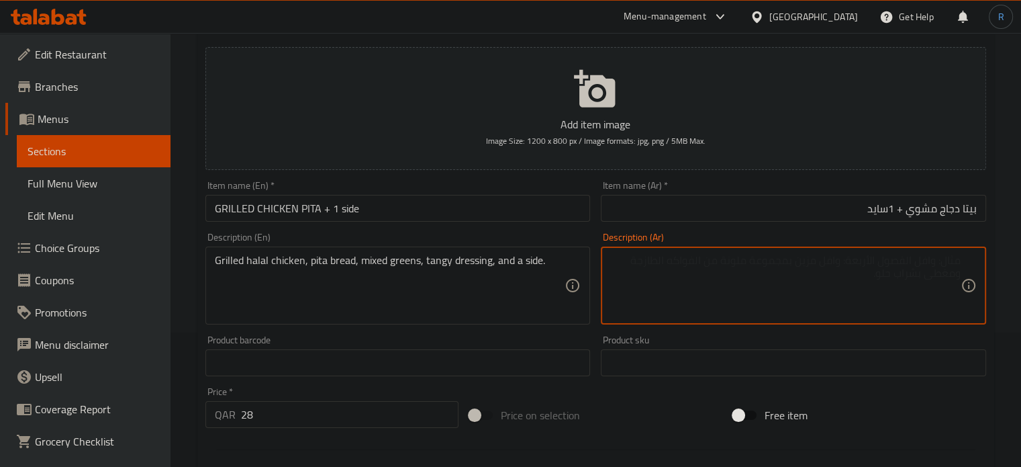
paste textarea "دجاج حلال مشوي، خبز بيتا، خضراوات مشكلة، صلصة لاذعة، وطبق جانبي."
click at [723, 260] on textarea "دجاج حلال مشوي، خبز بيتا، خضراوات مشكلة، صلصة لاذعة، وطبق جانبي." at bounding box center [785, 286] width 351 height 64
click at [685, 264] on textarea "دجاج حلال مشوي، خبز بيتا، خضراوات مشكلة، صوص منعش، وطبق جانبي." at bounding box center [785, 286] width 351 height 64
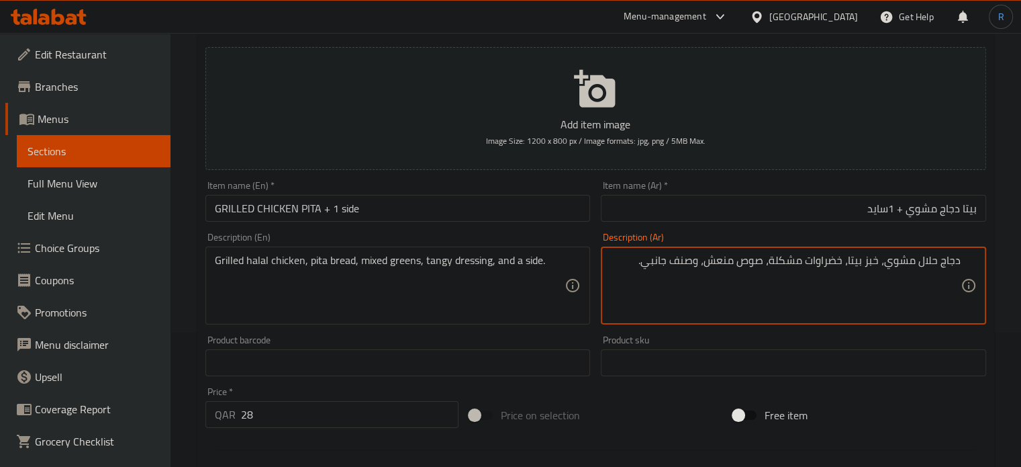
type textarea "دجاج حلال مشوي، خبز بيتا، خضراوات مشكلة، صوص منعش، وصنف جانبي."
click at [548, 215] on input "GRILLED CHICKEN PITA + 1 side" at bounding box center [398, 208] width 385 height 27
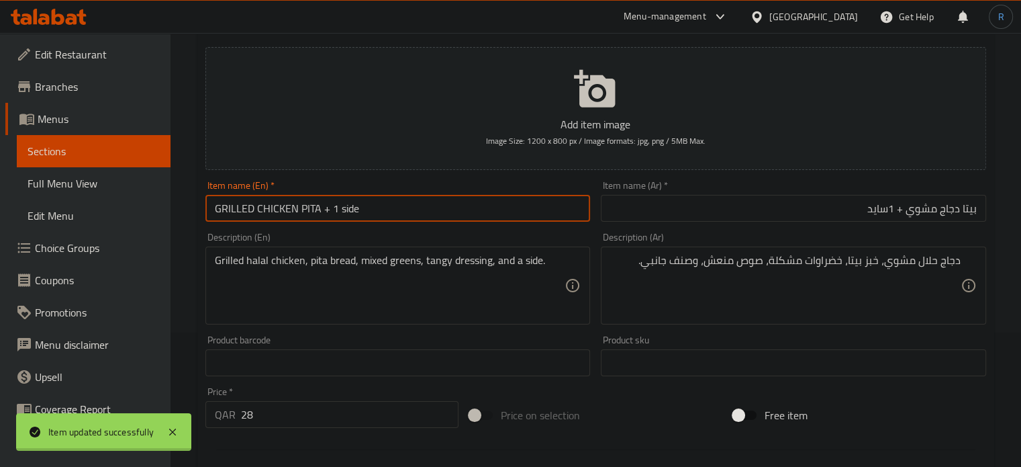
scroll to position [0, 0]
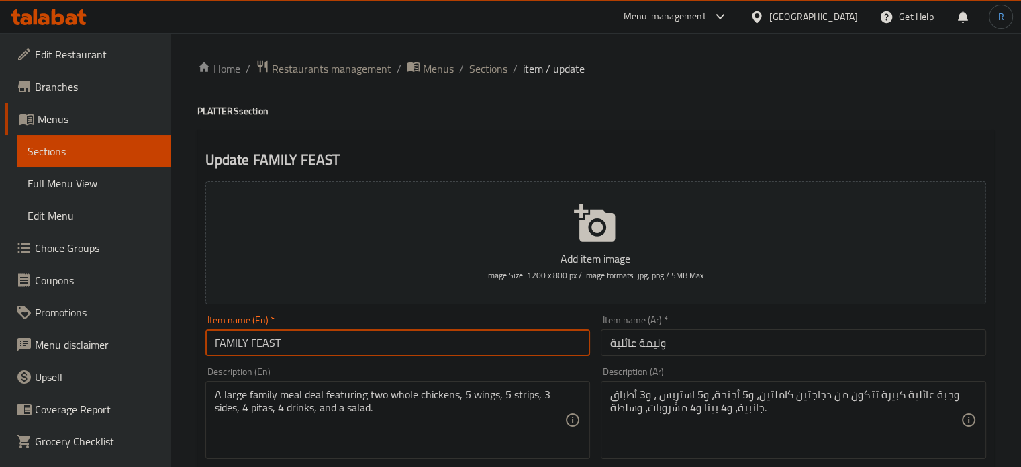
click at [463, 336] on input "FAMILY FEAST" at bounding box center [398, 342] width 385 height 27
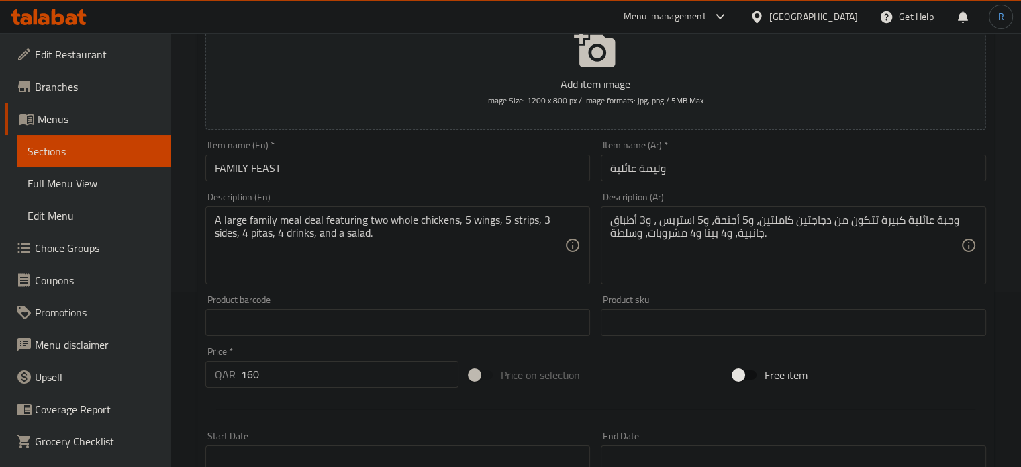
scroll to position [201, 0]
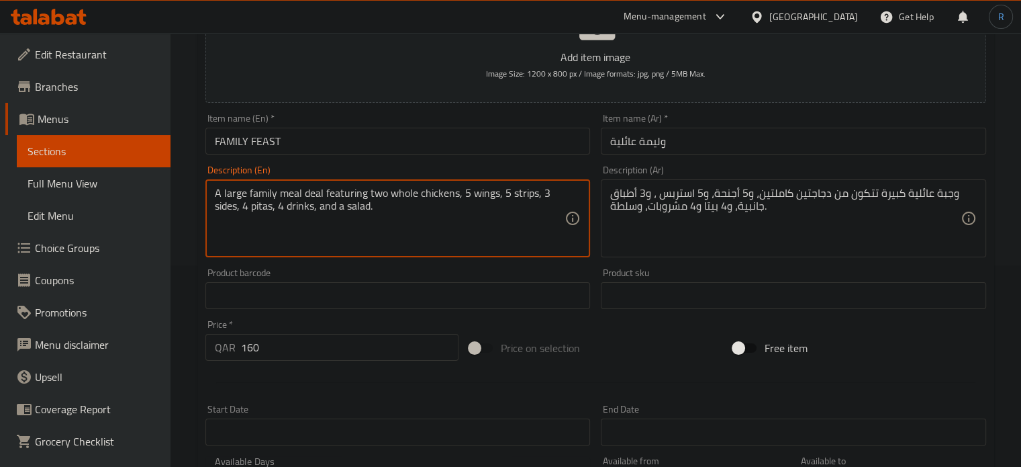
click at [496, 226] on textarea "A large family meal deal featuring two whole chickens, 5 wings, 5 strips, 3 sid…" at bounding box center [390, 219] width 351 height 64
click at [470, 191] on textarea "A large family meal deal featuring two whole chickens, 5 wings, 5 strips, 3 sid…" at bounding box center [390, 219] width 351 height 64
paste textarea "2 Whole Chickens, 5 Wings, 5 Strips, 3 Sides, 4 Pitas, 4 Drinks, S"
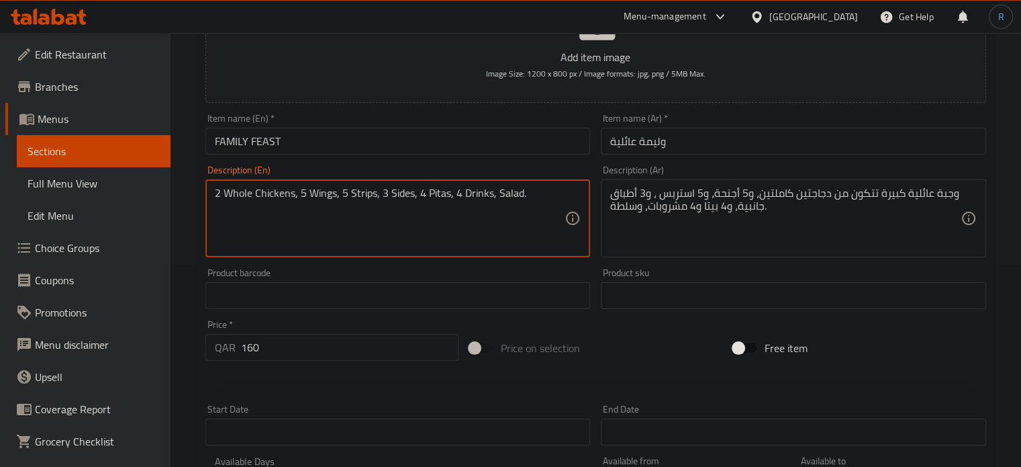
type textarea "2 Whole Chickens, 5 Wings, 5 Strips, 3 Sides, 4 Pitas, 4 Drinks, Salad."
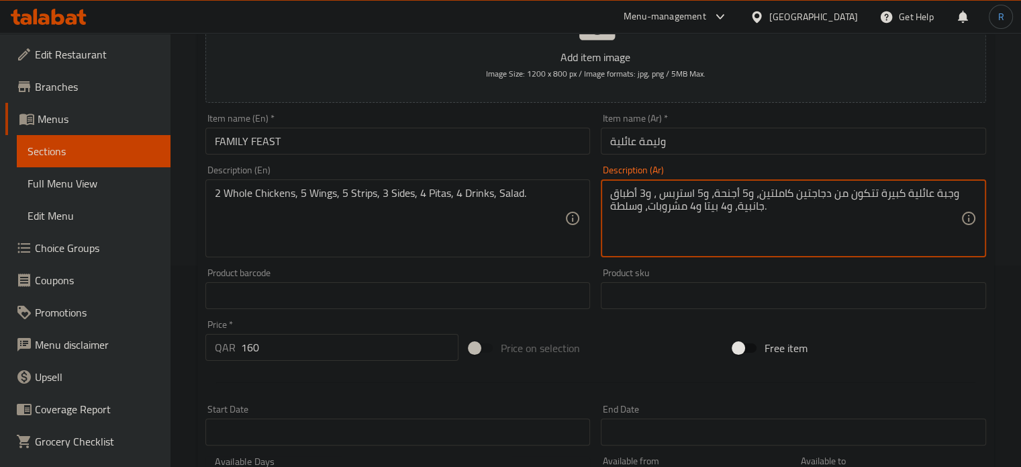
click at [723, 201] on textarea "وجبة عائلية كبيرة تتكون من دجاجتين كاملتين، و5 أجنحة، و5 استربس ، و3 أطباق جانب…" at bounding box center [785, 219] width 351 height 64
paste textarea "2 دجاجة كاملة، 5 أجنحة، 5 شرائح، 3 أطباق جانبية، 4 خبز بيتا، 4 مشروبات،"
click at [831, 197] on textarea "2 دجاجة كاملة، 5 أجنحة، 5 شرائح، 3 أطباق جانبية، 4 خبز بيتا، 4 مشروبات، سلطة." at bounding box center [785, 219] width 351 height 64
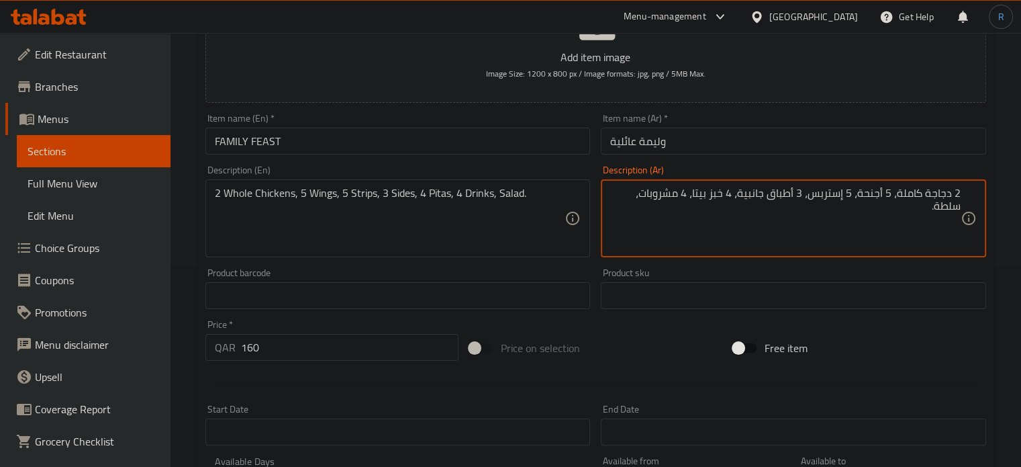
click at [776, 193] on textarea "2 دجاجة كاملة، 5 أجنحة، 5 إستربس، 3 أطباق جانبية، 4 خبز بيتا، 4 مشروبات، سلطة." at bounding box center [785, 219] width 351 height 64
click at [715, 196] on textarea "2 دجاجة كاملة، 5 أجنحة، 5 إستربس، 3 أصناف جانبية، 4 خبز بيتا، 4 مشروبات، سلطة." at bounding box center [785, 219] width 351 height 64
click at [718, 196] on textarea "2 دجاجة كاملة، 5 أجنحة، 5 إستربس، 3 أصناف جانبية، 4 خبز بيتا، 4 مشروبات، سلطة." at bounding box center [785, 219] width 351 height 64
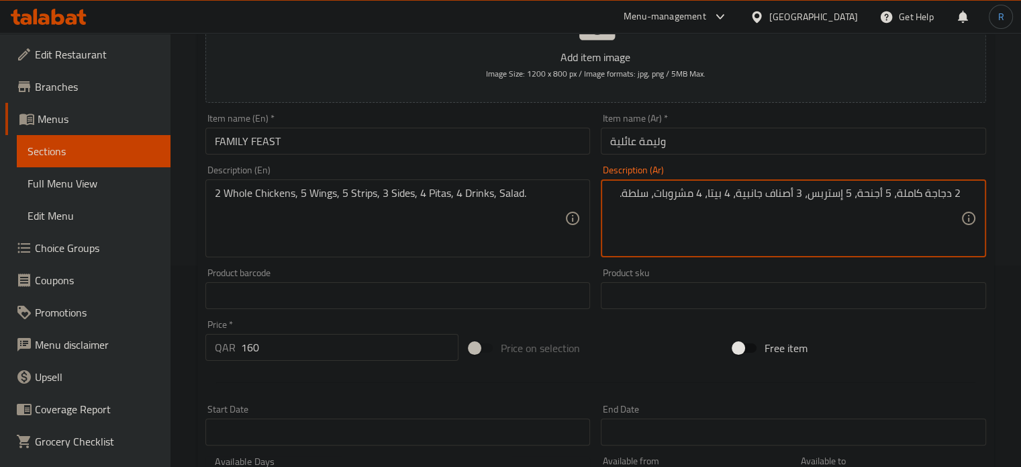
type textarea "2 دجاجة كاملة، 5 أجنحة، 5 إستربس، 3 أصناف جانبية، 4 بيتا، 4 مشروبات، سلطة."
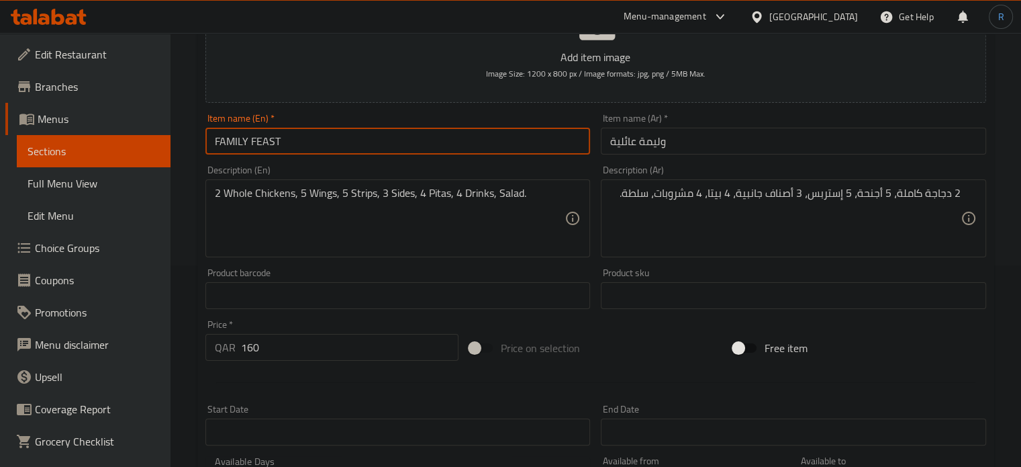
click at [486, 148] on input "FAMILY FEAST" at bounding box center [398, 141] width 385 height 27
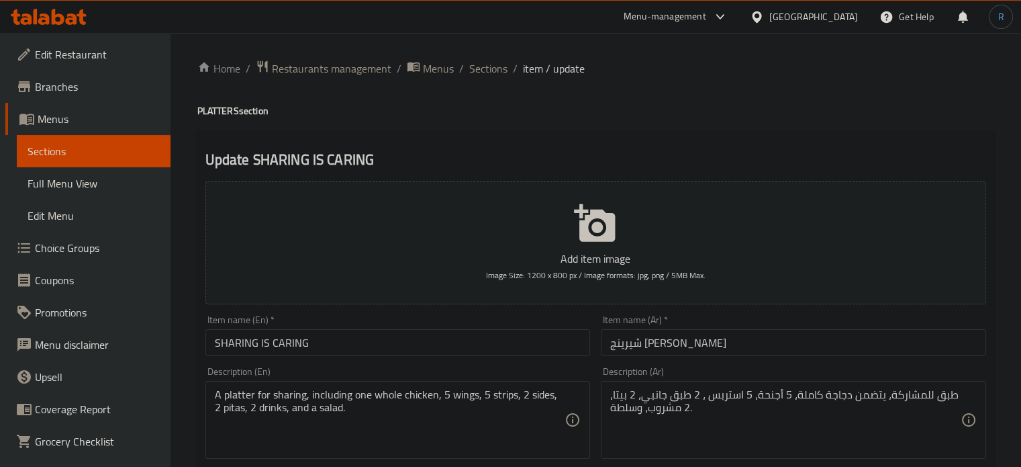
click at [519, 346] on input "SHARING IS CARING" at bounding box center [398, 342] width 385 height 27
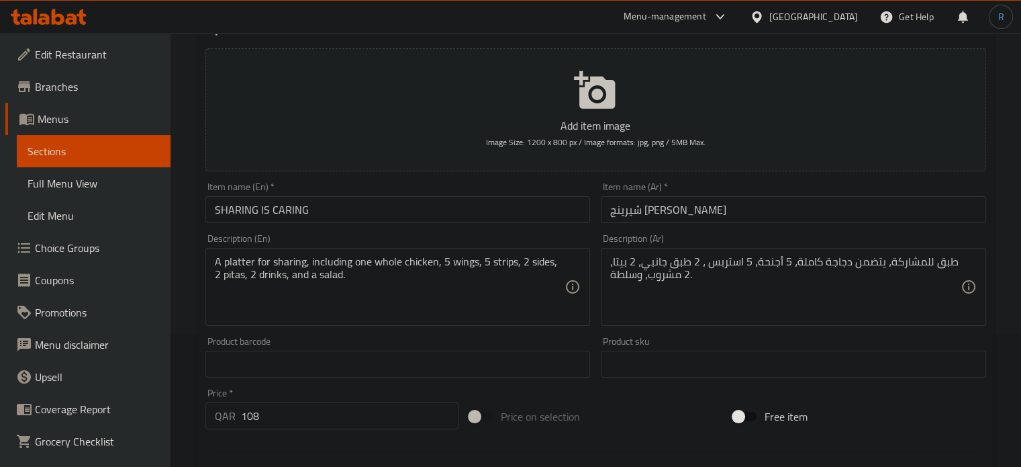
scroll to position [134, 0]
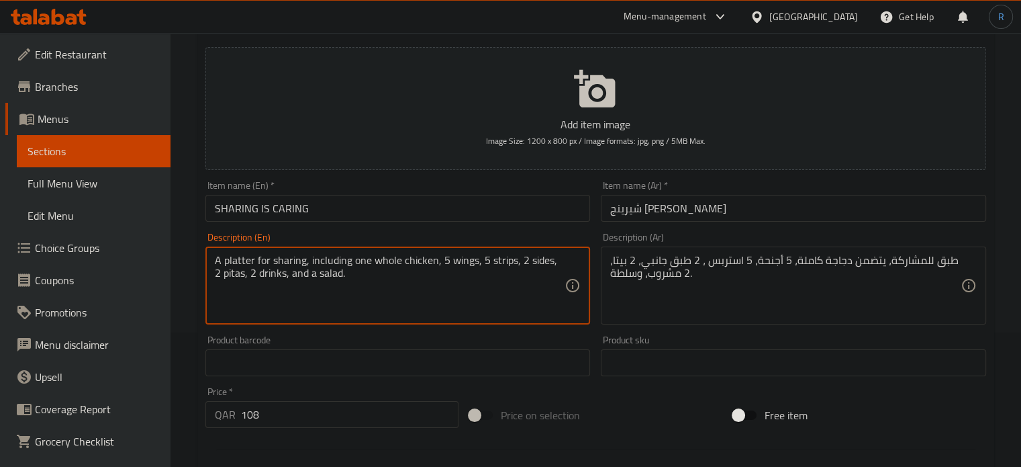
click at [498, 261] on textarea "A platter for sharing, including one whole chicken, 5 wings, 5 strips, 2 sides,…" at bounding box center [390, 286] width 351 height 64
paste textarea "1 Whole Chicken, 5 Wings, 5 Strips, 2 Sides, 2 Pitas, 2 Drinks, S"
type textarea "1 Whole Chicken, 5 Wings, 5 Strips, 2 Sides, 2 Pitas, 2 Drinks, Salad."
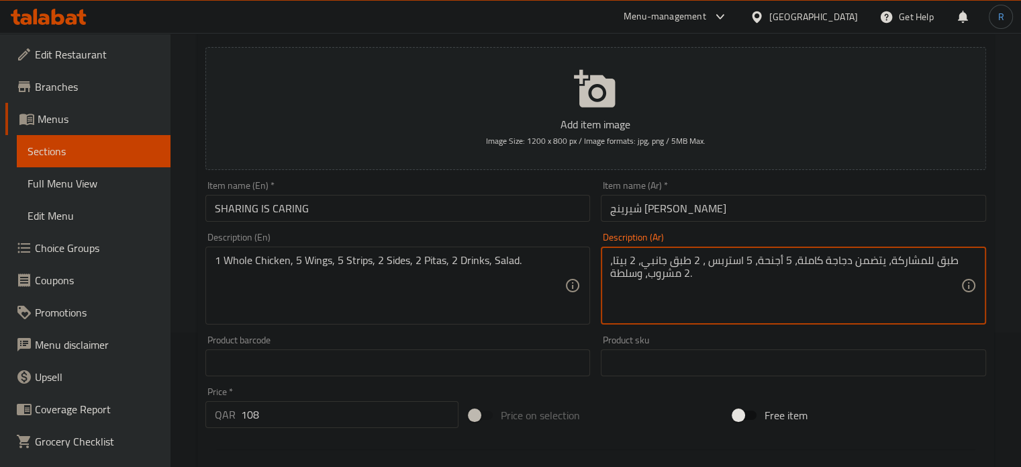
click at [704, 273] on textarea "طبق للمشاركة، يتضمن دجاجة كاملة، 5 أجنحة، 5 استربس ، 2 طبق جانبي، 2 بيتا، 2 مشر…" at bounding box center [785, 286] width 351 height 64
paste textarea "1 دجاجة كاملة، 5 أجنحة، 5 شرائح، 2 طبق جانبي، 2 خبز بيتا، 2 مشروب،"
click at [832, 264] on textarea "1 دجاجة كاملة، 5 أجنحة، 5 شرائح، 2 طبق جانبي، 2 خبز بيتا، 2 مشروب، سلطة." at bounding box center [785, 286] width 351 height 64
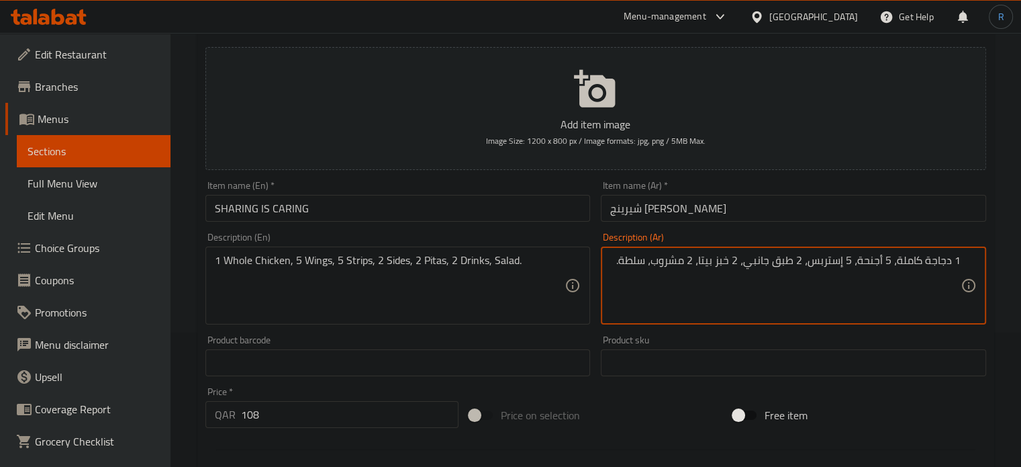
click at [782, 261] on textarea "1 دجاجة كاملة، 5 أجنحة، 5 إستربس، 2 طبق جانبي، 2 خبز بيتا، 2 مشروب، سلطة." at bounding box center [785, 286] width 351 height 64
click at [725, 258] on textarea "1 دجاجة كاملة، 5 أجنحة، 5 إستربس، 2 صنف جانبي، 2 خبز بيتا، 2 مشروب، سلطة." at bounding box center [785, 286] width 351 height 64
type textarea "1 دجاجة كاملة، 5 أجنحة، 5 إستربس، 2 صنف جانبي، 2 بيتا، 2 مشروب، سلطة."
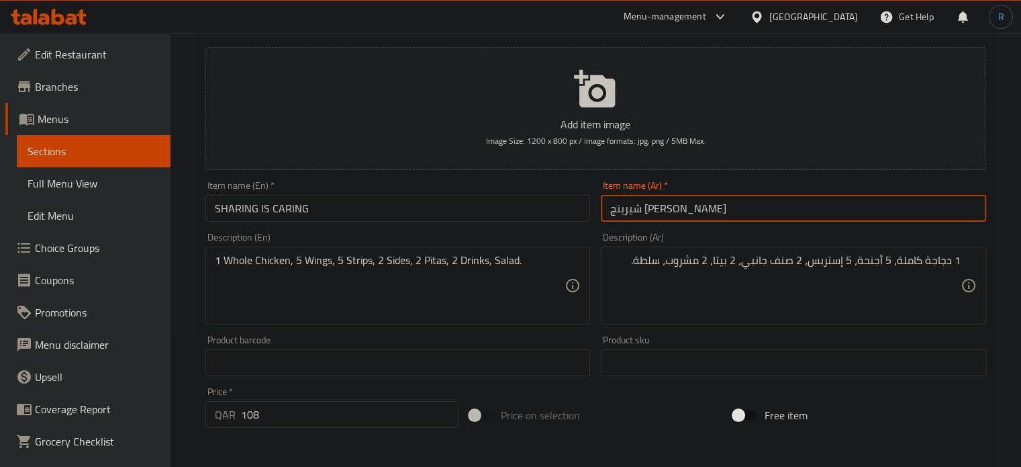
click at [733, 216] on input "شيرينج إز كيرينج" at bounding box center [793, 208] width 385 height 27
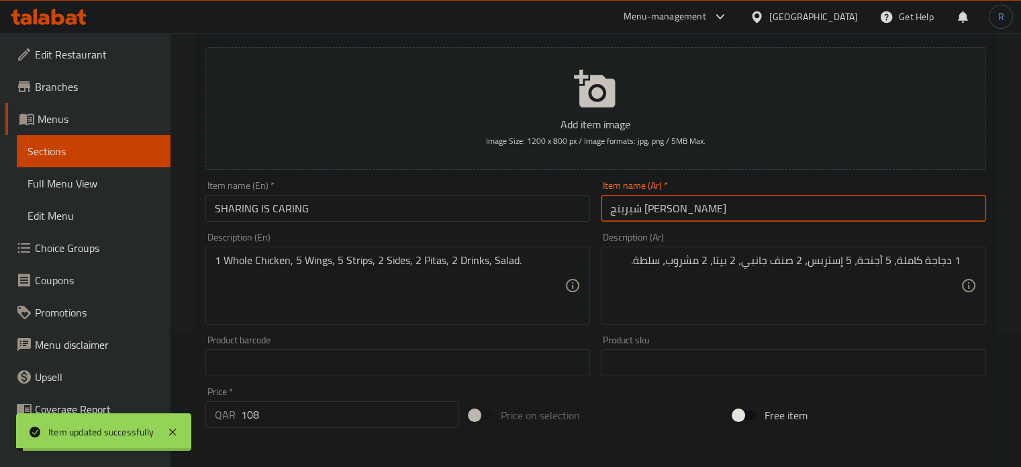
scroll to position [0, 0]
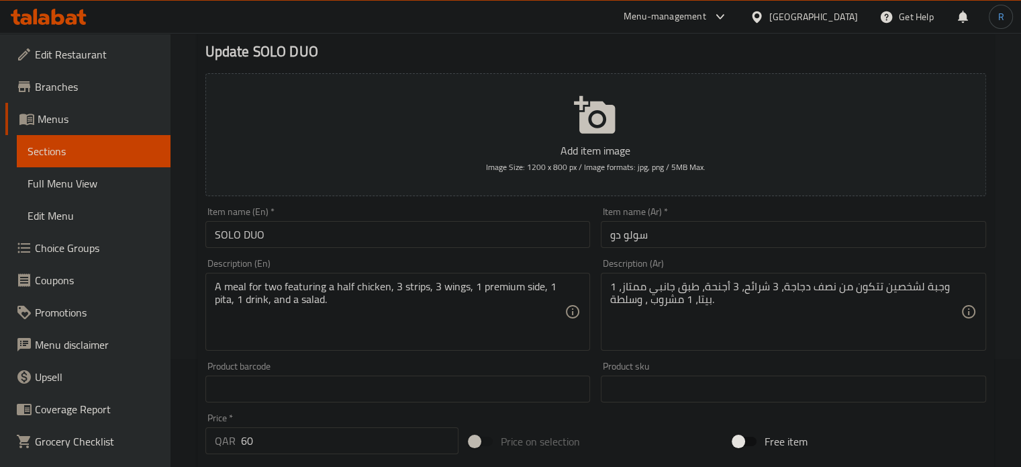
scroll to position [201, 0]
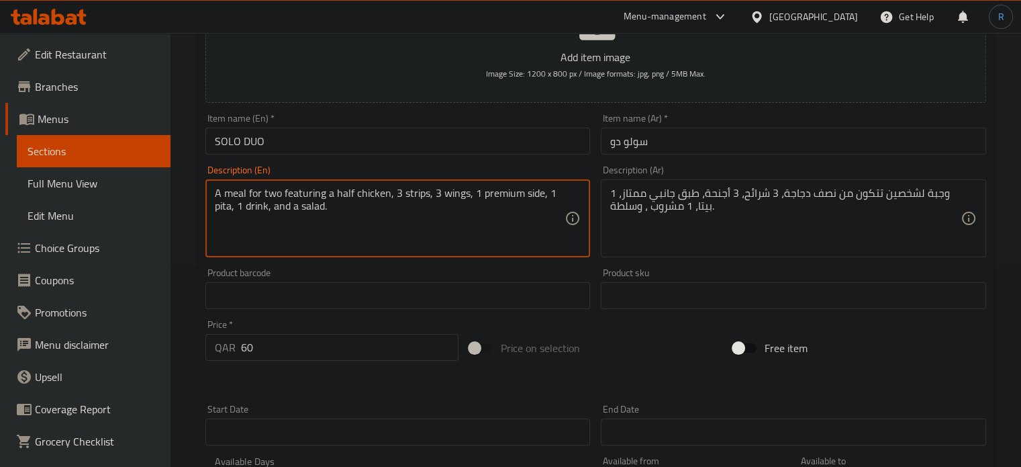
click at [434, 199] on textarea "A meal for two featuring a half chicken, 3 strips, 3 wings, 1 premium side, 1 p…" at bounding box center [390, 219] width 351 height 64
paste textarea "Half Chicken, 3 Strips, 3 Wings, 1 Premium Side, 1 Pita, 1 Drink, S"
type textarea "Half Chicken, 3 Strips, 3 Wings, 1 Premium Side, 1 Pita, 1 Drink, Salad."
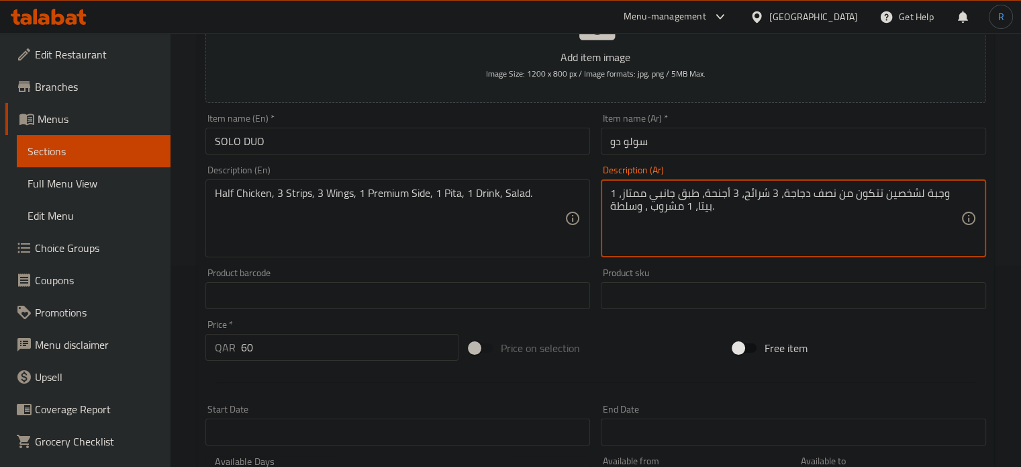
click at [674, 204] on textarea "وجبة لشخصين تتكون من نصف دجاجة، 3 شرائح، 3 أجنحة، طبق جانبي ممتاز، 1 بيتا، 1 مش…" at bounding box center [785, 219] width 351 height 64
paste textarea "صف دجاجة، 3 شرائح، 3 أجنحة، 1 طبق جانبي مميز، 1 خبز بيتا، 1 مشروب،"
click at [870, 193] on textarea "نصف دجاجة، 3 شرائح، 3 أجنحة، 1 طبق جانبي مميز، 1 خبز بيتا، 1 مشروب، سلطة." at bounding box center [785, 219] width 351 height 64
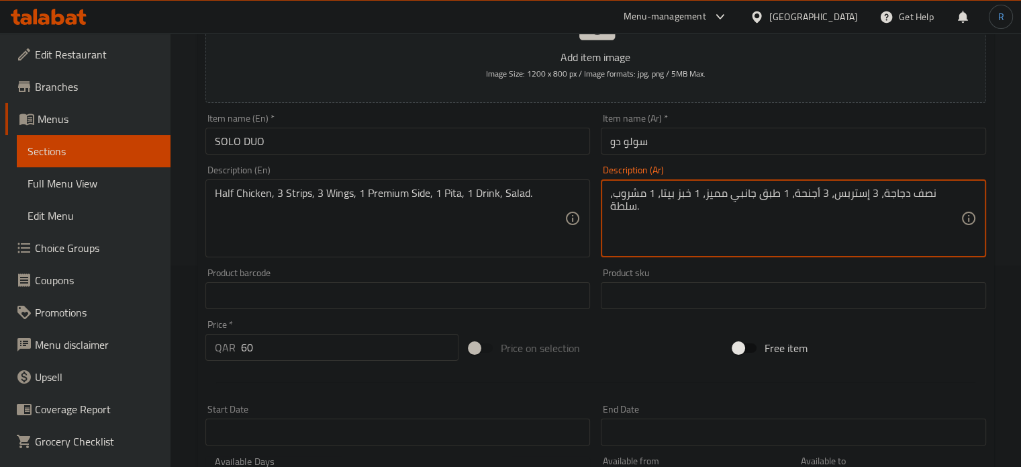
click at [720, 195] on textarea "نصف دجاجة، 3 إستربس، 3 أجنحة، 1 طبق جانبي مميز، 1 خبز بيتا، 1 مشروب، سلطة." at bounding box center [785, 219] width 351 height 64
click at [775, 197] on textarea "نصف دجاجة، 3 إستربس، 3 أجنحة، 1 طبق جانبي بريميوم، 1 خبز بيتا، 1 مشروب، سلطة." at bounding box center [785, 219] width 351 height 64
click at [690, 194] on textarea "نصف دجاجة، 3 إستربس، 3 أجنحة، 1 صنف جانبي بريميوم، 1 خبز بيتا، 1 مشروب، سلطة." at bounding box center [785, 219] width 351 height 64
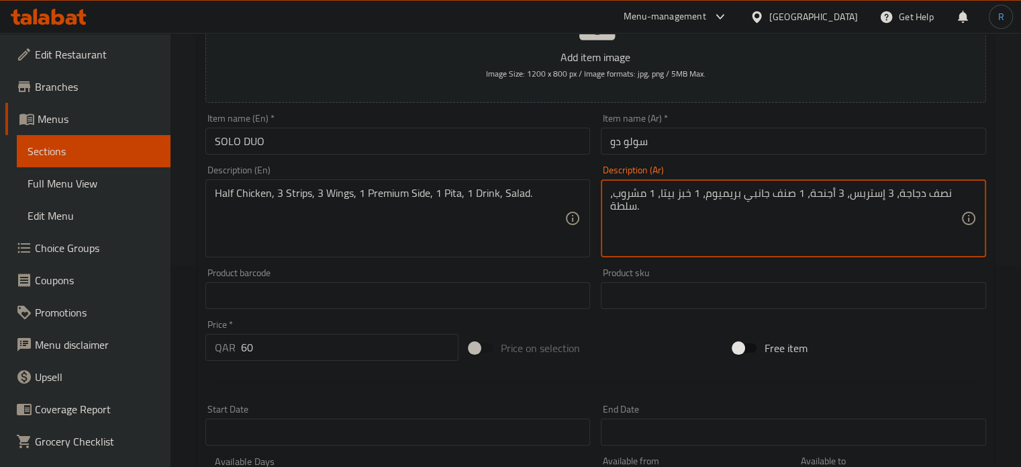
click at [690, 194] on textarea "نصف دجاجة، 3 إستربس، 3 أجنحة، 1 صنف جانبي بريميوم، 1 خبز بيتا، 1 مشروب، سلطة." at bounding box center [785, 219] width 351 height 64
type textarea "نصف دجاجة، 3 إستربس، 3 أجنحة، 1 صنف جانبي بريميوم، 1 بيتا، 1 مشروب، سلطة."
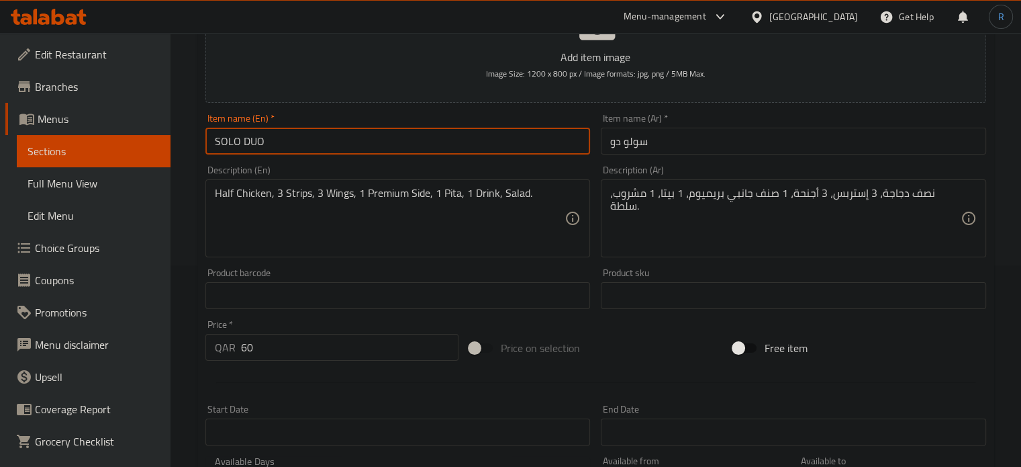
click at [510, 152] on input "SOLO DUO" at bounding box center [398, 141] width 385 height 27
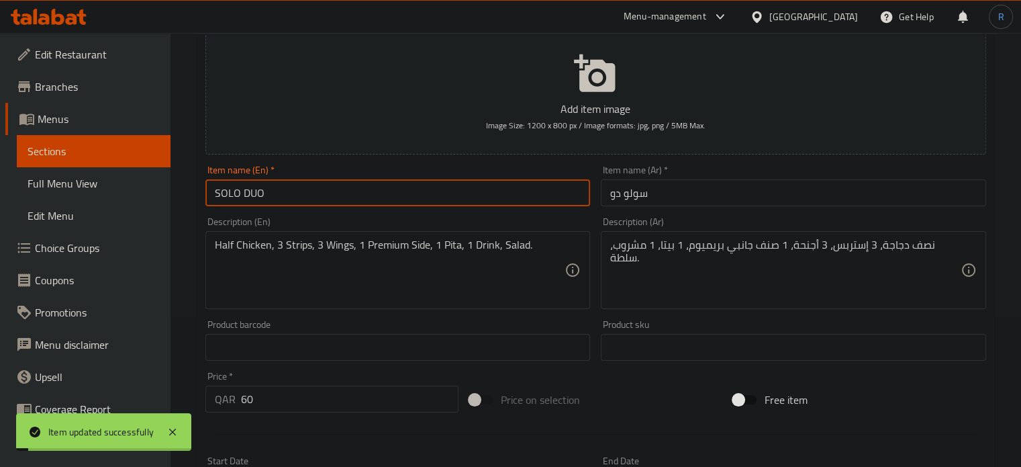
scroll to position [67, 0]
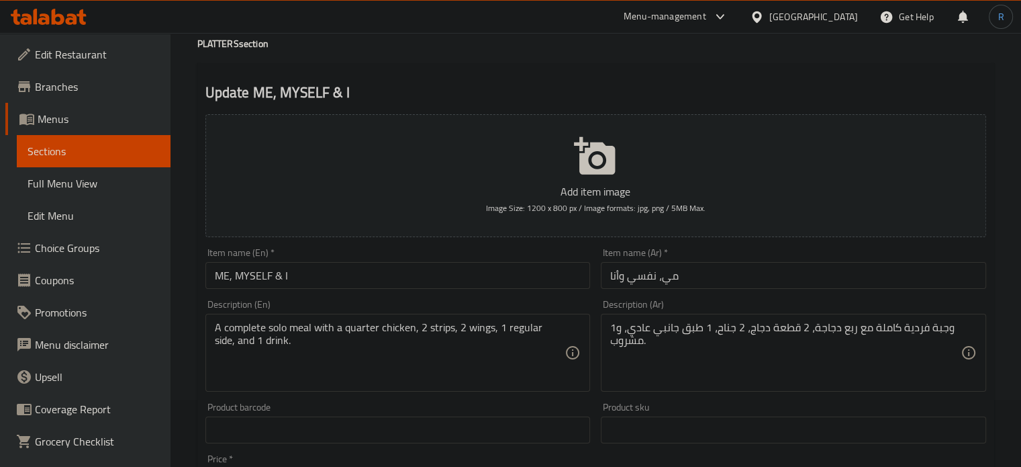
scroll to position [134, 0]
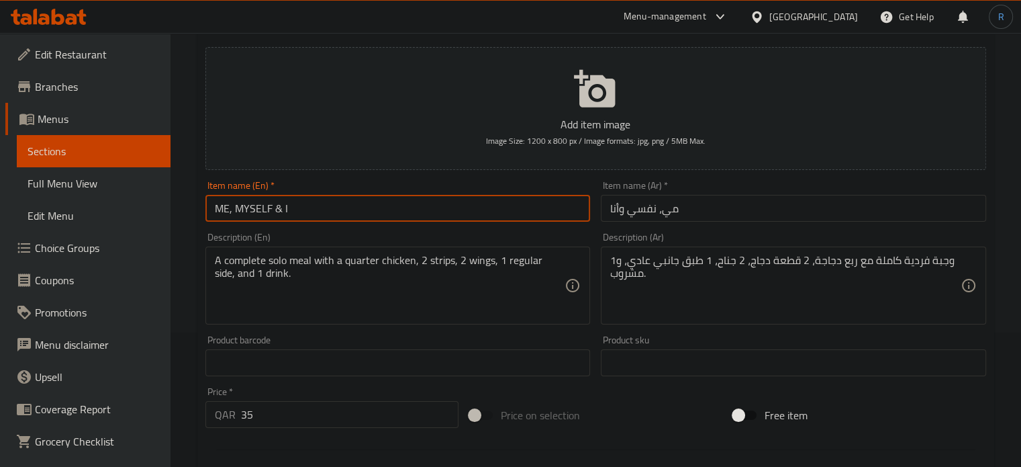
click at [510, 212] on input "ME, MYSELF & I" at bounding box center [398, 208] width 385 height 27
click at [645, 214] on input "مي، نفسي وأنا" at bounding box center [793, 208] width 385 height 27
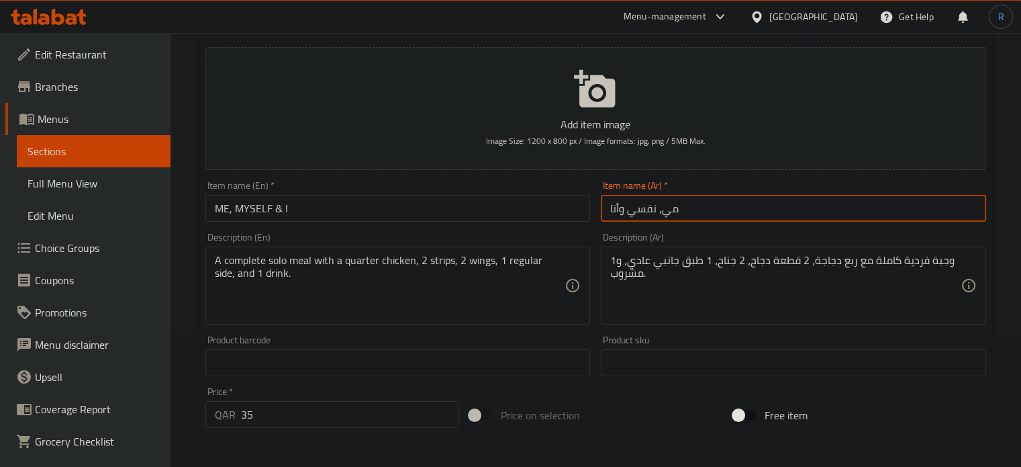
click at [645, 214] on input "مي، نفسي وأنا" at bounding box center [793, 208] width 385 height 27
click at [884, 211] on input "مي، نفسي وأنا" at bounding box center [793, 208] width 385 height 27
type input "مي، ماي سيلف اند أي"
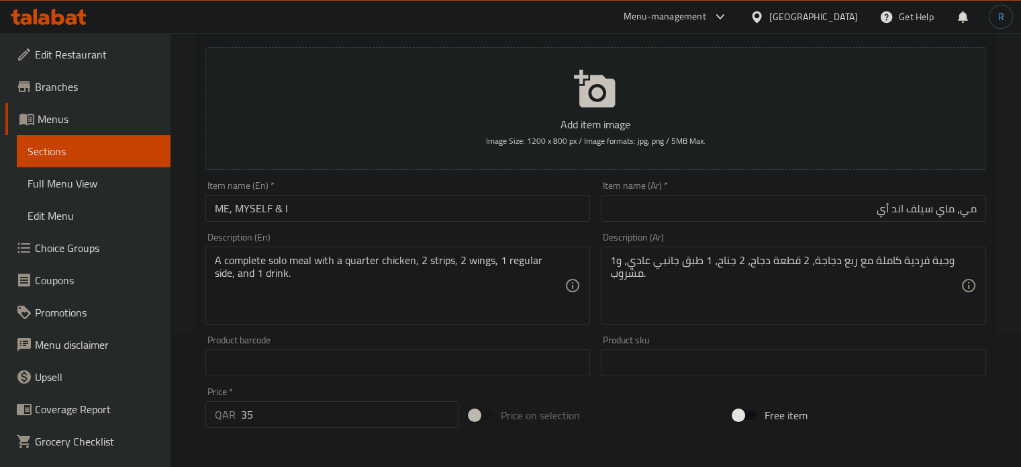
click at [486, 261] on textarea "A complete solo meal with a quarter chicken, 2 strips, 2 wings, 1 regular side,…" at bounding box center [390, 286] width 351 height 64
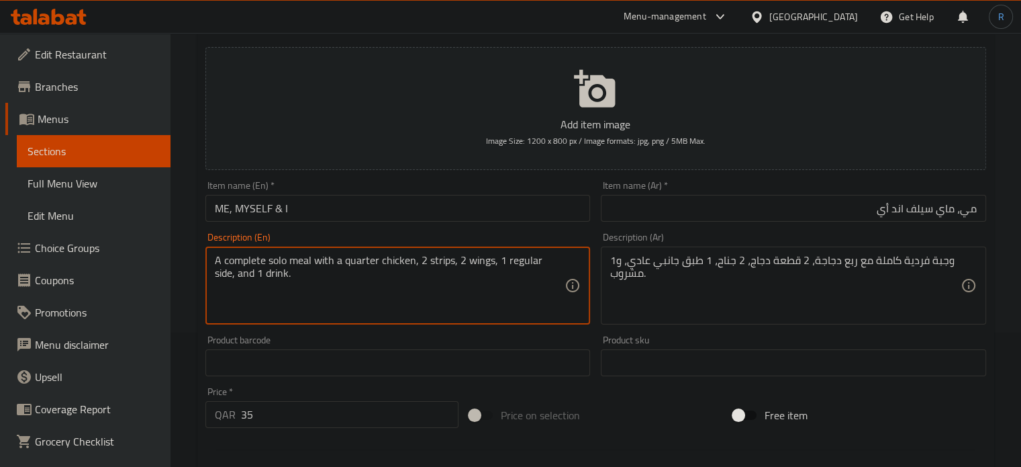
click at [486, 261] on textarea "A complete solo meal with a quarter chicken, 2 strips, 2 wings, 1 regular side,…" at bounding box center [390, 286] width 351 height 64
paste textarea "Quarter Chicken, 2 Strips, 2 Wings, 1 Side, 1 D"
type textarea "Quarter Chicken, 2 Strips, 2 Wings, 1 Side, 1 Drink."
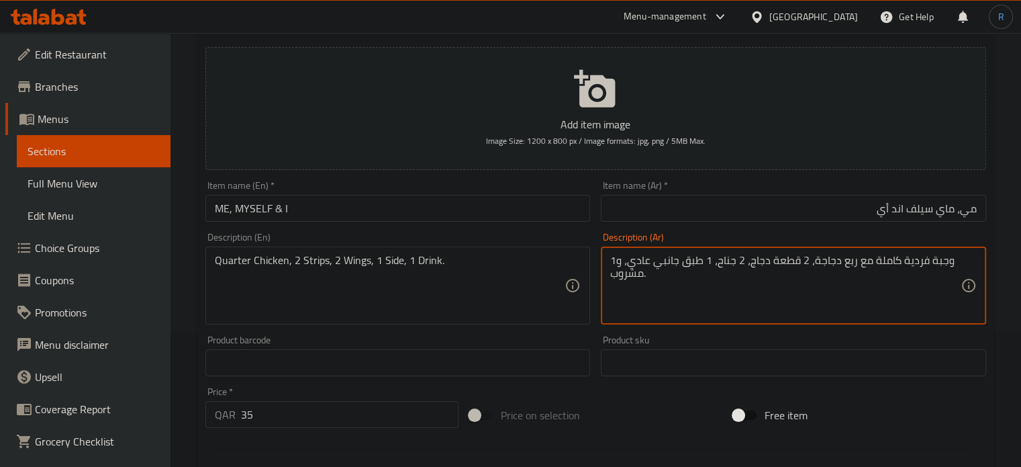
click at [727, 267] on textarea "وجبة فردية كاملة مع ربع دجاجة، 2 قطعة دجاج، 2 جناح، 1 طبق جانبي عادي، و1 مشروب." at bounding box center [785, 286] width 351 height 64
paste textarea "ربع دجاجة، 2 شريحة، 2 جناح، 1 طبق جانبي،"
type textarea "ربع دجاجة، 2 شريحة، 2 جناح، 1 طبق جانبي، 1 مشروب."
click at [802, 209] on input "مي، ماي سيلف اند أي" at bounding box center [793, 208] width 385 height 27
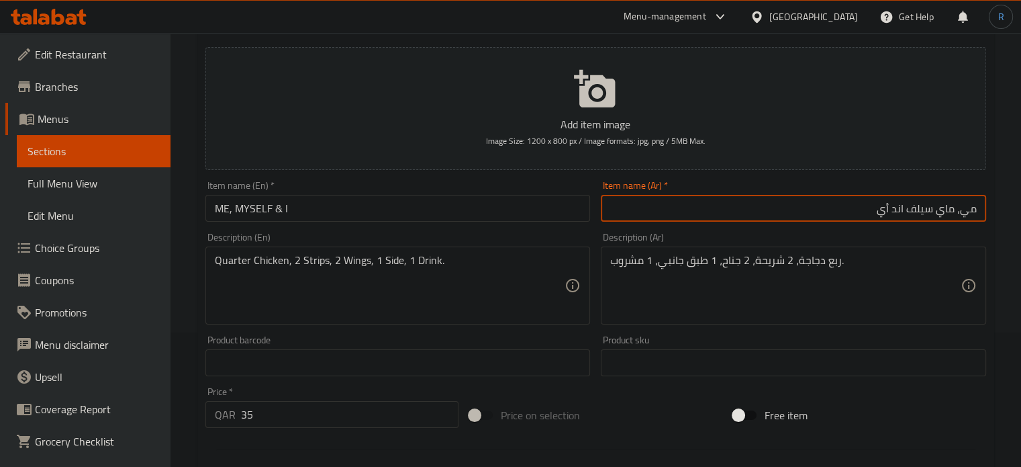
click at [802, 209] on input "مي، ماي سيلف اند أي" at bounding box center [793, 208] width 385 height 27
click at [886, 211] on input "مي، ماي سيلف اند أي" at bounding box center [793, 208] width 385 height 27
type input "مي، ماي سيلف اند آي"
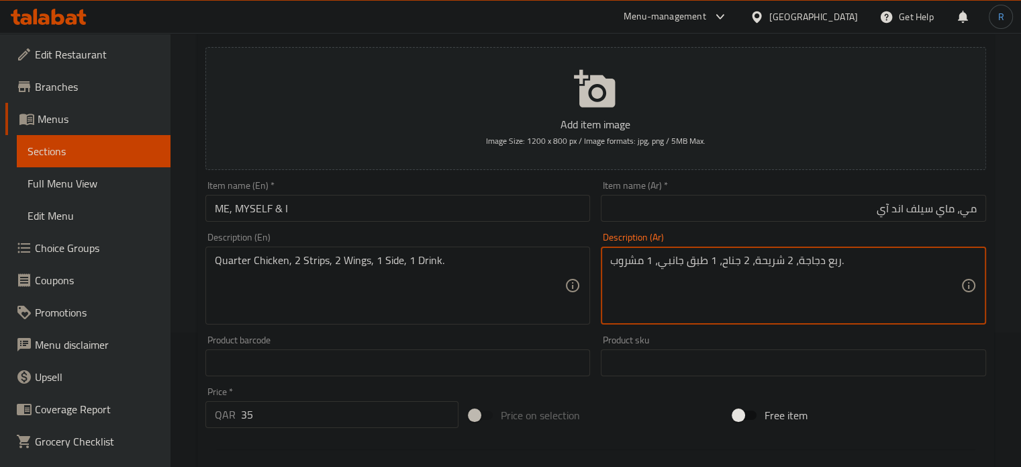
click at [767, 260] on textarea "ربع دجاجة، 2 شريحة، 2 جناح، 1 طبق جانبي، 1 مشروب." at bounding box center [785, 286] width 351 height 64
click at [733, 264] on textarea "ربع دجاجة، 2 إستربس، 2 جناح، 1 طبق جانبي، 1 مشروب." at bounding box center [785, 286] width 351 height 64
click at [697, 264] on textarea "ربع دجاجة، 2 إستربس، 2 أجنحة، 1 طبق جانبي، 1 مشروب." at bounding box center [785, 286] width 351 height 64
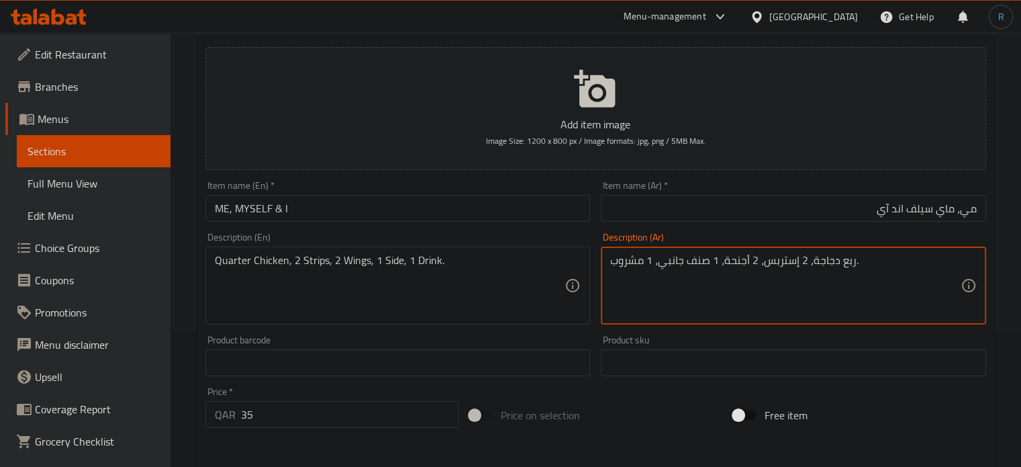
type textarea "ربع دجاجة، 2 إستربس، 2 أجنحة، 1 صنف جانبي، 1 مشروب."
click at [499, 210] on input "ME, MYSELF & I" at bounding box center [398, 208] width 385 height 27
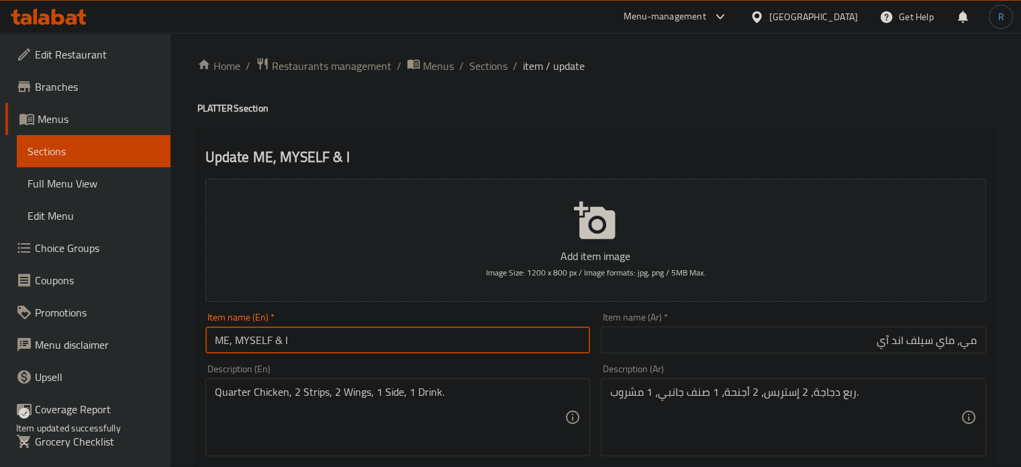
scroll to position [0, 0]
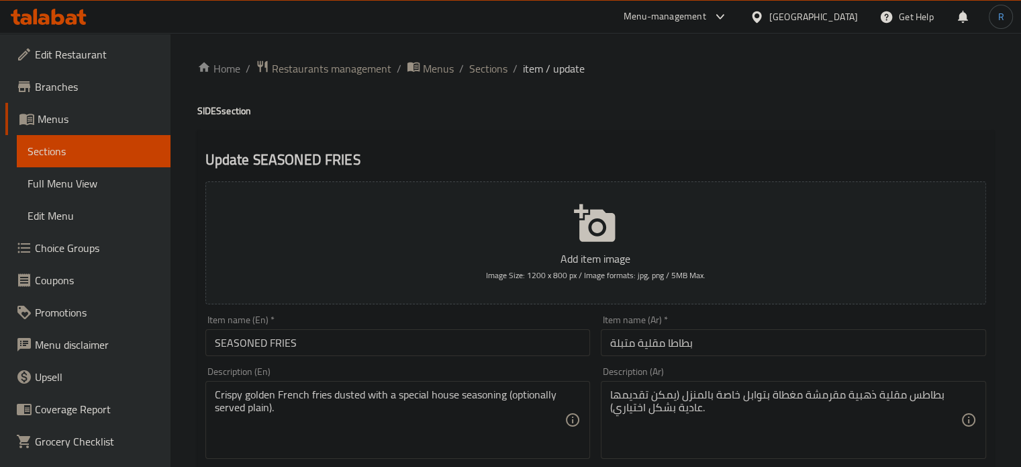
click at [486, 346] on input "SEASONED FRIES" at bounding box center [398, 342] width 385 height 27
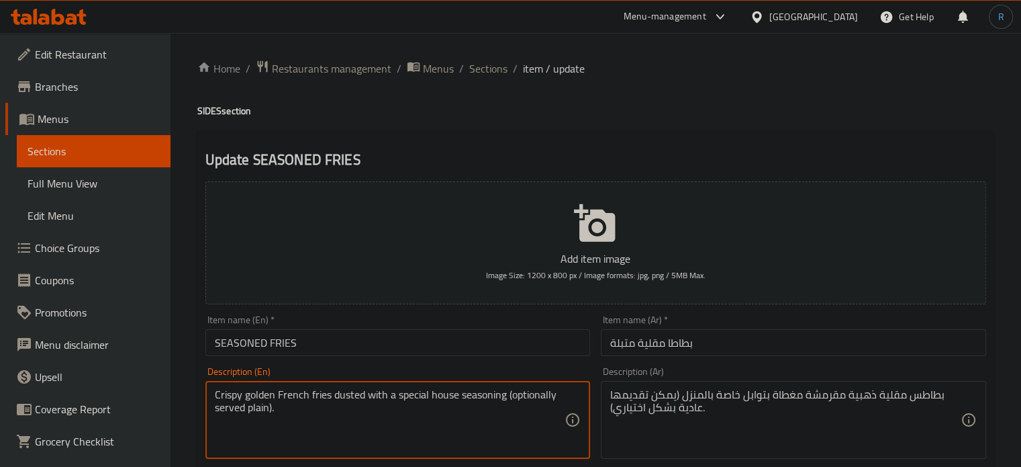
click at [459, 403] on textarea "Crispy golden French fries dusted with a special house seasoning (optionally se…" at bounding box center [390, 420] width 351 height 64
paste textarea "Potatoes, cooking oil, house seasoning/salt"
type textarea "Potatoes, cooking oil, house seasoning/salt."
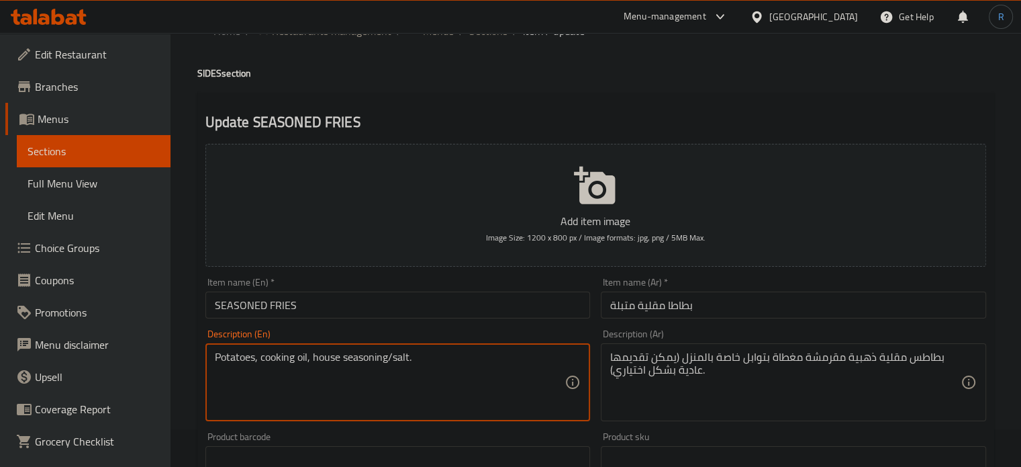
scroll to position [67, 0]
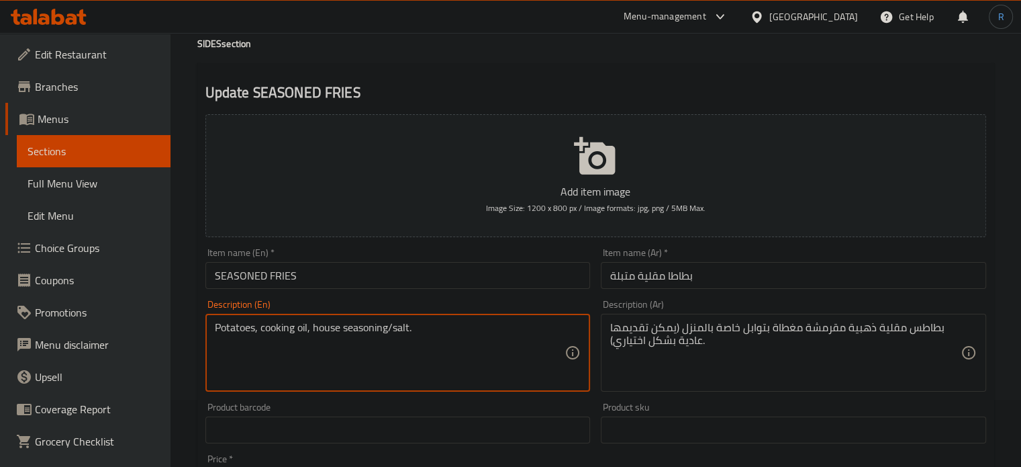
click at [390, 318] on div "Potatoes, cooking oil, house seasoning/salt. Description (En)" at bounding box center [398, 353] width 385 height 78
click at [390, 330] on textarea "Potatoes, cooking oil, house seasoning/salt." at bounding box center [390, 353] width 351 height 64
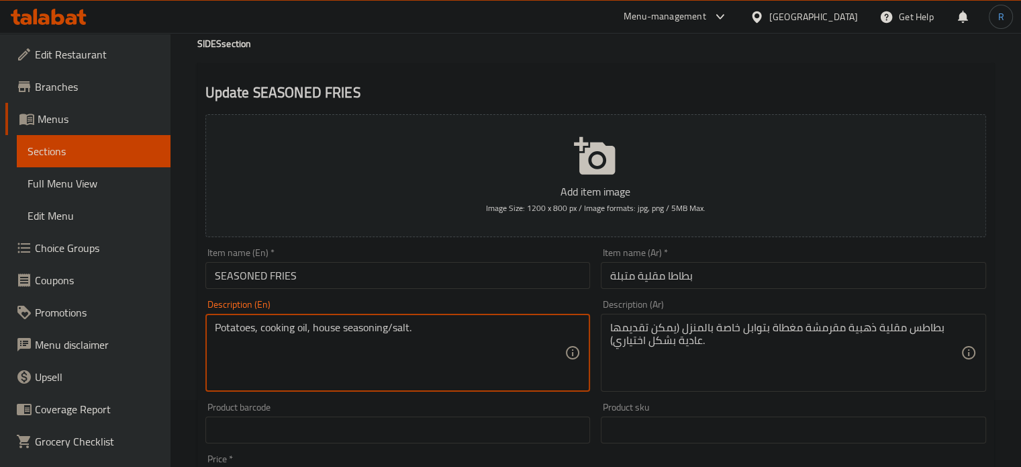
click at [390, 330] on textarea "Potatoes, cooking oil, house seasoning/salt." at bounding box center [390, 353] width 351 height 64
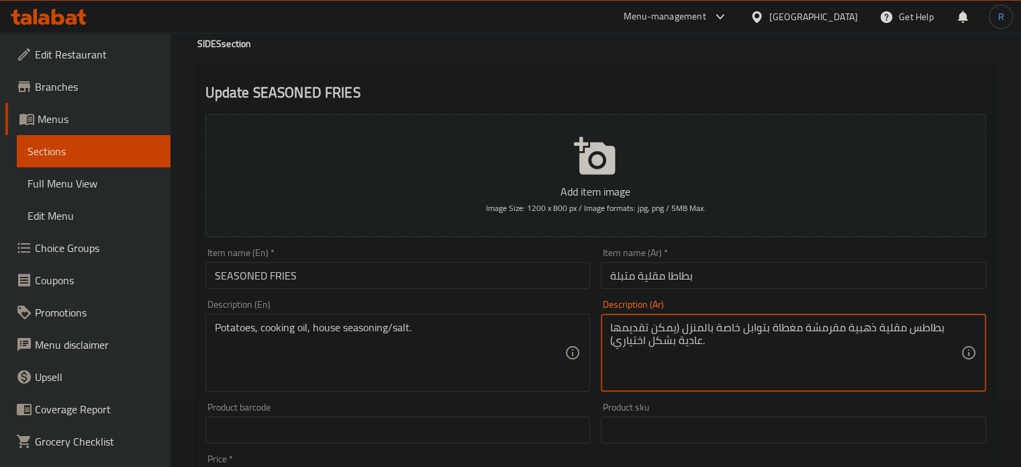
click at [698, 326] on textarea "بطاطس مقلية ذهبية مقرمشة مغطاة بتوابل خاصة بالمنزل (يمكن تقديمها عادية بشكل اخت…" at bounding box center [785, 353] width 351 height 64
paste textarea "لبطاطس، زيت الطهي، توابل المنزل/الملح"
click at [653, 332] on textarea "البطاطس، زيت الطهي، توابل المنزل/الملح." at bounding box center [785, 353] width 351 height 64
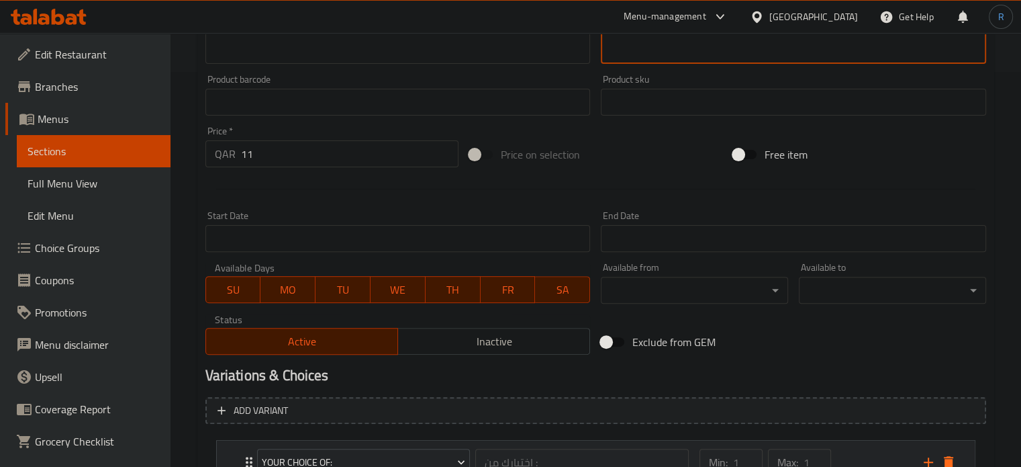
scroll to position [504, 0]
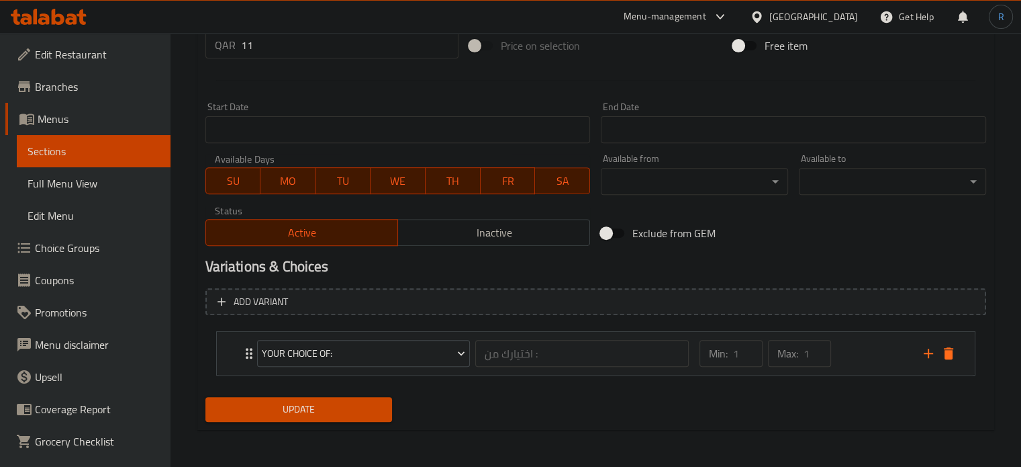
type textarea "البطاطس، زيت الطهي، توابل بيتي/الملح."
click at [304, 410] on span "Update" at bounding box center [299, 409] width 166 height 17
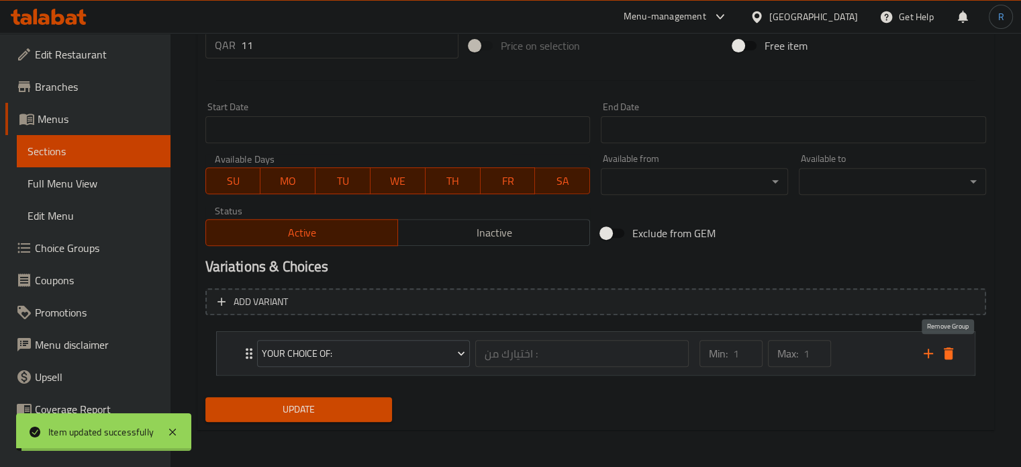
click at [951, 351] on icon "delete" at bounding box center [948, 353] width 9 height 12
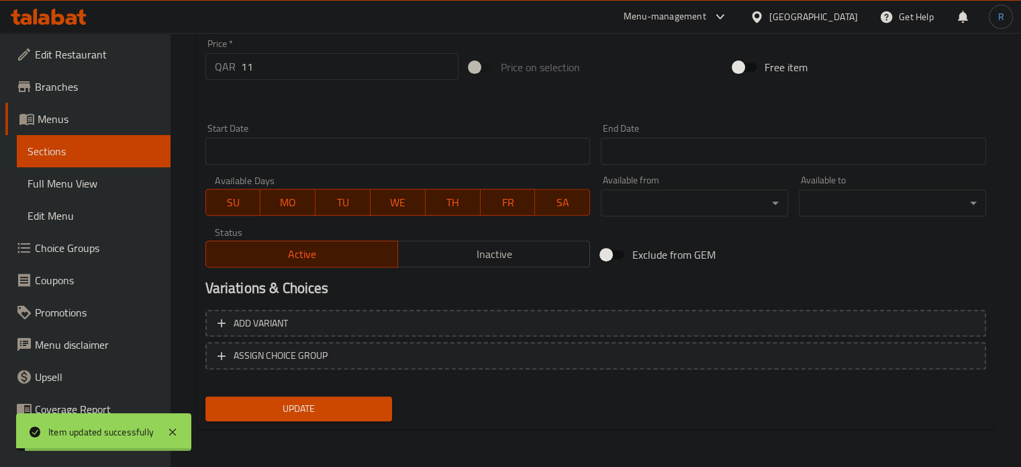
scroll to position [482, 0]
click at [338, 410] on span "Update" at bounding box center [299, 409] width 166 height 17
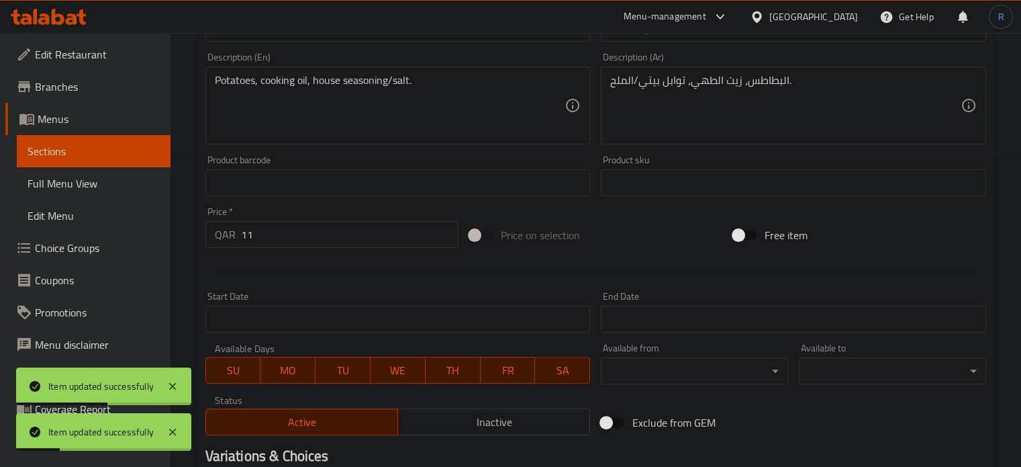
scroll to position [146, 0]
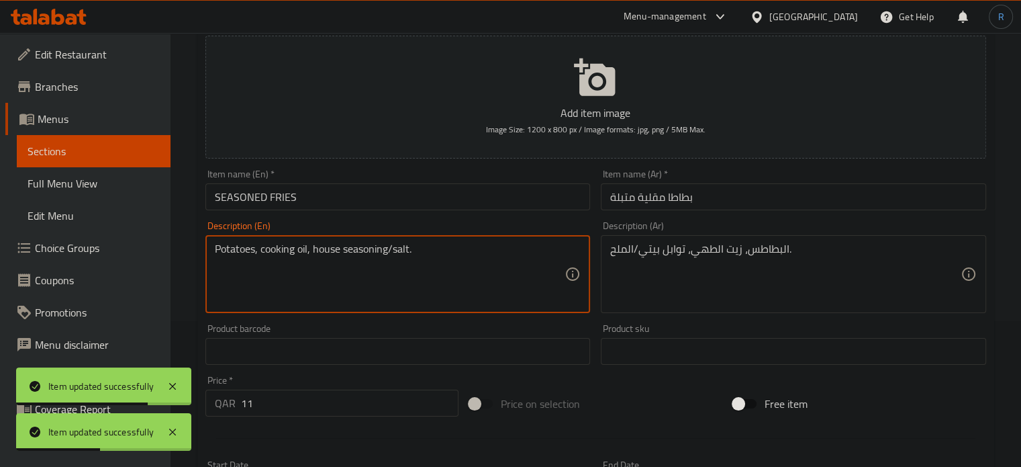
drag, startPoint x: 388, startPoint y: 255, endPoint x: 310, endPoint y: 253, distance: 77.3
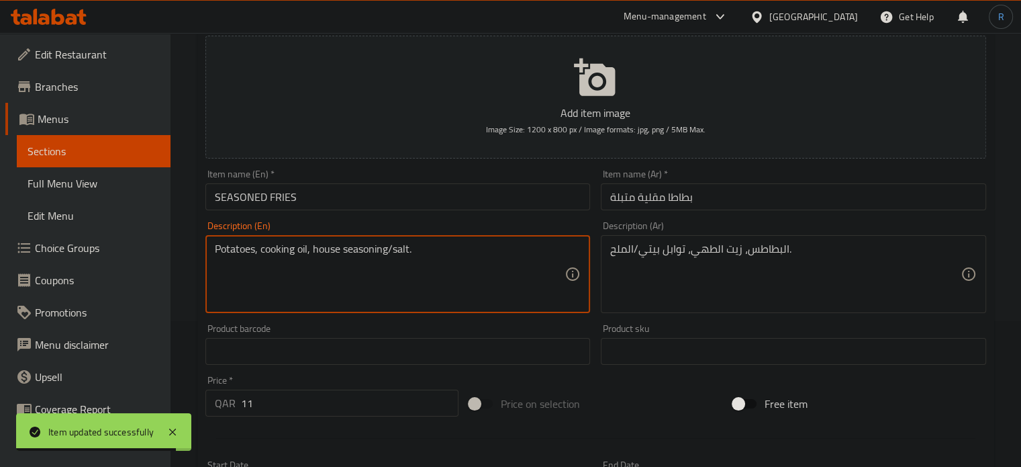
click at [460, 203] on input "SEASONED FRIES" at bounding box center [398, 196] width 385 height 27
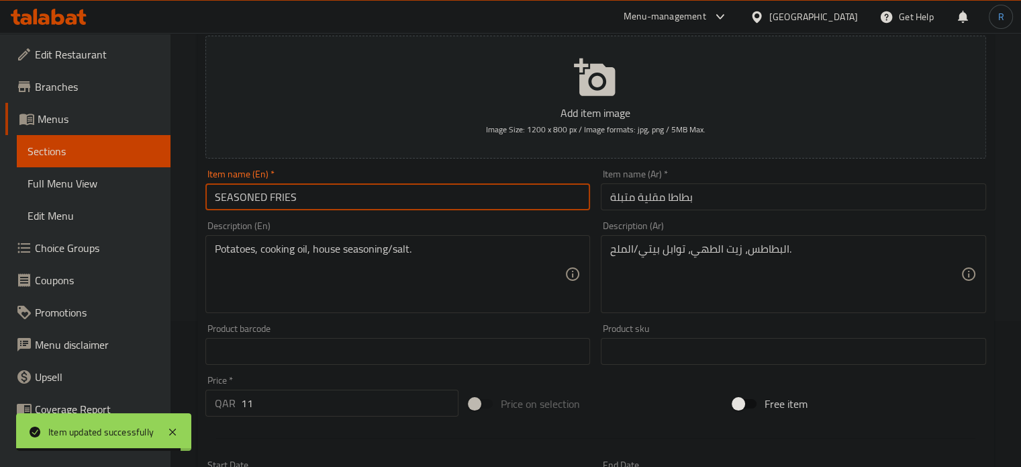
click at [460, 203] on input "SEASONED FRIES" at bounding box center [398, 196] width 385 height 27
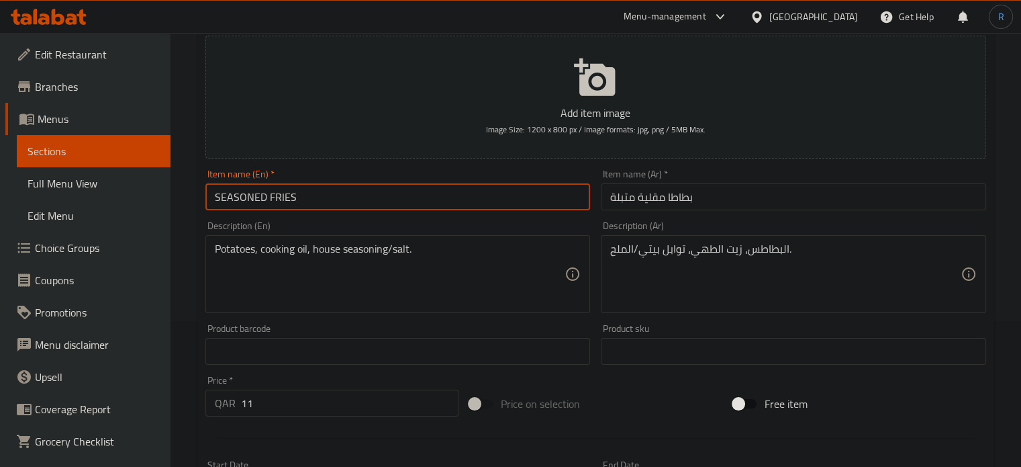
click at [361, 200] on input "SEASONED FRIES" at bounding box center [398, 196] width 385 height 27
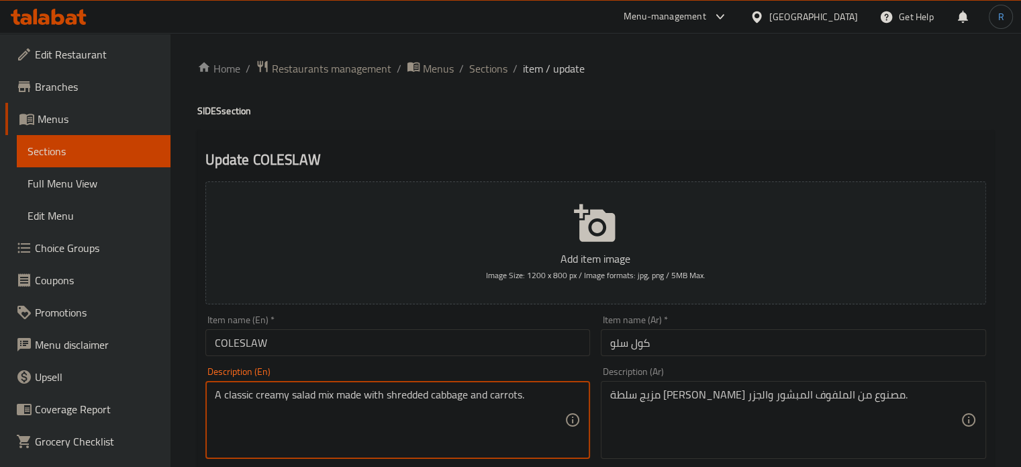
click at [486, 405] on textarea "A classic creamy salad mix made with shredded cabbage and carrots." at bounding box center [390, 420] width 351 height 64
paste textarea "Shredded cabbage, carrots, creamy mayonnaise-based dressing"
type textarea "Shredded cabbage, carrots, creamy mayonnaise-based dressing."
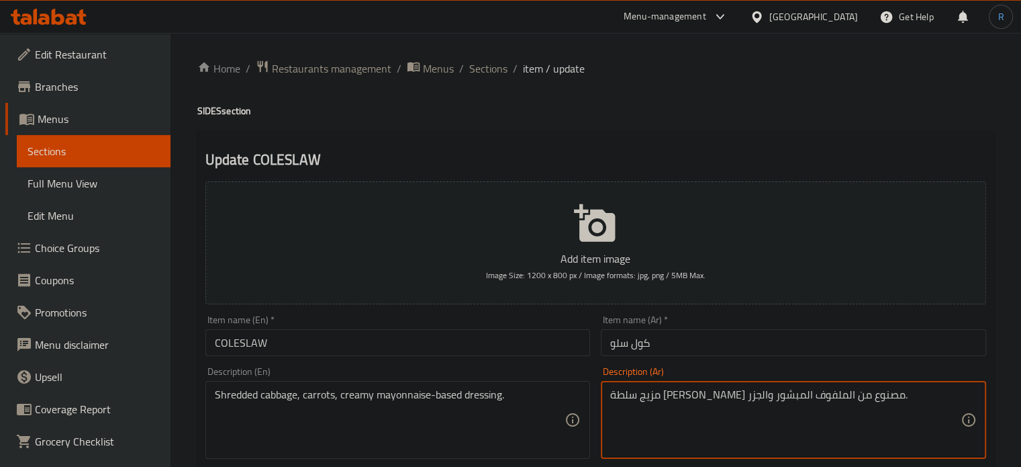
click at [759, 400] on textarea "مزيج سلطة [PERSON_NAME] مصنوع من الملفوف المبشور والجزر." at bounding box center [785, 420] width 351 height 64
paste textarea "لفوف مبشور، جزر، صلصة كريمة تعتمد على المايونيز"
click at [701, 398] on textarea "ملفوف مبشور، جزر، صلصة كريمة تعتمد على المايونيز." at bounding box center [785, 420] width 351 height 64
click at [737, 396] on textarea "ملفوف مبشور، جزر، صلصة كريمي تعتمد على المايونيز." at bounding box center [785, 420] width 351 height 64
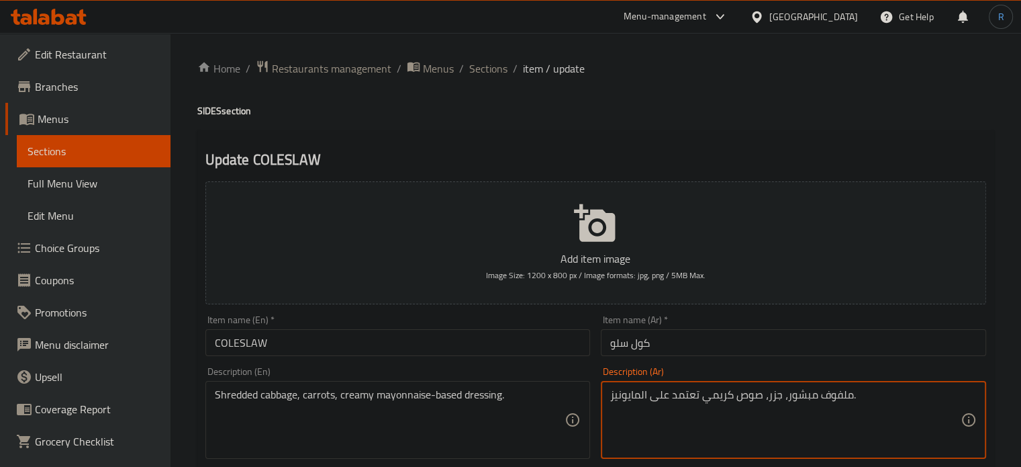
type textarea "ملفوف مبشور، جزر، صوص كريمي تعتمد على المايونيز."
click at [697, 346] on input "كول سلو" at bounding box center [793, 342] width 385 height 27
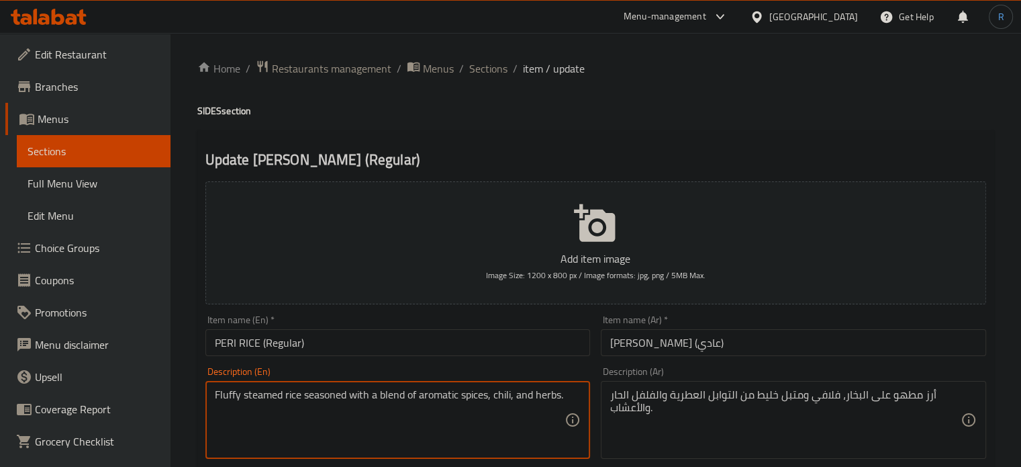
click at [478, 399] on textarea "Fluffy steamed rice seasoned with a blend of aromatic spices, chili, and herbs." at bounding box center [390, 420] width 351 height 64
paste textarea "Rice, aromatic spices, chili,"
type textarea "Rice, aromatic spices, chili, herbs."
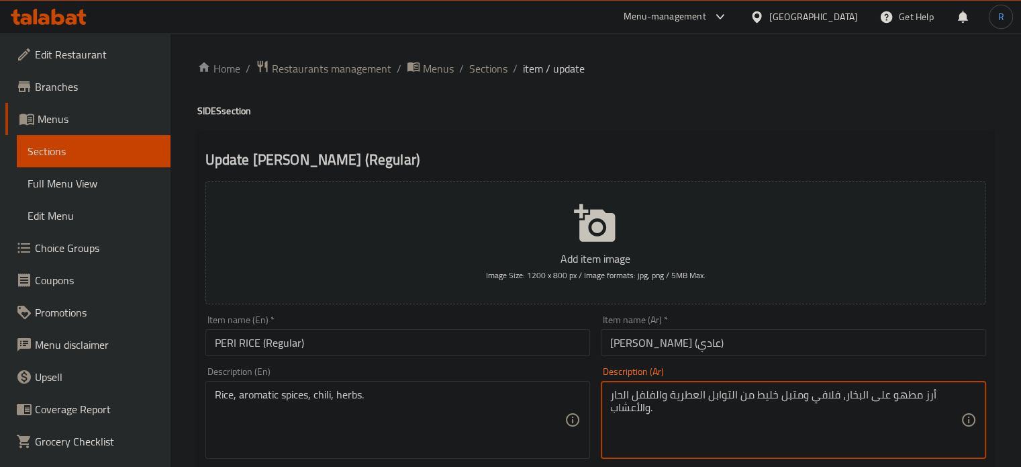
click at [688, 400] on textarea "أرز مطهو على البخار، فلافي ومتبل خليط من التوابل العطرية والفلفل الحار والأعشاب." at bounding box center [785, 420] width 351 height 64
paste textarea "لأرز و"
type textarea "الأرز والتوابل العطرية والفلفل الحار والأعشاب."
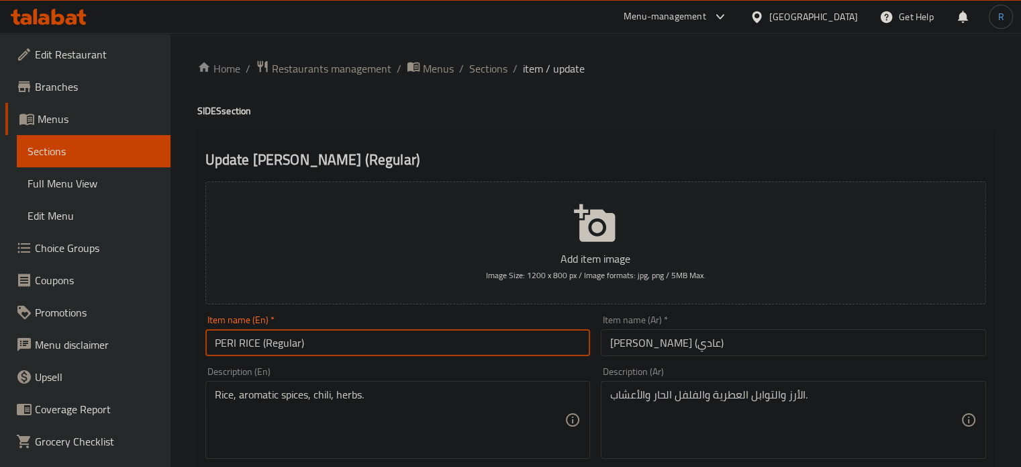
click at [488, 343] on input "PERI RICE (Regular)" at bounding box center [398, 342] width 385 height 27
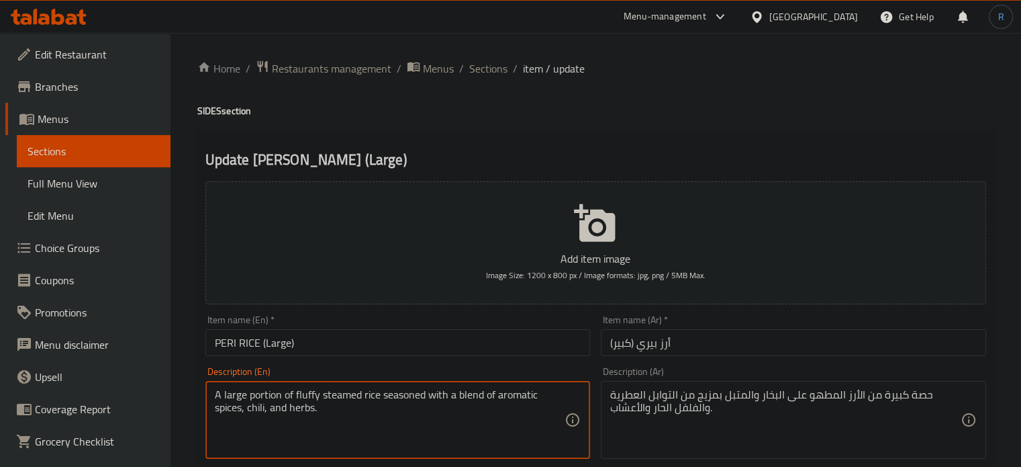
click at [467, 388] on textarea "A large portion of fluffy steamed rice seasoned with a blend of aromatic spices…" at bounding box center [390, 420] width 351 height 64
paste textarea "Rice, aromatic spices, chili,"
type textarea "Rice, aromatic spices, chili, herbs."
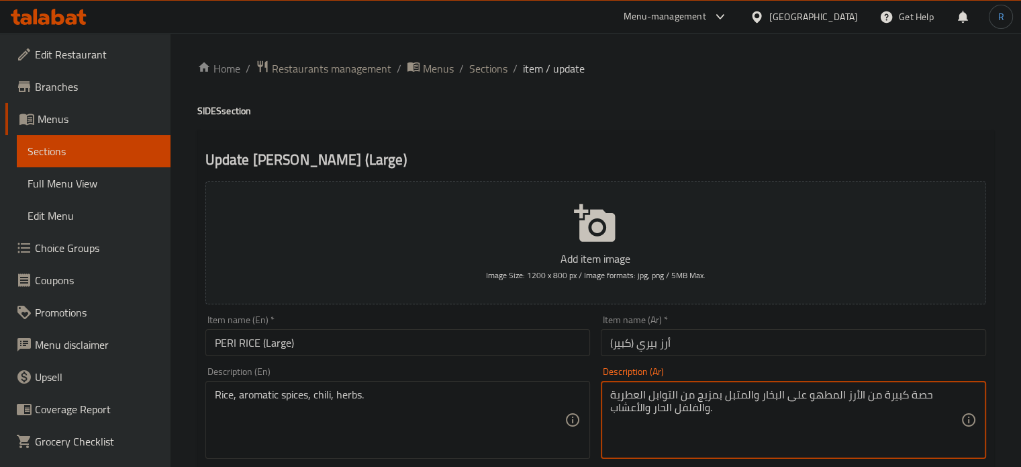
click at [697, 400] on textarea "حصة كبيرة من الأرز المطهو على البخار والمتبل بمزيج من التوابل العطرية والفلفل ا…" at bounding box center [785, 420] width 351 height 64
paste textarea "لأرز و"
type textarea "الأرز والتوابل العطرية والفلفل الحار والأعشاب."
click at [711, 342] on input "أرز بيري (كبير)" at bounding box center [793, 342] width 385 height 27
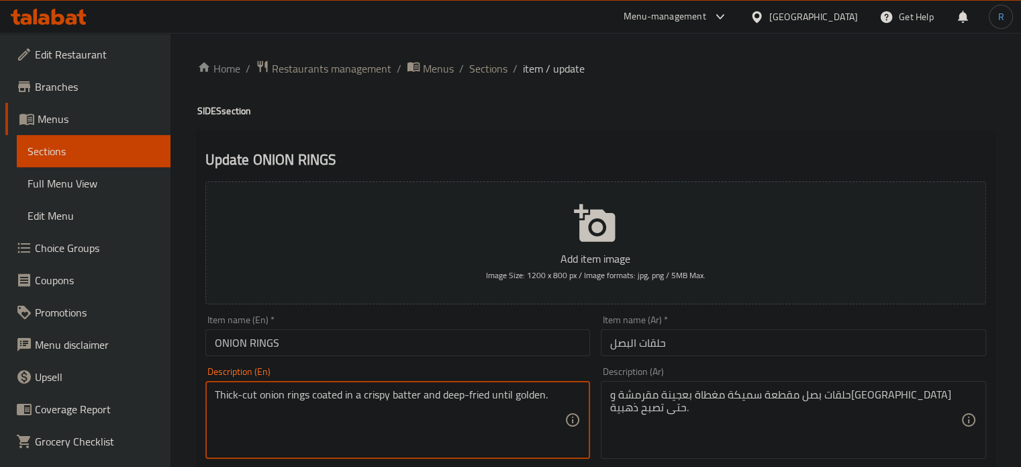
click at [469, 402] on textarea "Thick-cut onion rings coated in a crispy batter and deep-fried until golden." at bounding box center [390, 420] width 351 height 64
paste textarea "Onion slices, batter, cooking oil"
type textarea "Onion slices, batter, cooking oil."
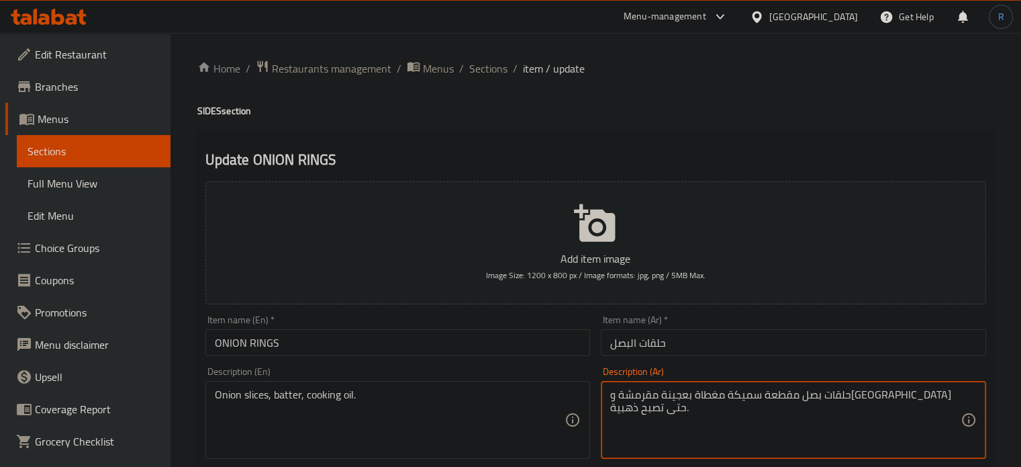
click at [725, 400] on textarea "حلقات بصل مقطعة سميكة مغطاة بعجينة مقرمشة ومقلية حتى تصبح ذهبية." at bounding box center [785, 420] width 351 height 64
paste textarea "رائح البصل، العجين، زيت الطهي"
click at [678, 394] on textarea "شرائح البصل، العجين، زيت الطهي." at bounding box center [785, 420] width 351 height 64
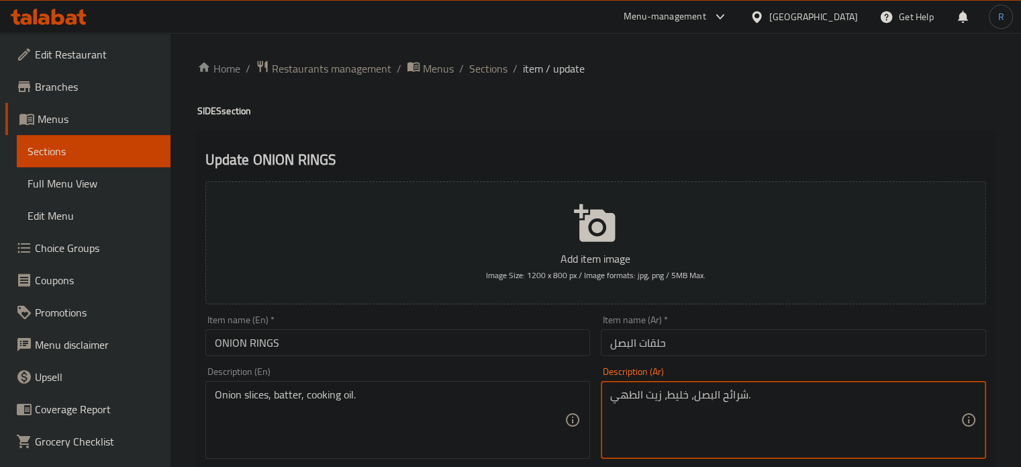
type textarea "شرائح البصل، خليط، زيت الطهي."
click at [454, 346] on input "ONION RINGS" at bounding box center [398, 342] width 385 height 27
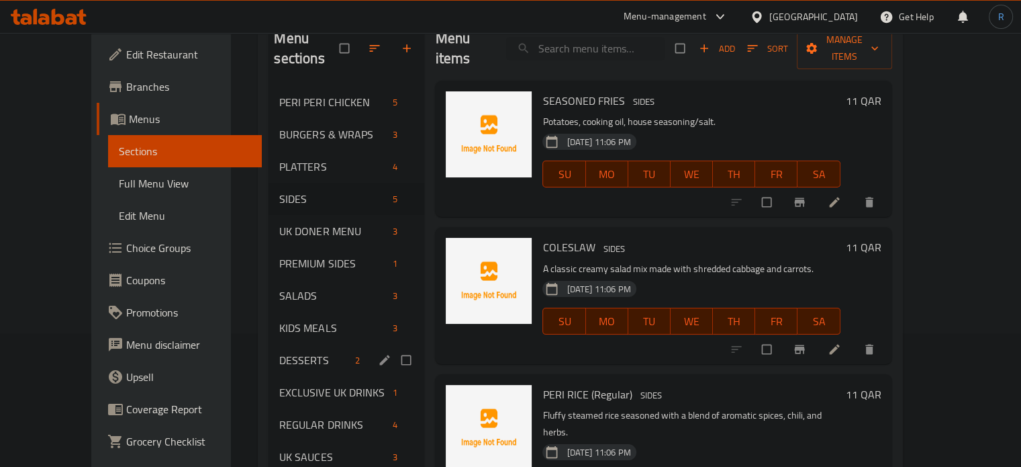
scroll to position [134, 0]
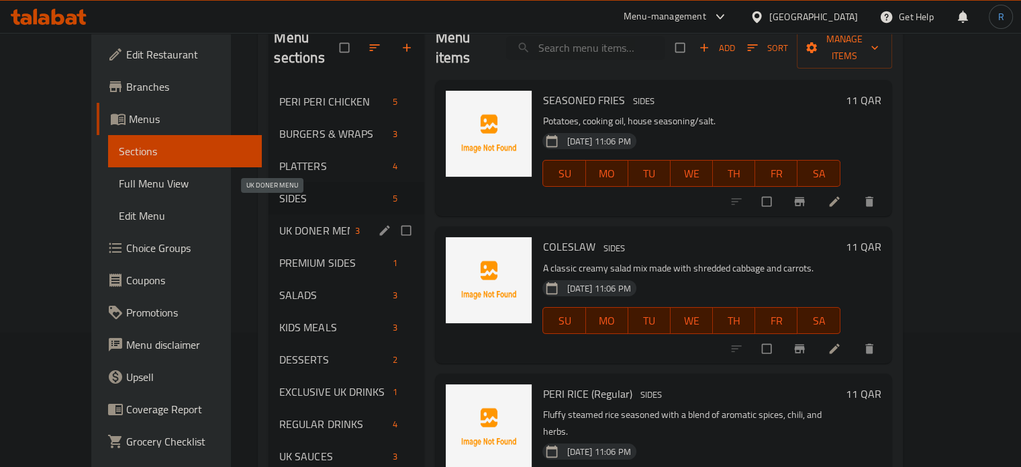
click at [279, 222] on span "UK DONER MENU" at bounding box center [314, 230] width 71 height 16
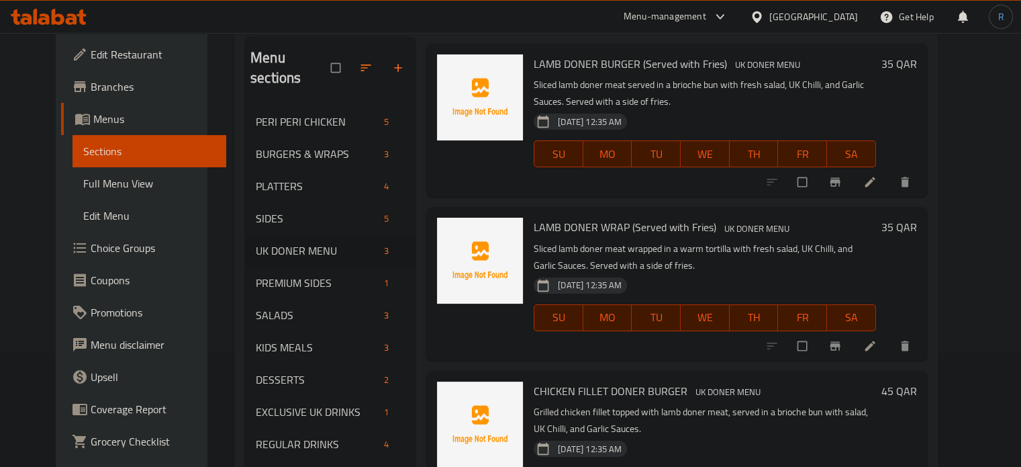
scroll to position [188, 0]
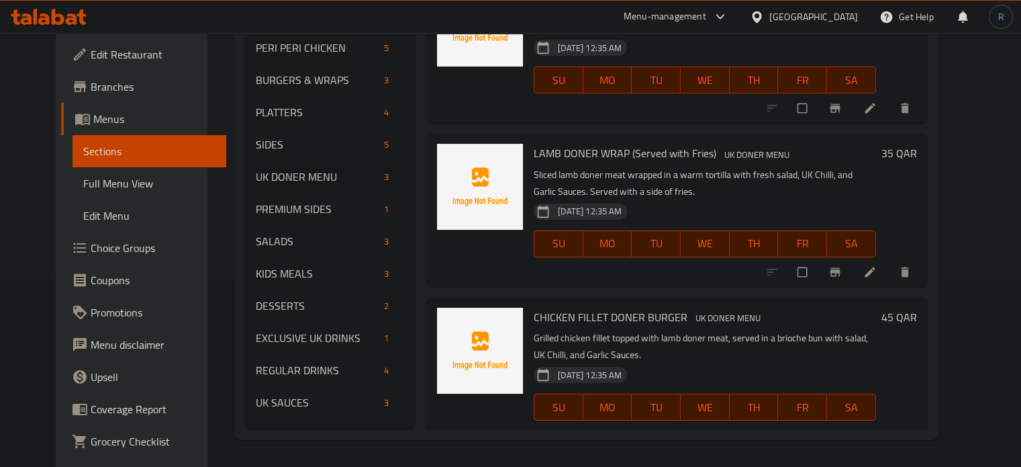
click at [666, 235] on button "TU" at bounding box center [656, 243] width 49 height 27
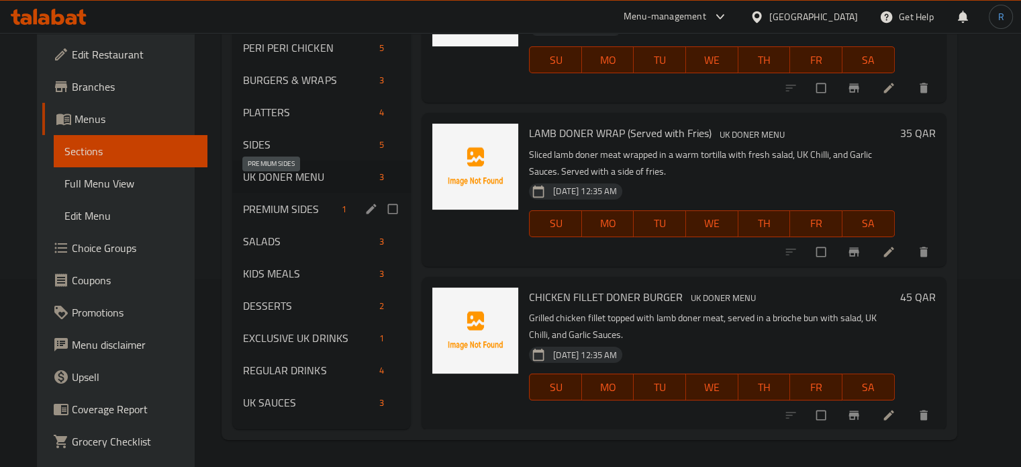
type button "2"
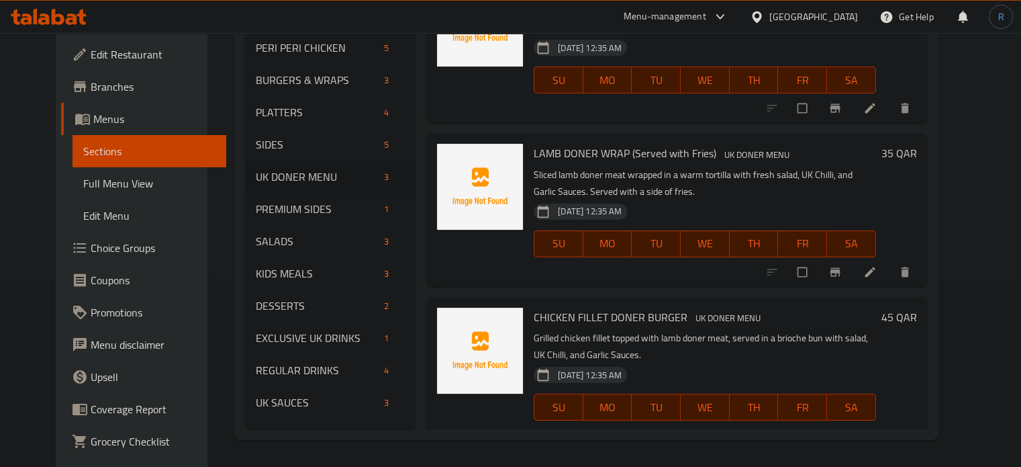
click at [508, 252] on div at bounding box center [480, 209] width 97 height 142
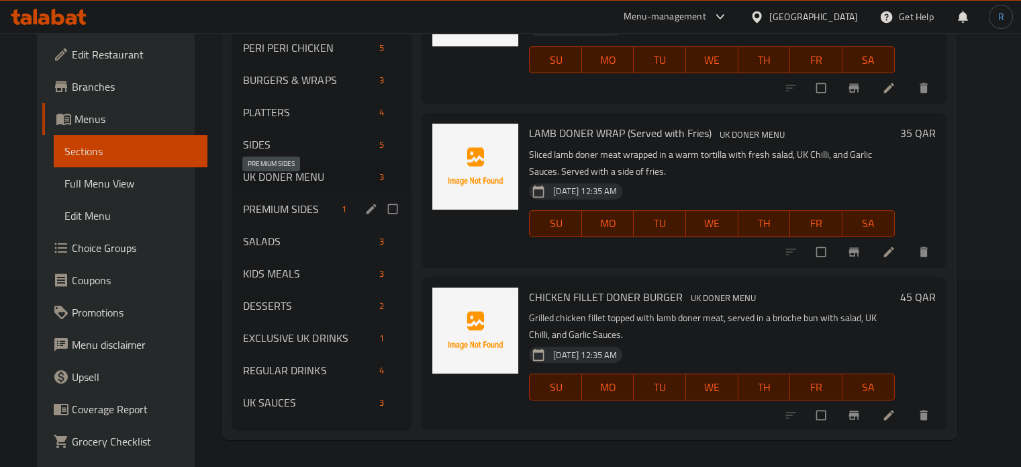
click at [281, 201] on span "PREMIUM SIDES" at bounding box center [289, 209] width 93 height 16
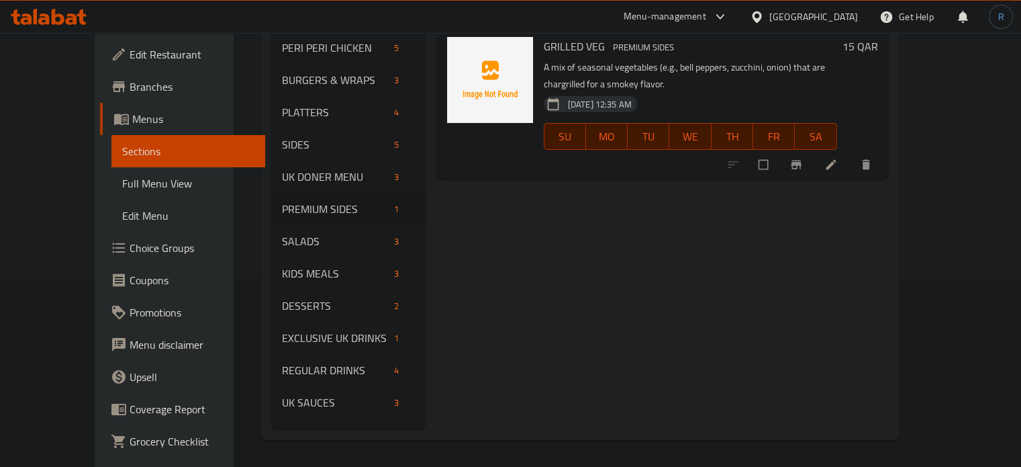
click at [533, 263] on div "Menu items Add Sort Manage items GRILLED VEG PREMIUM SIDES A mix of seasonal ve…" at bounding box center [657, 195] width 463 height 467
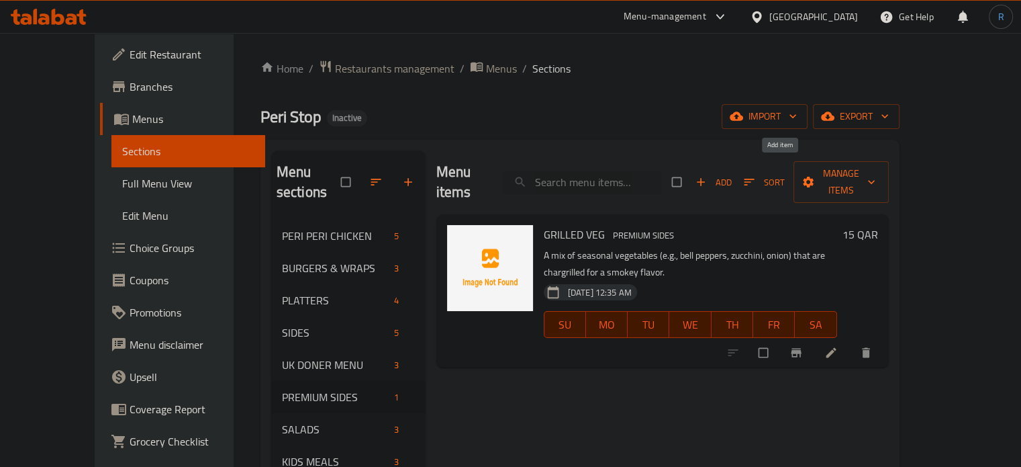
click at [711, 175] on span "button" at bounding box center [702, 181] width 16 height 13
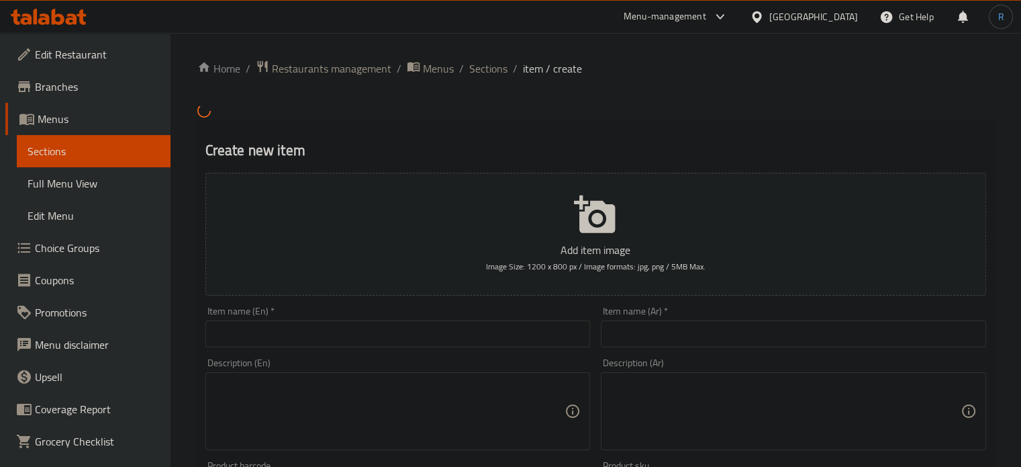
click at [448, 340] on input "text" at bounding box center [398, 333] width 385 height 27
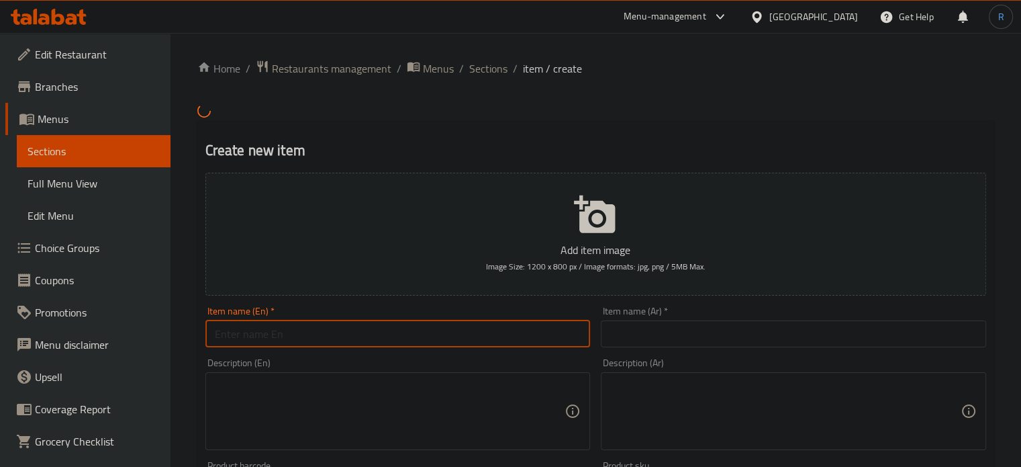
paste input "THREE WINGS"
type input "THREE WINGS"
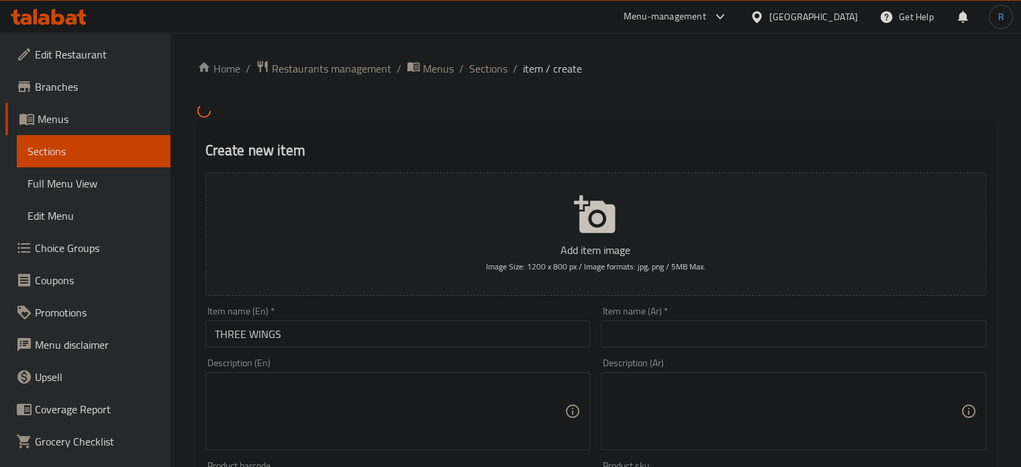
click at [482, 373] on div "Description (En)" at bounding box center [398, 411] width 385 height 78
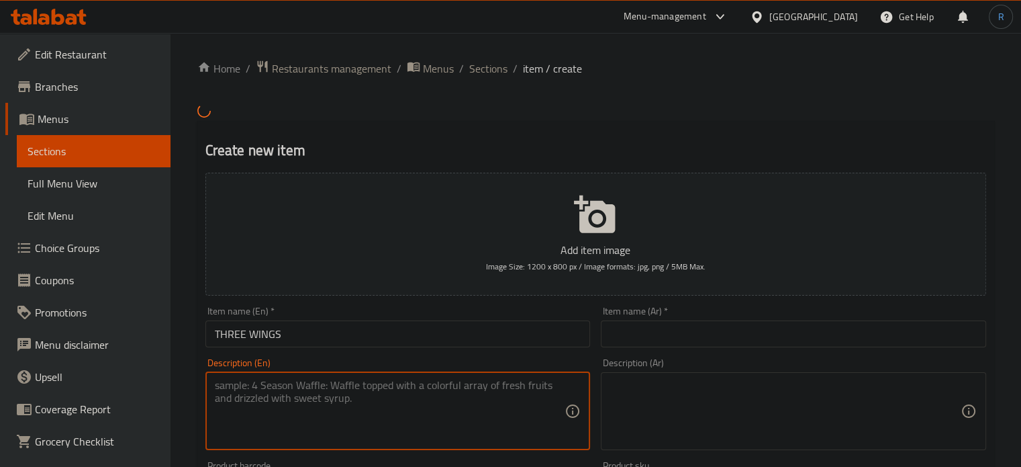
click at [480, 407] on textarea at bounding box center [390, 411] width 351 height 64
paste textarea "Halal chicken wings, Peri Peri or other signature marinade/sauce."
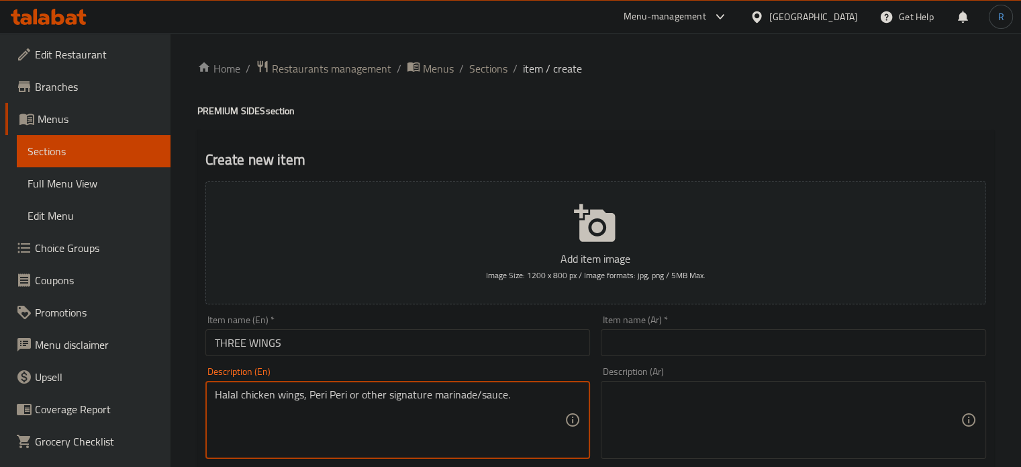
type textarea "Halal chicken wings, Peri Peri or other signature marinade/sauce."
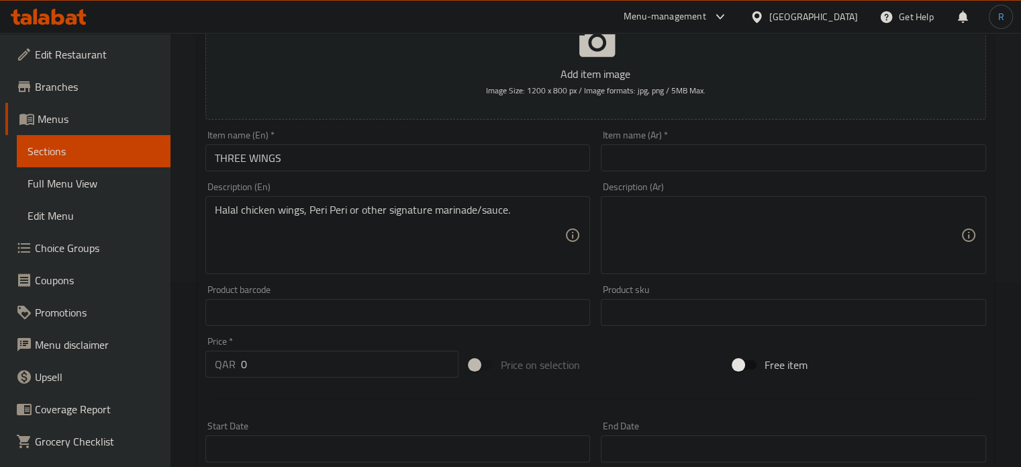
scroll to position [336, 0]
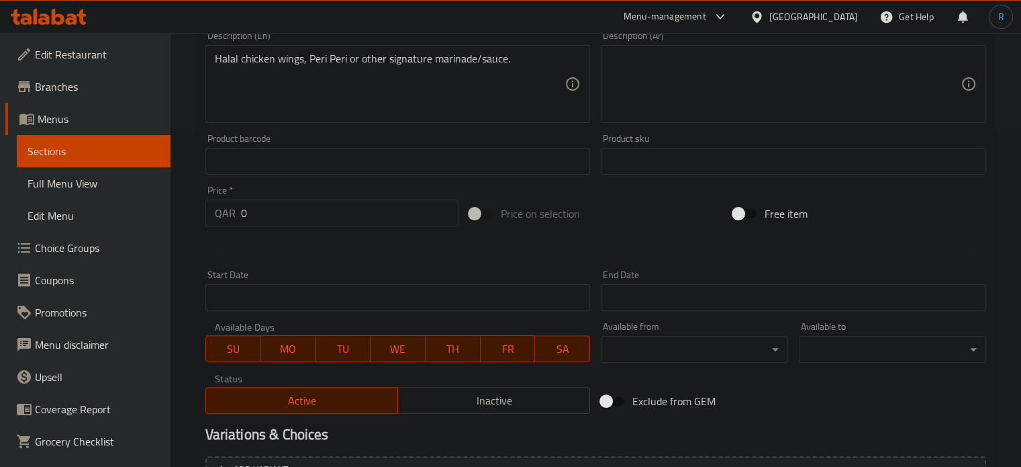
click at [482, 257] on div at bounding box center [596, 248] width 792 height 33
click at [331, 221] on input "0" at bounding box center [350, 212] width 218 height 27
paste input "15"
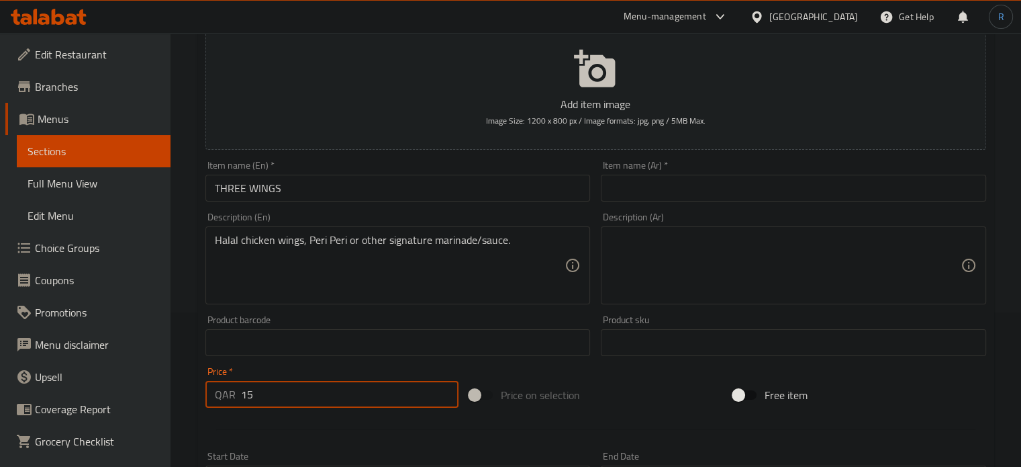
scroll to position [134, 0]
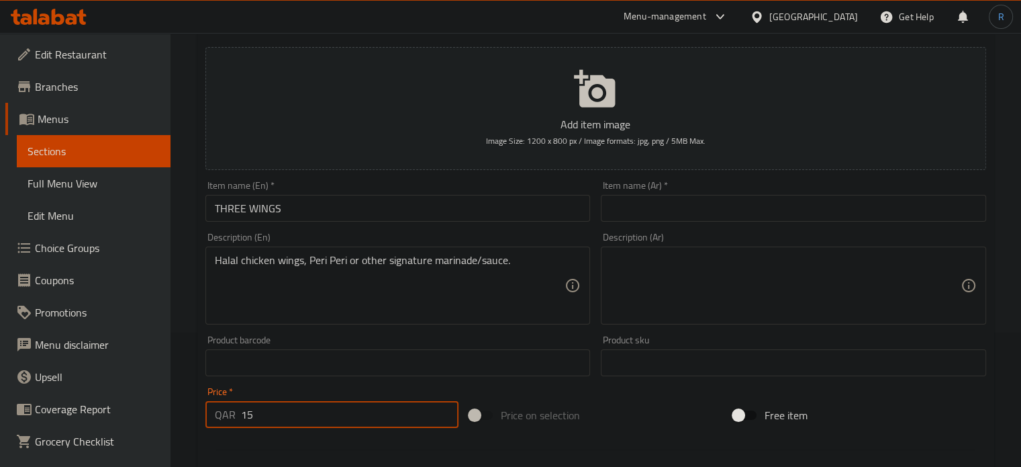
type input "15"
click at [676, 206] on input "text" at bounding box center [793, 208] width 385 height 27
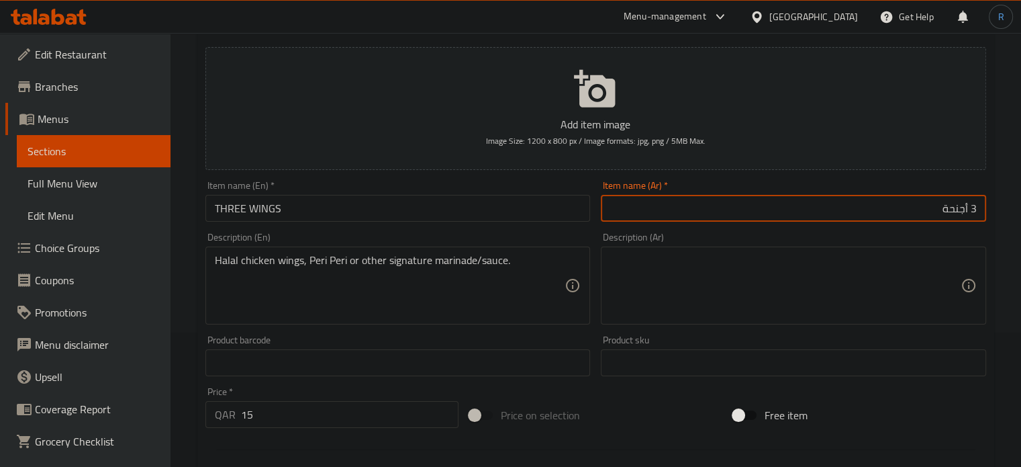
type input "3 أجنحة"
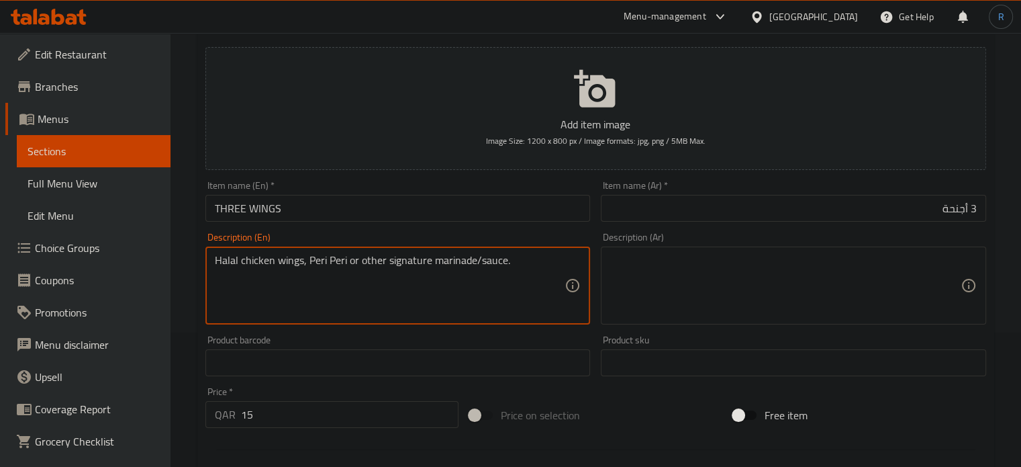
click at [365, 263] on textarea "Halal chicken wings, Peri Peri or other signature marinade/sauce." at bounding box center [390, 286] width 351 height 64
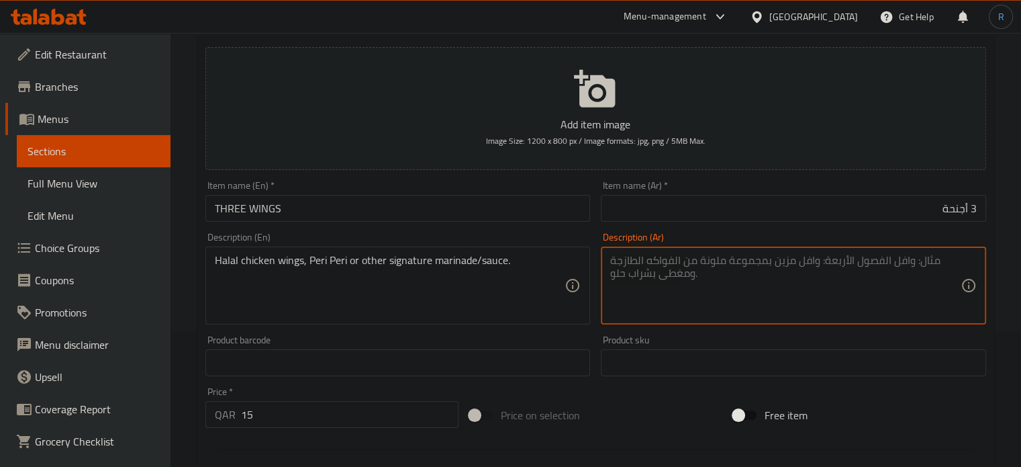
click at [739, 302] on textarea at bounding box center [785, 286] width 351 height 64
paste textarea "أجنحة دجاج حلال، بيري بيري أو أي تتبيلة/صلصة مميزة أخرى."
click at [647, 263] on textarea "أجنحة دجاج حلال، بيري بيري أو أي تتبيلة/صلصة مميزة أخرى." at bounding box center [785, 286] width 351 height 64
type textarea "أجنحة دجاج حلال، بيري بيري أو أي تتبيلة/صوص سيجنتشر أخرى."
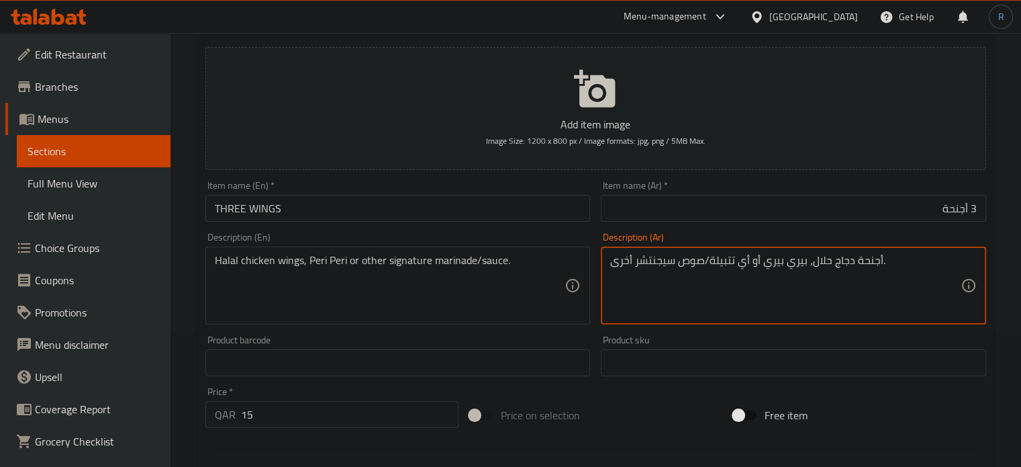
click at [504, 213] on input "THREE WINGS" at bounding box center [398, 208] width 385 height 27
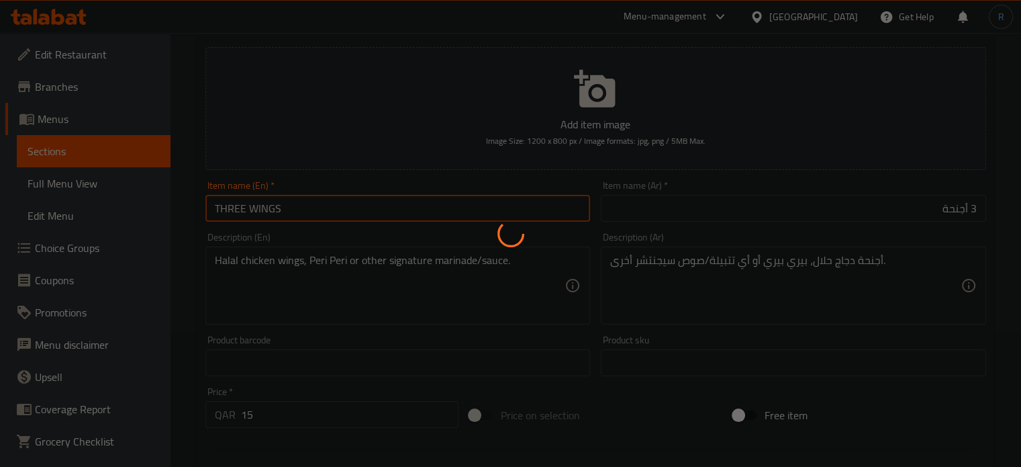
type input "0"
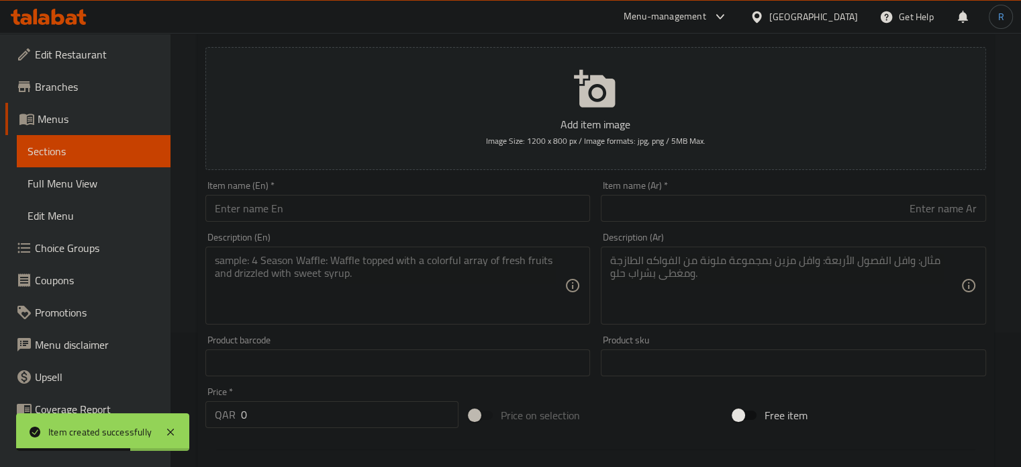
click at [486, 214] on input "text" at bounding box center [398, 208] width 385 height 27
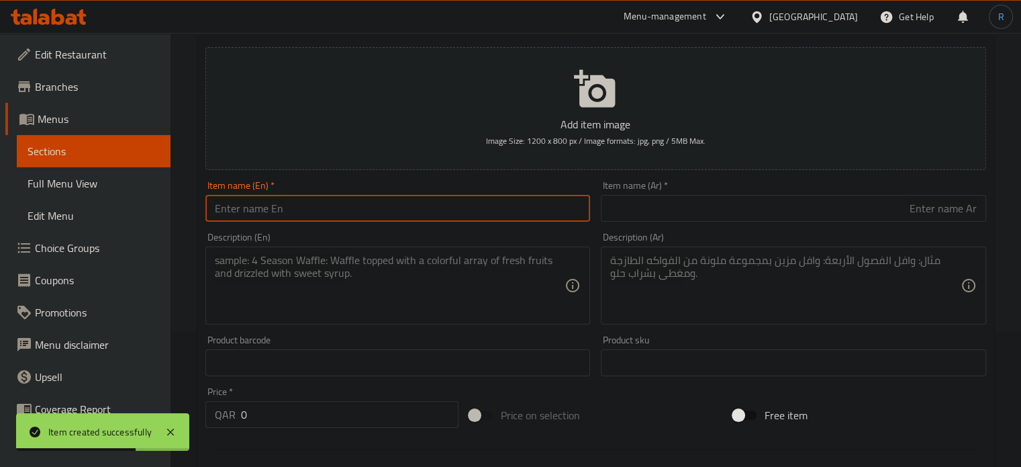
click at [486, 214] on input "text" at bounding box center [398, 208] width 385 height 27
paste input "THREE STRIPS"
type input "THREE STRIPS"
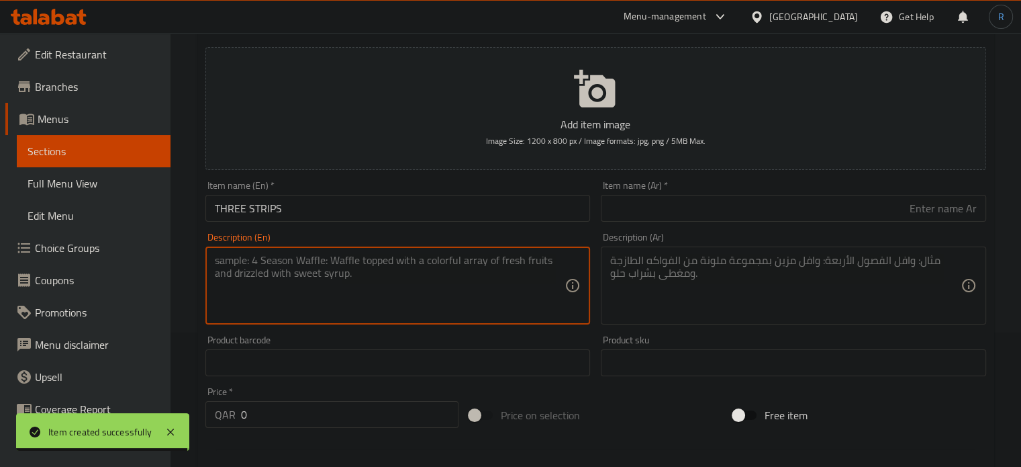
click at [518, 276] on textarea at bounding box center [390, 286] width 351 height 64
paste textarea "Halal chicken breast strips, Peri Peri or other signature marinade/sauce."
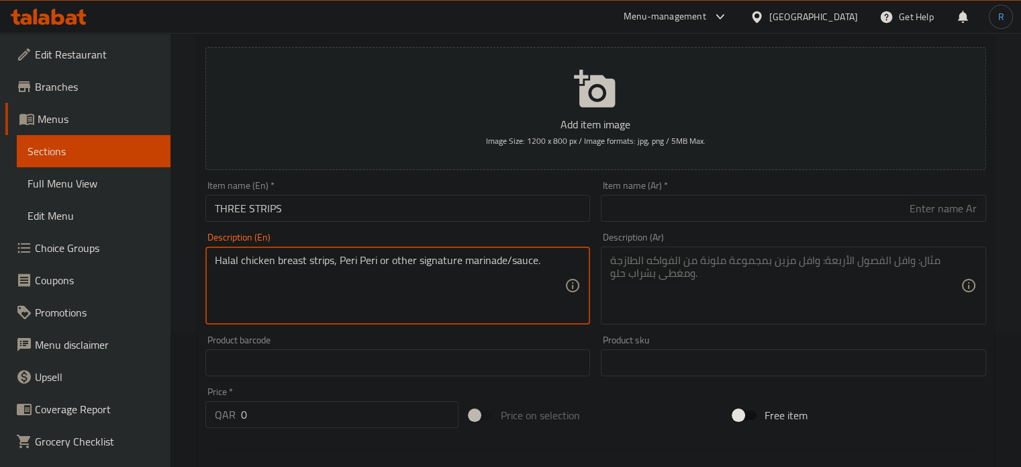
type textarea "Halal chicken breast strips, Peri Peri or other signature marinade/sauce."
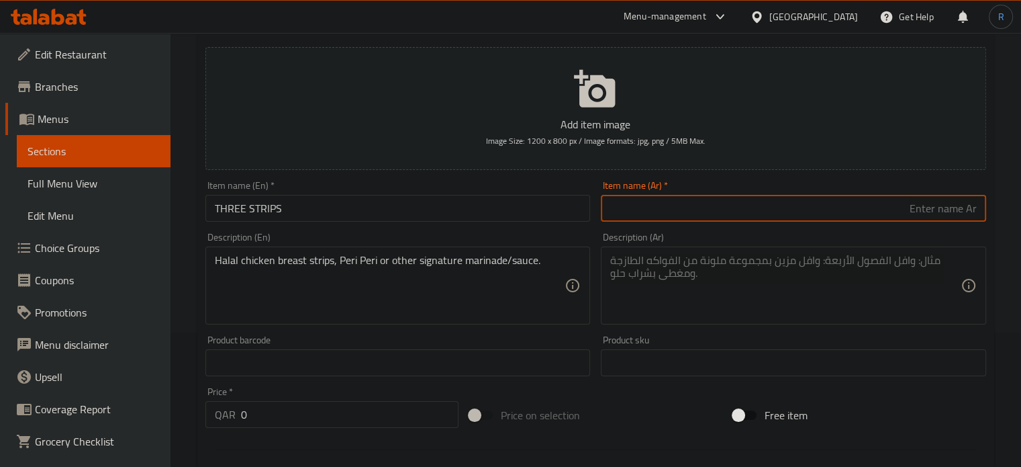
click at [664, 199] on input "text" at bounding box center [793, 208] width 385 height 27
type input "3 إستربس"
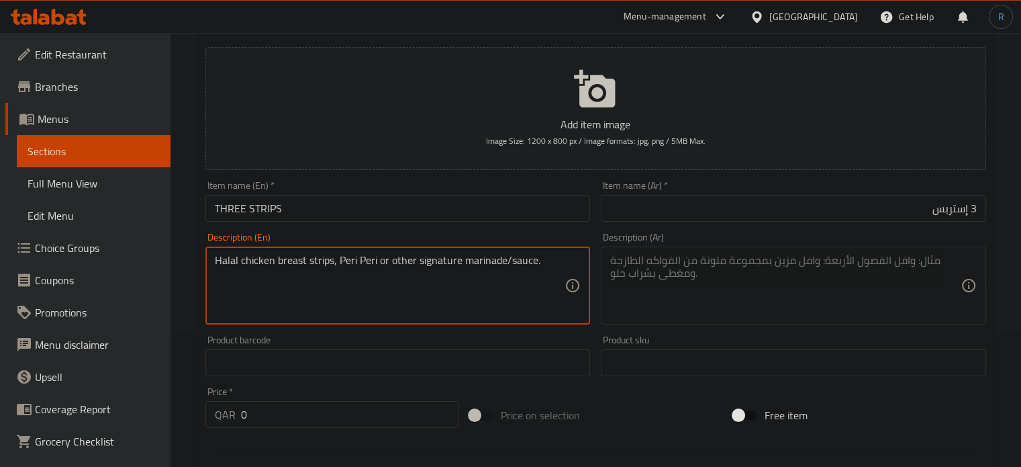
click at [398, 258] on textarea "Halal chicken breast strips, Peri Peri or other signature marinade/sauce." at bounding box center [390, 286] width 351 height 64
click at [743, 297] on textarea at bounding box center [785, 286] width 351 height 64
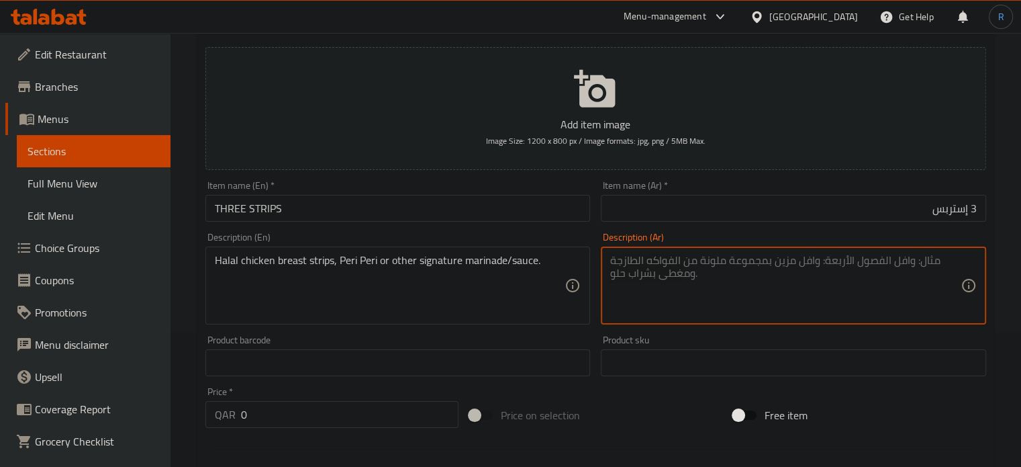
paste textarea "شرائح صدور الدجاج الحلال، أو صلصة بيري بيري أو أي نوع آخر من التتبيلات/الصلصات …"
click at [943, 206] on input "3 إستربس" at bounding box center [793, 208] width 385 height 27
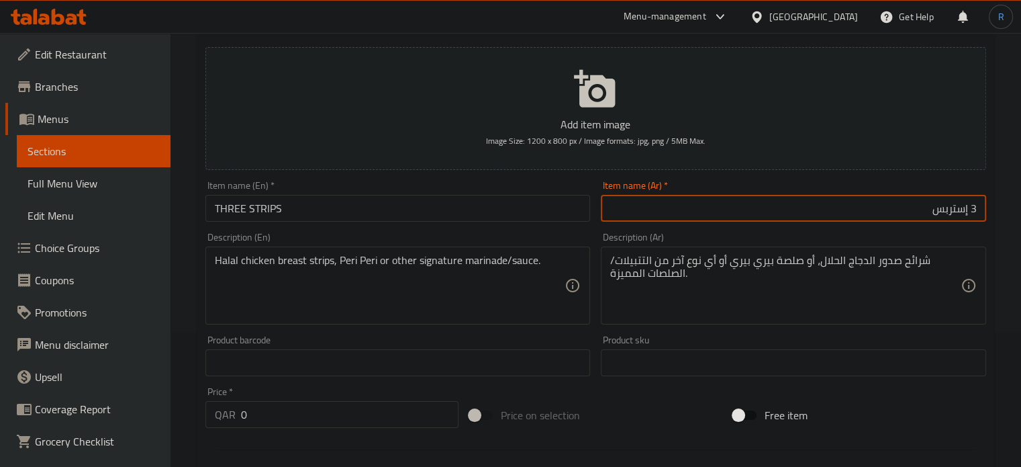
click at [943, 206] on input "3 إستربس" at bounding box center [793, 208] width 385 height 27
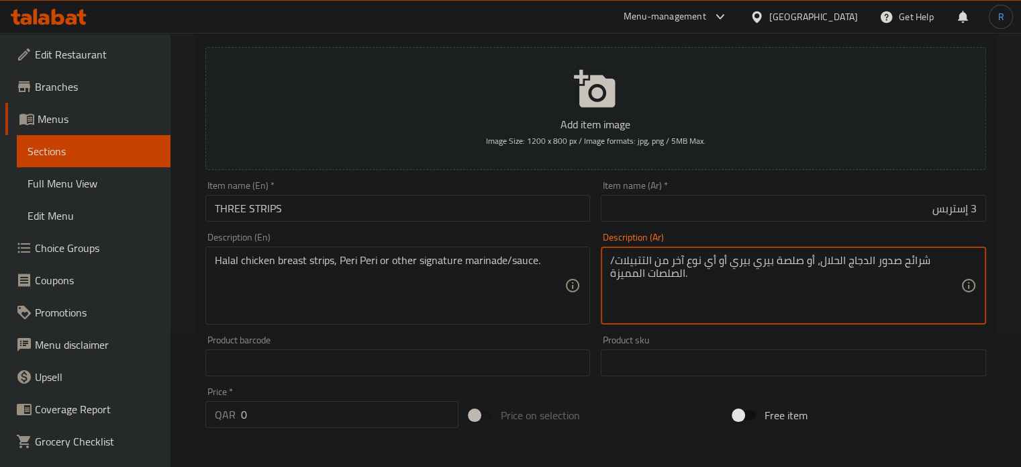
click at [909, 265] on textarea "شرائح صدور الدجاج الحلال، أو صلصة بيري بيري أو أي نوع آخر من التتبيلات/الصلصات …" at bounding box center [785, 286] width 351 height 64
paste textarea "ستربس"
click at [801, 263] on textarea "إستربس صدور الدجاج الحلال، أو صلصة بيري بيري أو أي نوع آخر من التتبيلات/الصلصات…" at bounding box center [785, 286] width 351 height 64
click at [788, 254] on textarea "إستربس صدور الدجاج الحلال، أصلصة بيري بيري أو أي نوع آخر من التتبيلات/الصلصات ا…" at bounding box center [785, 286] width 351 height 64
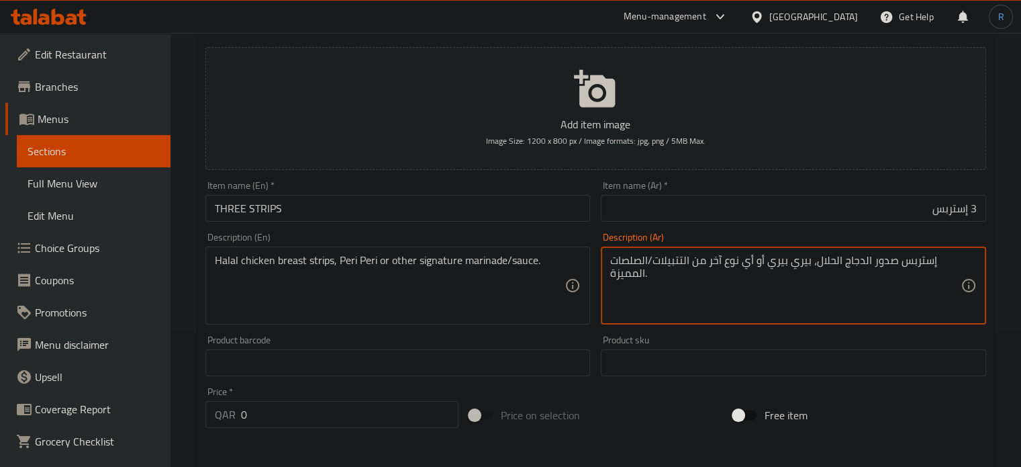
click at [749, 263] on textarea "إستربس صدور الدجاج الحلال، بيري بيري أو أي نوع آخر من التتبيلات/الصلصات المميزة." at bounding box center [785, 286] width 351 height 64
click at [774, 269] on textarea "إستربس صدور الدجاج الحلال، بيري بيري أو نوع آخر من التتبيلات/الصلصات المميزة." at bounding box center [785, 286] width 351 height 64
click at [752, 263] on textarea "إستربس صدور الدجاج الحلال، بيري بيري أو آخر من التتبيلات/الصلصات المميزة." at bounding box center [785, 286] width 351 height 64
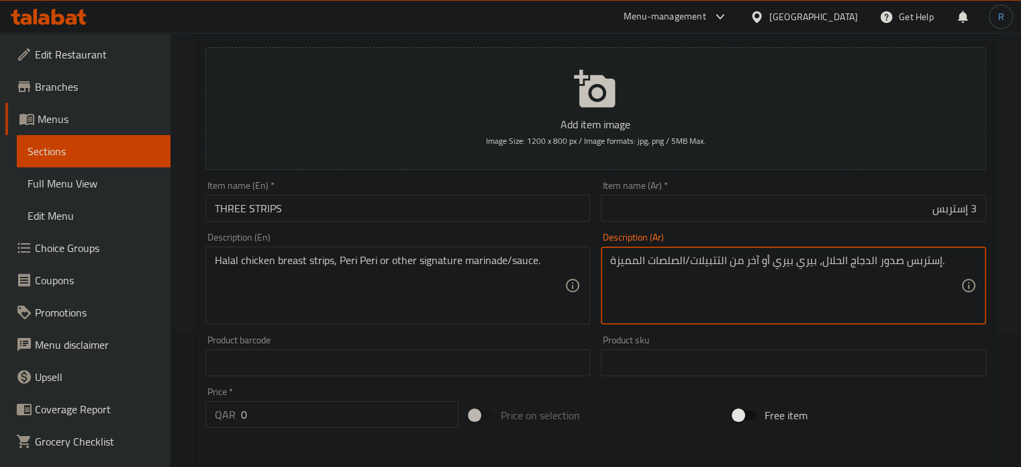
click at [752, 263] on textarea "إستربس صدور الدجاج الحلال، بيري بيري أو آخر من التتبيلات/الصلصات المميزة." at bounding box center [785, 286] width 351 height 64
click at [741, 263] on textarea "إستربس صدور الدجاج الحلال، بيري بيري أو من التتبيلات/الصلصات المميزة." at bounding box center [785, 286] width 351 height 64
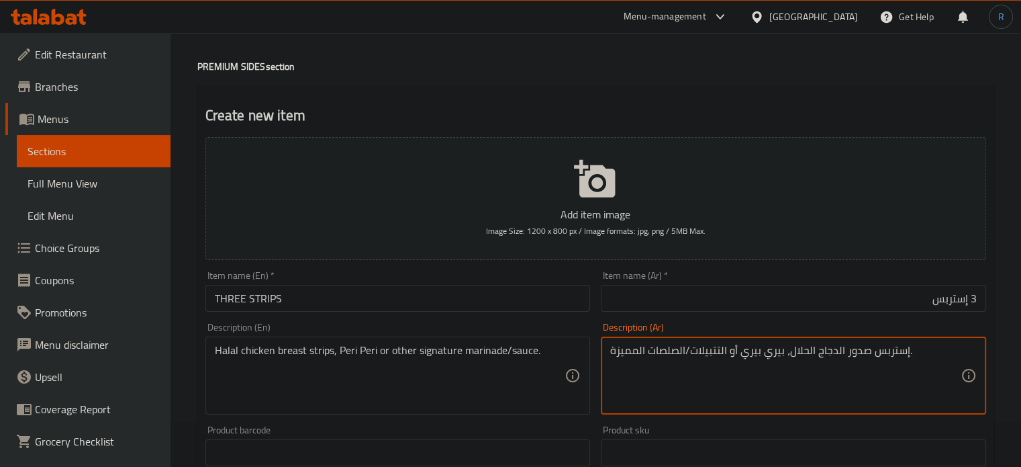
scroll to position [0, 0]
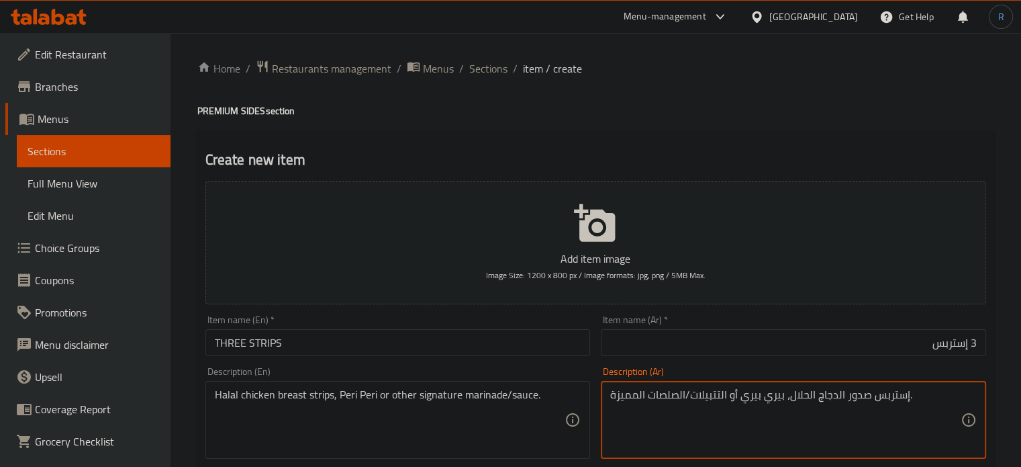
click at [754, 432] on textarea "إستربس صدور الدجاج الحلال، بيري بيري أو التتبيلات/الصلصات المميزة." at bounding box center [785, 420] width 351 height 64
drag, startPoint x: 838, startPoint y: 400, endPoint x: 645, endPoint y: 400, distance: 193.4
click at [645, 400] on textarea "إستربس صدور الدجاج الحلال، بيري بيري أو التتبيلات/الصلصات المميزة." at bounding box center [785, 420] width 351 height 64
paste textarea "ي تتبيلة/صوص سيجنتشر أخرى"
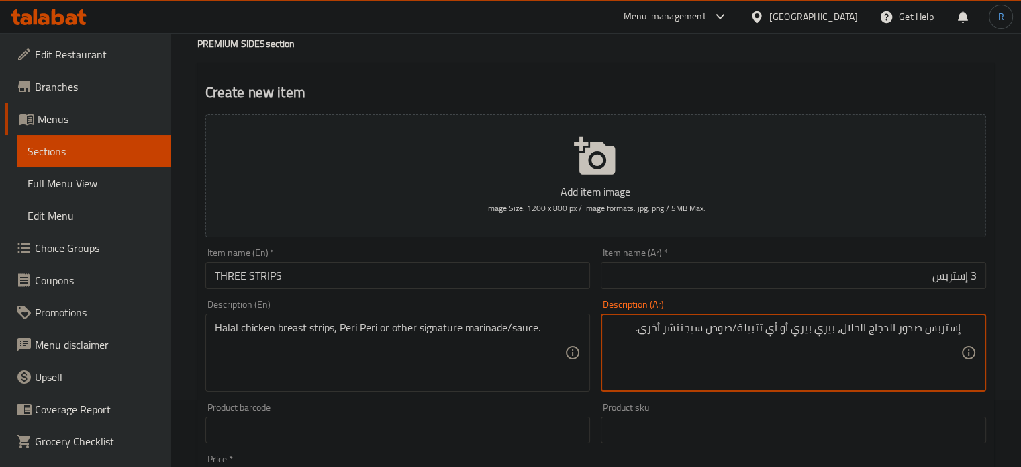
scroll to position [201, 0]
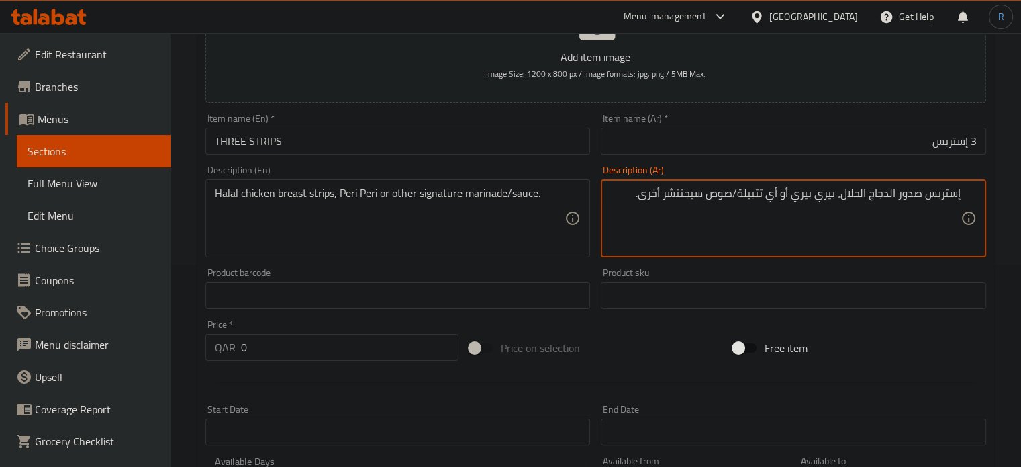
type textarea "إستربس صدور الدجاج الحلال، بيري بيري أو أي تتبيلة/صوص سيجنتشر أخرى."
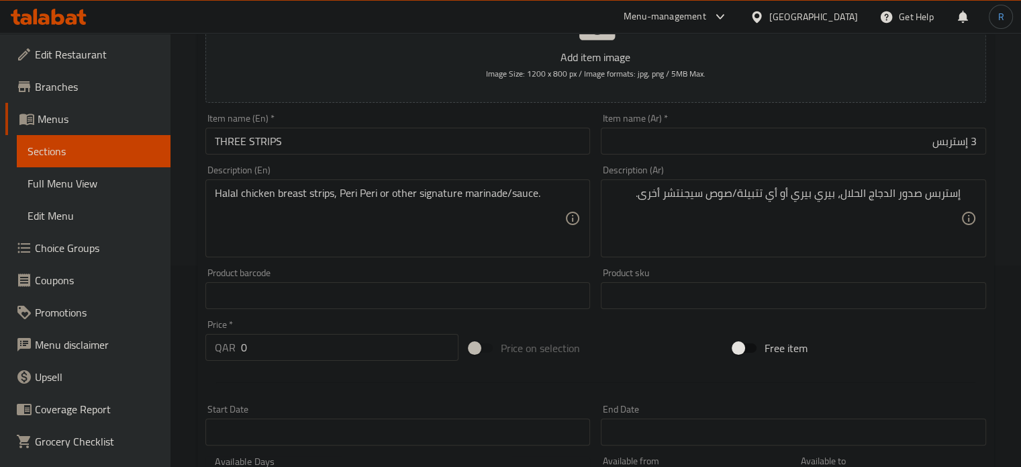
click at [489, 308] on input "text" at bounding box center [398, 295] width 385 height 27
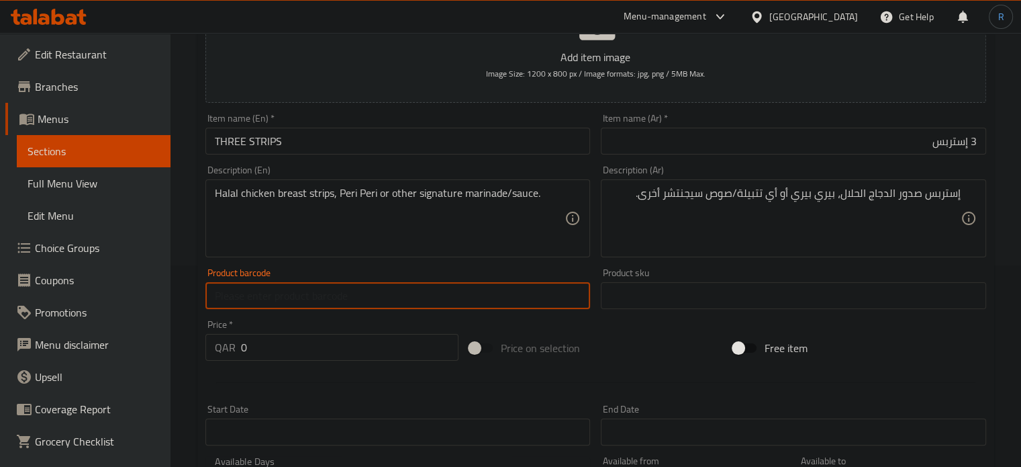
click at [315, 365] on div "Price   * QAR 0 Price *" at bounding box center [332, 340] width 264 height 52
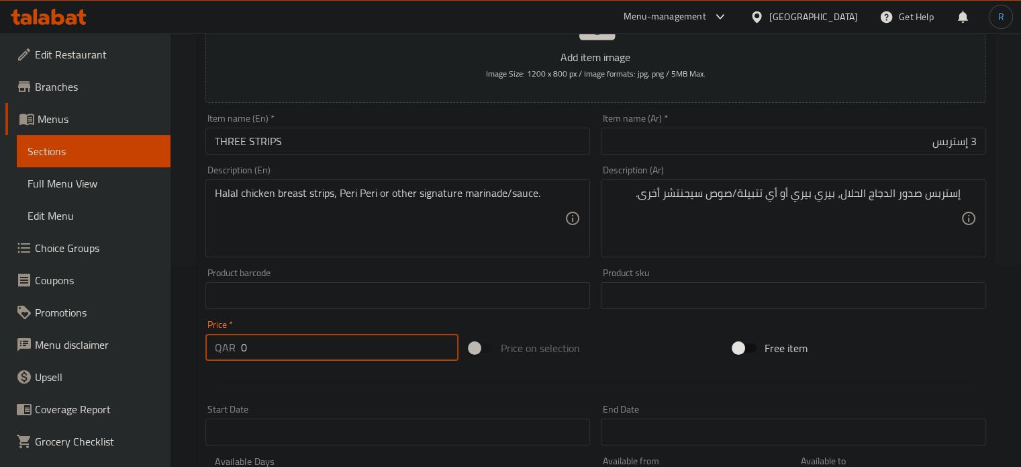
click at [314, 348] on input "0" at bounding box center [350, 347] width 218 height 27
paste input "15"
type input "15"
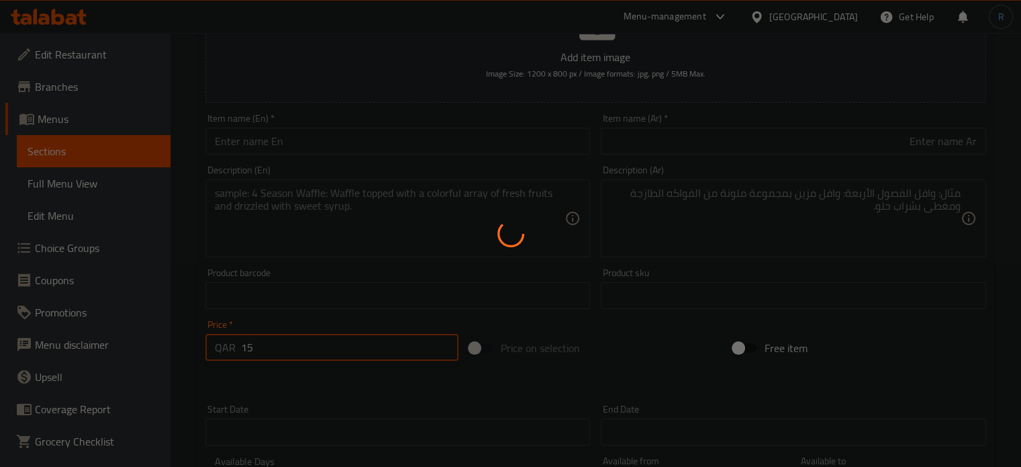
type input "0"
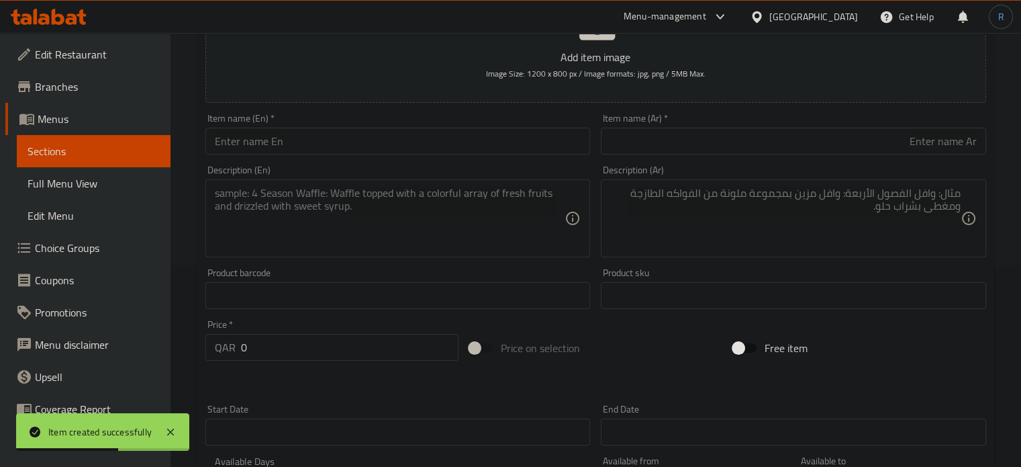
click at [538, 144] on input "text" at bounding box center [398, 141] width 385 height 27
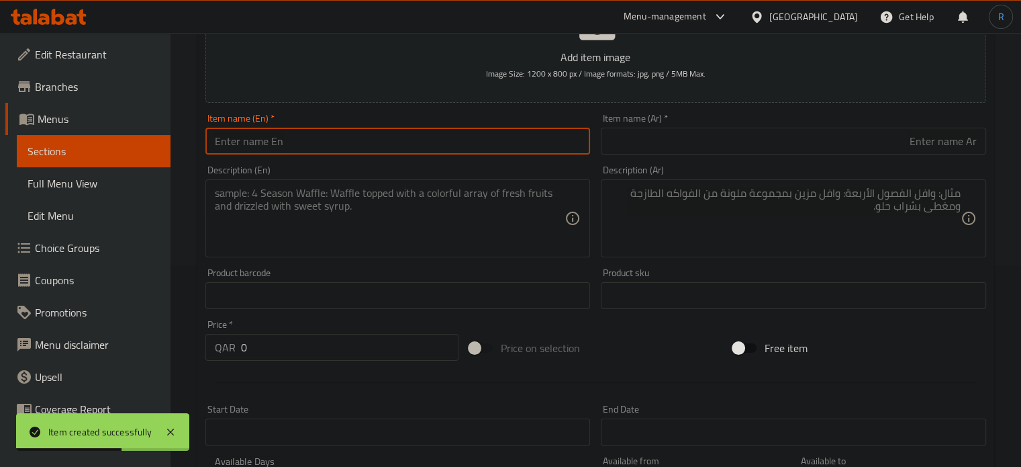
paste input "CORN ON THE COB"
type input "CORN ON THE COB"
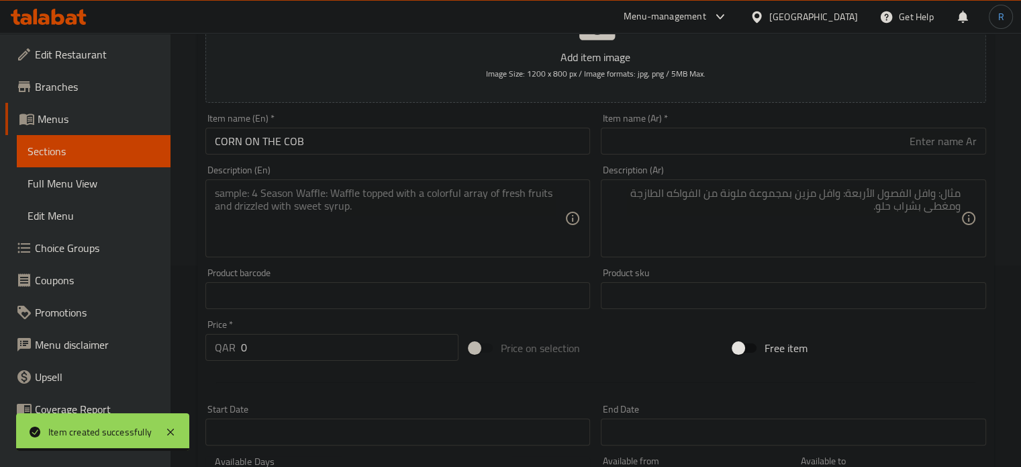
drag, startPoint x: 546, startPoint y: 329, endPoint x: 502, endPoint y: 334, distance: 44.6
click at [546, 329] on div "Add item image Image Size: 1200 x 800 px / Image formats: jpg, png / 5MB Max. I…" at bounding box center [596, 263] width 792 height 579
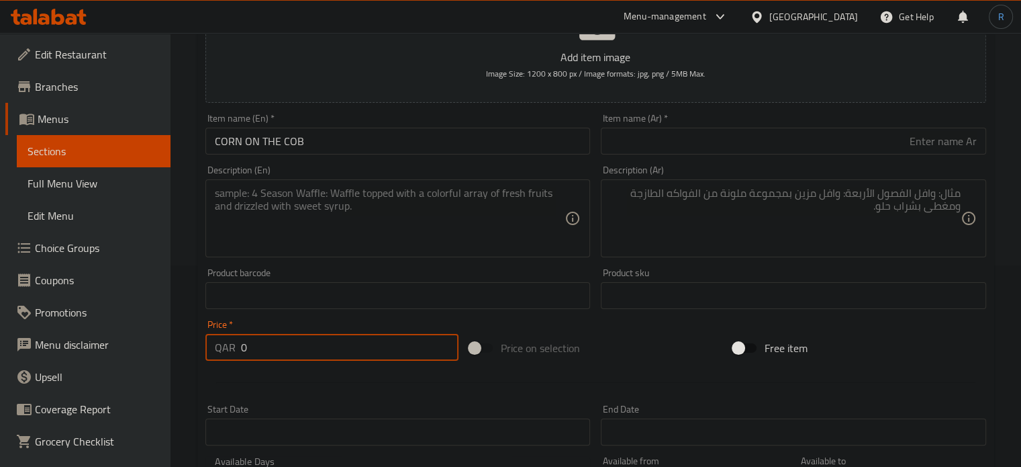
click at [311, 340] on input "0" at bounding box center [350, 347] width 218 height 27
paste input "15"
type input "15"
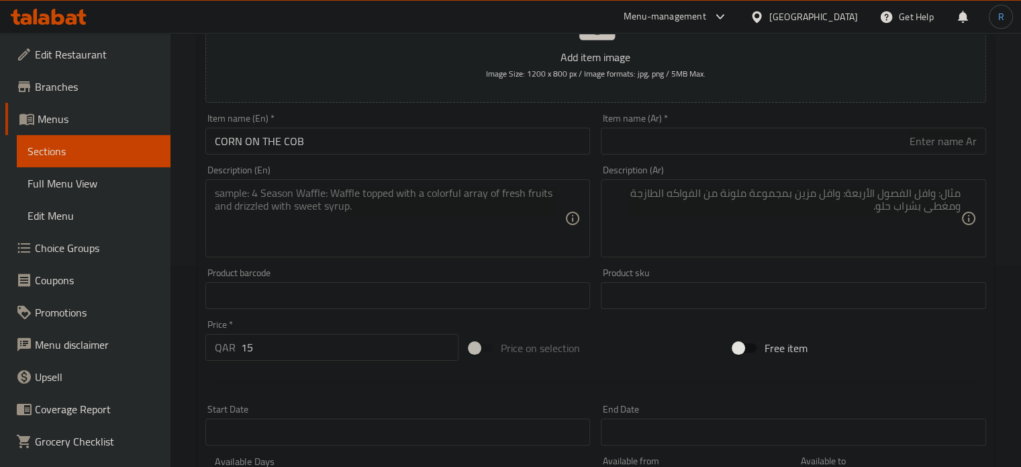
click at [488, 236] on textarea at bounding box center [390, 219] width 351 height 64
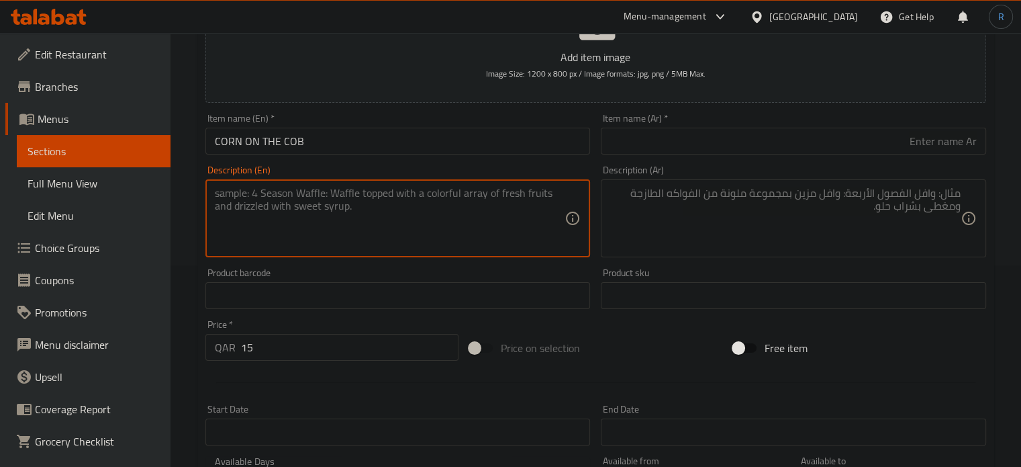
paste textarea "Corn on the cob, butter/oil, Peri Peri marinade (optional)."
type textarea "Corn on the cob, butter/oil, Peri Peri marinade (optional)."
click at [682, 213] on textarea at bounding box center [785, 219] width 351 height 64
paste textarea "ذرة على الكوز، زبدة/زيت، تتبيلة بيري بيري (اختياري)."
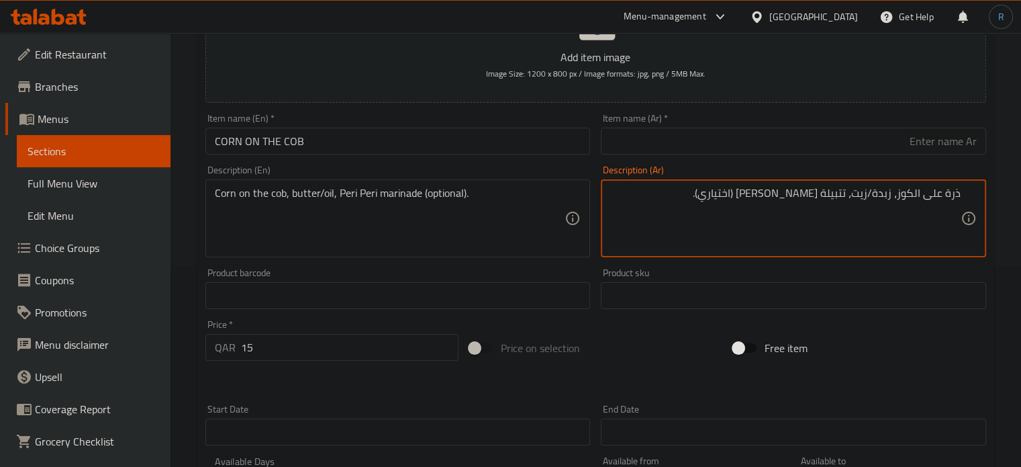
type textarea "ذرة على الكوز، زبدة/زيت، تتبيلة بيري بيري (اختياري)."
click at [419, 142] on input "CORN ON THE COB" at bounding box center [398, 141] width 385 height 27
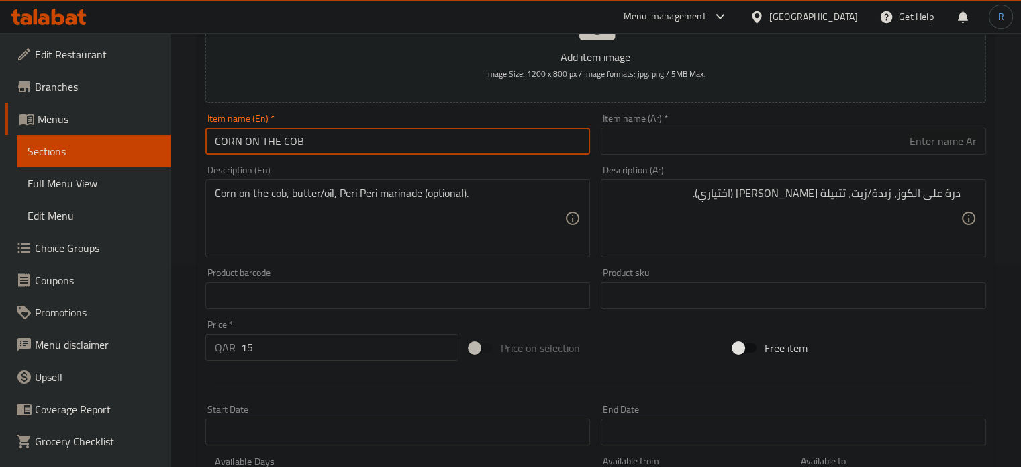
click at [419, 142] on input "CORN ON THE COB" at bounding box center [398, 141] width 385 height 27
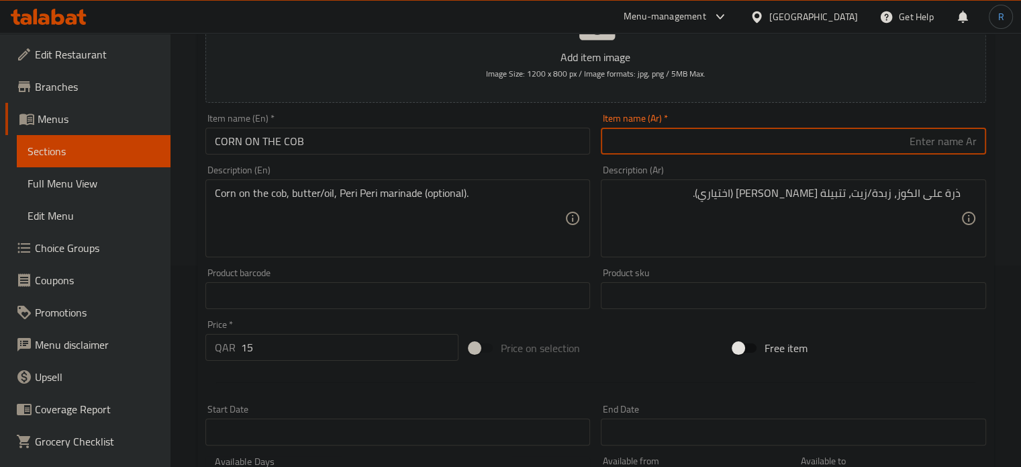
click at [834, 136] on input "text" at bounding box center [793, 141] width 385 height 27
click at [834, 136] on input "كورن أون ذا كوب" at bounding box center [793, 141] width 385 height 27
type input "كورن أون ذا كوب"
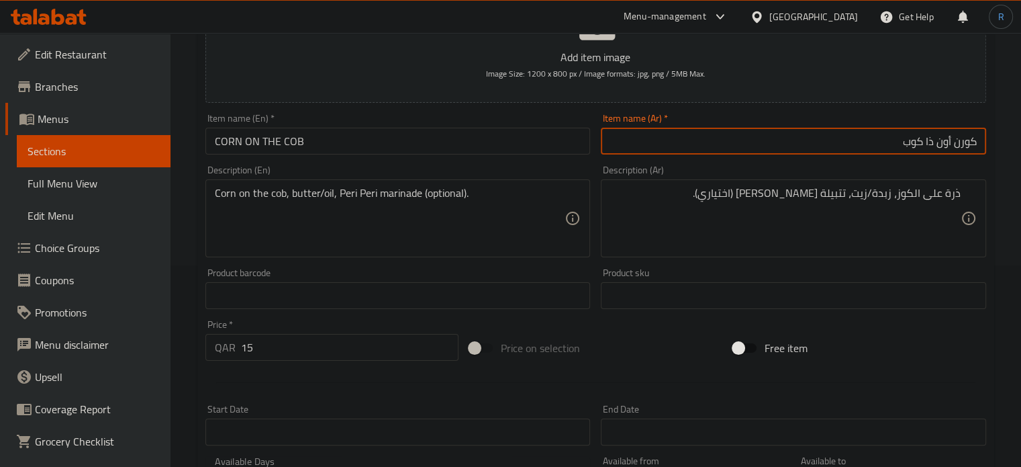
click at [911, 144] on input "كورن أون ذا كوب" at bounding box center [793, 141] width 385 height 27
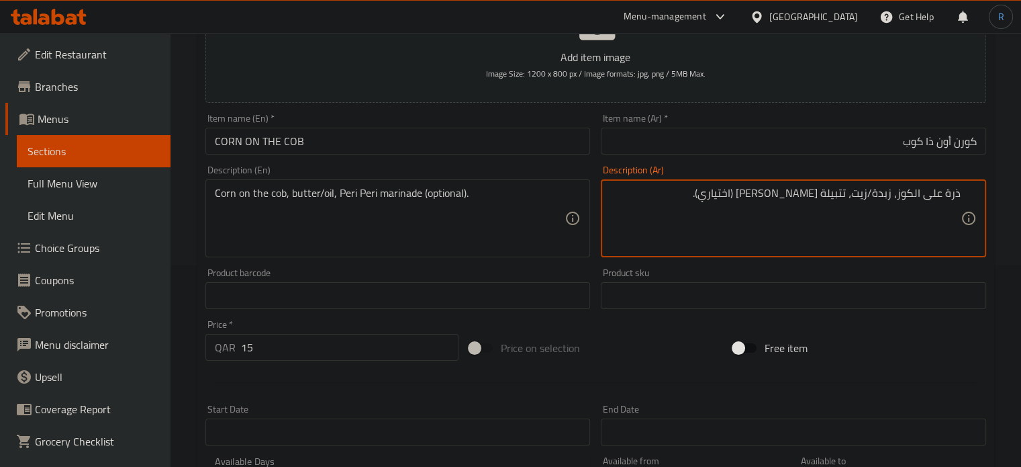
drag, startPoint x: 900, startPoint y: 195, endPoint x: 967, endPoint y: 195, distance: 67.2
paste textarea "كورن أون ذا كوب"
type textarea "كورن أون ذا كوب، زبدة/زيت، تتبيلة بيري بيري (اختياري)."
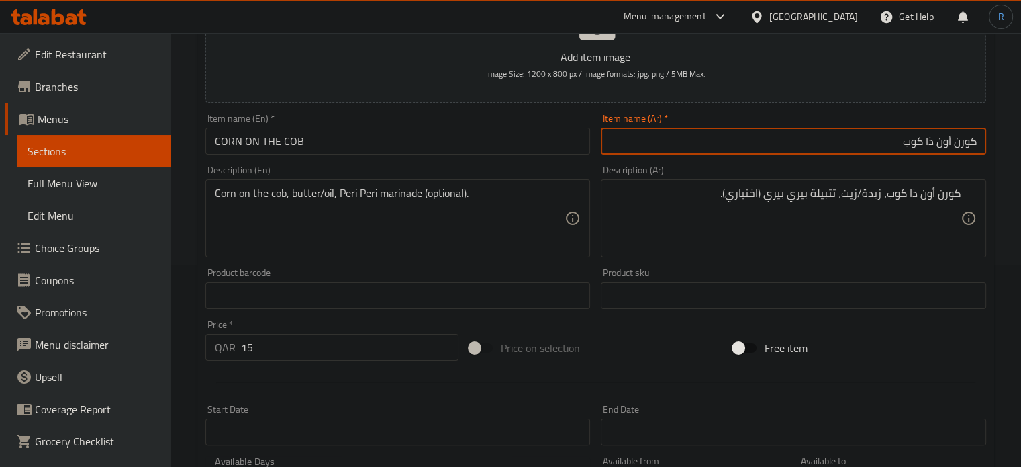
click at [715, 147] on input "كورن أون ذا كوب" at bounding box center [793, 141] width 385 height 27
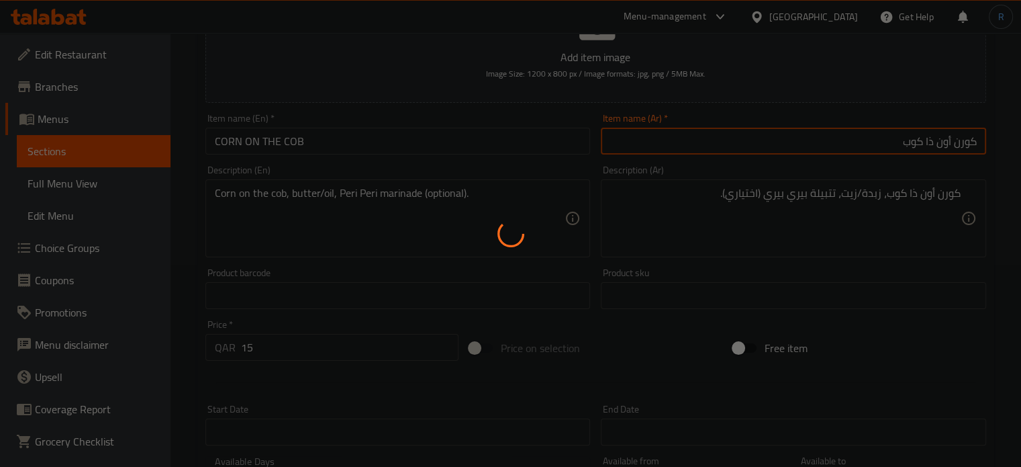
type input "0"
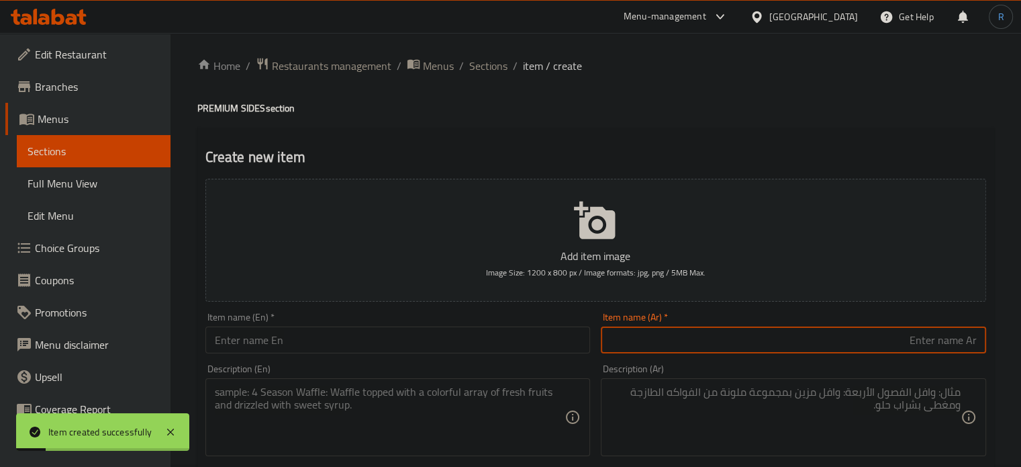
scroll to position [0, 0]
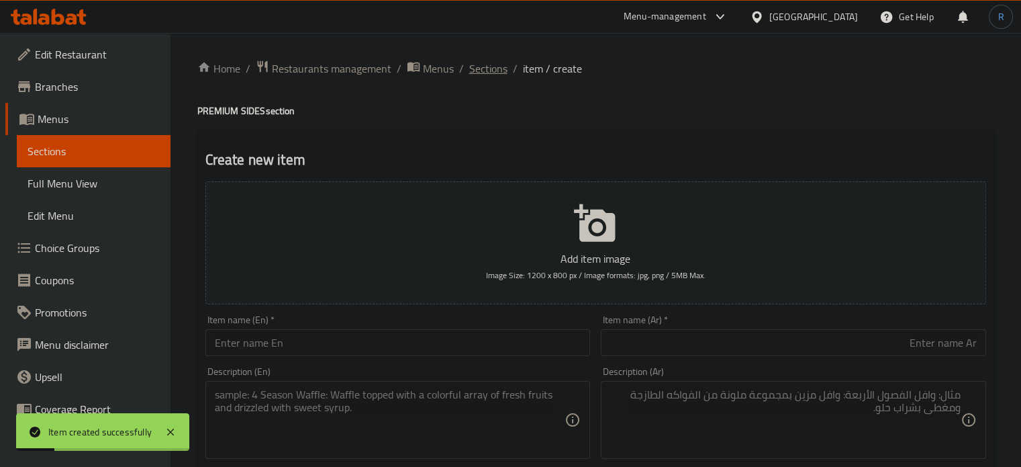
click at [482, 75] on span "Sections" at bounding box center [488, 68] width 38 height 16
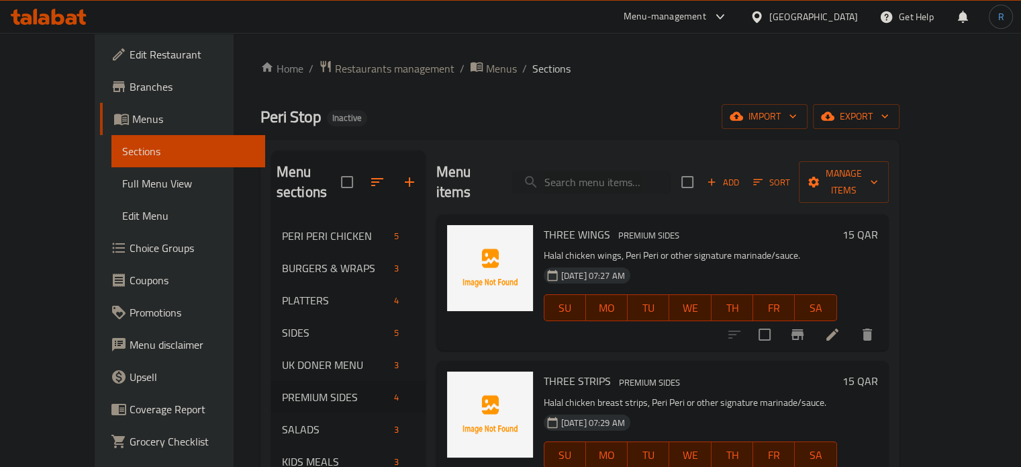
click at [790, 175] on span "Sort" at bounding box center [772, 182] width 37 height 15
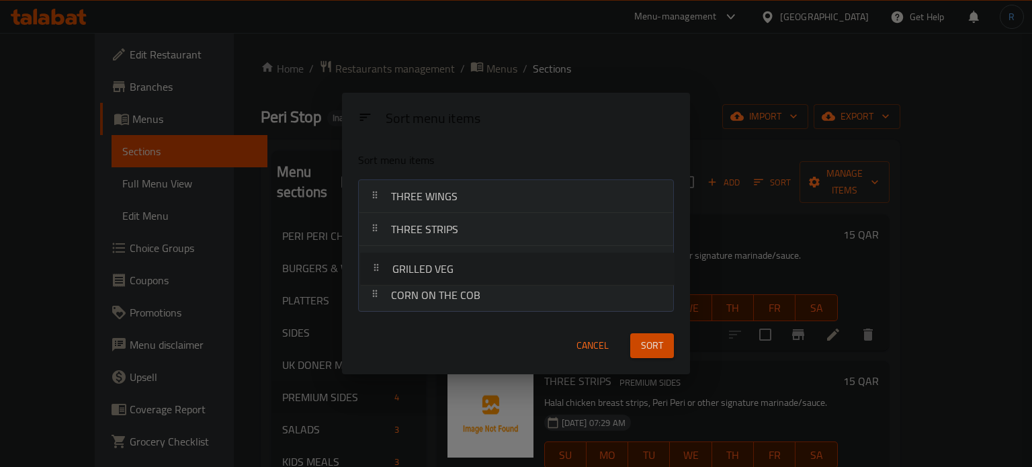
drag, startPoint x: 452, startPoint y: 298, endPoint x: 453, endPoint y: 265, distance: 32.3
click at [453, 265] on nav "THREE WINGS THREE STRIPS CORN ON THE COB GRILLED VEG" at bounding box center [515, 245] width 315 height 133
click at [647, 341] on span "Sort" at bounding box center [652, 346] width 22 height 17
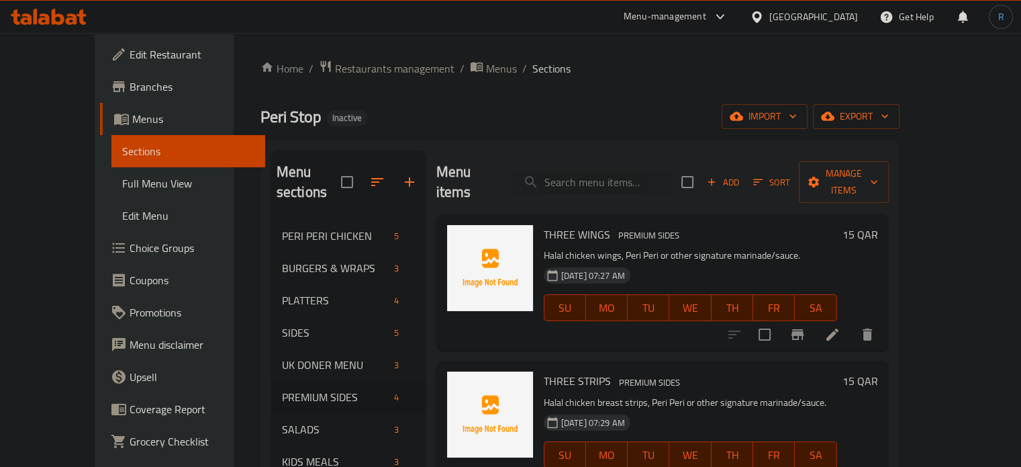
click at [544, 224] on span "THREE WINGS" at bounding box center [577, 234] width 66 height 20
copy h6 "THREE WINGS"
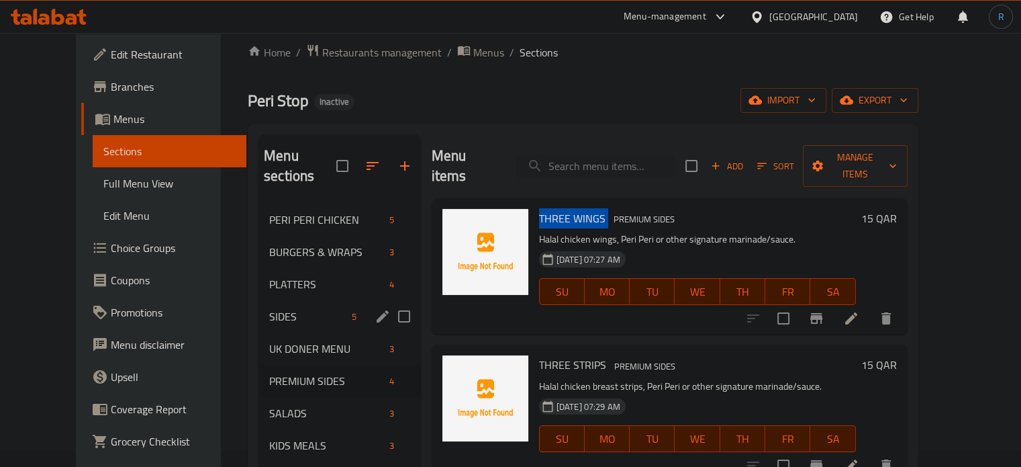
scroll to position [134, 0]
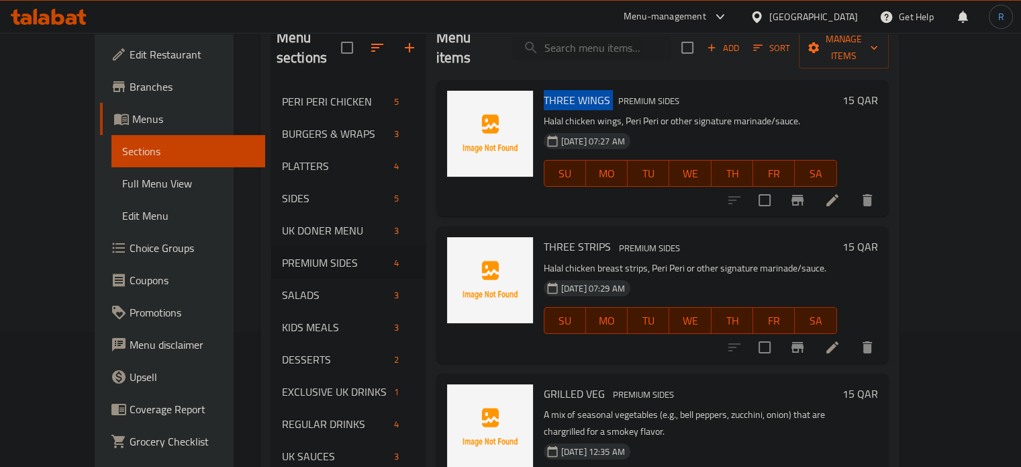
drag, startPoint x: 817, startPoint y: 270, endPoint x: 749, endPoint y: 270, distance: 67.8
click at [817, 275] on div "30-09-2025 07:29 AM SU MO TU WE TH FR SA" at bounding box center [691, 311] width 304 height 73
click at [547, 236] on span "THREE STRIPS" at bounding box center [577, 246] width 67 height 20
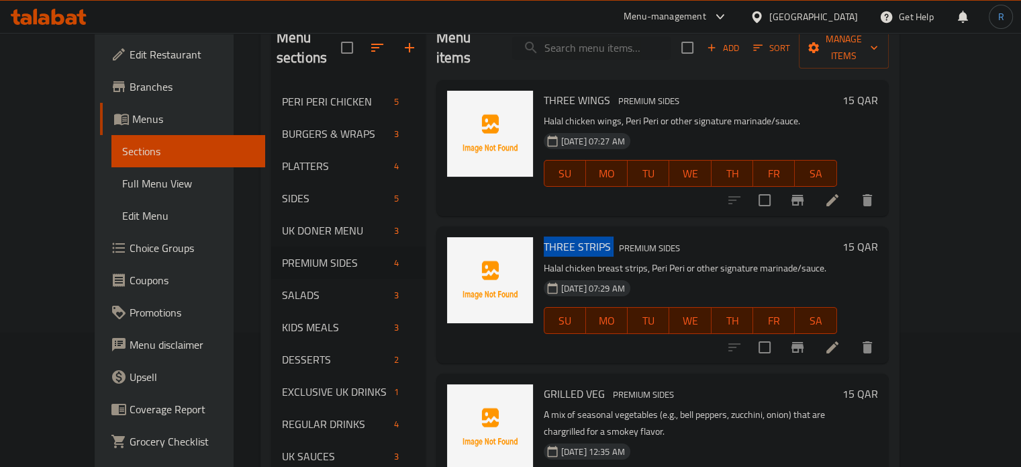
copy h6 "THREE STRIPS"
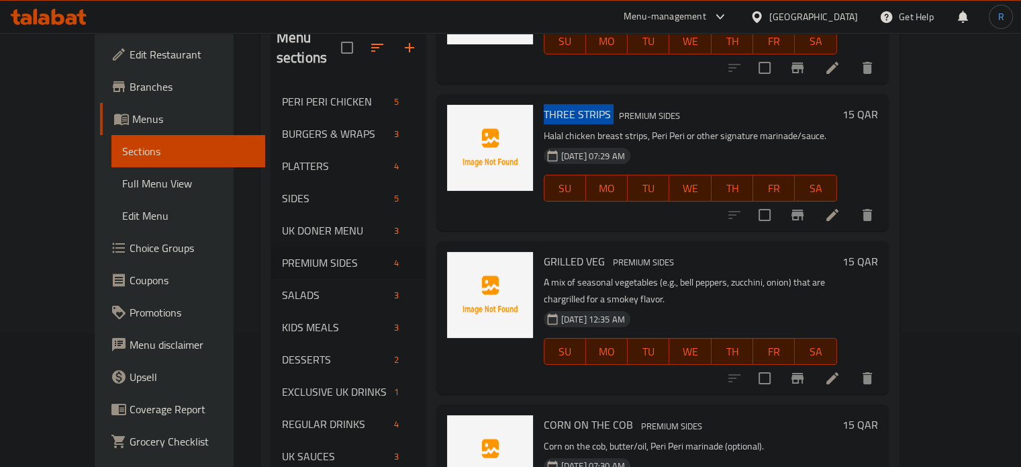
scroll to position [170, 0]
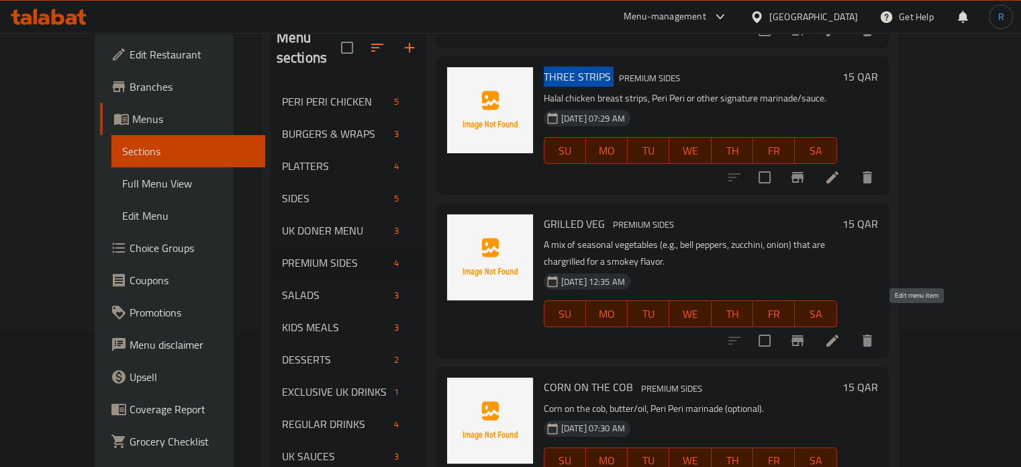
click at [841, 332] on icon at bounding box center [833, 340] width 16 height 16
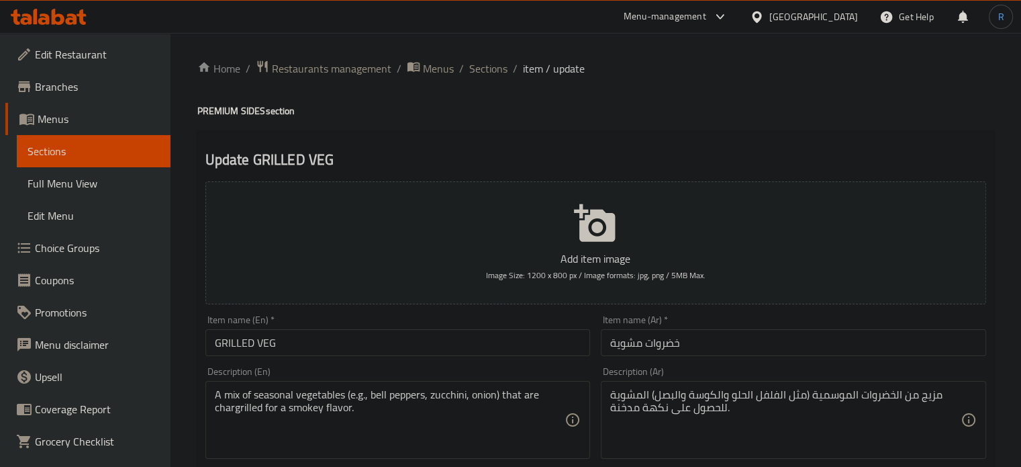
click at [484, 390] on textarea "A mix of seasonal vegetables (e.g., bell peppers, zucchini, onion) that are cha…" at bounding box center [390, 420] width 351 height 64
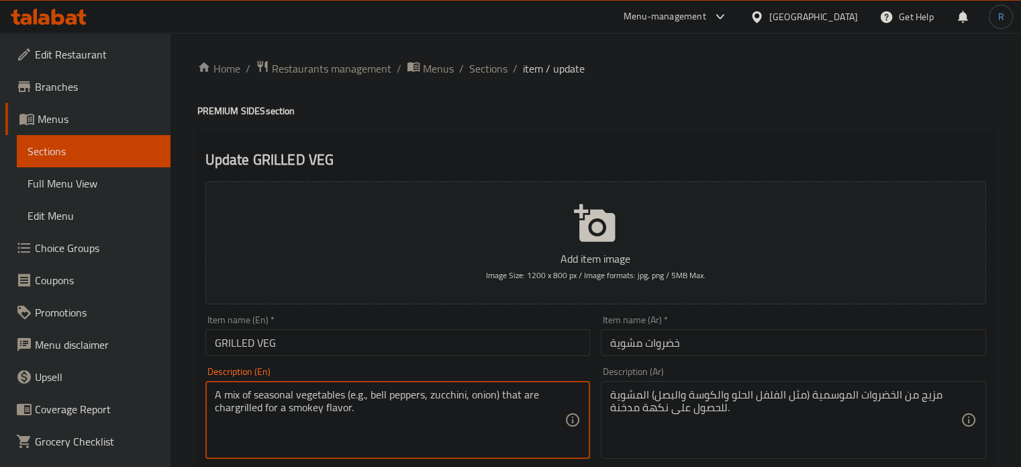
click at [484, 390] on textarea "A mix of seasonal vegetables (e.g., bell peppers, zucchini, onion) that are cha…" at bounding box center [390, 420] width 351 height 64
paste textarea "Seasonal vegetables, oil, salt, peppe"
type textarea "Seasonal vegetables, oil, salt, pepper."
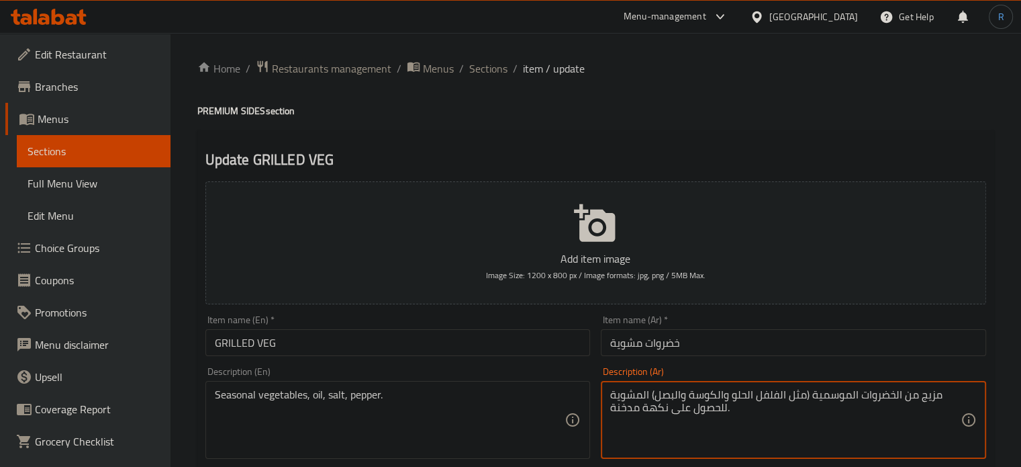
click at [746, 405] on textarea "مزيج من الخضروات الموسمية (مثل الفلفل الحلو والكوسة والبصل) المشوية للحصول على …" at bounding box center [785, 420] width 351 height 64
paste textarea "خضروات موسمية، زيت، ملح، فلفل"
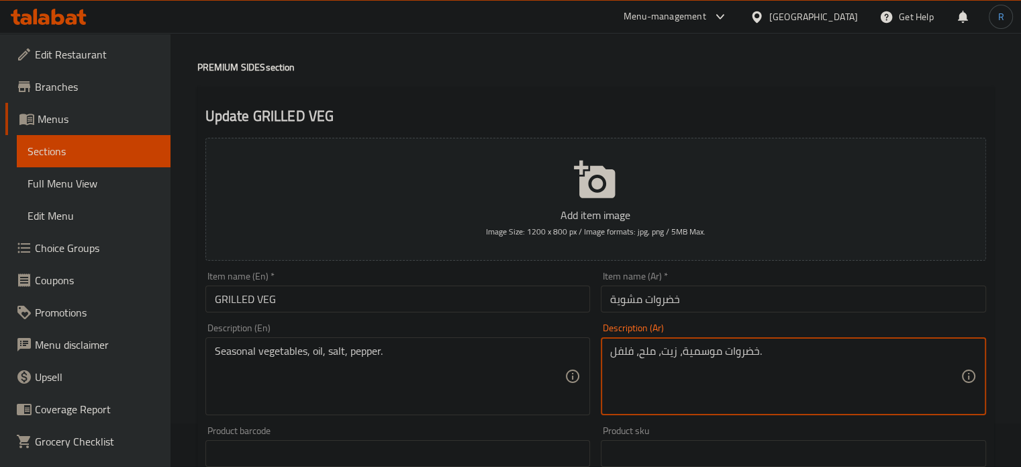
scroll to position [134, 0]
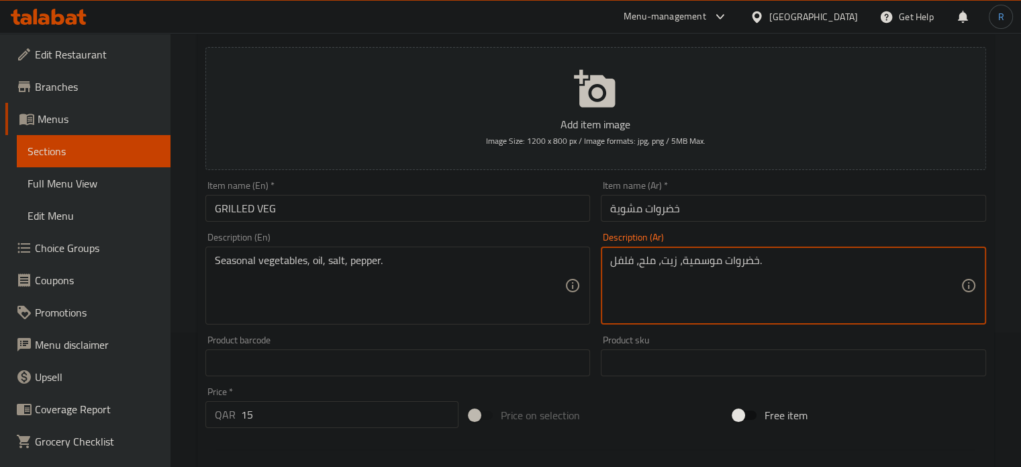
type textarea "خضروات موسمية، زيت، ملح، فلفل."
click at [463, 212] on input "GRILLED VEG" at bounding box center [398, 208] width 385 height 27
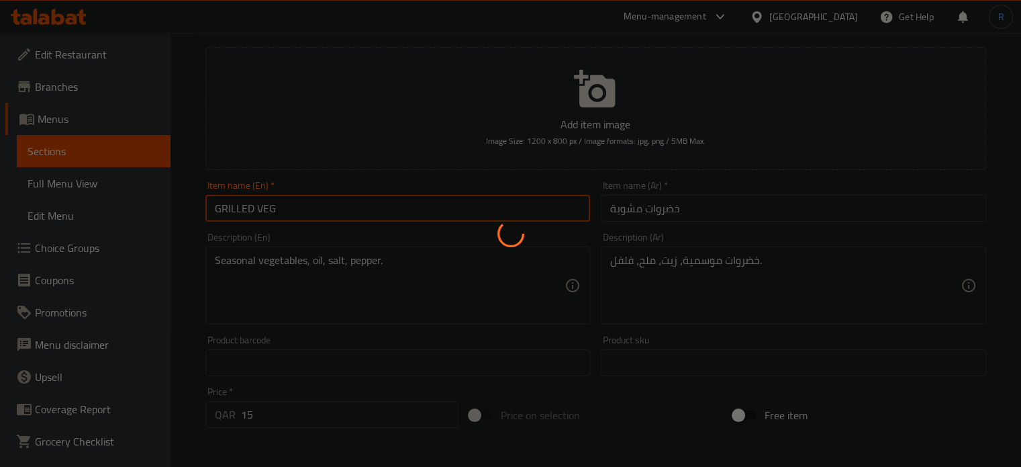
click at [486, 282] on div at bounding box center [510, 233] width 1021 height 467
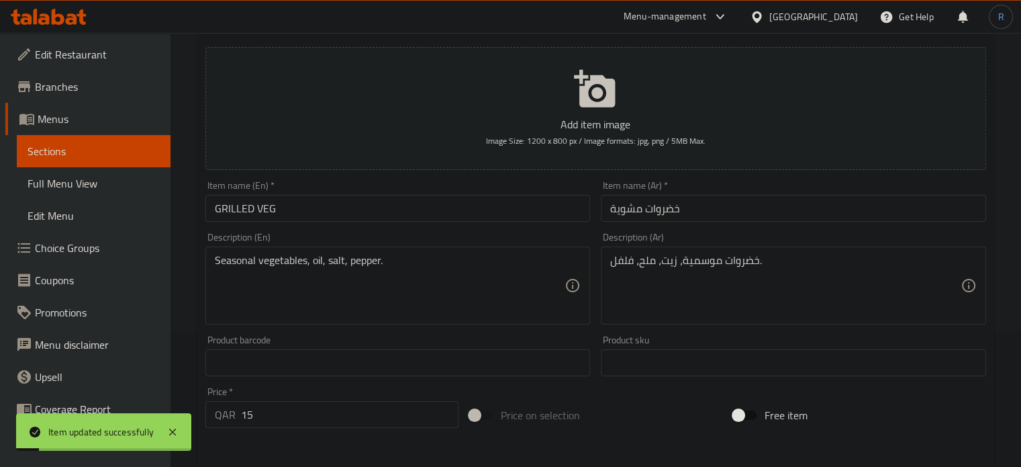
scroll to position [0, 0]
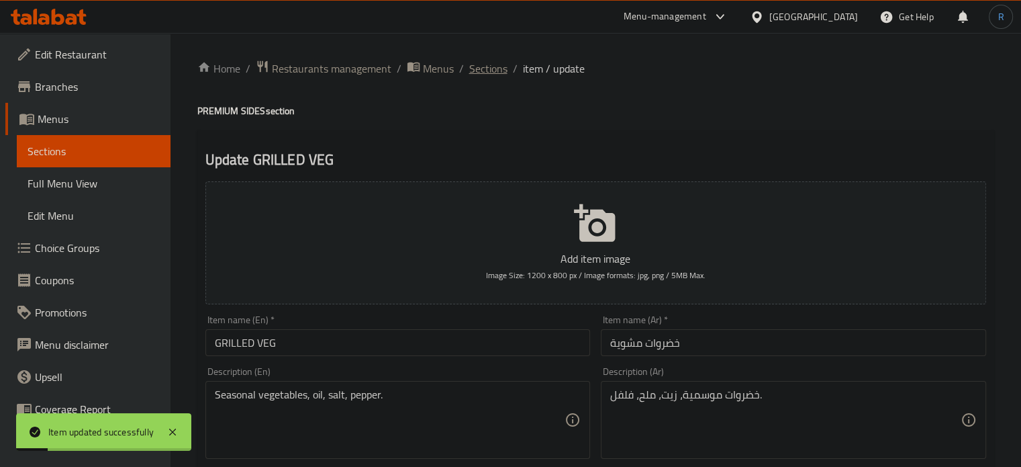
click at [488, 75] on span "Sections" at bounding box center [488, 68] width 38 height 16
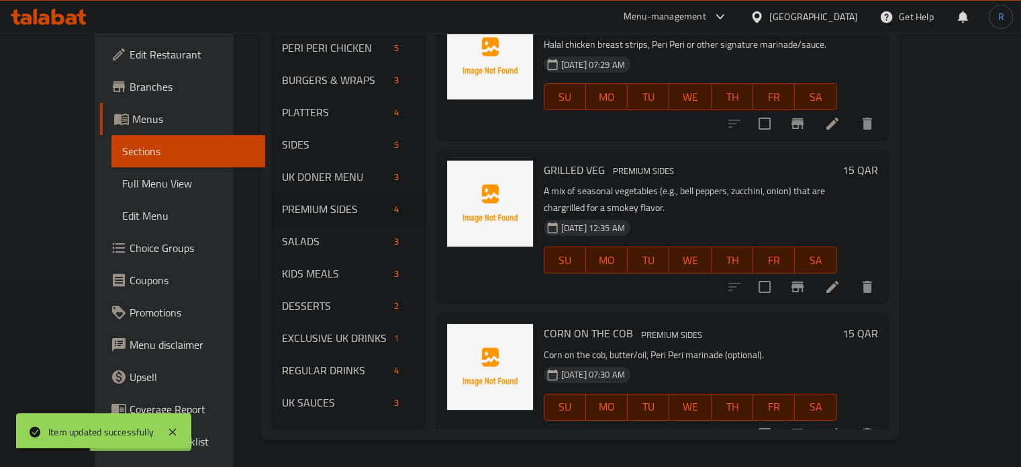
scroll to position [153, 0]
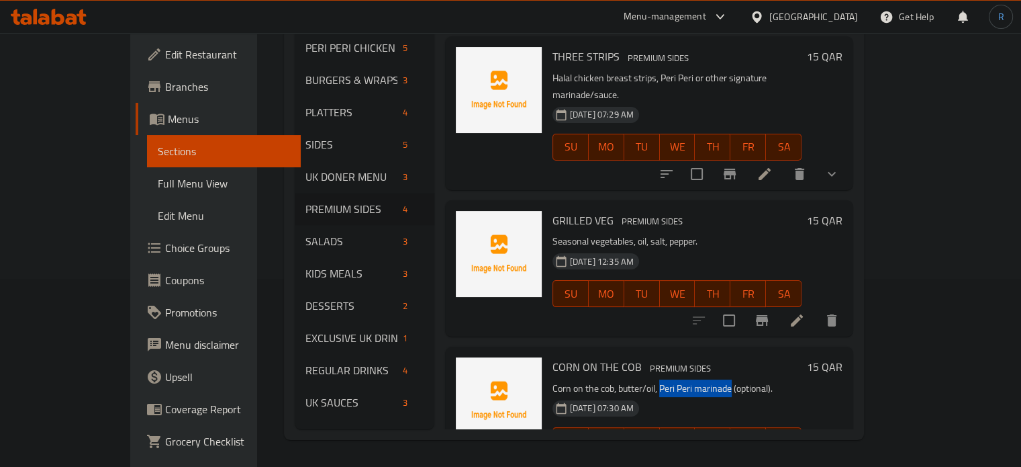
drag, startPoint x: 629, startPoint y: 337, endPoint x: 697, endPoint y: 338, distance: 68.5
click at [697, 380] on p "Corn on the cob, butter/oil, Peri Peri marinade (optional)." at bounding box center [678, 388] width 250 height 17
copy p "Peri Peri marinade"
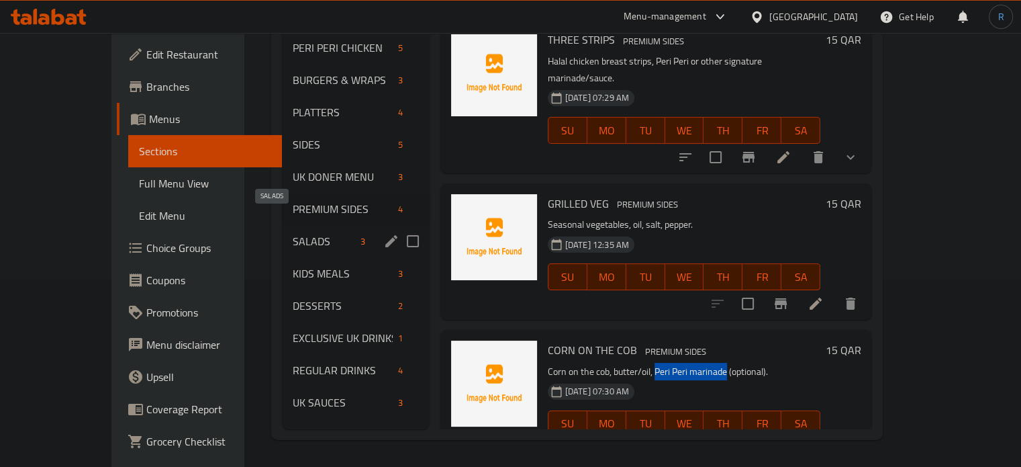
click at [293, 233] on span "SALADS" at bounding box center [324, 241] width 62 height 16
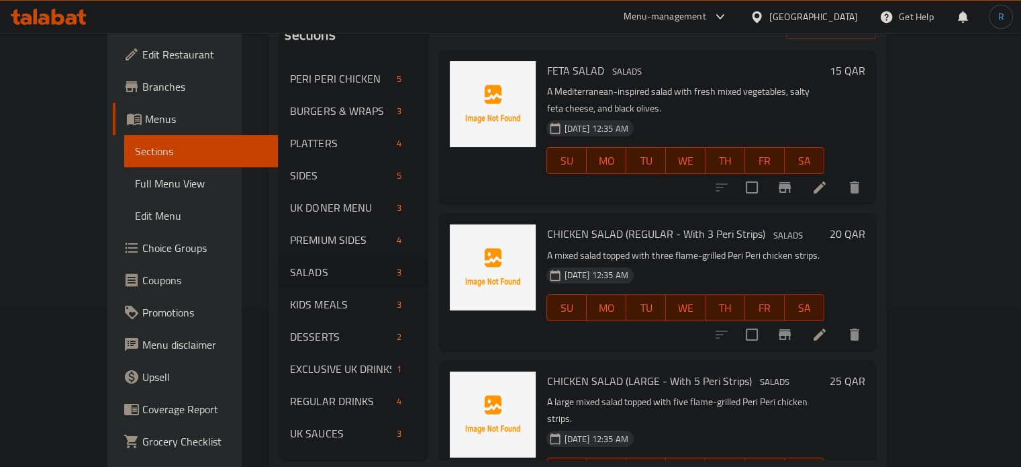
scroll to position [188, 0]
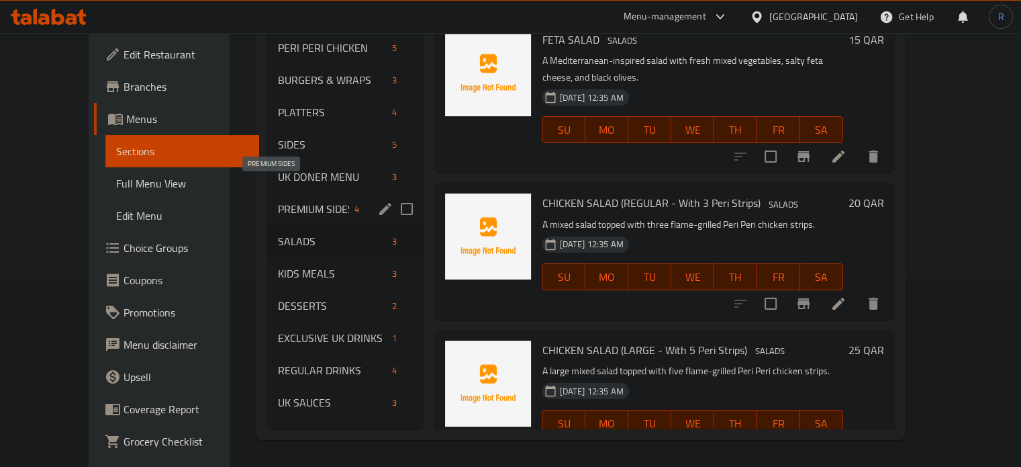
click at [278, 201] on span "PREMIUM SIDES" at bounding box center [314, 209] width 72 height 16
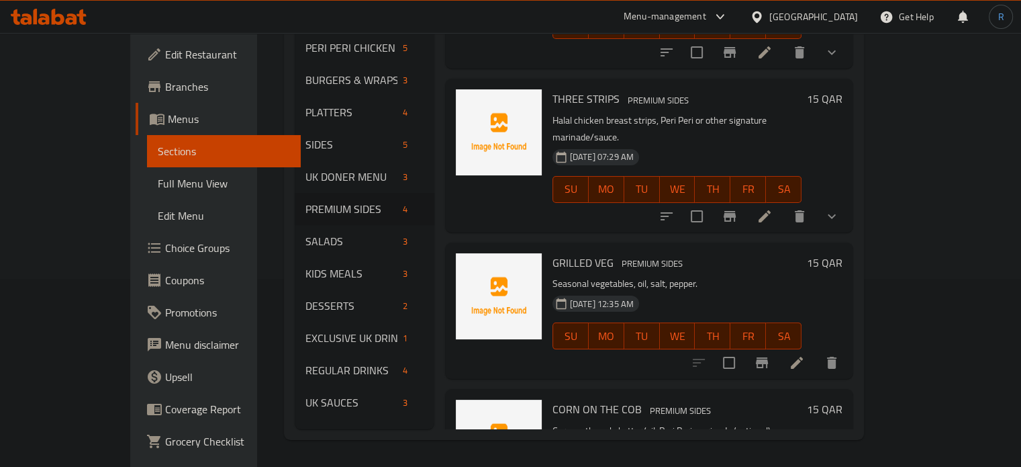
scroll to position [153, 0]
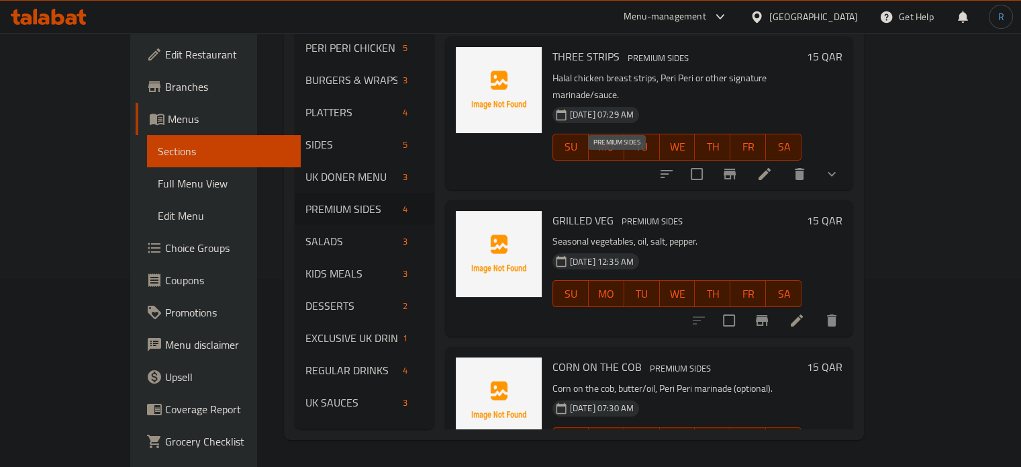
click at [617, 214] on span "PREMIUM SIDES" at bounding box center [653, 221] width 72 height 15
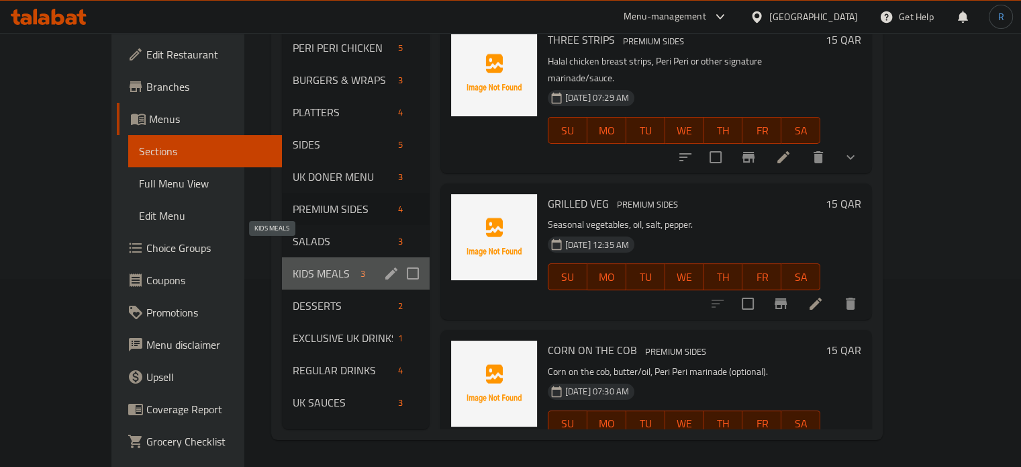
click at [293, 265] on span "KIDS MEALS" at bounding box center [324, 273] width 62 height 16
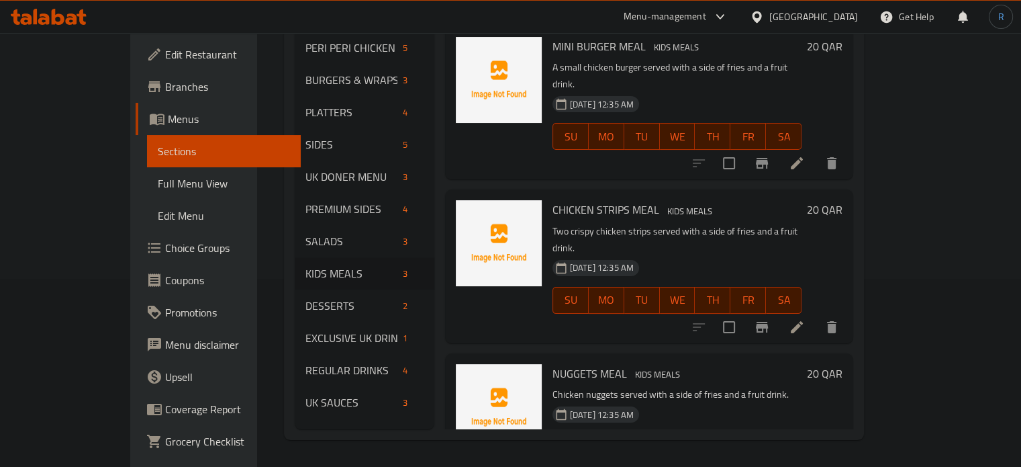
click at [647, 255] on div "30-09-2025 12:35 AM SU MO TU WE TH FR SA" at bounding box center [677, 291] width 261 height 73
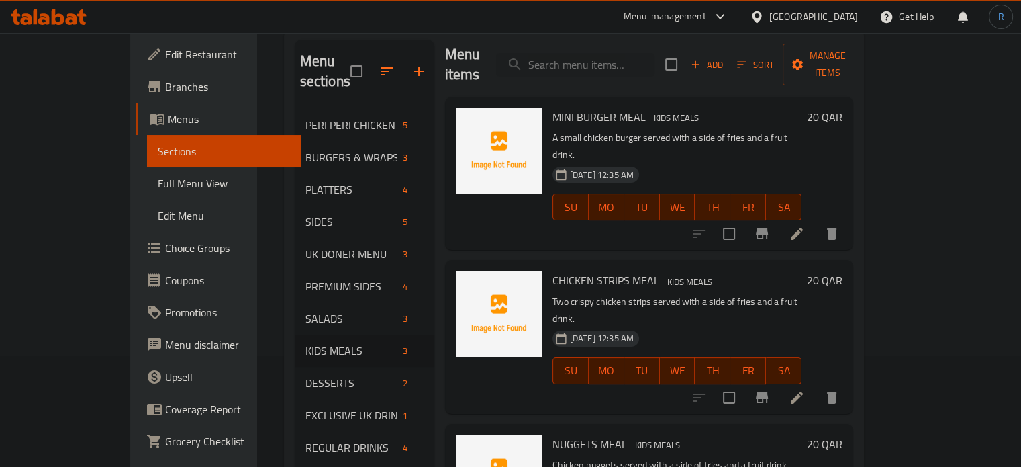
scroll to position [188, 0]
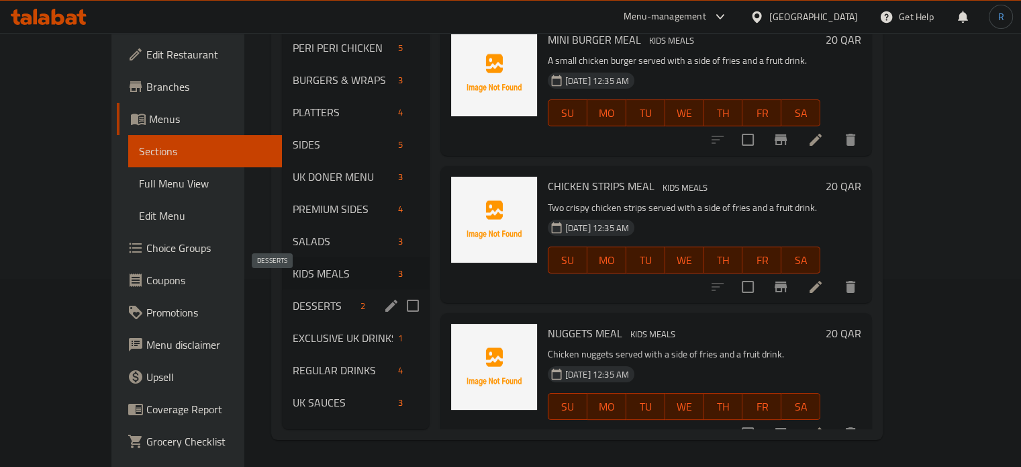
click at [293, 298] on span "DESSERTS" at bounding box center [324, 306] width 62 height 16
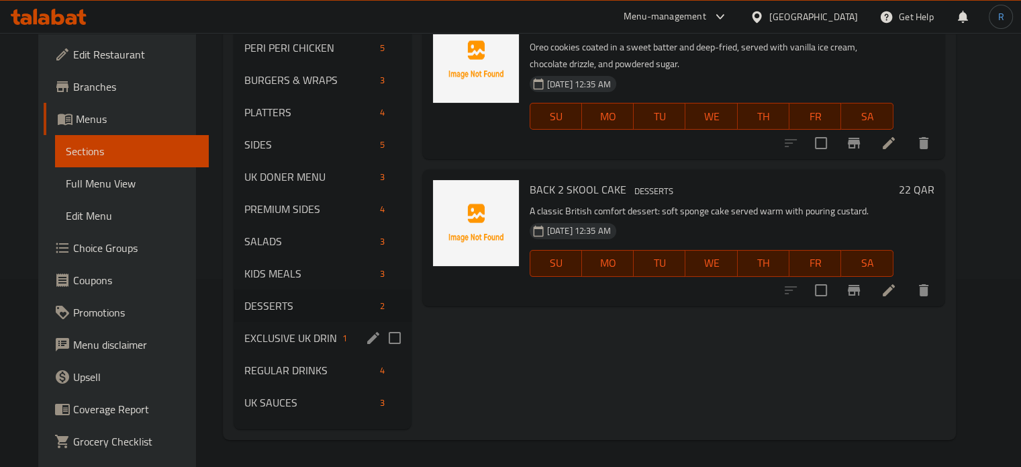
click at [267, 330] on span "EXCLUSIVE UK DRINKS" at bounding box center [290, 338] width 93 height 16
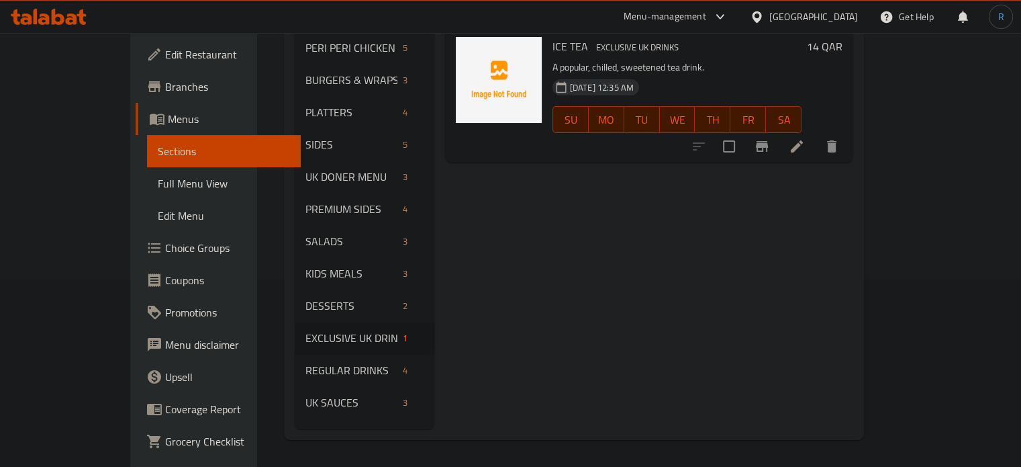
click at [694, 268] on div "Menu items Add Sort Manage items ICE TEA EXCLUSIVE UK DRINKS A popular, chilled…" at bounding box center [645, 195] width 420 height 467
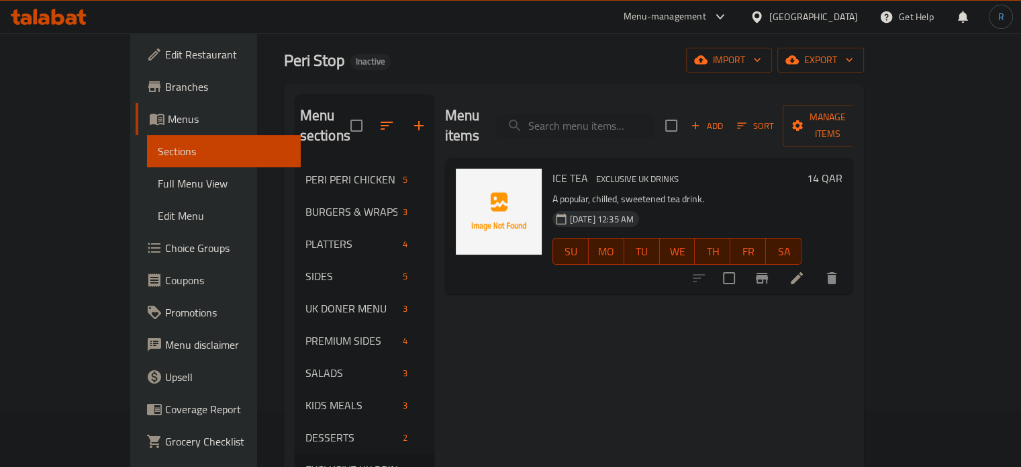
scroll to position [54, 0]
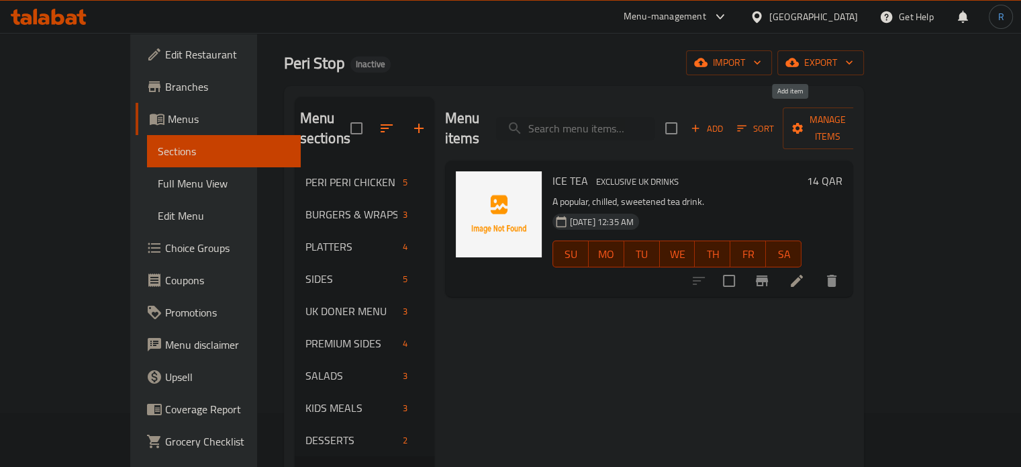
click at [725, 121] on span "Add" at bounding box center [707, 128] width 36 height 15
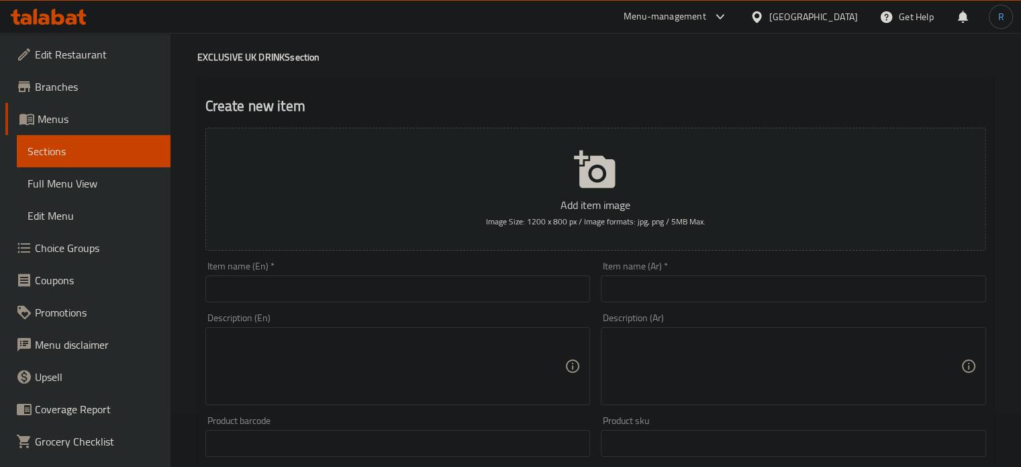
click at [496, 298] on input "text" at bounding box center [398, 288] width 385 height 27
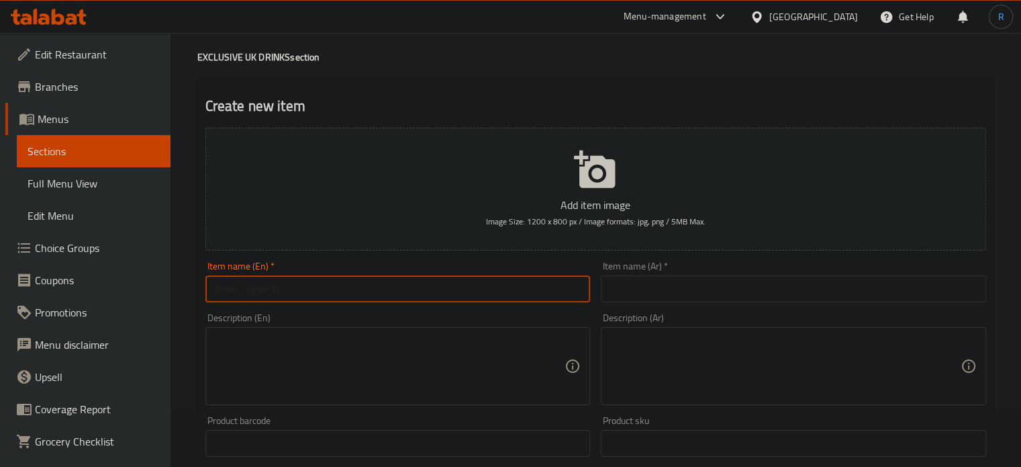
paste input "RIO (UK SPECIAL)"
type input "RIO (UK SPECIAL)"
click at [692, 282] on input "text" at bounding box center [793, 288] width 385 height 27
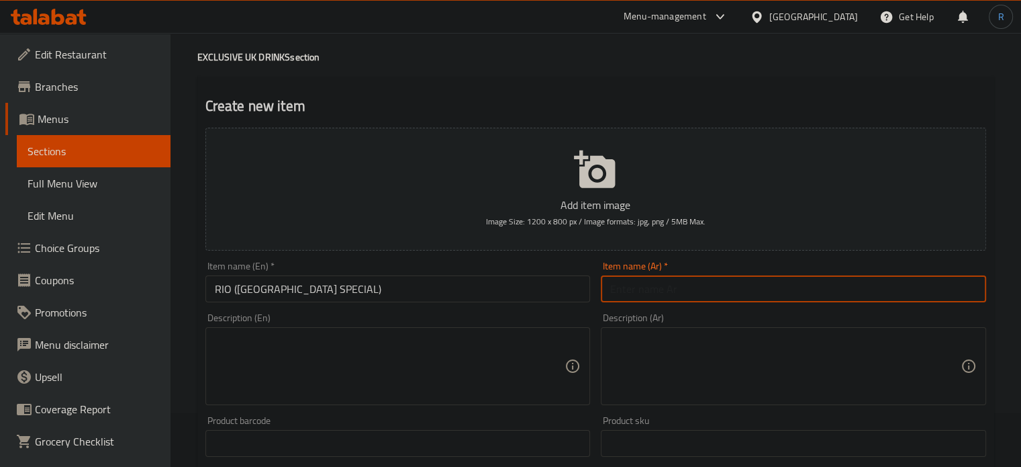
paste input "ريو (المملكة المتحدة الخاصة)"
click at [621, 298] on input "ريو (المملكة المتحدة الخاصة)" at bounding box center [793, 288] width 385 height 27
click at [715, 294] on input "ريو (المملكة المتحدة الخاصة)" at bounding box center [793, 288] width 385 height 27
click at [674, 291] on input "ريو (مملكة المتحدة الخاصة)" at bounding box center [793, 288] width 385 height 27
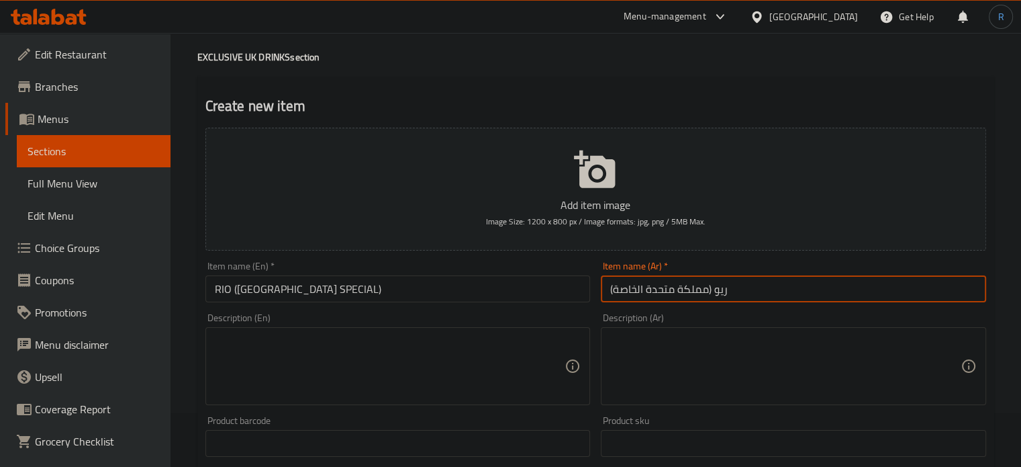
click at [631, 298] on input "ريو (مملكة متحدة الخاصة)" at bounding box center [793, 288] width 385 height 27
type input "ريو (مملكة متحدة سبيشيال)"
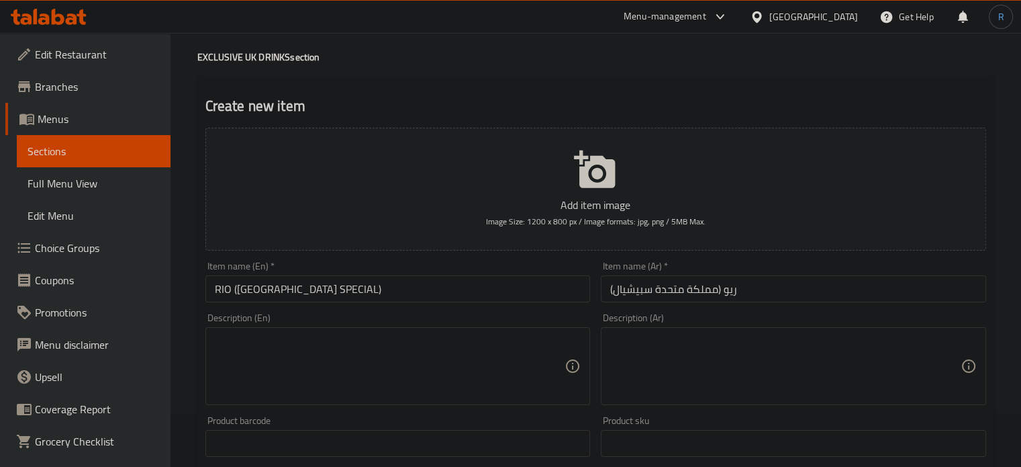
click at [526, 402] on div "Description (En)" at bounding box center [398, 366] width 385 height 78
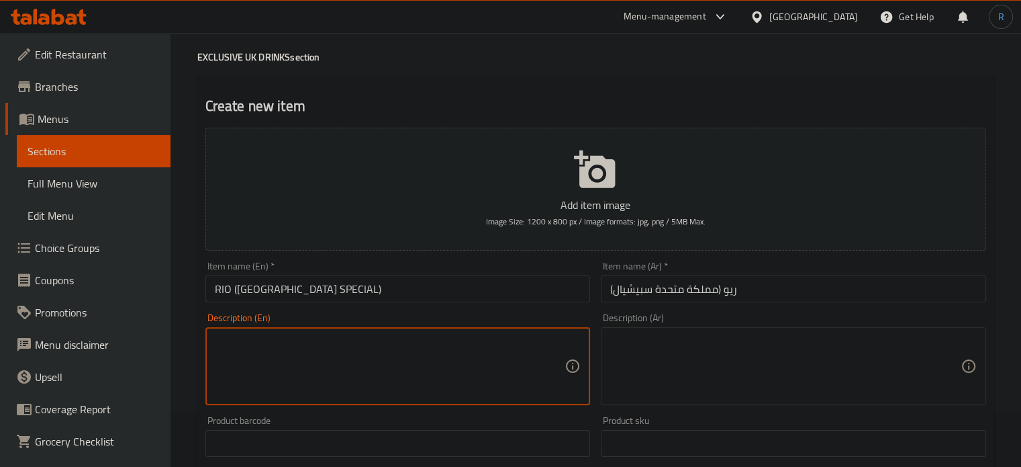
scroll to position [255, 0]
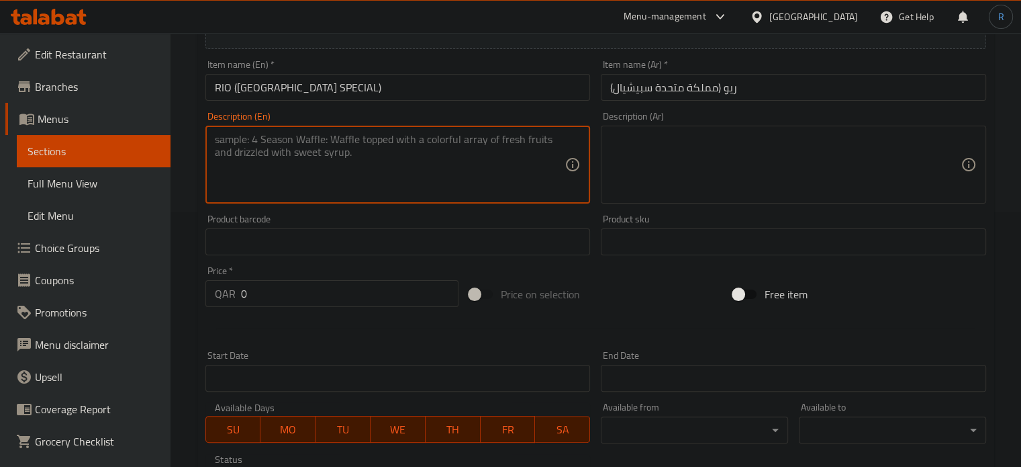
click at [330, 306] on input "0" at bounding box center [350, 293] width 218 height 27
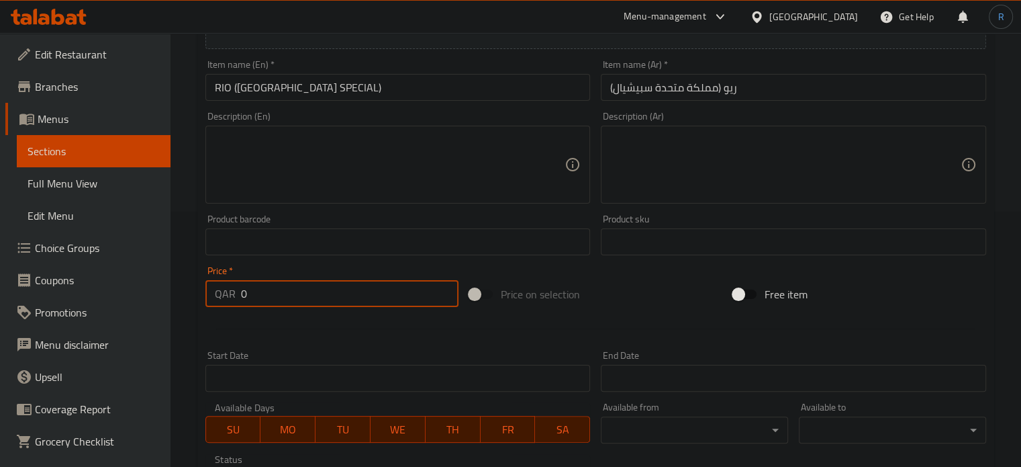
click at [330, 306] on input "0" at bounding box center [350, 293] width 218 height 27
paste input "12"
type input "12"
click at [476, 166] on textarea at bounding box center [390, 165] width 351 height 64
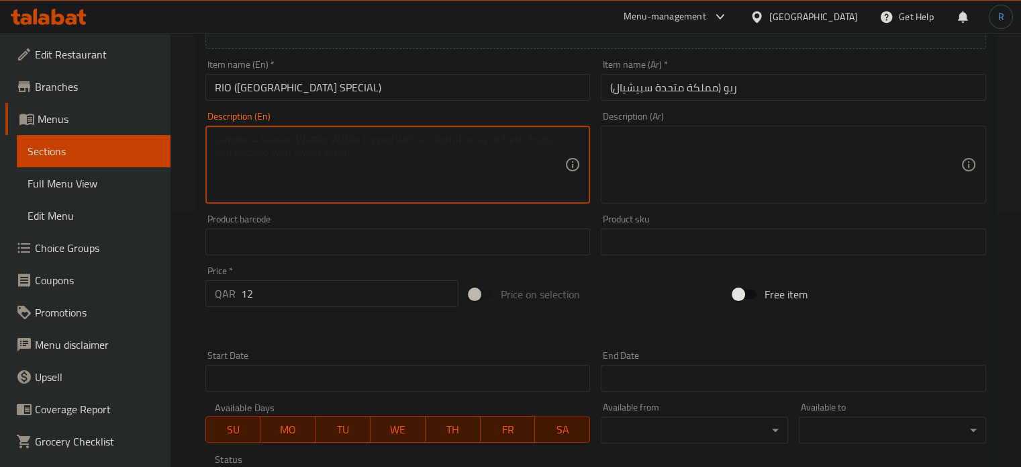
paste textarea "Carbonated water, sugar, fruit juices/flavoring, acidulants."
type textarea "Carbonated water, sugar, fruit juices/flavoring, acidulants."
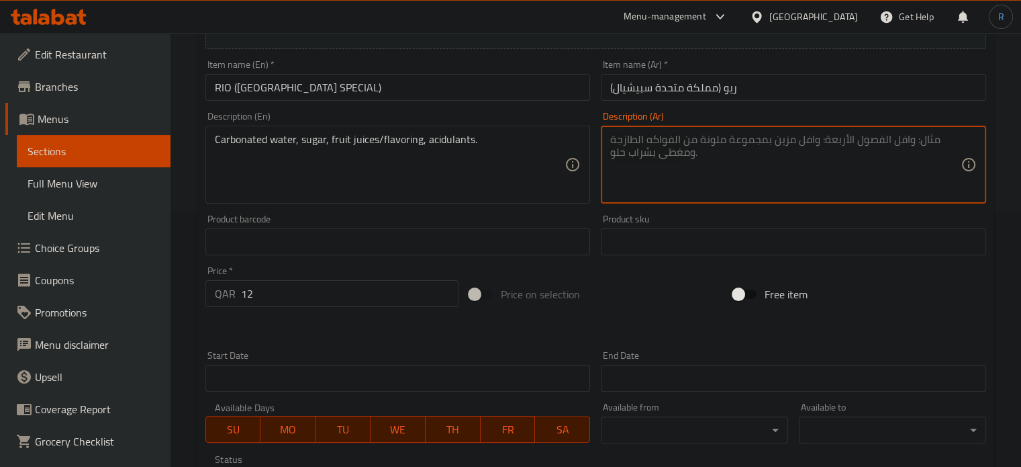
click at [741, 154] on textarea at bounding box center [785, 165] width 351 height 64
paste textarea "المياه الغازية والسكر وعصائر الفاكهة/النكهات والمواد الحمضية."
click at [916, 142] on textarea "المياه الغازية والسكر وعصائر الفاكهة/النكهات والمواد الحمضية." at bounding box center [785, 165] width 351 height 64
click at [807, 142] on textarea "المياه مكربنة والسكر وعصائر الفاكهة/النكهات والمواد الحمضية." at bounding box center [785, 165] width 351 height 64
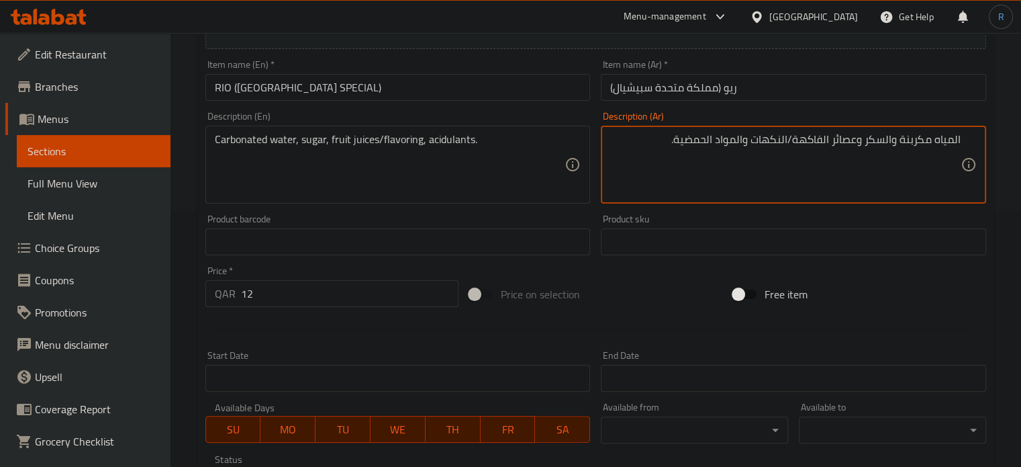
click at [807, 142] on textarea "المياه مكربنة والسكر وعصائر الفاكهة/النكهات والمواد الحمضية." at bounding box center [785, 165] width 351 height 64
click at [859, 145] on textarea "المياه مكربنة والسكر وعصائر /النكهات والمواد الحمضية." at bounding box center [785, 165] width 351 height 64
paste textarea "لفاكهة"
click at [852, 143] on textarea "المياه مكربنة والسكر، الفاكهةعصائر /النكهات والمواد الحمضية." at bounding box center [785, 165] width 351 height 64
click at [829, 142] on textarea "المياه مكربنة والسكر، فاكهةعصائر /النكهات والمواد الحمضية." at bounding box center [785, 165] width 351 height 64
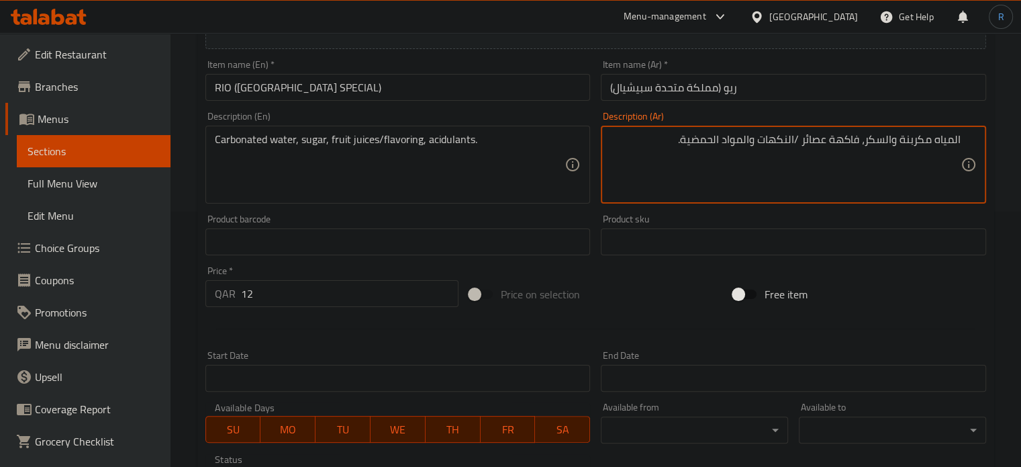
click at [790, 144] on textarea "المياه مكربنة والسكر، فاكهة عصائر /النكهات والمواد الحمضية." at bounding box center [785, 165] width 351 height 64
click at [754, 148] on textarea "المياه مكربنة والسكر، فاكهة عصائر /نكهات والمواد الحمضية." at bounding box center [785, 165] width 351 height 64
click at [752, 142] on textarea "المياه مكربنة والسكر، فاكهة عصائر /نكهات والمواد الحمضية." at bounding box center [785, 165] width 351 height 64
click at [728, 140] on textarea "المياه مكربنة والسكر، فاكهة عصائر /نكهات ومواد الحمضية." at bounding box center [785, 165] width 351 height 64
click at [956, 142] on textarea "المياه مكربنة والسكر، فاكهة عصائر /نكهات ومواد حمضية." at bounding box center [785, 165] width 351 height 64
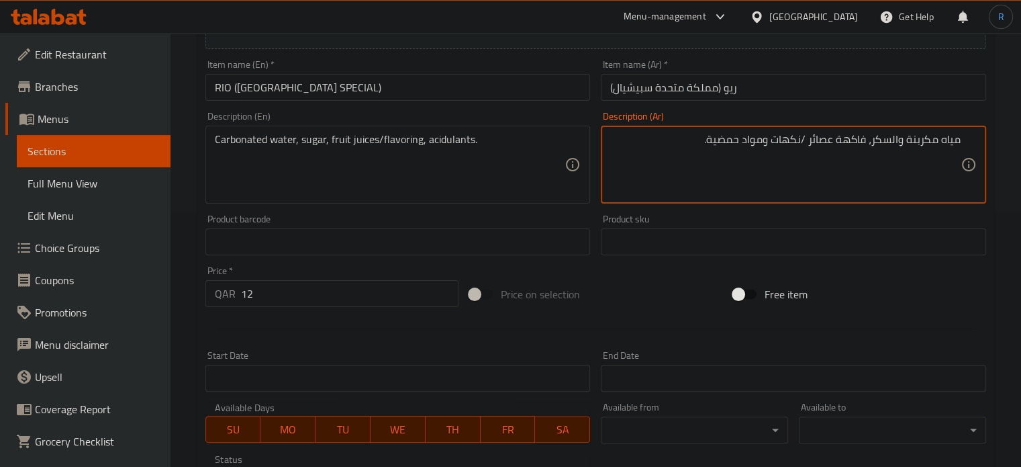
click at [891, 144] on textarea "مياه مكربنة والسكر، فاكهة عصائر /نكهات ومواد حمضية." at bounding box center [785, 165] width 351 height 64
type textarea "مياه مكربنة، سكر، فاكهة عصائر /نكهات ومواد حمضية."
click at [484, 93] on input "RIO (UK SPECIAL)" at bounding box center [398, 87] width 385 height 27
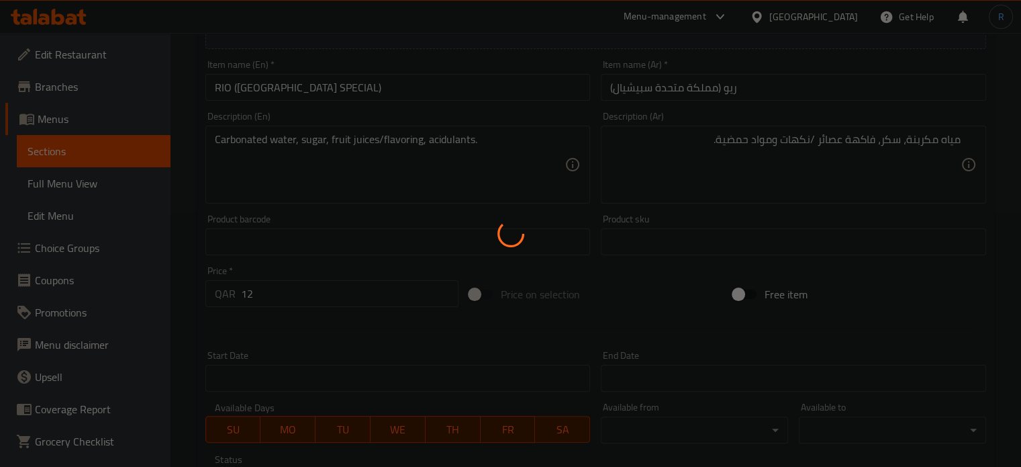
type input "0"
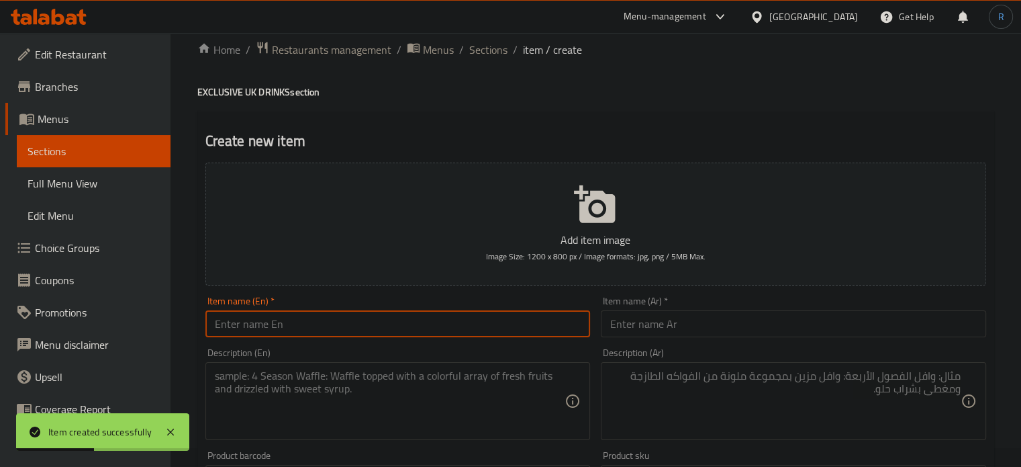
scroll to position [0, 0]
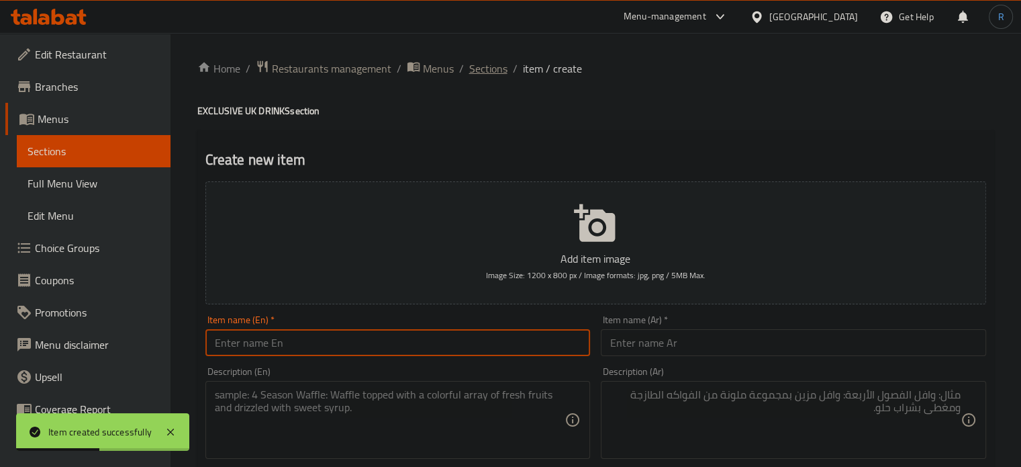
click at [480, 72] on span "Sections" at bounding box center [488, 68] width 38 height 16
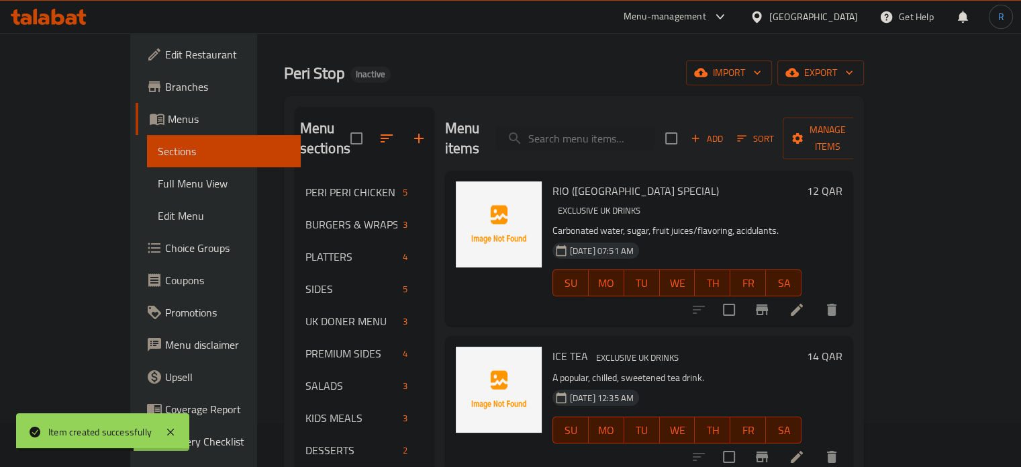
scroll to position [67, 0]
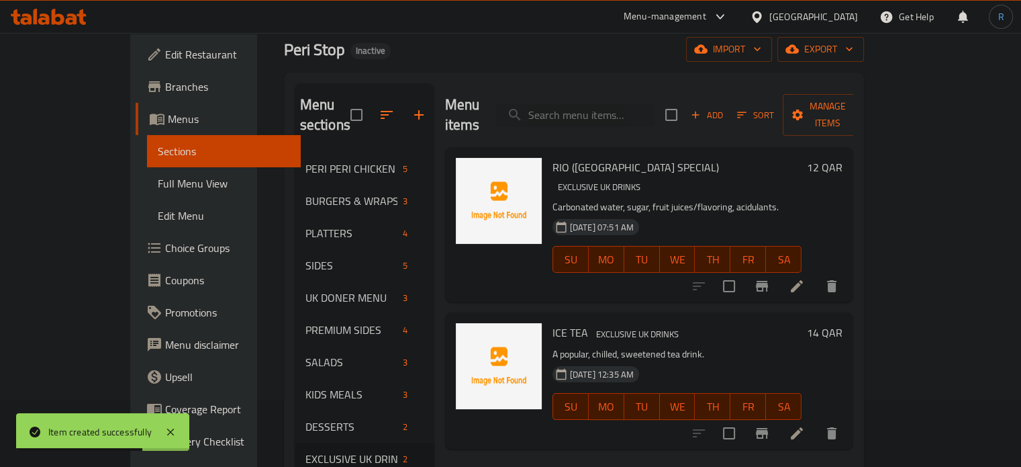
click at [803, 280] on icon at bounding box center [797, 286] width 12 height 12
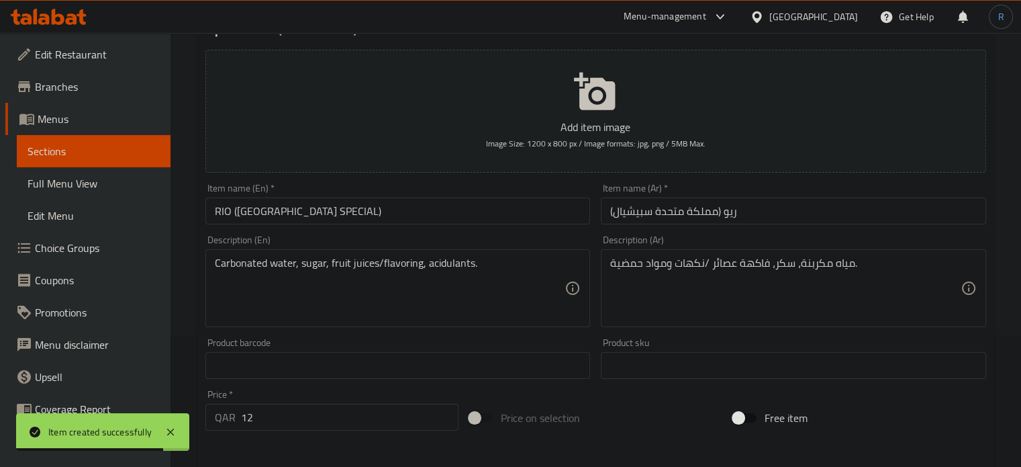
scroll to position [134, 0]
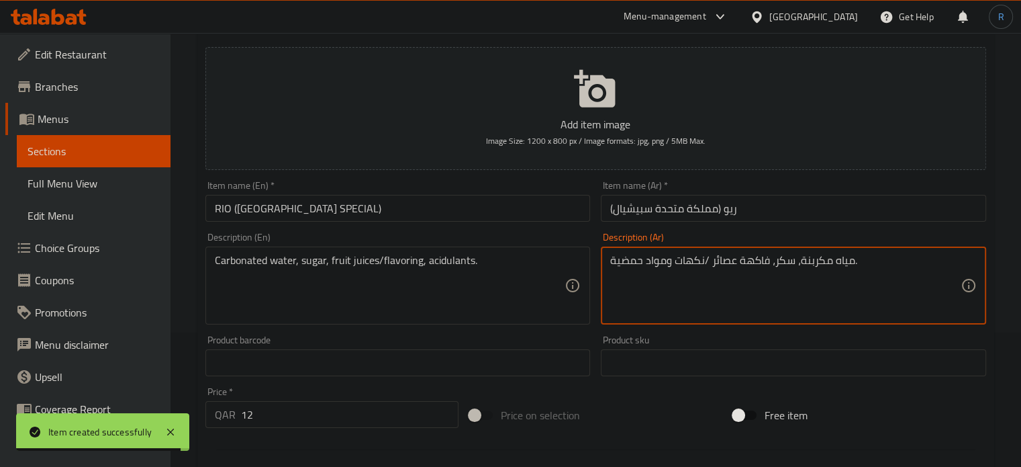
click at [751, 263] on textarea "مياه مكربنة، سكر، فاكهة عصائر /نكهات ومواد حمضية." at bounding box center [785, 286] width 351 height 64
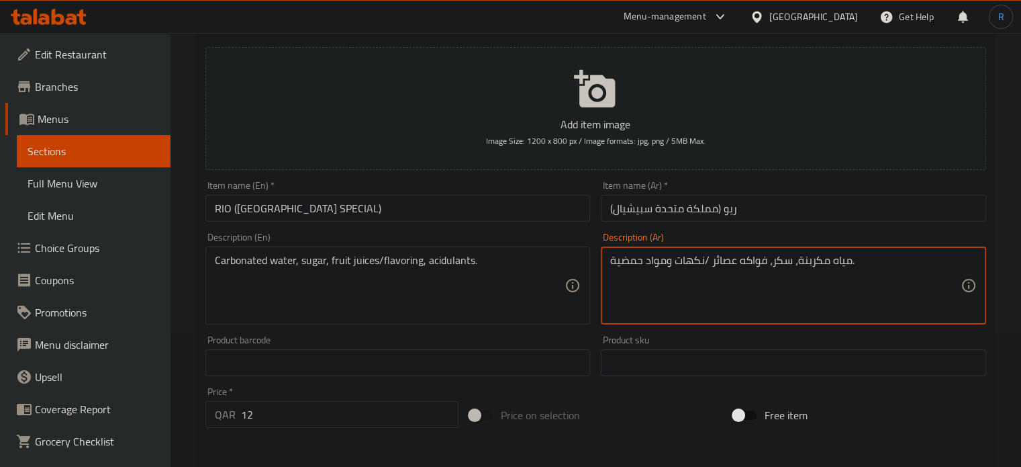
click at [751, 263] on textarea "مياه مكربنة، سكر، فواكه عصائر /نكهات ومواد حمضية." at bounding box center [785, 286] width 351 height 64
type textarea "مياه مكربنة، سكر، فواكه عصائر /نكهات ومواد حمضية."
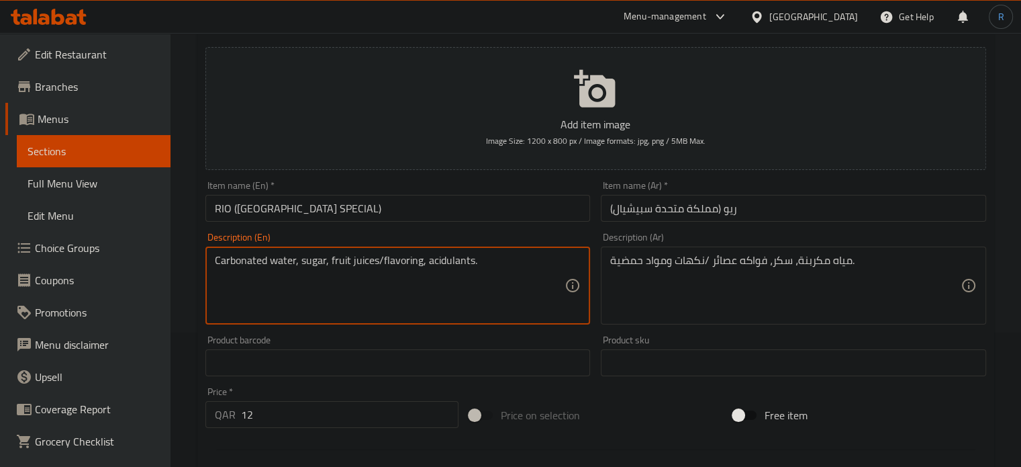
drag, startPoint x: 328, startPoint y: 260, endPoint x: 376, endPoint y: 266, distance: 48.7
click at [402, 268] on textarea "Carbonated water, sugar, fruit juices/flavoring, acidulants." at bounding box center [390, 286] width 351 height 64
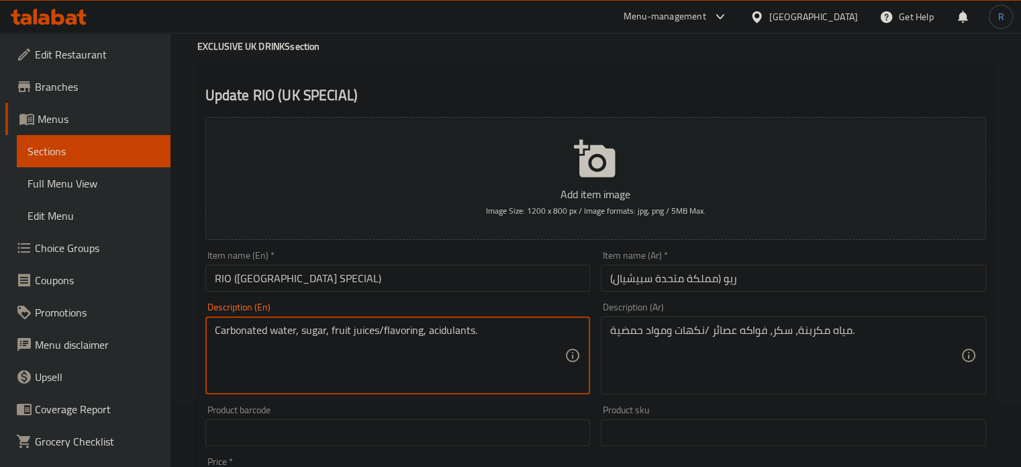
scroll to position [0, 0]
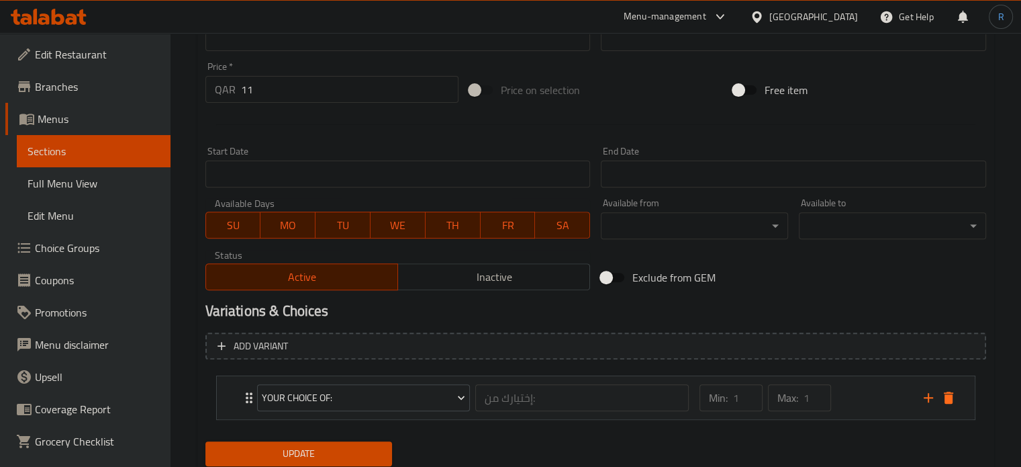
scroll to position [504, 0]
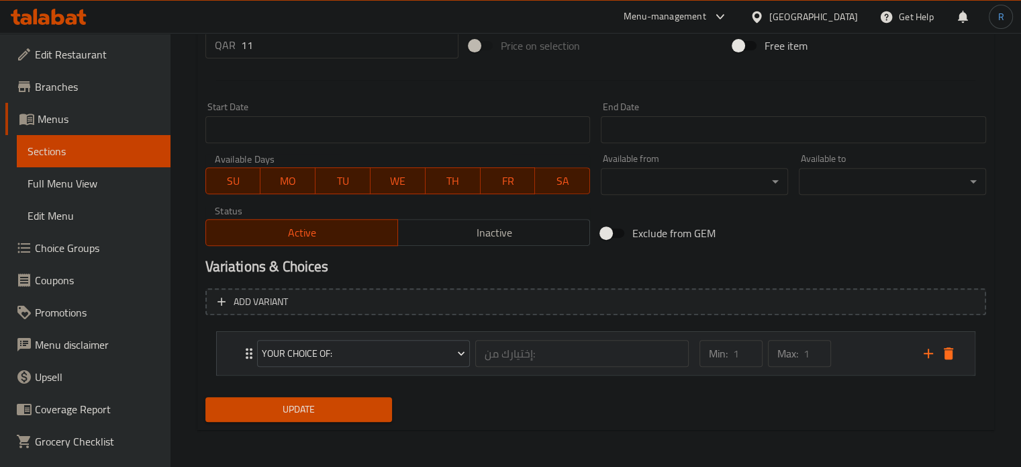
click at [242, 351] on icon "Expand" at bounding box center [249, 353] width 16 height 16
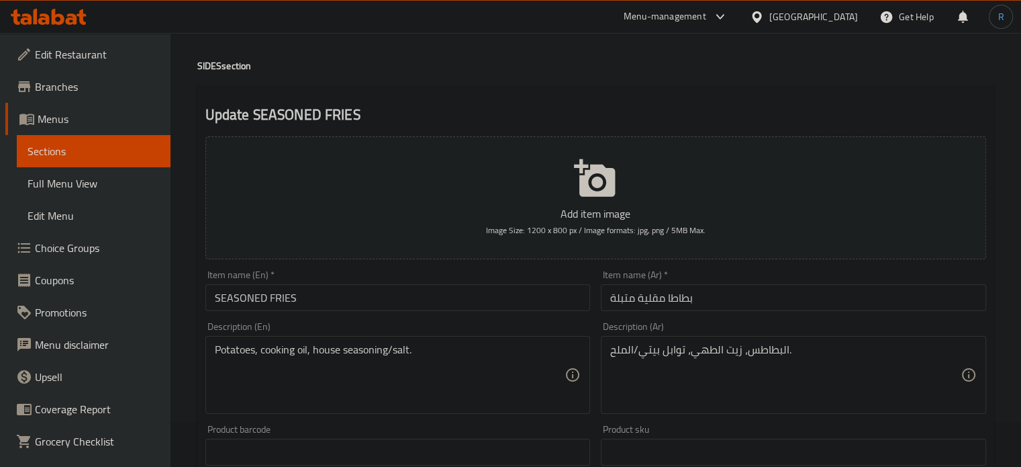
scroll to position [0, 0]
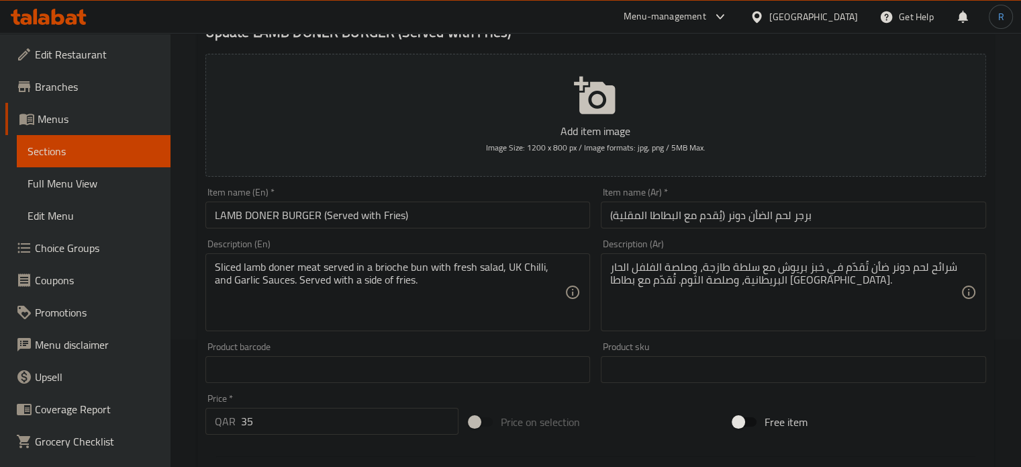
scroll to position [134, 0]
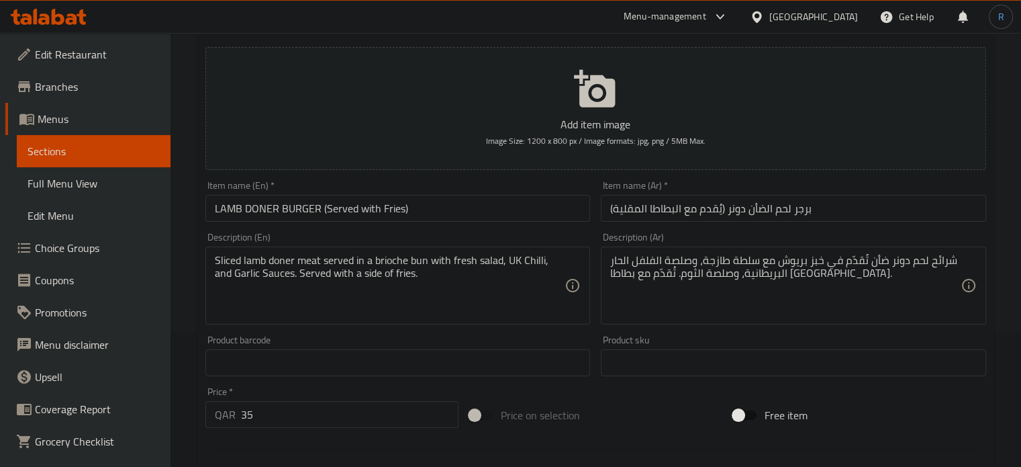
click at [760, 216] on input "برجر لحم الضأن دونر (يُقدم مع البطاطا المقلية)" at bounding box center [793, 208] width 385 height 27
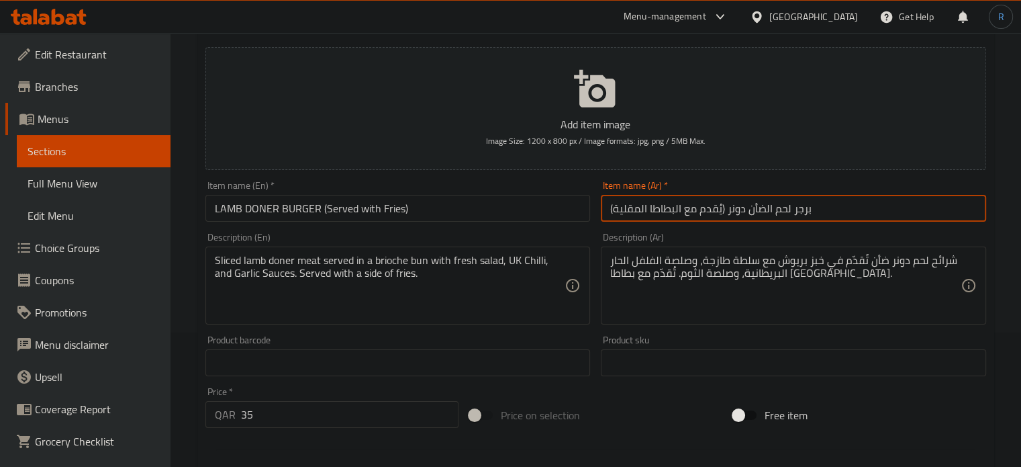
click at [739, 209] on input "برجر لحم الضأن دونر (يُقدم مع البطاطا المقلية)" at bounding box center [793, 208] width 385 height 27
click at [769, 210] on input "برجر لحم الضأن (يُقدم مع البطاطا المقلية)" at bounding box center [793, 208] width 385 height 27
paste input "دونر"
type input "برجر دونر لحم الضأن (يُقدم مع البطاطا المقلية)"
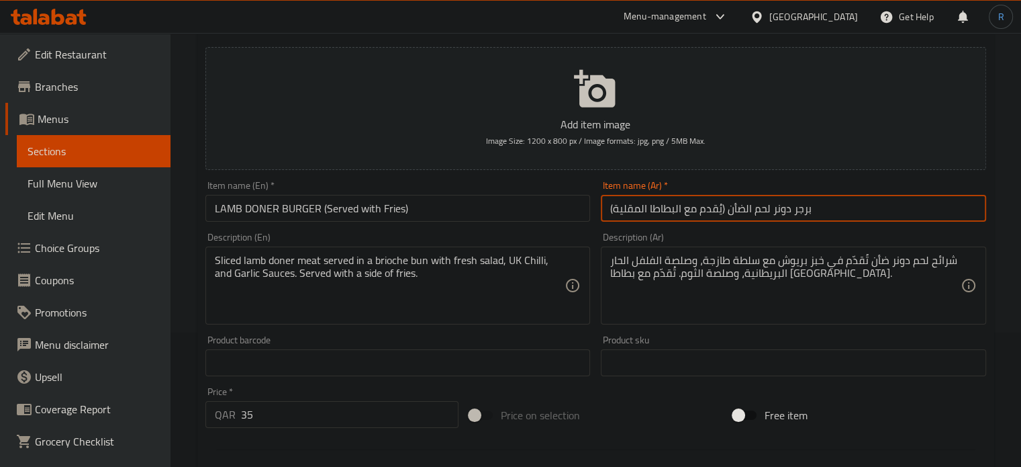
click at [473, 212] on input "LAMB DONER BURGER (Served with Fries)" at bounding box center [398, 208] width 385 height 27
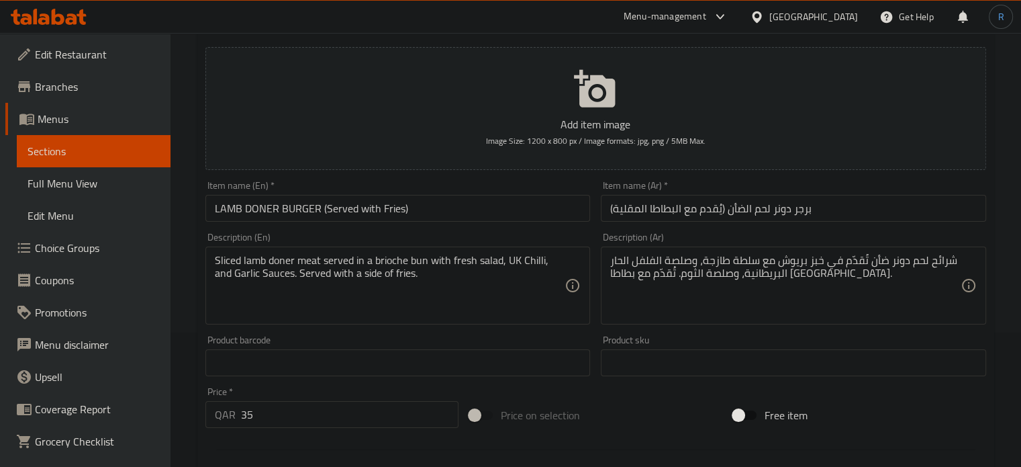
click at [502, 271] on textarea "Sliced lamb doner meat served in a brioche bun with fresh salad, UK Chilli, and…" at bounding box center [390, 286] width 351 height 64
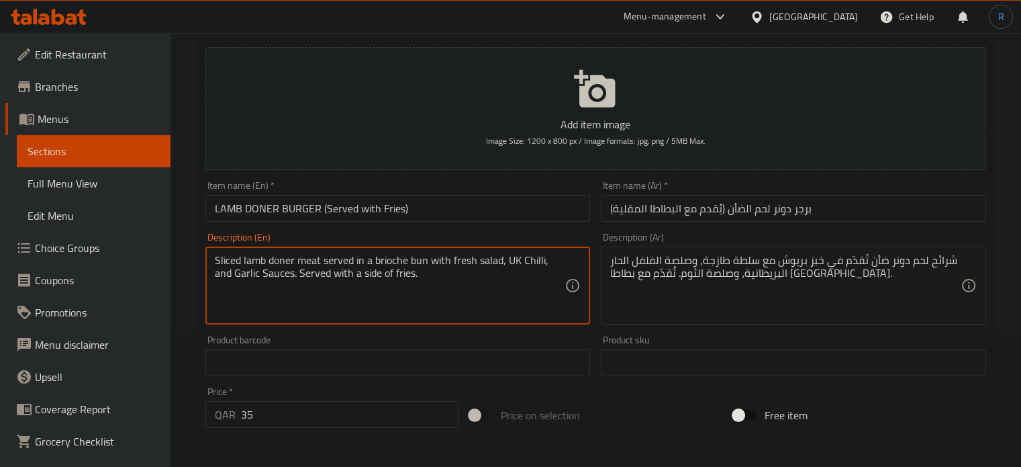
click at [502, 271] on textarea "Sliced lamb doner meat served in a brioche bun with fresh salad, UK Chilli, and…" at bounding box center [390, 286] width 351 height 64
paste textarea "Lamb doner meat (halal), brioche bun, mixed salad, UK Chilli sauce, UK Garlic s…"
type textarea "Lamb doner meat (halal), brioche bun, mixed salad, UK Chilli sauce, UK Garlic s…"
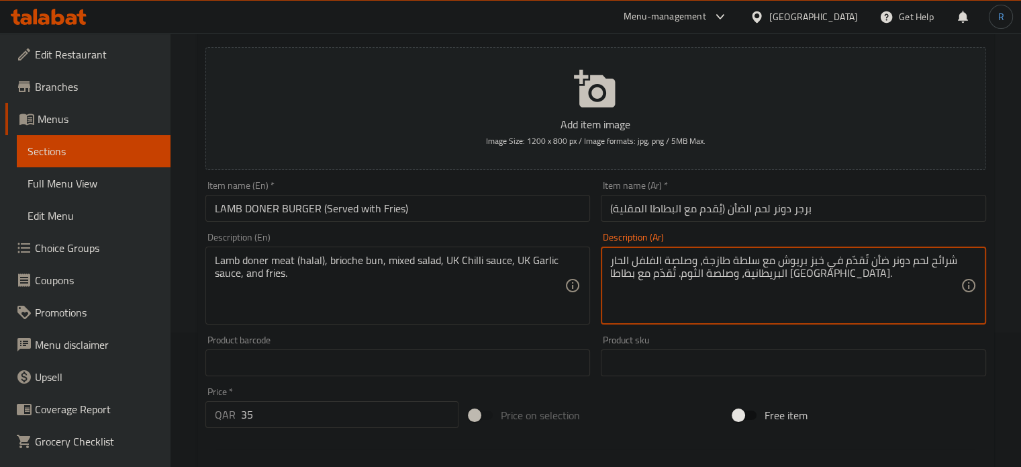
click at [734, 261] on textarea "شرائح لحم دونر ضأن تُقدّم في خبز بريوش مع سلطة طازجة، وصلصة الفلفل الحار البريط…" at bounding box center [785, 286] width 351 height 64
paste textarea "لحم دونر لحم ضأن (حلال)، خبز بريوش، سلطة مشكلة، صلصة الفلفل الحار البريطانية، ص…"
click at [932, 261] on textarea "لحم دونر لحم ضأن (حلال)، خبز بريوش، سلطة مشكلة، صلصة الفلفل الحار البريطانية، ص…" at bounding box center [785, 286] width 351 height 64
click at [954, 261] on textarea "لحم دونر لحم ضأن (حلال)، خبز بريوش، سلطة مشكلة، صلصة الفلفل الحار البريطانية، ص…" at bounding box center [785, 286] width 351 height 64
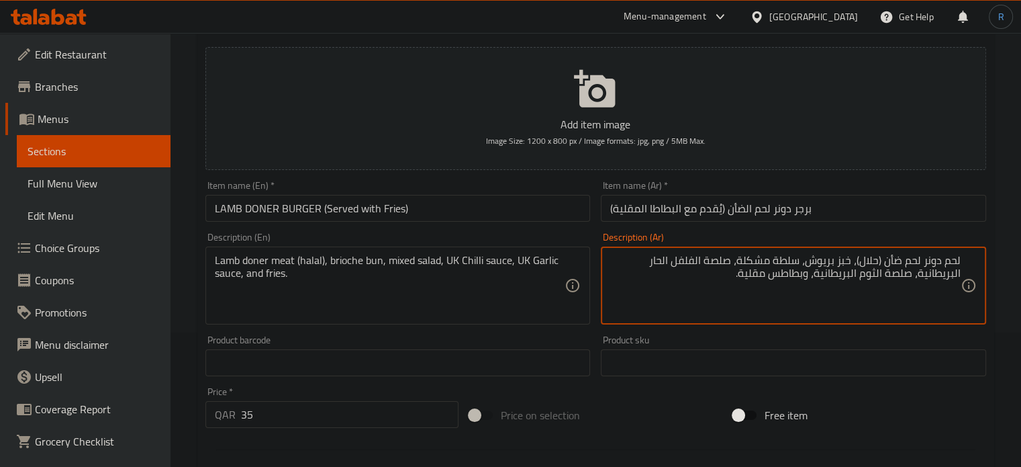
click at [954, 261] on textarea "لحم دونر لحم ضأن (حلال)، خبز بريوش، سلطة مشكلة، صلصة الفلفل الحار البريطانية، ص…" at bounding box center [785, 286] width 351 height 64
click at [862, 263] on textarea "دونر لحم ضأن (حلال)، خبز بريوش، سلطة مشكلة، صلصة الفلفل الحار البريطانية، صلصة …" at bounding box center [785, 286] width 351 height 64
type textarea "دونر لحم ضأن (حلال)، كيزر بريوش، سلطة مشكلة، صلصة الفلفل الحار البريطانية، صلصة…"
click at [572, 209] on input "LAMB DONER BURGER (Served with Fries)" at bounding box center [398, 208] width 385 height 27
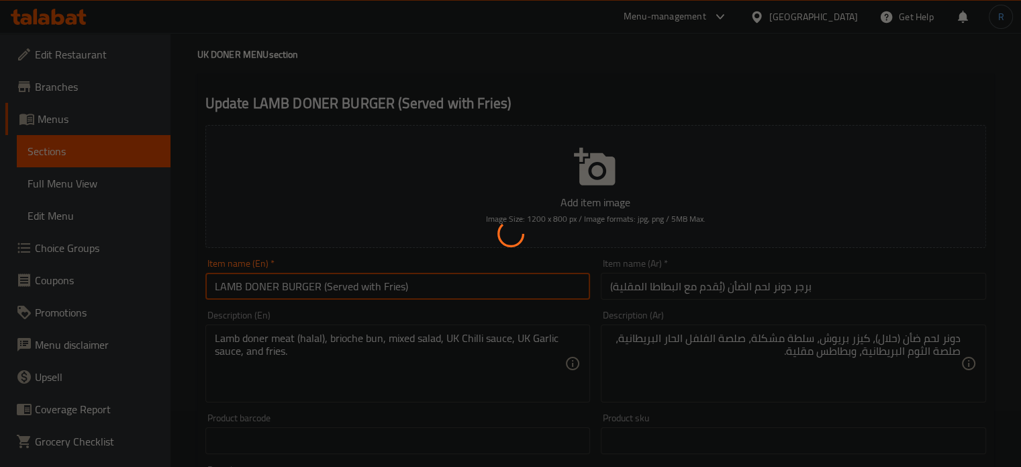
scroll to position [0, 0]
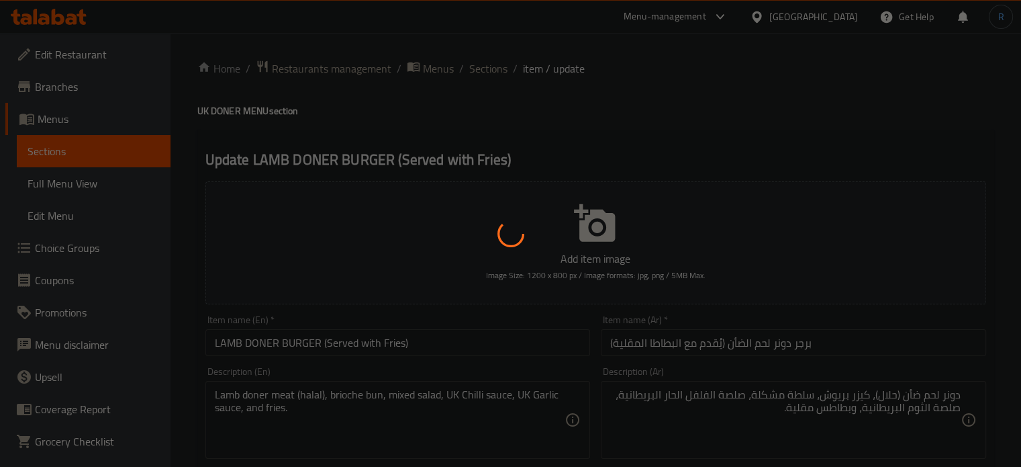
click at [695, 120] on div at bounding box center [510, 233] width 1021 height 467
click at [551, 112] on div at bounding box center [510, 233] width 1021 height 467
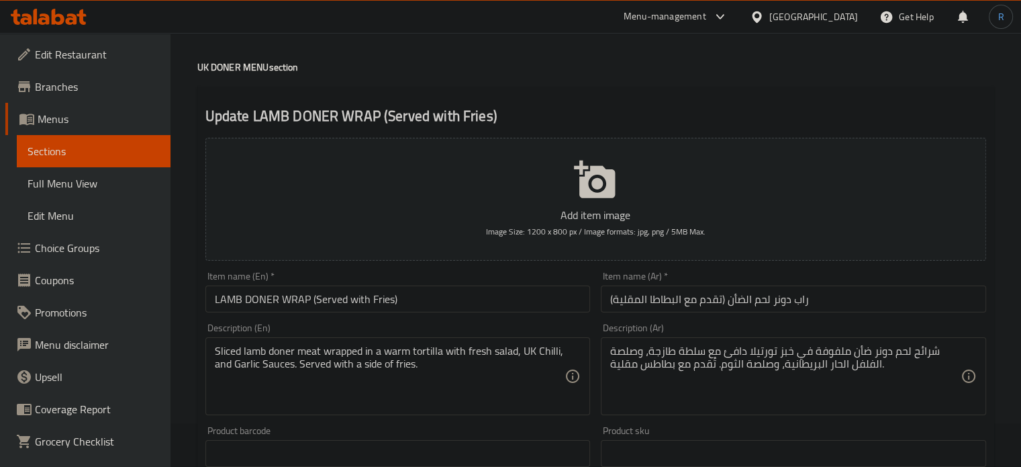
scroll to position [67, 0]
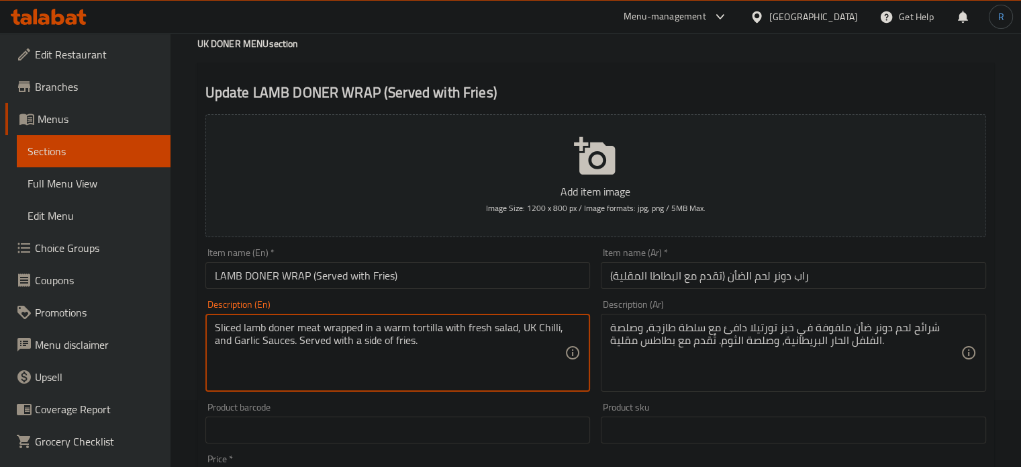
click at [473, 335] on textarea "Sliced lamb doner meat wrapped in a warm tortilla with fresh salad, UK Chilli, …" at bounding box center [390, 353] width 351 height 64
paste textarea "Lamb doner meat (halal), tortilla wrap, mixed salad, UK Chilli sauce, UK Garlic…"
type textarea "Lamb doner meat (halal), tortilla wrap, mixed salad, UK Chilli sauce, UK Garlic…"
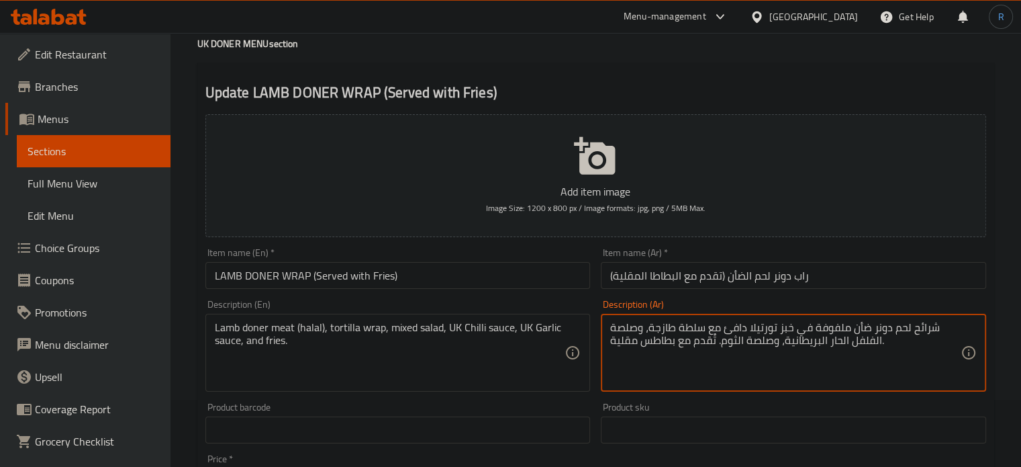
click at [780, 348] on textarea "شرائح لحم دونر ضأن ملفوفة في خبز تورتيلا دافئ مع سلطة طازجة، وصلصة الفلفل الحار…" at bounding box center [785, 353] width 351 height 64
paste textarea "لحم دونر لحم ضأن (حلال)، لفائف تورتيلا، سلطة مشكلة، صلصة الفلفل الحار البريطاني…"
click at [897, 351] on textarea "لحم دونر لحم ضأن (حلال)، لفائف تورتيلا، سلطة مشكلة، صلصة الفلفل الحار البريطاني…" at bounding box center [785, 353] width 351 height 64
click at [951, 330] on textarea "لحم دونر لحم ضأن (حلال)، لفائف تورتيلا، سلطة مشكلة، صلصة الفلفل الحار البريطاني…" at bounding box center [785, 353] width 351 height 64
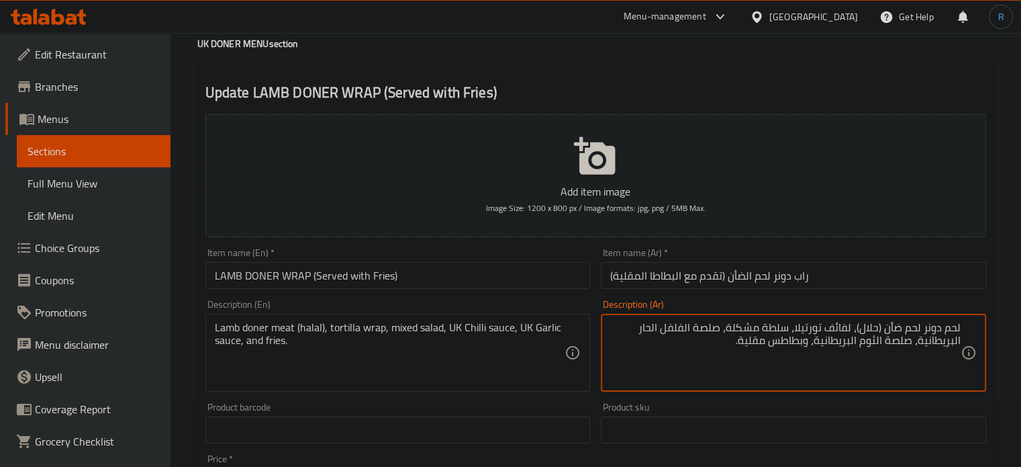
click at [951, 330] on textarea "لحم دونر لحم ضأن (حلال)، لفائف تورتيلا، سلطة مشكلة، صلصة الفلفل الحار البريطاني…" at bounding box center [785, 353] width 351 height 64
click at [857, 331] on textarea "دونر لحم ضأن (حلال)، لفائف تورتيلا، سلطة مشكلة، صلصة الفلفل الحار البريطانية، ص…" at bounding box center [785, 353] width 351 height 64
type textarea "دونر لحم ضأن (حلال)، راب تورتيلا، سلطة مشكلة، صلصة الفلفل الحار البريطانية، صلص…"
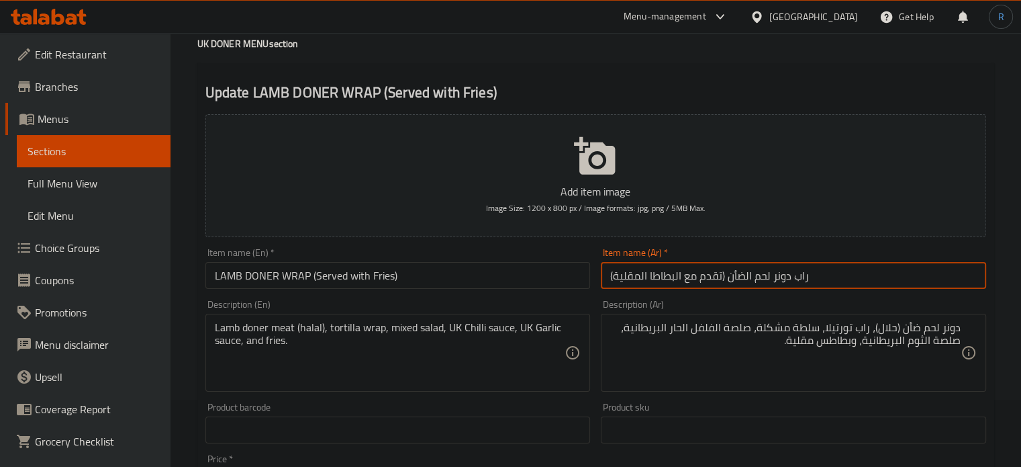
click at [807, 269] on input "راب دونر لحم الضأن (تقدم مع البطاطا المقلية)" at bounding box center [793, 275] width 385 height 27
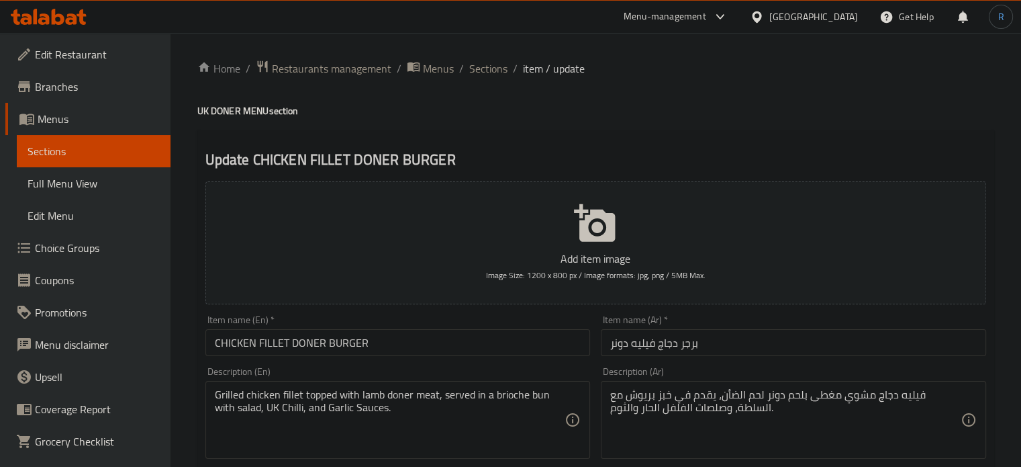
click at [615, 347] on input "برجر دجاج فيليه دونر" at bounding box center [793, 342] width 385 height 27
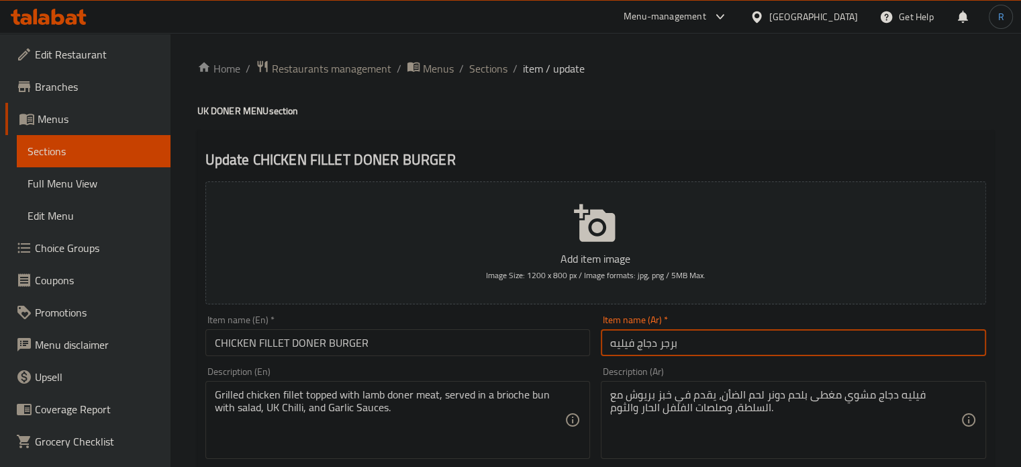
click at [658, 347] on input "برجر دجاج فيليه" at bounding box center [793, 342] width 385 height 27
paste input "ونرد"
type input "برجر دونر دجاج فيليه"
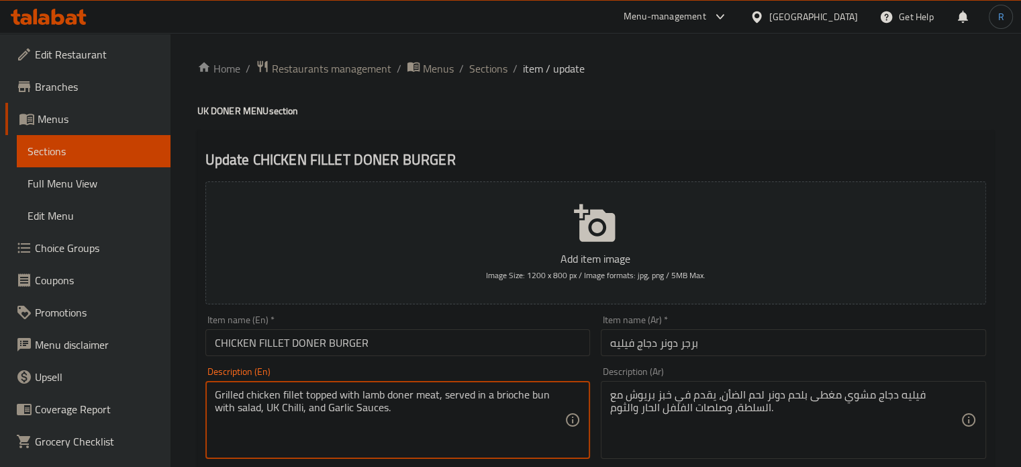
click at [522, 397] on textarea "Grilled chicken fillet topped with lamb doner meat, served in a brioche bun wit…" at bounding box center [390, 420] width 351 height 64
paste textarea "[DEMOGRAPHIC_DATA] chicken fillet, lamb doner meat (halal), brioche bun, mixed …"
type textarea "Grilled halal chicken fillet, lamb doner meat (halal), brioche bun, mixed salad…"
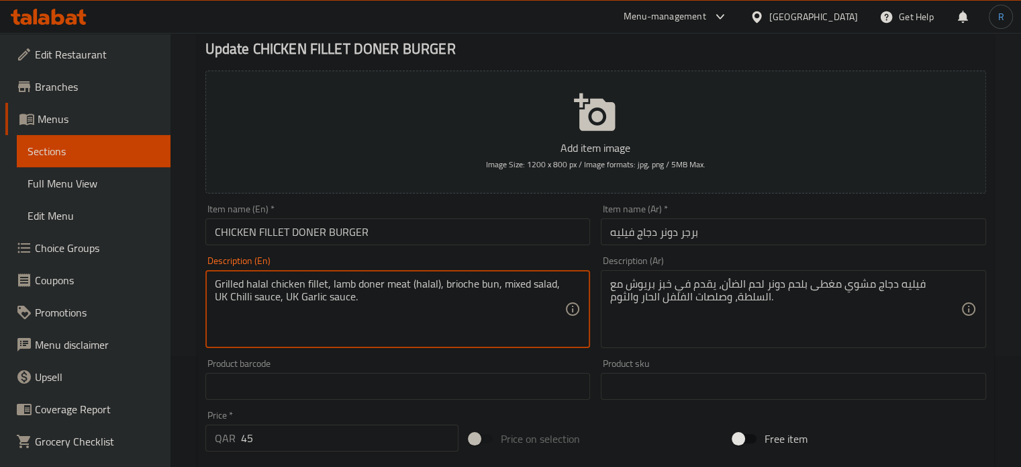
scroll to position [134, 0]
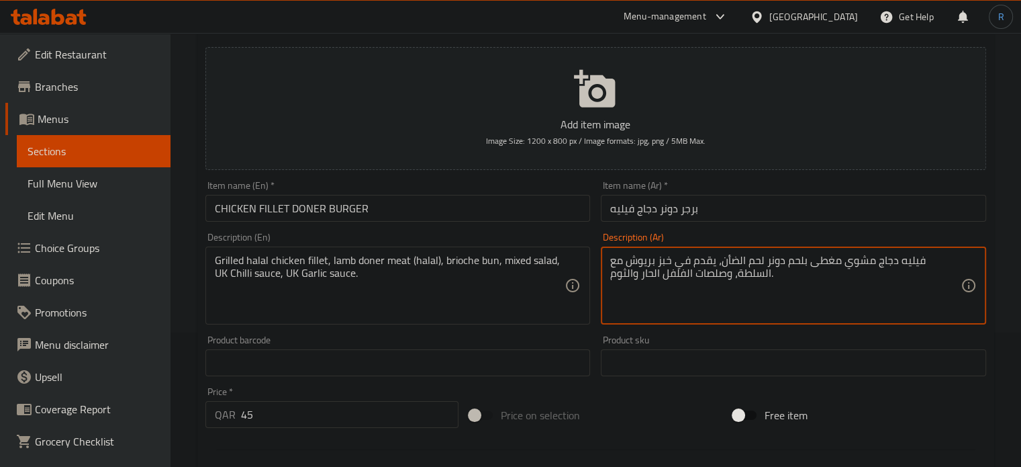
click at [741, 262] on textarea "فيليه دجاج مشوي مغطى بلحم دونر لحم الضأن، يقدم في خبز بريوش مع السلطة، وصلصات ا…" at bounding box center [785, 286] width 351 height 64
paste textarea "حلال مشوي، لحم دونر لحم ضأن (حلال)، خبز بريوش، سلطة مشكلة، صلصة الفلفل الحار ال…"
click at [862, 292] on textarea "فيليه دجاج حلال مشوي، لحم دونر لحم ضأن (حلال)، خبز بريوش، سلطة مشكلة، صلصة الفل…" at bounding box center [785, 286] width 351 height 64
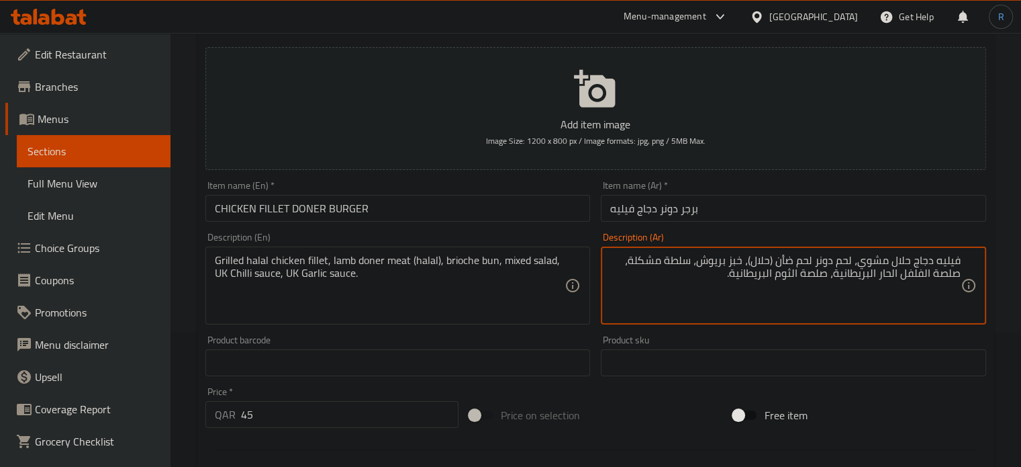
click at [844, 260] on textarea "فيليه دجاج حلال مشوي، لحم دونر لحم ضأن (حلال)، خبز بريوش، سلطة مشكلة، صلصة الفل…" at bounding box center [785, 286] width 351 height 64
click at [750, 263] on textarea "فيليه دجاج حلال مشوي، دونر لحم ضأن (حلال)، خبز بريوش، سلطة مشكلة، صلصة الفلفل ا…" at bounding box center [785, 286] width 351 height 64
click at [756, 263] on textarea "فيليه دجاج حلال مشوي، دونر لحم ضأن (حلال)، خبز بريوش، سلطة مشكلة، صلصة الفلفل ا…" at bounding box center [785, 286] width 351 height 64
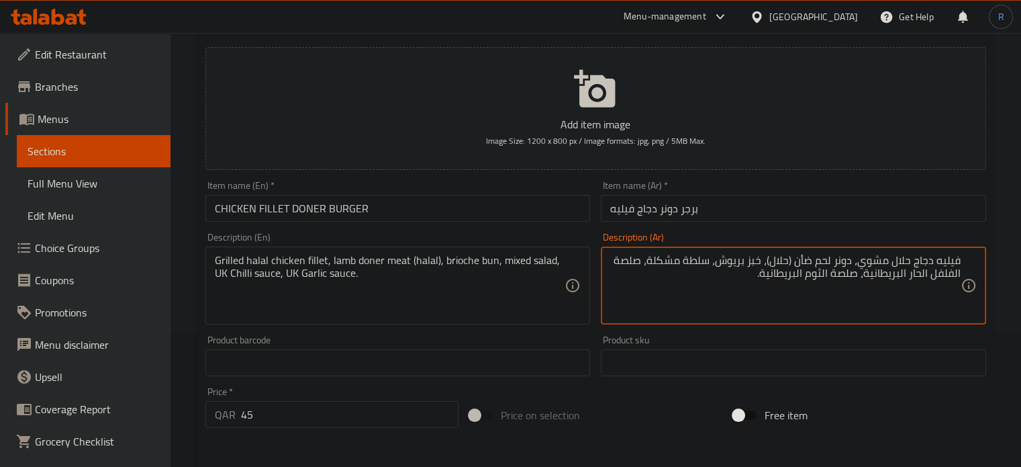
click at [756, 263] on textarea "فيليه دجاج حلال مشوي، دونر لحم ضأن (حلال)، خبز بريوش، سلطة مشكلة، صلصة الفلفل ا…" at bounding box center [785, 286] width 351 height 64
type textarea "فيليه دجاج حلال مشوي، دونر لحم ضأن (حلال)، كيزر بريوش، سلطة مشكلة، صلصة الفلفل …"
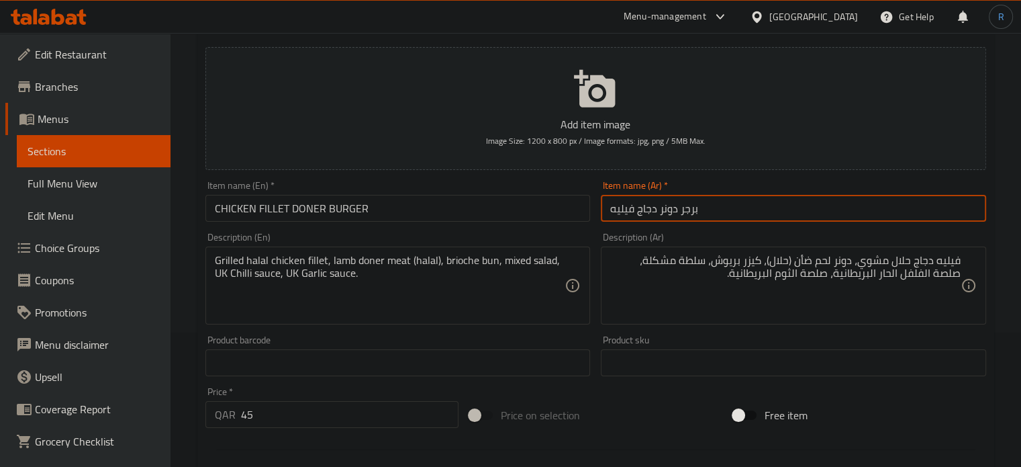
click at [714, 214] on input "برجر دونر دجاج فيليه" at bounding box center [793, 208] width 385 height 27
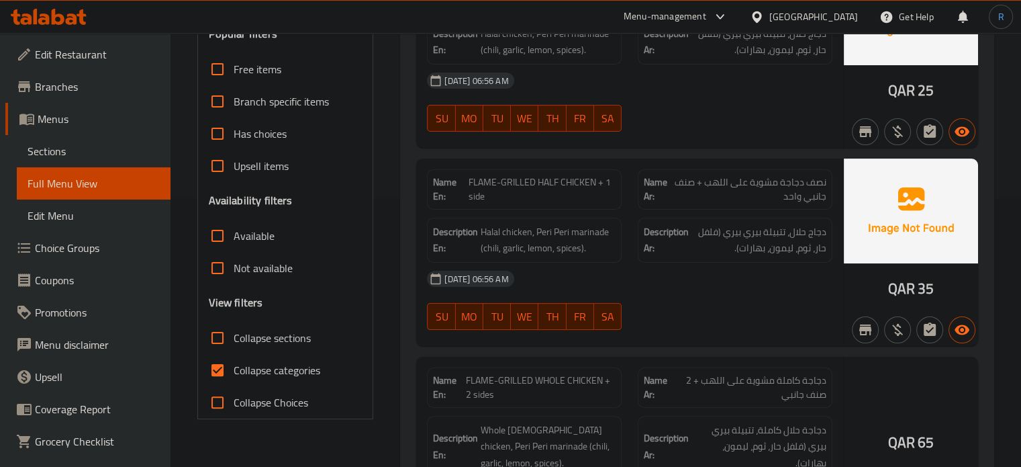
scroll to position [269, 0]
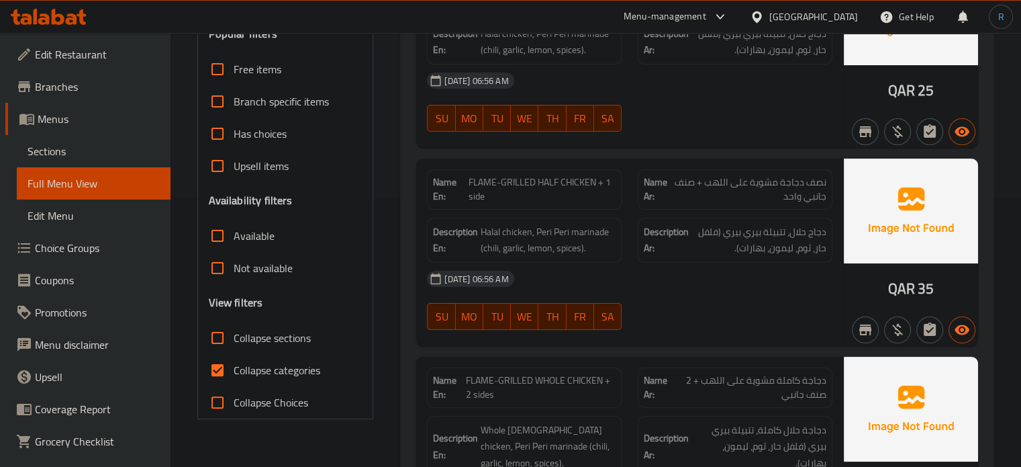
click at [216, 337] on input "Collapse sections" at bounding box center [217, 338] width 32 height 32
checkbox input "true"
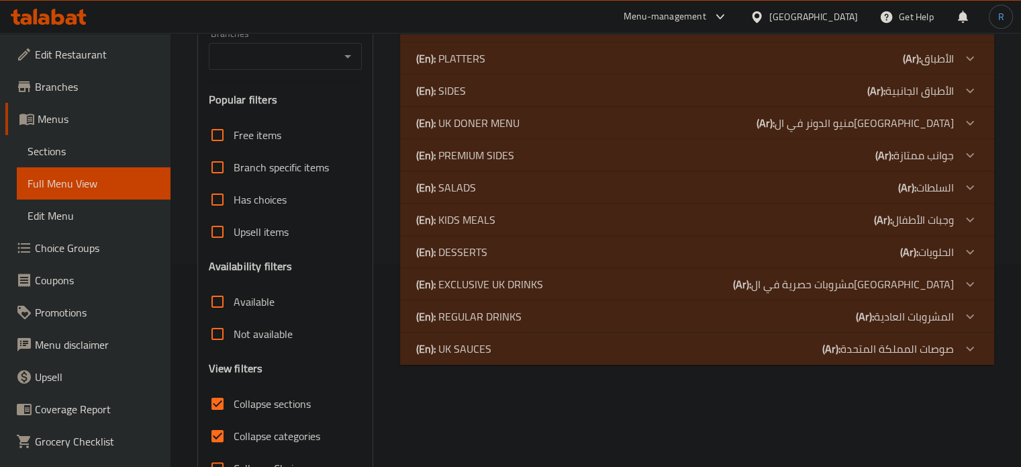
scroll to position [180, 0]
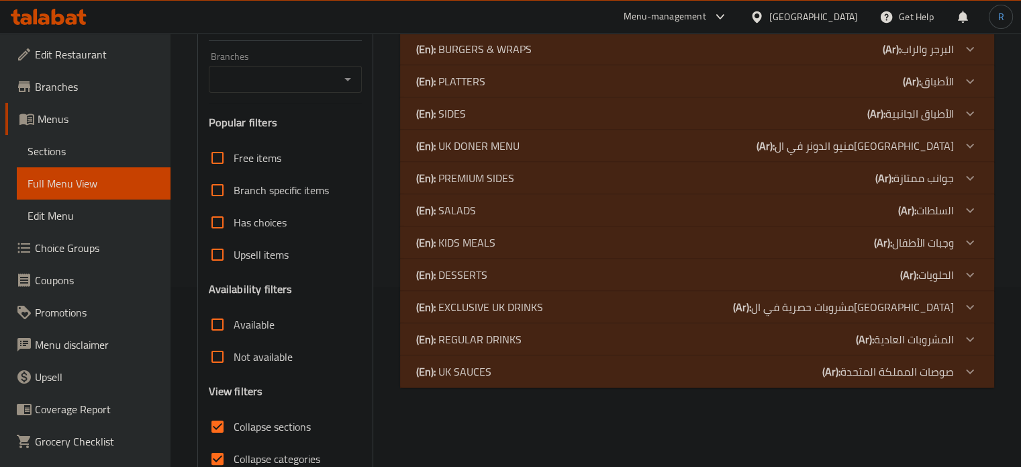
click at [494, 183] on p "(En): PREMIUM SIDES" at bounding box center [465, 178] width 98 height 16
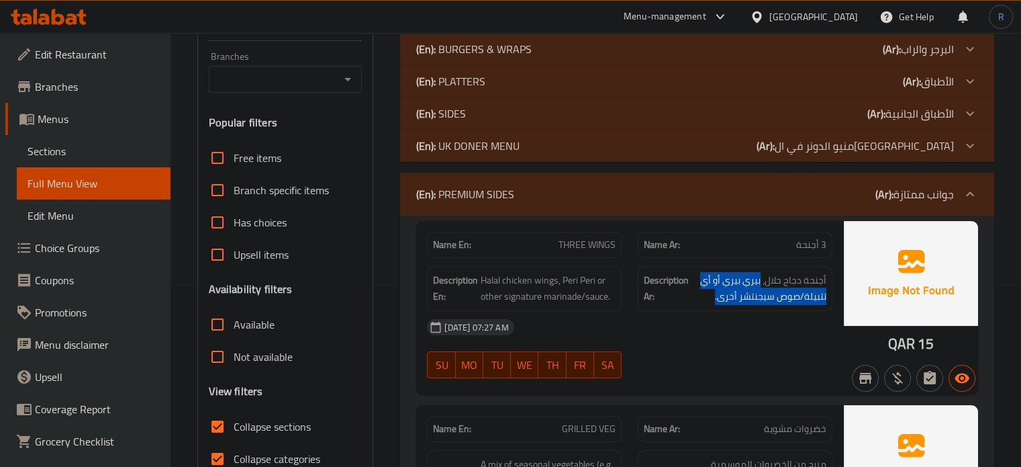
drag, startPoint x: 762, startPoint y: 281, endPoint x: 716, endPoint y: 309, distance: 54.2
click at [716, 309] on div "Description Ar: أجنحة دجاج حلال، بيري بيري أو أي تتبيلة/صوص سيجنتشر أخرى." at bounding box center [735, 288] width 195 height 45
copy span "بيري بيري أو أي تتبيلة/صوص سيجنتشر أخرى."
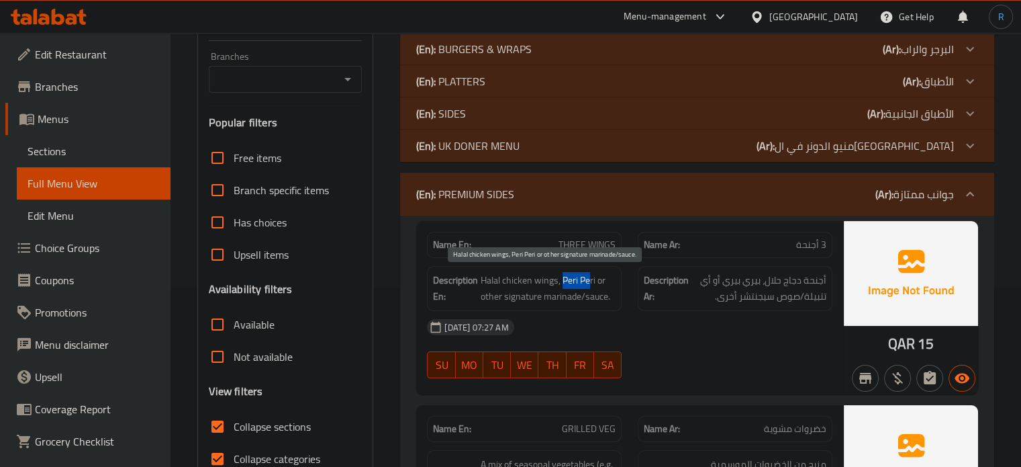
drag, startPoint x: 564, startPoint y: 279, endPoint x: 588, endPoint y: 279, distance: 24.2
click at [588, 279] on span "Halal chicken wings, Peri Peri or other signature marinade/sauce." at bounding box center [548, 288] width 135 height 33
drag, startPoint x: 594, startPoint y: 279, endPoint x: 563, endPoint y: 279, distance: 30.9
click at [563, 279] on span "Halal chicken wings, Peri Peri or other signature marinade/sauce." at bounding box center [548, 288] width 135 height 33
copy span "Peri Peri"
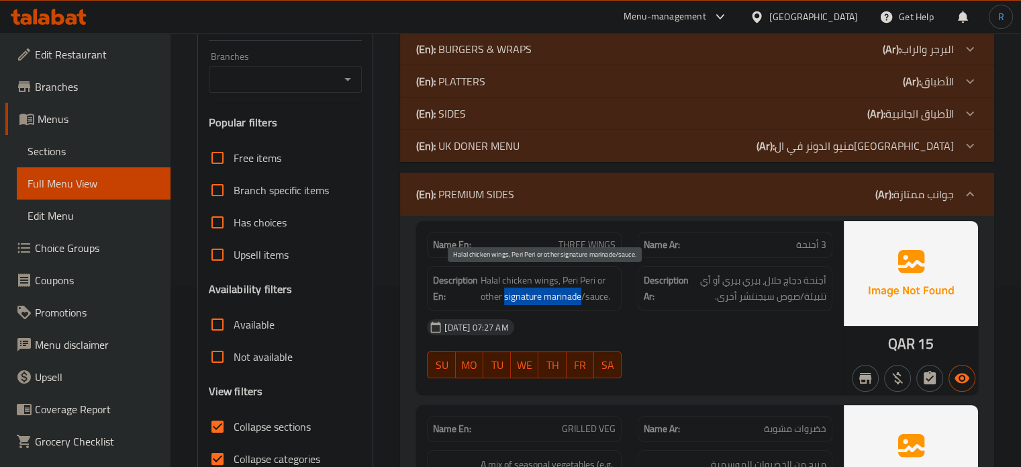
drag, startPoint x: 505, startPoint y: 296, endPoint x: 581, endPoint y: 298, distance: 75.9
click at [581, 298] on span "Halal chicken wings, Peri Peri or other signature marinade/sauce." at bounding box center [548, 288] width 135 height 33
copy span "signature marinade"
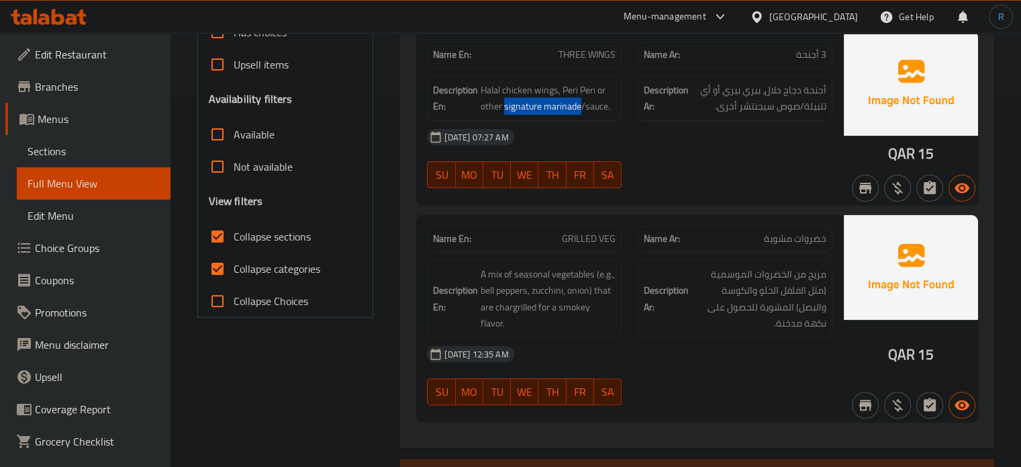
scroll to position [312, 0]
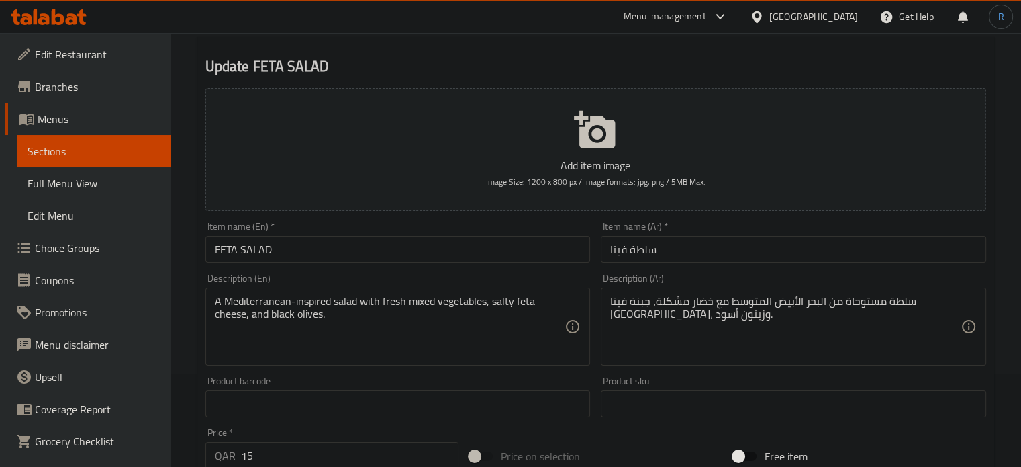
scroll to position [201, 0]
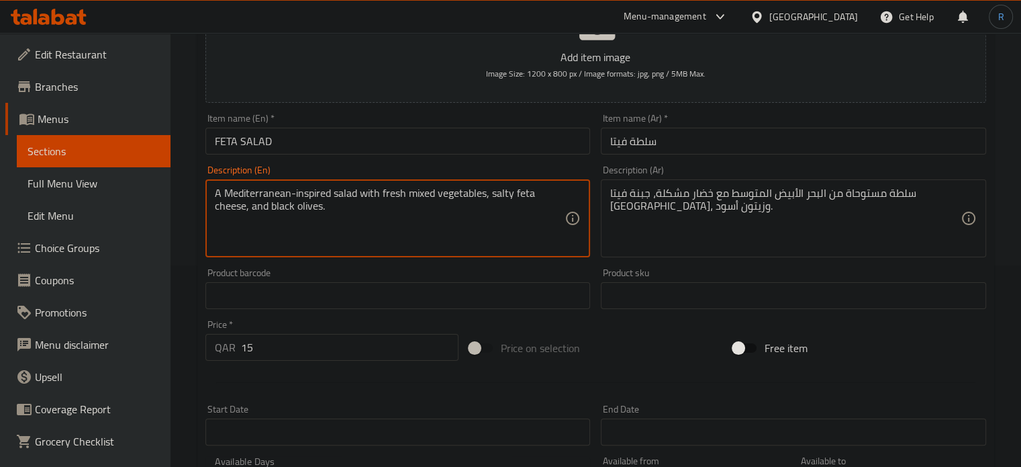
click at [514, 191] on textarea "A Mediterranean-inspired salad with fresh mixed vegetables, salty feta cheese, …" at bounding box center [390, 219] width 351 height 64
paste textarea "Mixed greens, feta cheese, olives, cucumber, tomato, dressing"
type textarea "Mixed greens, feta cheese, olives, cucumber, tomato, dressing."
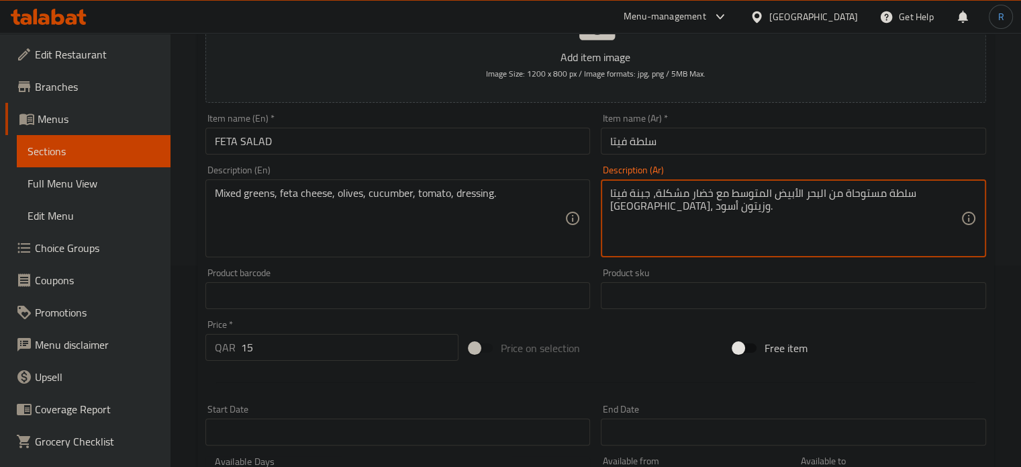
click at [723, 198] on textarea "سلطة مستوحاة من البحر الأبيض المتوسط مع خضار مشكلة، جبنة فيتا [GEOGRAPHIC_DATA]…" at bounding box center [785, 219] width 351 height 64
paste textarea "ضراوات مشكلة، جبنة فيتا، زيتون، خيار، طماطم، صلصة"
click at [625, 201] on textarea "خضراوات مشكلة، جبنة فيتا، زيتون، خيار، طماطم، صلصة." at bounding box center [785, 219] width 351 height 64
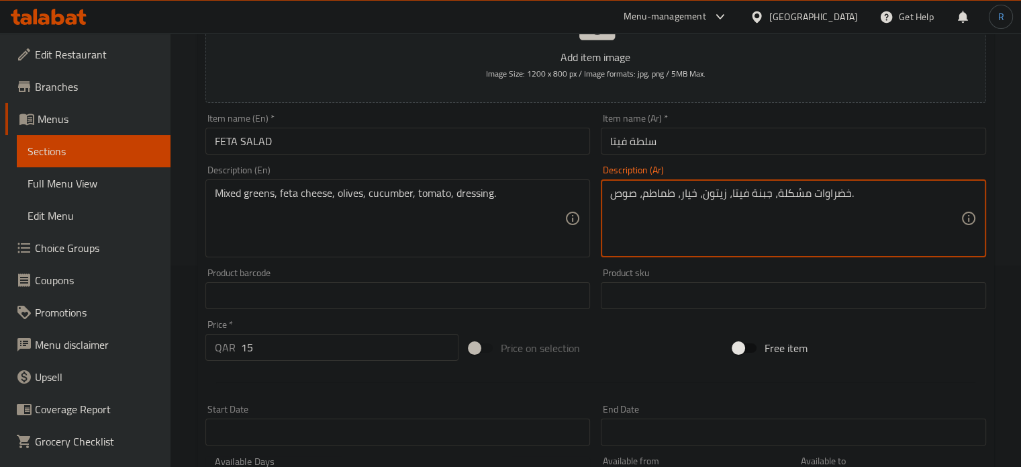
type textarea "خضراوات مشكلة، جبنة فيتا، زيتون، خيار، طماطم، صوص."
click at [546, 144] on input "FETA SALAD" at bounding box center [398, 141] width 385 height 27
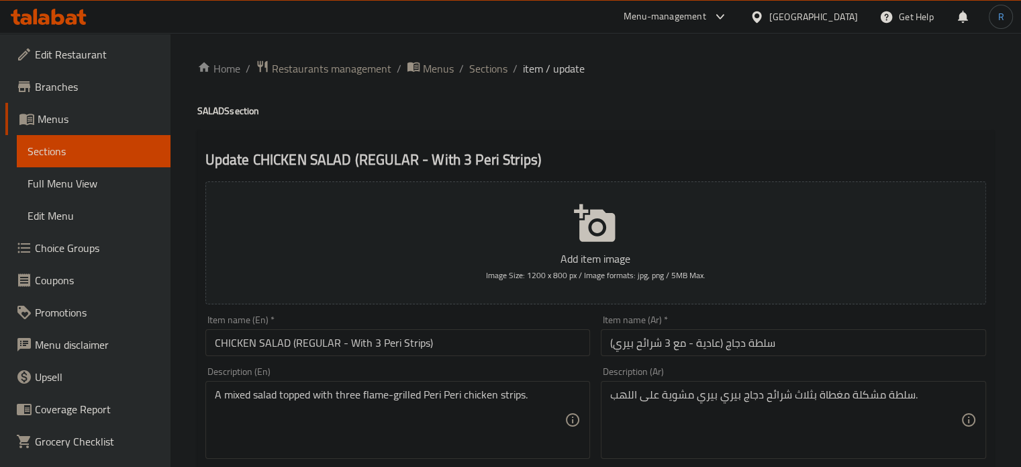
click at [469, 350] on input "CHICKEN SALAD (REGULAR - With 3 Peri Strips)" at bounding box center [398, 342] width 385 height 27
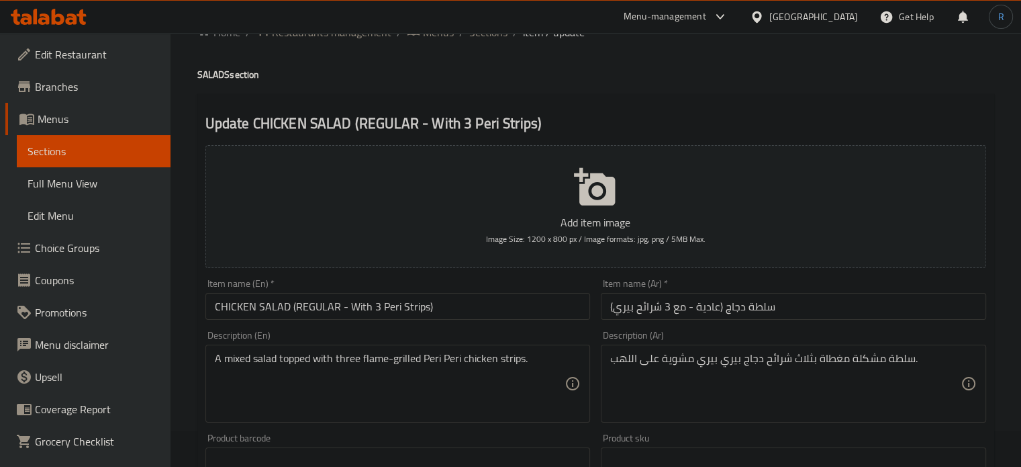
scroll to position [67, 0]
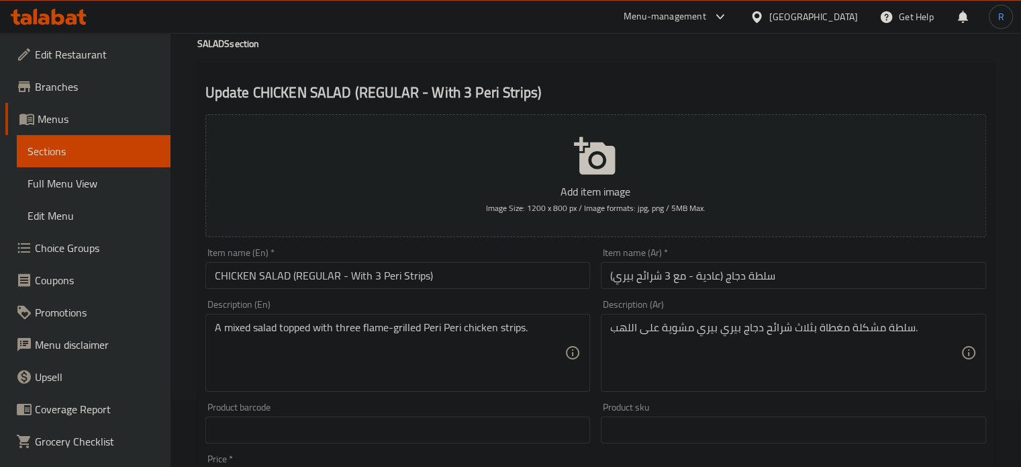
click at [655, 277] on input "سلطة دجاج (عادية - مع 3 شرائح بيري)" at bounding box center [793, 275] width 385 height 27
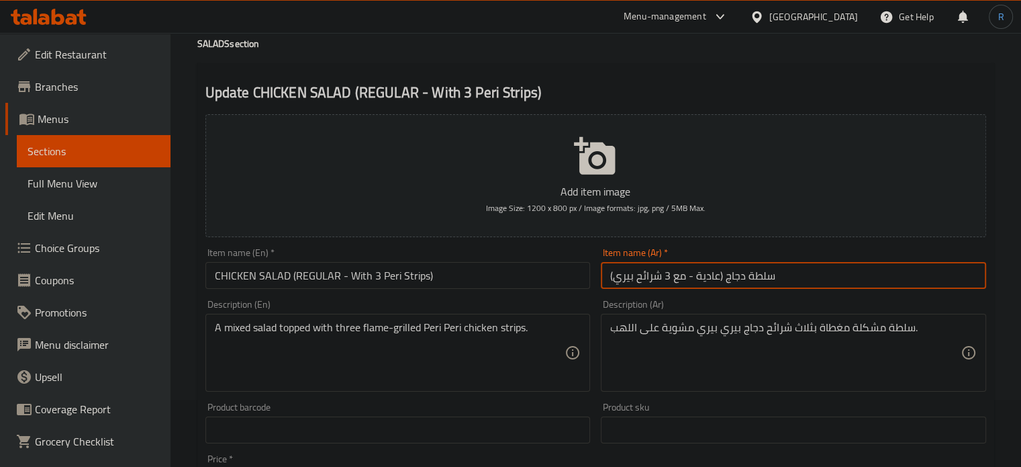
click at [655, 277] on input "سلطة دجاج (عادية - مع 3 شرائح بيري)" at bounding box center [793, 275] width 385 height 27
type input "سلطة دجاج (عادية - مع 3 إستربس بيري)"
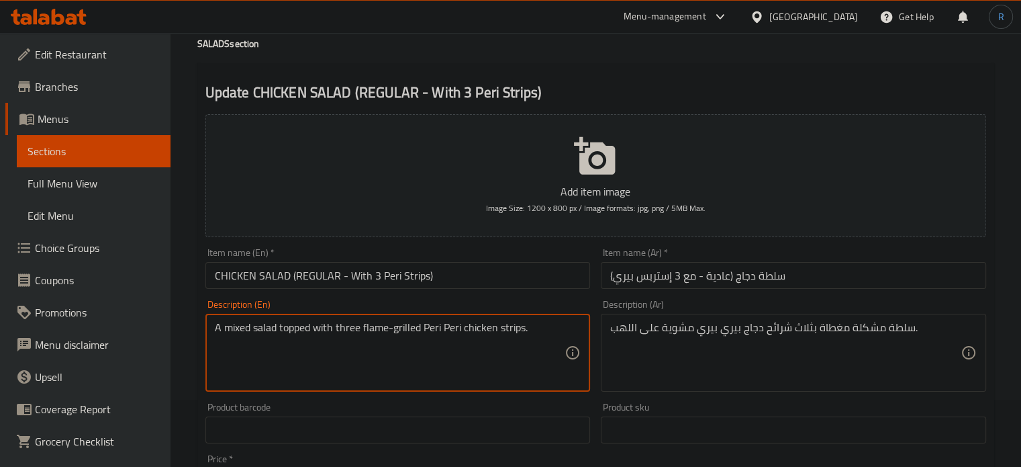
click at [473, 338] on textarea "A mixed salad topped with three flame-grilled Peri Peri chicken strips." at bounding box center [390, 353] width 351 height 64
paste textarea "Mixed greens, vegetables, three Peri Peri chicken strips, dressing"
type textarea "Mixed greens, vegetables, three Peri Peri chicken strips, dressing."
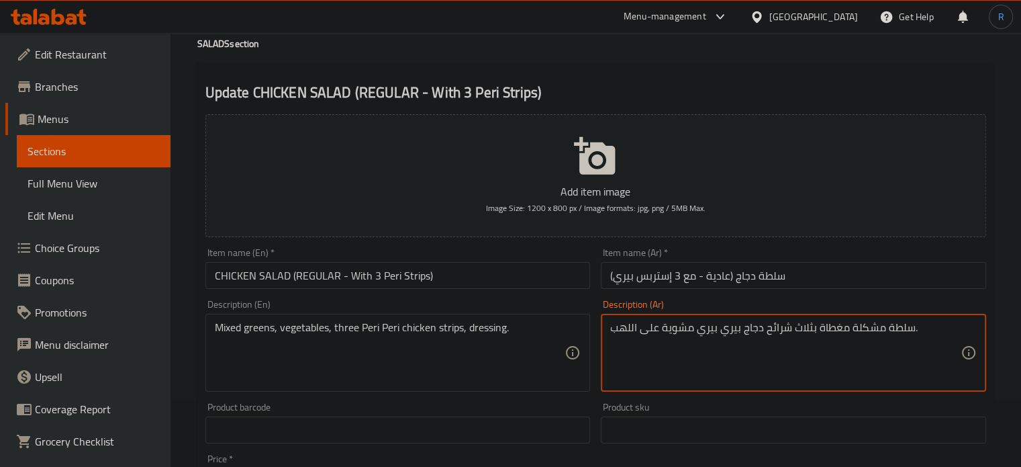
click at [702, 332] on textarea "سلطة مشكلة مغطاة بثلاث شرائح دجاج بيري بيري مشوية على اللهب." at bounding box center [785, 353] width 351 height 64
paste textarea "ضراوات مشكلة، خضراوات، ثلاث شرائح دجاج بيري بيري، صلصة"
click at [623, 325] on textarea "خضراوات مشكلة، خضراوات، ثلاث شرائح دجاج بيري بيري، صلصة." at bounding box center [785, 353] width 351 height 64
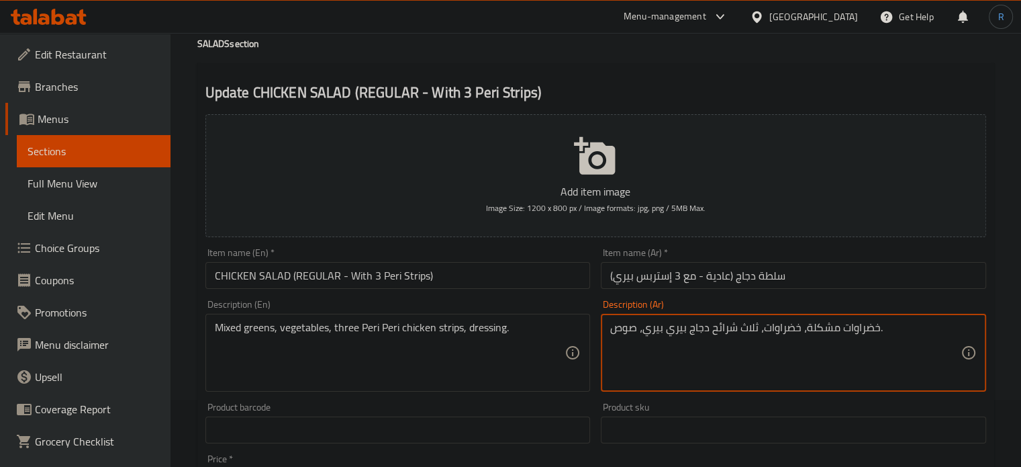
click at [841, 379] on textarea "خضراوات مشكلة، خضراوات، ثلاث شرائح دجاج بيري بيري، صوص." at bounding box center [785, 353] width 351 height 64
click at [829, 322] on textarea "خضراوات مشكلة، خضراوات، ثلاث شرائح دجاج بيري بيري، صوص." at bounding box center [785, 353] width 351 height 64
click at [655, 286] on input "سلطة دجاج (عادية - مع 3 إستربس بيري)" at bounding box center [793, 275] width 385 height 27
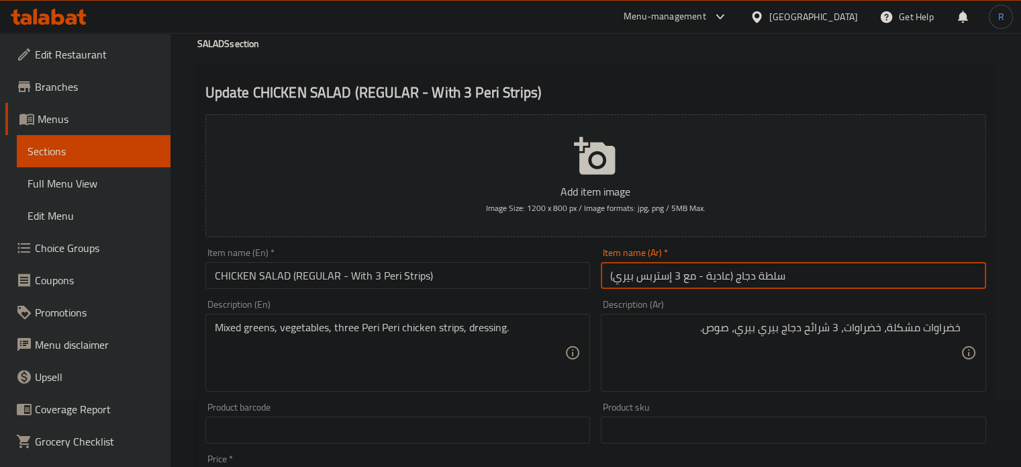
click at [655, 286] on input "سلطة دجاج (عادية - مع 3 إستربس بيري)" at bounding box center [793, 275] width 385 height 27
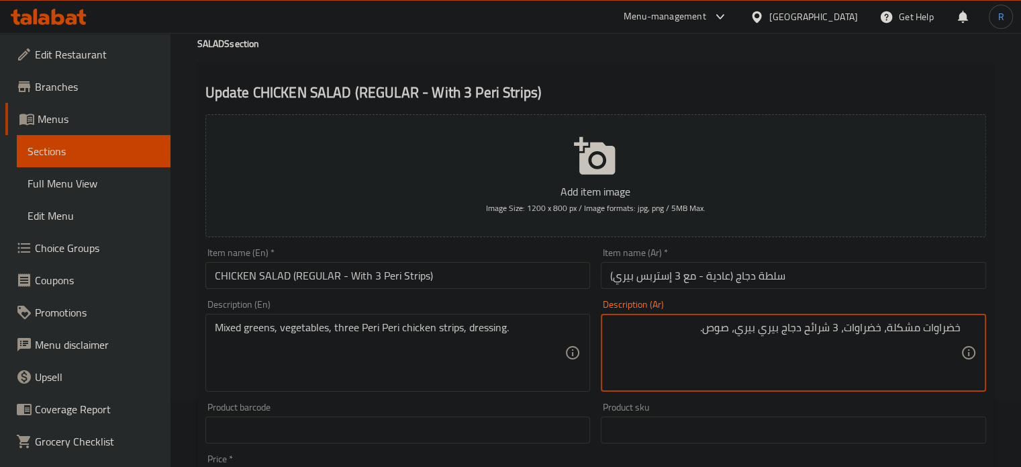
click at [822, 334] on textarea "خضراوات مشكلة، خضراوات، 3 شرائح دجاج بيري بيري، صوص." at bounding box center [785, 353] width 351 height 64
paste textarea "ستربس"
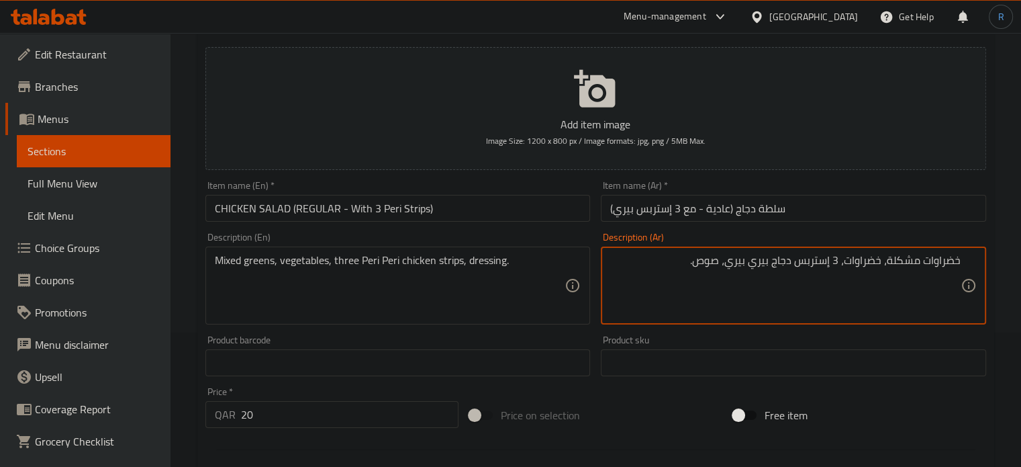
type textarea "خضراوات مشكلة، خضراوات، 3 إستربس دجاج بيري بيري، صوص."
click at [870, 217] on input "سلطة دجاج (عادية - مع 3 إستربس بيري)" at bounding box center [793, 208] width 385 height 27
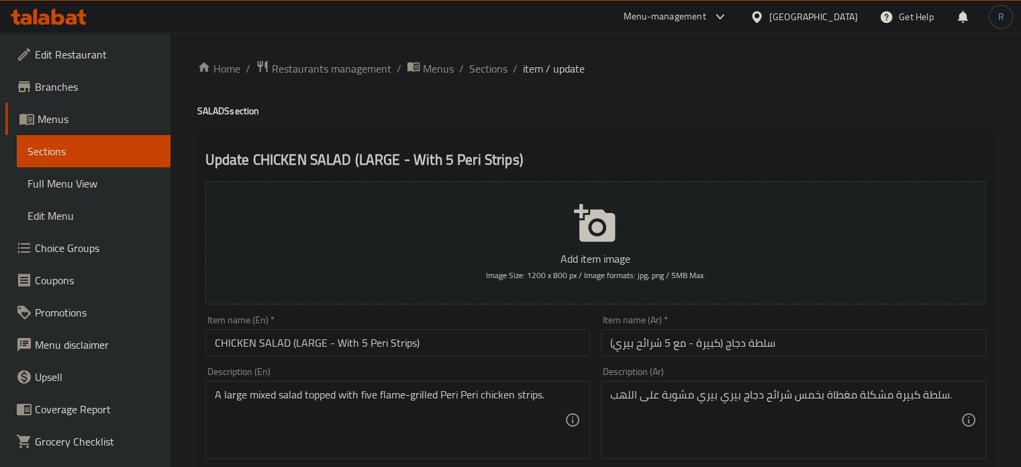
click at [486, 153] on h2 "Update CHICKEN SALAD (LARGE - With 5 Peri Strips)" at bounding box center [596, 160] width 781 height 20
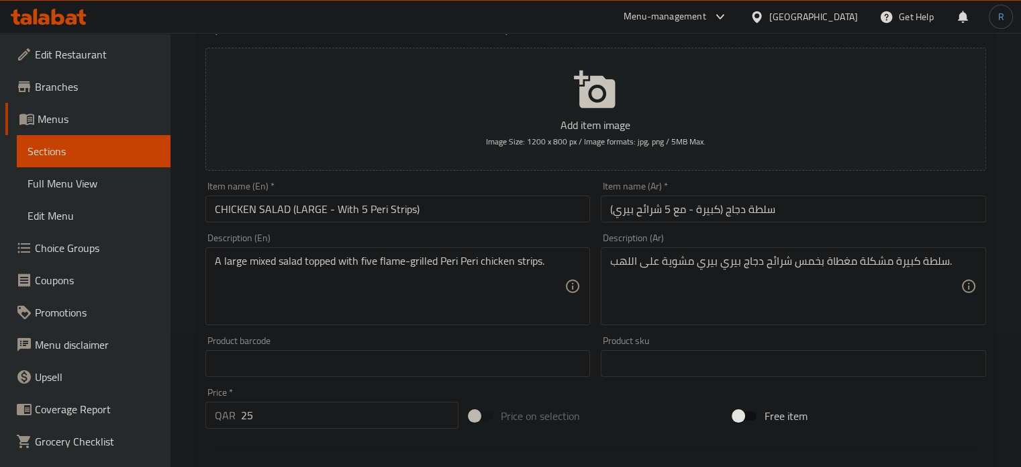
scroll to position [134, 0]
click at [649, 214] on input "سلطة دجاج (كبيرة - مع 5 شرائح بيري)" at bounding box center [793, 208] width 385 height 27
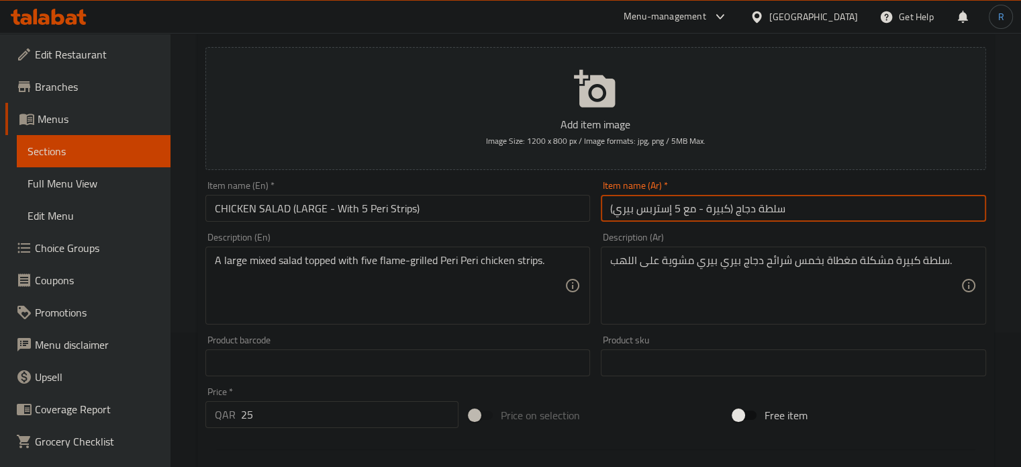
type input "سلطة دجاج (كبيرة - مع 5 إستربس بيري)"
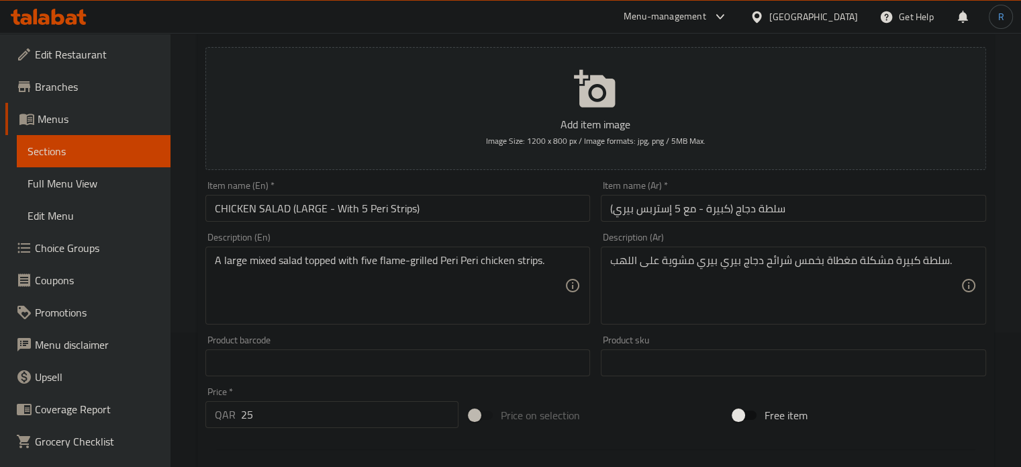
click at [540, 208] on input "CHICKEN SALAD (LARGE - With 5 Peri Strips)" at bounding box center [398, 208] width 385 height 27
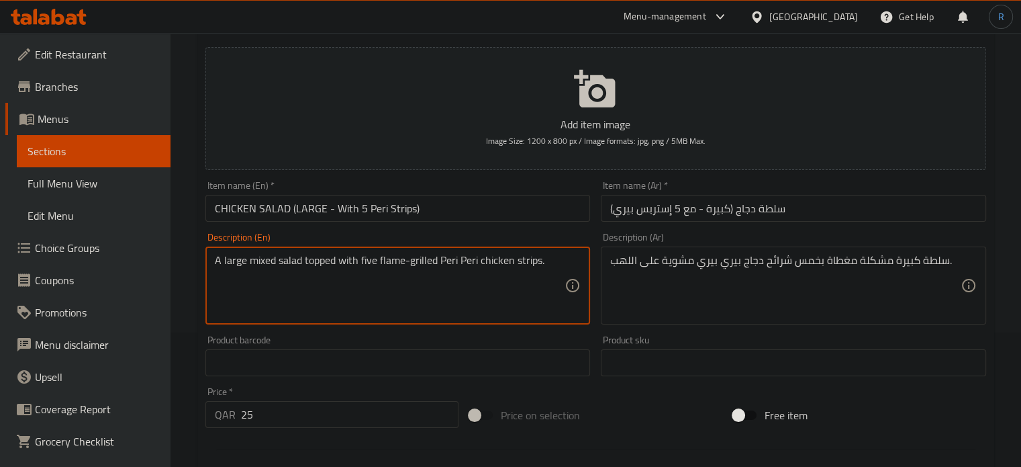
click at [494, 258] on textarea "A large mixed salad topped with five flame-grilled Peri Peri chicken strips." at bounding box center [390, 286] width 351 height 64
paste textarea "Mixed greens, vegetables, five Peri Peri chicken strips, dressing"
type textarea "Mixed greens, vegetables, five Peri Peri chicken strips, dressing."
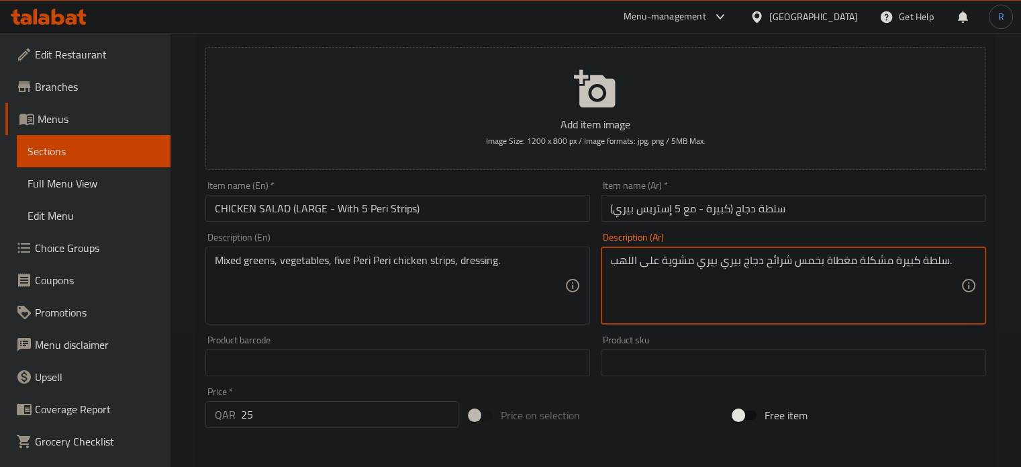
click at [744, 265] on textarea "سلطة كبيرة مشكلة مغطاة بخمس شرائح دجاج بيري بيري مشوية على اللهب." at bounding box center [785, 286] width 351 height 64
paste textarea "ضراوات مشكلة، خضراوات، خمس شرائح دجاج بيري بيري، صلصة"
click at [873, 263] on textarea "خضراوات مشكلة، خضراوات، خمس شرائح دجاج بيري بيري، صلصة." at bounding box center [785, 286] width 351 height 64
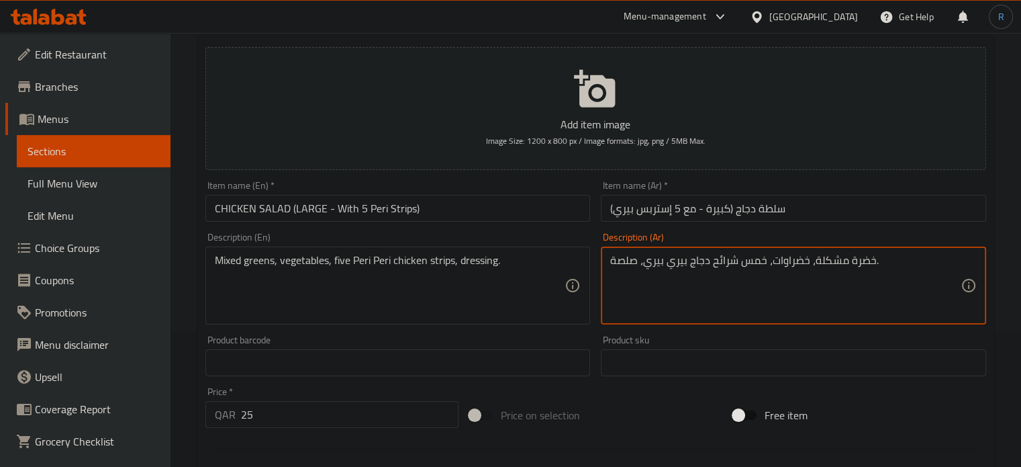
click at [748, 269] on textarea "خضرة مشكلة، خضراوات، خمس شرائح دجاج بيري بيري، صلصة." at bounding box center [785, 286] width 351 height 64
click at [655, 210] on input "سلطة دجاج (كبيرة - مع 5 إستربس بيري)" at bounding box center [793, 208] width 385 height 27
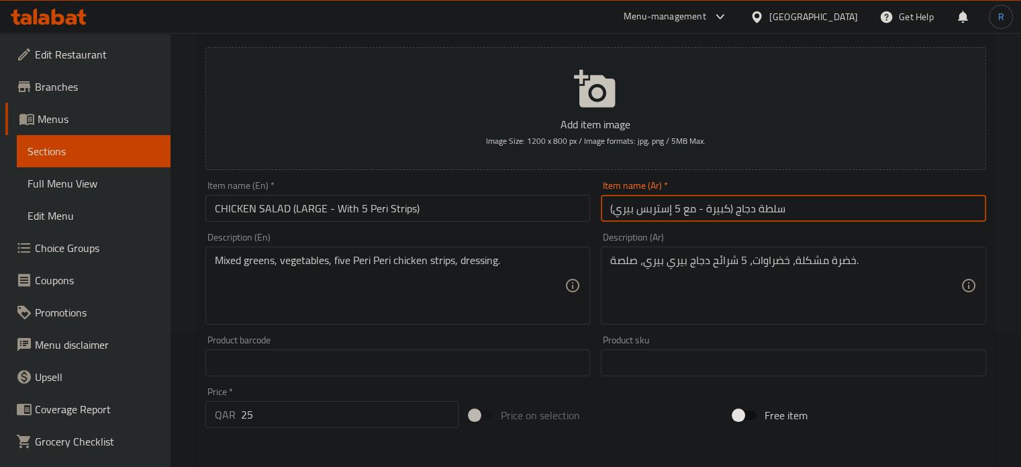
click at [655, 210] on input "سلطة دجاج (كبيرة - مع 5 إستربس بيري)" at bounding box center [793, 208] width 385 height 27
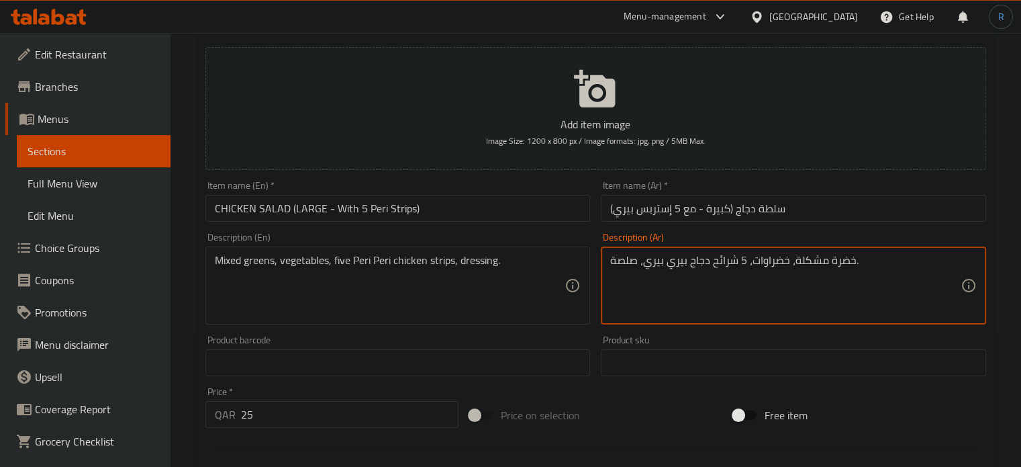
click at [725, 259] on textarea "خضرة مشكلة، خضراوات، 5 شرائح دجاج بيري بيري، صلصة." at bounding box center [785, 286] width 351 height 64
paste textarea "ستربس"
click at [626, 267] on textarea "خضرة مشكلة، خضراوات، 5 إستربس دجاج بيري بيري، صلصة." at bounding box center [785, 286] width 351 height 64
type textarea "خضرة مشكلة، خضراوات، 5 إستربس دجاج بيري بيري، صوص."
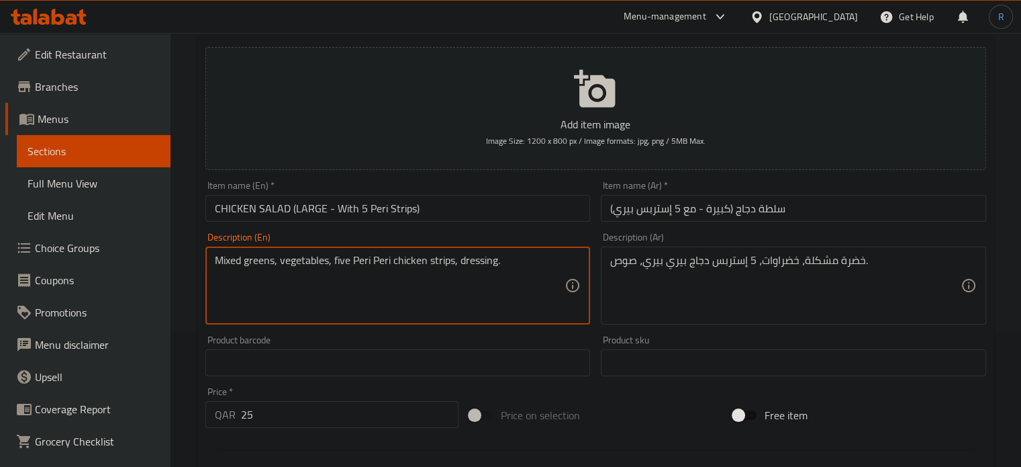
click at [338, 267] on textarea "Mixed greens, vegetables, five Peri Peri chicken strips, dressing." at bounding box center [390, 286] width 351 height 64
type textarea "Mixed greens, vegetables, 5 Peri Peri chicken strips, dressing."
click at [455, 206] on input "CHICKEN SALAD (LARGE - With 5 Peri Strips)" at bounding box center [398, 208] width 385 height 27
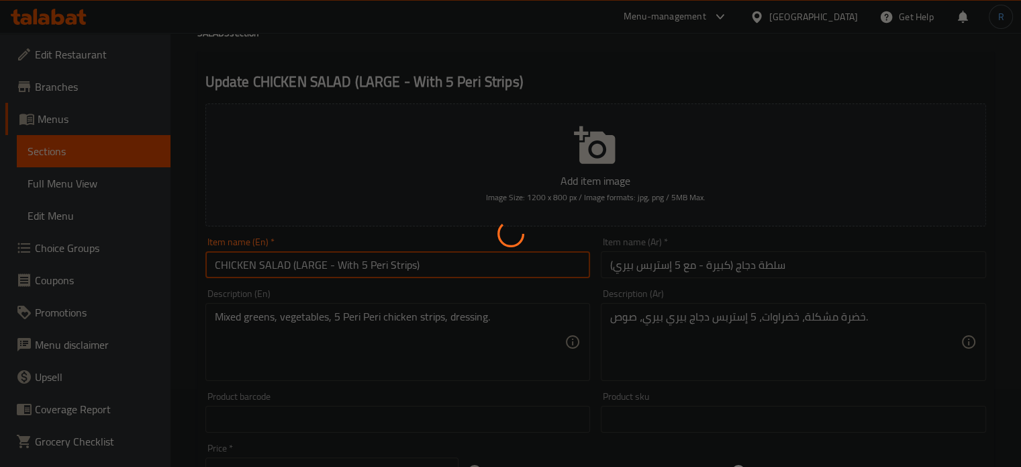
scroll to position [0, 0]
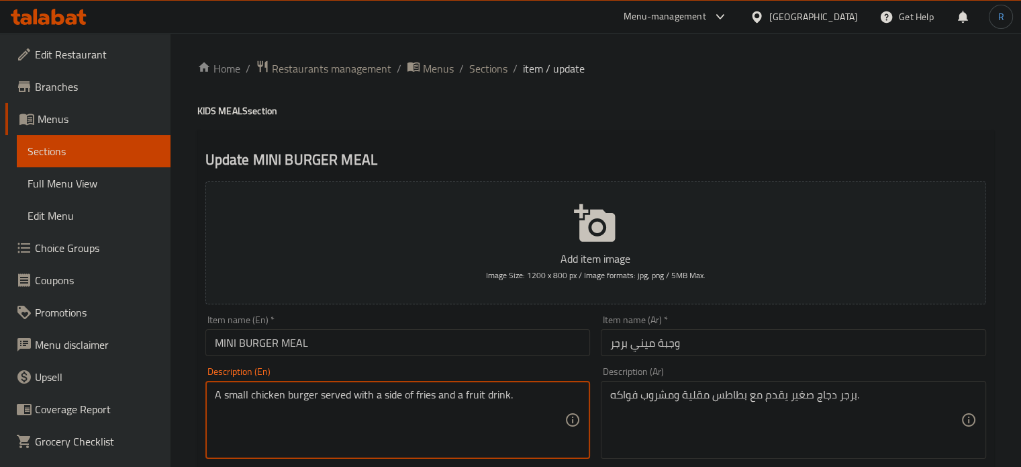
click at [481, 393] on textarea "A small chicken burger served with a side of fries and a fruit drink." at bounding box center [390, 420] width 351 height 64
click at [482, 393] on textarea "A small chicken burger served with a side of fries and a fruit drink." at bounding box center [390, 420] width 351 height 64
paste textarea "Mini [DEMOGRAPHIC_DATA] chicken burger, bun, fries, and"
type textarea "Mini [DEMOGRAPHIC_DATA] chicken burger, bun, fries, and fruit drink."
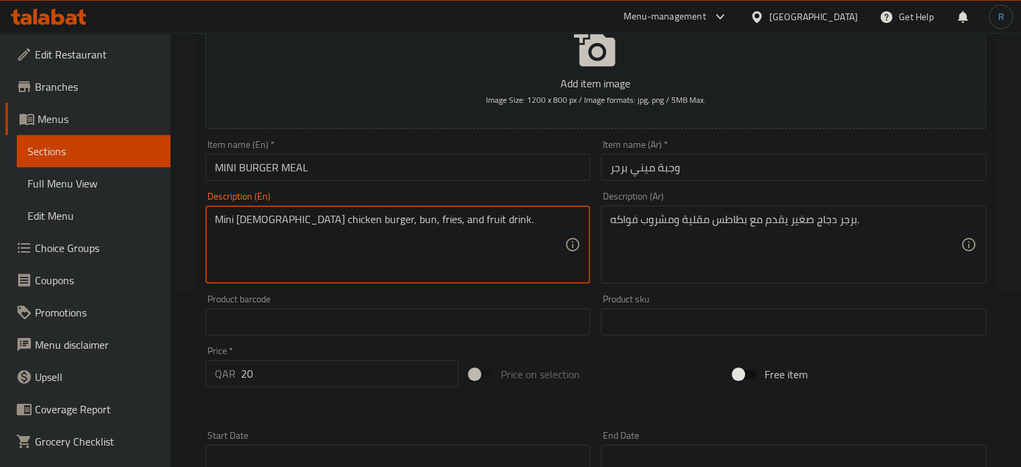
scroll to position [201, 0]
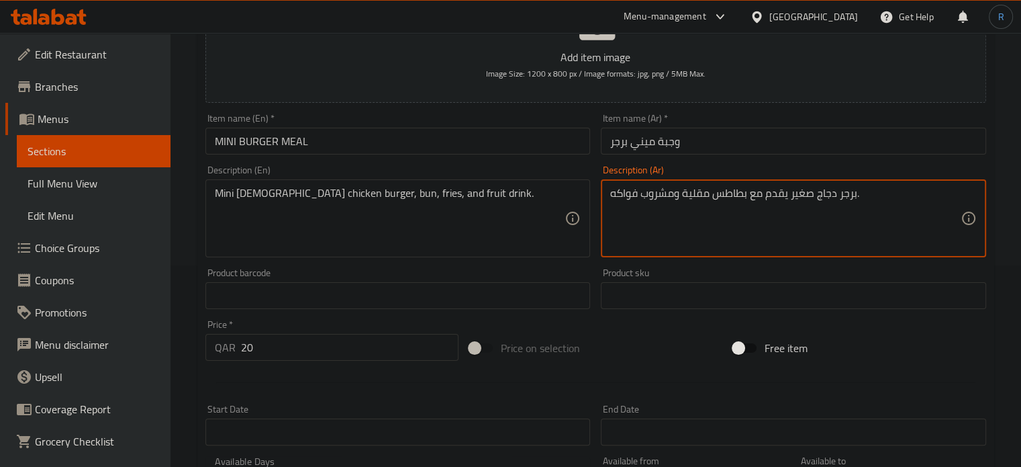
click at [737, 201] on textarea "برجر دجاج صغير يقدم مع بطاطس مقلية ومشروب فواكه." at bounding box center [785, 219] width 351 height 64
paste textarea "لال صغير، خبز، بطاطس مقلية،"
click at [785, 195] on textarea "برجر دجاج حلال صغير، خبز، بطاطس مقلية، ومشروب فواكه." at bounding box center [785, 219] width 351 height 64
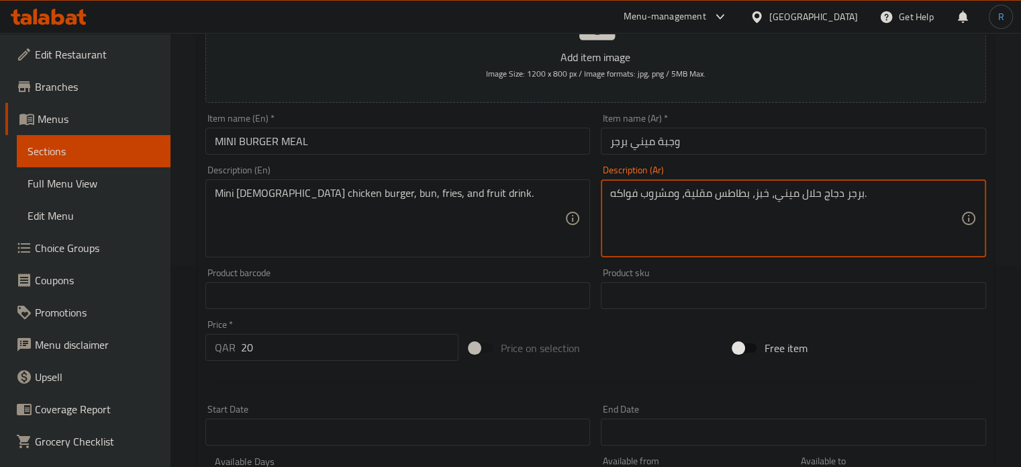
click at [764, 200] on textarea "برجر دجاج حلال ميني، خبز، بطاطس مقلية، ومشروب فواكه." at bounding box center [785, 219] width 351 height 64
type textarea "برجر دجاج حلال ميني، كيزر، بطاطس مقلية، ومشروب فواكه."
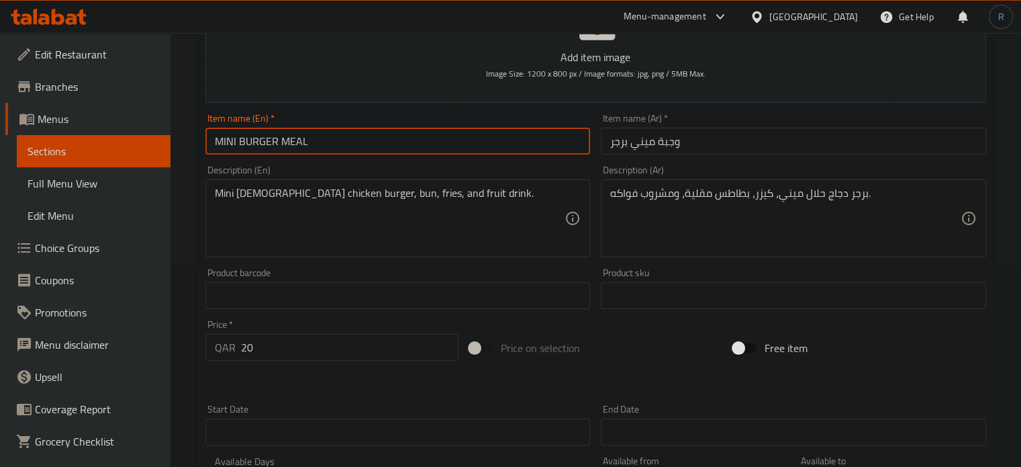
click at [491, 148] on input "MINI BURGER MEAL" at bounding box center [398, 141] width 385 height 27
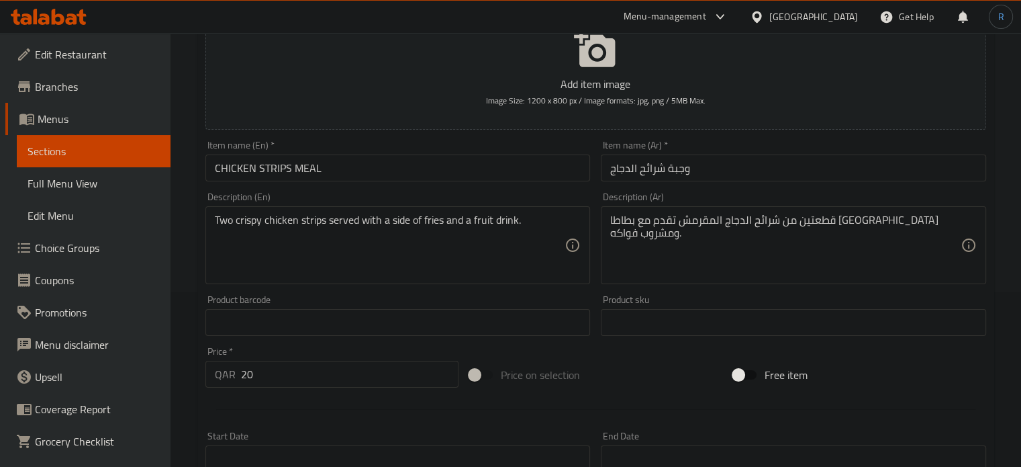
scroll to position [201, 0]
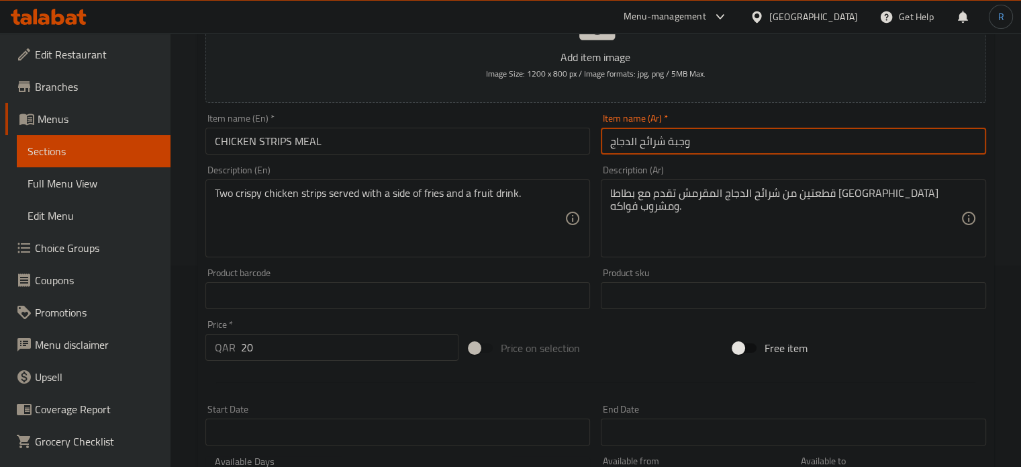
click at [648, 148] on input "وجبة شرائح الدجاج" at bounding box center [793, 141] width 385 height 27
click at [629, 145] on input "وجبة إستربس الدجاج" at bounding box center [793, 141] width 385 height 27
type input "وجبة إستربس دجاج"
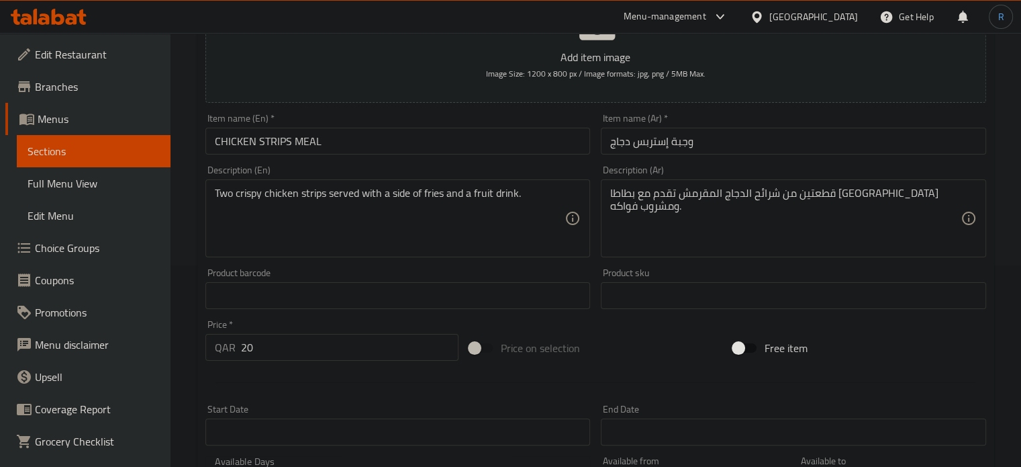
click at [483, 185] on div "Two crispy chicken strips served with a side of fries and a fruit drink. Descri…" at bounding box center [398, 218] width 385 height 78
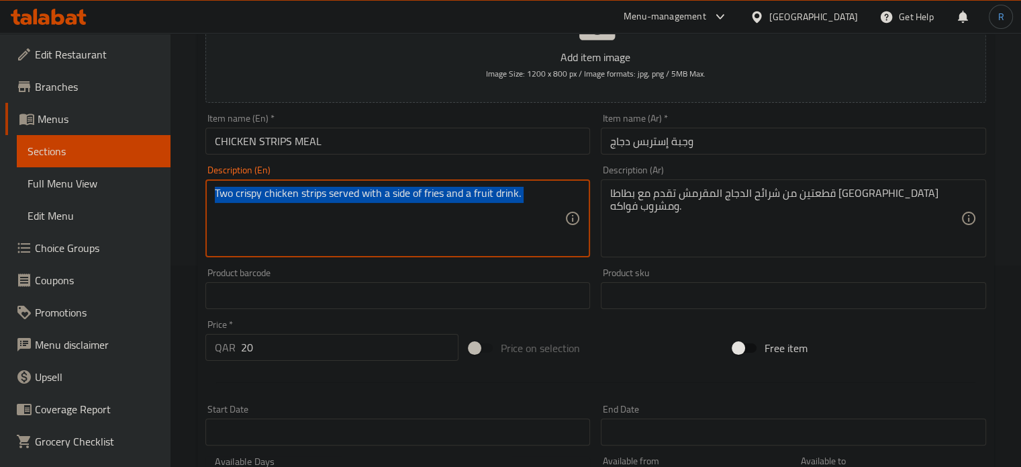
click at [483, 185] on div "Two crispy chicken strips served with a side of fries and a fruit drink. Descri…" at bounding box center [398, 218] width 385 height 78
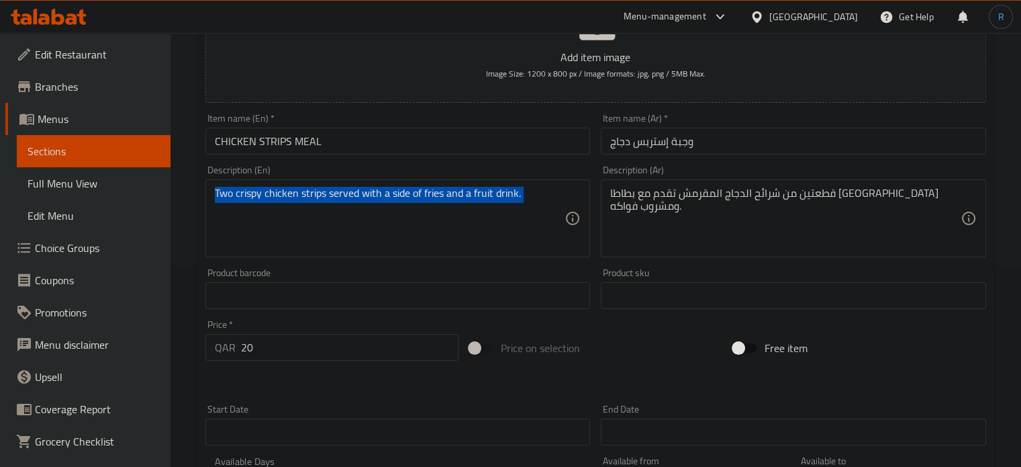
click at [483, 185] on div "Two crispy chicken strips served with a side of fries and a fruit drink. Descri…" at bounding box center [398, 218] width 385 height 78
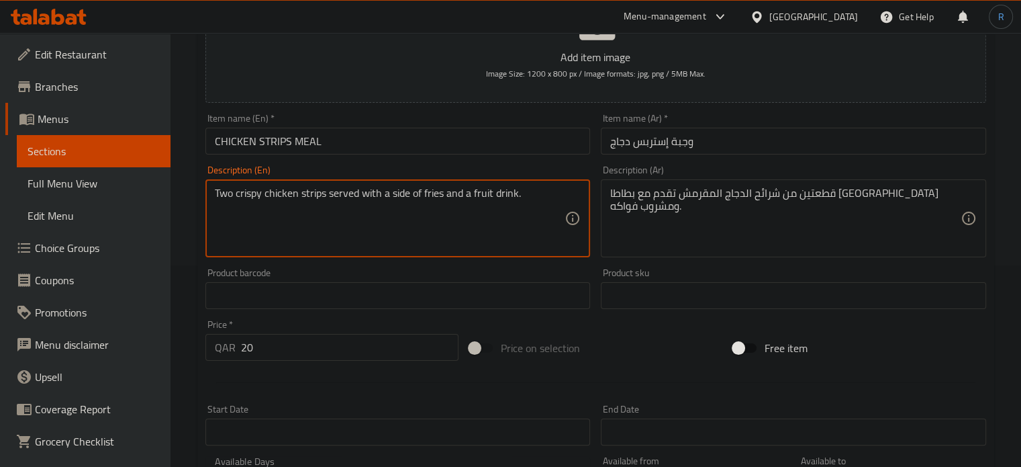
click at [481, 198] on textarea "Two crispy chicken strips served with a side of fries and a fruit drink." at bounding box center [390, 219] width 351 height 64
paste textarea "[DEMOGRAPHIC_DATA] chicken strips, fries, and"
type textarea "Two halal chicken strips, fries, and fruit drink."
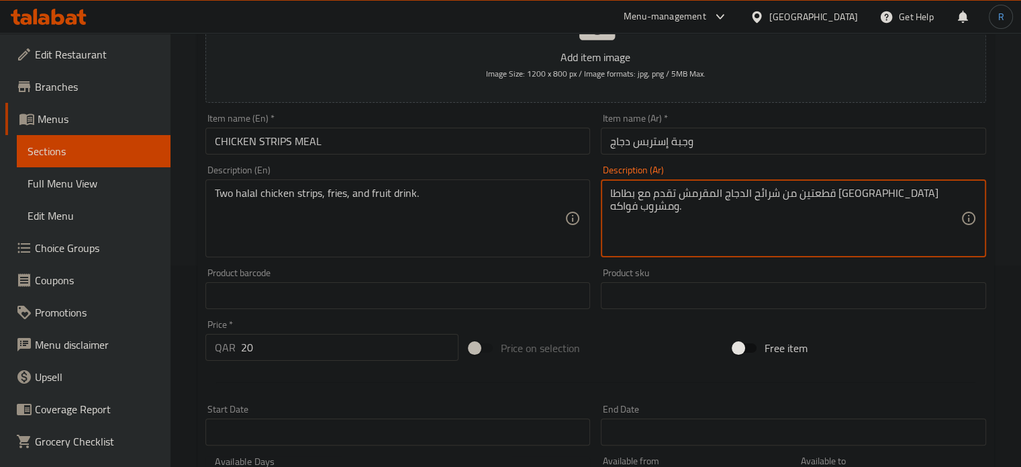
click at [679, 188] on textarea "قطعتين من شرائح الدجاج المقرمش تقدم مع بطاطا [GEOGRAPHIC_DATA] ومشروب فواكه." at bounding box center [785, 219] width 351 height 64
paste textarea "شريحتين دجاج حلال، بطاطس مقلية، ومشروب فاكهة"
click at [940, 198] on textarea "شريحتين دجاج حلال، بطاطس مقلية، ومشروب فاكهة." at bounding box center [785, 219] width 351 height 64
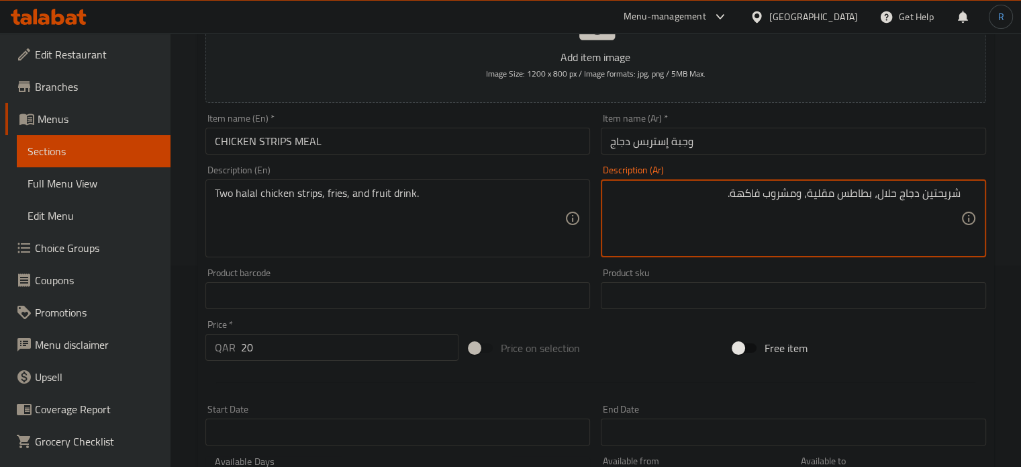
click at [940, 198] on textarea "شريحتين دجاج حلال، بطاطس مقلية، ومشروب فاكهة." at bounding box center [785, 219] width 351 height 64
click at [659, 144] on input "وجبة إستربس دجاج" at bounding box center [793, 141] width 385 height 27
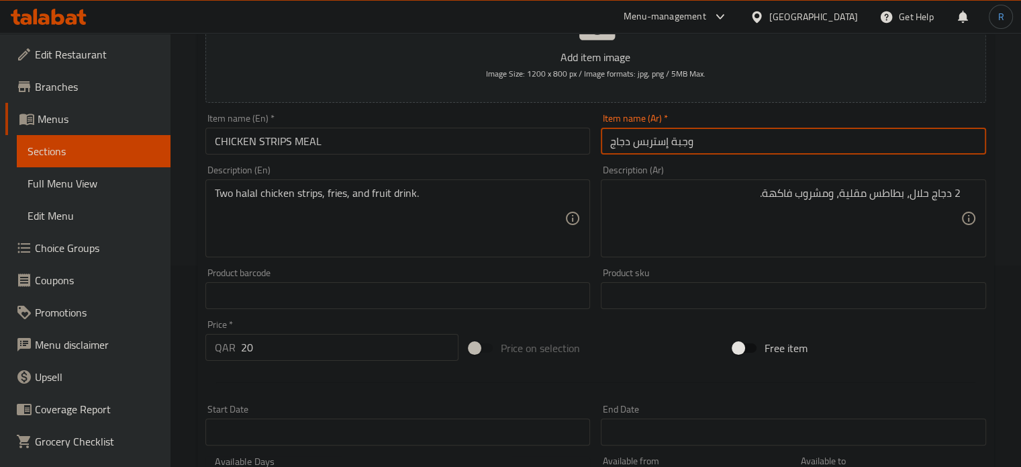
click at [659, 144] on input "وجبة إستربس دجاج" at bounding box center [793, 141] width 385 height 27
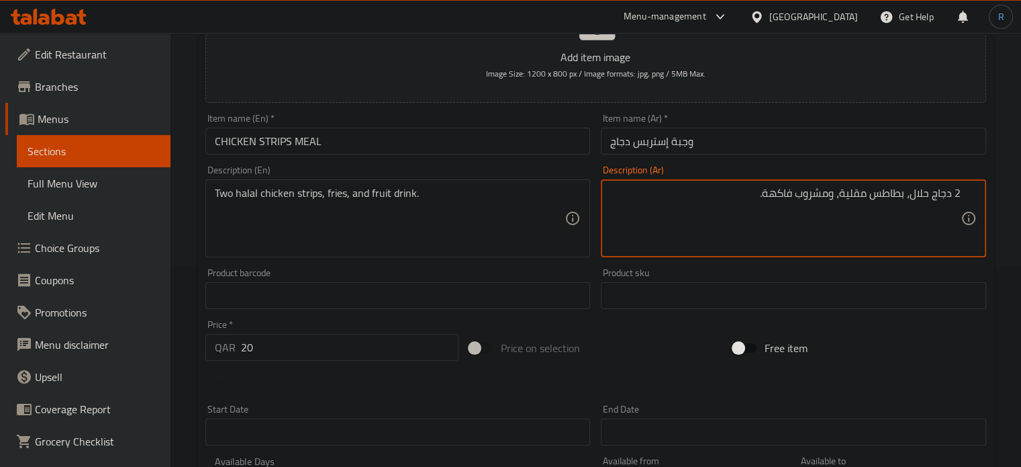
paste textarea "ستربس"
type textarea "2 إستربس دجاج حلال، بطاطس مقلية، ومشروب فاكهة."
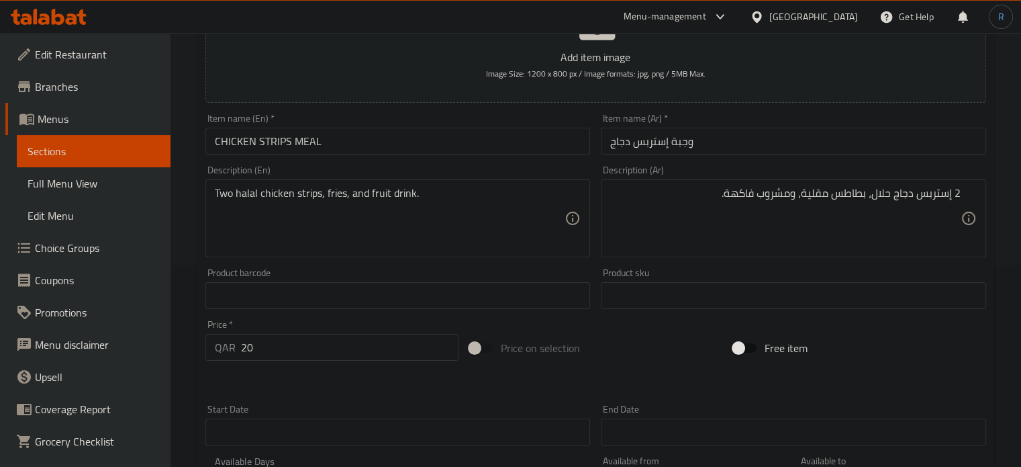
click at [730, 155] on div "Item name (Ar)   * وجبة إستربس دجاج Item name (Ar) *" at bounding box center [794, 134] width 396 height 52
click at [730, 143] on input "وجبة إستربس دجاج" at bounding box center [793, 141] width 385 height 27
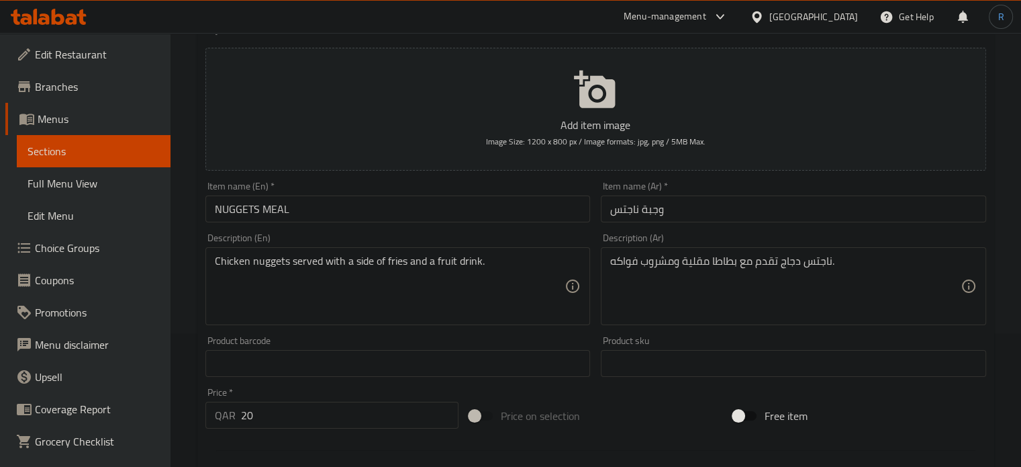
scroll to position [134, 0]
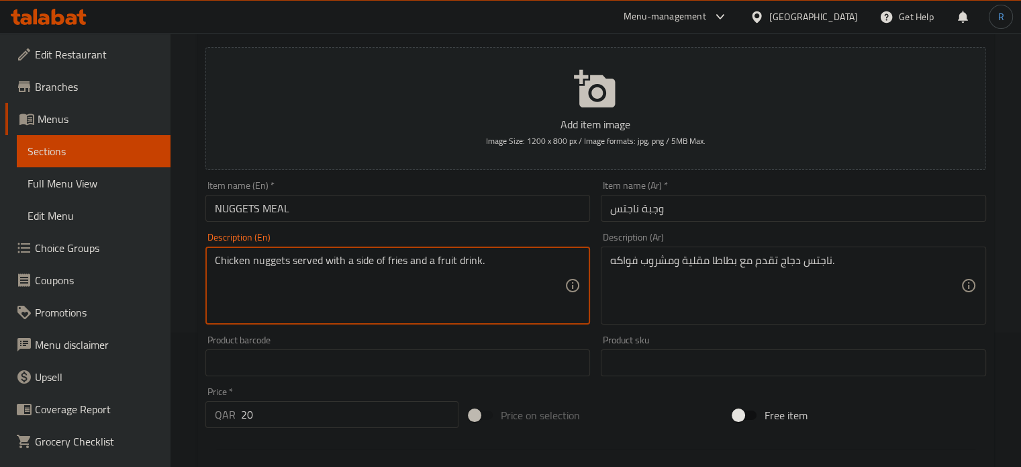
click at [469, 258] on textarea "Chicken nuggets served with a side of fries and a fruit drink." at bounding box center [390, 286] width 351 height 64
paste textarea "Halal chicken nuggets, fries, and"
type textarea "Halal chicken nuggets, fries, and fruit drink."
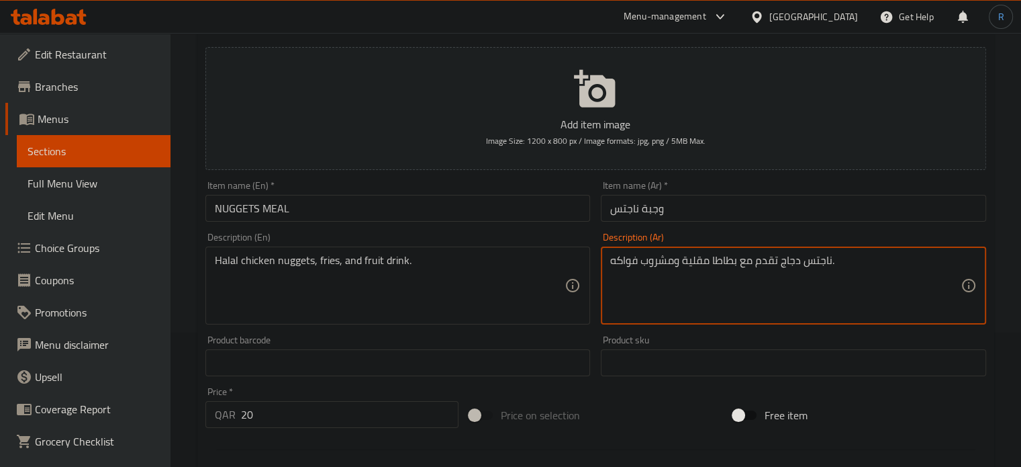
click at [756, 263] on textarea "ناجتس دجاج تقدم مع بطاطا مقلية ومشروب فواكه." at bounding box center [785, 286] width 351 height 64
paste textarea "طع دجاج حلال، بطاطس مقلية،"
click at [633, 206] on input "وجبة ناجتس" at bounding box center [793, 208] width 385 height 27
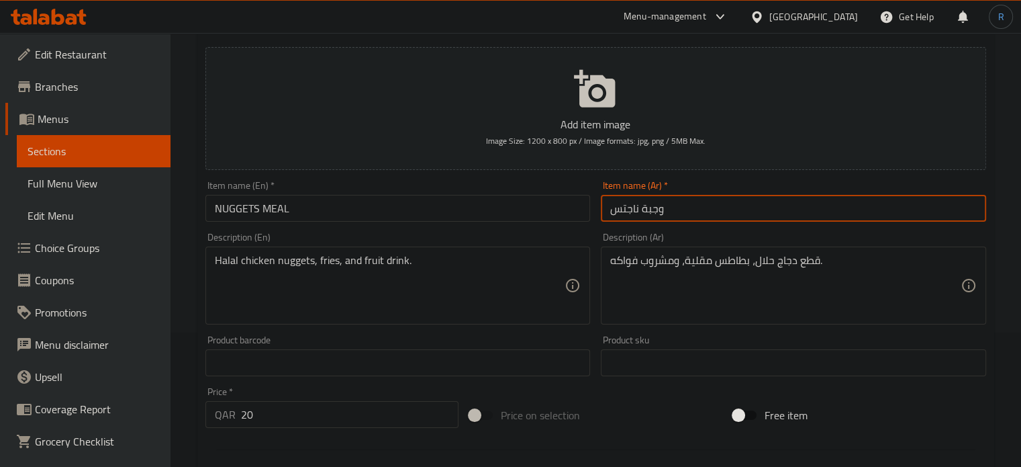
click at [633, 206] on input "وجبة ناجتس" at bounding box center [793, 208] width 385 height 27
click at [629, 211] on input "وجبة ناجتس" at bounding box center [793, 208] width 385 height 27
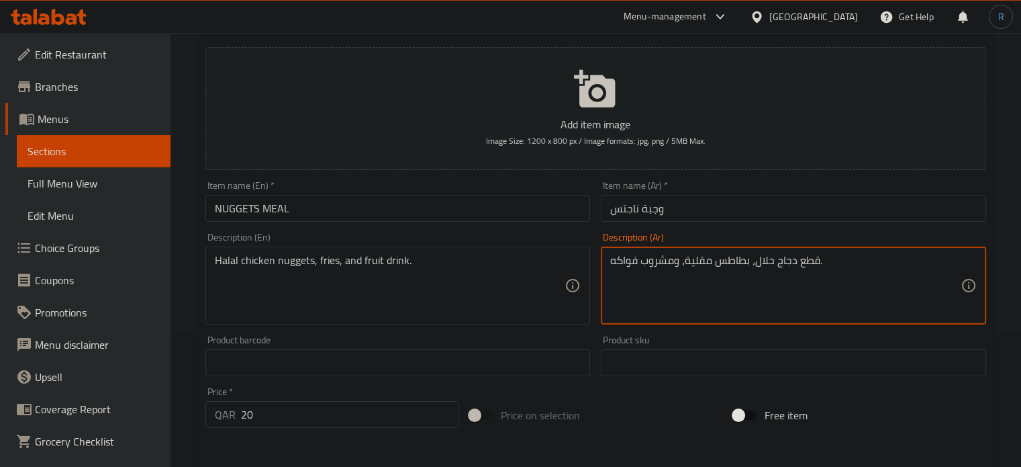
click at [813, 267] on textarea "قطع دجاج حلال، بطاطس مقلية، ومشروب فواكه." at bounding box center [785, 286] width 351 height 64
paste textarea "اجتس"
type textarea "ناجتس دجاج حلال، بطاطس مقلية، ومشروب فواكه."
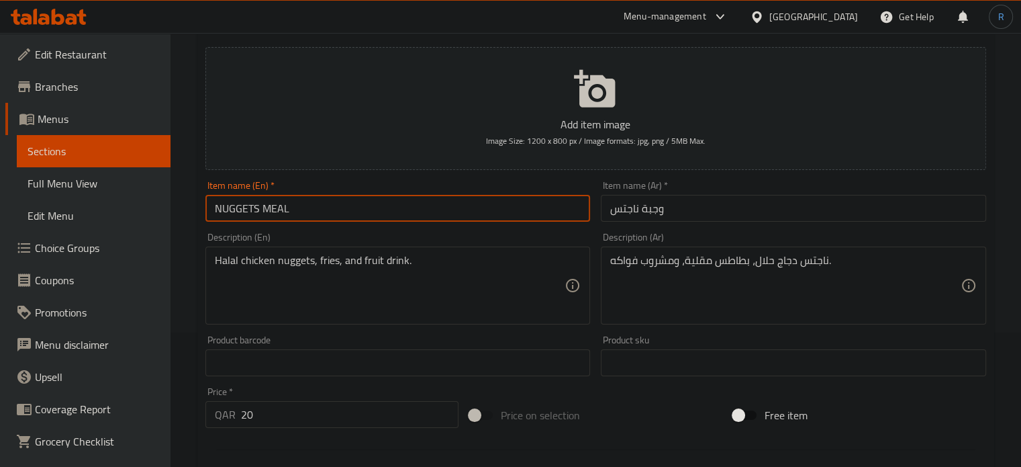
click at [400, 216] on input "NUGGETS MEAL" at bounding box center [398, 208] width 385 height 27
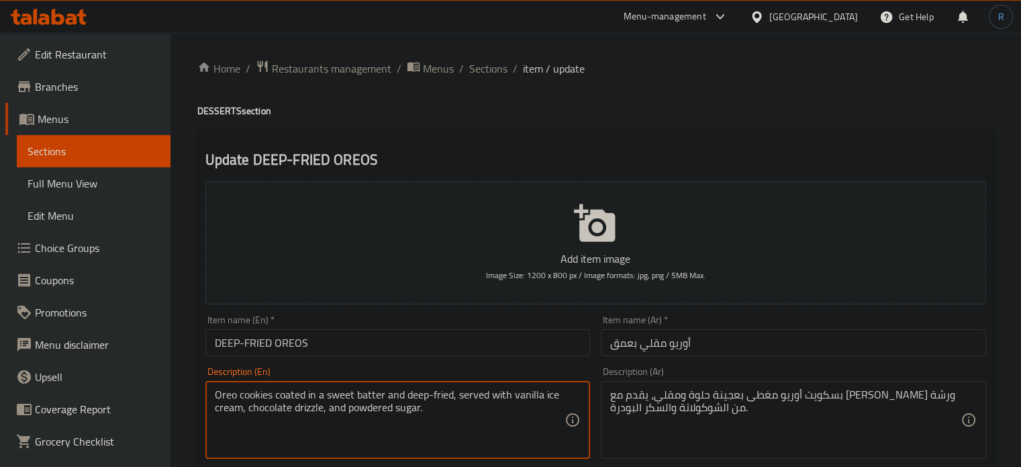
click at [469, 400] on textarea "Oreo cookies coated in a sweet batter and deep-fried, served with vanilla ice c…" at bounding box center [390, 420] width 351 height 64
paste textarea ", sweet batter, vanilla ice cream, chocolate syrup,"
type textarea "Oreo cookies, sweet batter, vanilla ice cream, chocolate syrup, powdered sugar."
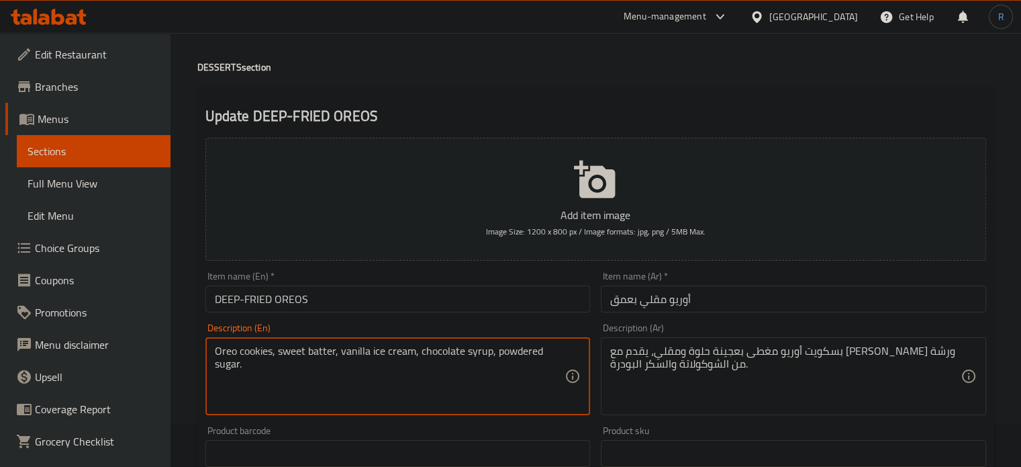
scroll to position [134, 0]
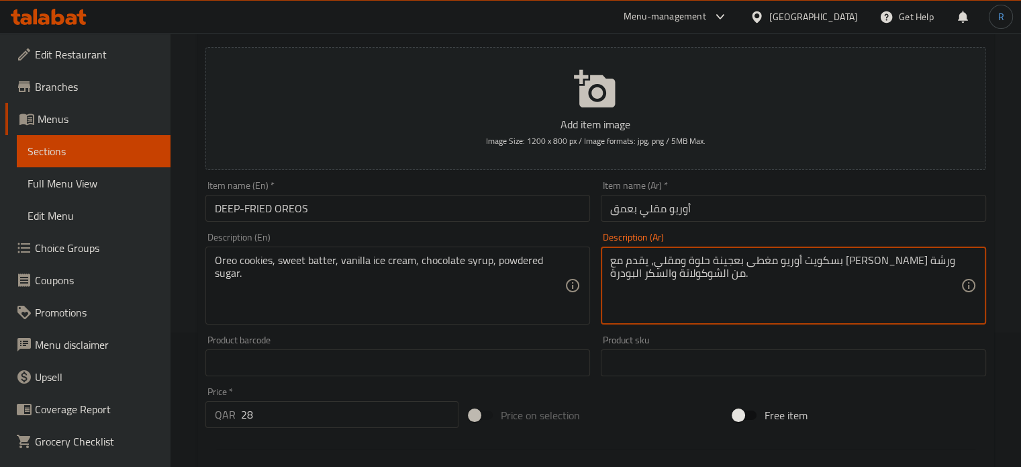
click at [698, 269] on textarea "بسكويت أوريو مغطى بعجينة حلوة ومقلي، يقدم مع [PERSON_NAME] ورشة من الشوكولاتة و…" at bounding box center [785, 286] width 351 height 64
paste textarea "، عجينة حلوة، آيس كريم فانيليا، شراب الشوكولاتة، سكر"
click at [919, 263] on textarea "بسكويت أوريو، عجينة حلوة، آيس كريم فانيليا، شراب الشوكولاتة، سكر بودرة." at bounding box center [785, 286] width 351 height 64
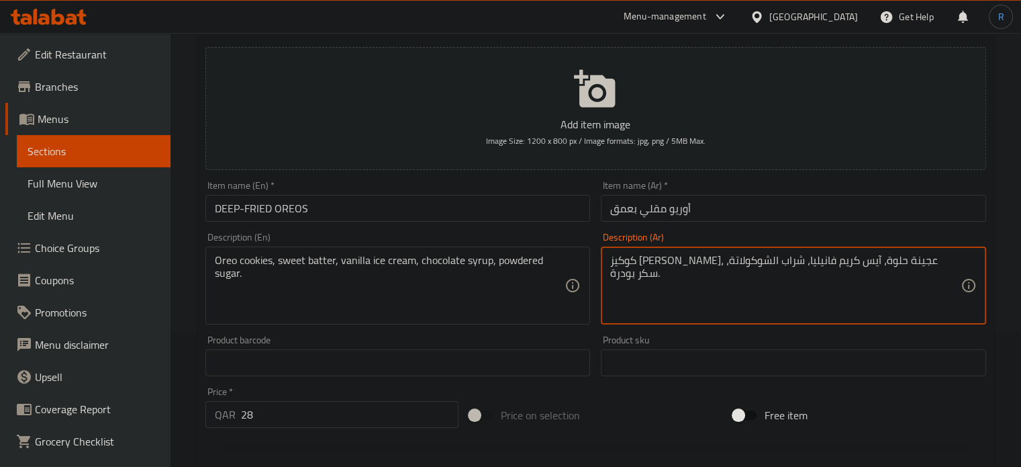
click at [855, 255] on textarea "كوكيز [PERSON_NAME]، عجينة حلوة، آيس كريم فانيليا، شراب الشوكولاتة، سكر بودرة." at bounding box center [785, 286] width 351 height 64
click at [822, 263] on textarea "كوكيز [PERSON_NAME]، خليط حلوة، آيس كريم فانيليا، شراب الشوكولاتة، سكر بودرة." at bounding box center [785, 286] width 351 height 64
click at [707, 259] on textarea "كوكيز [PERSON_NAME]، [PERSON_NAME]، [PERSON_NAME]، شراب الشوكولاتة، سكر بودرة." at bounding box center [785, 286] width 351 height 64
type textarea "كوكيز [PERSON_NAME]، [PERSON_NAME]، آيس كريم فانيليا، شراب شوكولاتة، سكر بودرة."
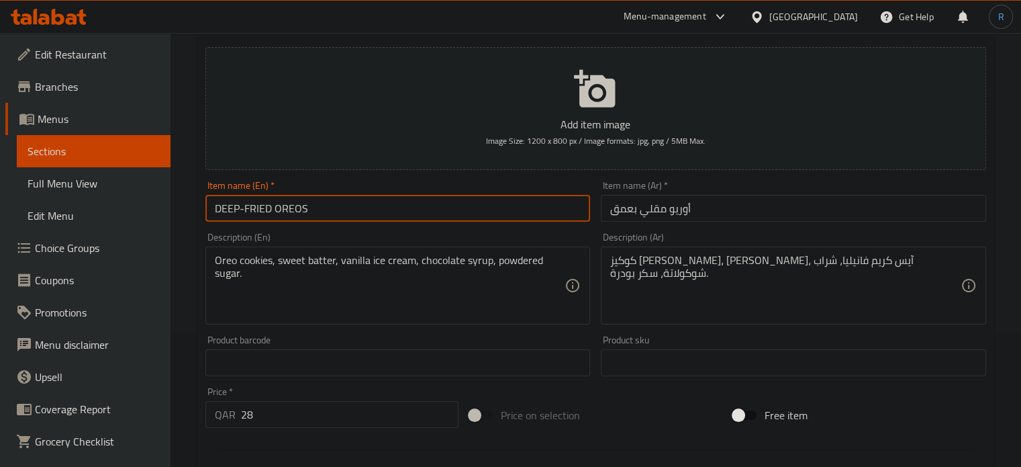
click at [551, 212] on input "DEEP-FRIED OREOS" at bounding box center [398, 208] width 385 height 27
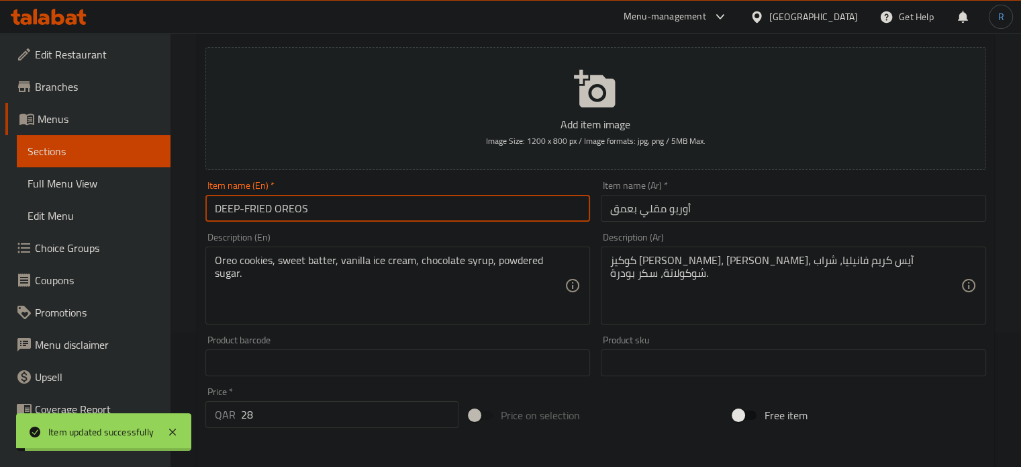
scroll to position [0, 0]
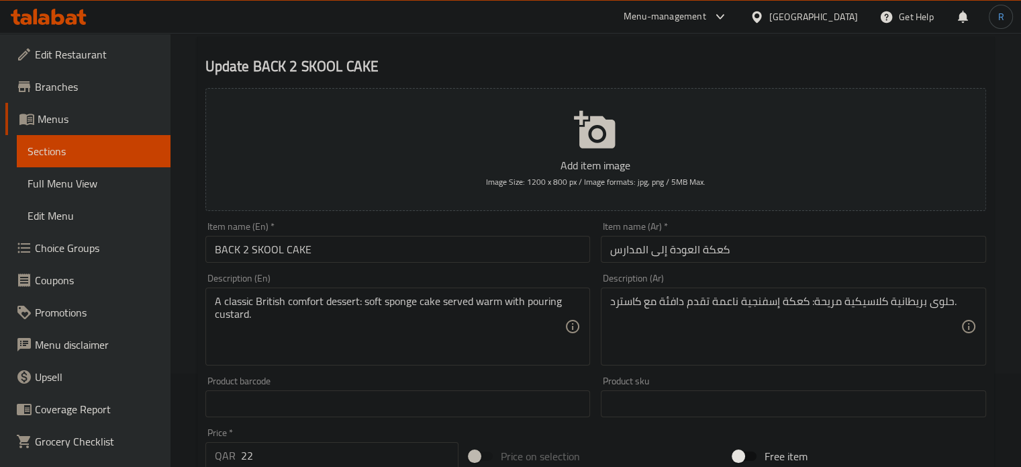
scroll to position [134, 0]
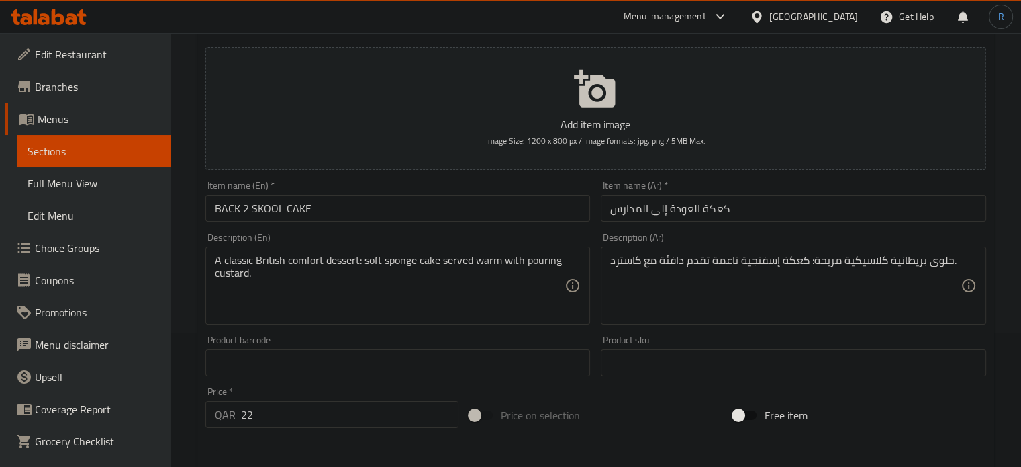
click at [751, 217] on input "كعكة العودة إلى المدارس" at bounding box center [793, 208] width 385 height 27
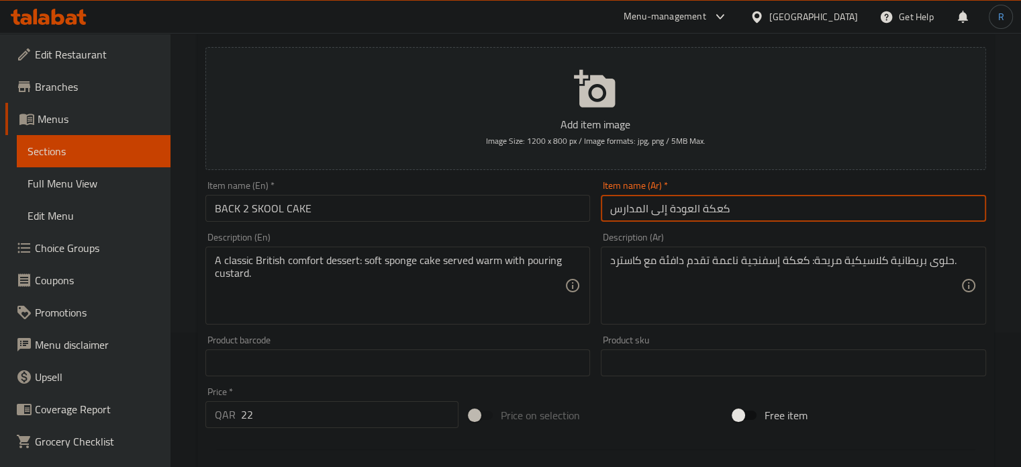
click at [751, 217] on input "كعكة العودة إلى المدارس" at bounding box center [793, 208] width 385 height 27
type input "باك تو سكول كيك"
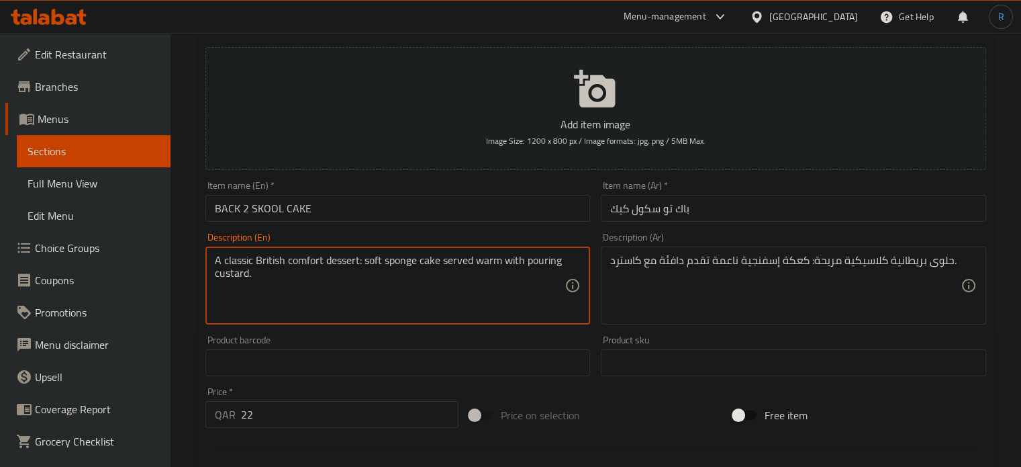
click at [494, 263] on textarea "A classic British comfort dessert: soft sponge cake served warm with pouring cu…" at bounding box center [390, 286] width 351 height 64
paste textarea "Sponge cake, warm custard (milk, egg, sugar, vanilla)"
type textarea "Sponge cake, warm custard (milk, egg, sugar, vanilla)."
click at [739, 259] on textarea "حلوى بريطانية كلاسيكية مريحة: كعكة إسفنجية ناعمة تقدم دافئة مع كاسترد." at bounding box center [785, 286] width 351 height 64
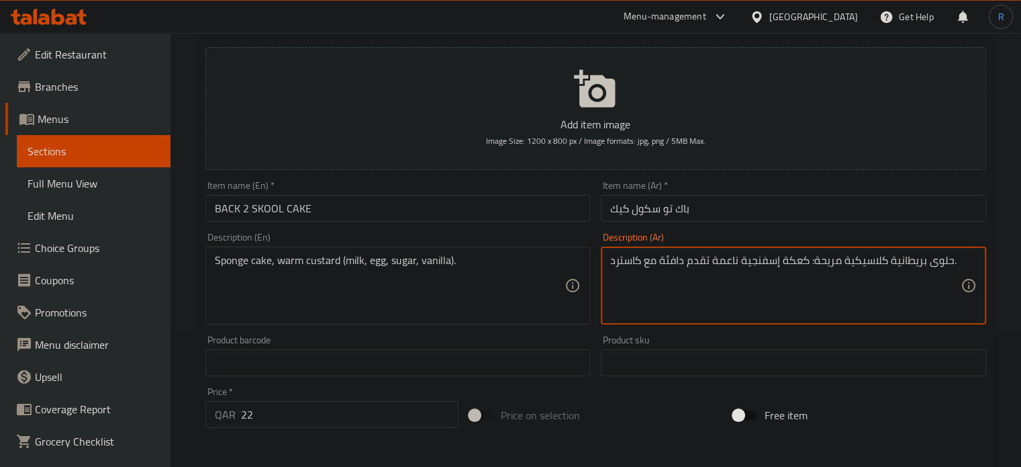
click at [739, 259] on textarea "حلوى بريطانية كلاسيكية مريحة: كعكة إسفنجية ناعمة تقدم دافئة مع كاسترد." at bounding box center [785, 286] width 351 height 64
paste textarea "كيكة اسفنجية، كريمة دافئة (حليب، بيض، سكر، فانيليا)"
click at [823, 259] on textarea "كيكة اسفنجية، كريمة دافئة (حليب، [PERSON_NAME]، سكر، فانيليا)." at bounding box center [785, 286] width 351 height 64
click at [782, 263] on textarea "كيك اسفنجية، كريمة دافئة (حليب، [PERSON_NAME]، سكر، فانيليا)." at bounding box center [785, 286] width 351 height 64
click at [755, 259] on textarea "[PERSON_NAME]، [PERSON_NAME] (حليب، بيض، سكر، فانيليا)." at bounding box center [785, 286] width 351 height 64
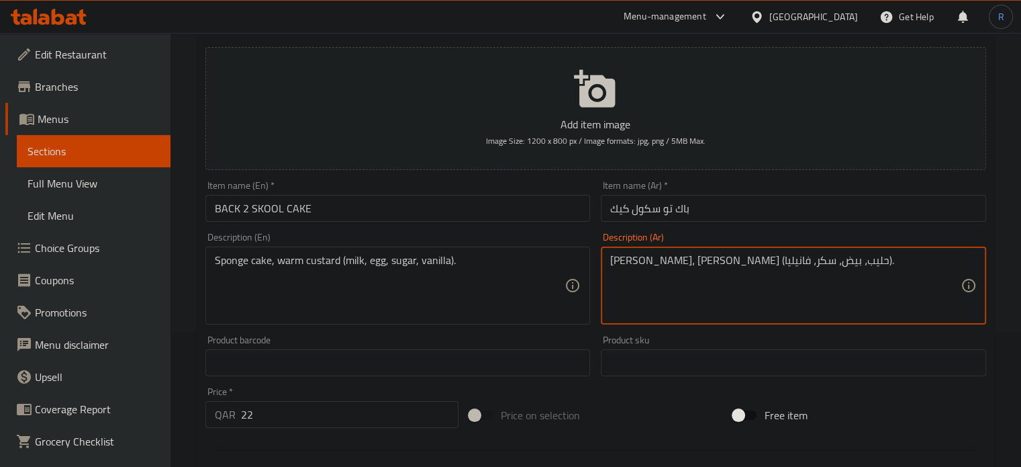
click at [755, 259] on textarea "[PERSON_NAME]، [PERSON_NAME] (حليب، بيض، سكر، فانيليا)." at bounding box center [785, 286] width 351 height 64
click at [723, 265] on textarea "[PERSON_NAME]، كاسترد دافئة (حليب، بيض، سكر، فانيليا)." at bounding box center [785, 286] width 351 height 64
type textarea "[PERSON_NAME]، كاسترد دافئ (حليب، بيض، سكر، فانيليا)."
click at [507, 220] on input "BACK 2 SKOOL CAKE" at bounding box center [398, 208] width 385 height 27
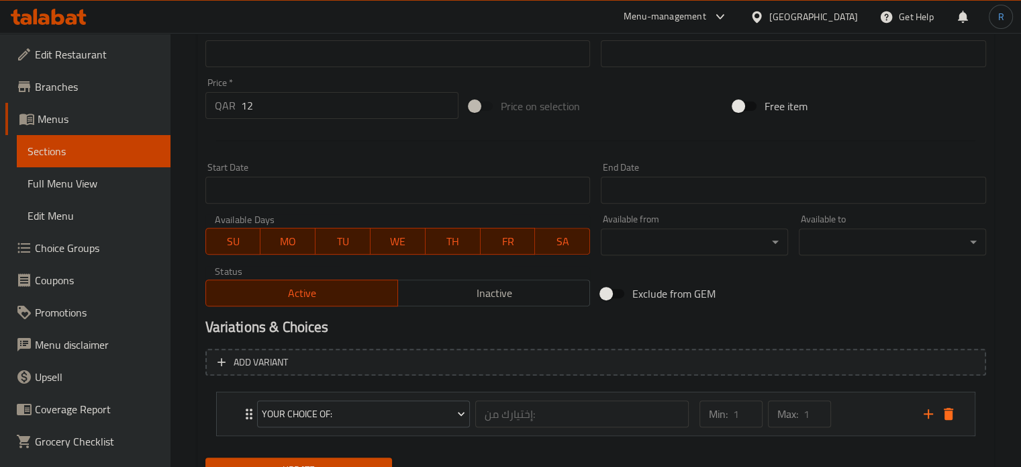
scroll to position [470, 0]
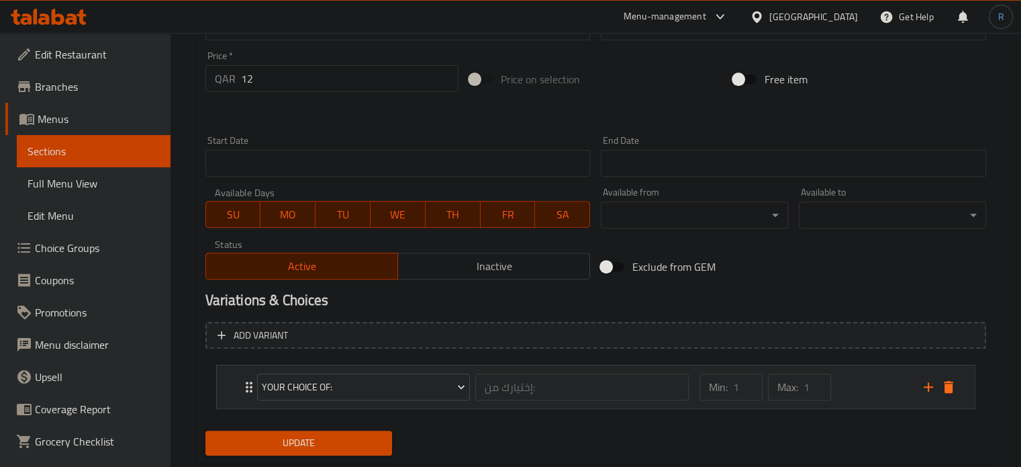
click at [249, 377] on div "Your Choice Of: إختيارك من: ​" at bounding box center [473, 386] width 449 height 43
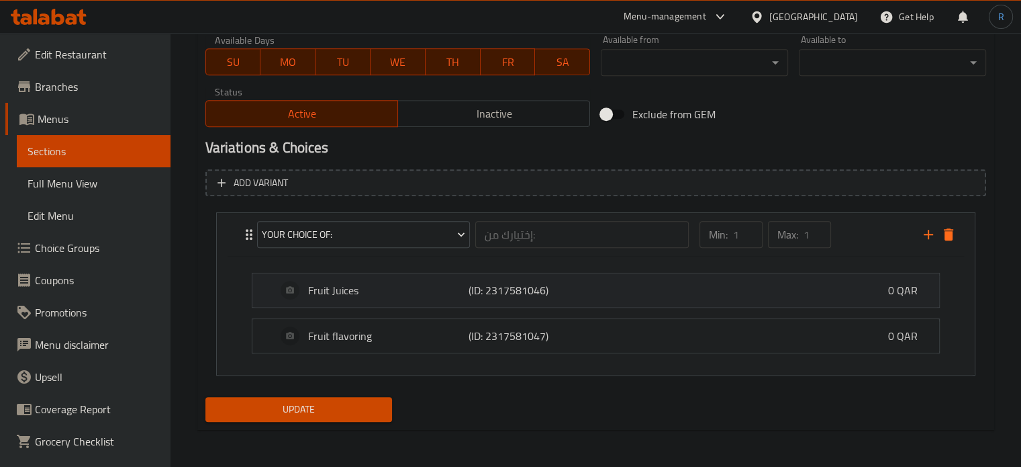
click at [392, 299] on div "Fruit Juices (ID: 2317581046) 0 QAR" at bounding box center [600, 290] width 647 height 34
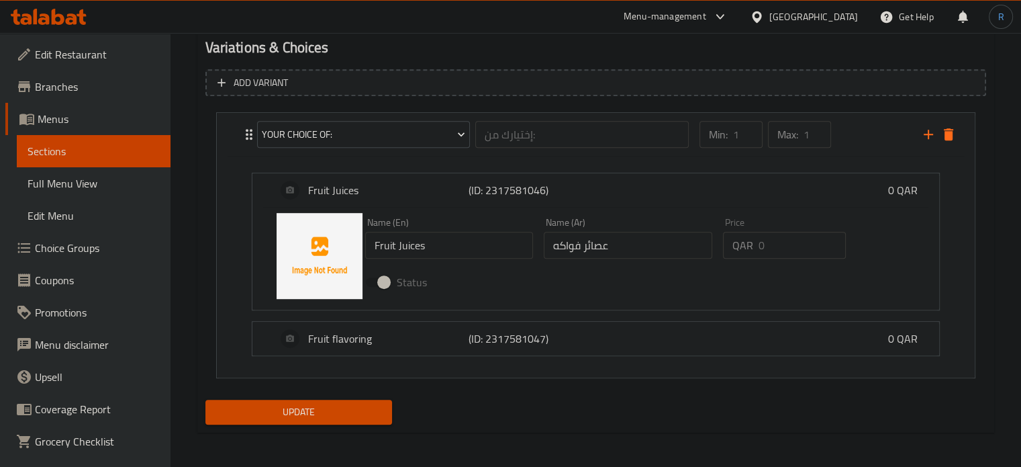
scroll to position [725, 0]
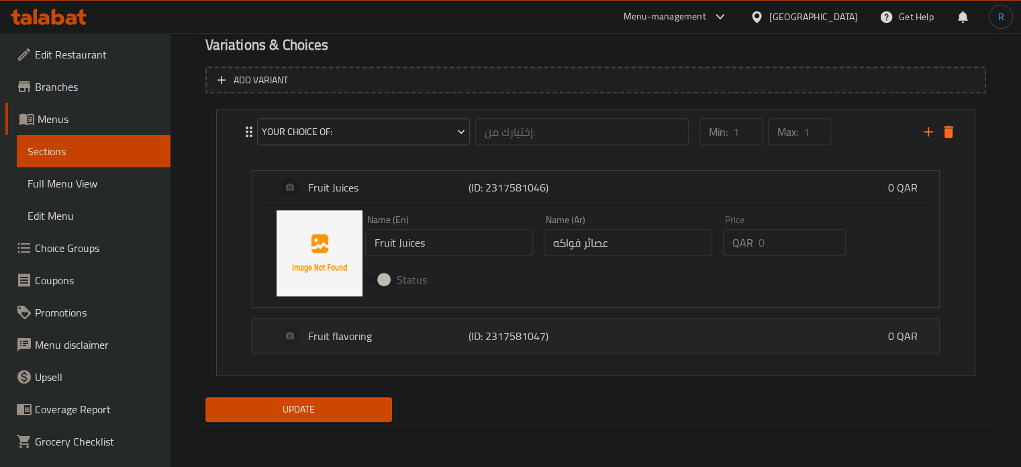
click at [390, 340] on p "Fruit flavoring" at bounding box center [388, 336] width 161 height 16
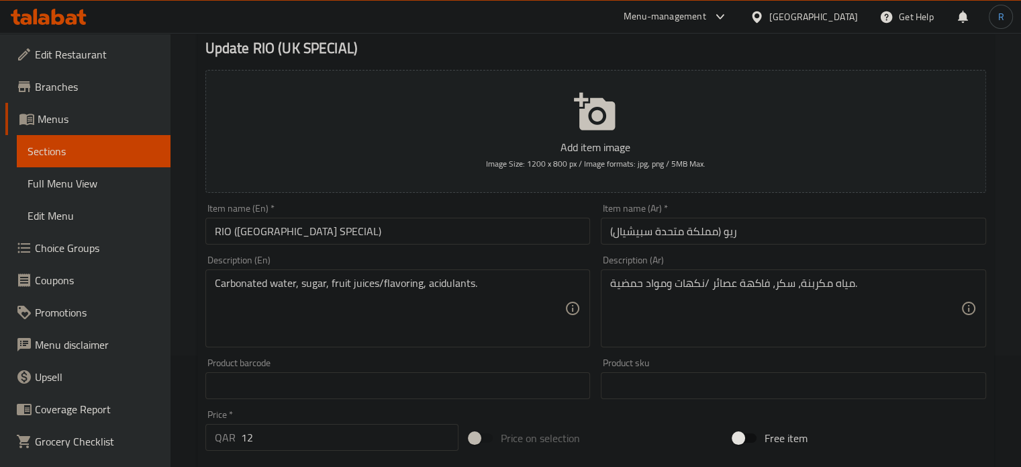
scroll to position [0, 0]
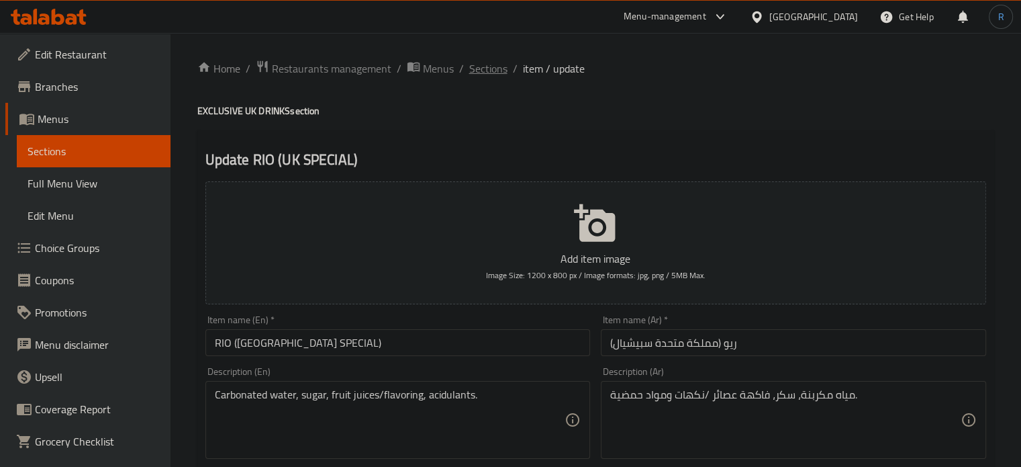
click at [484, 69] on span "Sections" at bounding box center [488, 68] width 38 height 16
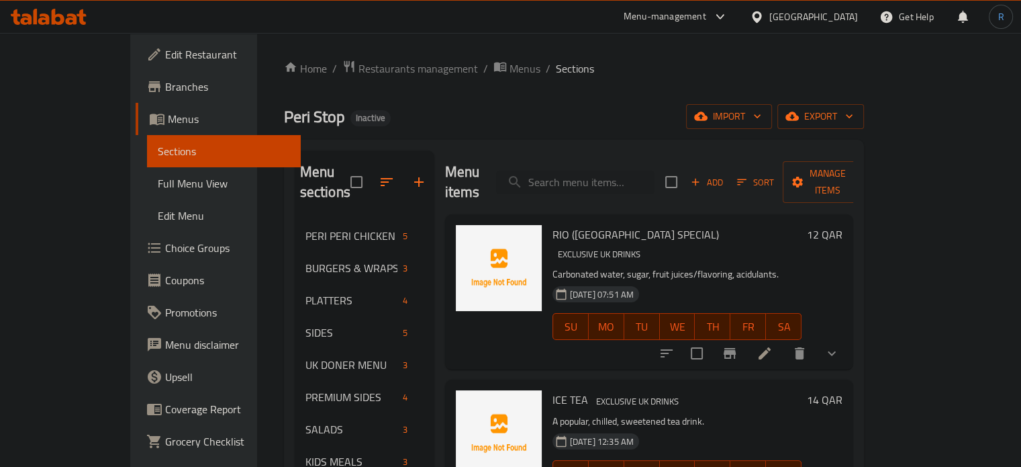
scroll to position [188, 0]
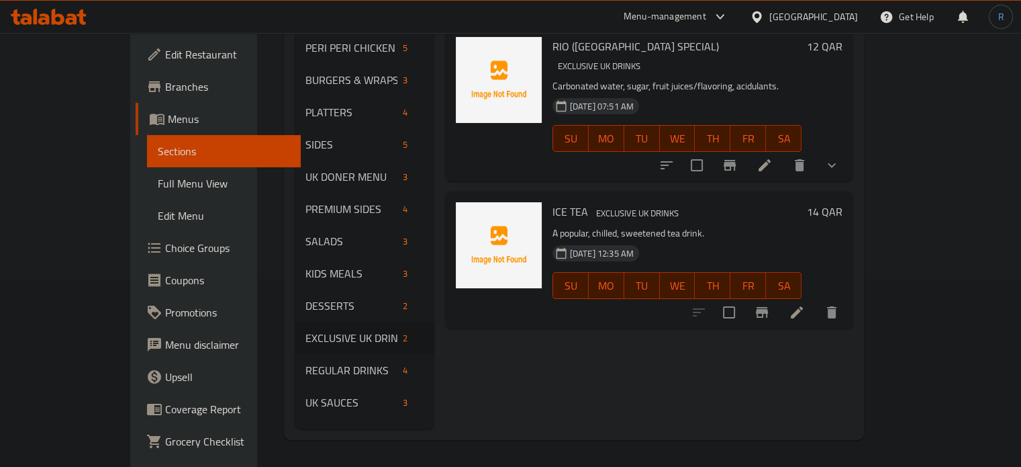
click at [805, 304] on icon at bounding box center [797, 312] width 16 height 16
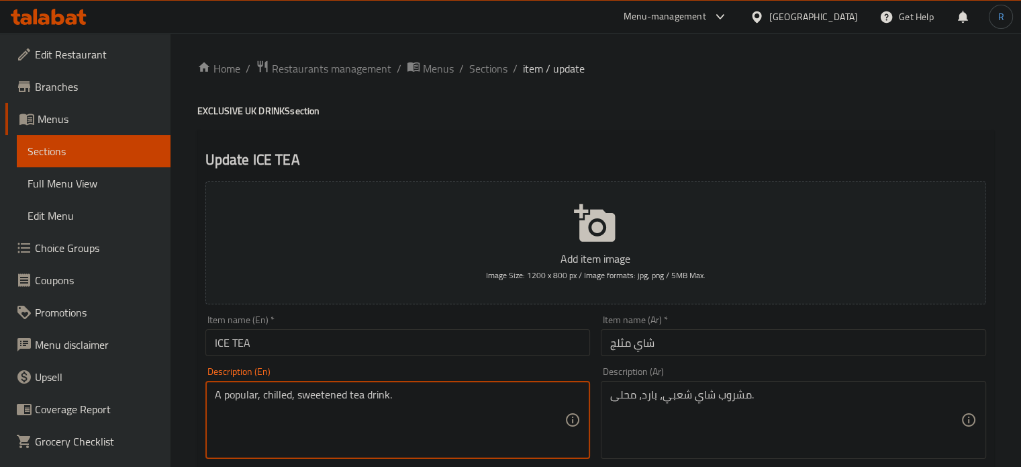
click at [459, 394] on textarea "A popular, chilled, sweetened tea drink." at bounding box center [390, 420] width 351 height 64
paste textarea "Brewed tea, water, sugar, lemon/peach flavoring"
type textarea "Brewed tea, water, sugar, lemon/peach flavoring."
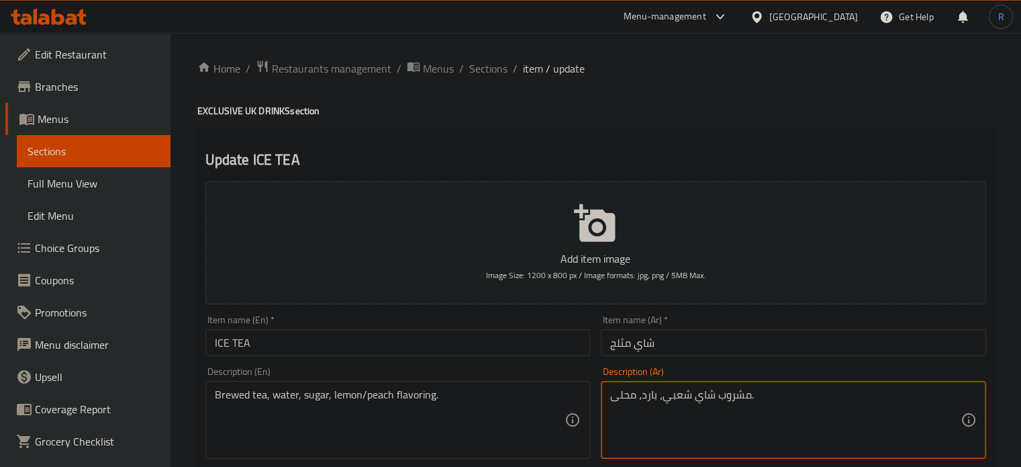
click at [720, 401] on textarea "مشروب شاي شعبي، بارد، محلى." at bounding box center [785, 420] width 351 height 64
paste textarea "الشاي المخمر، الماء، السكر، نكهة الليمون/الخوخ"
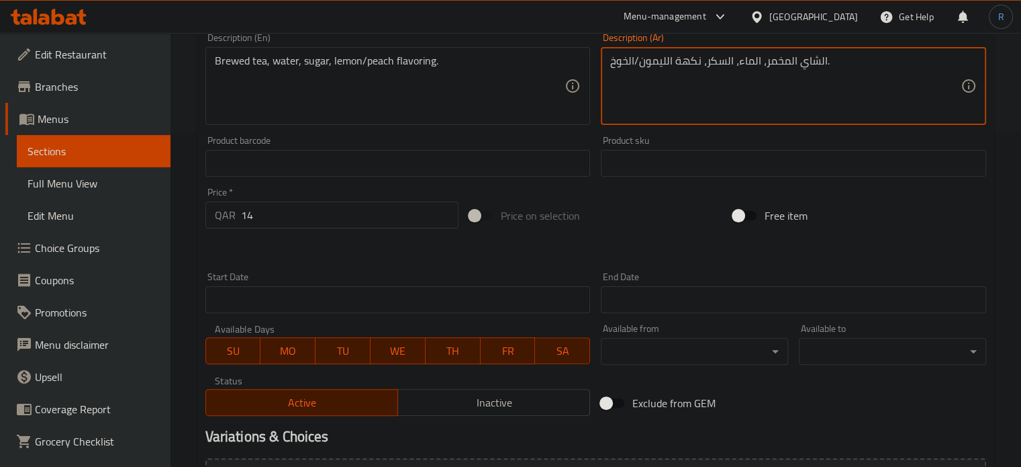
scroll to position [134, 0]
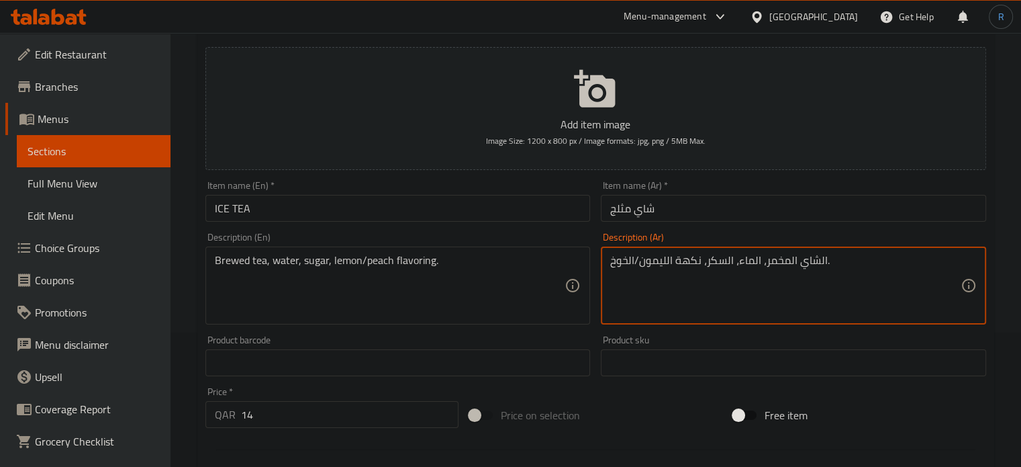
type textarea "الشاي المخمر، الماء، السكر، نكهة الليمون/الخوخ."
click at [422, 212] on input "ICE TEA" at bounding box center [398, 208] width 385 height 27
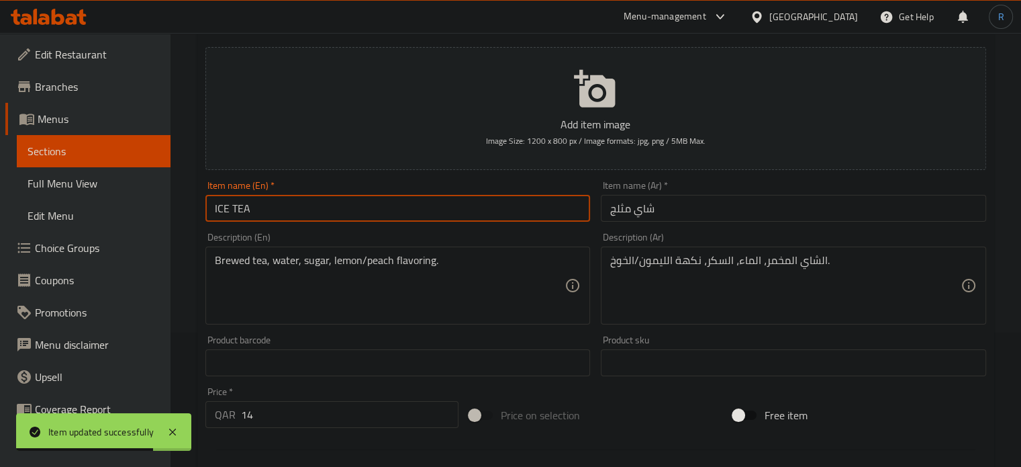
click at [365, 210] on input "ICE TEA" at bounding box center [398, 208] width 385 height 27
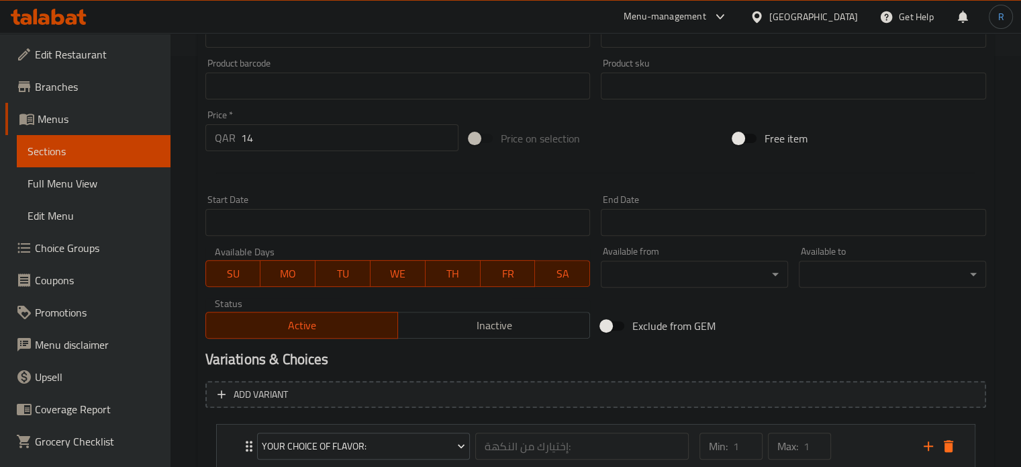
scroll to position [504, 0]
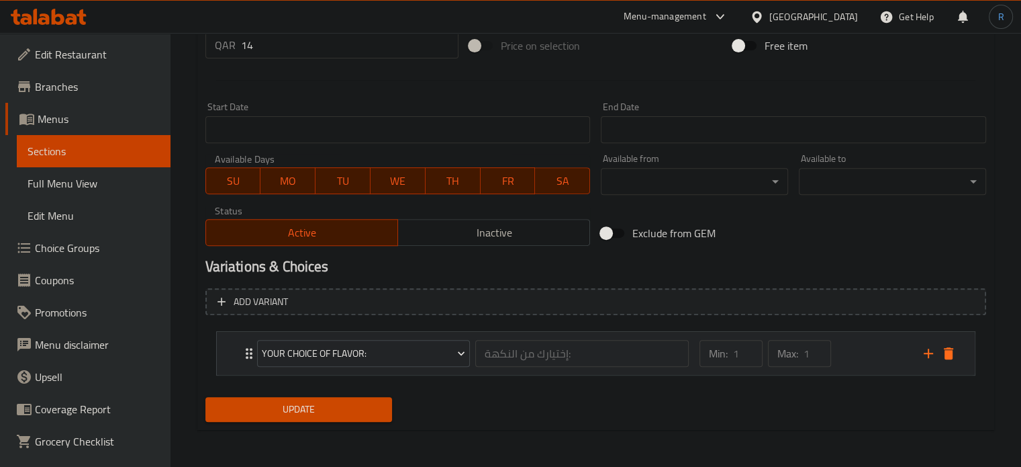
click at [252, 352] on div "Your Choice Of Flavor: إختيارك من النكهة: ​" at bounding box center [473, 353] width 449 height 43
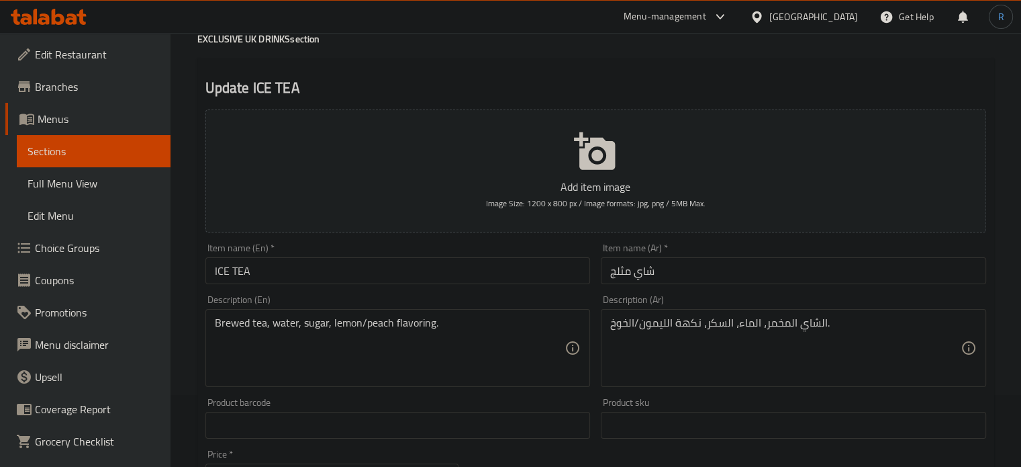
scroll to position [0, 0]
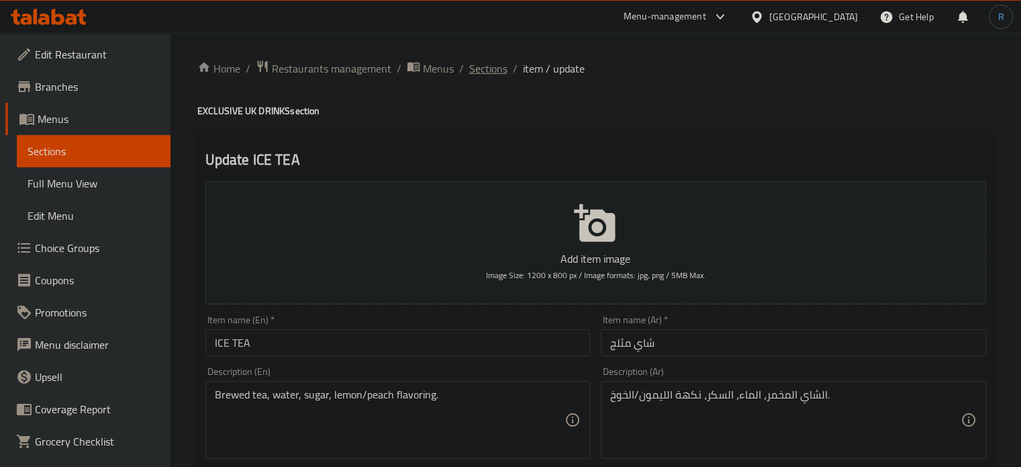
click at [486, 69] on span "Sections" at bounding box center [488, 68] width 38 height 16
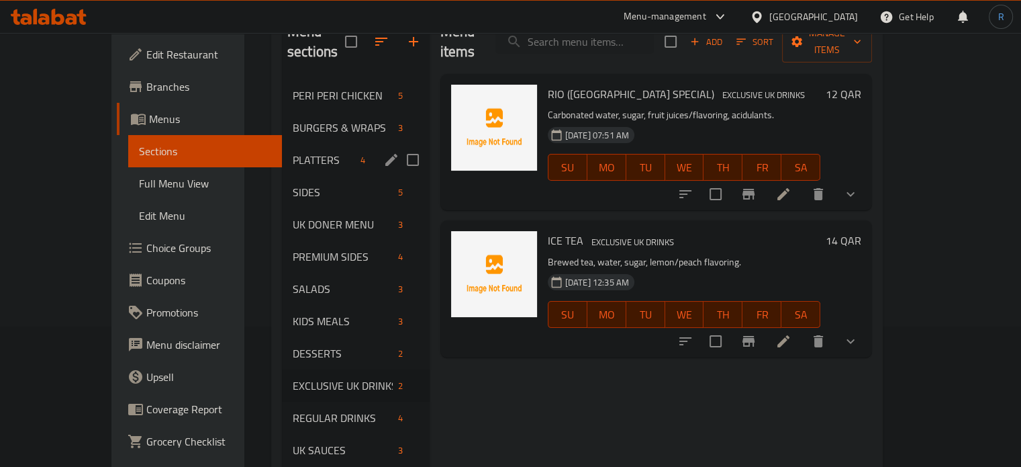
scroll to position [188, 0]
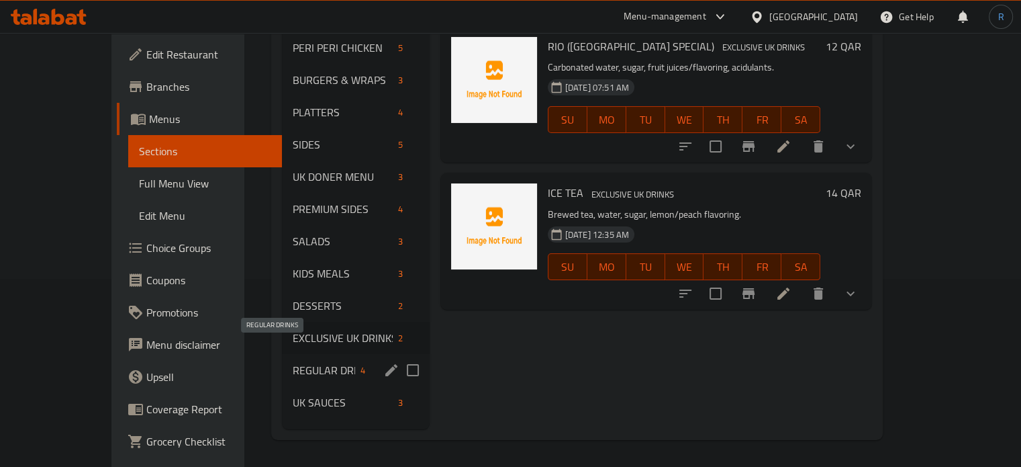
click at [293, 362] on span "REGULAR DRINKS" at bounding box center [324, 370] width 62 height 16
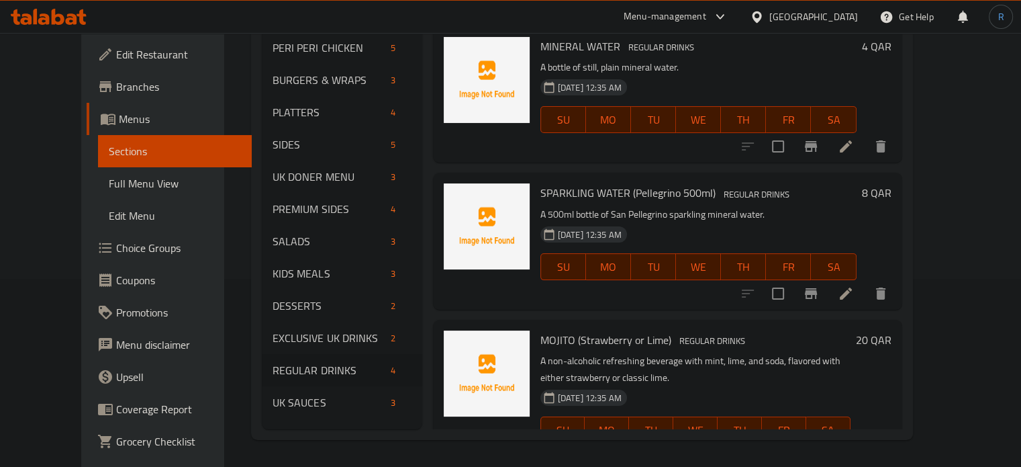
click at [772, 265] on div "SU MO TU WE TH FR SA" at bounding box center [698, 267] width 327 height 38
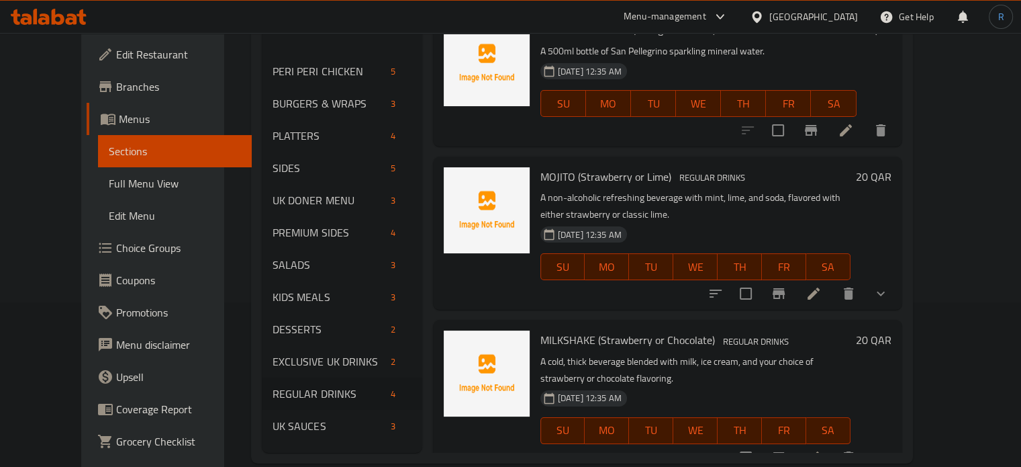
scroll to position [188, 0]
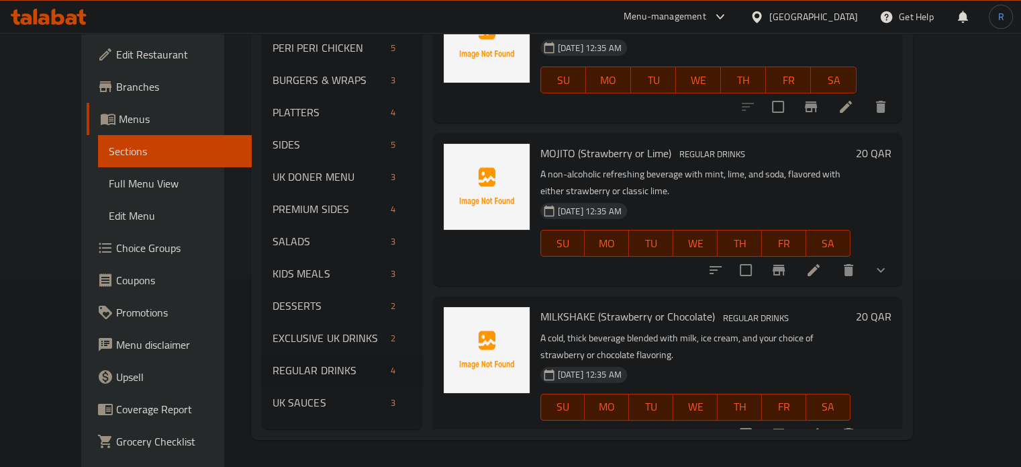
drag, startPoint x: 655, startPoint y: 182, endPoint x: 643, endPoint y: 178, distance: 12.7
click at [655, 197] on div "[DATE] 12:35 AM SU MO TU WE TH FR SA" at bounding box center [695, 233] width 321 height 73
click at [764, 272] on div "Menu items Add Sort Manage items MINERAL WATER REGULAR DRINKS A bottle of still…" at bounding box center [662, 195] width 480 height 467
click at [635, 240] on div "SU MO TU WE TH FR SA" at bounding box center [695, 243] width 321 height 38
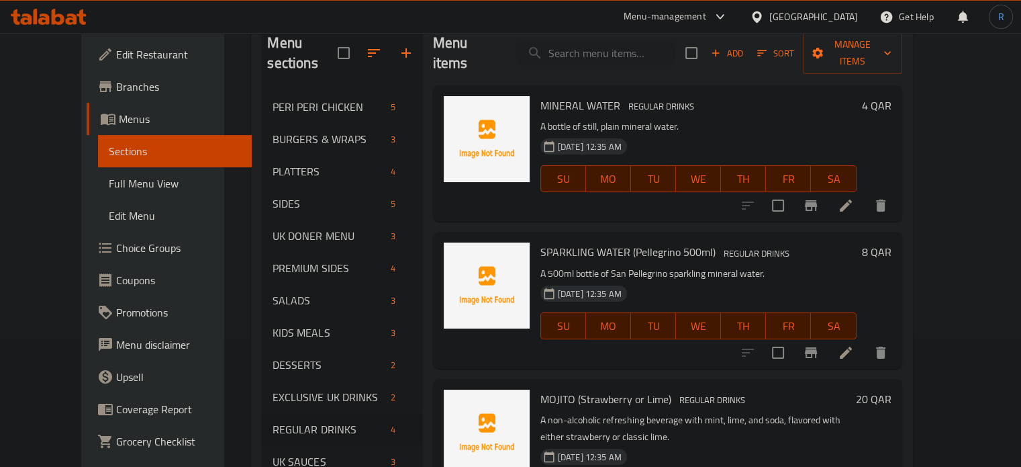
scroll to position [0, 0]
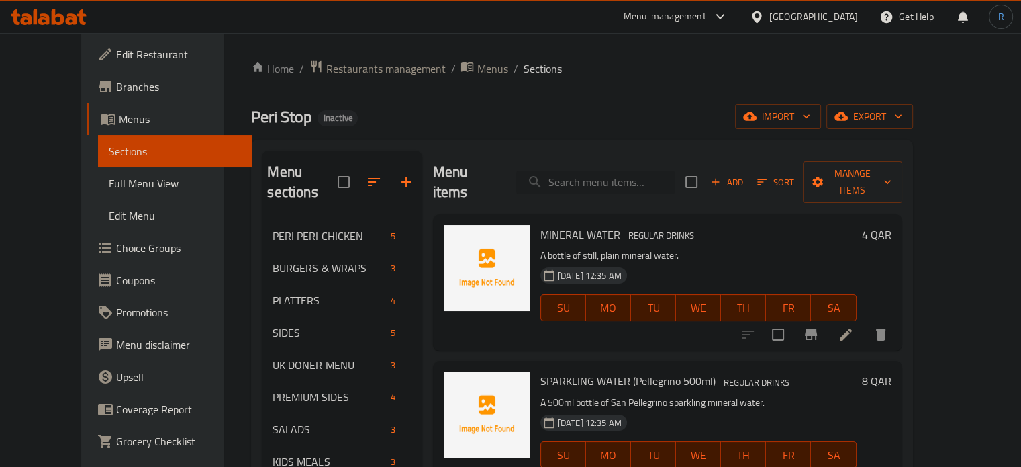
click at [626, 173] on input "search" at bounding box center [595, 183] width 158 height 24
paste input "CHICKEN BURGER + 1 side"
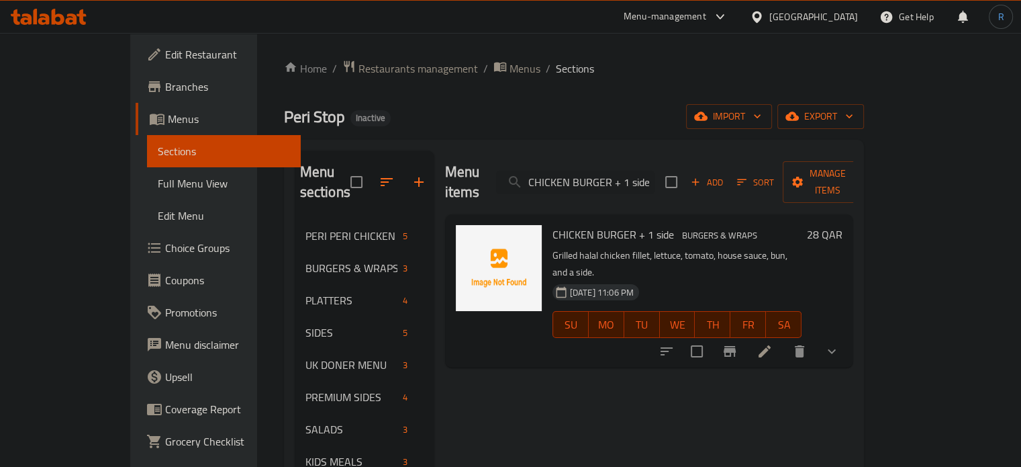
type input "CHICKEN BURGER + 1 side"
click at [771, 345] on icon at bounding box center [765, 351] width 12 height 12
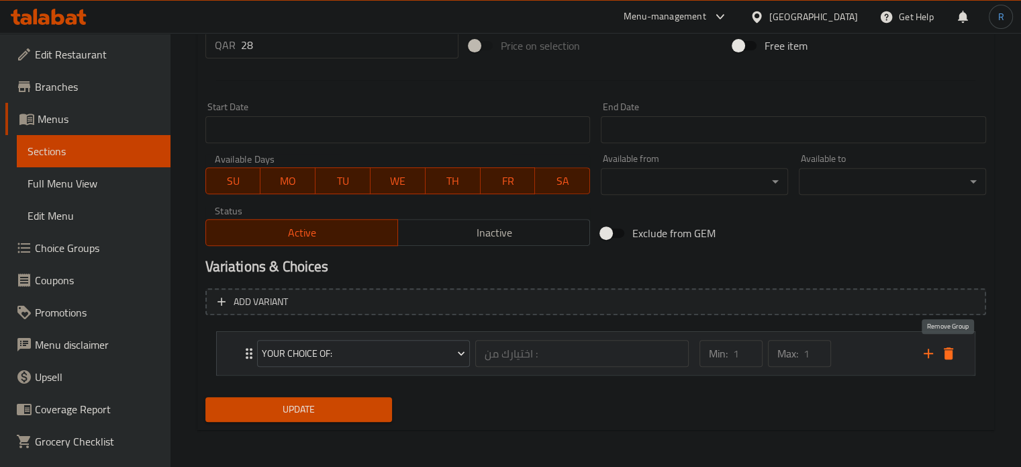
click at [950, 357] on icon "delete" at bounding box center [948, 353] width 9 height 12
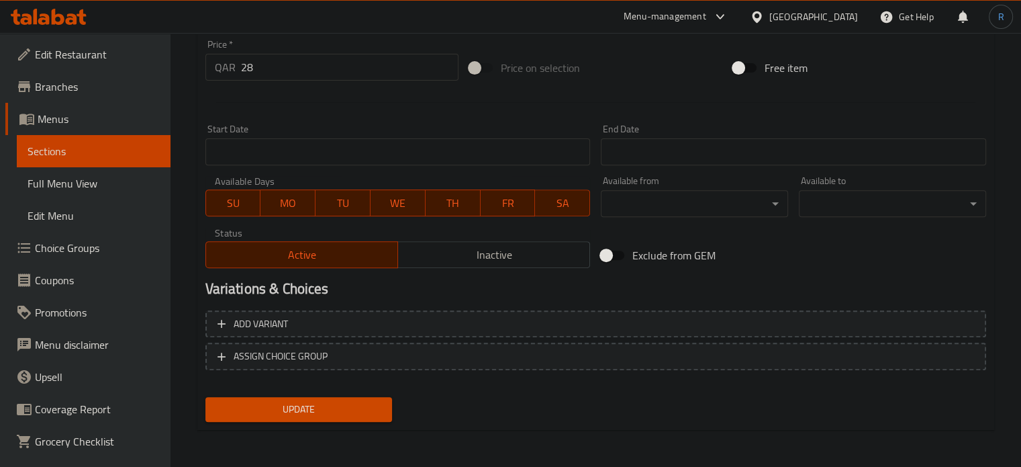
click at [340, 416] on span "Update" at bounding box center [299, 409] width 166 height 17
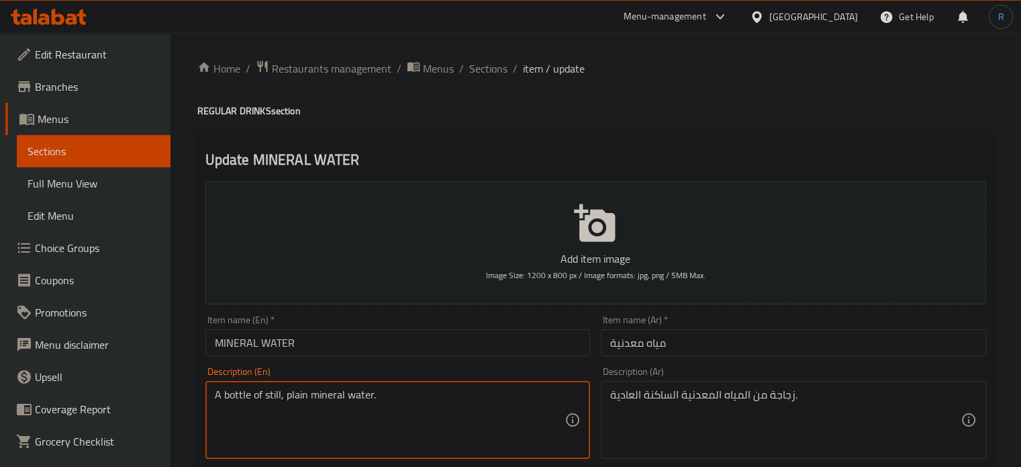
click at [467, 409] on textarea "A bottle of still, plain mineral water." at bounding box center [390, 420] width 351 height 64
paste textarea "[MEDICAL_DATA] and minerals"
type textarea "[MEDICAL_DATA] and minerals."
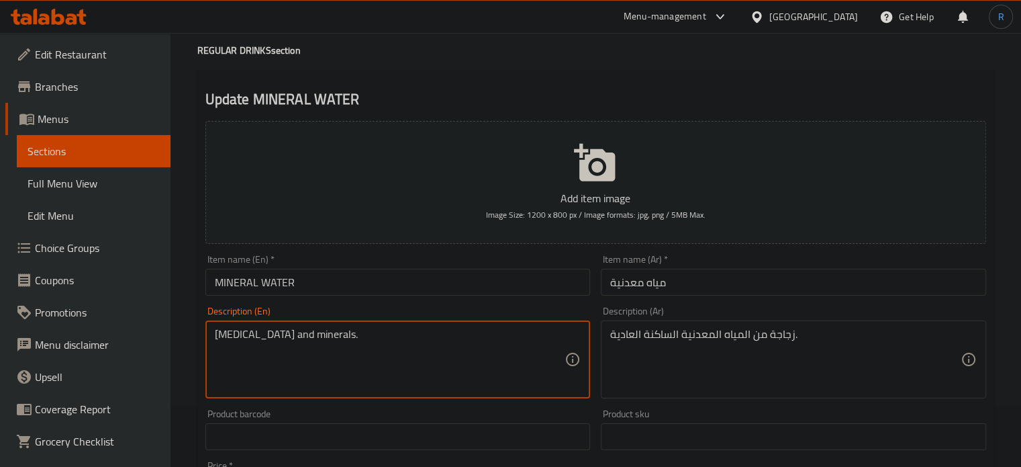
scroll to position [201, 0]
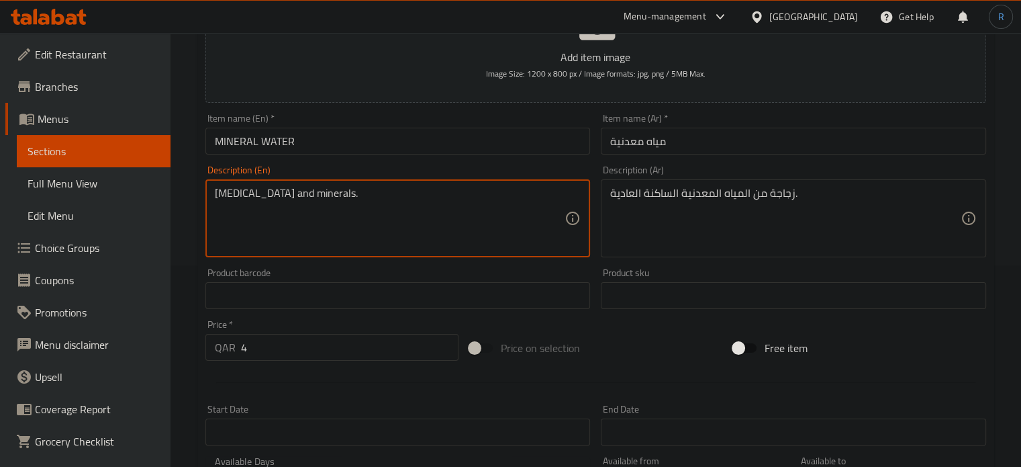
click at [696, 199] on textarea "زجاجة من المياه المعدنية الساكنة العادية." at bounding box center [785, 219] width 351 height 64
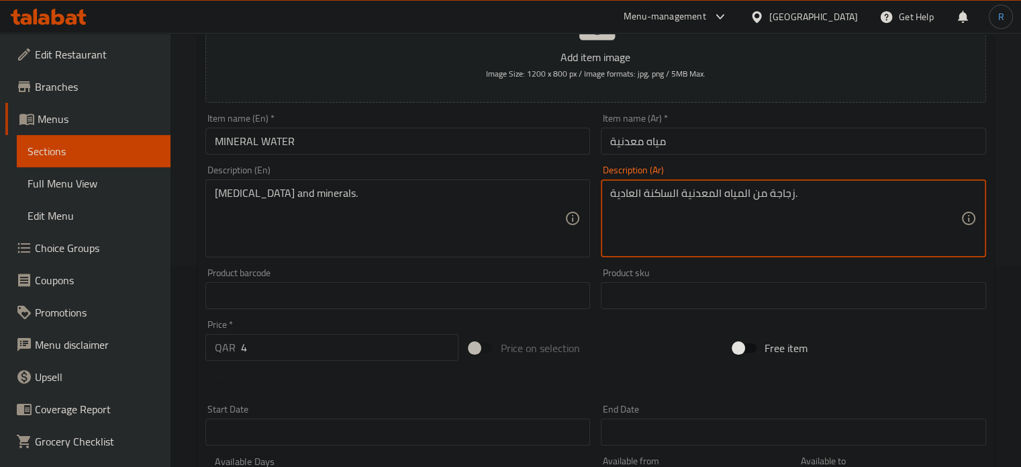
click at [696, 199] on textarea "زجاجة من المياه المعدنية الساكنة العادية." at bounding box center [785, 219] width 351 height 64
paste textarea "لمياه النقية والمعادن"
type textarea "المياه النقية والمعادن."
click at [713, 139] on input "مياه معدنية" at bounding box center [793, 141] width 385 height 27
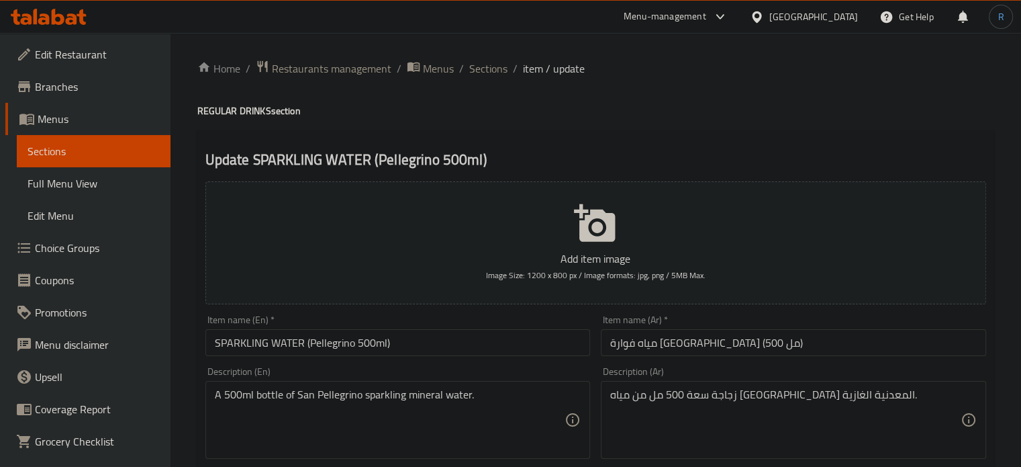
click at [547, 330] on input "SPARKLING WATER (Pellegrino 500ml)" at bounding box center [398, 342] width 385 height 27
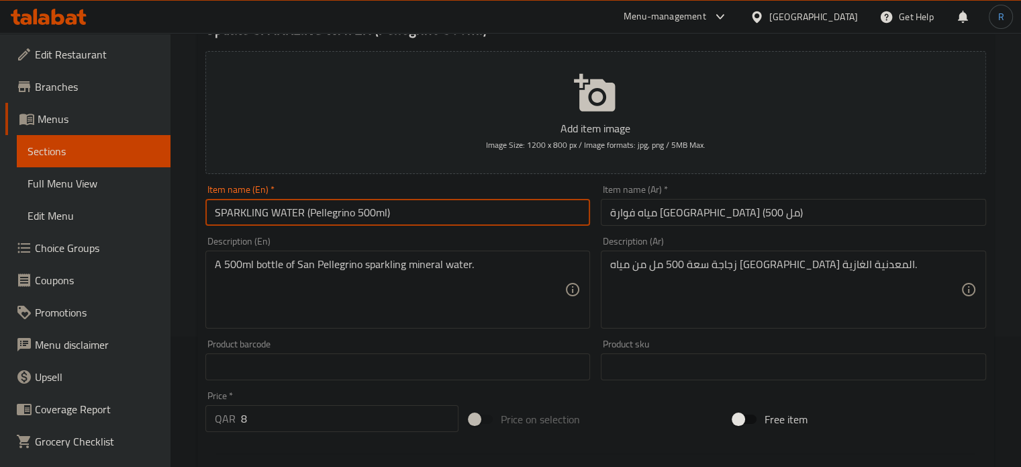
scroll to position [134, 0]
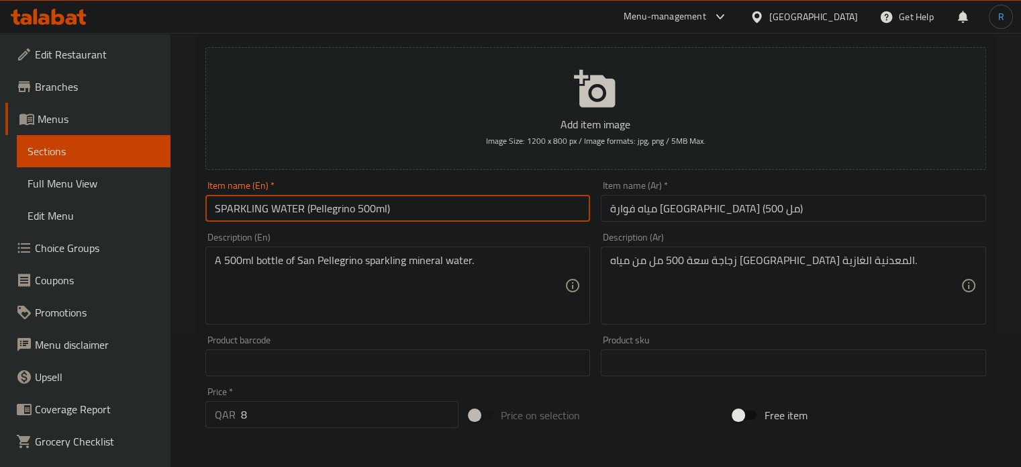
click at [397, 193] on div "Item name (En)   * SPARKLING WATER (Pellegrino 500ml) Item name (En) *" at bounding box center [398, 201] width 385 height 41
drag, startPoint x: 307, startPoint y: 212, endPoint x: 211, endPoint y: 210, distance: 96.1
click at [211, 210] on input "SPARKLING WATER (Pellegrino 500ml)" at bounding box center [398, 208] width 385 height 27
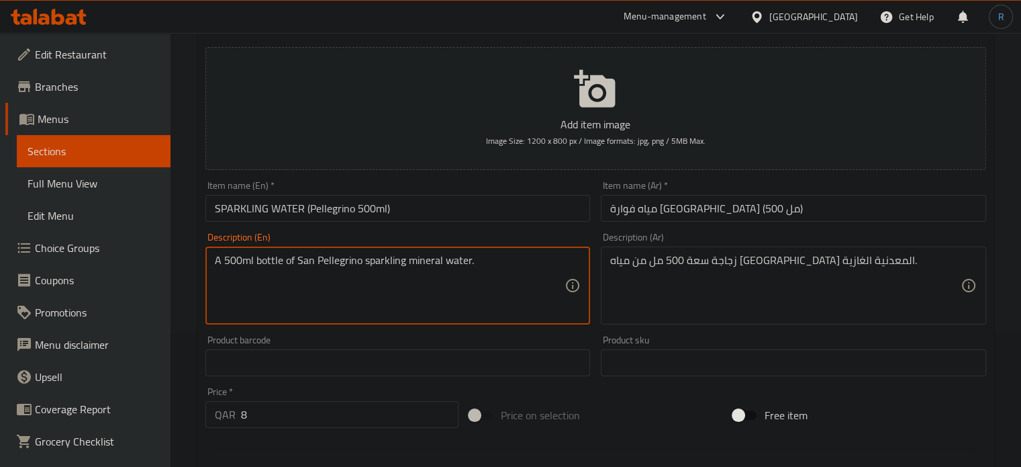
click at [420, 269] on textarea "A 500ml bottle of San Pellegrino sparkling mineral water." at bounding box center [390, 286] width 351 height 64
click at [461, 298] on textarea "A 500ml bottle of San Pellegrino sparkling mineral water." at bounding box center [390, 286] width 351 height 64
click at [416, 267] on textarea "A 500ml bottle of San Pellegrino sparkling mineral water." at bounding box center [390, 286] width 351 height 64
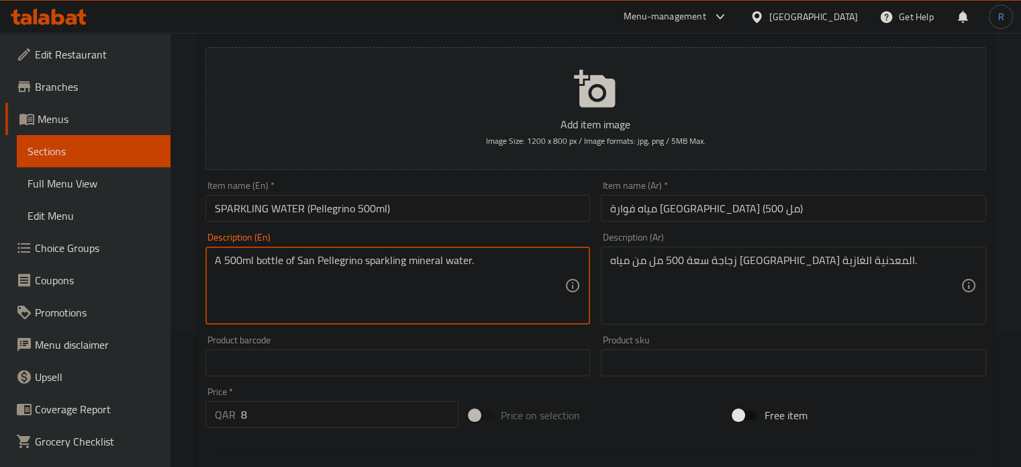
click at [416, 267] on textarea "A 500ml bottle of San Pellegrino sparkling mineral water." at bounding box center [390, 286] width 351 height 64
paste textarea "Natural"
type textarea "Natural sparkling mineral water."
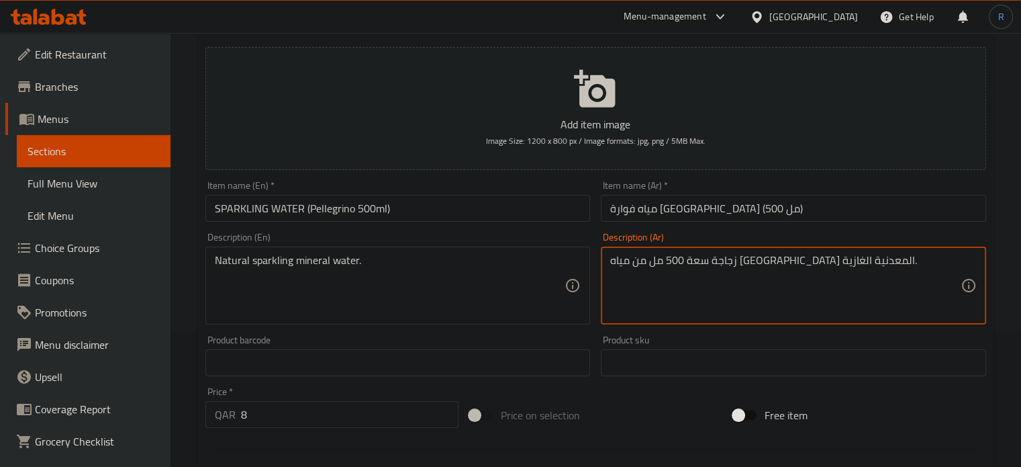
click at [708, 271] on textarea "زجاجة سعة 500 مل من مياه سان بيليجرينو المعدنية الغازية." at bounding box center [785, 286] width 351 height 64
paste textarea "مياه معدنية طبيعية فوار"
type textarea "مياه معدنية طبيعية فوارة."
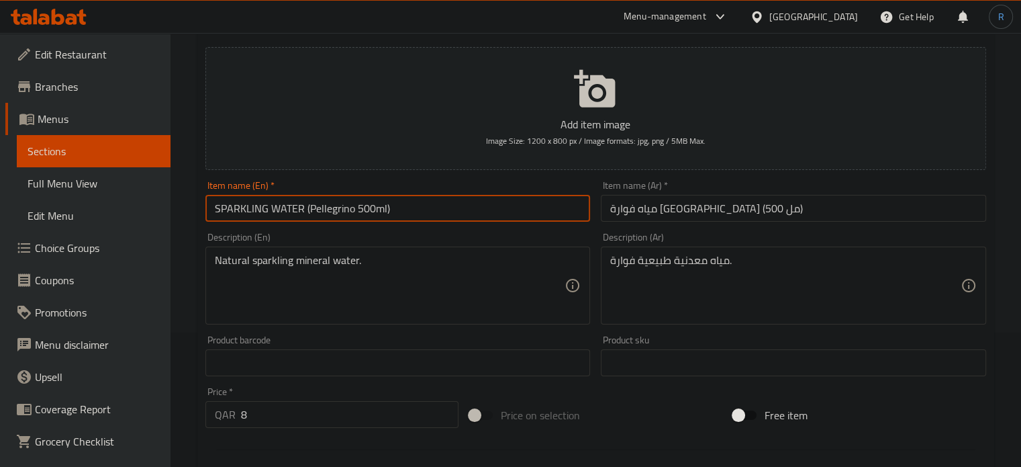
click at [527, 214] on input "SPARKLING WATER (Pellegrino 500ml)" at bounding box center [398, 208] width 385 height 27
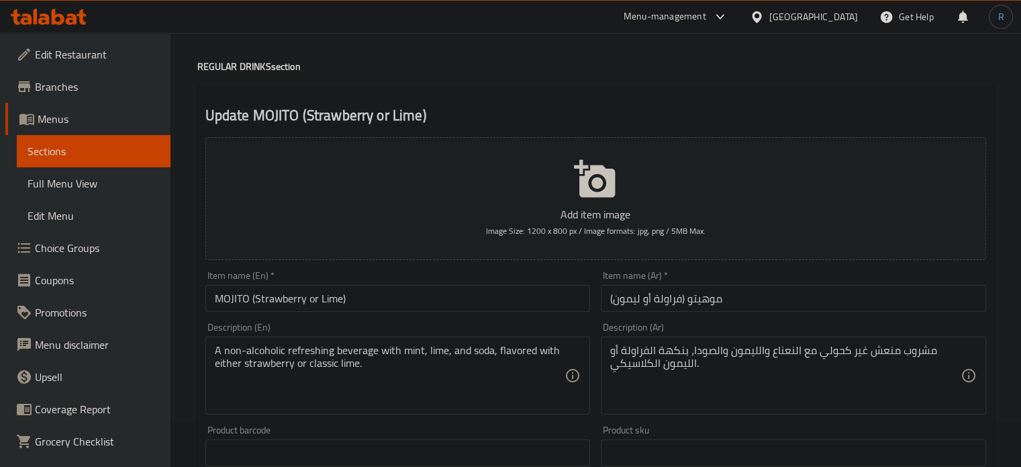
scroll to position [134, 0]
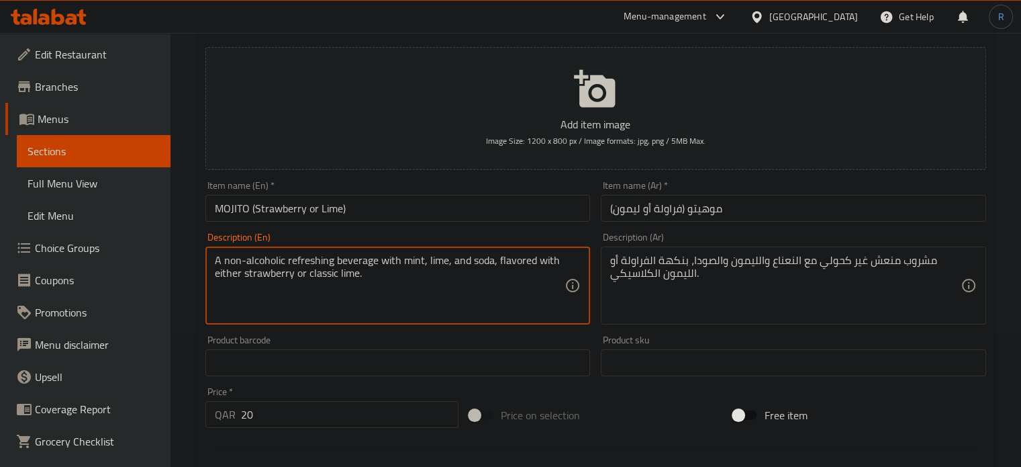
click at [453, 260] on textarea "A non-alcoholic refreshing beverage with mint, lime, and soda, flavored with ei…" at bounding box center [390, 286] width 351 height 64
paste textarea "Soda water, lime juice, mint leaves, sugar syrup, and fruit flavoring"
type textarea "Soda water, lime juice, mint leaves, sugar syrup, and fruit flavoring."
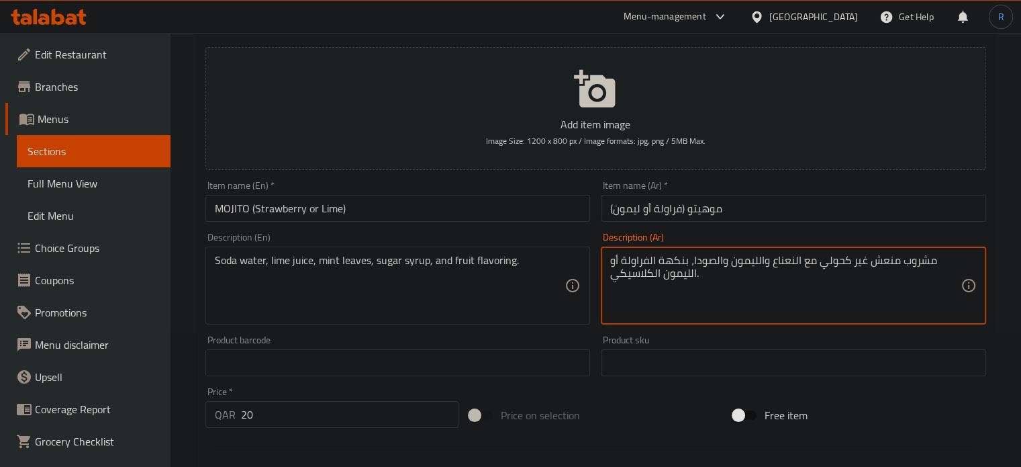
click at [779, 264] on textarea "مشروب منعش غير كحولي مع النعناع والليمون والصودا، بنكهة الفراولة أو الليمون الك…" at bounding box center [785, 286] width 351 height 64
paste textarea "ء الصودا، عصير الليمون، أوراق النعناع، ​​شراب السكر، ونكهة الفواكه"
click at [819, 269] on textarea "ماء الصودا، عصير الليمون، أوراق النعناع، ​​شراب السكر، ونكهة الفواكه." at bounding box center [785, 286] width 351 height 64
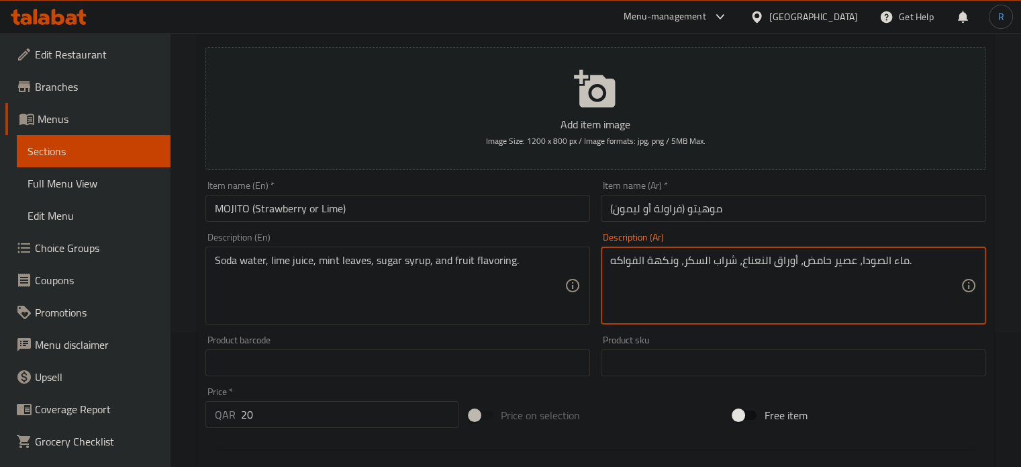
click at [514, 213] on input "MOJITO (Strawberry or Lime)" at bounding box center [398, 208] width 385 height 27
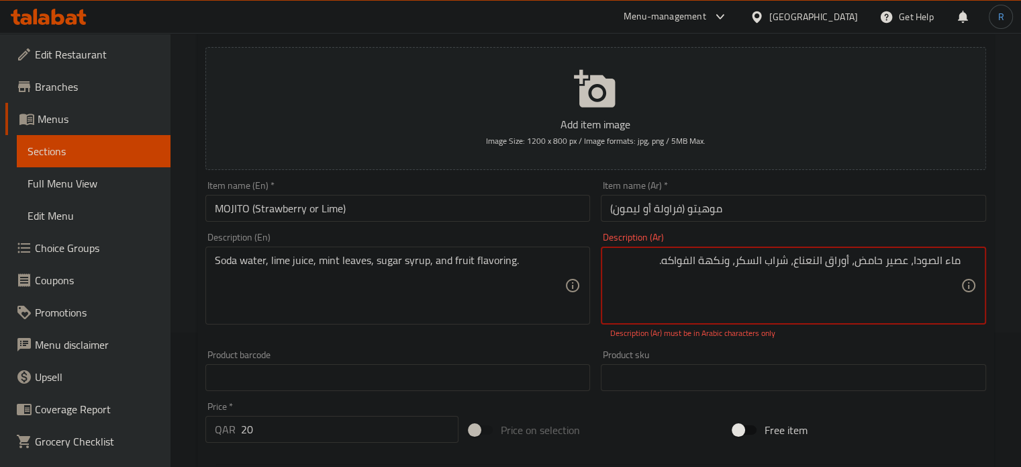
drag, startPoint x: 643, startPoint y: 263, endPoint x: 788, endPoint y: 263, distance: 145.1
click at [788, 263] on textarea "ماء الصودا، عصير حامض، أوراق النعناع، ​​شراب السكر، ونكهة الفواكه." at bounding box center [785, 286] width 351 height 64
click at [821, 211] on input "موهيتو (فراولة أو ليمون)" at bounding box center [793, 208] width 385 height 27
drag, startPoint x: 768, startPoint y: 255, endPoint x: 851, endPoint y: 261, distance: 82.8
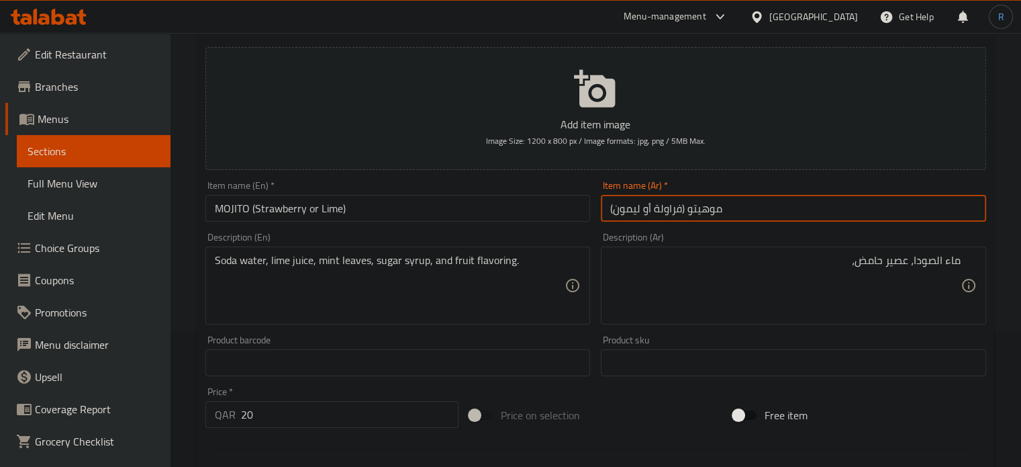
click at [850, 215] on input "موهيتو (فراولة أو ليمون)" at bounding box center [793, 208] width 385 height 27
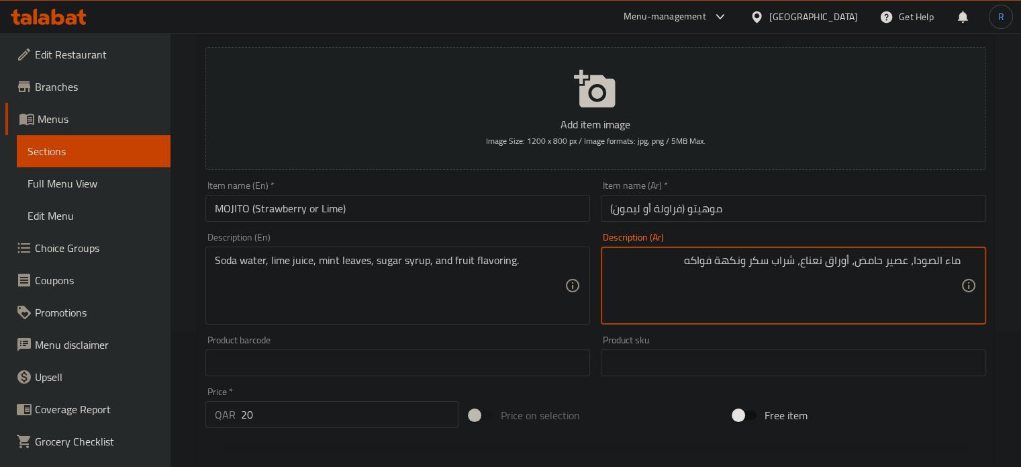
type textarea "ماء الصودا، عصير حامض، أوراق نعناع، شراب سكر ونكهة فواكه"
click at [744, 208] on input "موهيتو (فراولة أو ليمون)" at bounding box center [793, 208] width 385 height 27
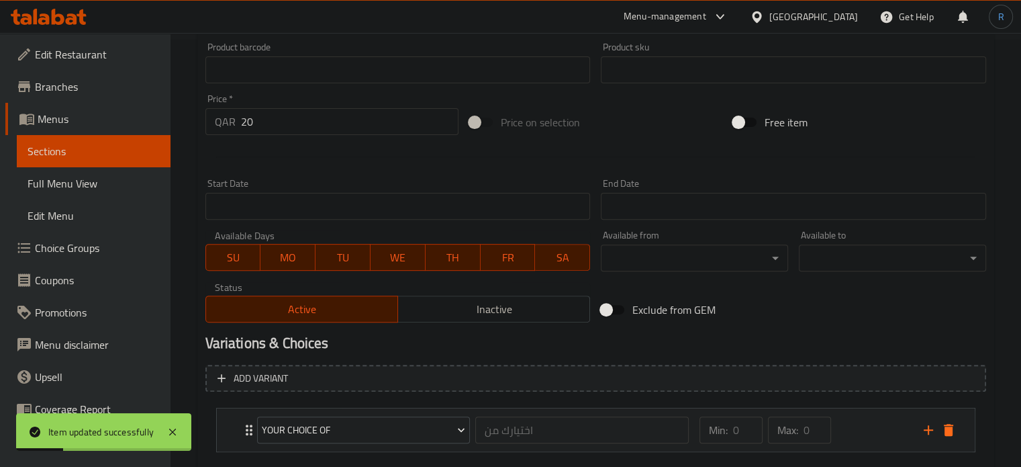
scroll to position [504, 0]
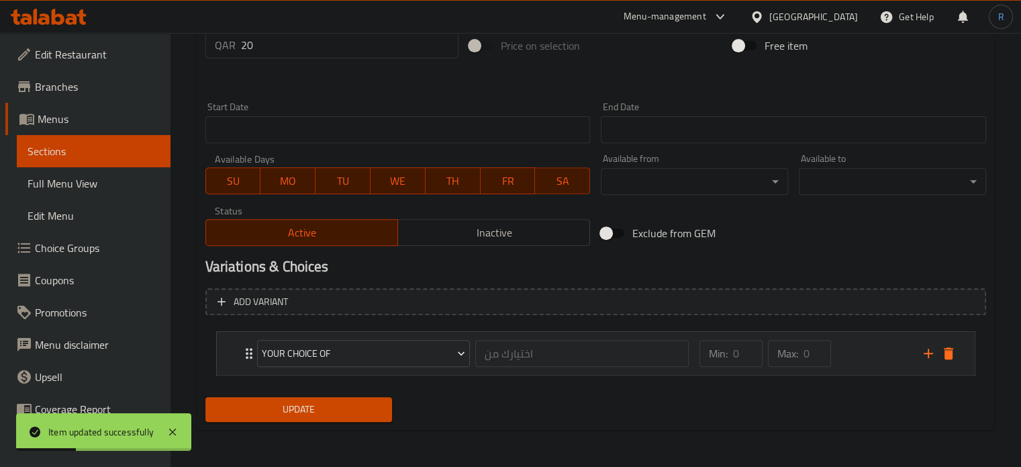
click at [247, 352] on icon "Expand" at bounding box center [249, 353] width 7 height 11
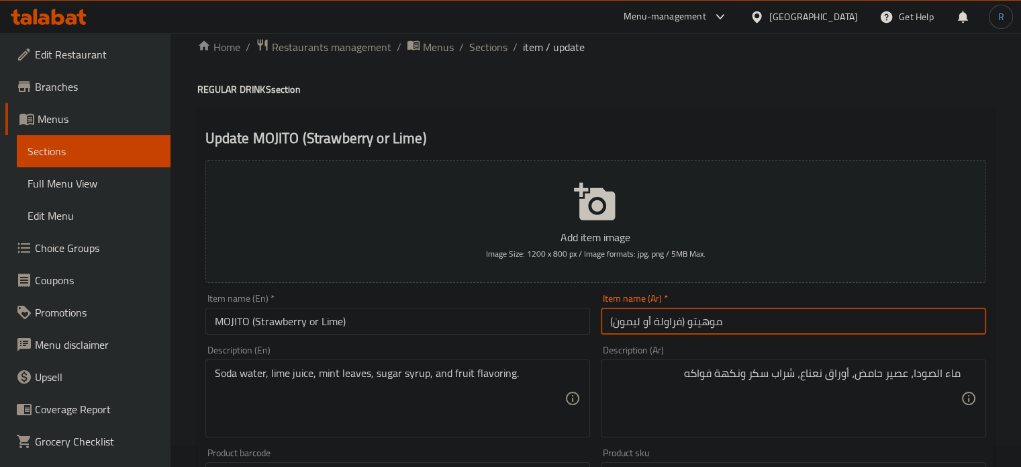
scroll to position [17, 0]
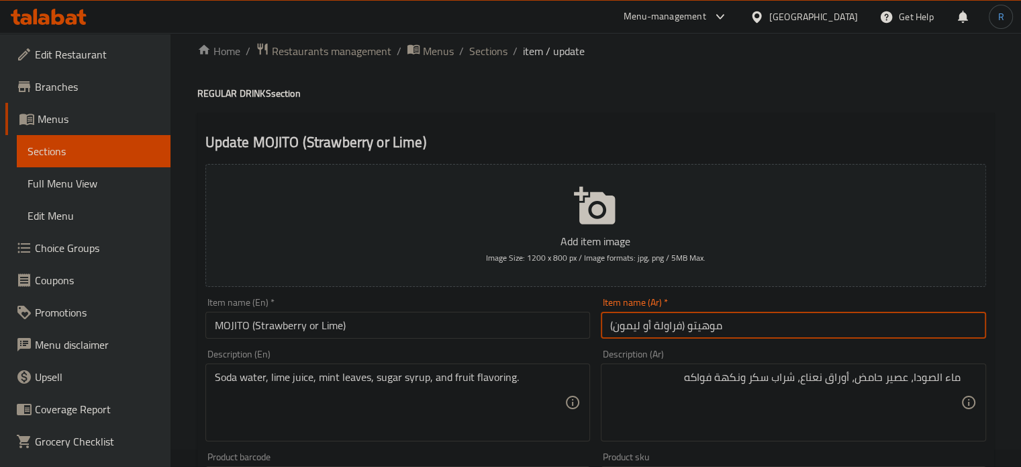
click at [414, 328] on input "MOJITO (Strawberry or Lime)" at bounding box center [398, 325] width 385 height 27
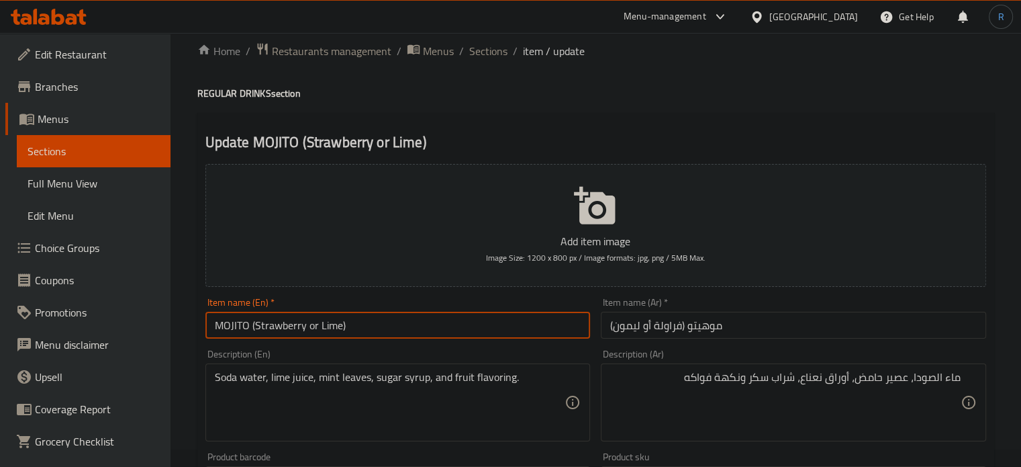
click at [414, 328] on input "MOJITO (Strawberry or Lime)" at bounding box center [398, 325] width 385 height 27
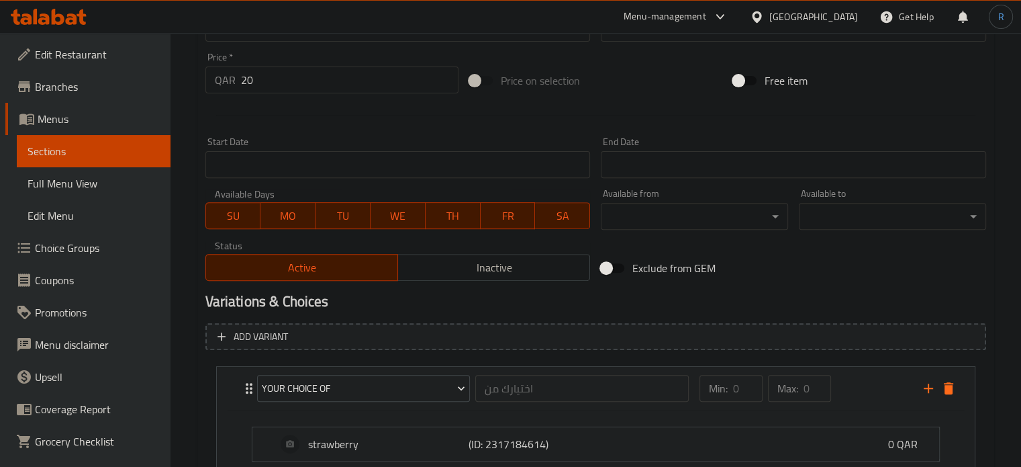
scroll to position [622, 0]
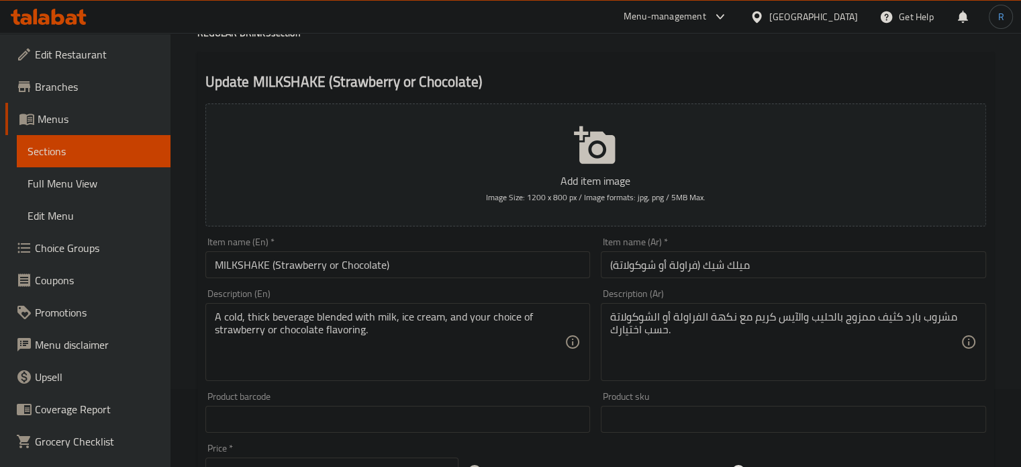
scroll to position [134, 0]
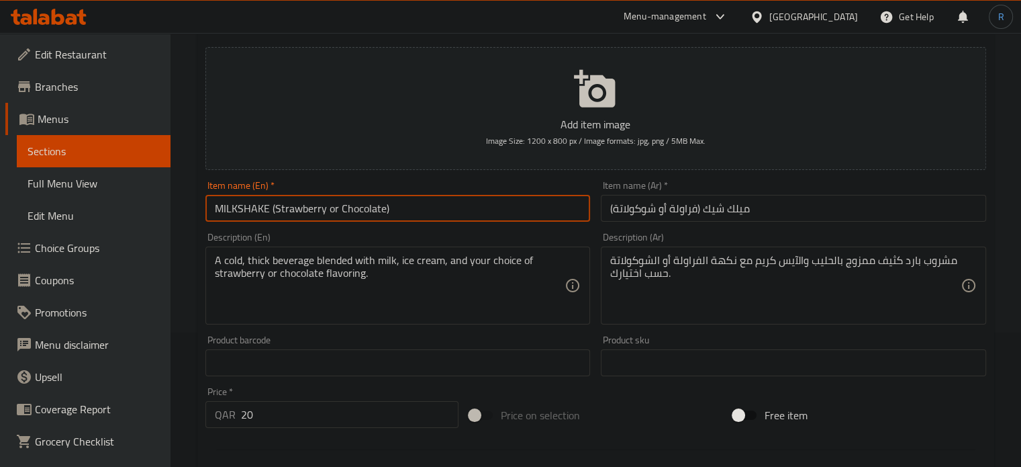
click at [406, 209] on input "MILKSHAKE (Strawberry or Chocolate)" at bounding box center [398, 208] width 385 height 27
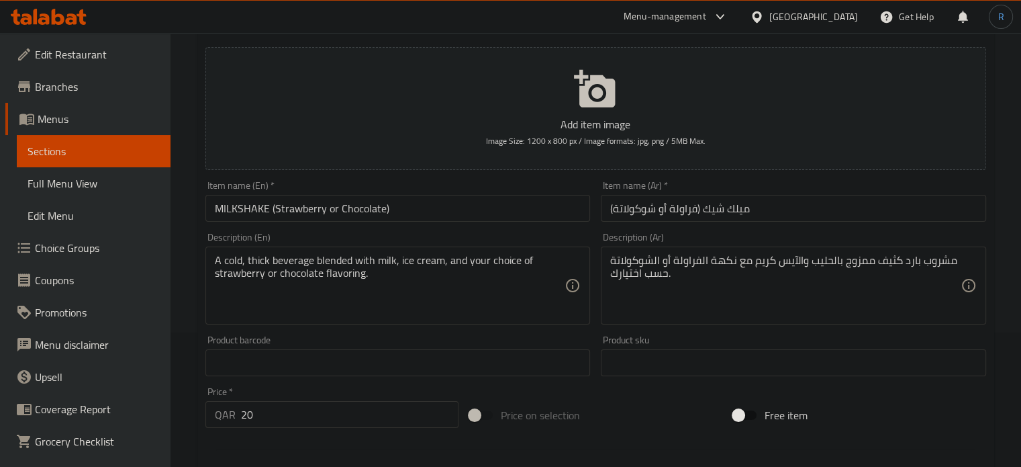
click at [404, 211] on input "MILKSHAKE (Strawberry or Chocolate)" at bounding box center [398, 208] width 385 height 27
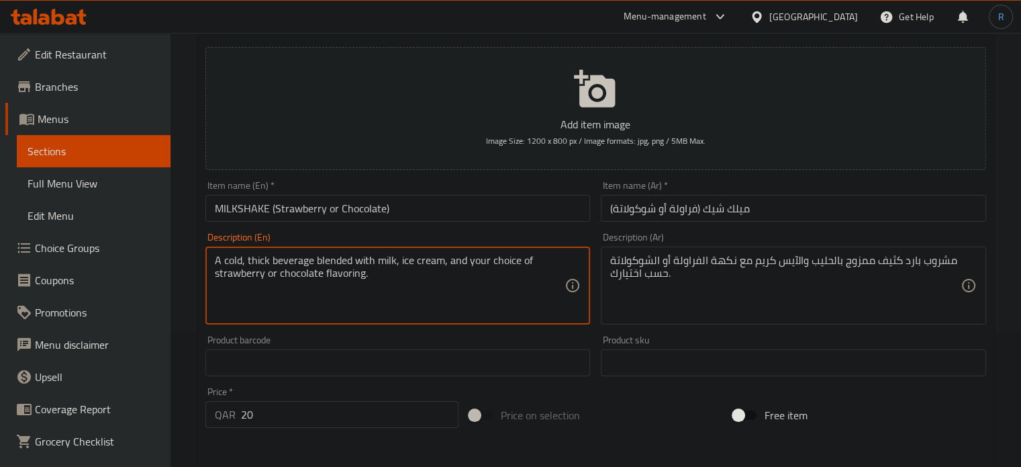
click at [505, 263] on textarea "A cold, thick beverage blended with milk, ice cream, and your choice of strawbe…" at bounding box center [390, 286] width 351 height 64
paste textarea "Milk, ice cream, strawberry puree or chocolate syrup"
type textarea "Milk, ice cream, strawberry puree or chocolate syrup."
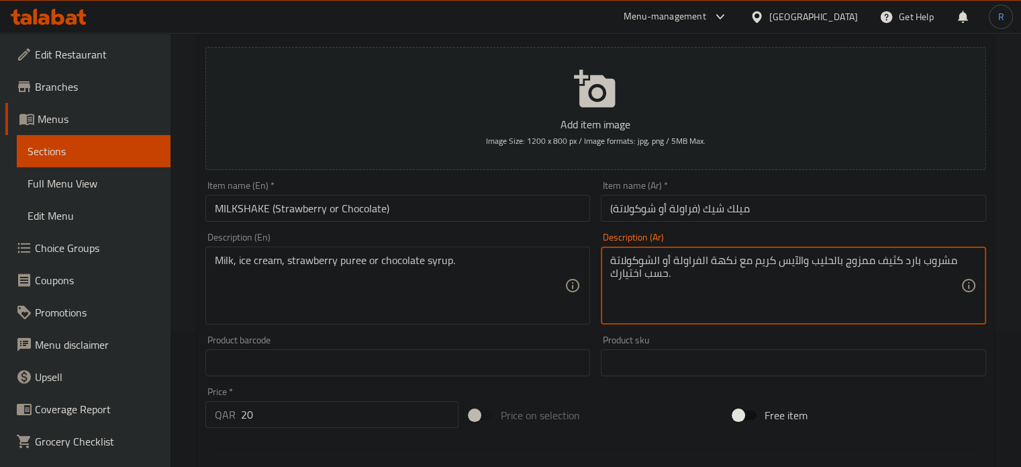
click at [812, 273] on textarea "مشروب بارد كثيف ممزوج بالحليب والآيس كريم مع نكهة الفراولة أو الشوكولاتة حسب اخ…" at bounding box center [785, 286] width 351 height 64
click at [811, 261] on textarea "مشروب بارد كثيف ممزوج بالحليب والآيس كريم مع نكهة الفراولة أو الشوكولاتة حسب اخ…" at bounding box center [785, 286] width 351 height 64
paste textarea "الحليب، الآيس كريم، هريس الفراولة أو شراب الشوكولاتة"
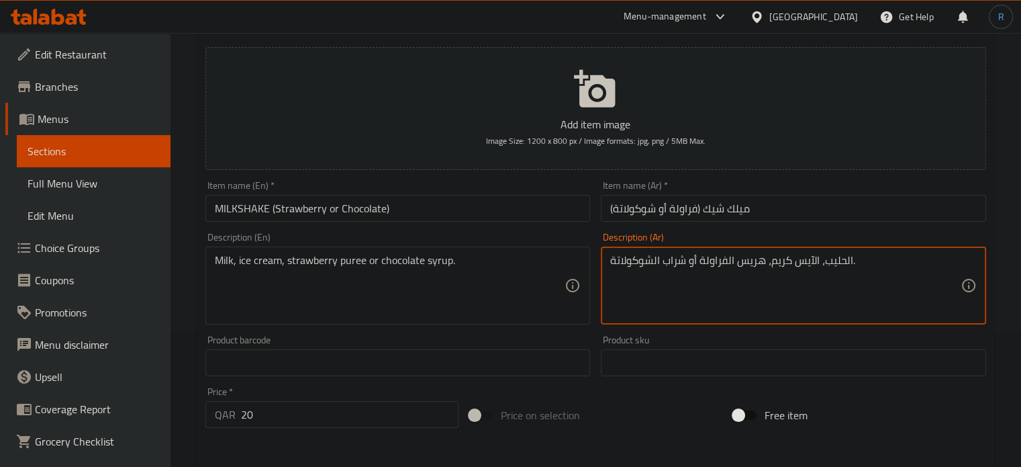
click at [749, 261] on textarea "الحليب، الآيس كريم، هريس الفراولة أو شراب الشوكولاتة." at bounding box center [785, 286] width 351 height 64
type textarea "الحليب، الآيس كريم، بيوريه الفراولة أو شراب الشوكولاتة."
click at [515, 210] on input "MILKSHAKE (Strawberry or Chocolate)" at bounding box center [398, 208] width 385 height 27
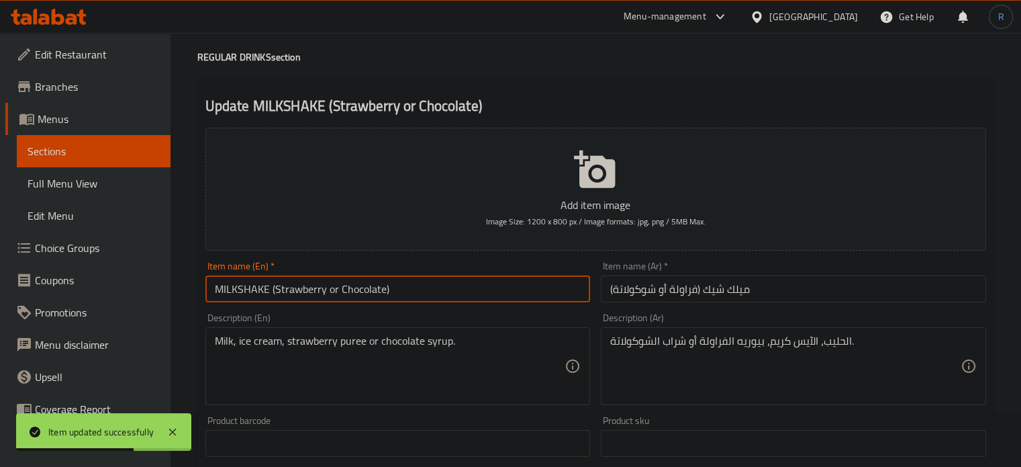
scroll to position [0, 0]
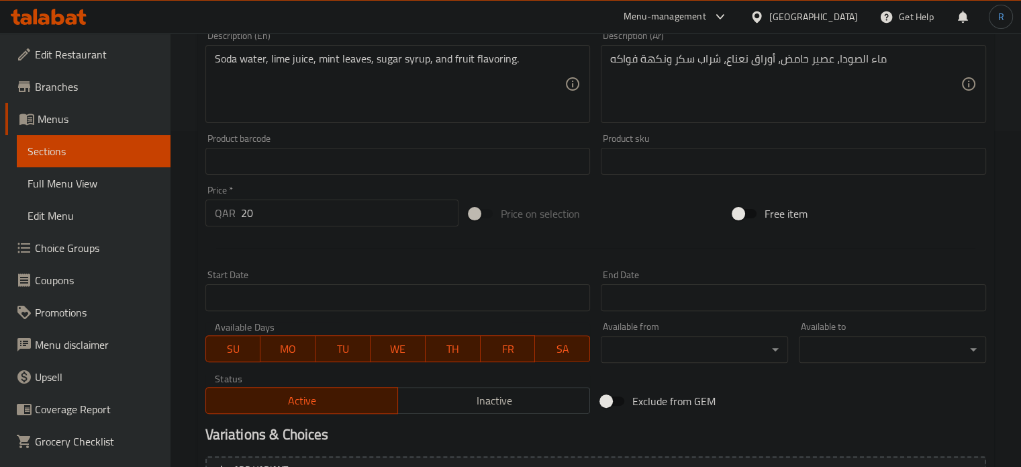
scroll to position [504, 0]
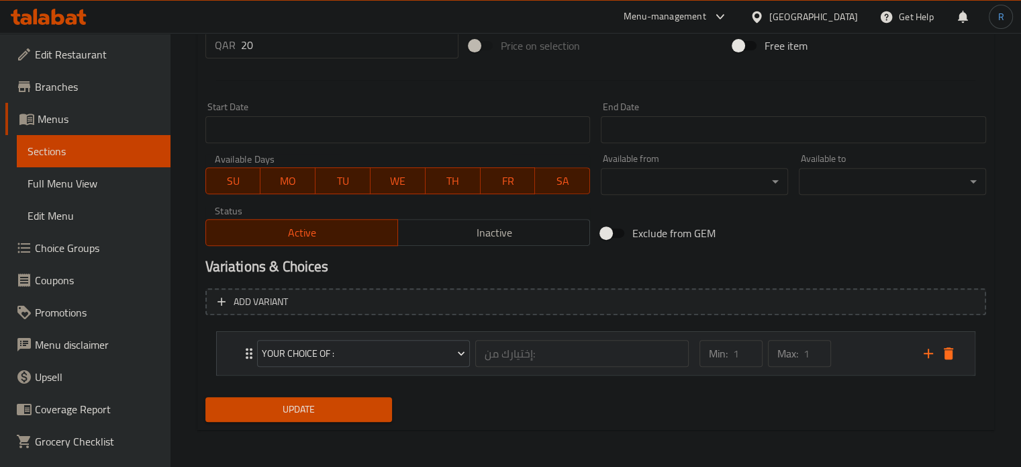
click at [249, 352] on div "Your Choice Of : إختيارك من: ​" at bounding box center [473, 353] width 449 height 43
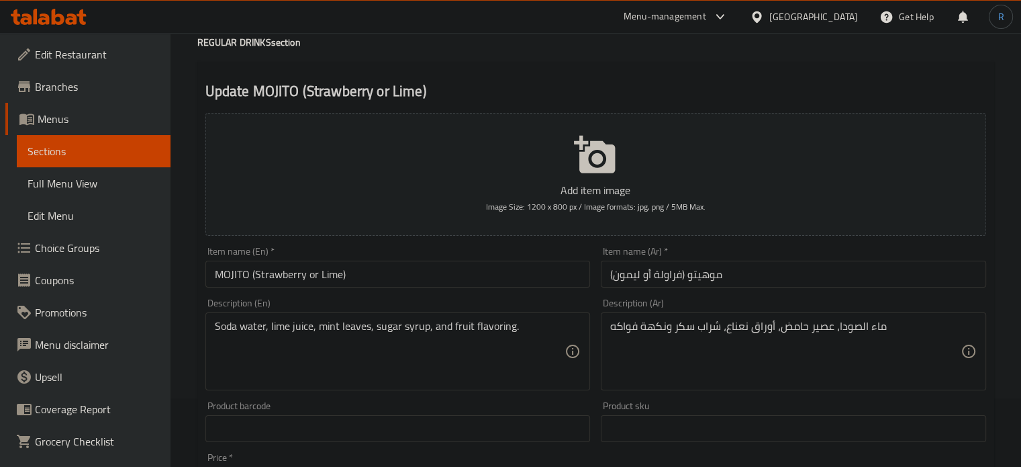
scroll to position [0, 0]
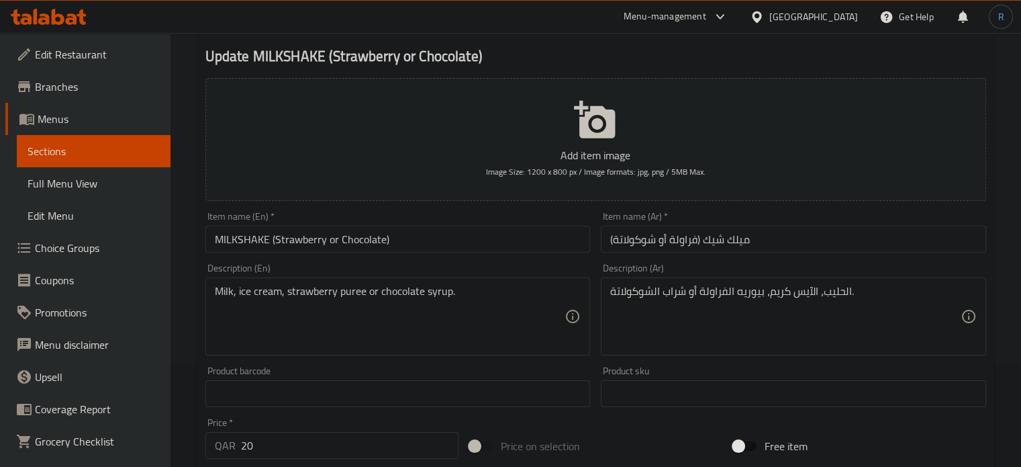
scroll to position [101, 0]
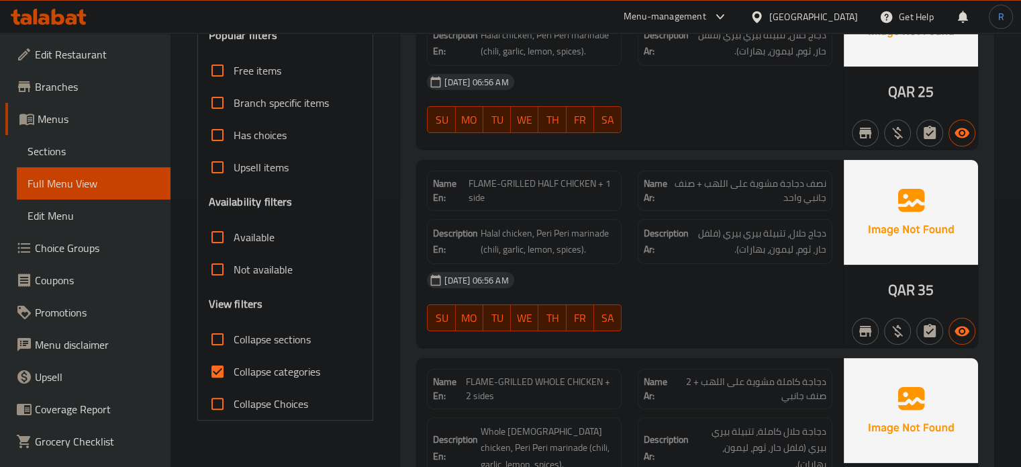
scroll to position [269, 0]
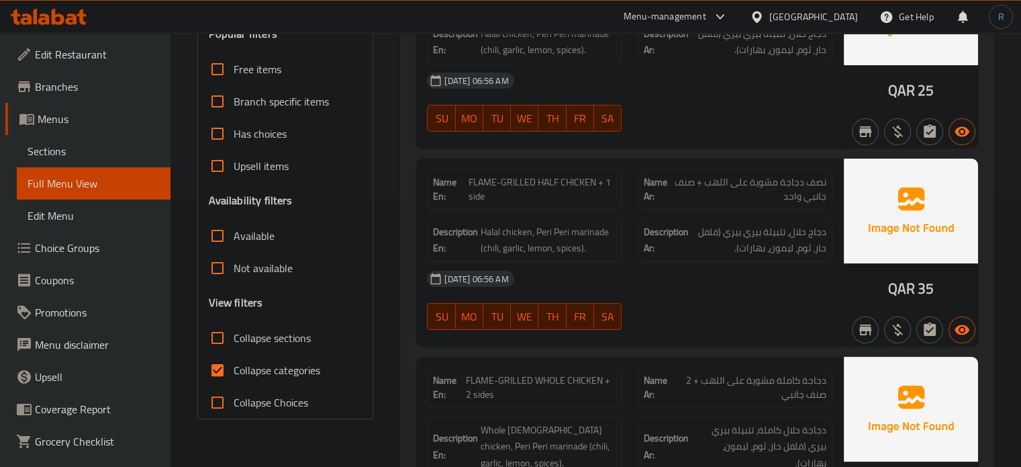
click at [210, 127] on input "Has choices" at bounding box center [217, 134] width 32 height 32
checkbox input "true"
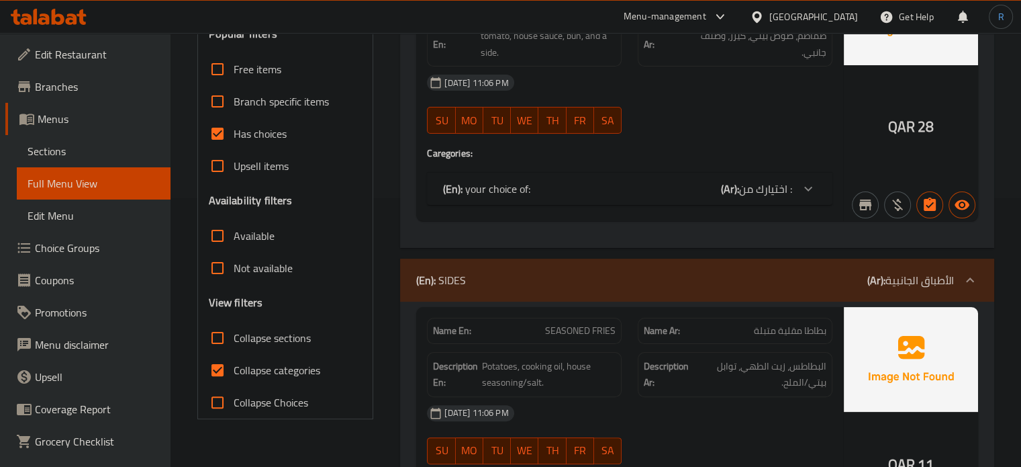
click at [218, 373] on input "Collapse categories" at bounding box center [217, 370] width 32 height 32
checkbox input "false"
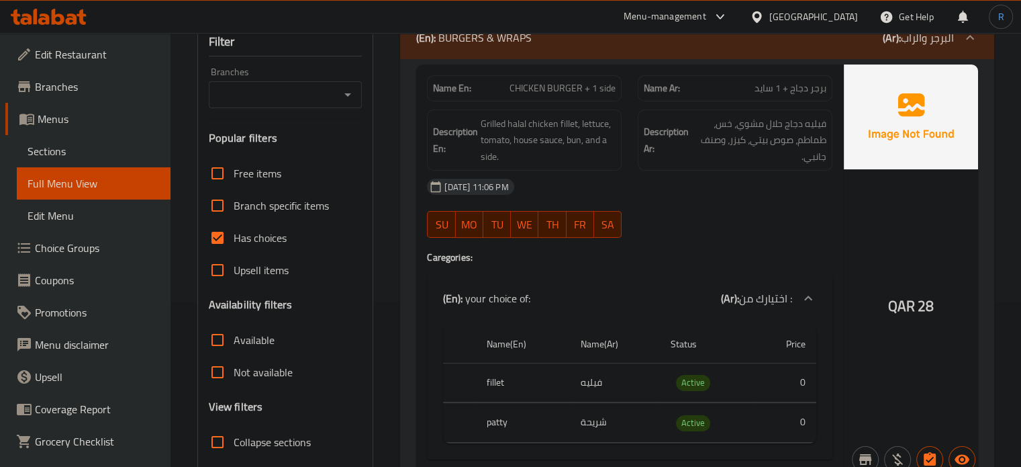
scroll to position [134, 0]
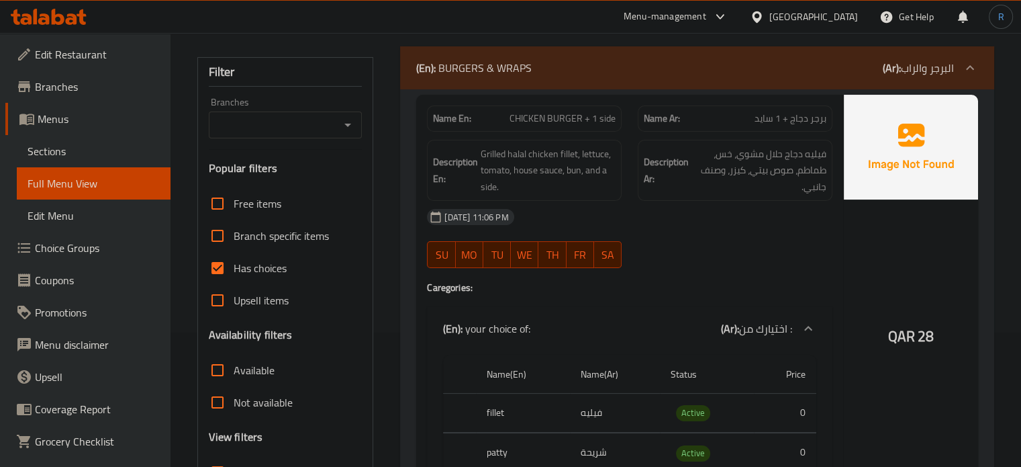
click at [583, 120] on span "CHICKEN BURGER + 1 side" at bounding box center [563, 118] width 106 height 14
copy span "CHICKEN BURGER + 1 side"
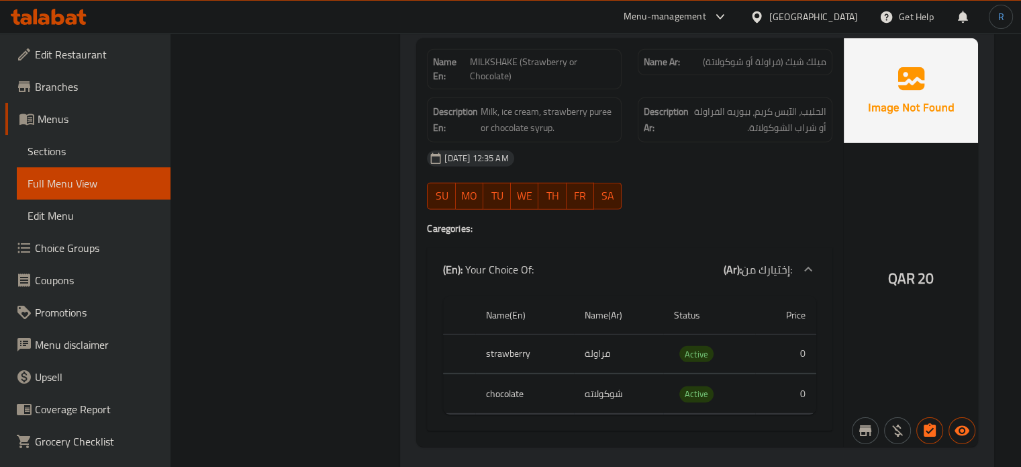
scroll to position [4085, 0]
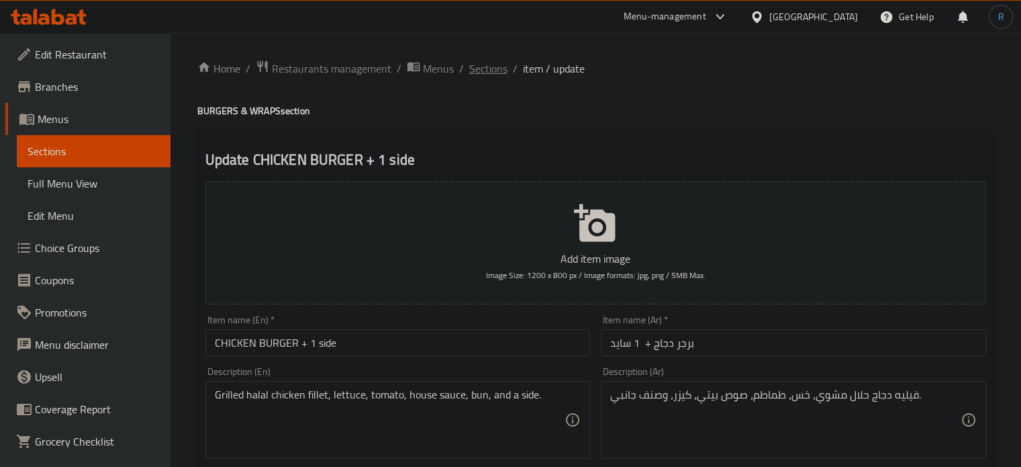
click at [494, 62] on span "Sections" at bounding box center [488, 68] width 38 height 16
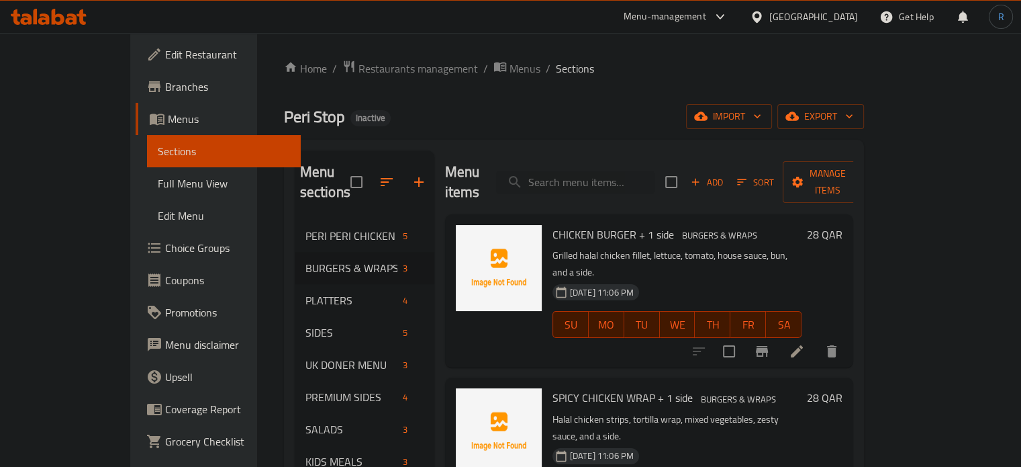
click at [518, 67] on ol "Home / Restaurants management / Menus / Sections" at bounding box center [574, 68] width 581 height 17
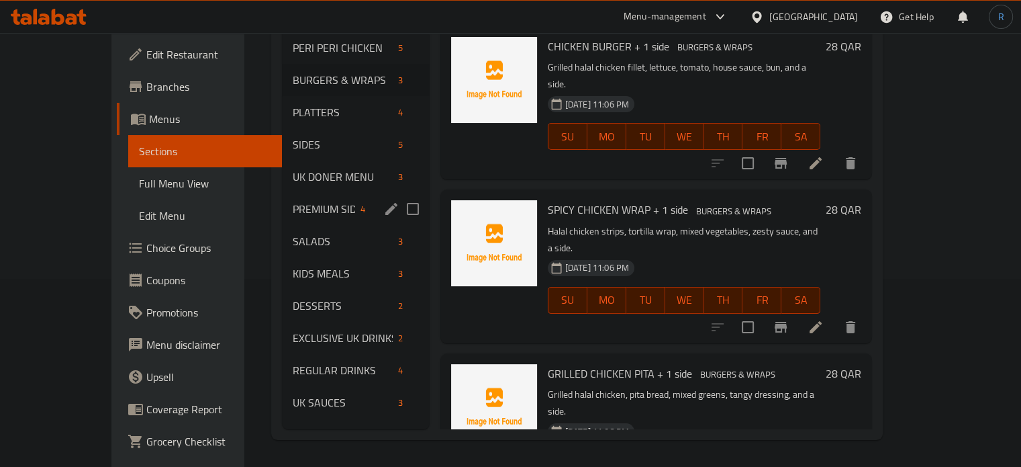
scroll to position [7, 0]
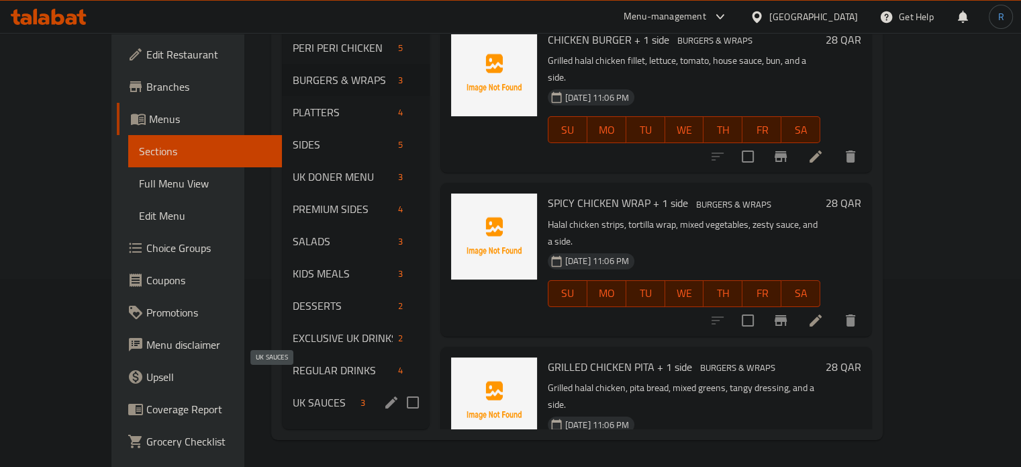
click at [293, 394] on span "UK SAUCES" at bounding box center [324, 402] width 62 height 16
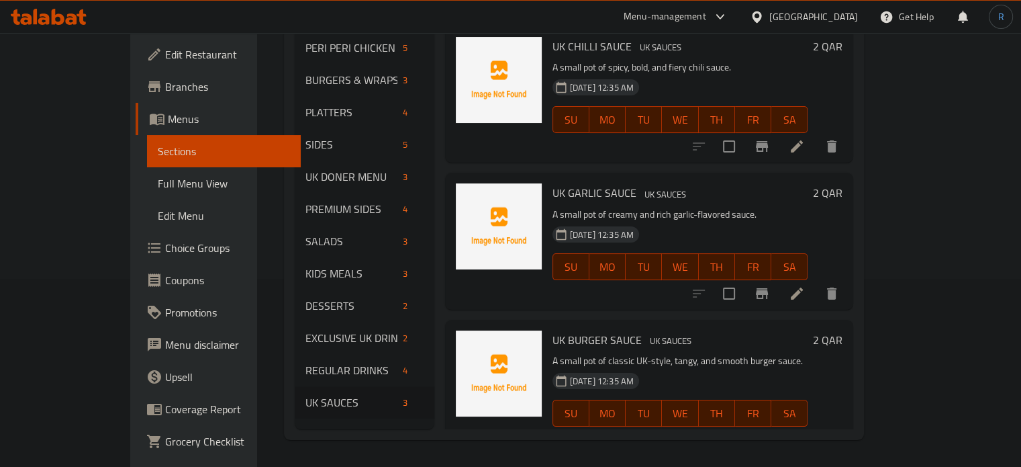
click at [575, 178] on div "UK GARLIC SAUCE UK SAUCES A small pot of creamy and rich garlic-flavored sauce.…" at bounding box center [680, 241] width 267 height 126
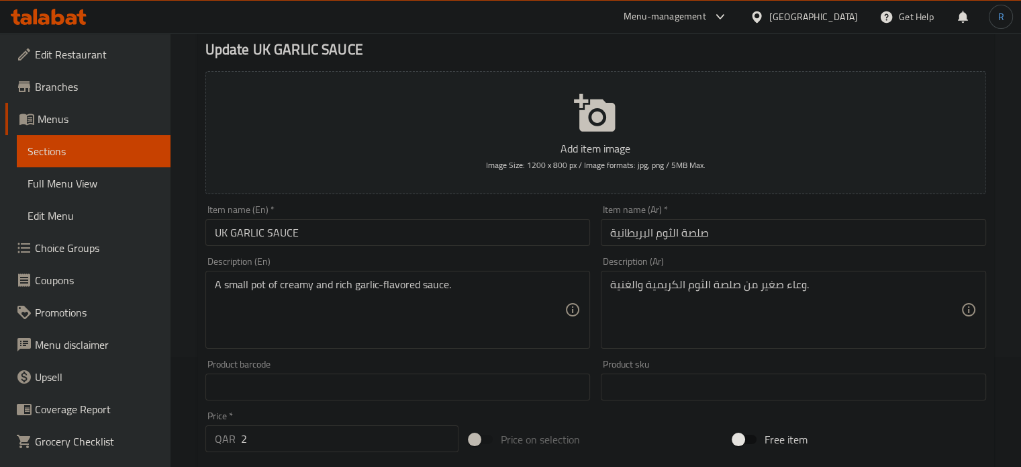
scroll to position [134, 0]
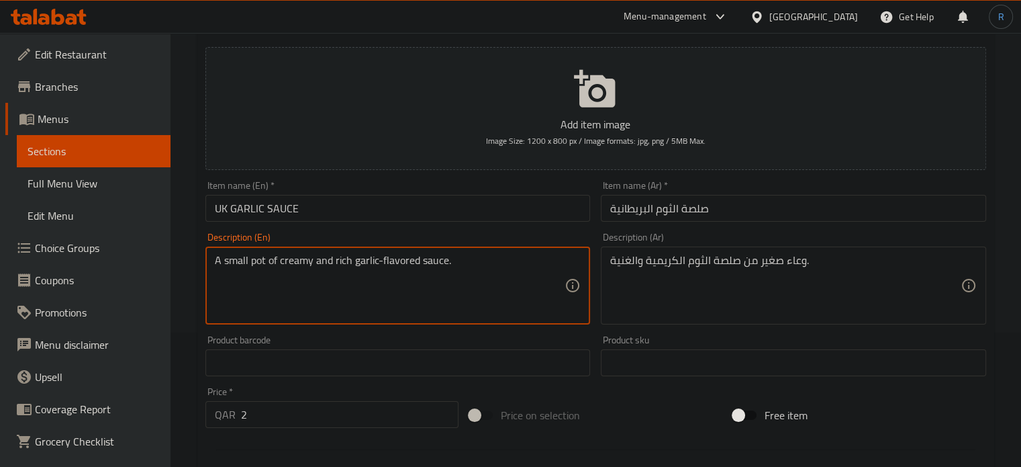
click at [455, 260] on textarea "A small pot of creamy and rich garlic-flavored sauce." at bounding box center [390, 286] width 351 height 64
paste textarea "Mayonnaise/yogurt base, garlic, herbs"
type textarea "Mayonnaise/yogurt base, garlic, herbs."
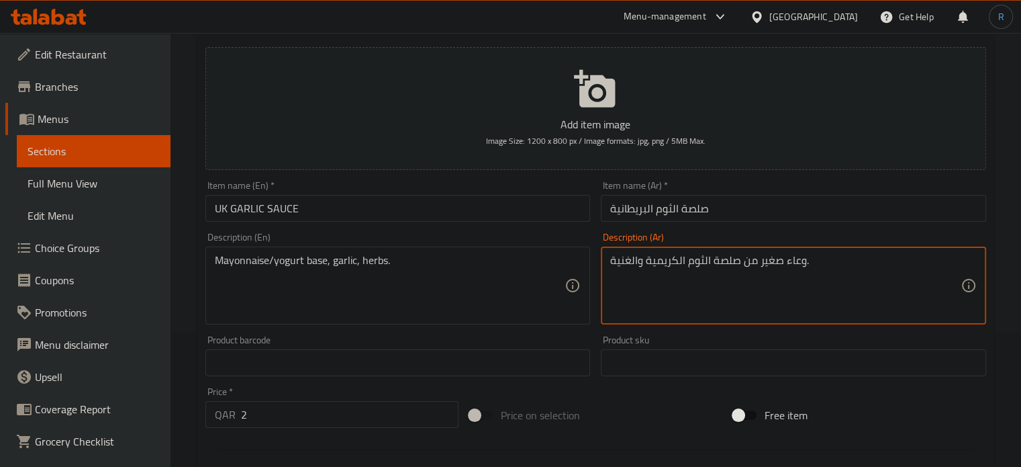
click at [653, 263] on textarea "وعاء صغير من صلصة الثوم الكريمية والغنية." at bounding box center [785, 286] width 351 height 64
paste textarea "اعدة المايونيز/الزبادي، الثوم، الأعشاب"
type textarea "قاعدة المايونيز/الزبادي، الثوم، الأعشاب."
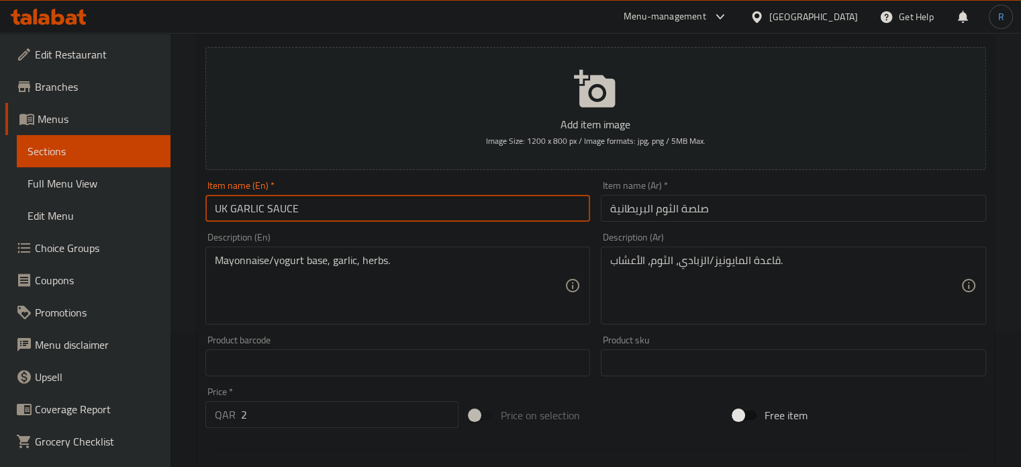
click at [469, 210] on input "UK GARLIC SAUCE" at bounding box center [398, 208] width 385 height 27
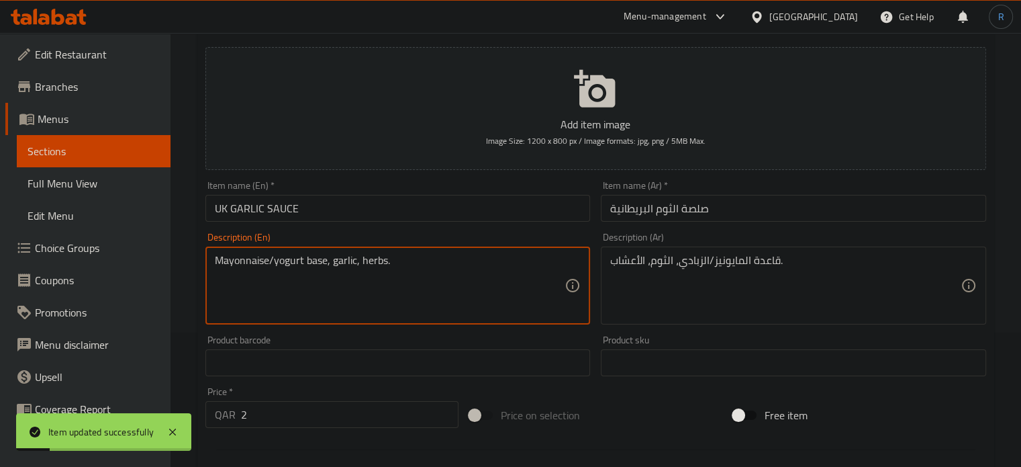
click at [240, 263] on textarea "Mayonnaise/yogurt base, garlic, herbs." at bounding box center [390, 286] width 351 height 64
click at [287, 263] on textarea "Mayonnaise/yogurt base, garlic, herbs." at bounding box center [390, 286] width 351 height 64
click at [390, 206] on input "UK GARLIC SAUCE" at bounding box center [398, 208] width 385 height 27
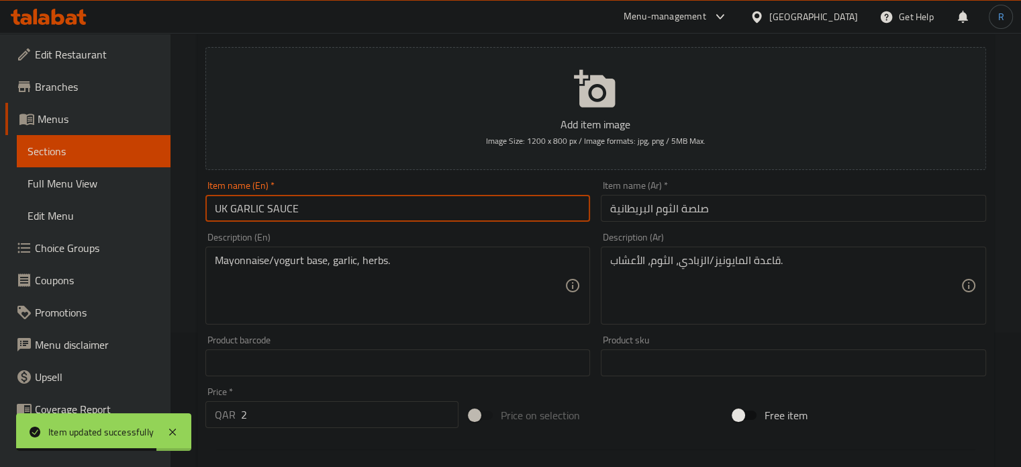
click at [390, 206] on input "UK GARLIC SAUCE" at bounding box center [398, 208] width 385 height 27
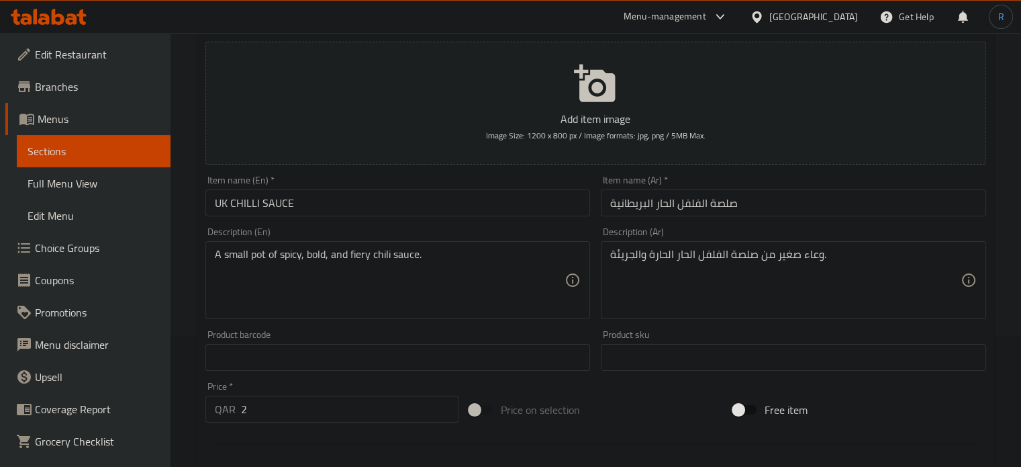
scroll to position [134, 0]
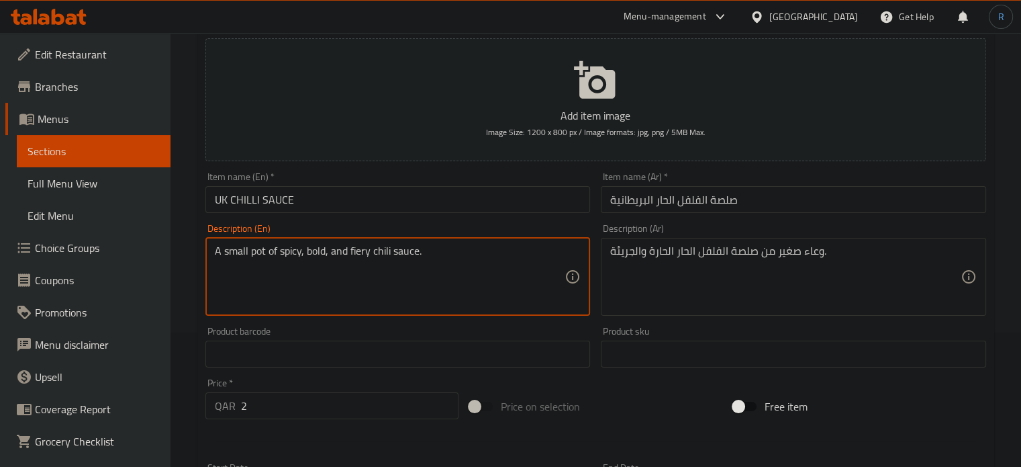
click at [430, 259] on textarea "A small pot of spicy, bold, and fiery chili sauce." at bounding box center [390, 276] width 351 height 64
paste textarea "Chili peppers, vinegar, garlic, and spices"
type textarea "Chili peppers, vinegar, garlic, and spices."
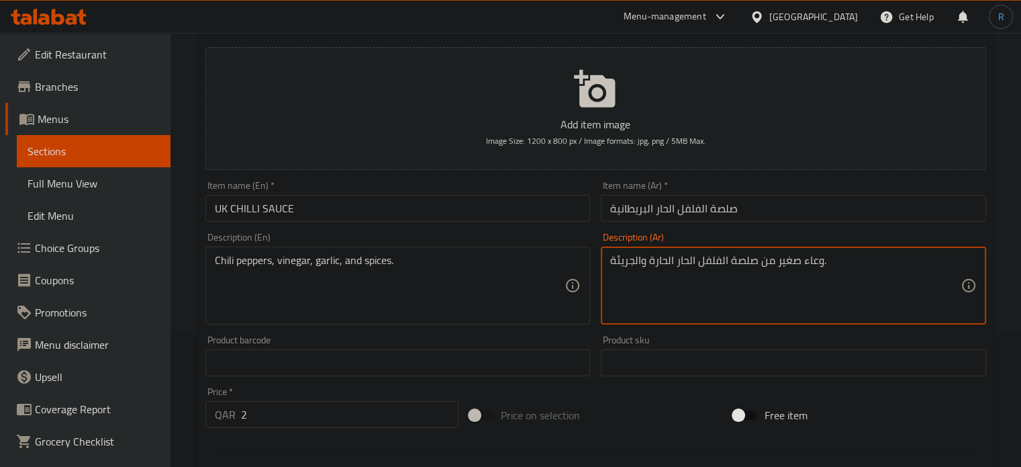
click at [690, 269] on textarea "وعاء صغير من صلصة الفلفل الحار الحارة والجريئة." at bounding box center [785, 286] width 351 height 64
paste textarea "الفلفل الحار والخل والثوم والتوابل"
type textarea "الفلفل الحار والخل والثوم والتوابل."
click at [439, 209] on input "UK CHILLI SAUCE" at bounding box center [398, 208] width 385 height 27
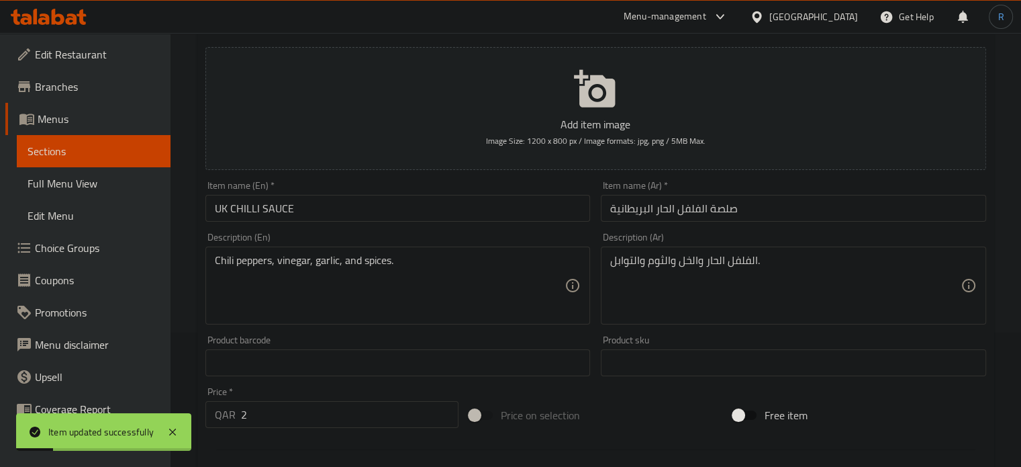
click at [453, 236] on div "Description (En) Chili peppers, vinegar, garlic, and spices. Description (En)" at bounding box center [398, 278] width 385 height 92
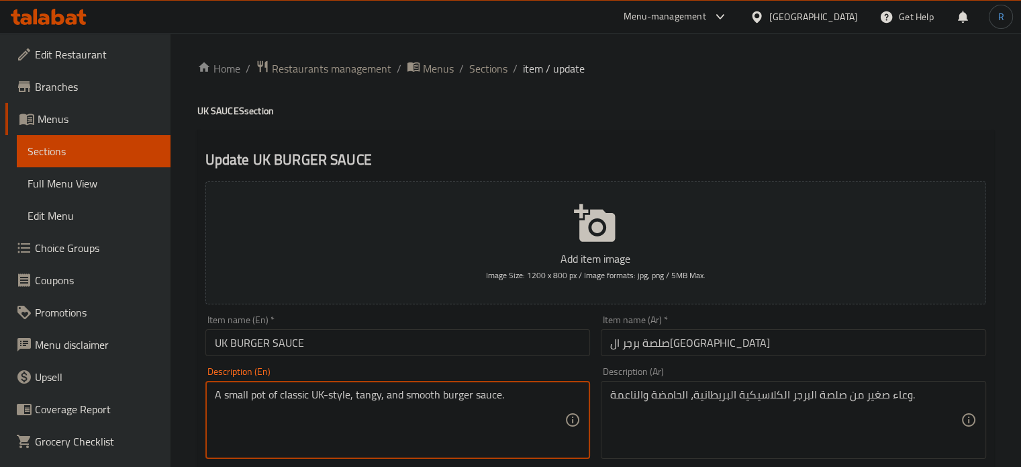
click at [521, 403] on textarea "A small pot of classic UK-style, tangy, and smooth burger sauce." at bounding box center [390, 420] width 351 height 64
paste textarea "Mayonnaise, ketchup, pickles, mustard, and spices"
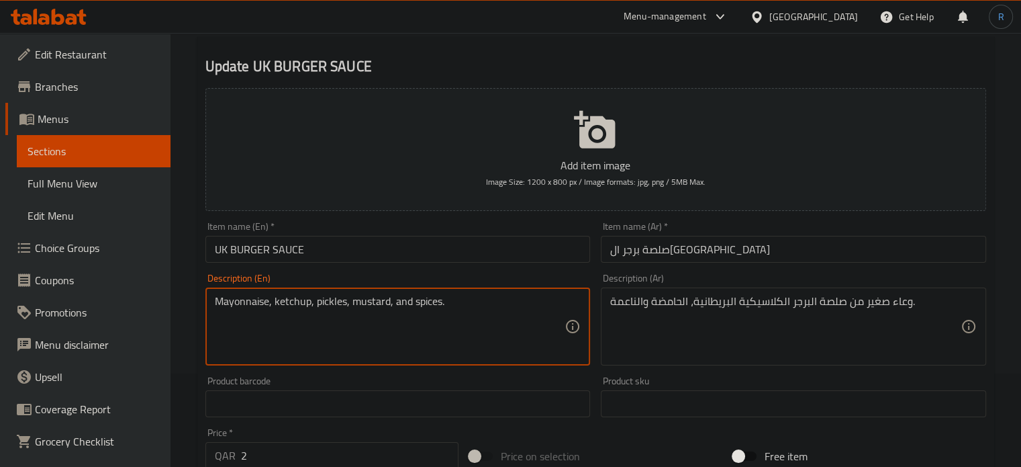
scroll to position [134, 0]
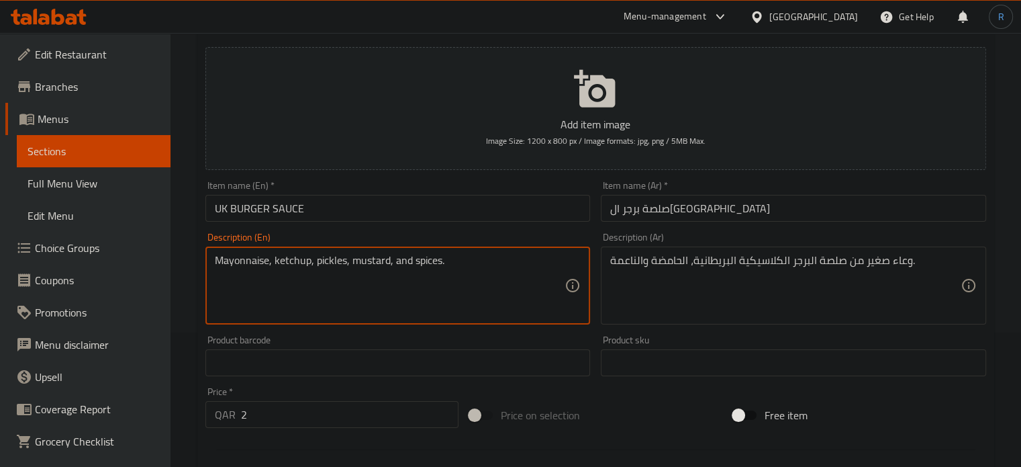
type textarea "Mayonnaise, ketchup, pickles, mustard, and spices."
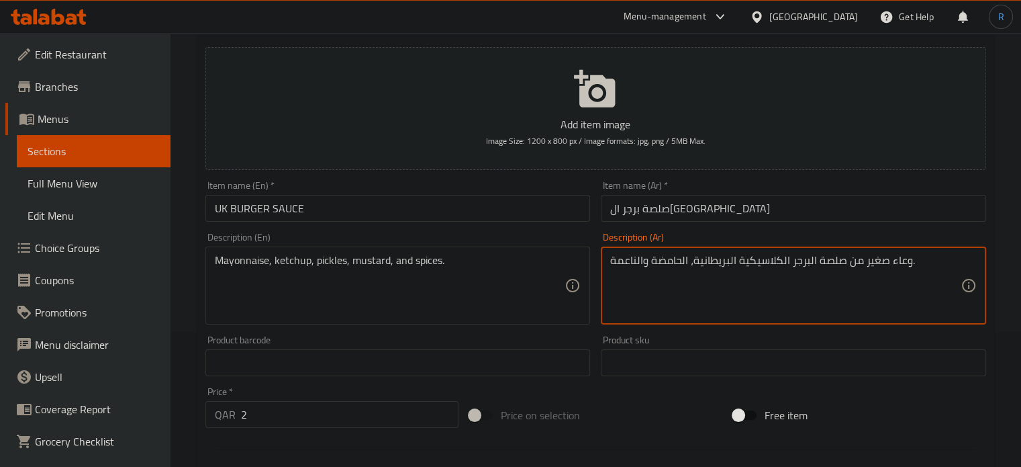
click at [784, 260] on textarea "وعاء صغير من صلصة البرجر الكلاسيكية البريطانية، الحامضة والناعمة." at bounding box center [785, 286] width 351 height 64
paste textarea "المايونيز، الكاتشب، المخللات، الخردل، والتوابل"
click at [687, 259] on textarea "المايونيز، الكاتشب، المخللات، الخردل، والتوابل." at bounding box center [785, 286] width 351 height 64
type textarea "المايونيز، الكاتشب، المخلل، الخردل، والتوابل."
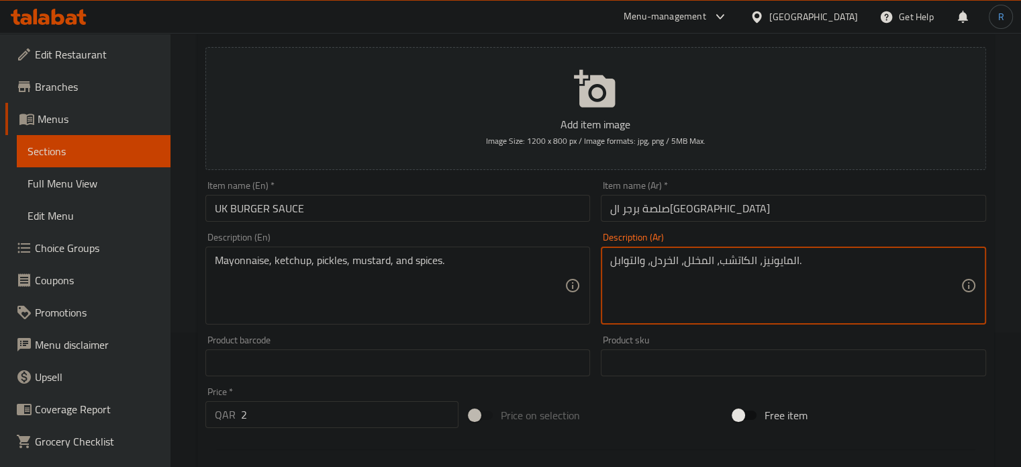
click at [453, 203] on input "UK BURGER SAUCE" at bounding box center [398, 208] width 385 height 27
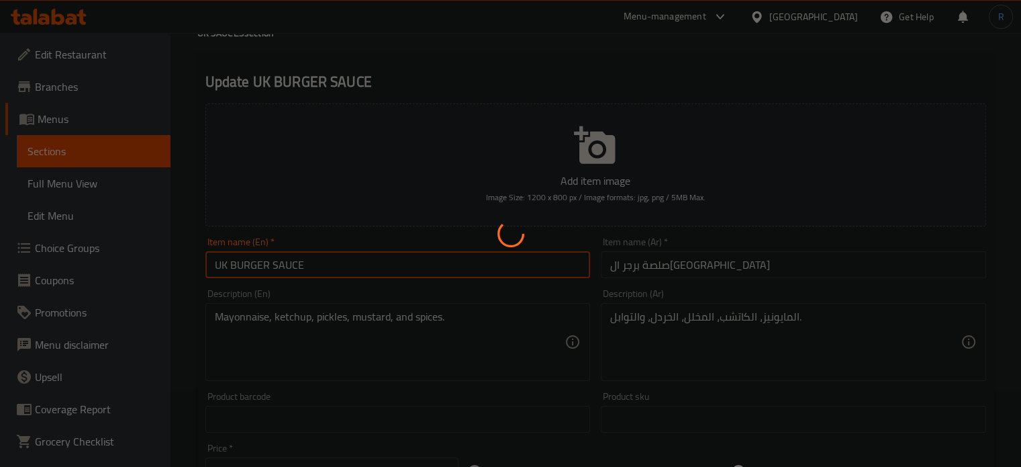
scroll to position [0, 0]
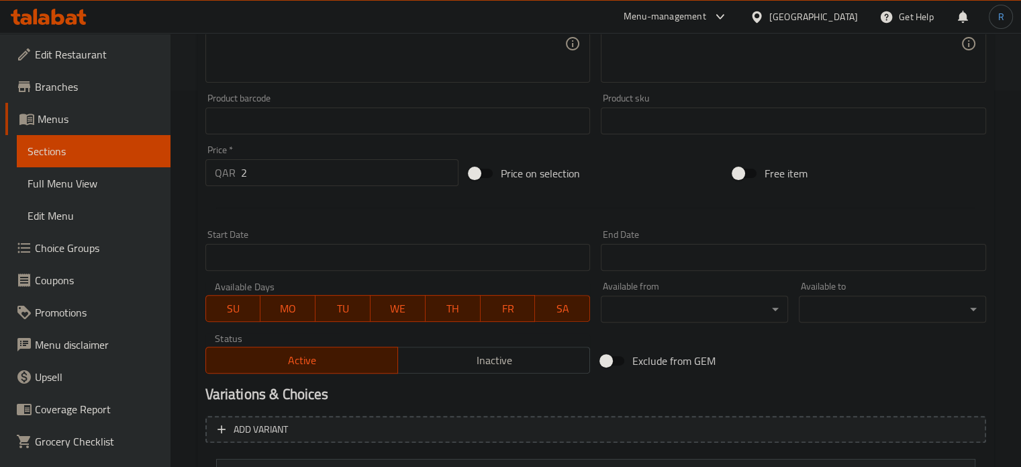
scroll to position [504, 0]
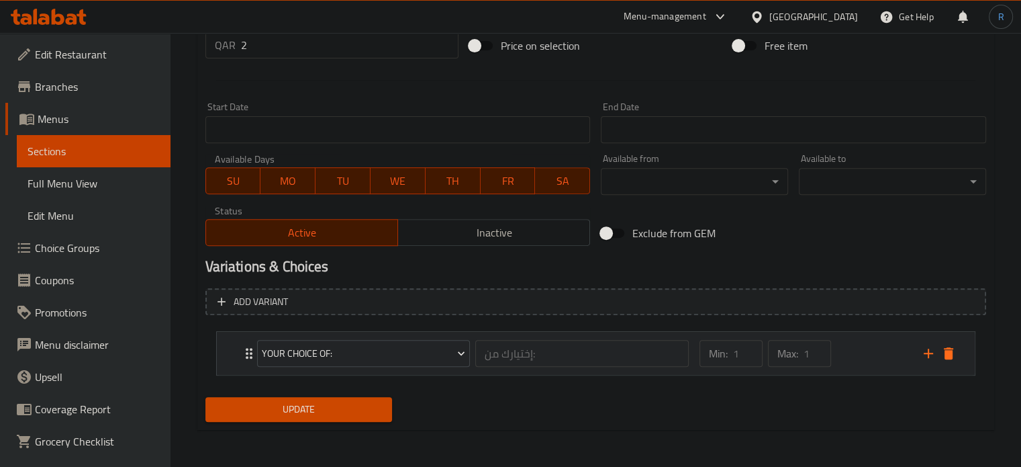
click at [252, 360] on div "Your Choice Of: إختيارك من: ​" at bounding box center [473, 353] width 449 height 43
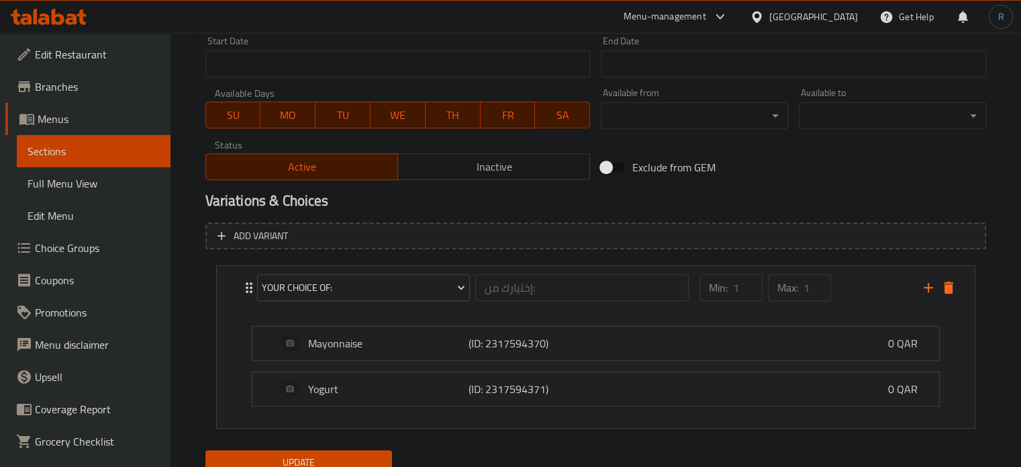
scroll to position [623, 0]
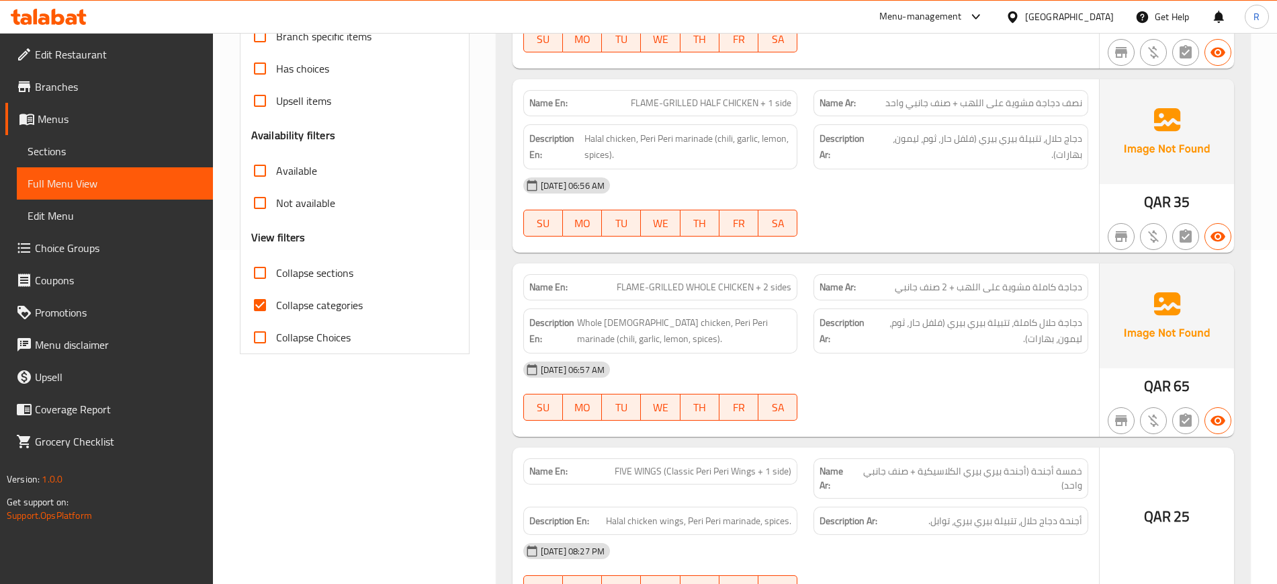
scroll to position [336, 0]
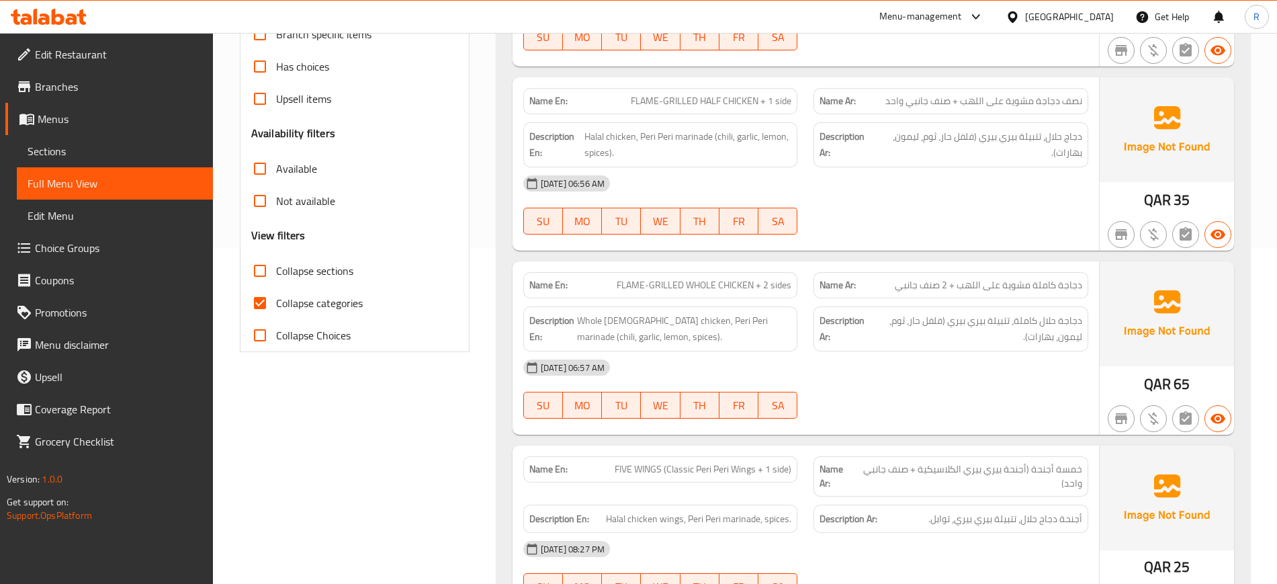
click at [262, 271] on input "Collapse sections" at bounding box center [260, 271] width 32 height 32
checkbox input "true"
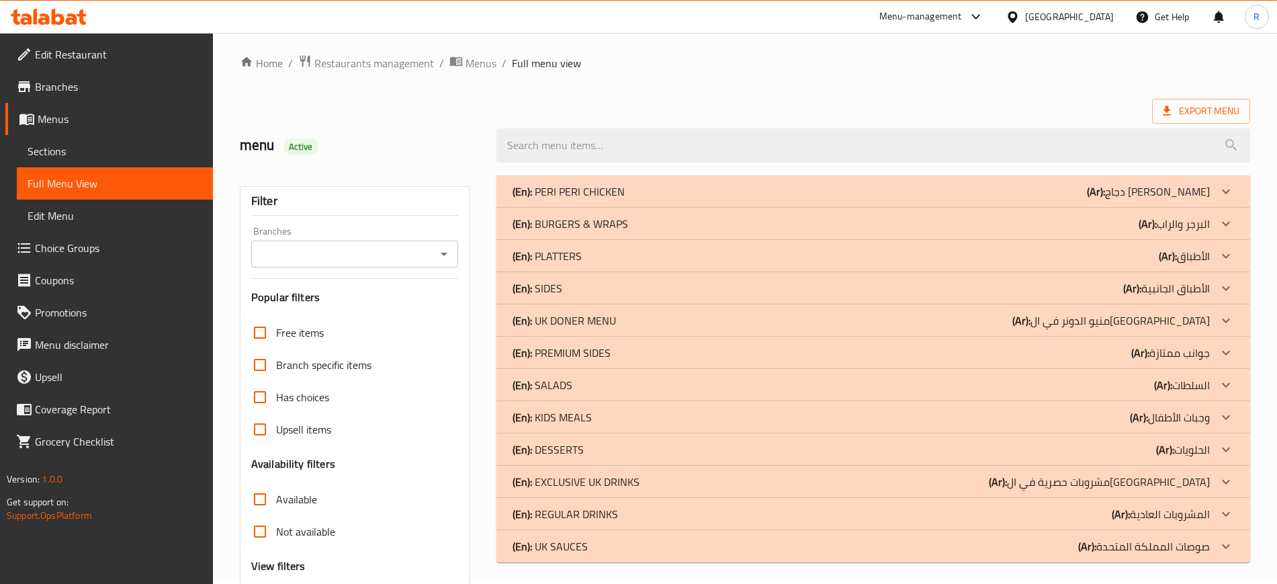
scroll to position [0, 0]
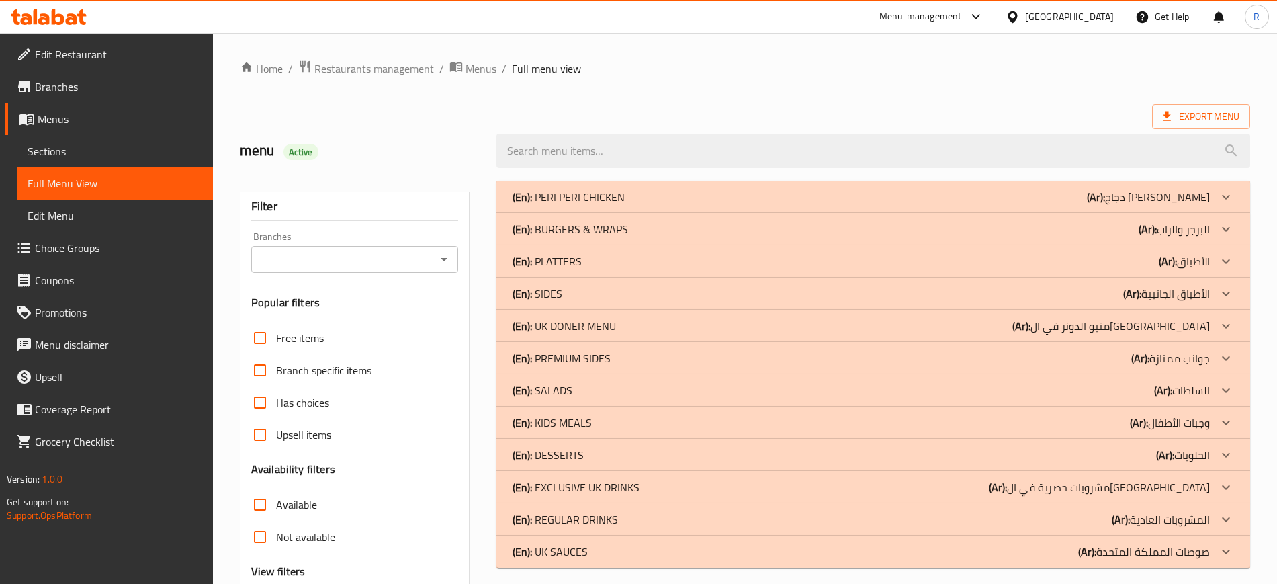
click at [563, 294] on div "(En): SIDES (Ar): الأطباق الجانبية" at bounding box center [860, 293] width 697 height 16
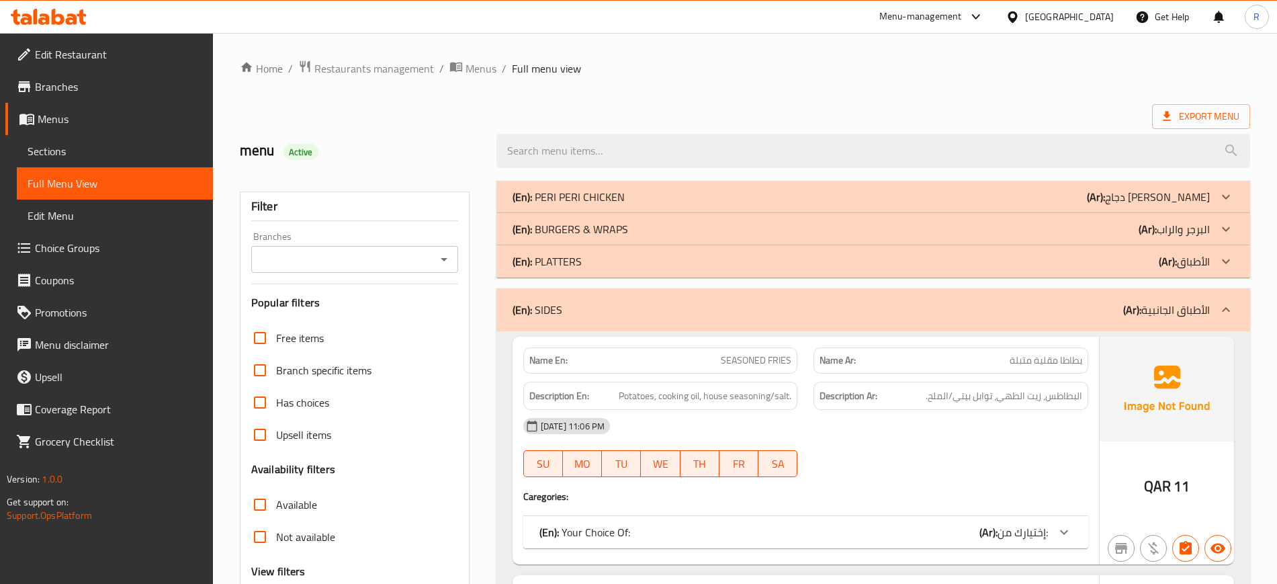
click at [572, 269] on p "(En): PLATTERS" at bounding box center [546, 261] width 69 height 16
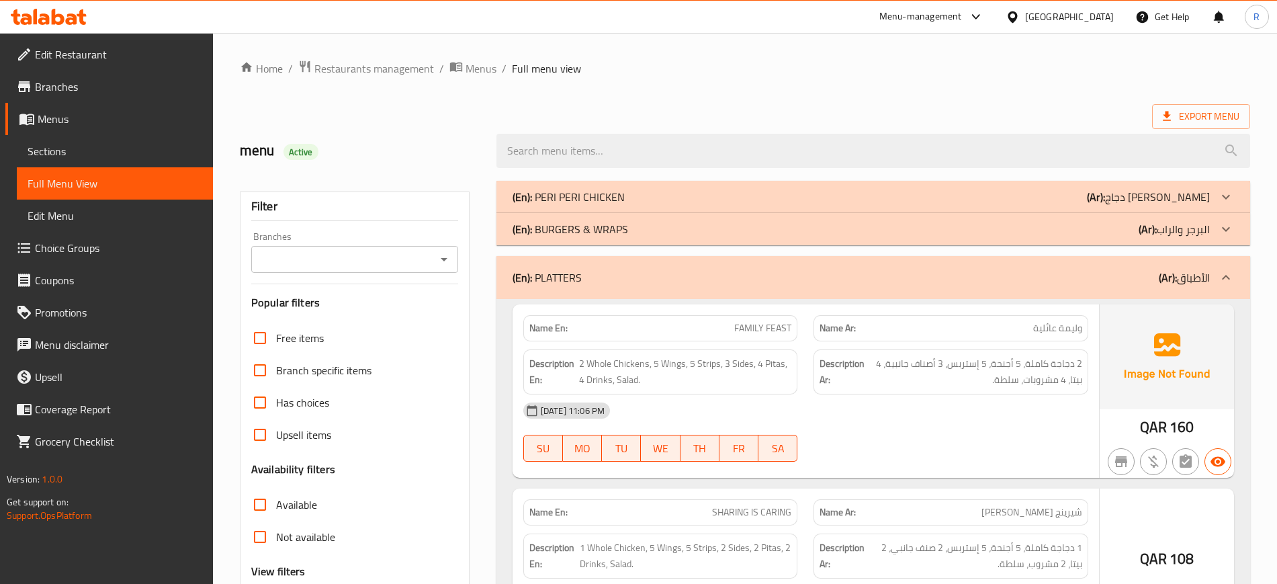
click at [583, 237] on p "(En): BURGERS & WRAPS" at bounding box center [570, 229] width 116 height 16
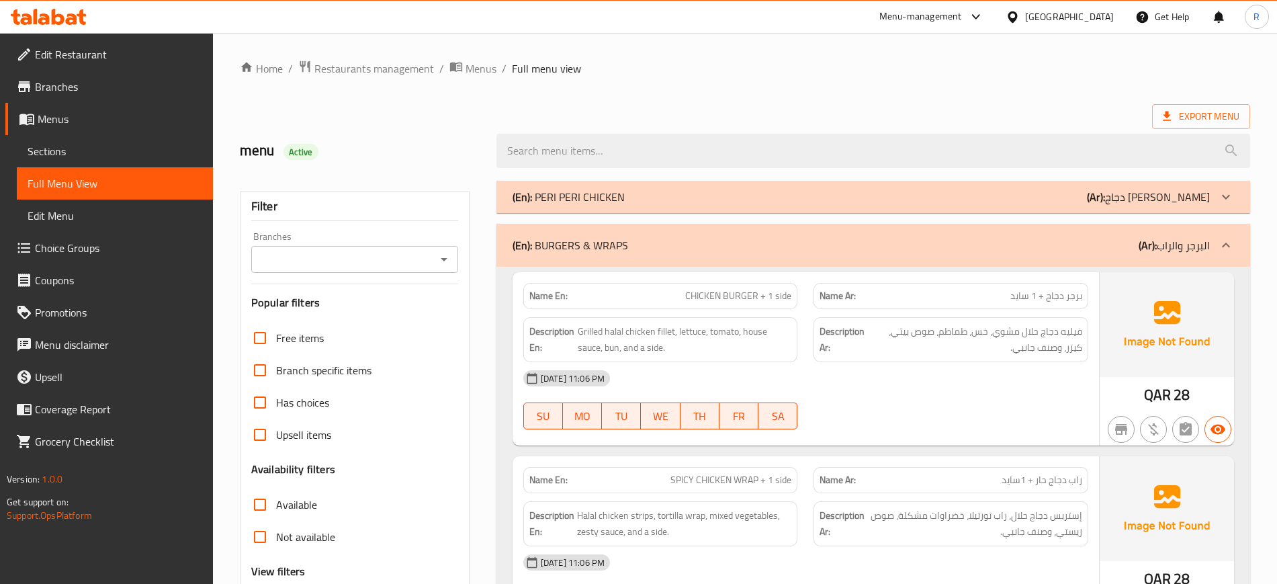
click at [558, 302] on strong "Name En:" at bounding box center [548, 296] width 38 height 14
copy strong "Name En:"
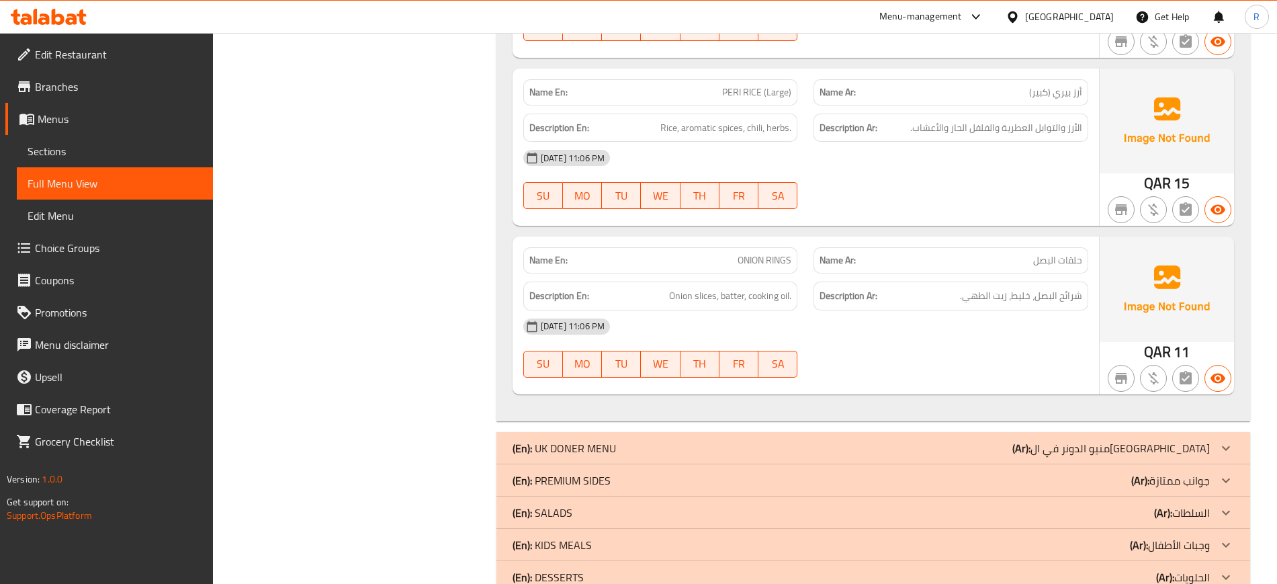
scroll to position [2267, 0]
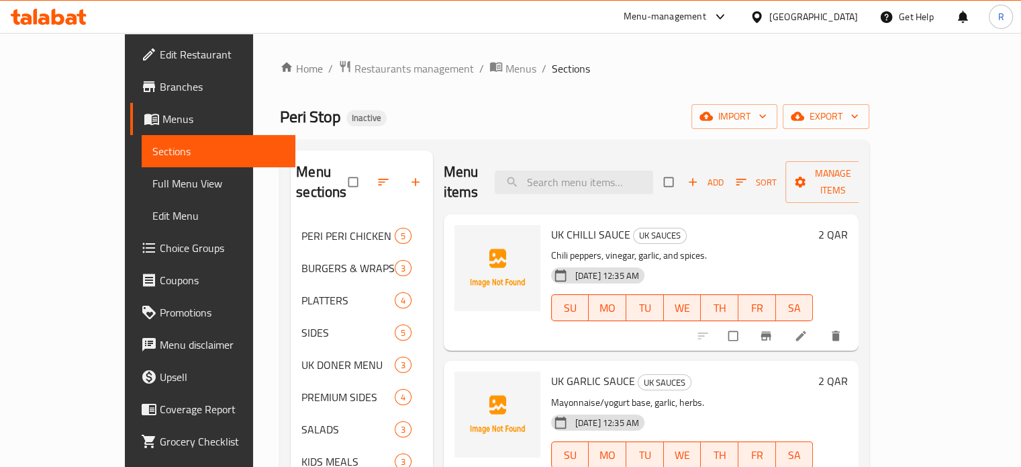
click at [629, 66] on ol "Home / Restaurants management / Menus / Sections" at bounding box center [575, 68] width 590 height 17
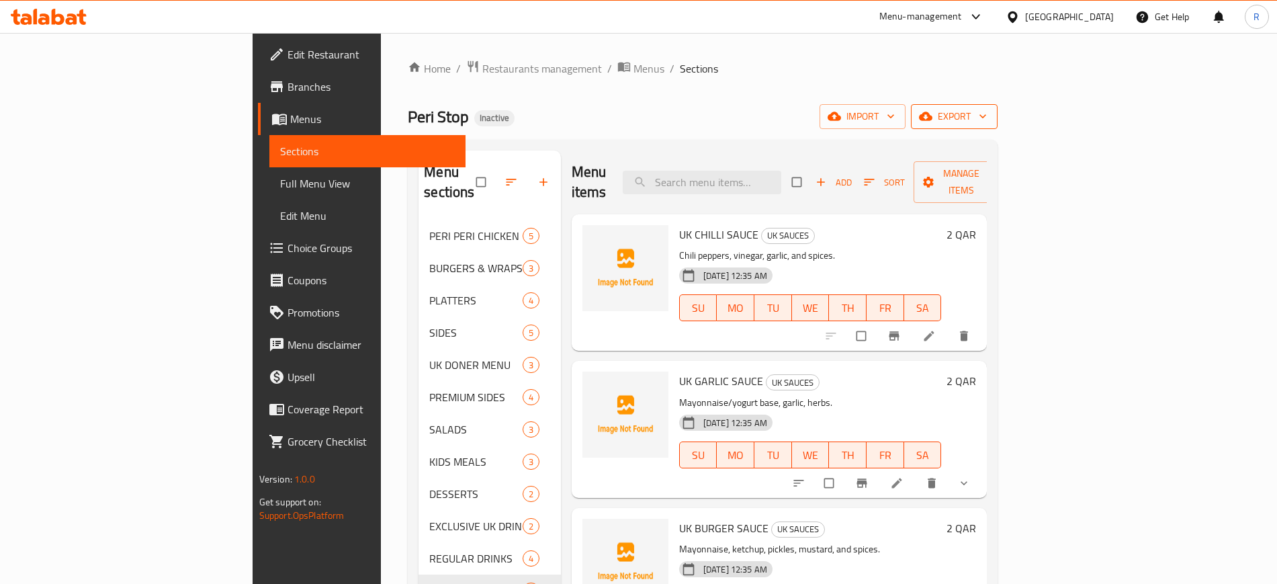
click at [987, 116] on span "export" at bounding box center [953, 116] width 65 height 17
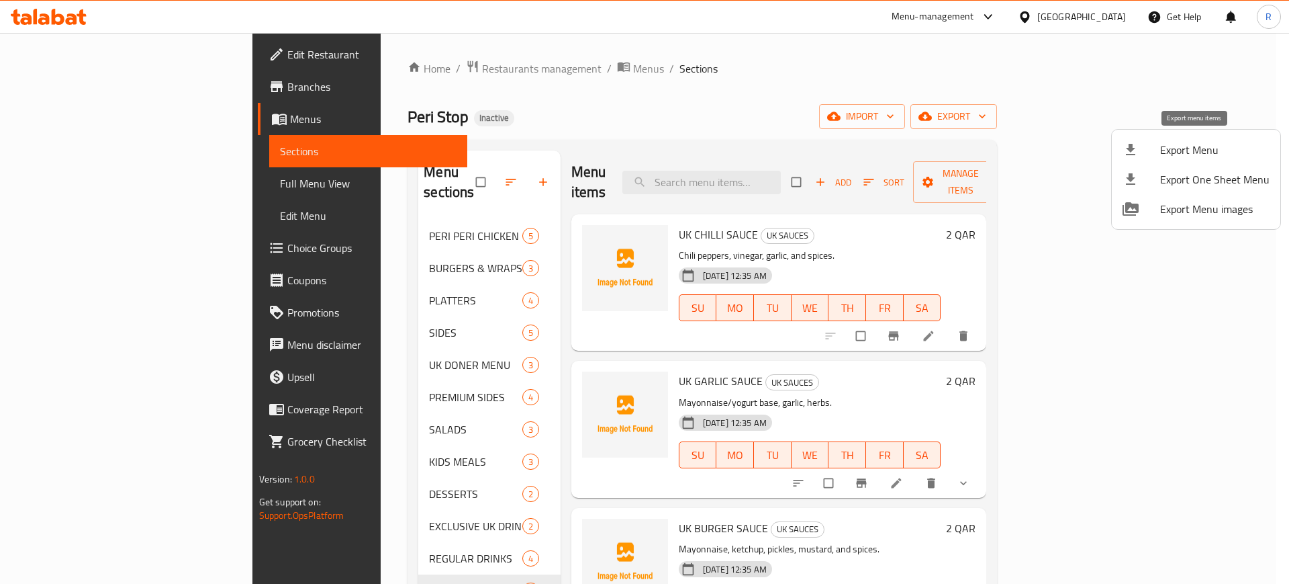
click at [1031, 154] on span "Export Menu" at bounding box center [1215, 150] width 109 height 16
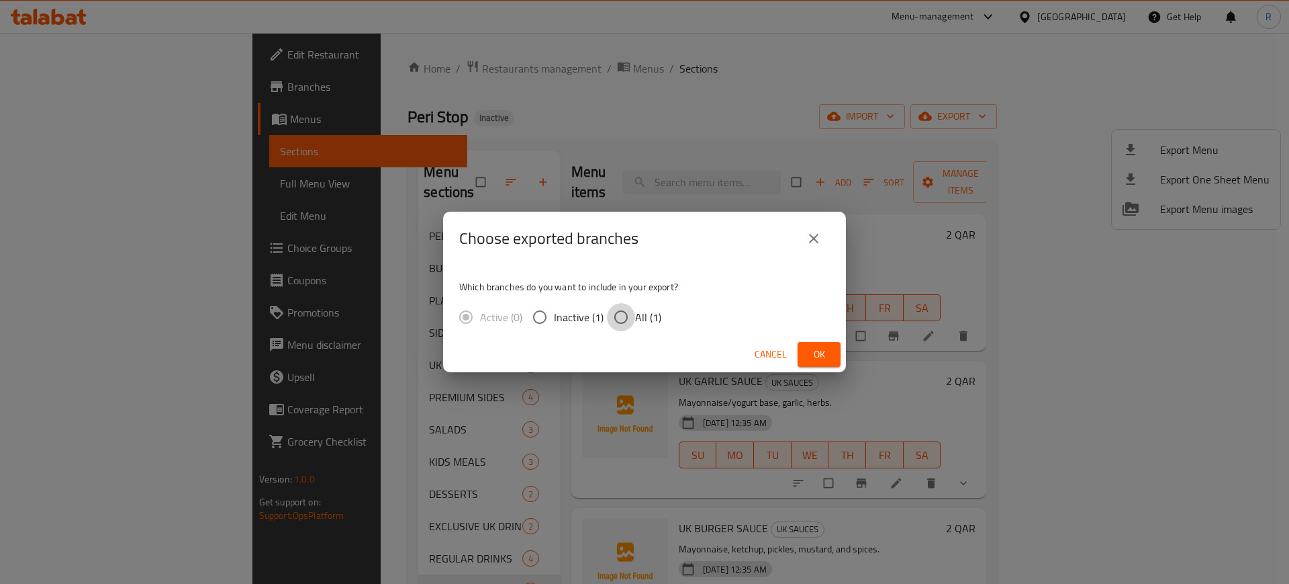
click at [614, 317] on input "All (1)" at bounding box center [621, 317] width 28 height 28
radio input "true"
click at [812, 347] on span "Ok" at bounding box center [819, 354] width 21 height 17
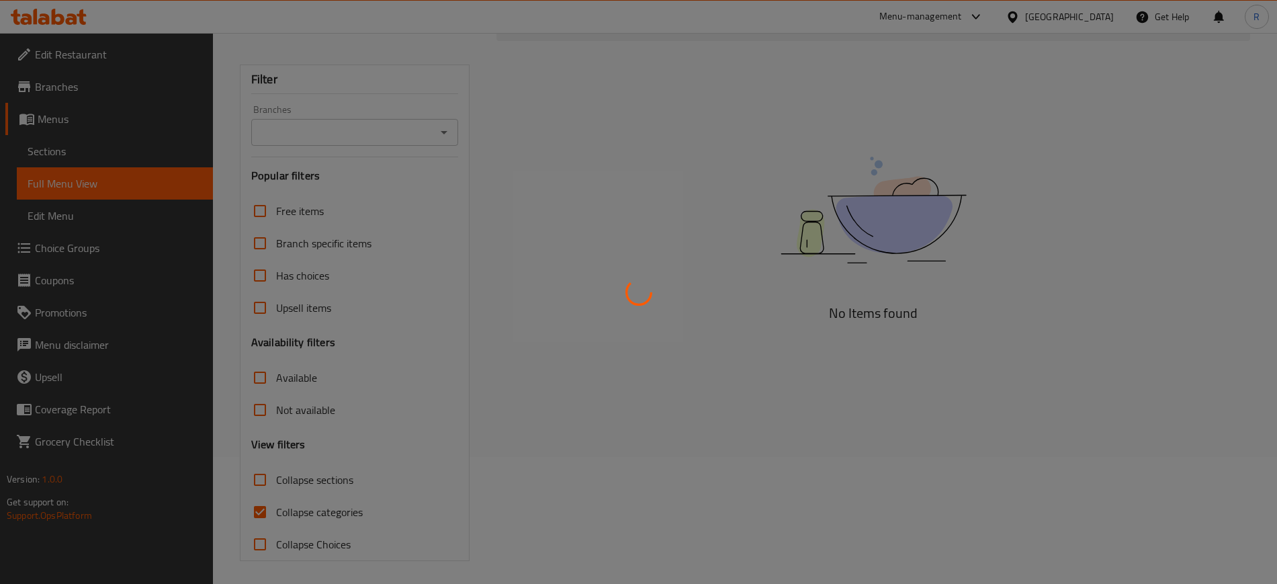
scroll to position [131, 0]
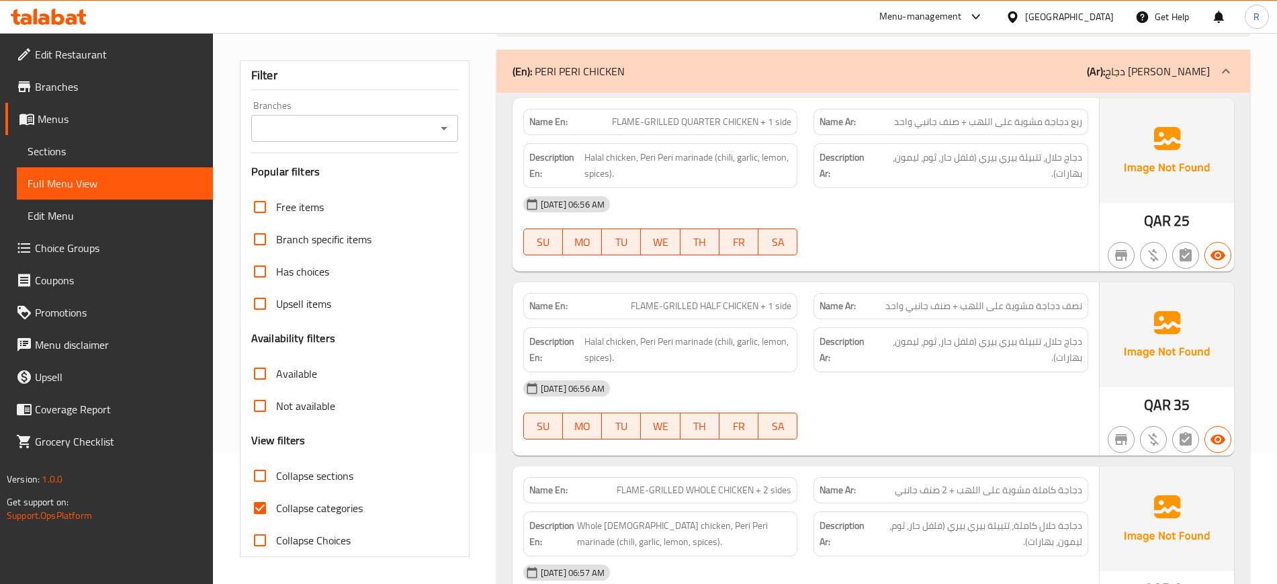
click at [261, 510] on input "Collapse categories" at bounding box center [260, 508] width 32 height 32
checkbox input "false"
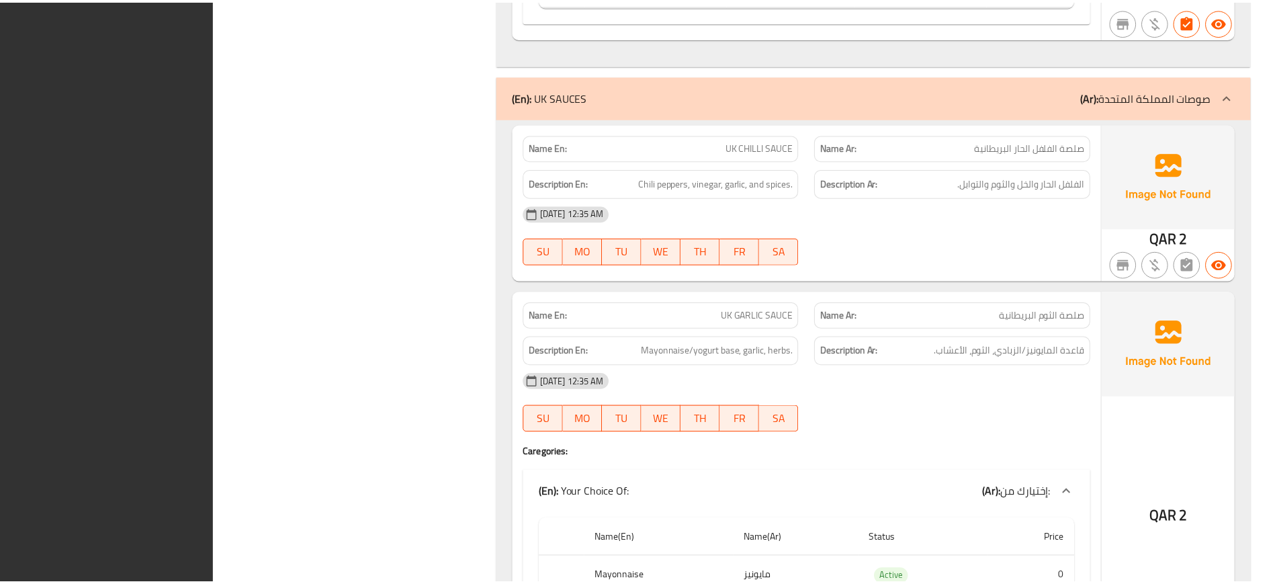
scroll to position [10178, 0]
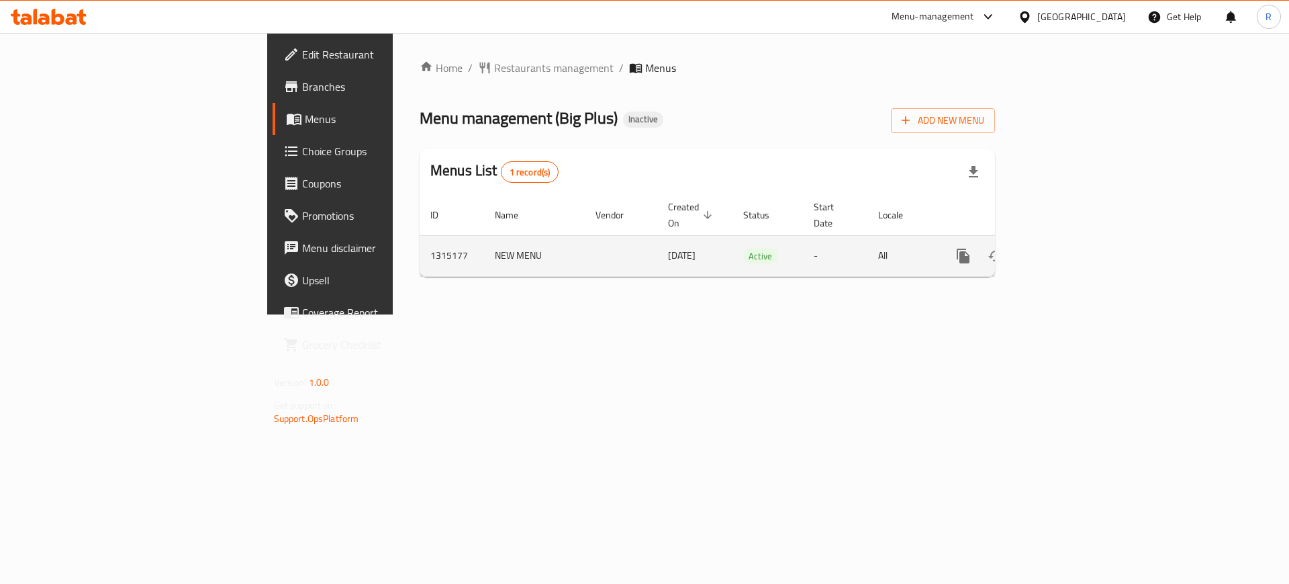
click at [1068, 248] on icon "enhanced table" at bounding box center [1060, 256] width 16 height 16
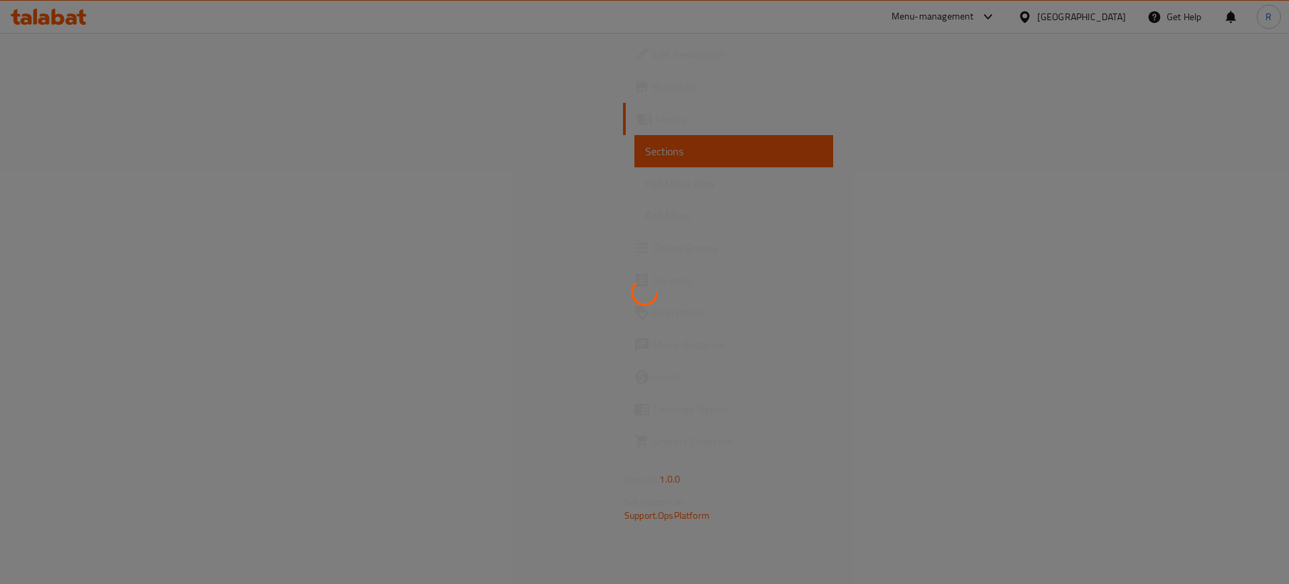
drag, startPoint x: 39, startPoint y: 193, endPoint x: 23, endPoint y: 193, distance: 16.1
click at [28, 193] on div at bounding box center [644, 292] width 1289 height 584
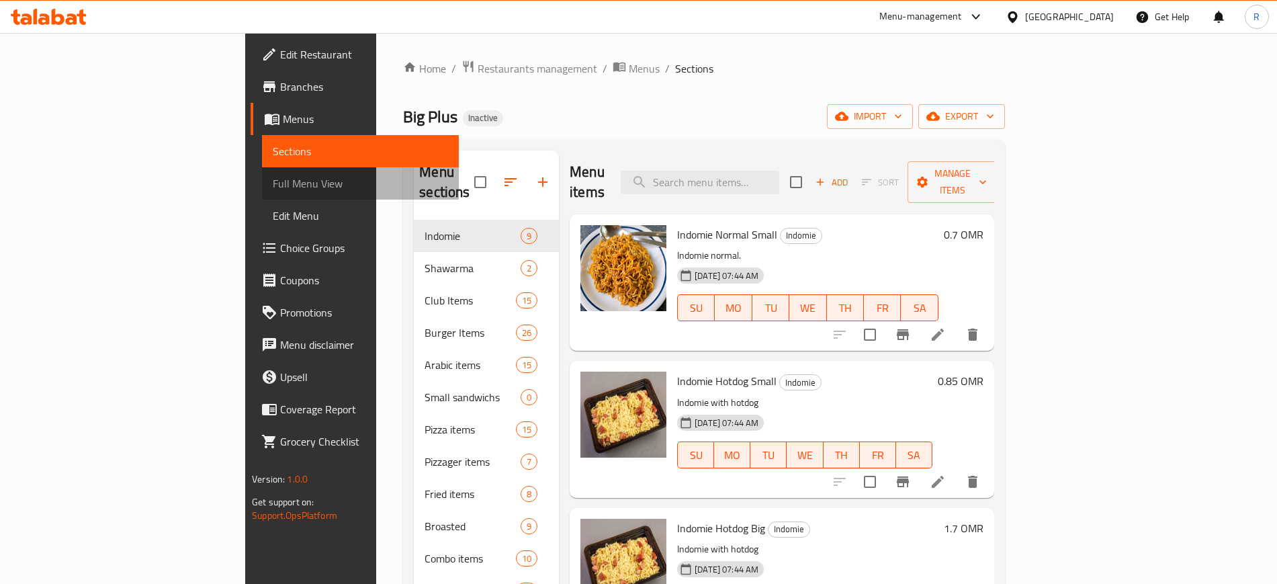
click at [273, 191] on span "Full Menu View" at bounding box center [360, 183] width 175 height 16
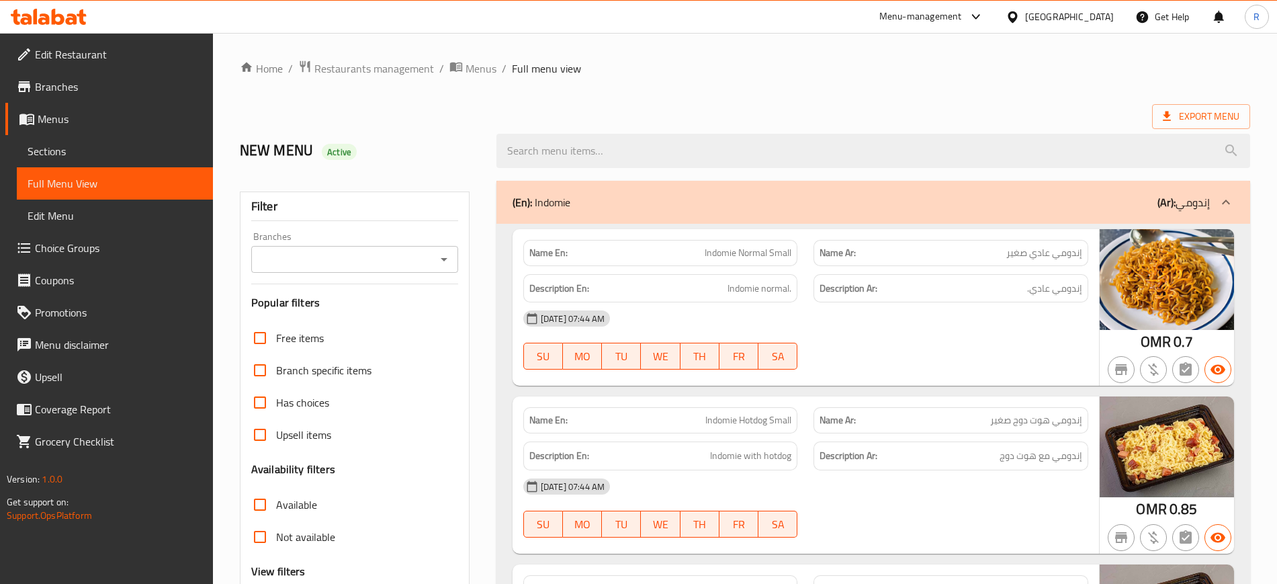
click at [445, 256] on icon "Open" at bounding box center [444, 259] width 16 height 16
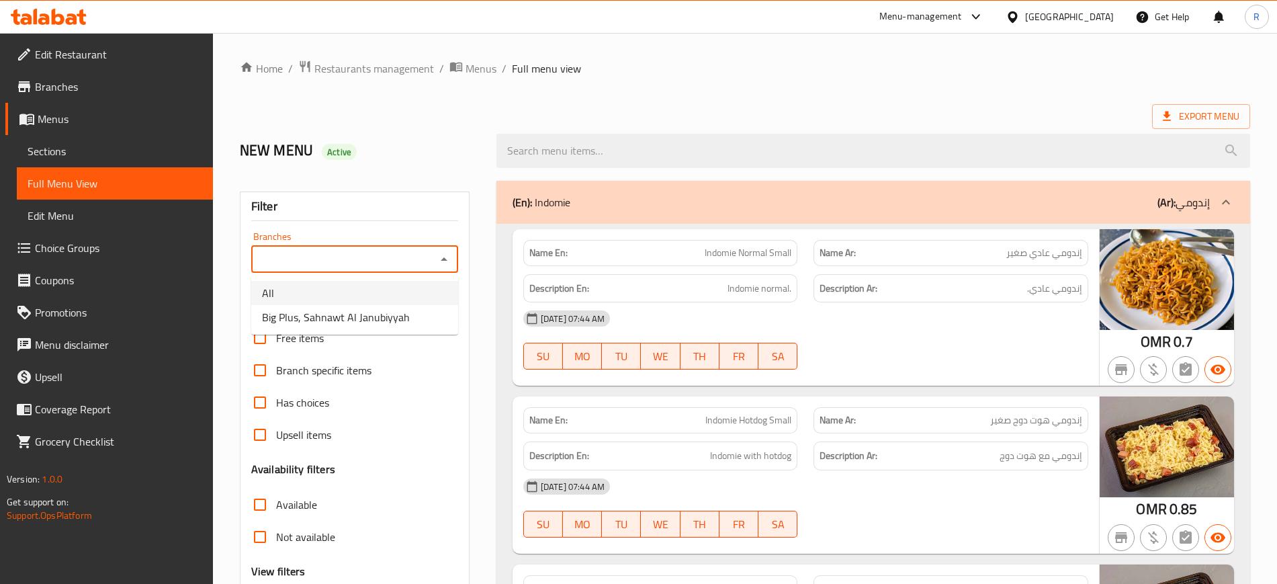
click at [404, 291] on li "All" at bounding box center [354, 293] width 207 height 24
type input "All"
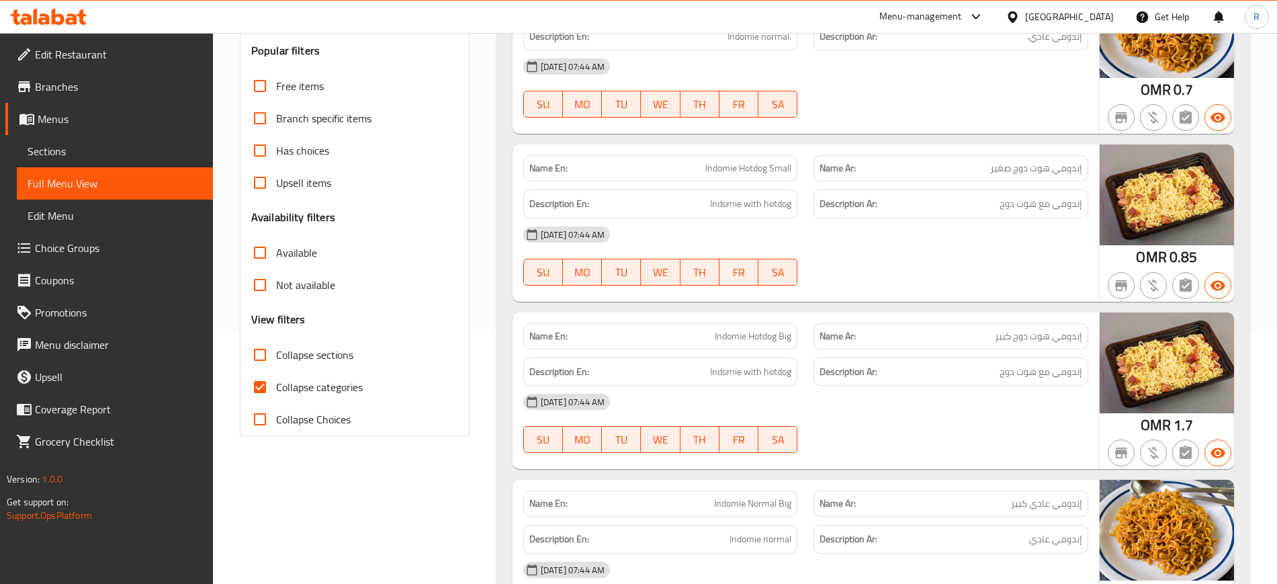
click at [262, 285] on input "Not available" at bounding box center [260, 285] width 32 height 32
checkbox input "true"
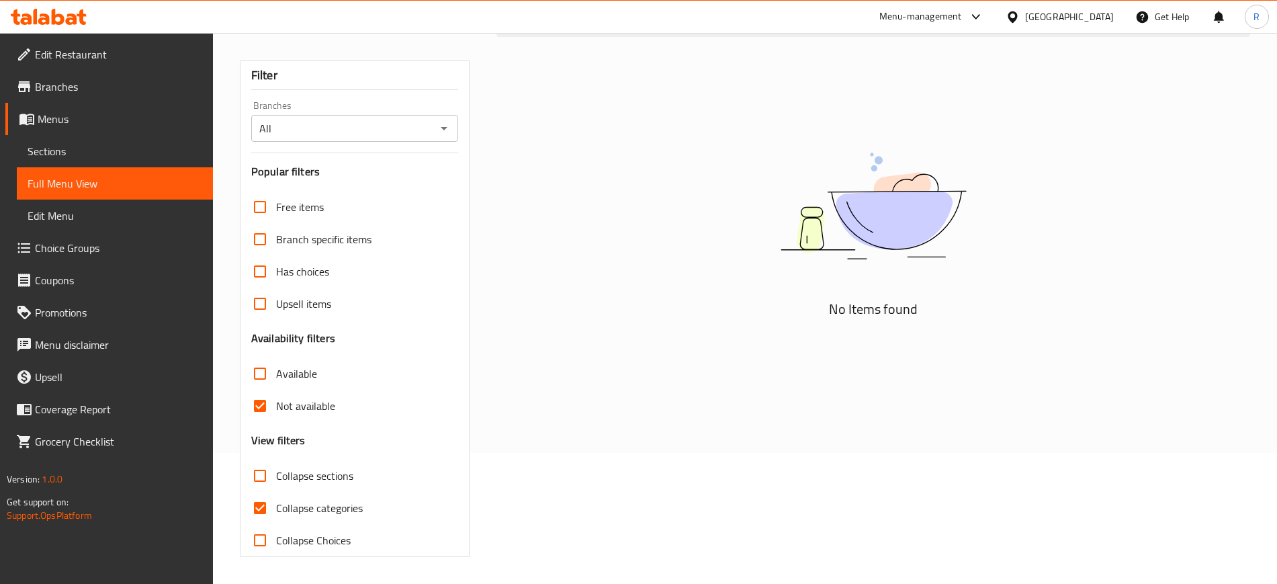
scroll to position [131, 0]
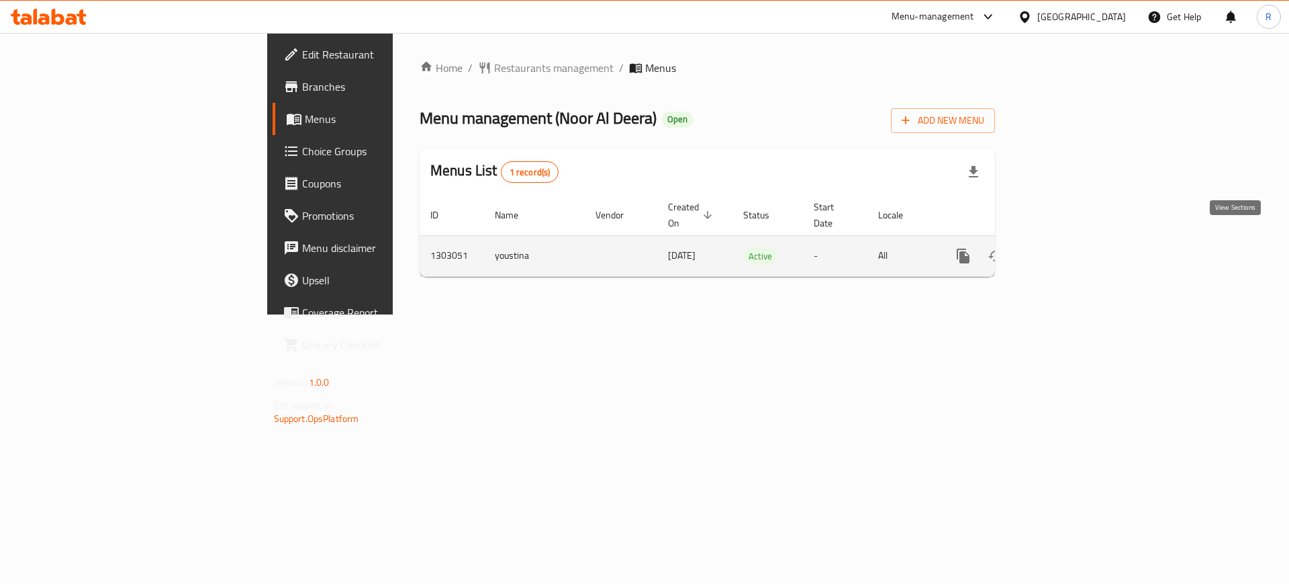
click at [1068, 248] on icon "enhanced table" at bounding box center [1060, 256] width 16 height 16
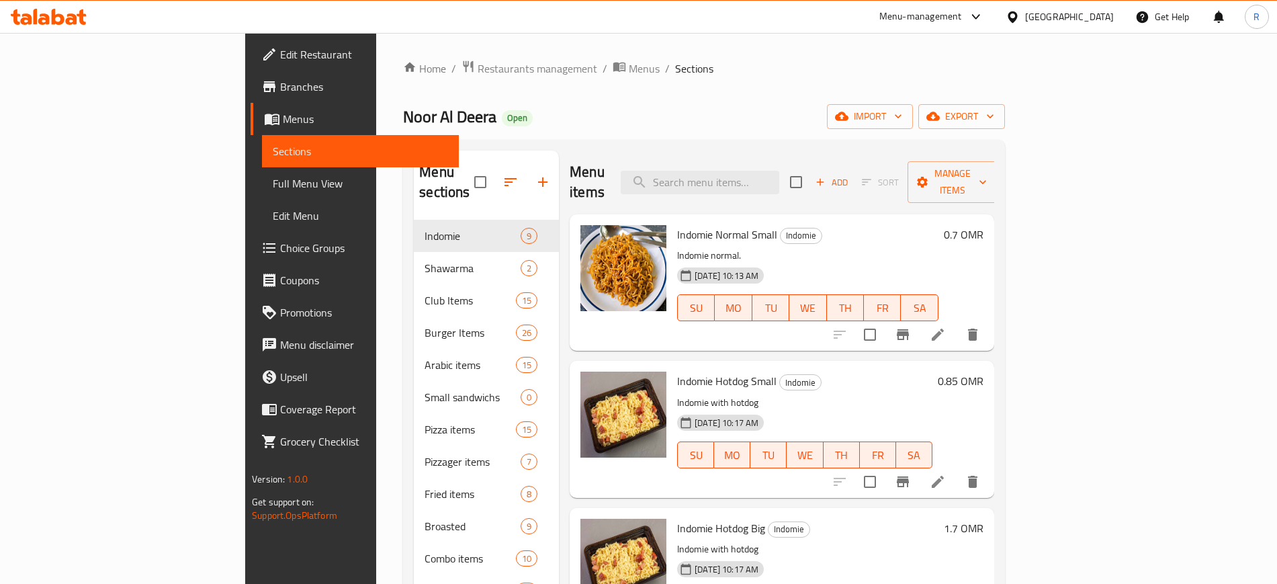
click at [273, 181] on span "Full Menu View" at bounding box center [360, 183] width 175 height 16
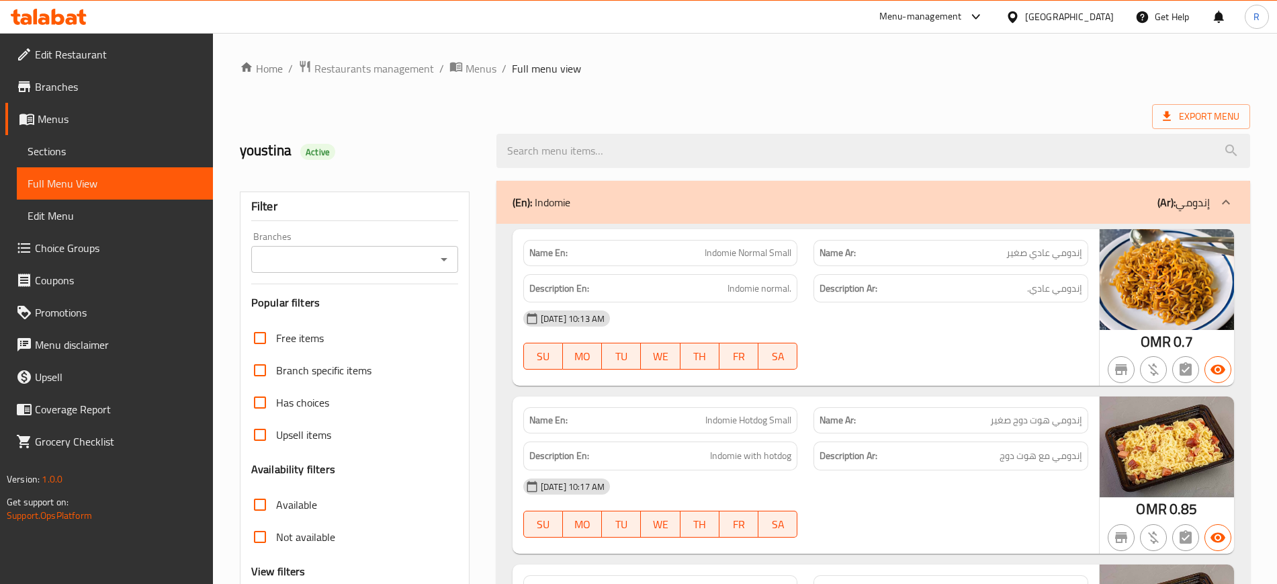
click at [441, 261] on icon "Open" at bounding box center [444, 259] width 16 height 16
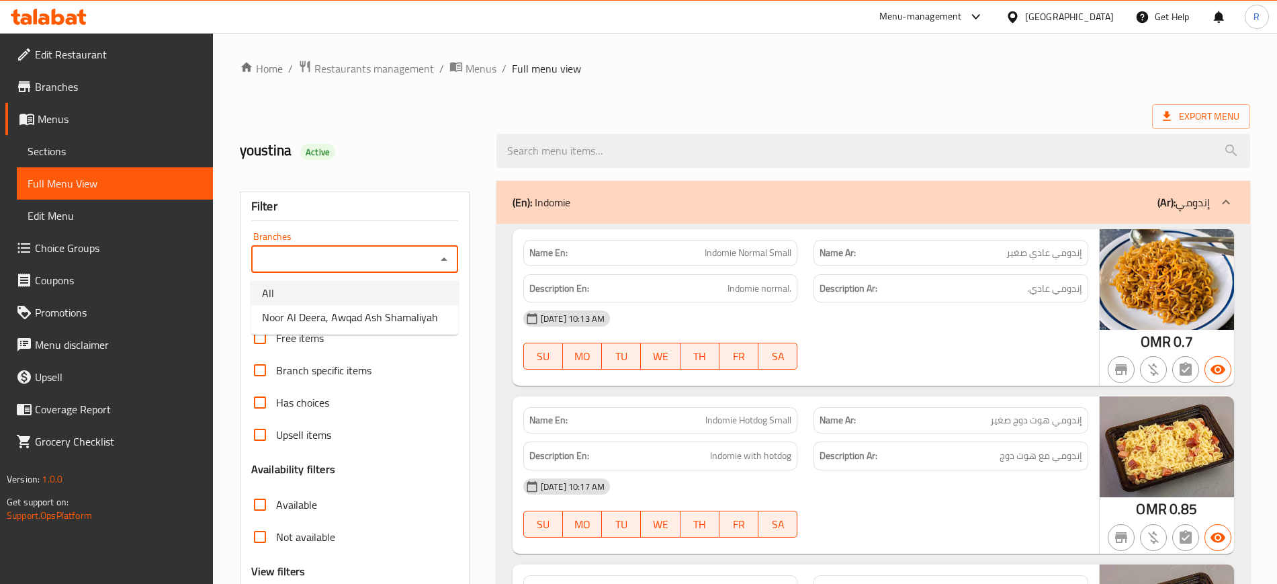
click at [395, 293] on li "All" at bounding box center [354, 293] width 207 height 24
type input "All"
click at [261, 532] on input "Not available" at bounding box center [260, 536] width 32 height 32
checkbox input "true"
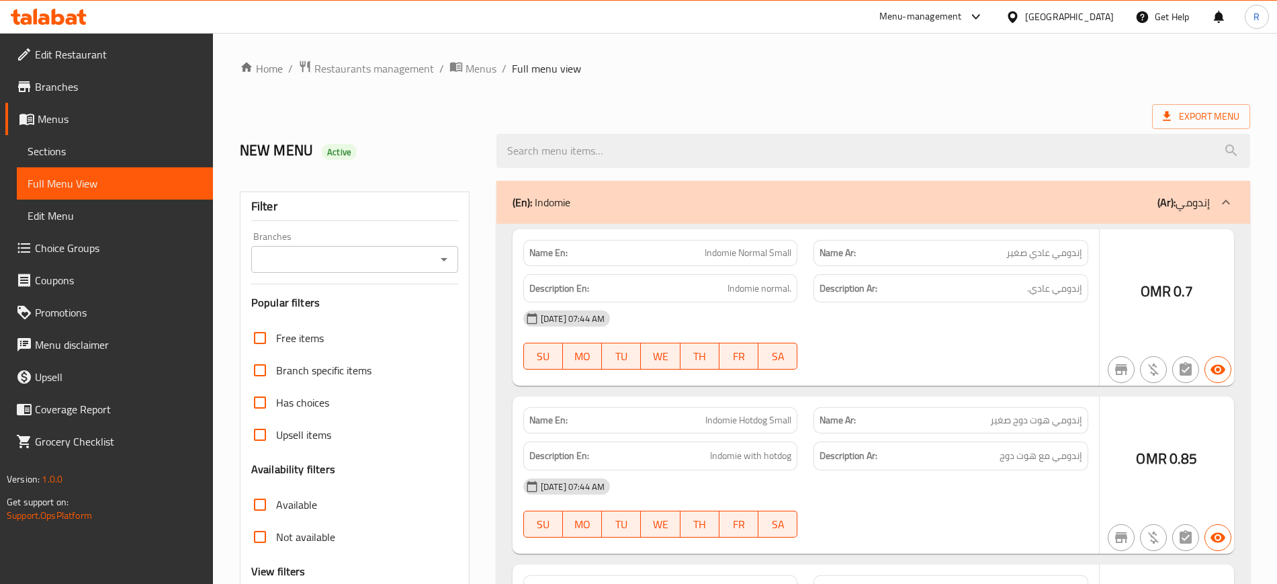
click at [430, 262] on div at bounding box center [638, 292] width 1277 height 584
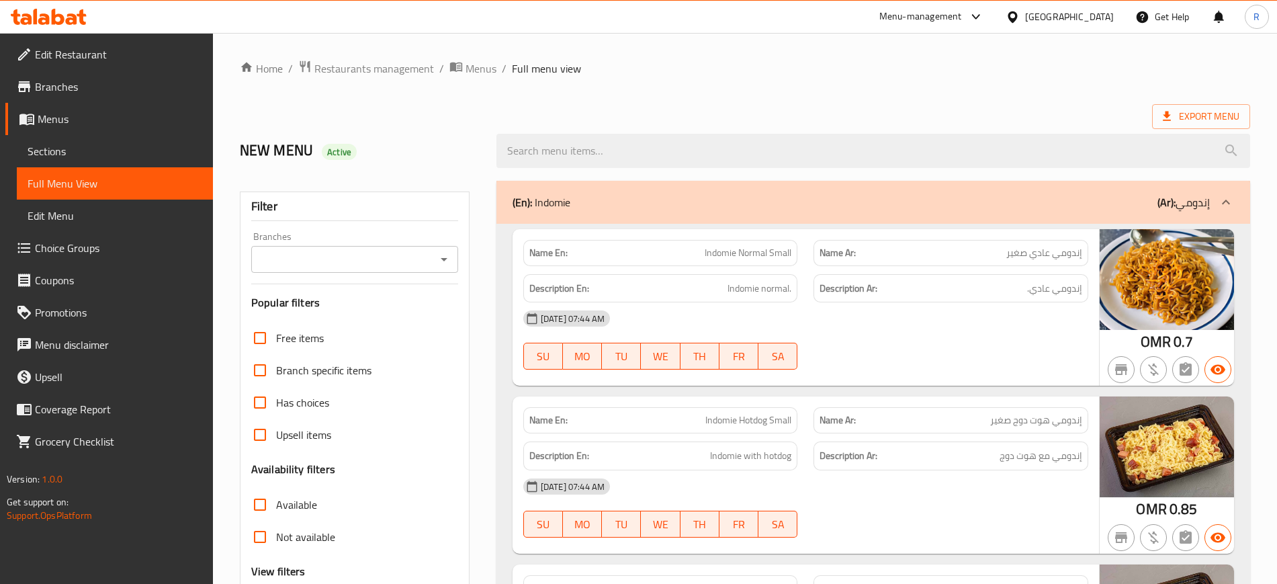
click at [435, 263] on div at bounding box center [443, 259] width 17 height 19
click at [444, 263] on icon "Open" at bounding box center [444, 259] width 16 height 16
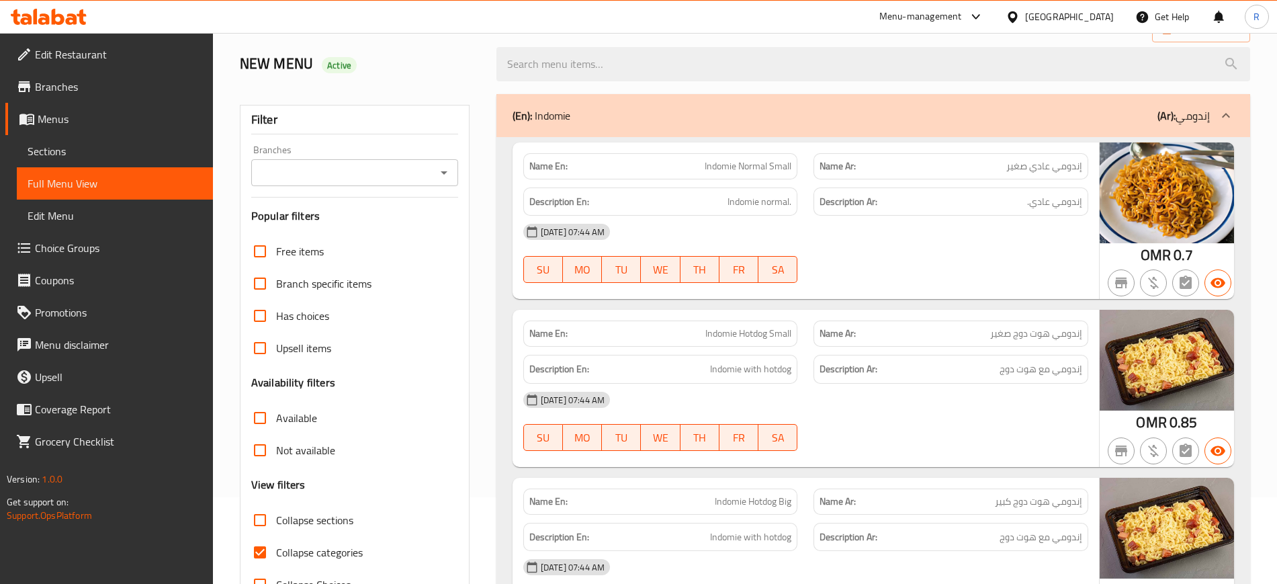
scroll to position [84, 0]
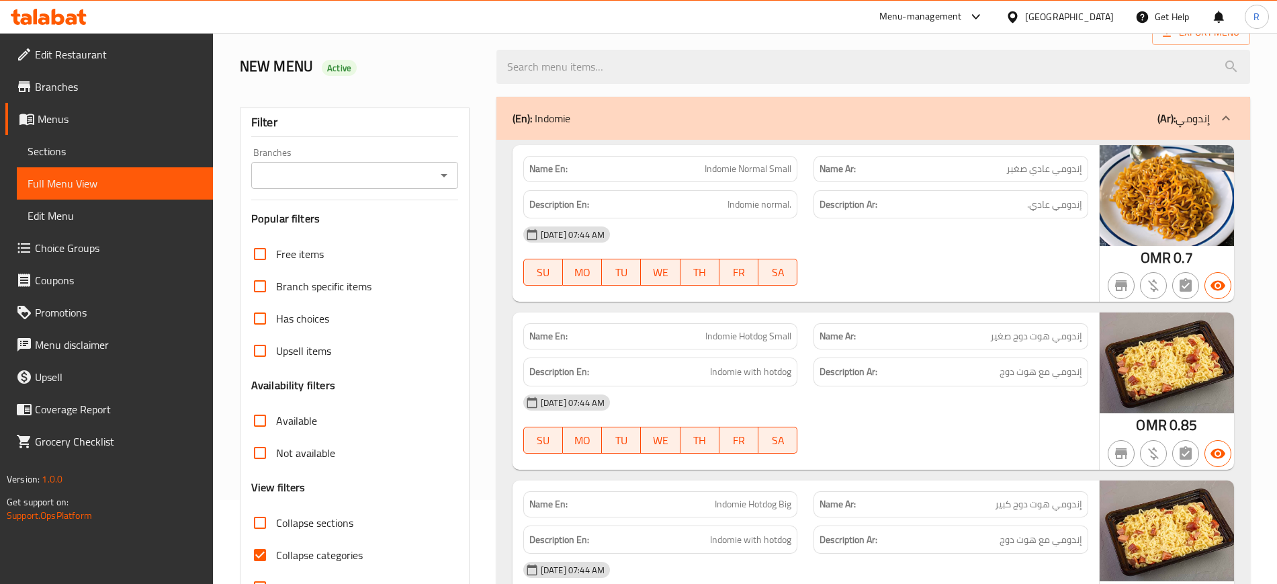
click at [449, 166] on div at bounding box center [443, 175] width 17 height 19
click at [445, 183] on button "Open" at bounding box center [444, 175] width 19 height 19
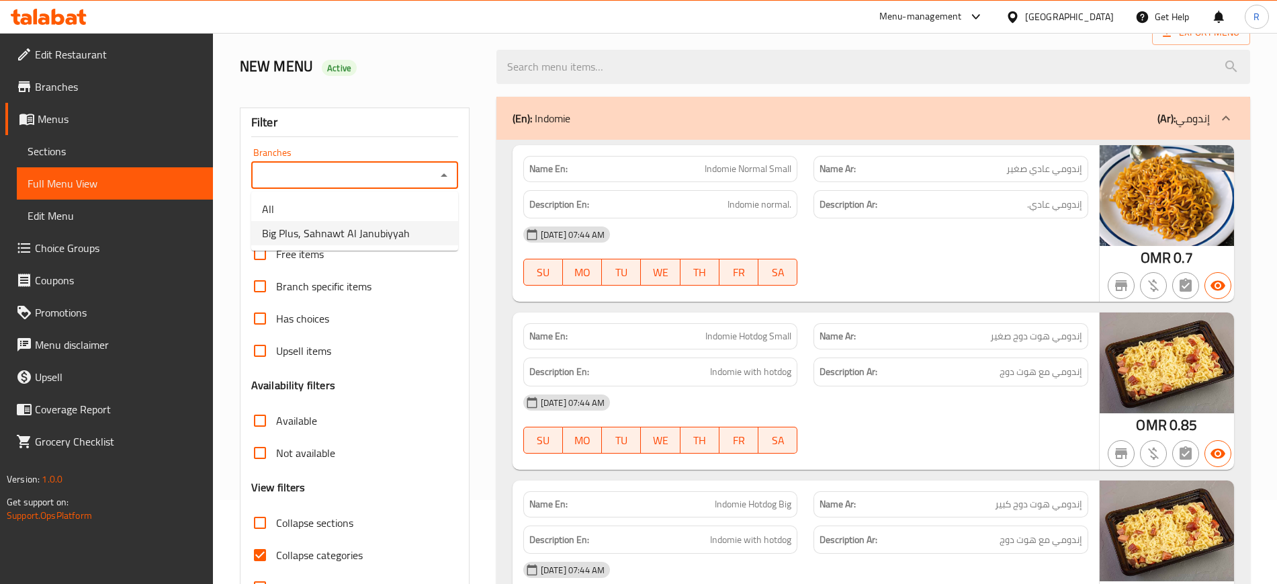
click at [377, 239] on span "Big Plus, Sahnawt Al Janubiyyah" at bounding box center [336, 233] width 148 height 16
type input "Big Plus, Sahnawt Al Janubiyyah"
click at [258, 457] on input "Not available" at bounding box center [260, 453] width 32 height 32
checkbox input "true"
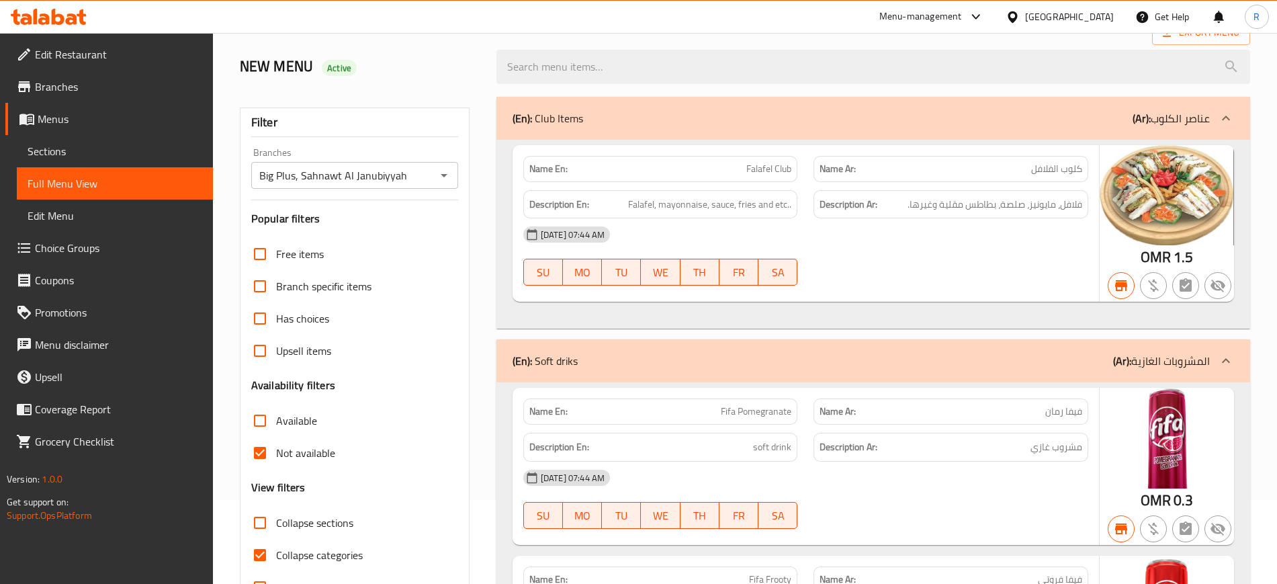
click at [556, 158] on div "Name En: Falafel Club" at bounding box center [660, 169] width 275 height 26
copy strong "Name En:"
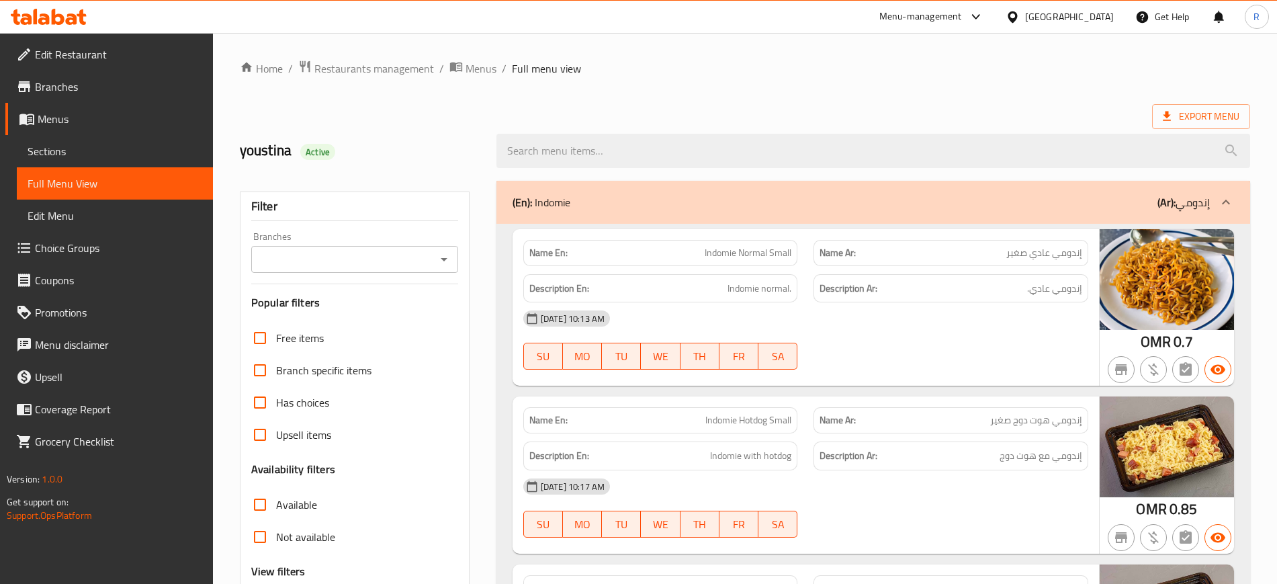
click at [417, 269] on div "Branches" at bounding box center [354, 259] width 207 height 27
click at [443, 259] on icon "Open" at bounding box center [444, 259] width 7 height 3
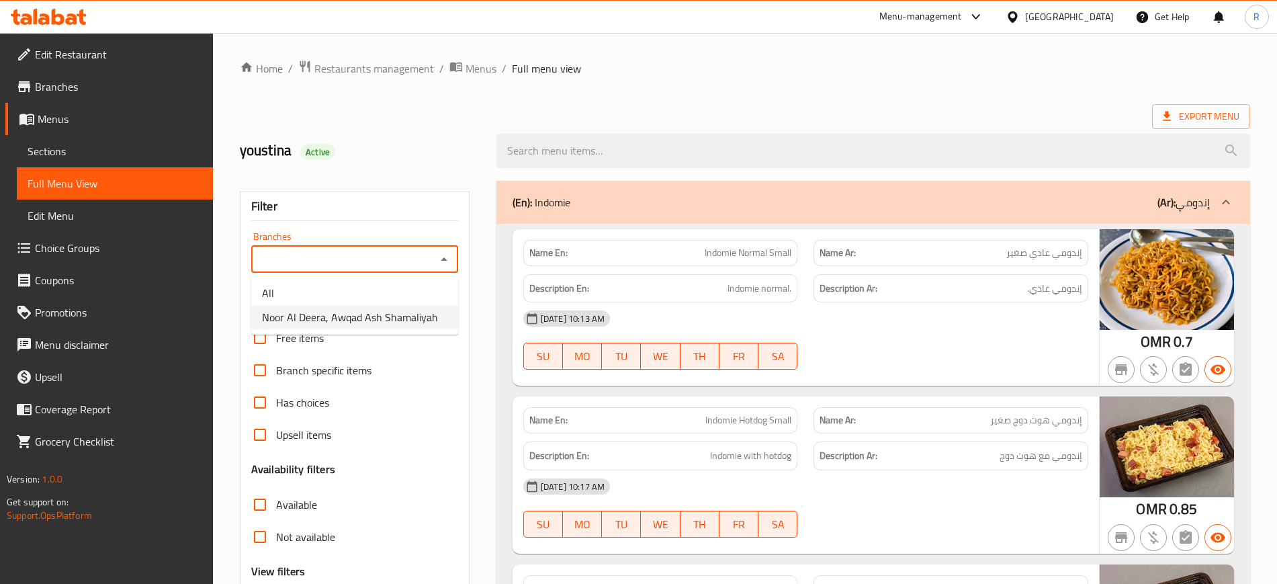
click at [388, 324] on span "Noor Al Deera, Awqad Ash Shamaliyah" at bounding box center [350, 317] width 176 height 16
type input "Noor Al Deera, Awqad Ash Shamaliyah"
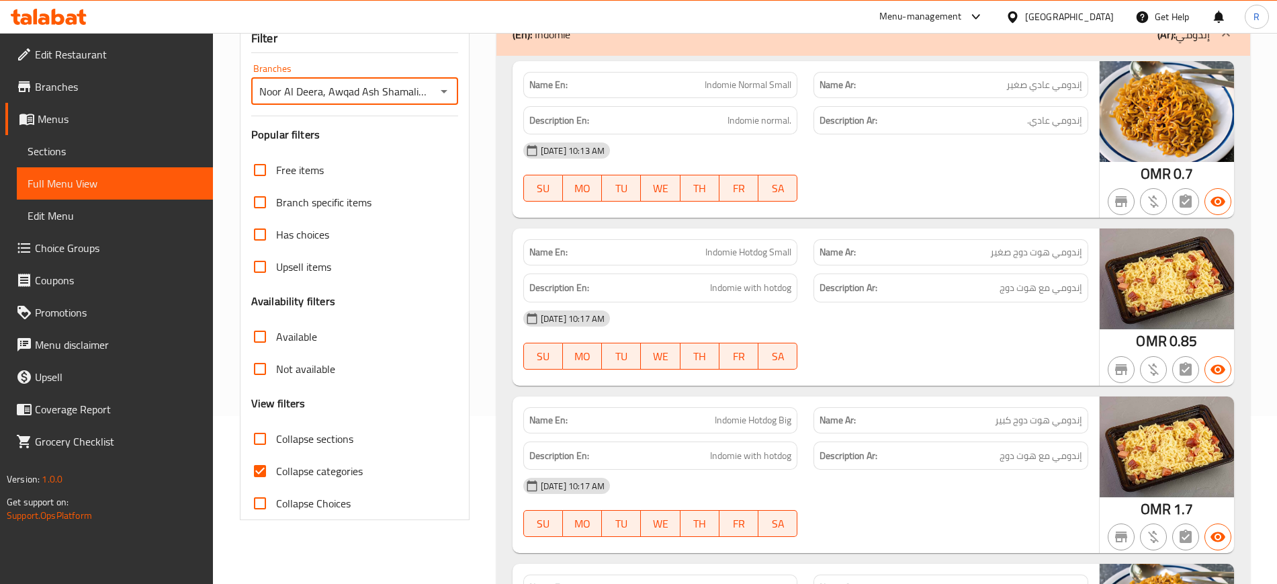
click at [258, 367] on input "Not available" at bounding box center [260, 369] width 32 height 32
checkbox input "true"
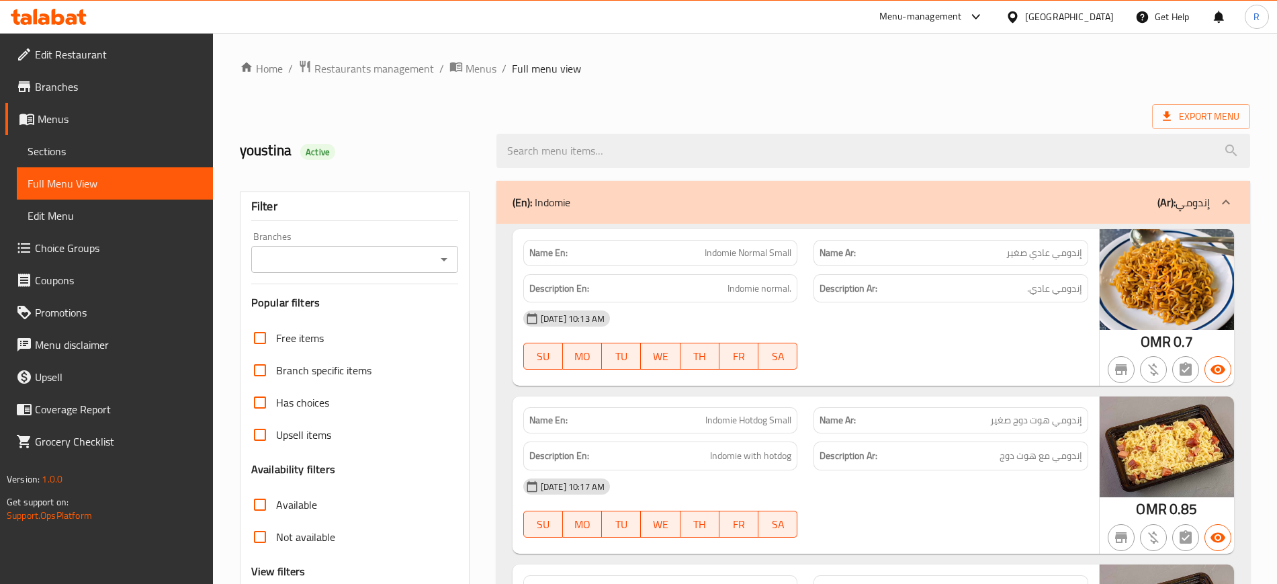
click at [443, 260] on icon "Open" at bounding box center [444, 259] width 16 height 16
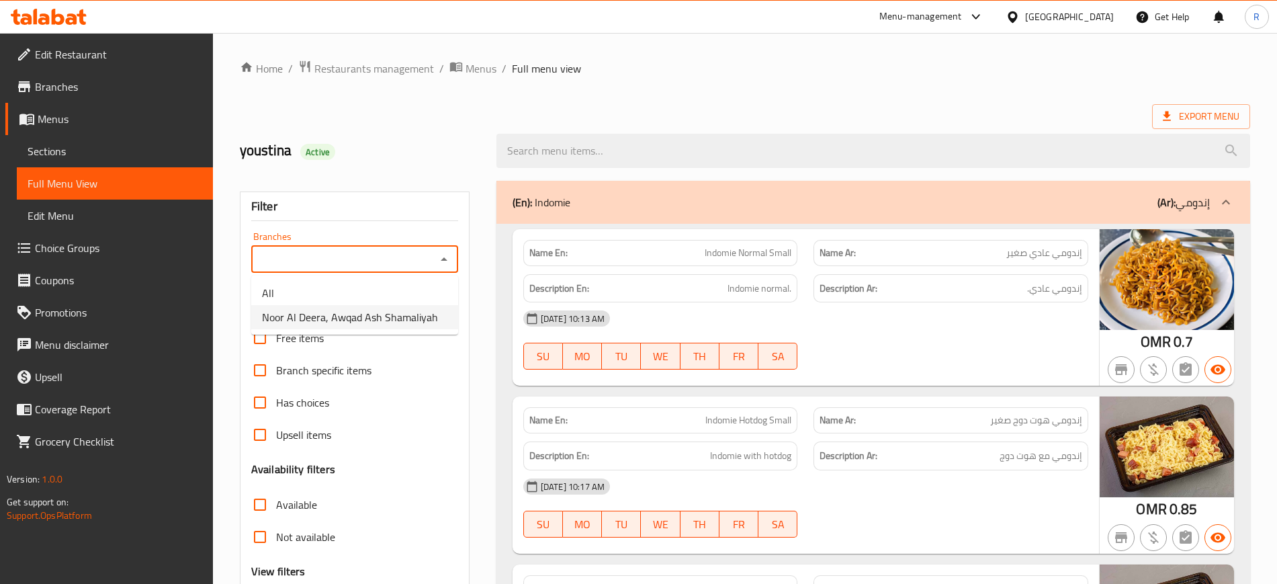
click at [412, 321] on span "Noor Al Deera, Awqad Ash Shamaliyah" at bounding box center [350, 317] width 176 height 16
type input "Noor Al Deera, Awqad Ash Shamaliyah"
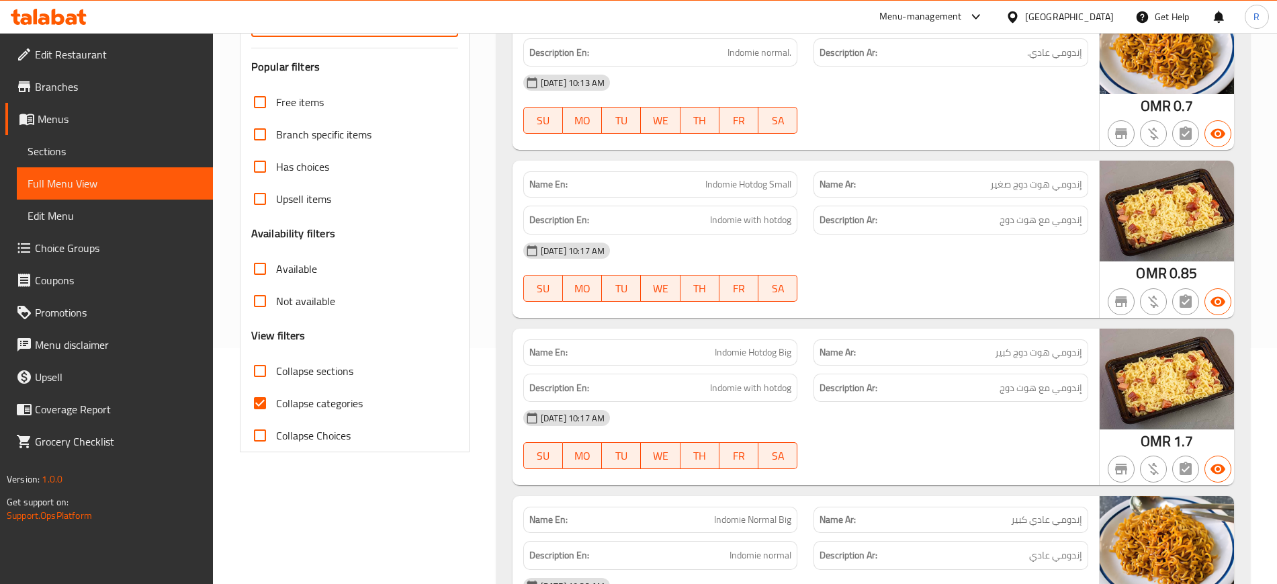
scroll to position [252, 0]
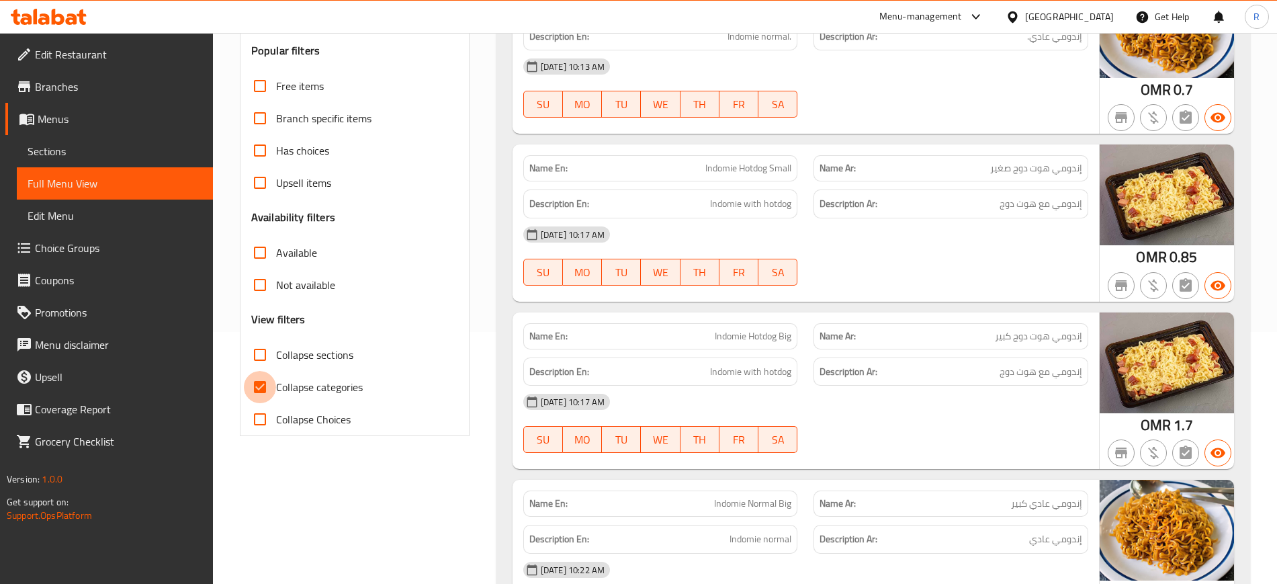
click at [270, 396] on input "Collapse categories" at bounding box center [260, 387] width 32 height 32
checkbox input "false"
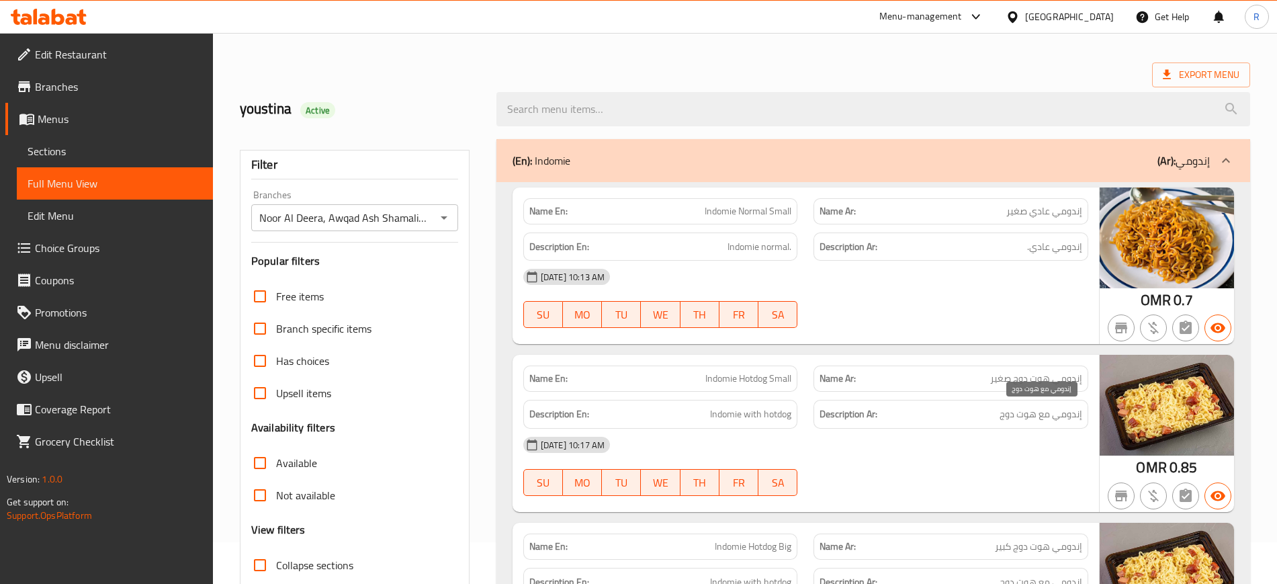
scroll to position [0, 0]
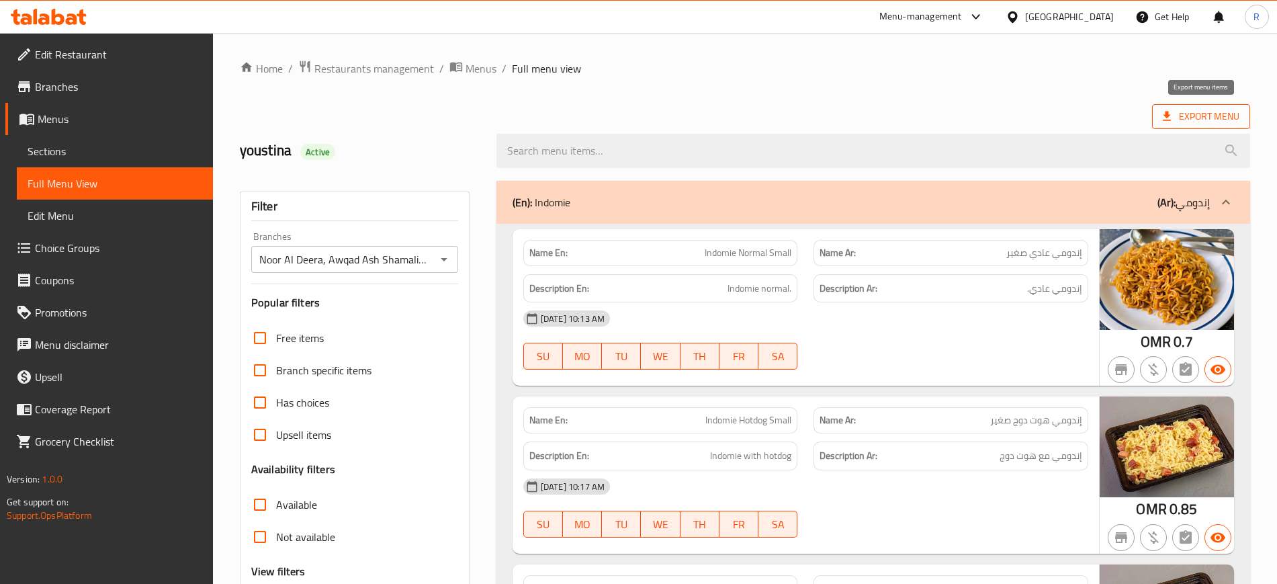
click at [1186, 109] on span "Export Menu" at bounding box center [1201, 116] width 77 height 17
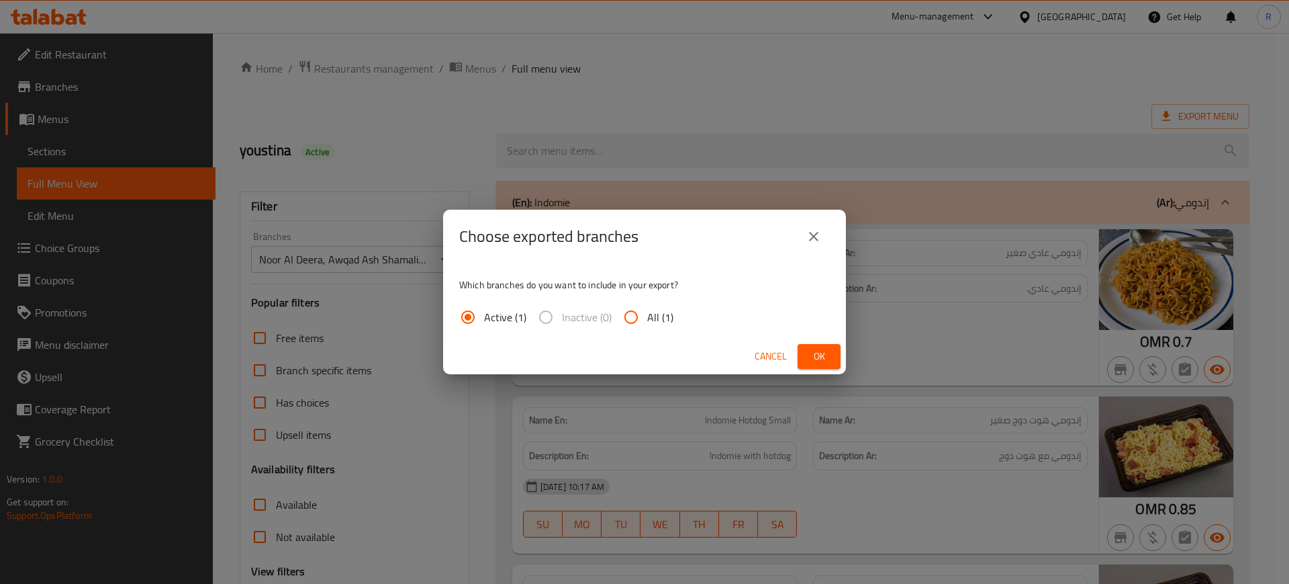
click at [629, 318] on input "All (1)" at bounding box center [631, 317] width 32 height 32
radio input "true"
click at [825, 359] on span "Ok" at bounding box center [819, 356] width 21 height 17
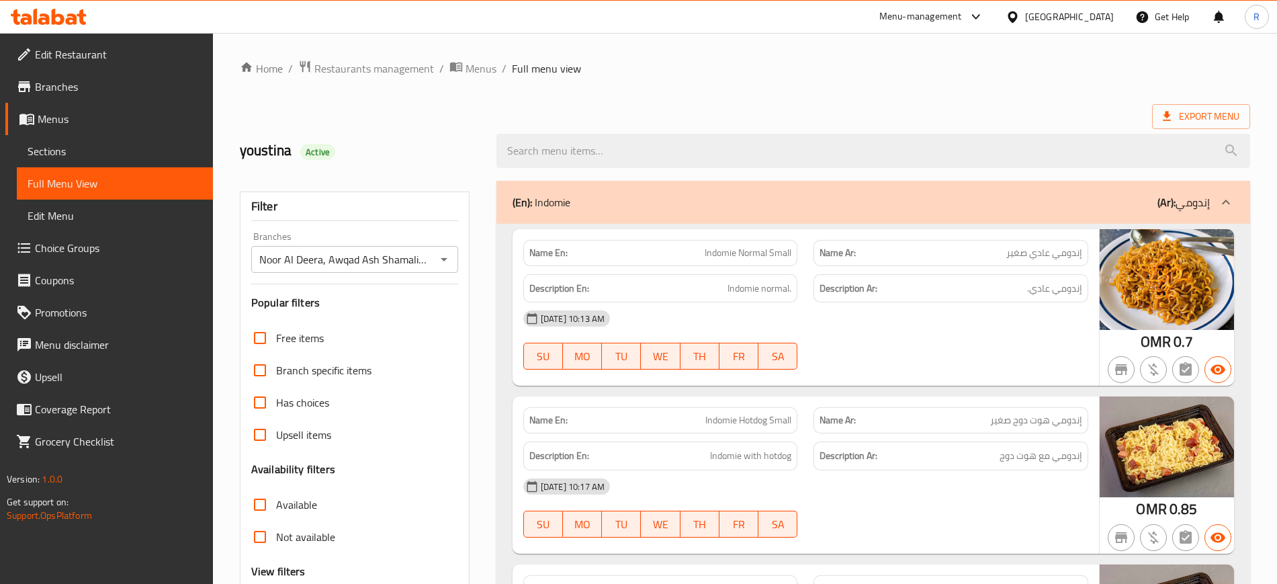
click at [826, 118] on div "Export Menu" at bounding box center [745, 116] width 1010 height 25
click at [70, 149] on span "Sections" at bounding box center [115, 151] width 175 height 16
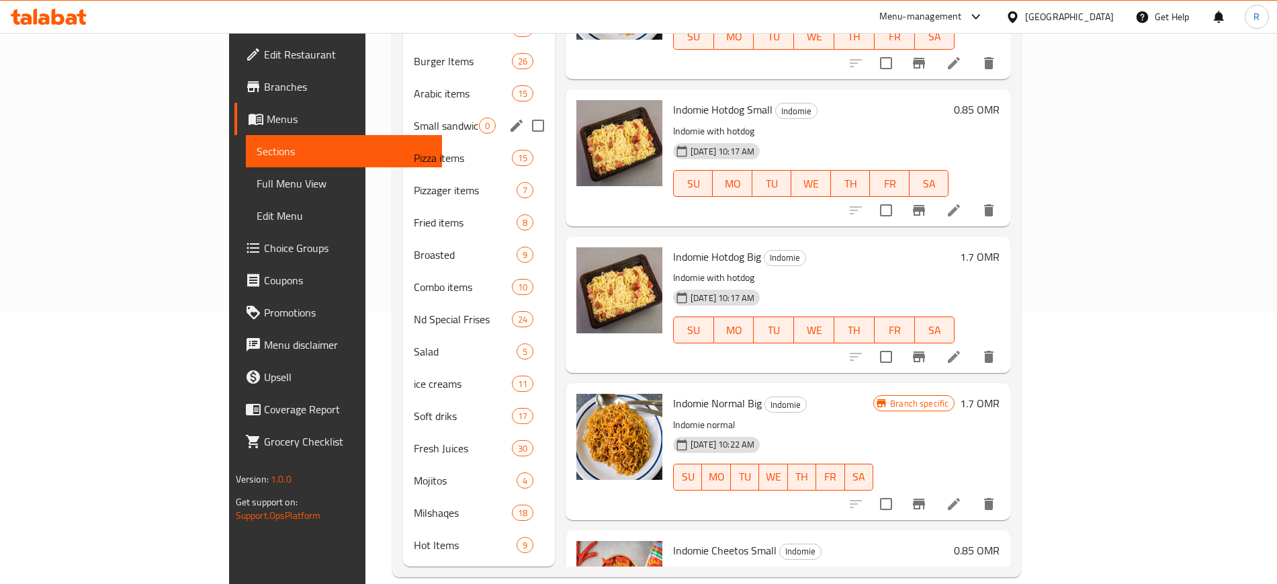
scroll to position [187, 0]
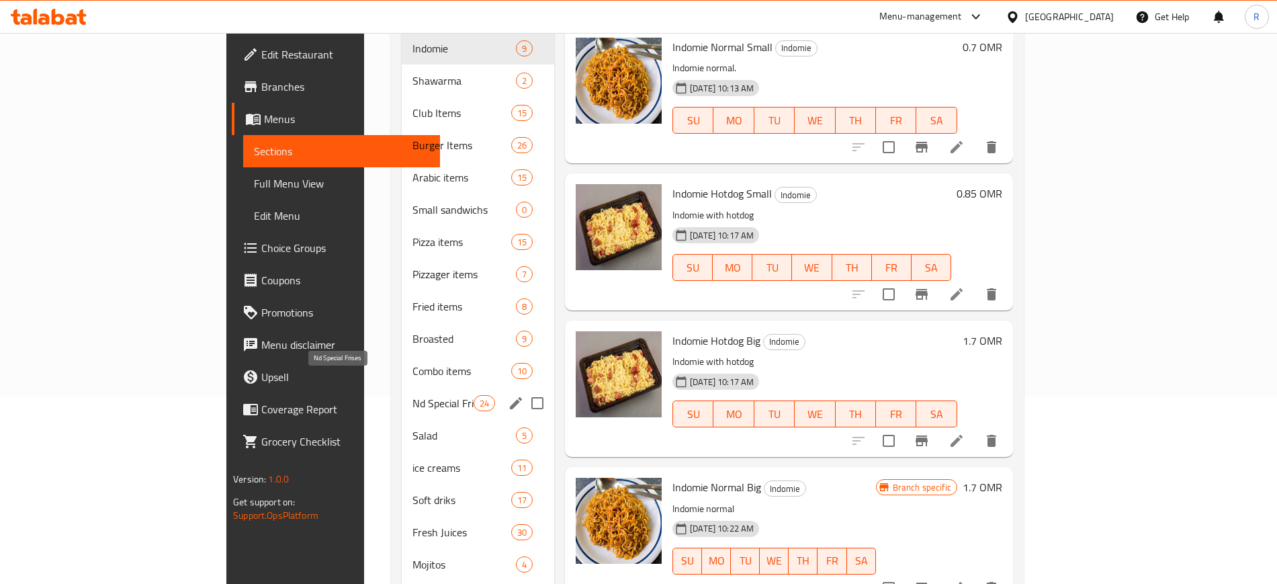
click at [412, 395] on span "Nd Special Frises" at bounding box center [442, 403] width 61 height 16
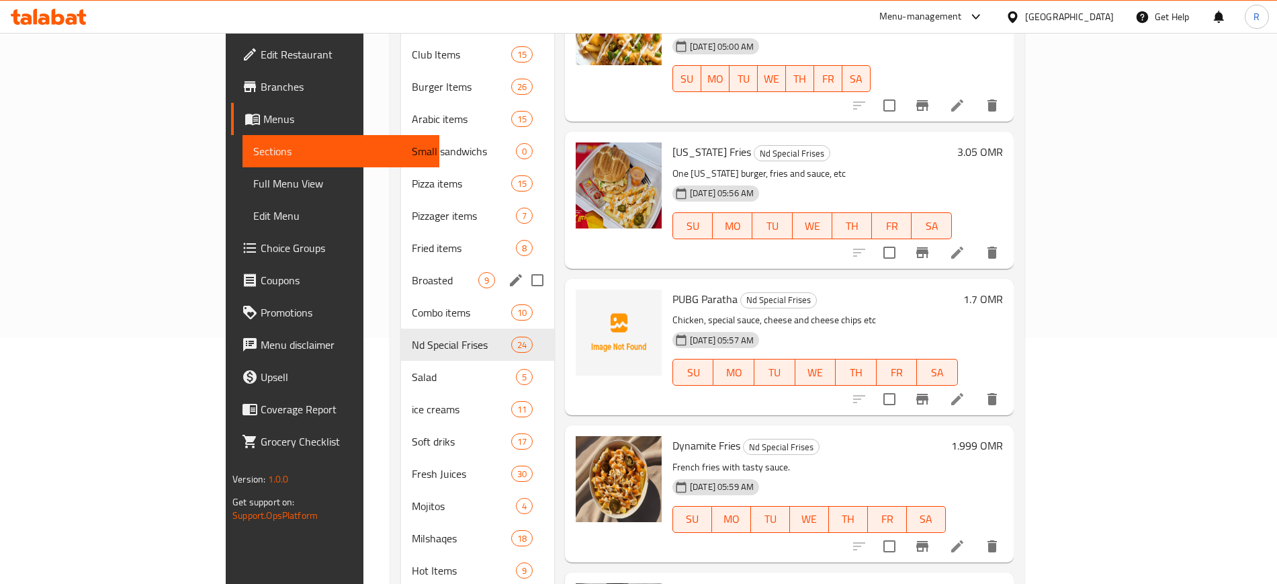
scroll to position [271, 0]
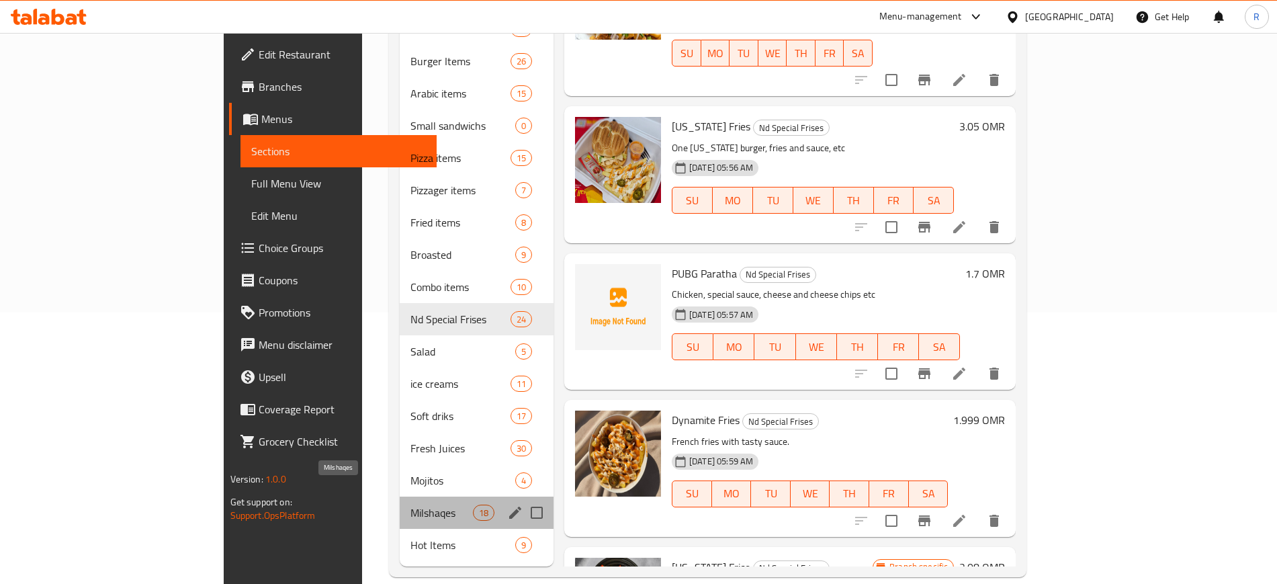
click at [410, 504] on span "Milshaqes" at bounding box center [441, 512] width 62 height 16
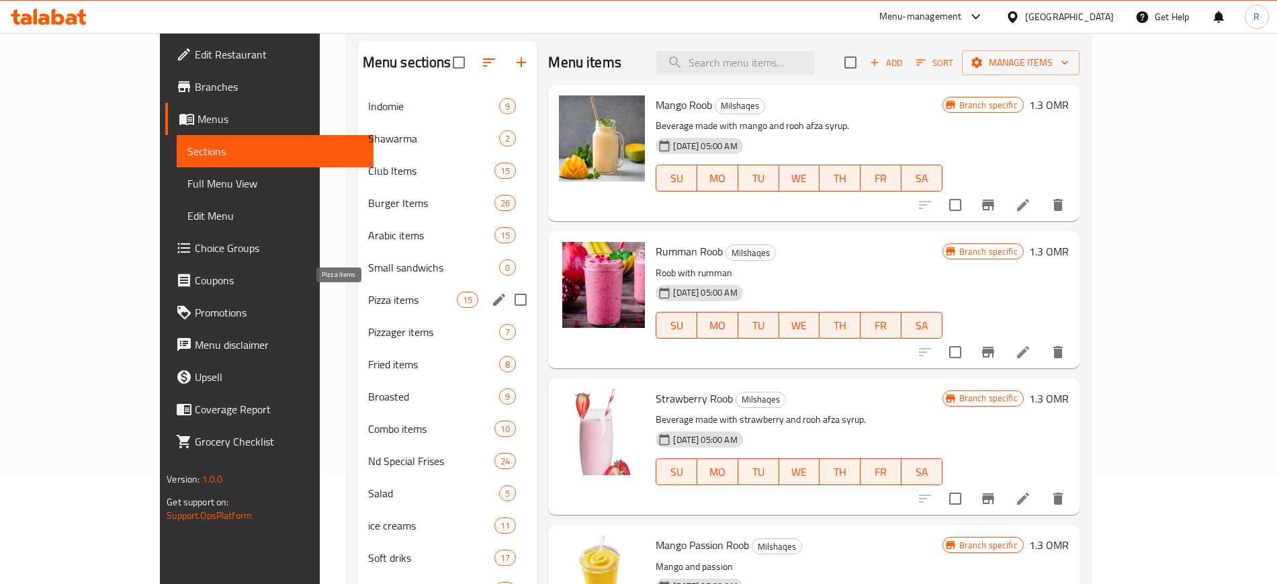
scroll to position [103, 0]
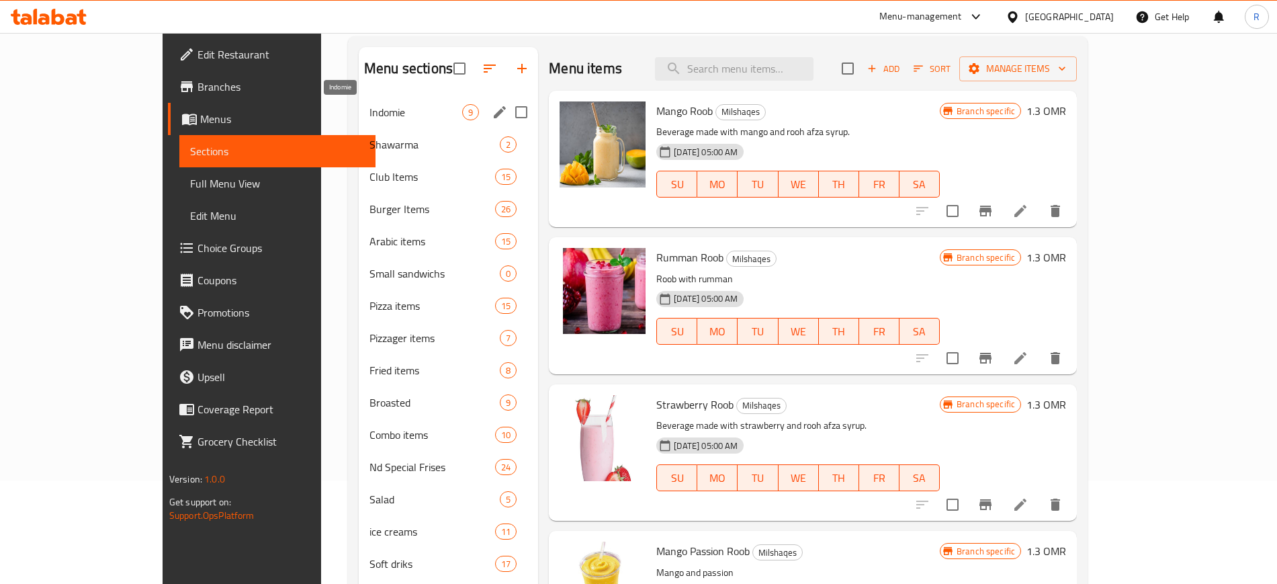
click at [369, 108] on span "Indomie" at bounding box center [415, 112] width 93 height 16
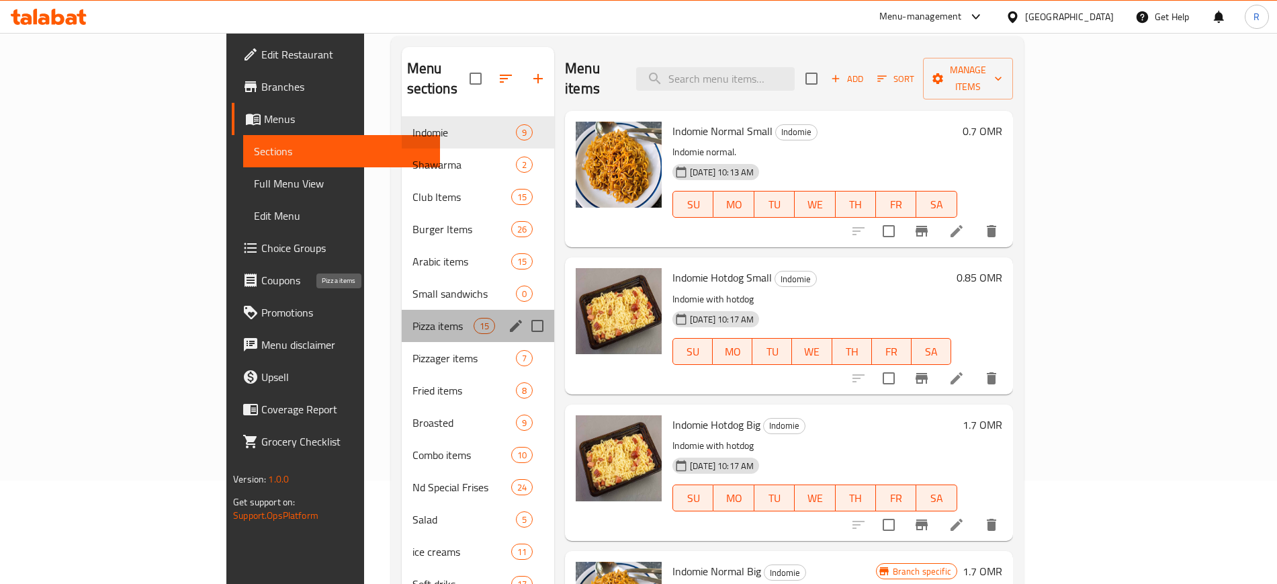
click at [412, 318] on span "Pizza items" at bounding box center [442, 326] width 61 height 16
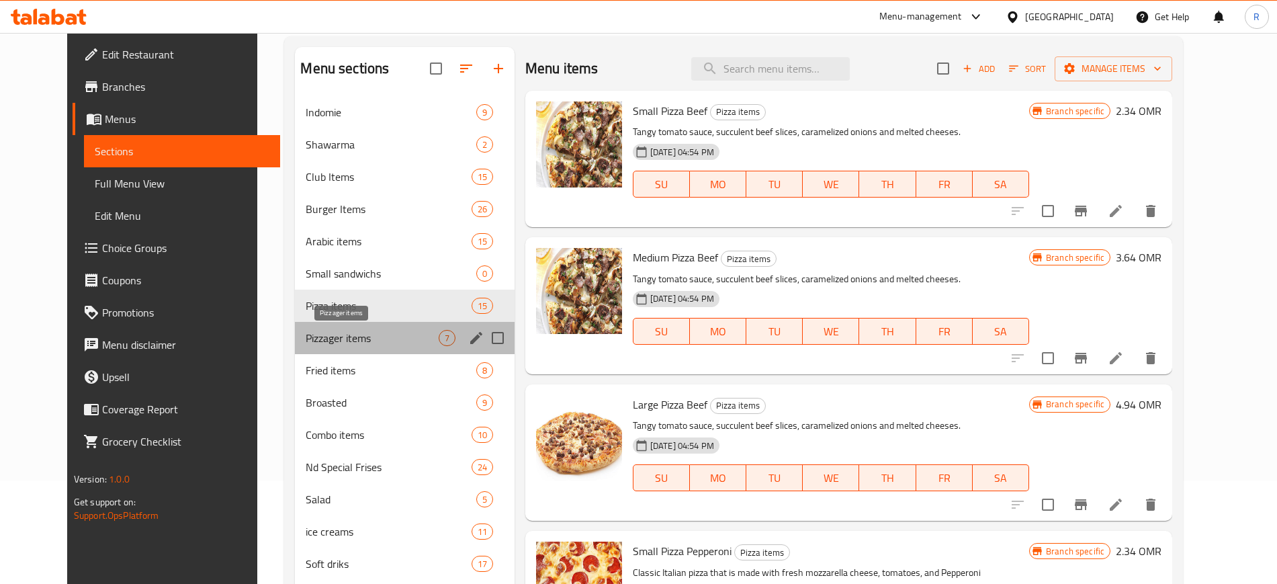
click at [340, 342] on span "Pizzager items" at bounding box center [372, 338] width 132 height 16
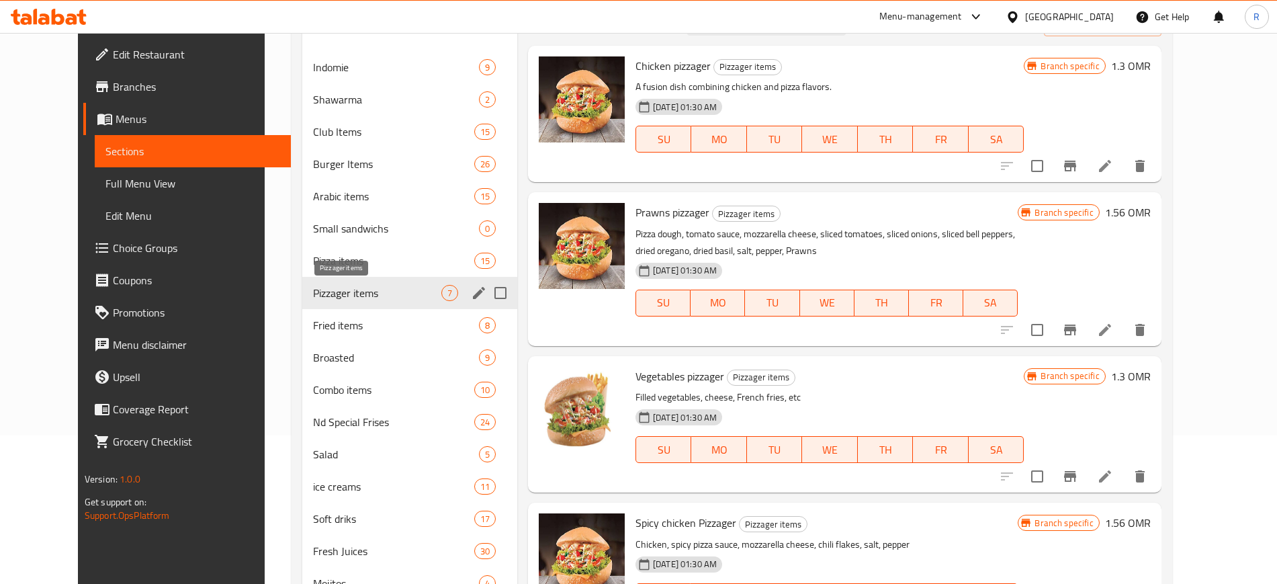
scroll to position [187, 0]
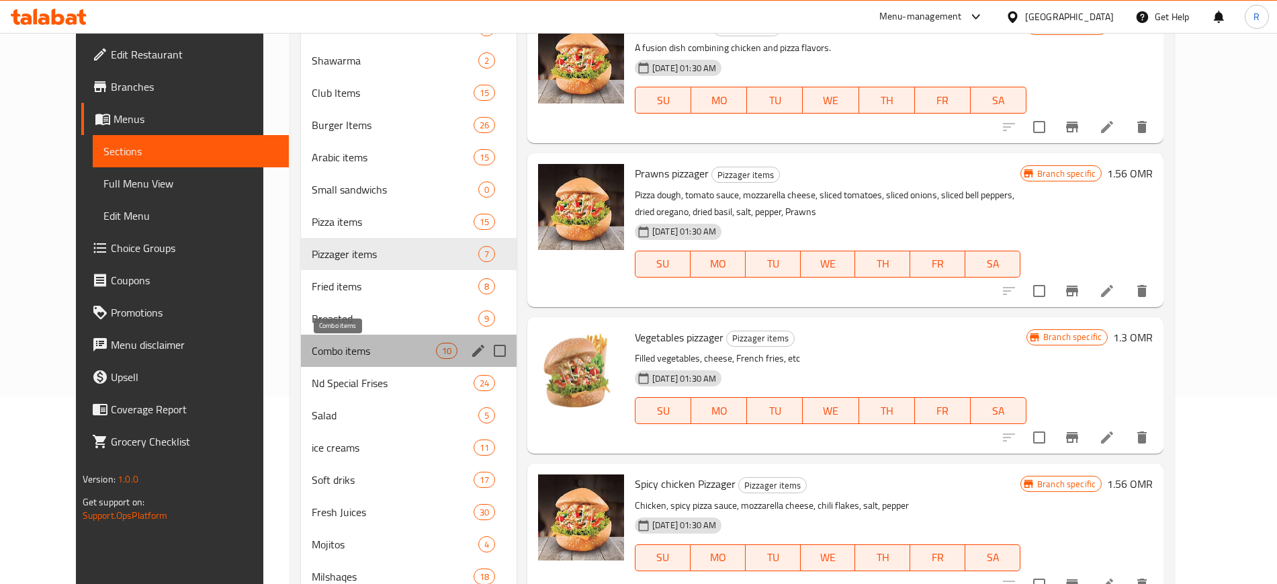
click at [340, 343] on span "Combo items" at bounding box center [374, 351] width 124 height 16
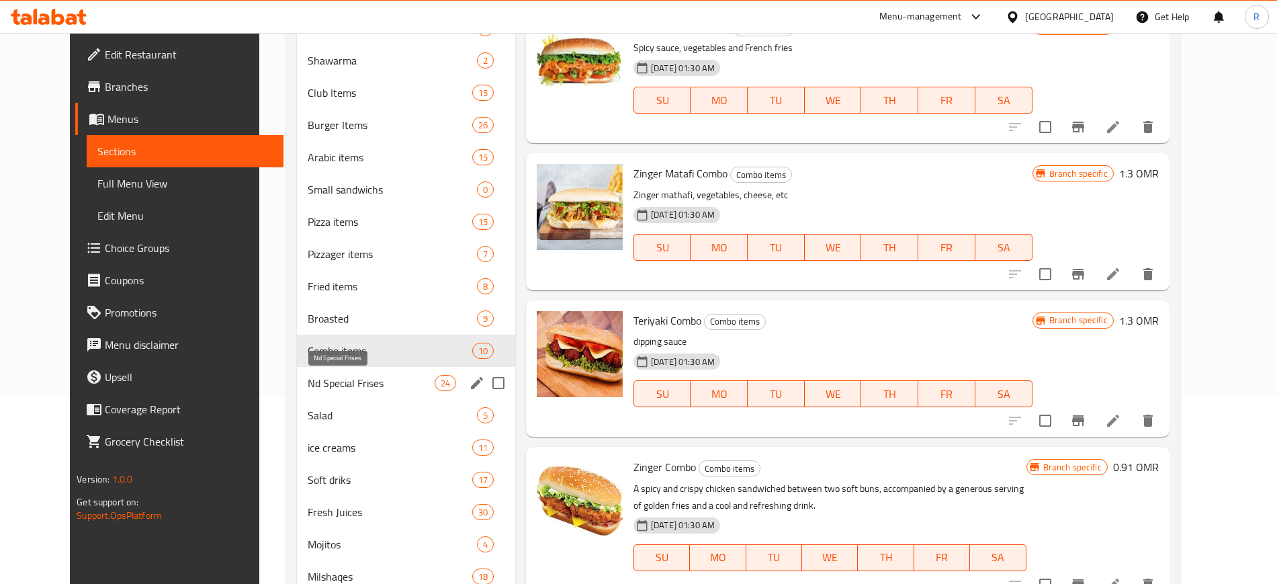
click at [351, 388] on span "Nd Special Frises" at bounding box center [371, 383] width 126 height 16
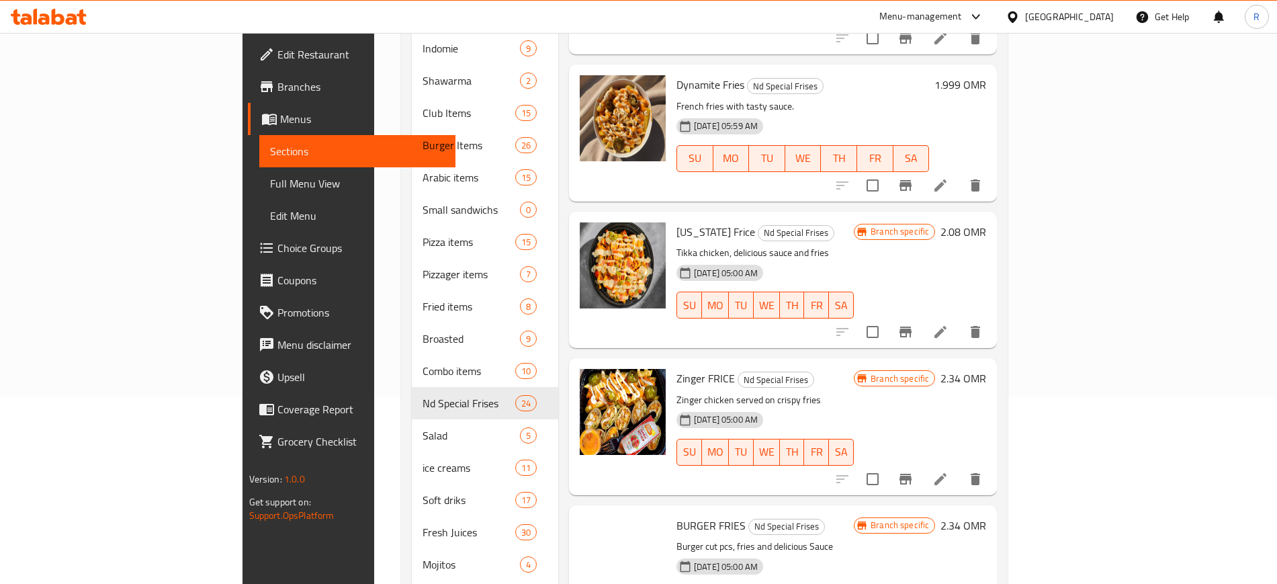
scroll to position [504, 0]
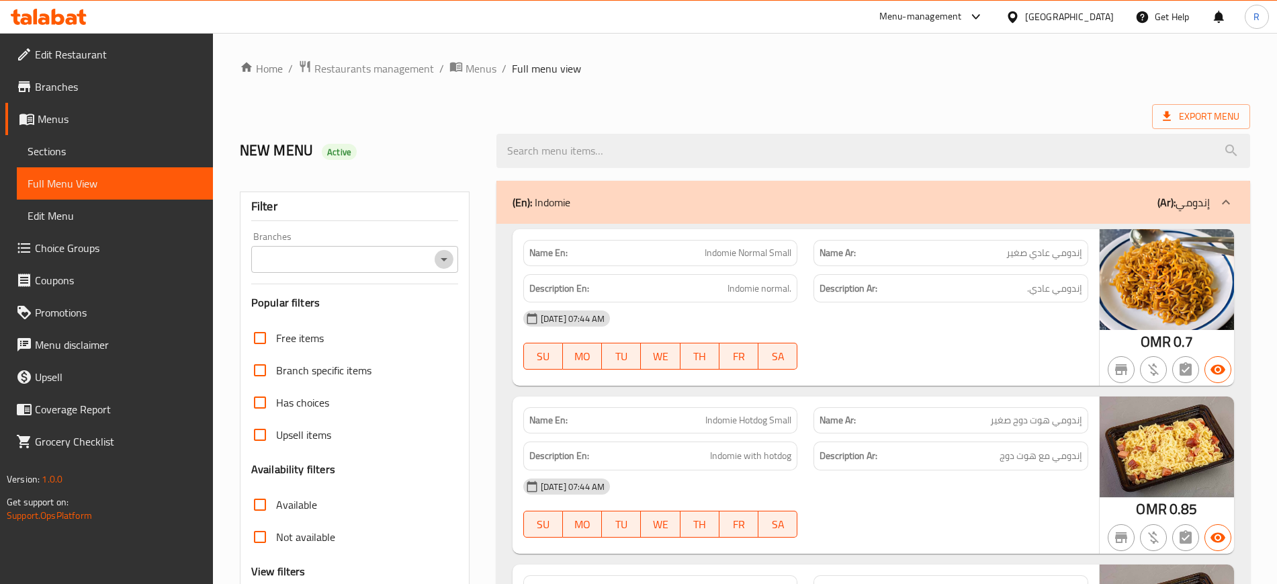
click at [443, 259] on icon "Open" at bounding box center [444, 259] width 16 height 16
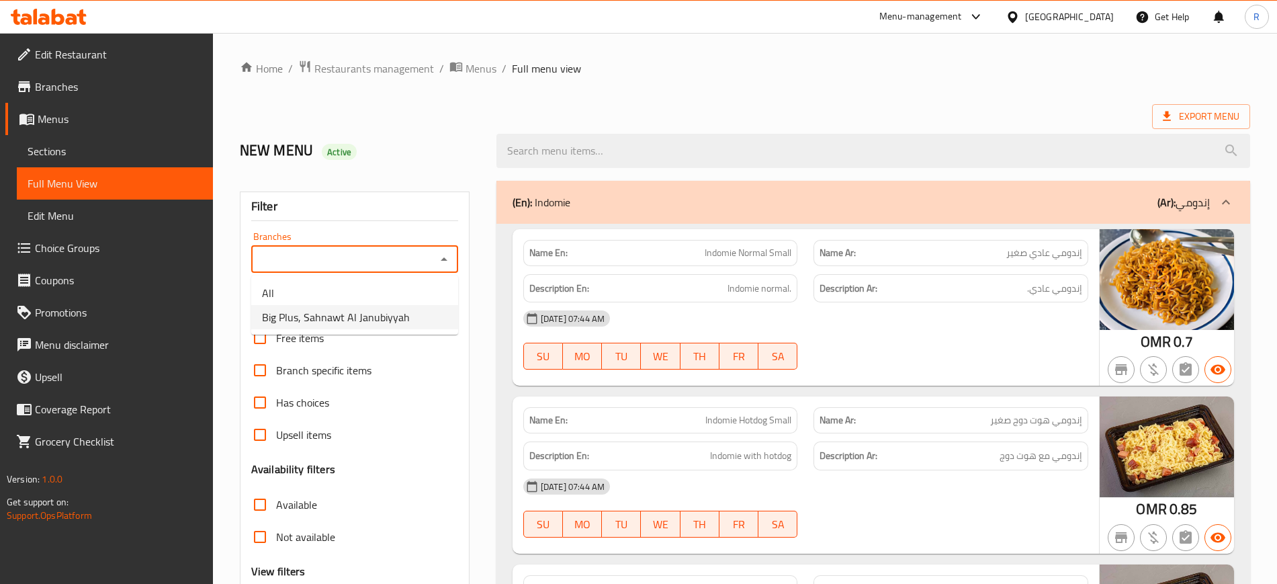
click at [383, 313] on span "Big Plus, Sahnawt Al Janubiyyah" at bounding box center [336, 317] width 148 height 16
type input "Big Plus, Sahnawt Al Janubiyyah"
click at [281, 296] on div at bounding box center [638, 292] width 1277 height 584
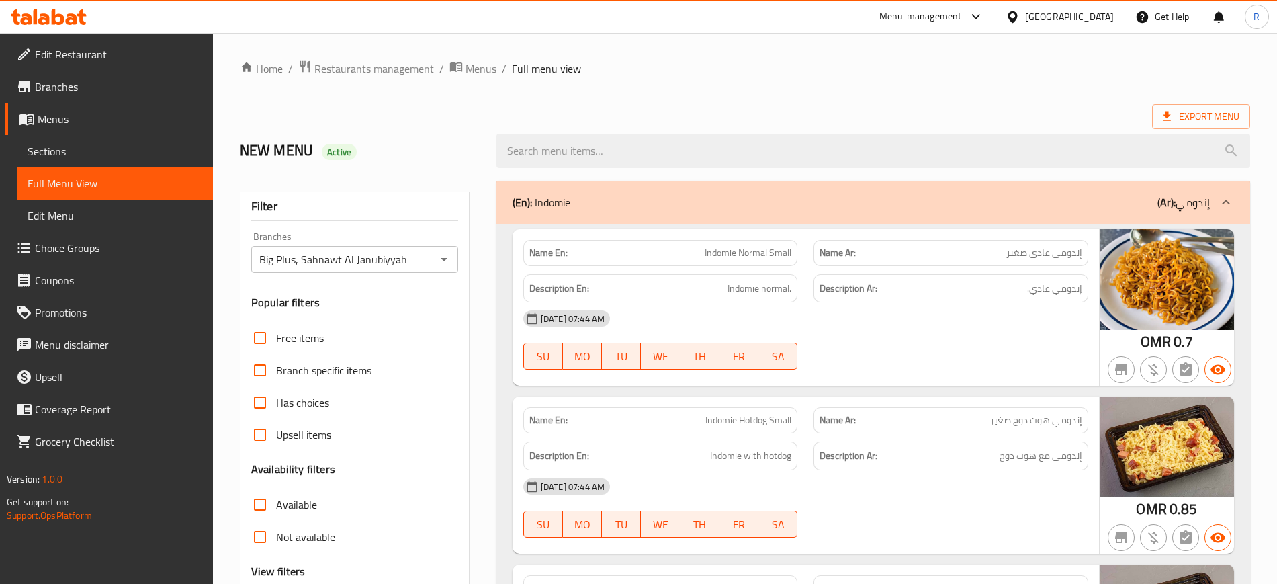
scroll to position [336, 0]
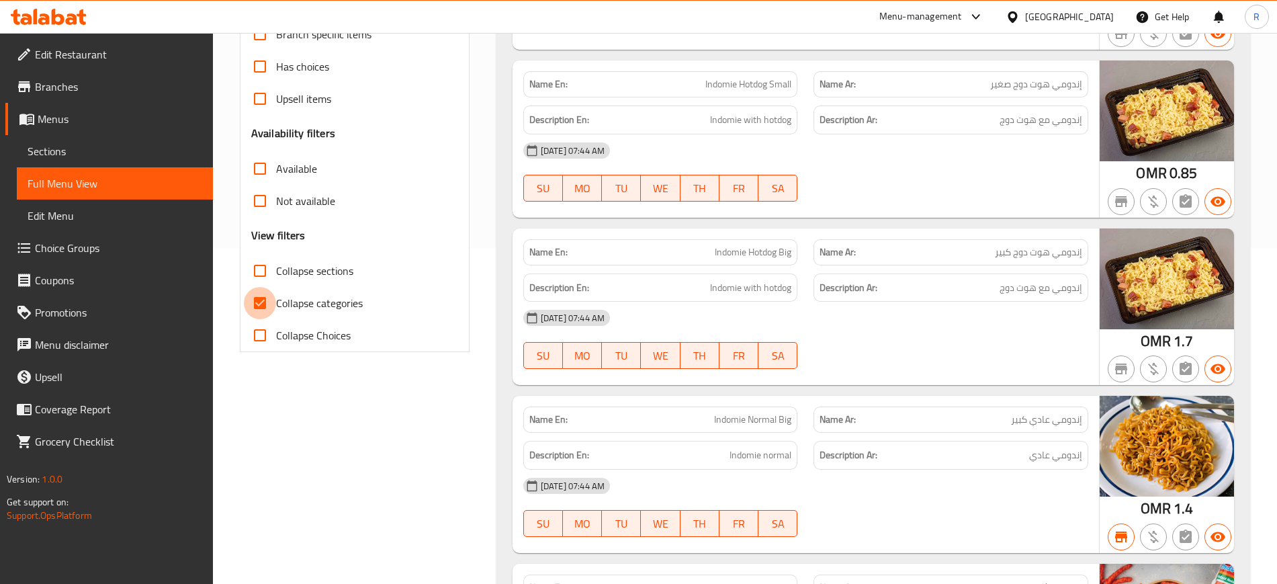
click at [260, 307] on input "Collapse categories" at bounding box center [260, 303] width 32 height 32
checkbox input "false"
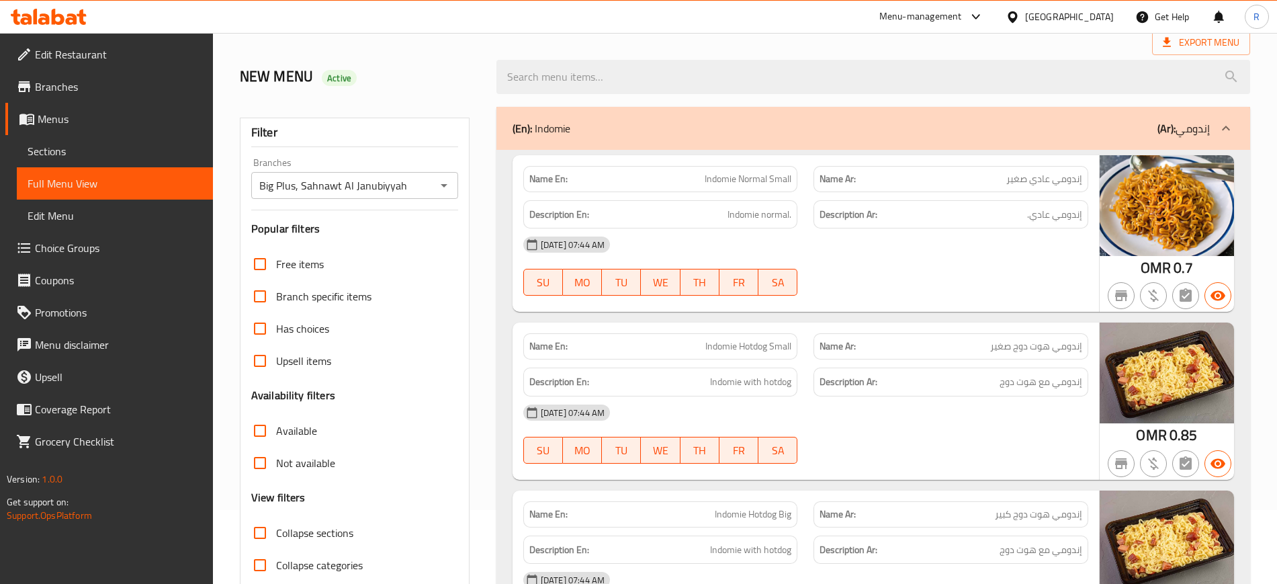
scroll to position [0, 0]
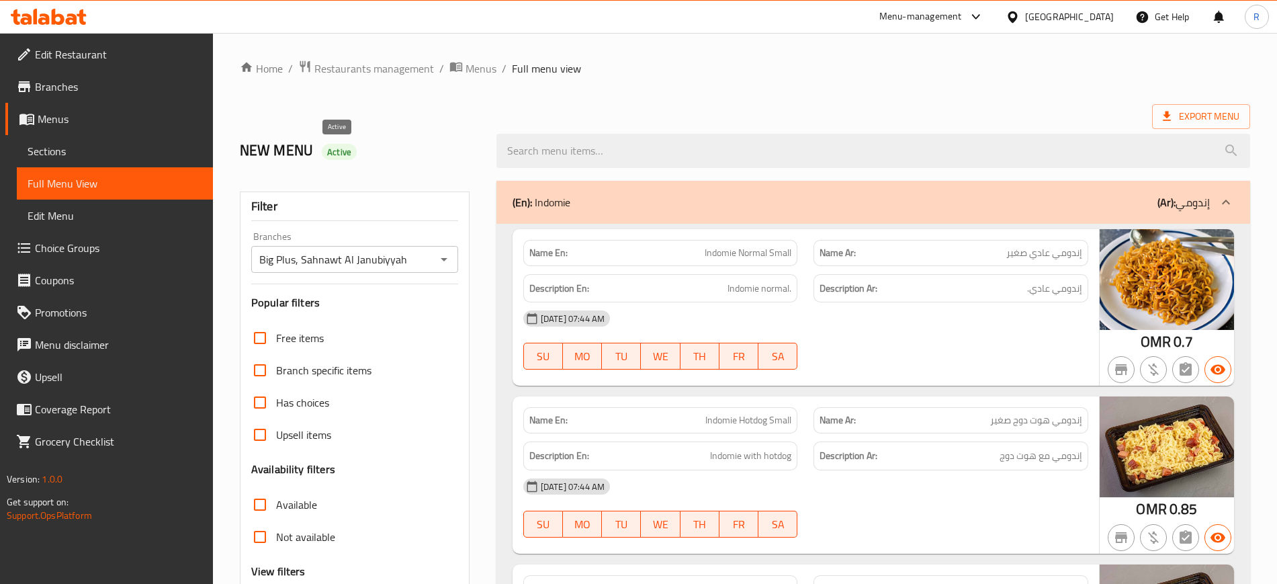
click at [334, 158] on div "Active" at bounding box center [339, 152] width 35 height 16
copy span "Active"
click at [1206, 108] on span "Export Menu" at bounding box center [1201, 116] width 77 height 17
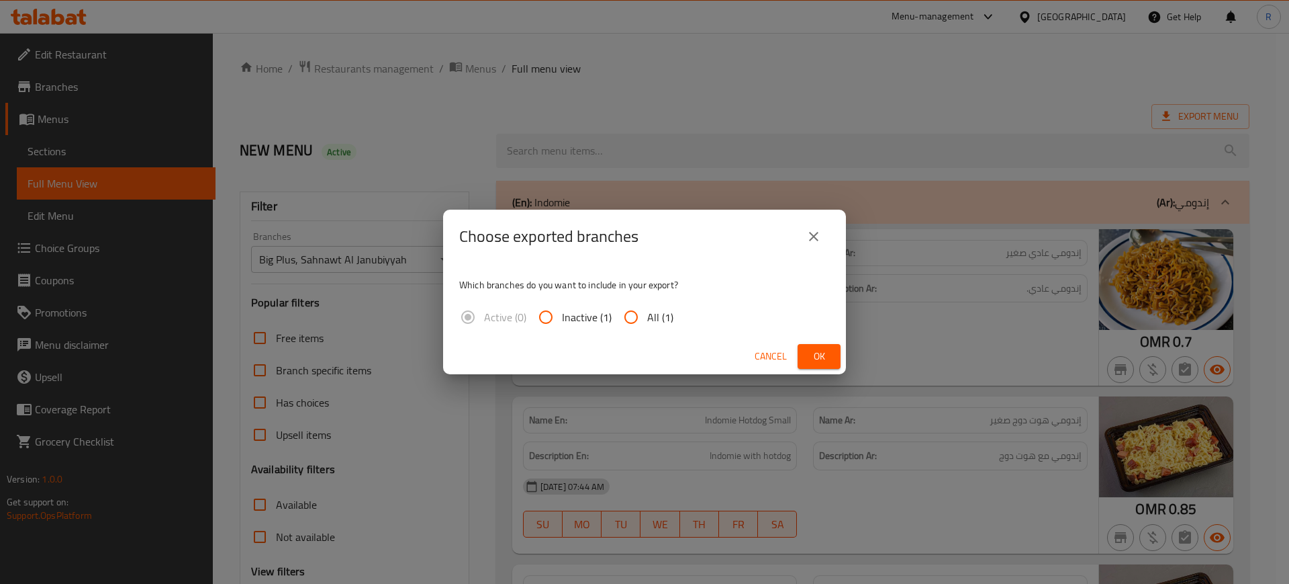
click at [627, 317] on input "All (1)" at bounding box center [631, 317] width 32 height 32
radio input "true"
click at [805, 356] on button "Ok" at bounding box center [819, 356] width 43 height 25
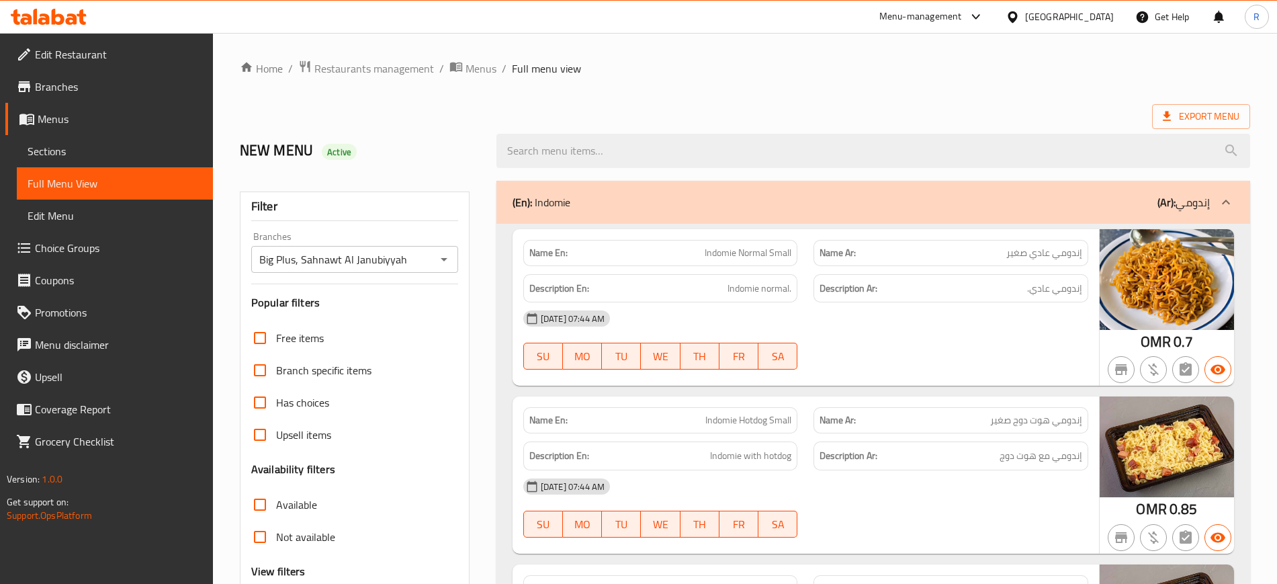
click at [1050, 76] on ol "Home / Restaurants management / Menus / Full menu view" at bounding box center [745, 68] width 1010 height 17
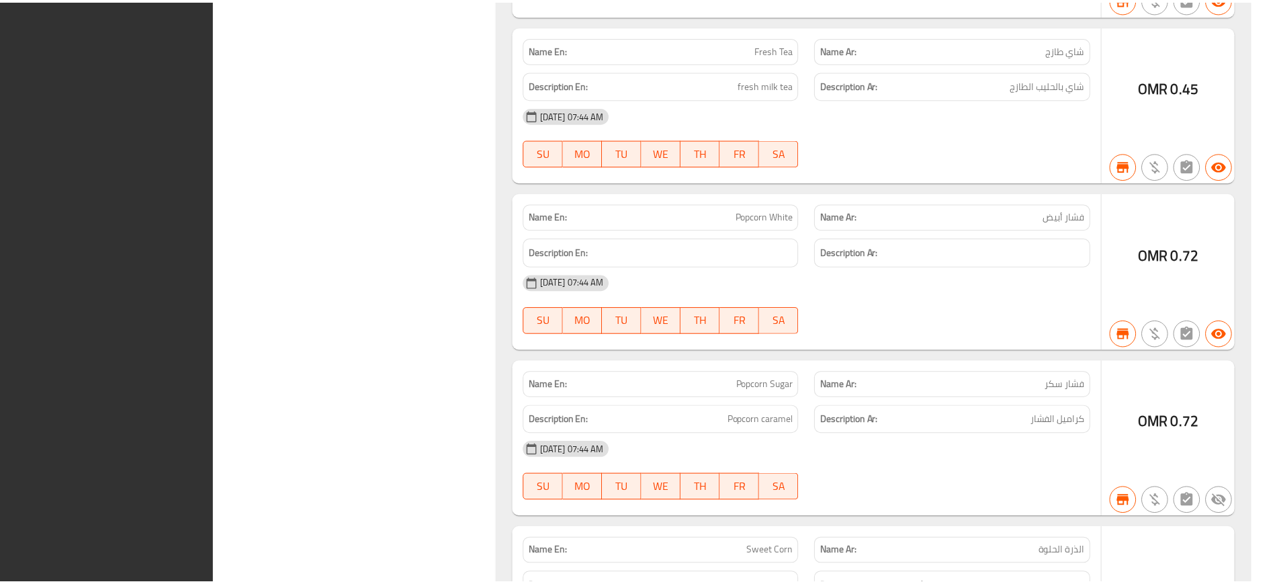
scroll to position [42317, 0]
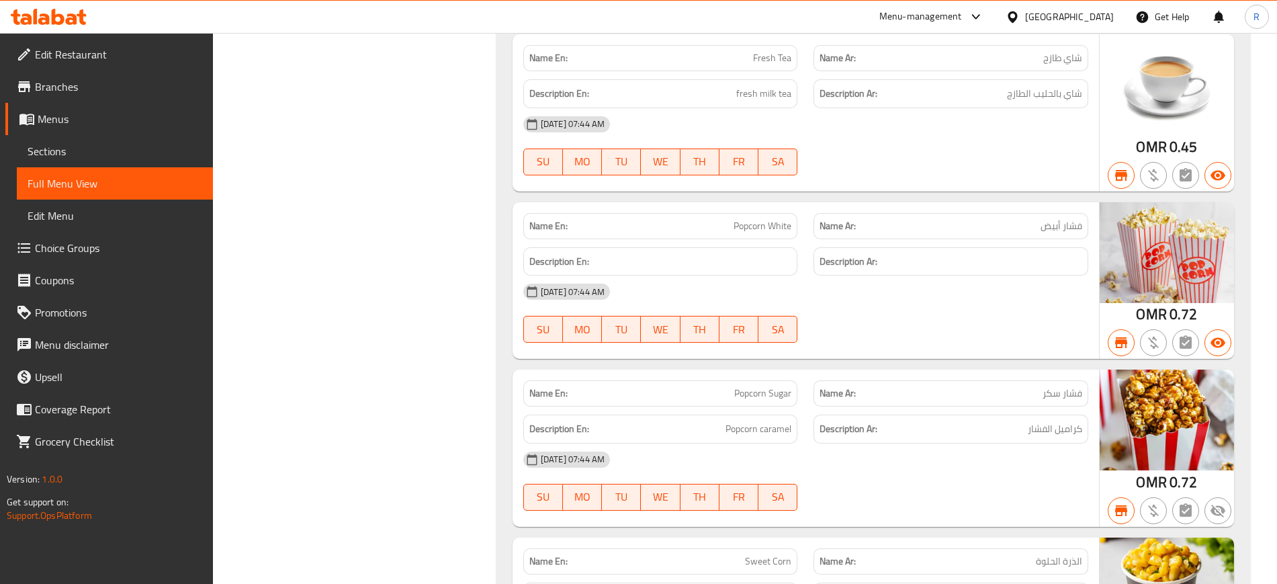
click at [93, 53] on span "Edit Restaurant" at bounding box center [118, 54] width 167 height 16
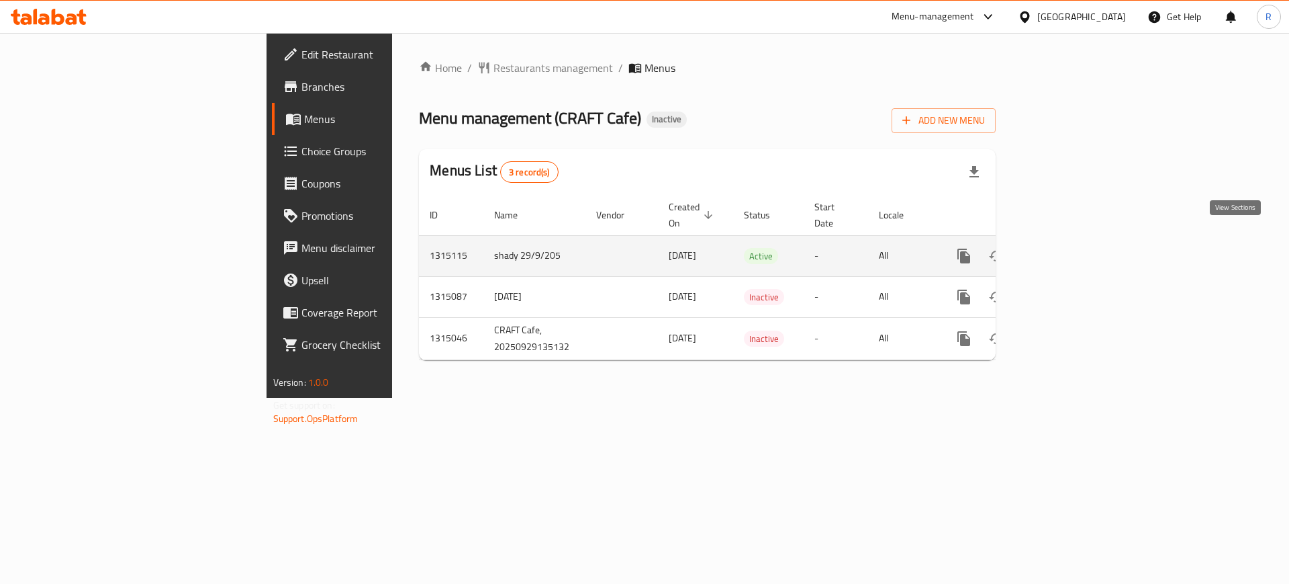
click at [1069, 248] on icon "enhanced table" at bounding box center [1061, 256] width 16 height 16
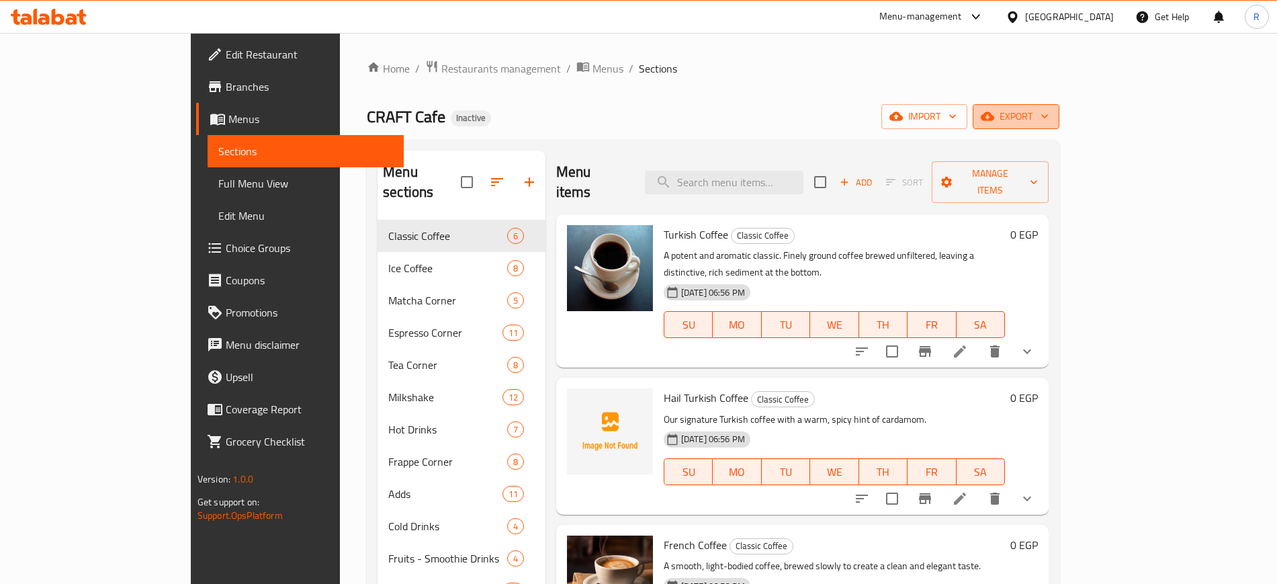
click at [1059, 105] on button "export" at bounding box center [1015, 116] width 87 height 25
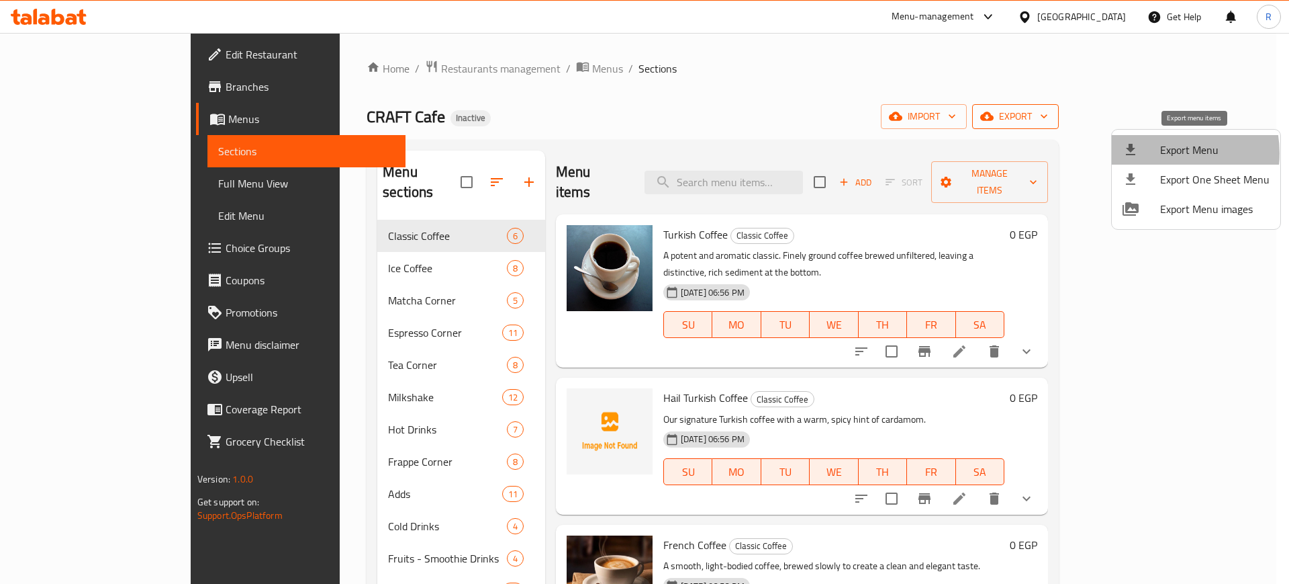
click at [1165, 153] on span "Export Menu" at bounding box center [1215, 150] width 109 height 16
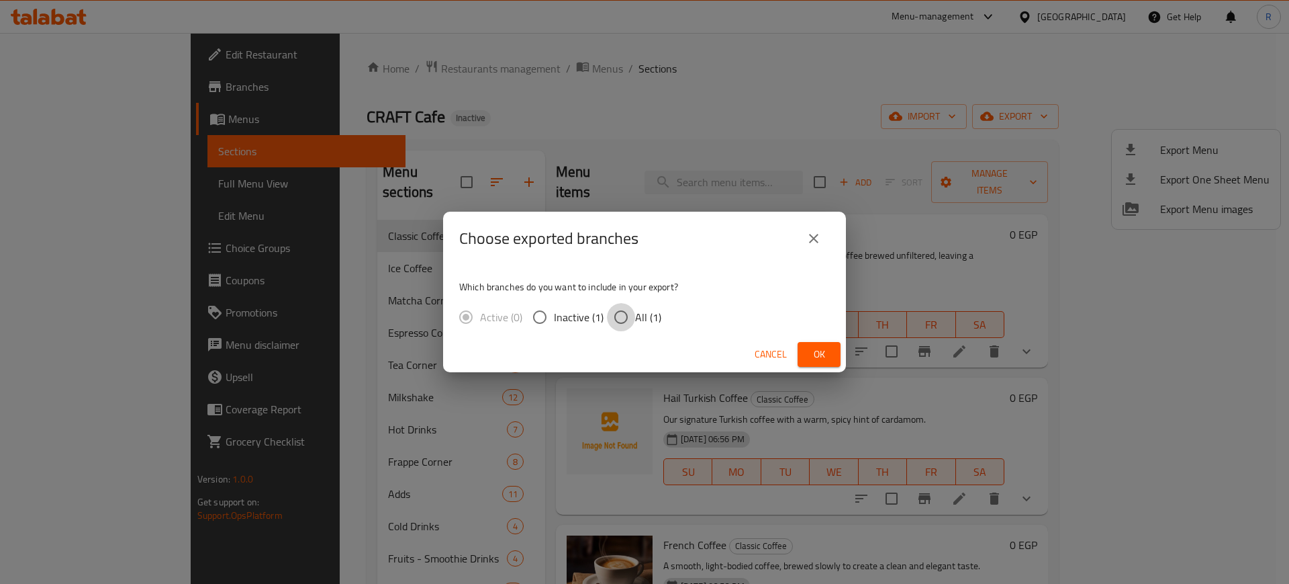
click at [612, 323] on input "All (1)" at bounding box center [621, 317] width 28 height 28
radio input "true"
click at [826, 355] on span "Ok" at bounding box center [819, 354] width 21 height 17
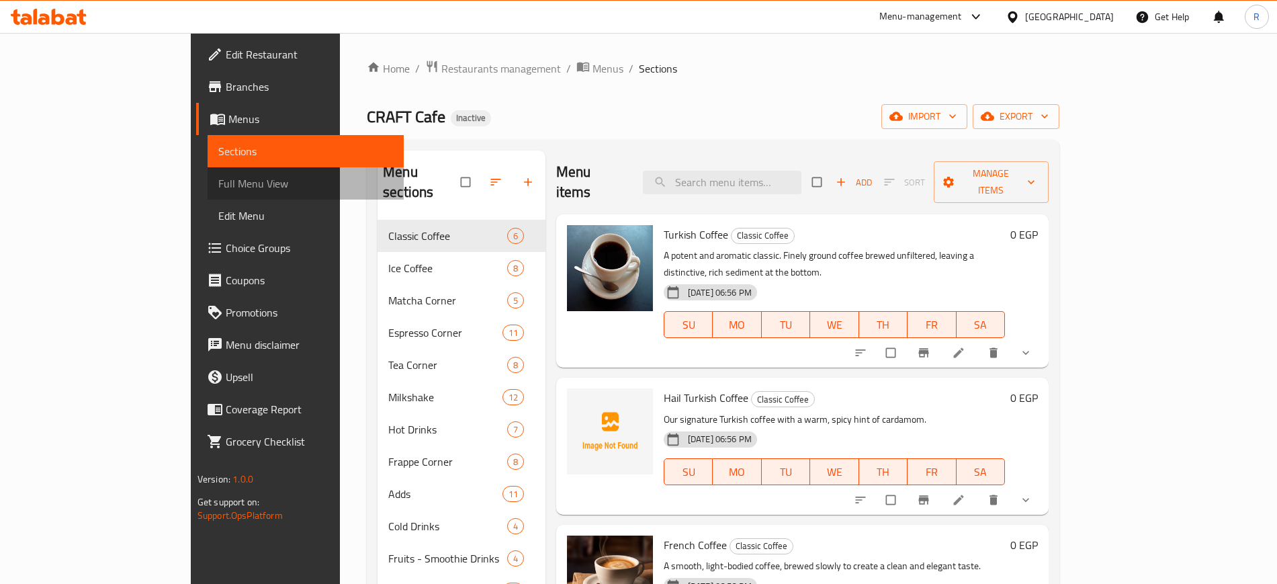
click at [218, 185] on span "Full Menu View" at bounding box center [305, 183] width 175 height 16
